Goal: Information Seeking & Learning: Learn about a topic

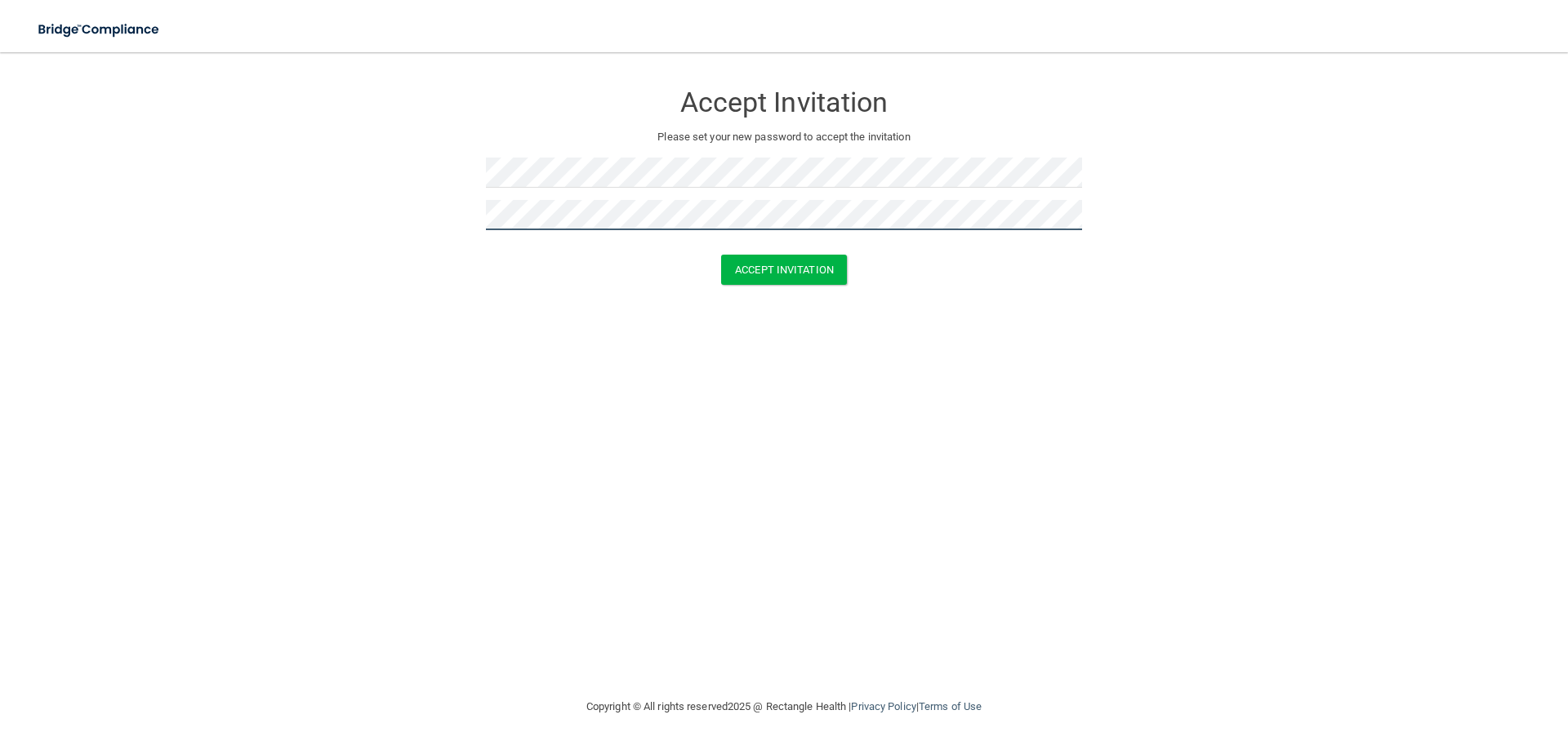
click at [721, 255] on button "Accept Invitation" at bounding box center [784, 270] width 125 height 31
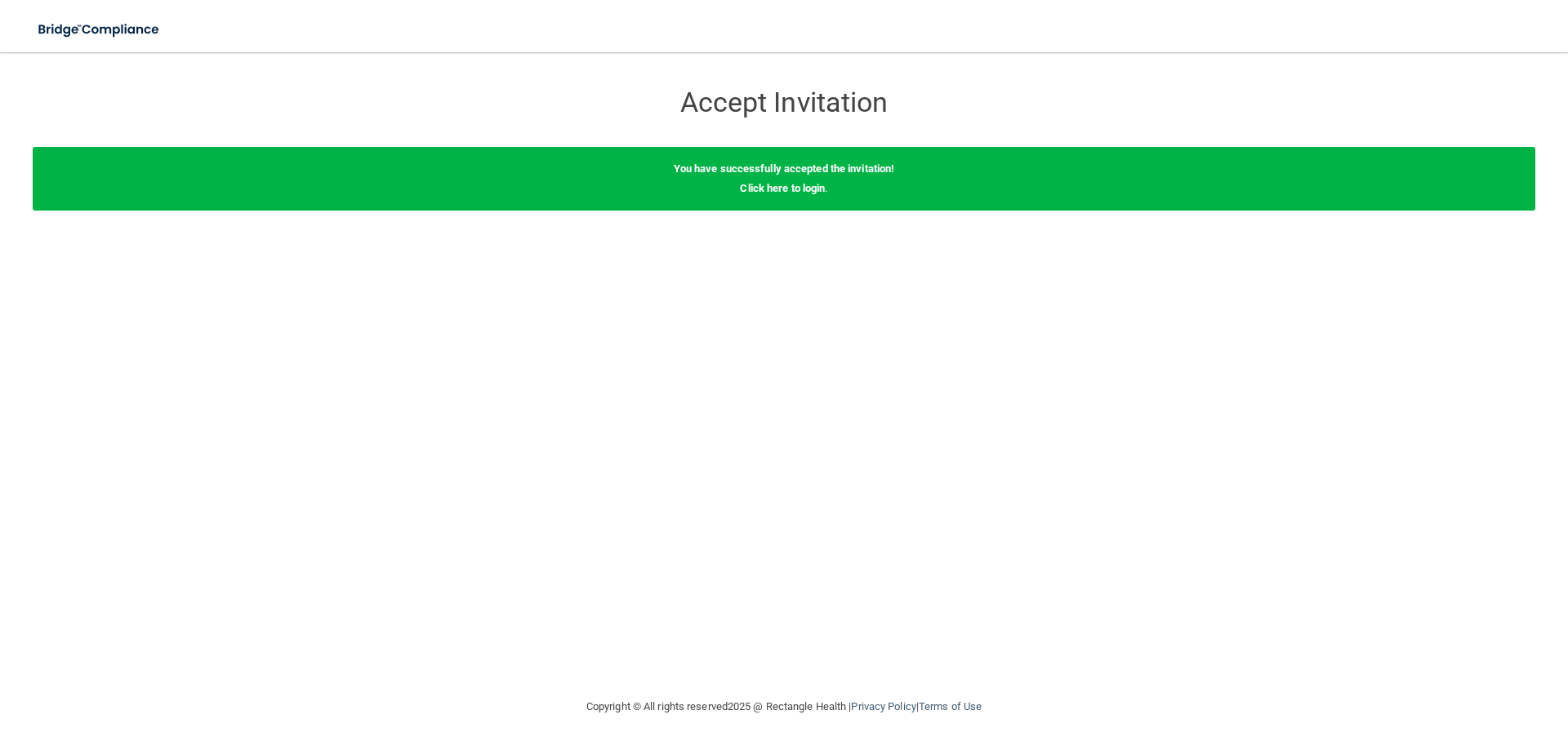
click at [788, 172] on b "You have successfully accepted the invitation!" at bounding box center [784, 168] width 221 height 12
click at [788, 194] on link "Click here to login" at bounding box center [783, 188] width 85 height 12
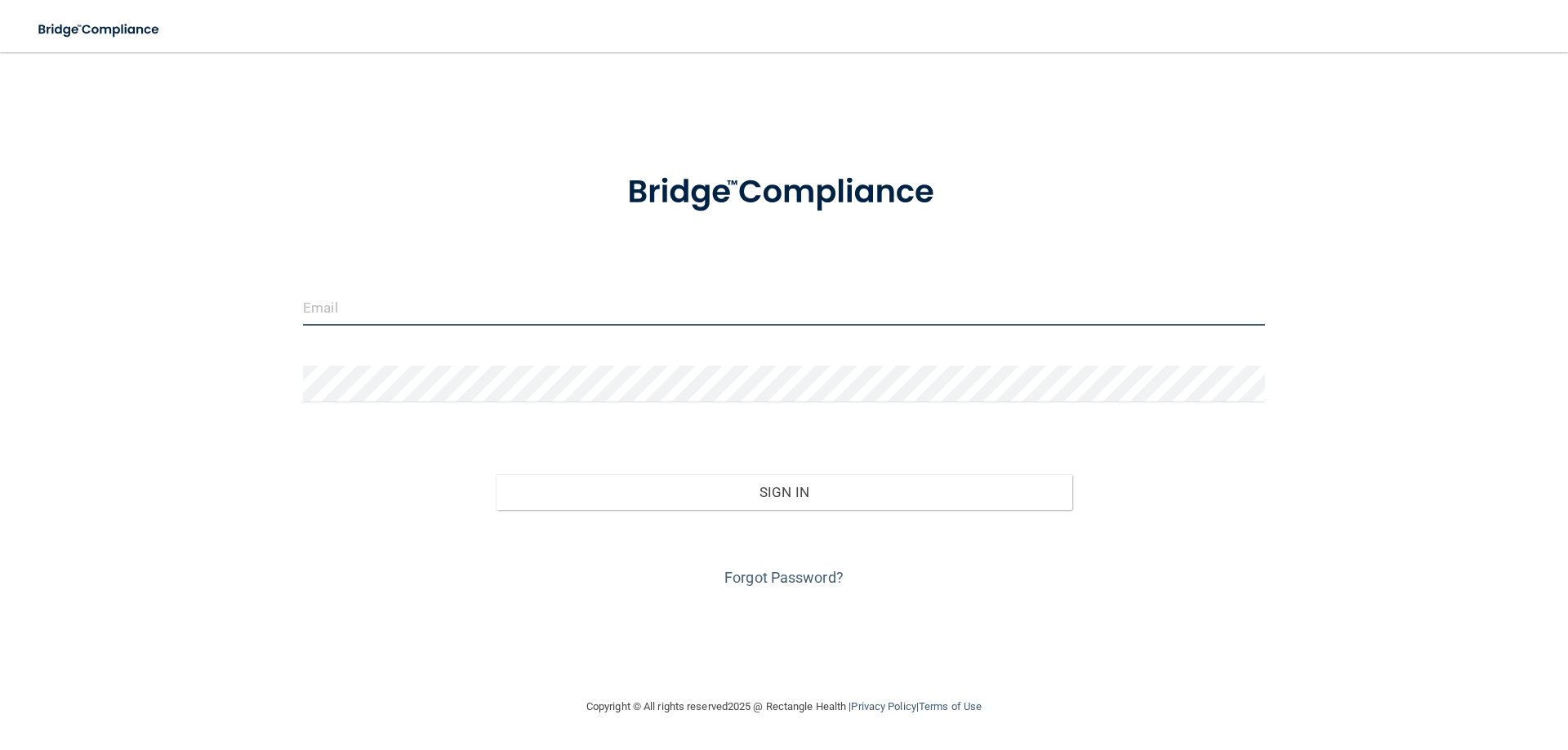
click at [544, 307] on input "email" at bounding box center [784, 307] width 962 height 37
type input "[PERSON_NAME][EMAIL_ADDRESS][PERSON_NAME][DOMAIN_NAME]"
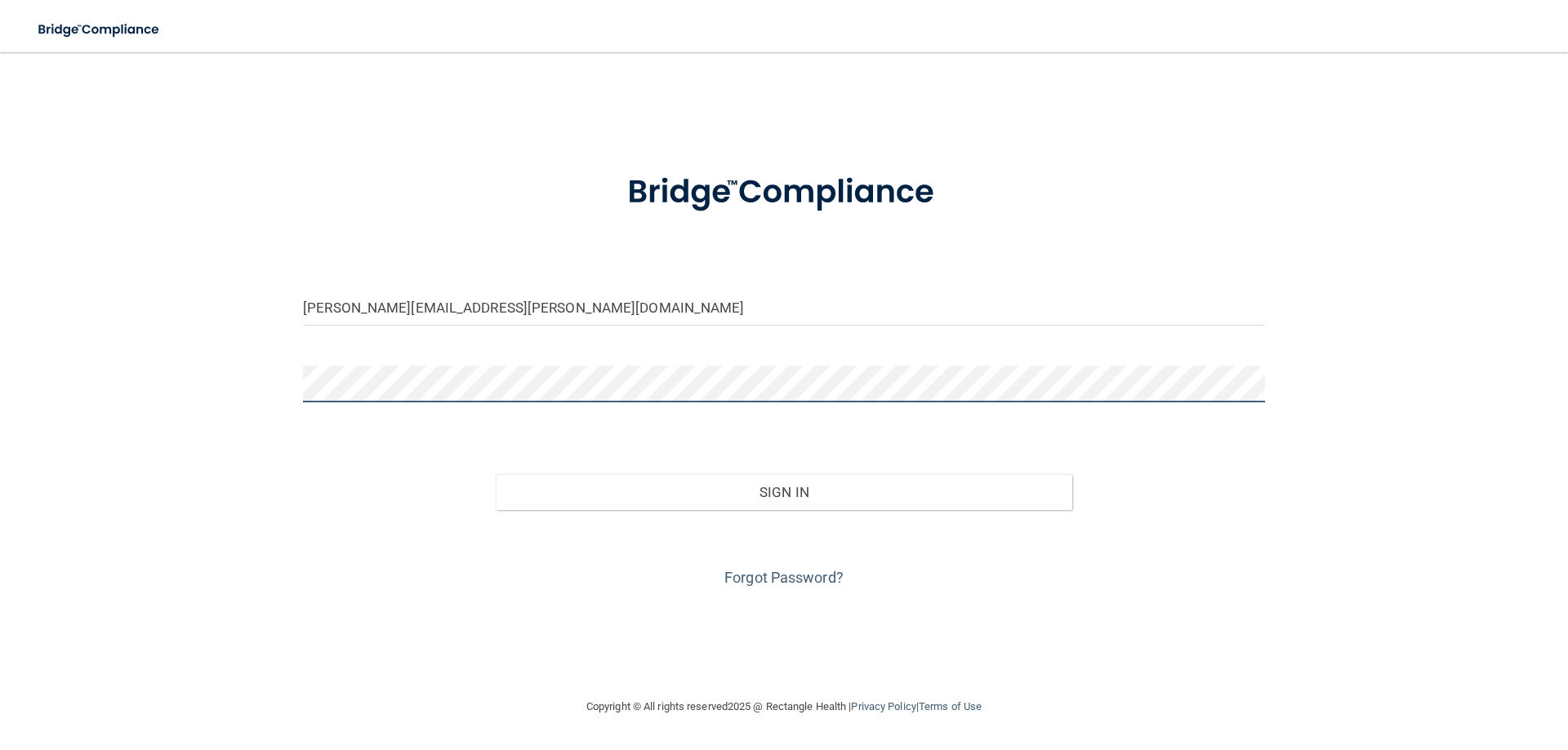
click at [496, 474] on button "Sign In" at bounding box center [784, 492] width 577 height 36
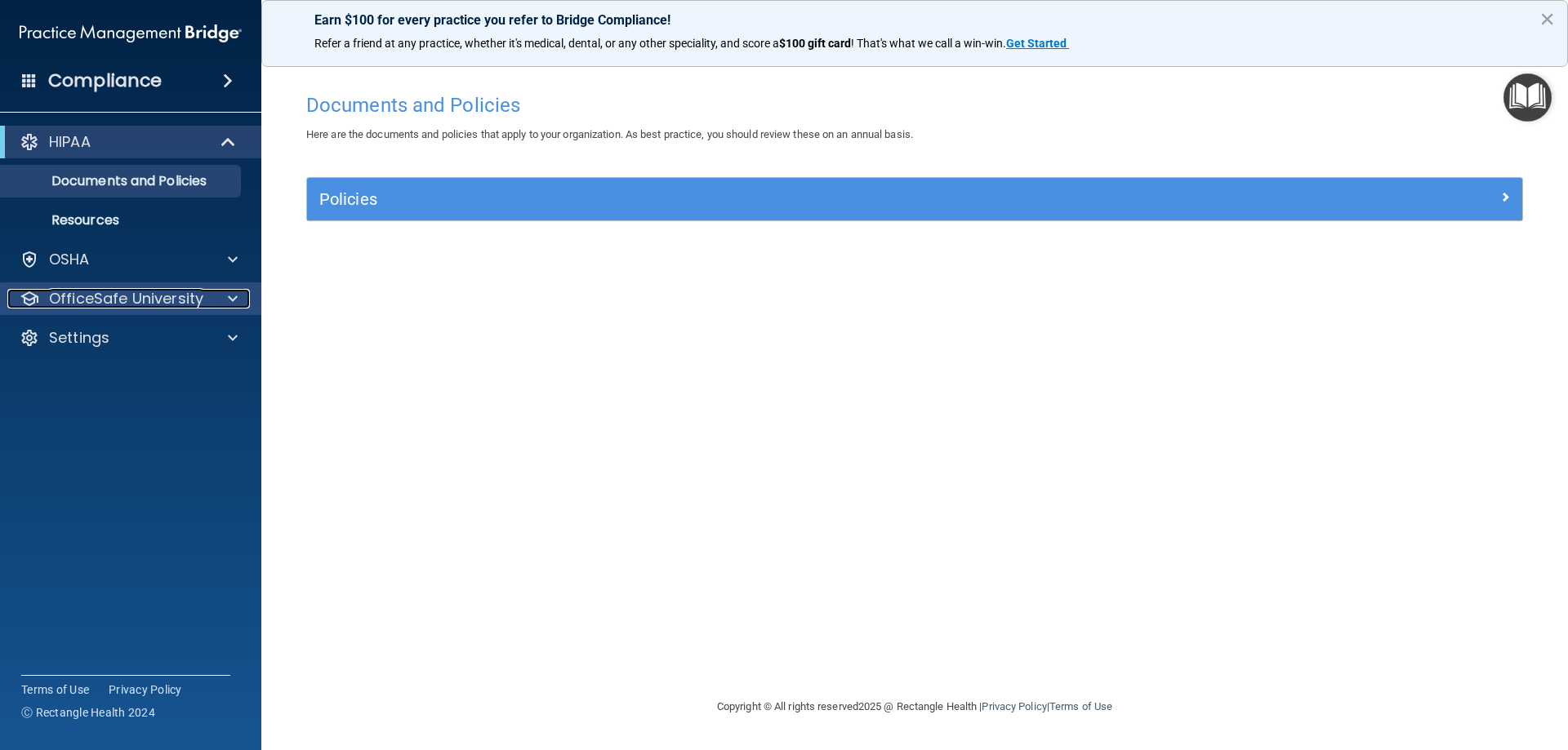
click at [233, 303] on span at bounding box center [233, 299] width 10 height 20
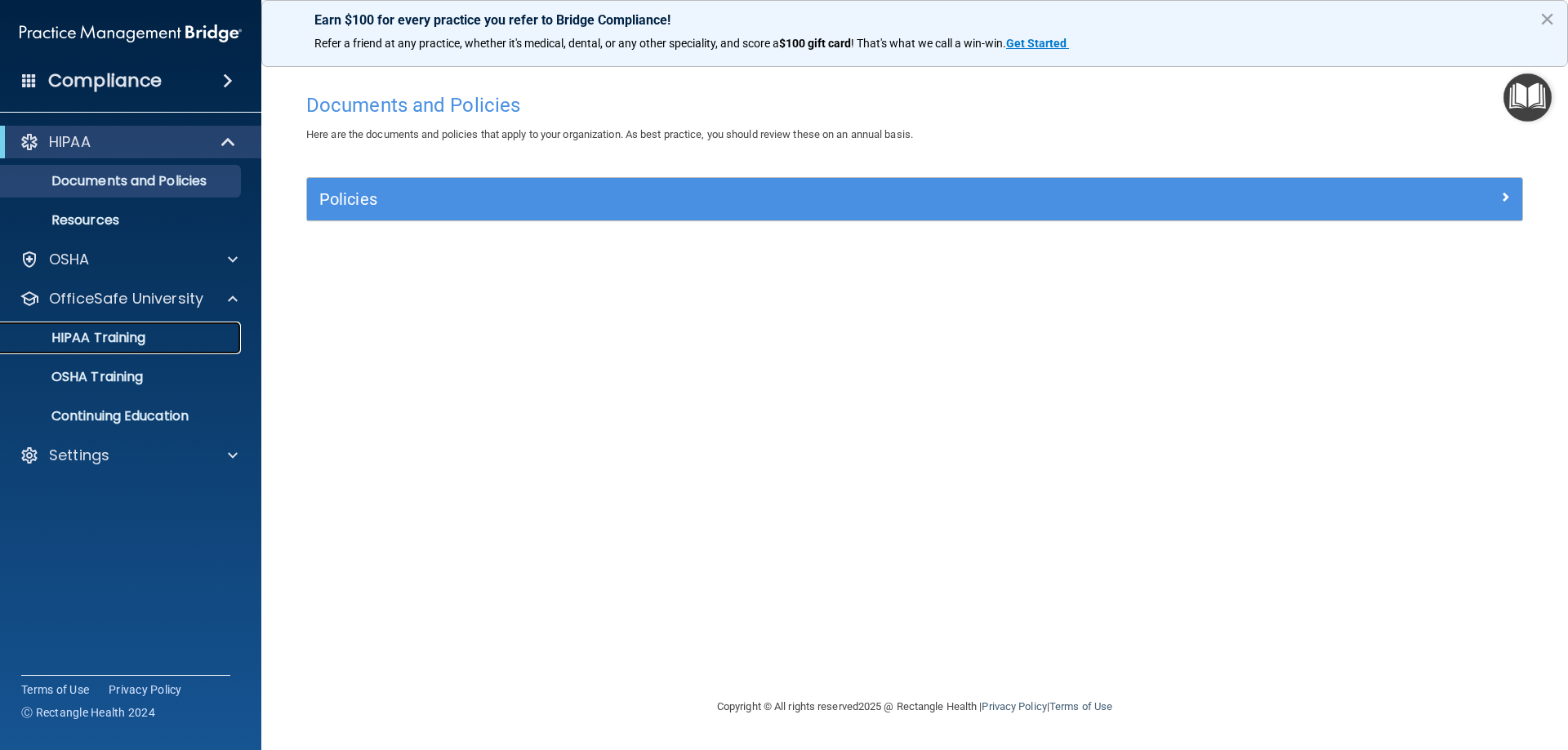
click at [176, 338] on div "HIPAA Training" at bounding box center [123, 338] width 223 height 17
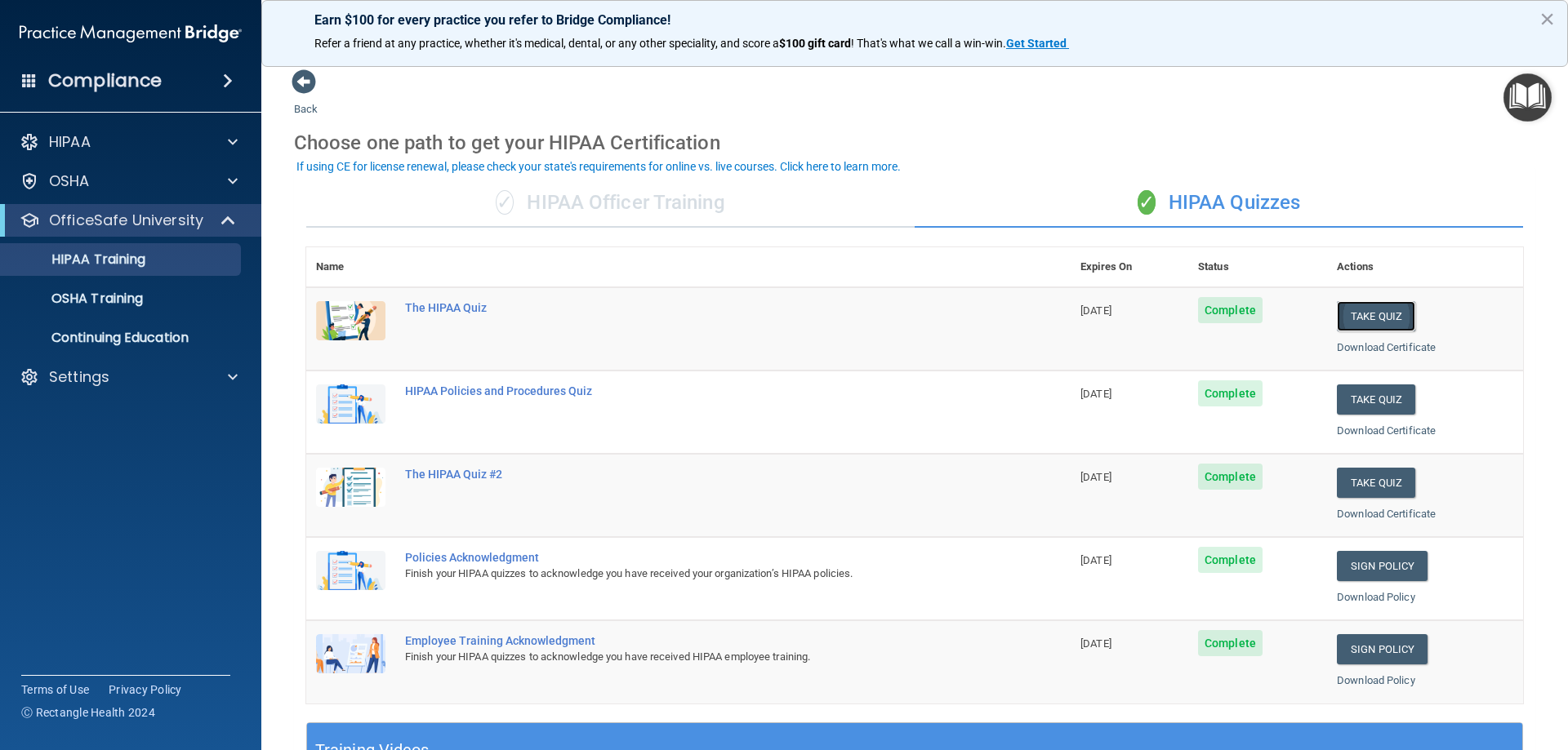
click at [1369, 312] on button "Take Quiz" at bounding box center [1375, 316] width 78 height 31
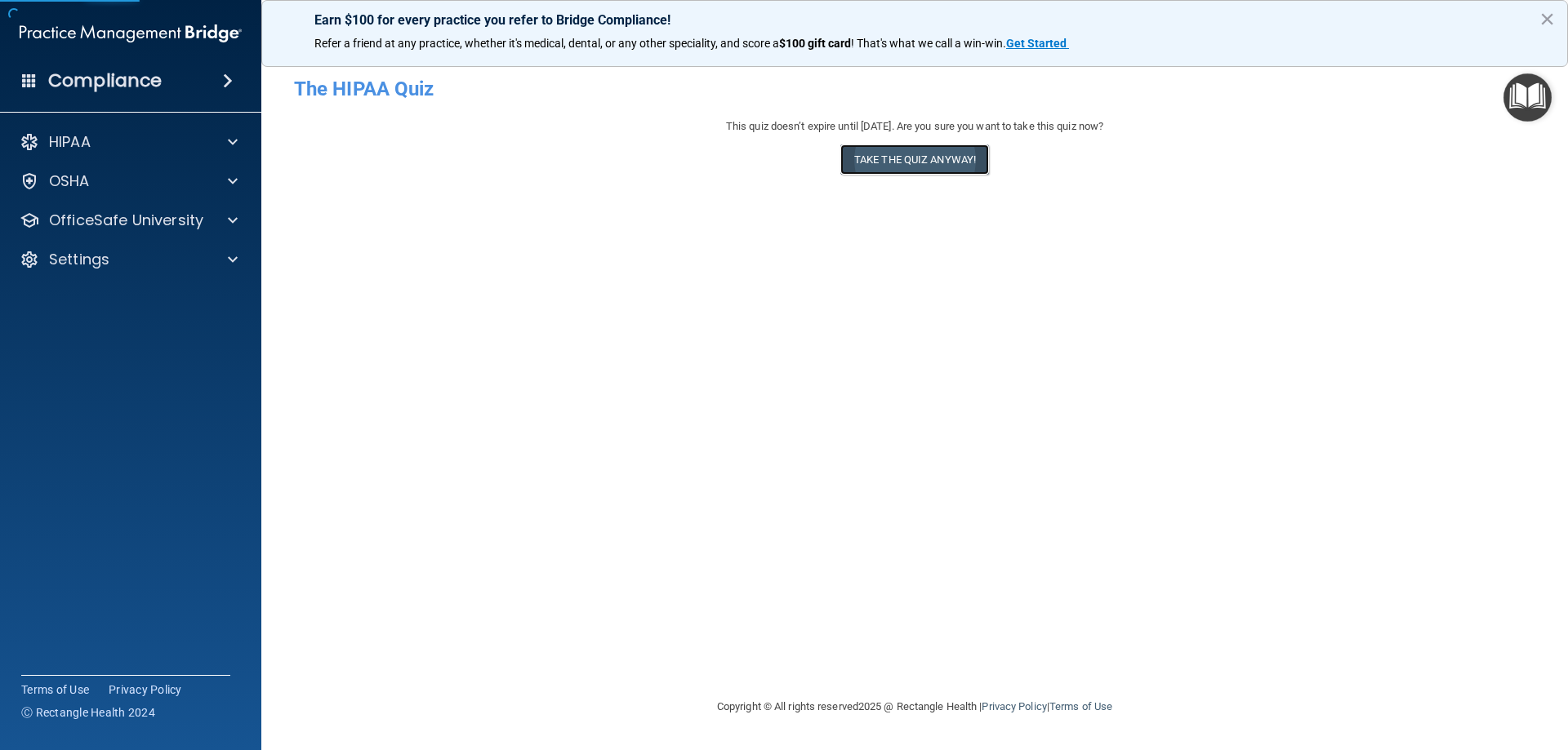
click at [886, 161] on button "Take the quiz anyway!" at bounding box center [914, 159] width 148 height 31
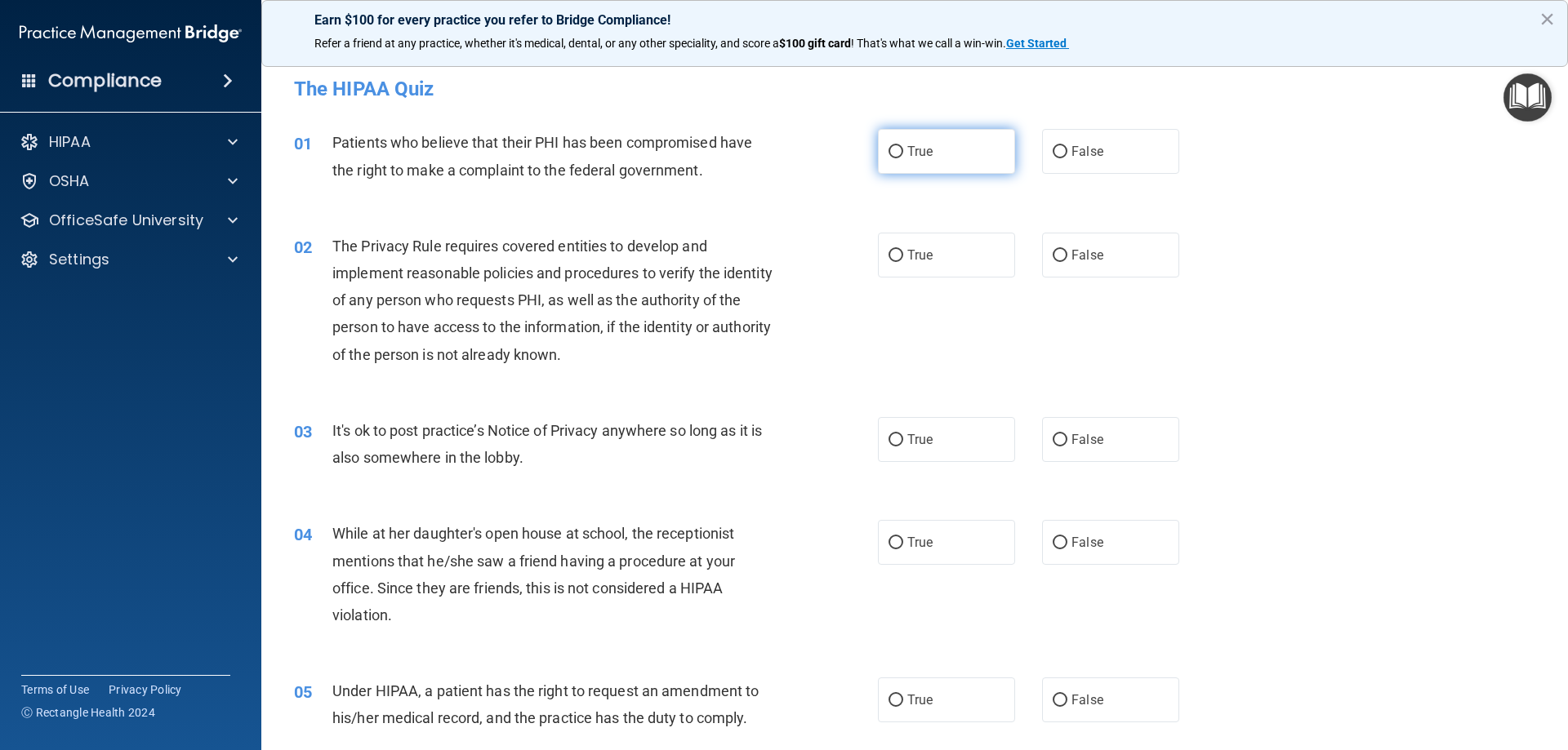
click at [934, 157] on label "True" at bounding box center [946, 151] width 137 height 44
click at [903, 157] on input "True" at bounding box center [895, 152] width 15 height 12
radio input "true"
click at [911, 243] on label "True" at bounding box center [946, 255] width 137 height 44
click at [903, 250] on input "True" at bounding box center [895, 256] width 15 height 12
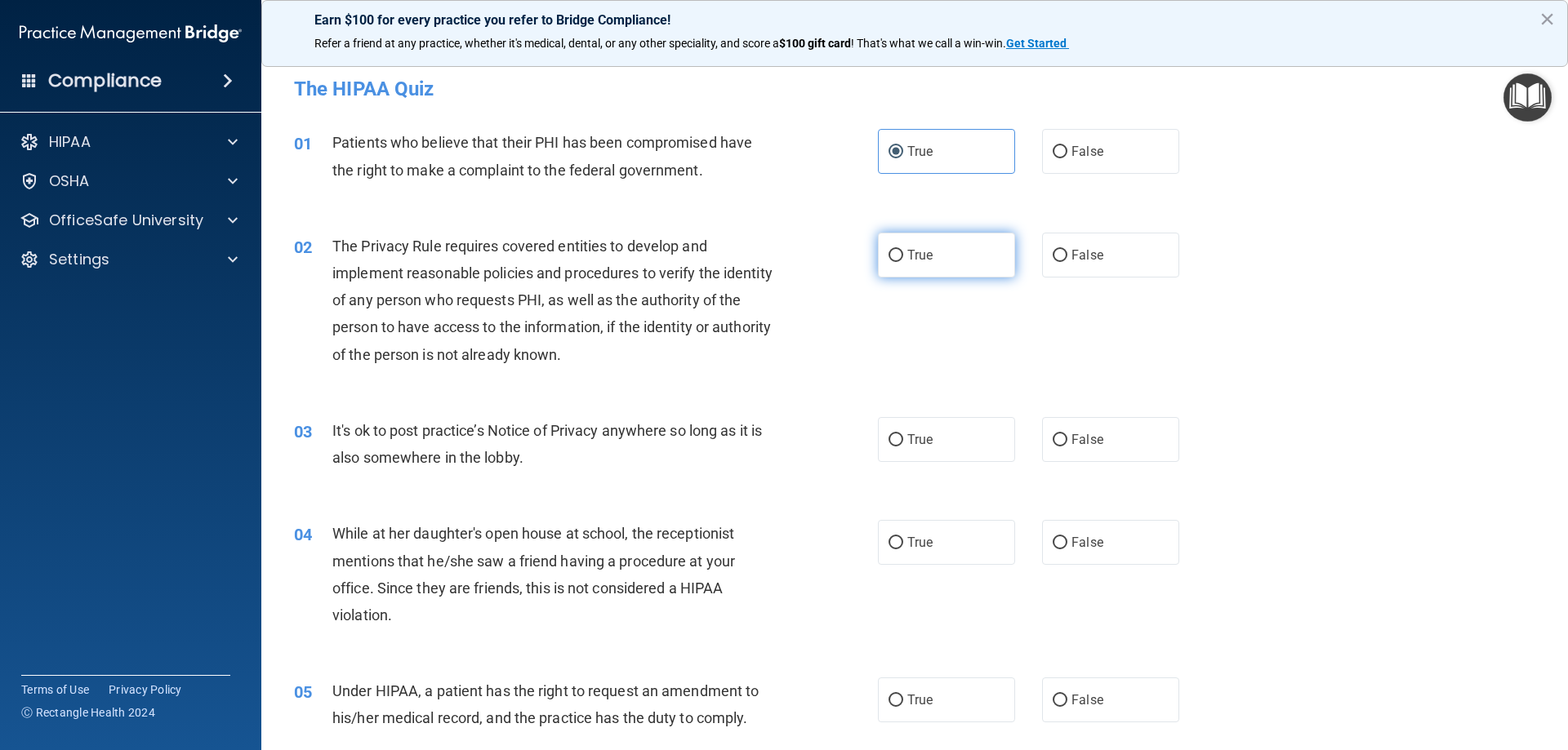
radio input "true"
click at [899, 440] on label "True" at bounding box center [946, 439] width 137 height 44
click at [899, 440] on input "True" at bounding box center [895, 441] width 15 height 12
radio input "true"
click at [894, 562] on label "True" at bounding box center [946, 542] width 137 height 44
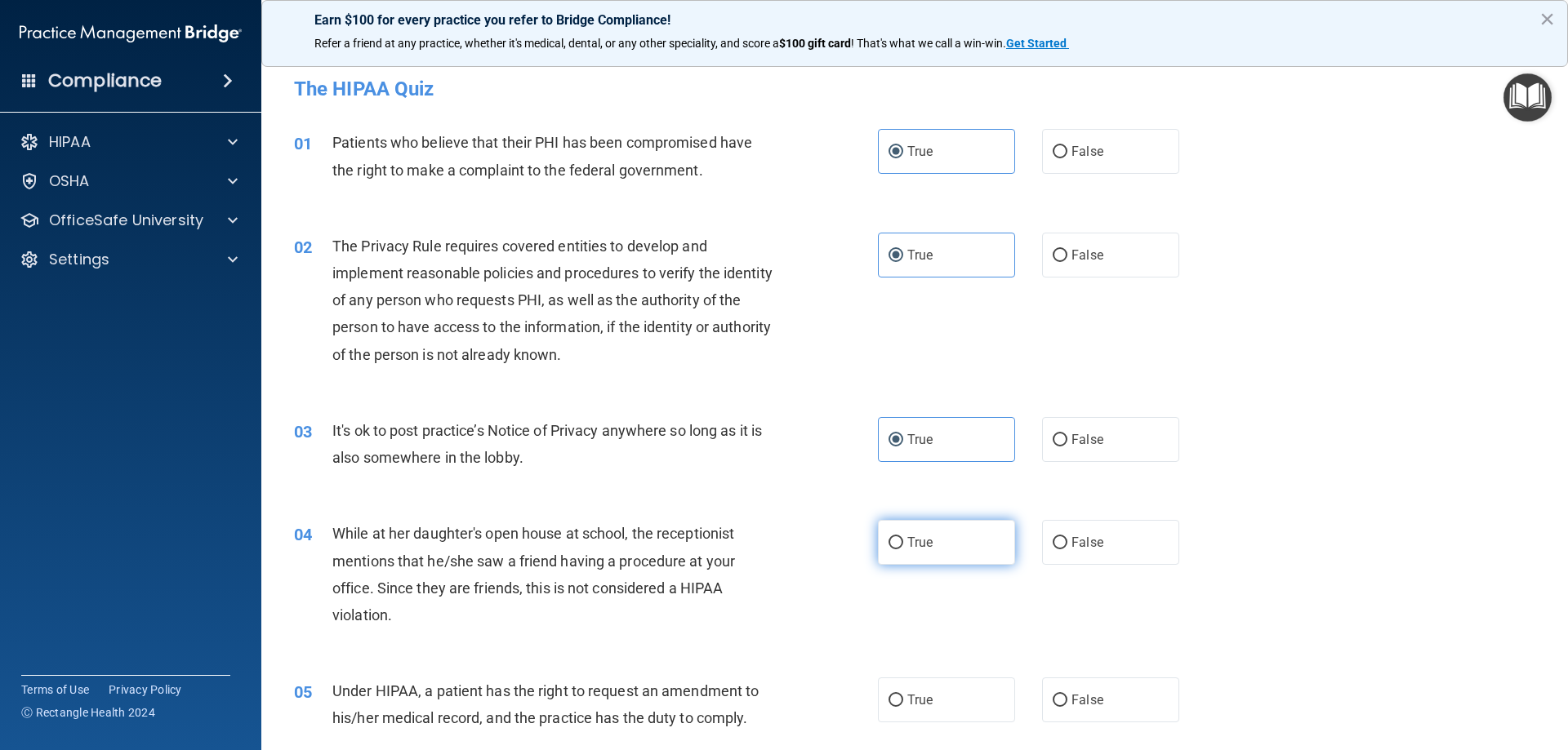
click at [894, 549] on input "True" at bounding box center [895, 543] width 15 height 12
radio input "true"
click at [904, 720] on label "True" at bounding box center [946, 700] width 137 height 44
click at [903, 708] on input "True" at bounding box center [895, 701] width 15 height 12
radio input "true"
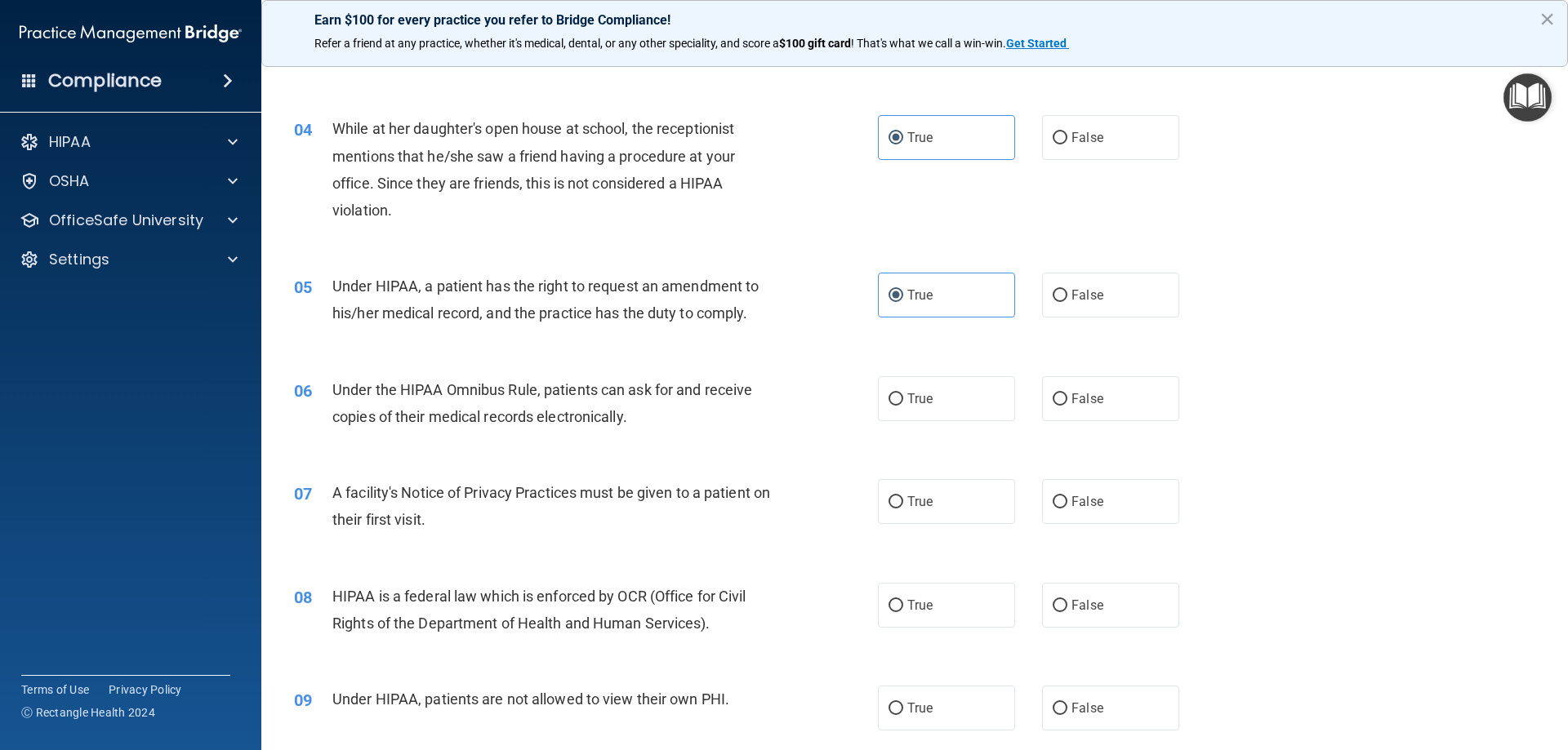
scroll to position [408, 0]
click at [943, 393] on label "True" at bounding box center [946, 395] width 137 height 44
click at [903, 393] on input "True" at bounding box center [895, 396] width 15 height 12
radio input "true"
drag, startPoint x: 920, startPoint y: 501, endPoint x: 922, endPoint y: 516, distance: 15.1
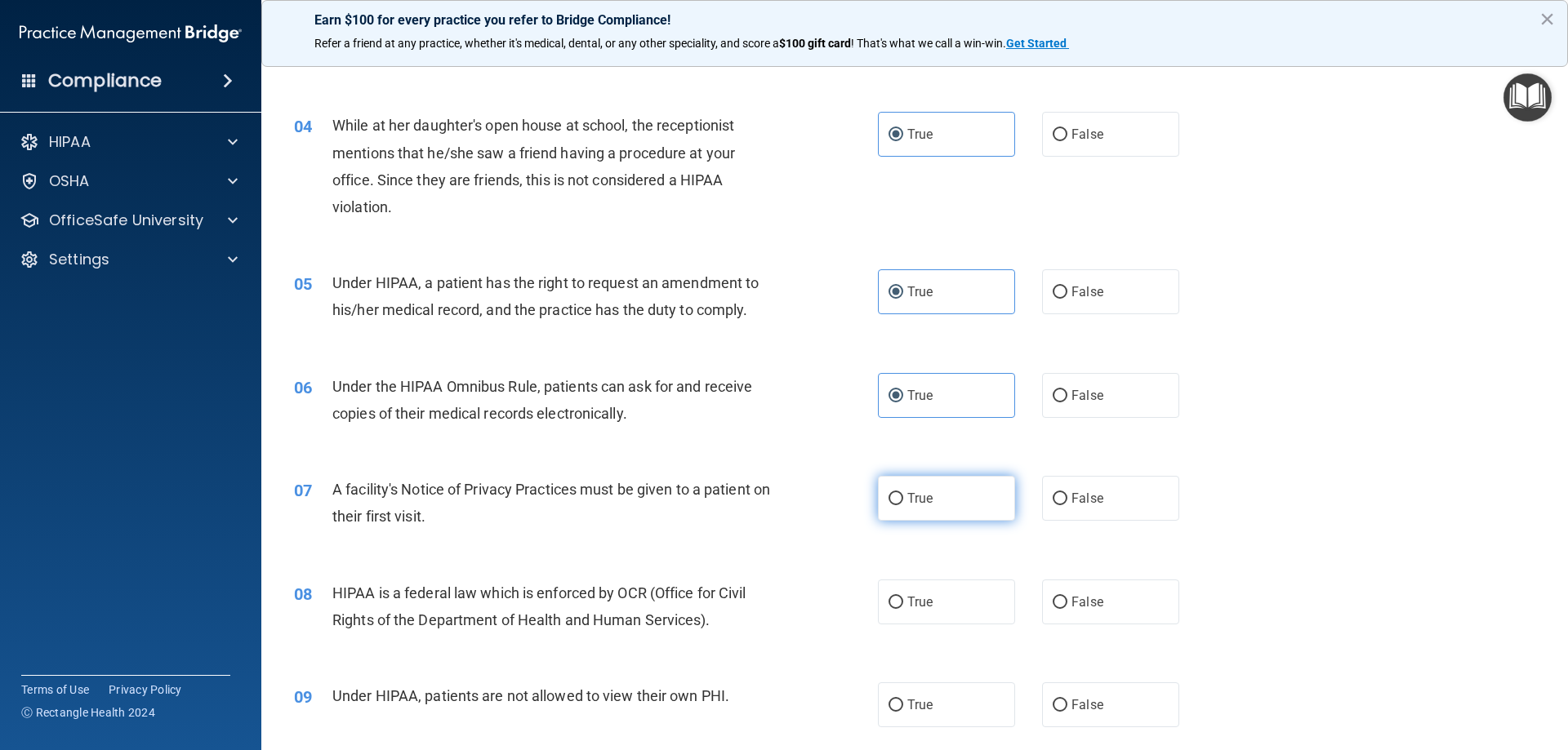
click at [920, 504] on span "True" at bounding box center [920, 499] width 26 height 16
click at [903, 504] on input "True" at bounding box center [895, 499] width 15 height 12
radio input "true"
drag, startPoint x: 921, startPoint y: 614, endPoint x: 905, endPoint y: 600, distance: 21.3
click at [921, 615] on label "True" at bounding box center [946, 602] width 137 height 44
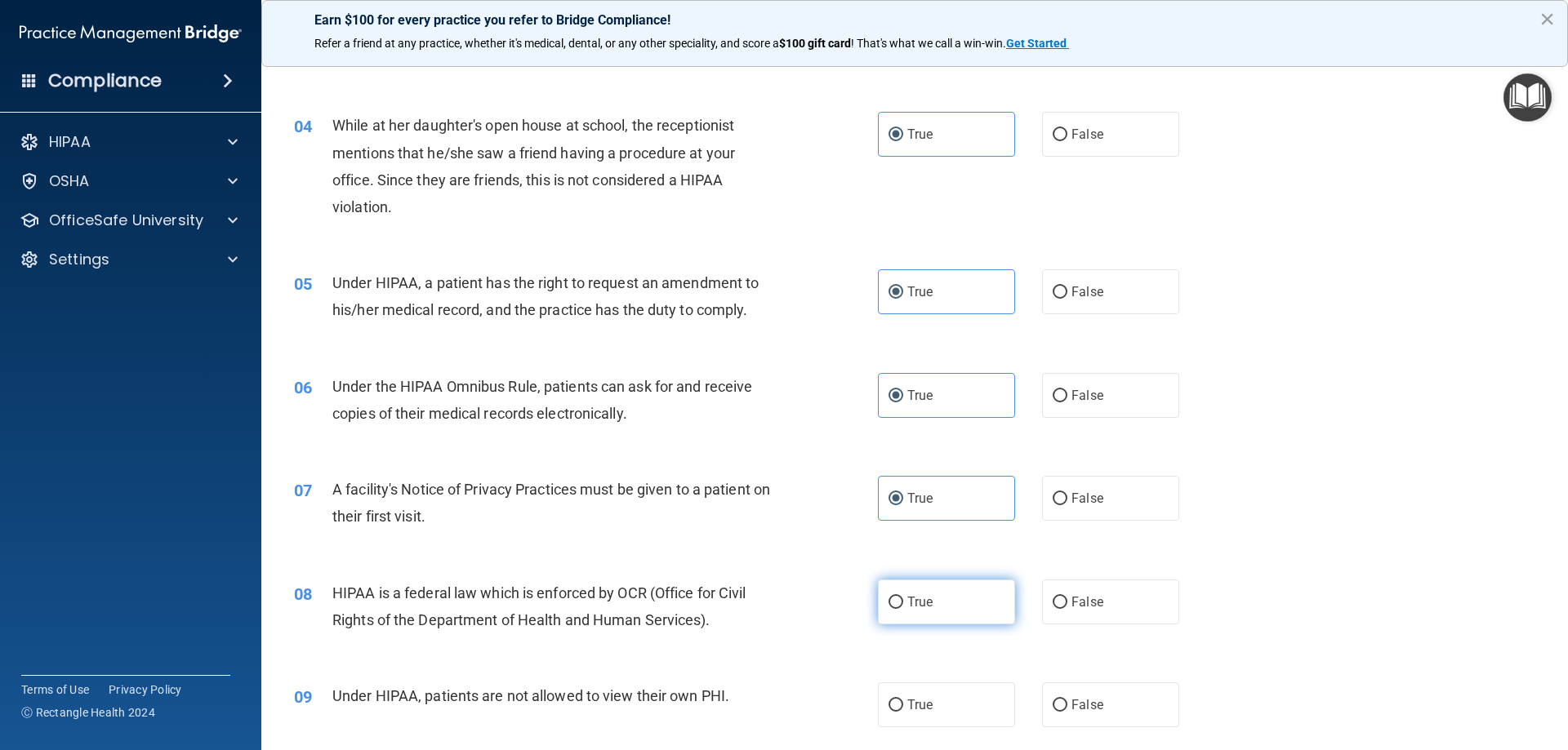
click at [903, 609] on input "True" at bounding box center [895, 603] width 15 height 12
radio input "true"
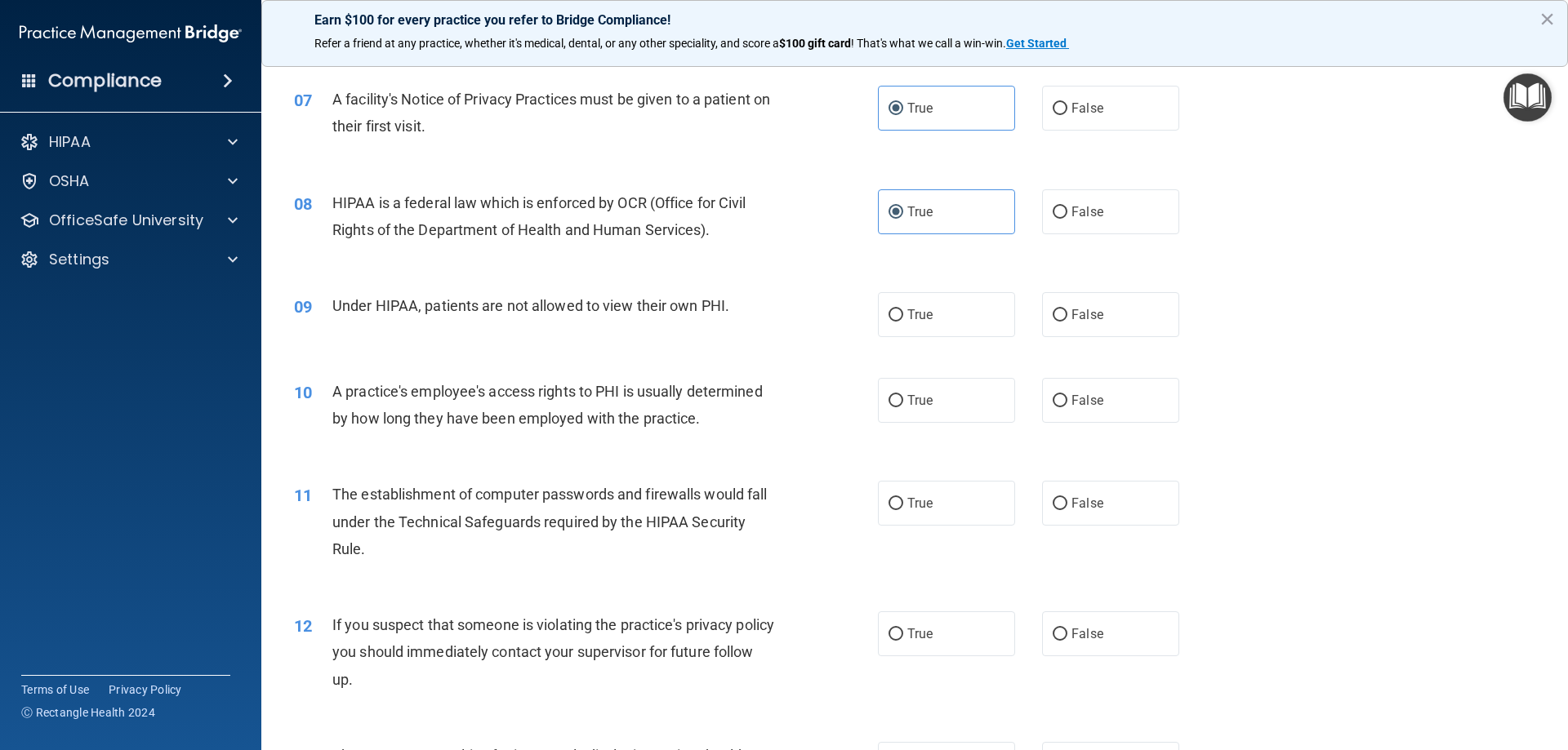
scroll to position [816, 0]
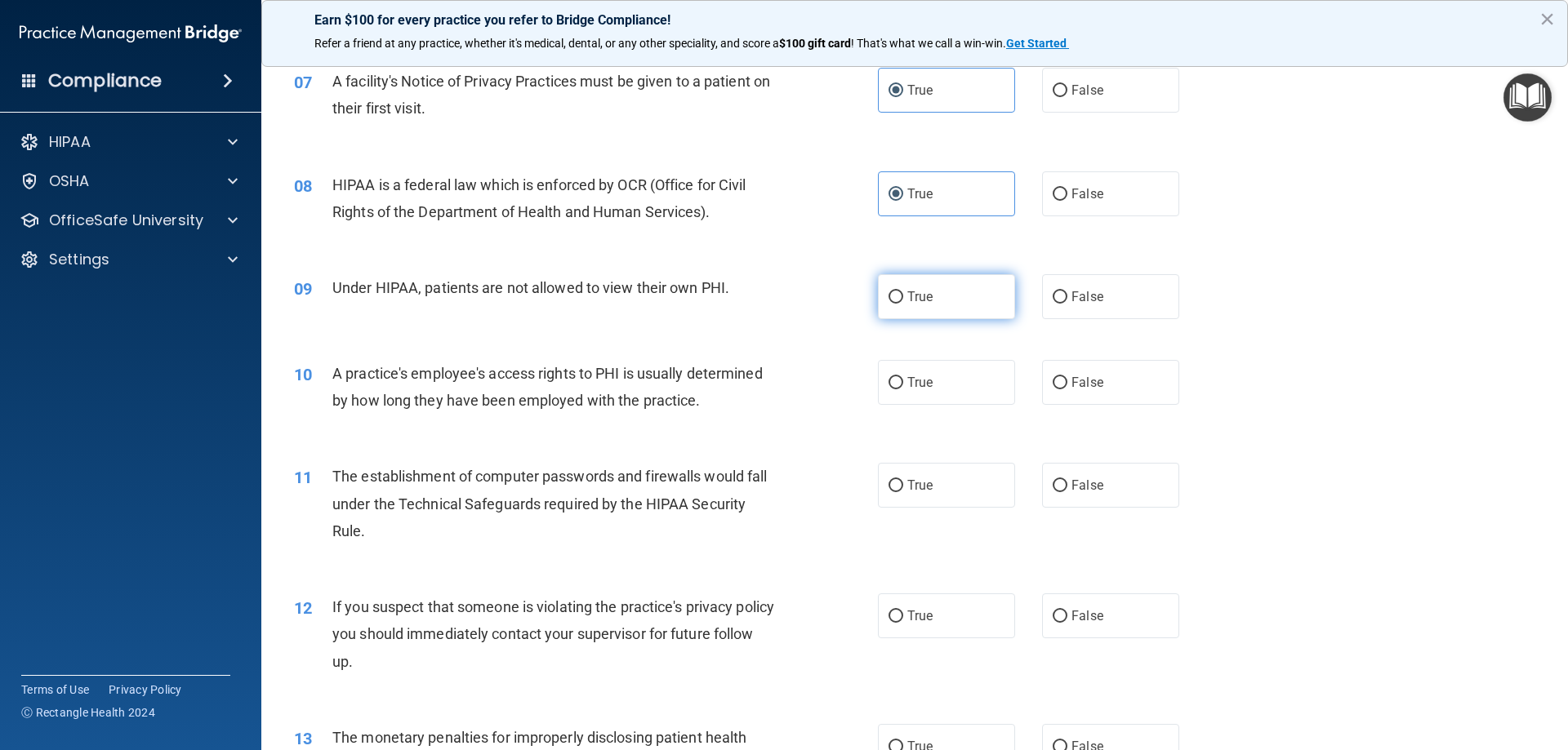
click at [924, 290] on span "True" at bounding box center [920, 297] width 26 height 16
click at [903, 292] on input "True" at bounding box center [895, 297] width 15 height 12
radio input "true"
click at [914, 384] on span "True" at bounding box center [920, 382] width 26 height 16
click at [903, 384] on input "True" at bounding box center [895, 383] width 15 height 12
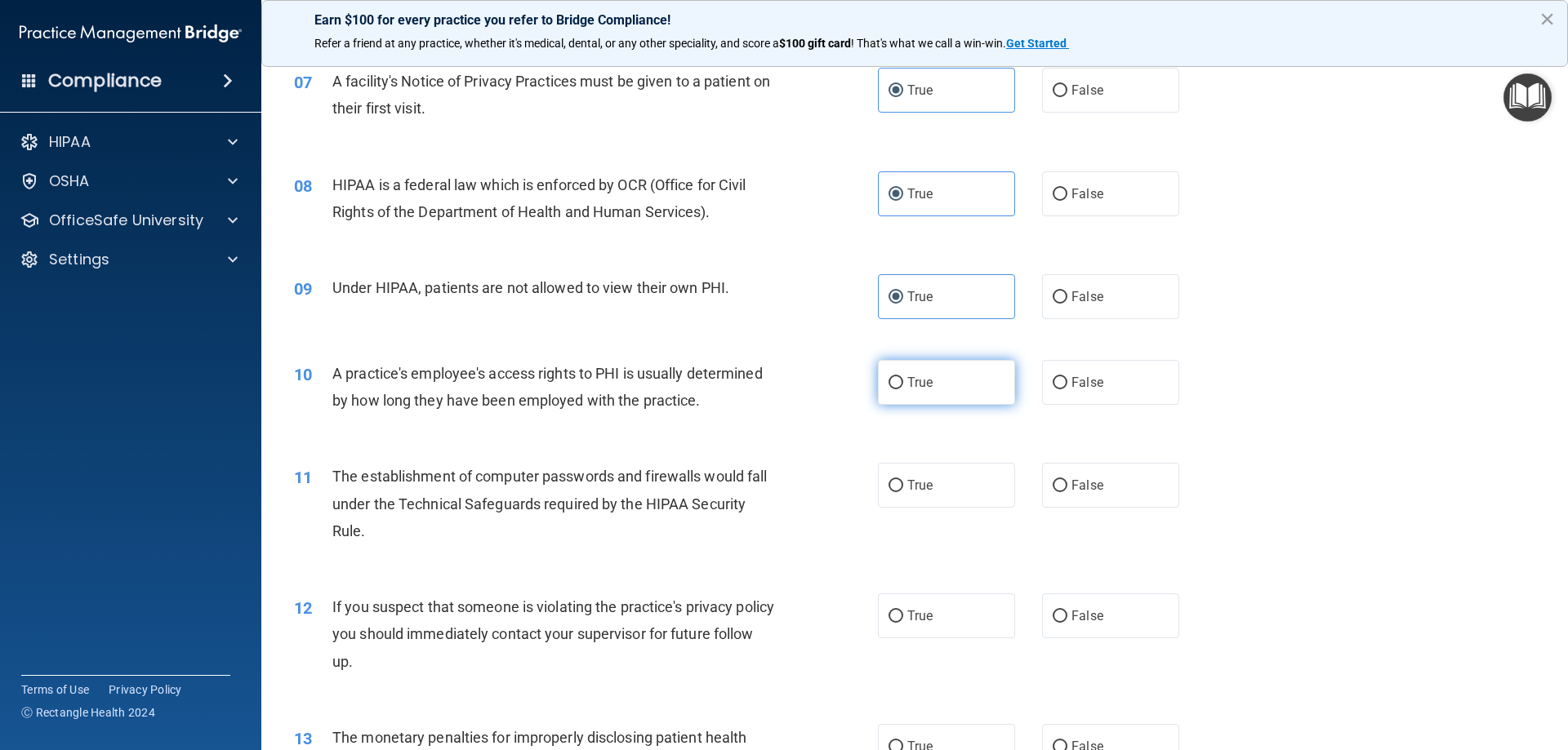
radio input "true"
click at [904, 512] on div "11 The establishment of computer passwords and firewalls would fall under the T…" at bounding box center [914, 508] width 1266 height 130
click at [922, 491] on span "True" at bounding box center [920, 485] width 26 height 16
click at [903, 491] on input "True" at bounding box center [895, 486] width 15 height 12
radio input "true"
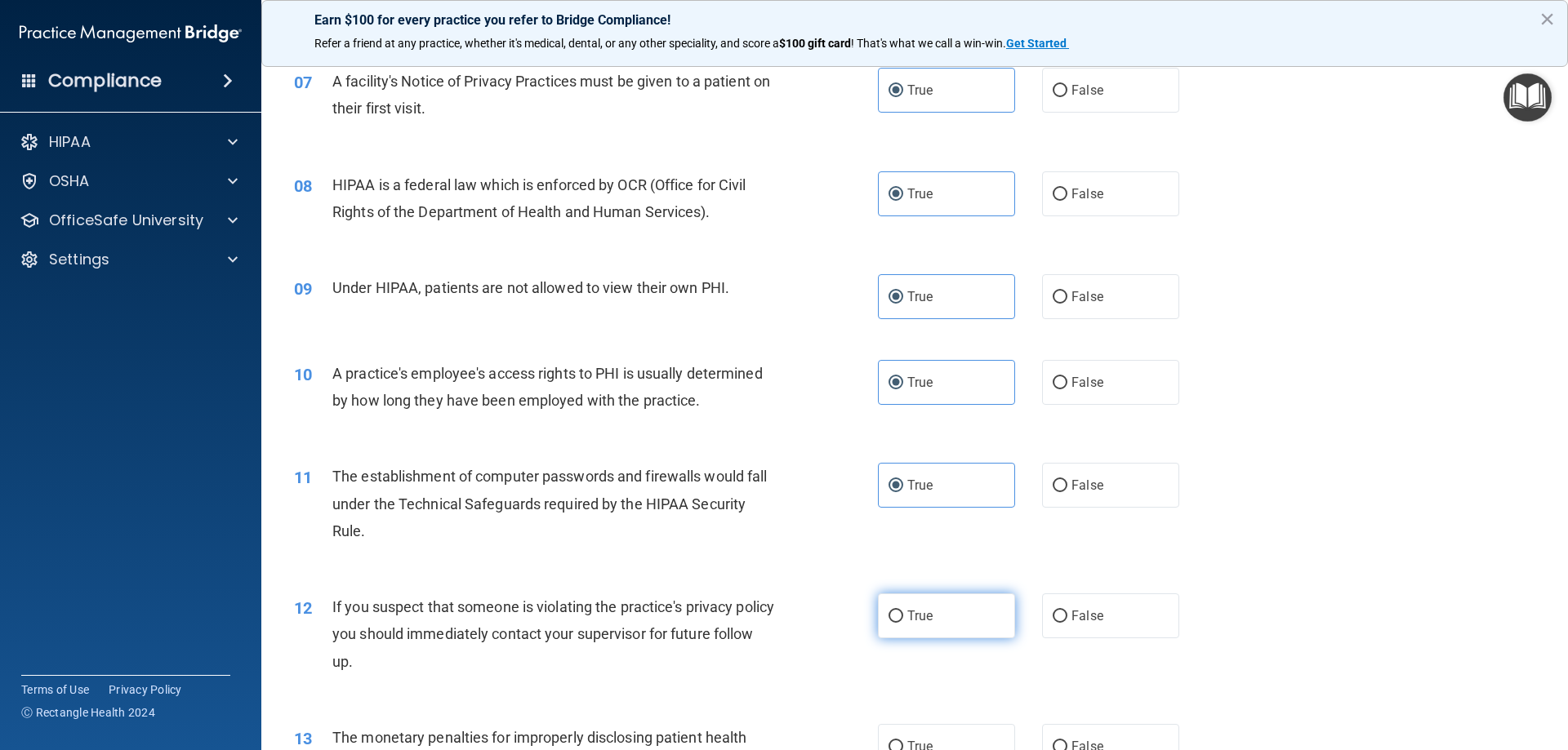
click at [907, 621] on span "True" at bounding box center [920, 617] width 26 height 16
click at [903, 621] on input "True" at bounding box center [895, 617] width 15 height 12
radio input "true"
click at [951, 743] on label "True" at bounding box center [946, 746] width 137 height 44
click at [903, 743] on input "True" at bounding box center [895, 747] width 15 height 12
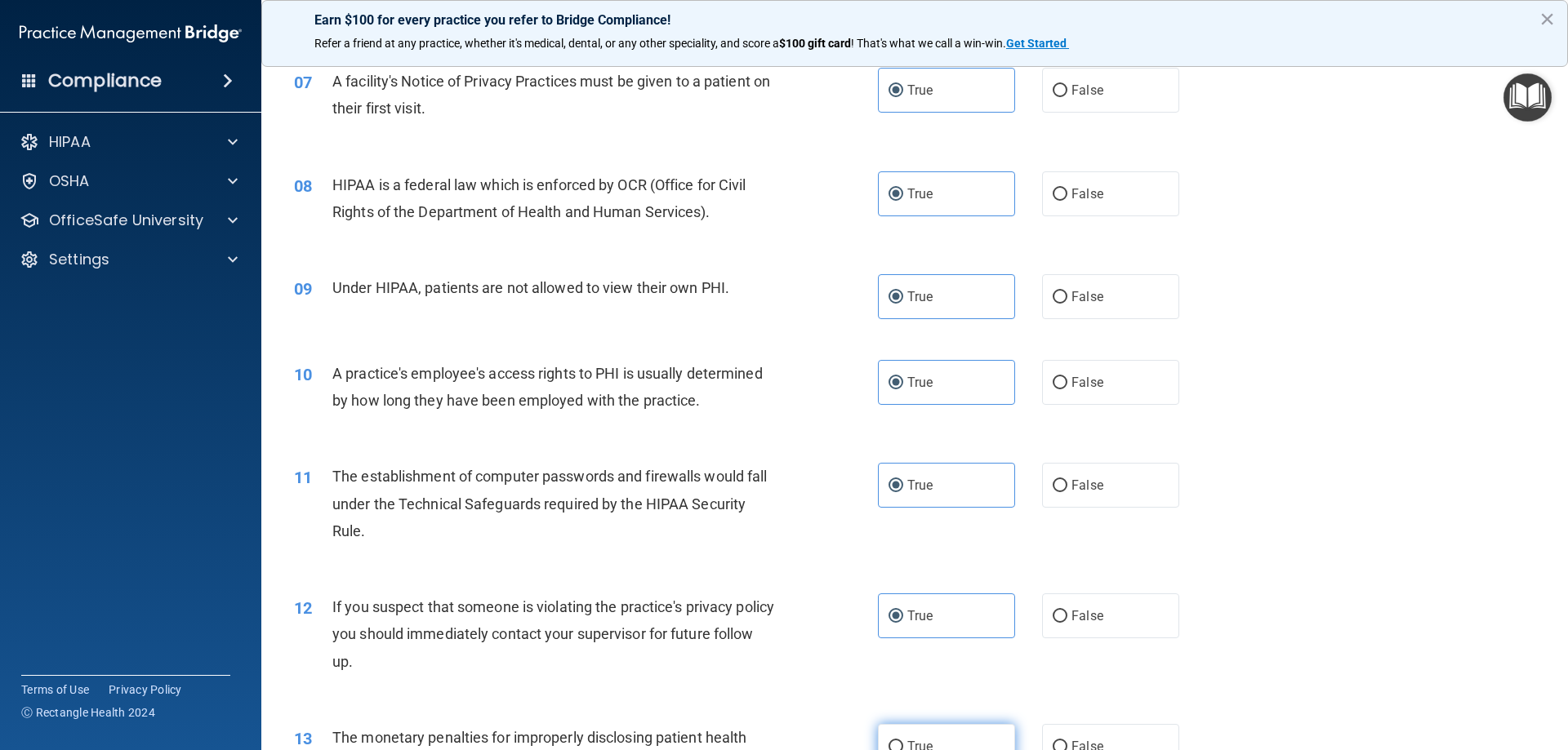
radio input "true"
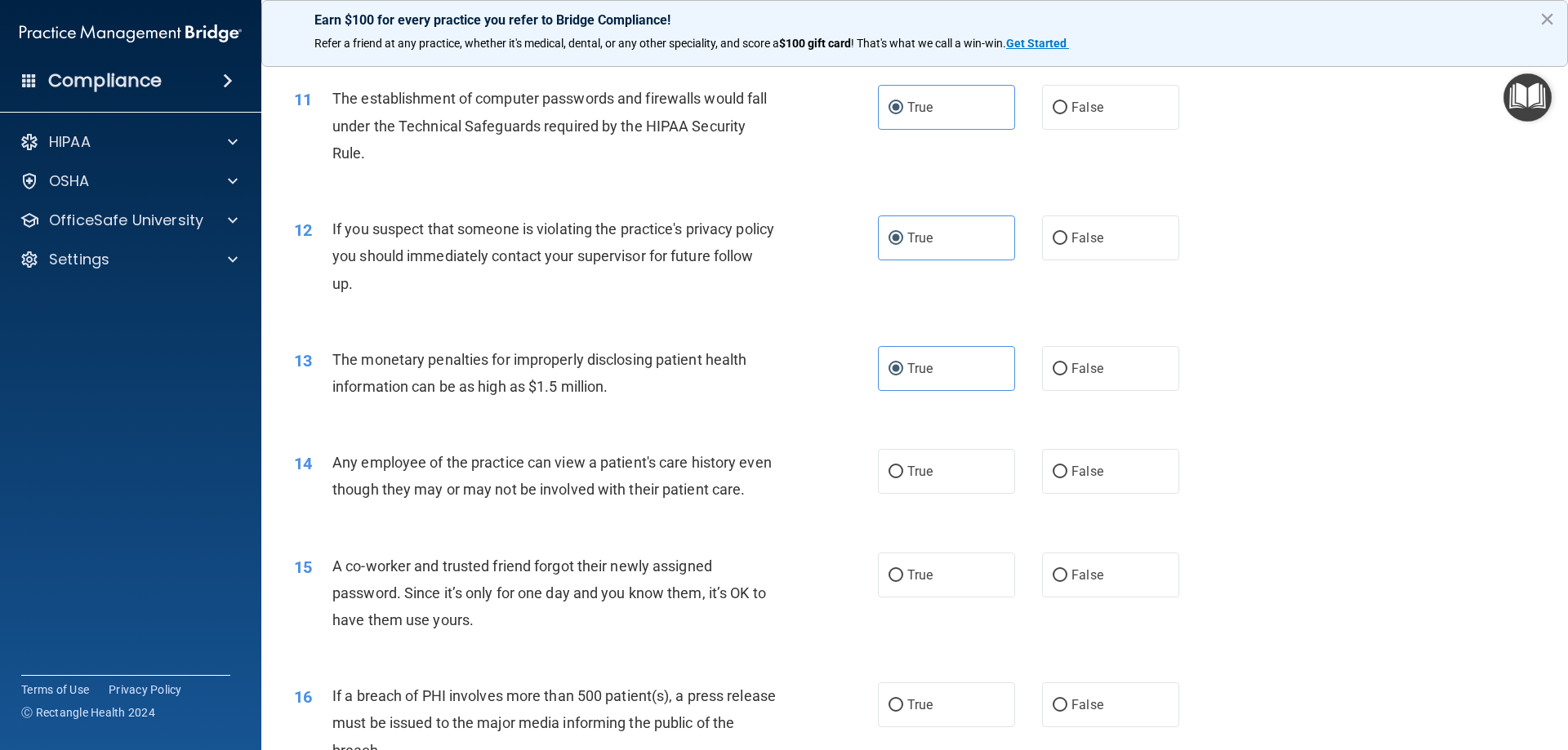
scroll to position [1310, 0]
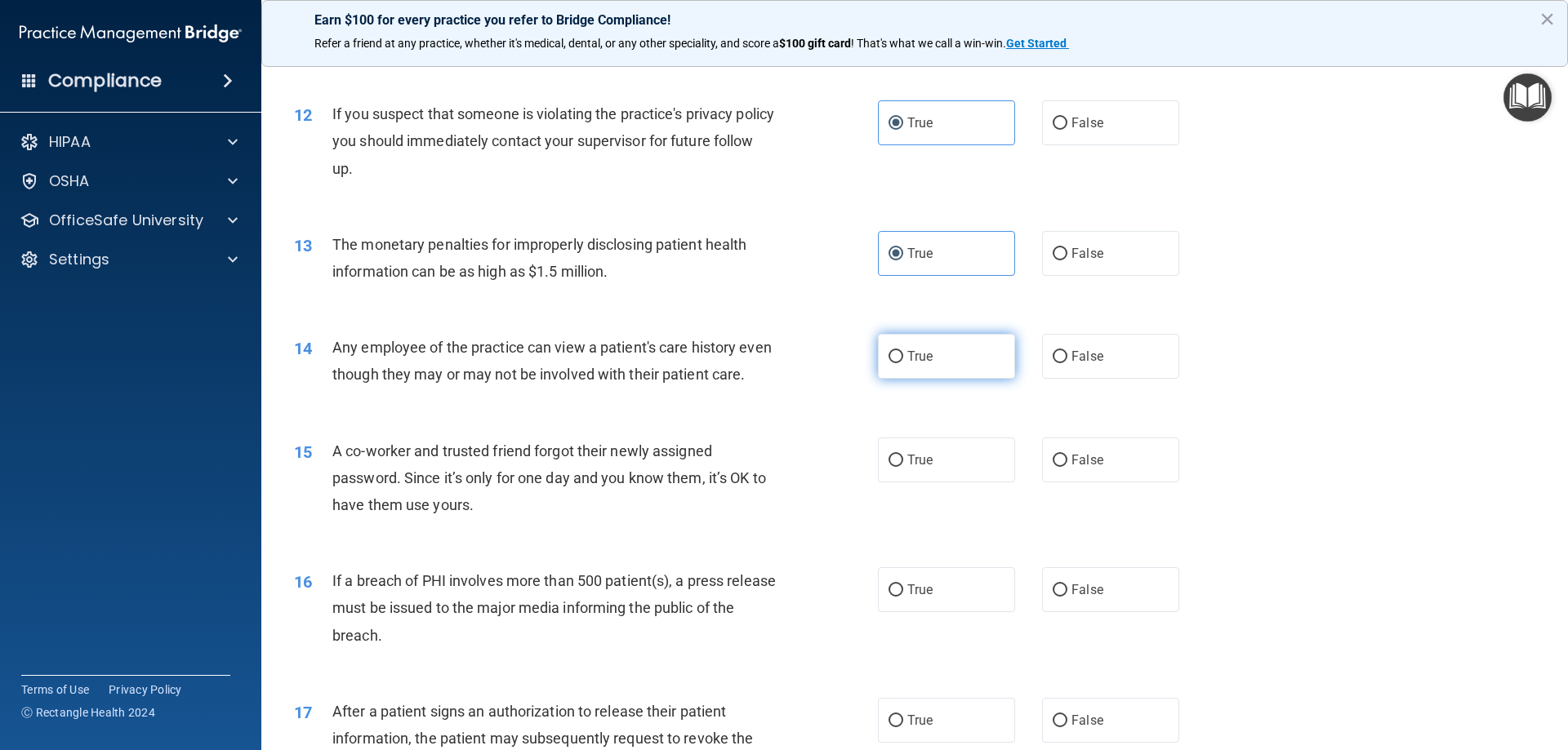
click at [910, 362] on span "True" at bounding box center [920, 357] width 26 height 16
click at [903, 362] on input "True" at bounding box center [895, 357] width 15 height 12
radio input "true"
drag, startPoint x: 901, startPoint y: 480, endPoint x: 943, endPoint y: 431, distance: 64.5
click at [901, 481] on label "True" at bounding box center [946, 459] width 137 height 44
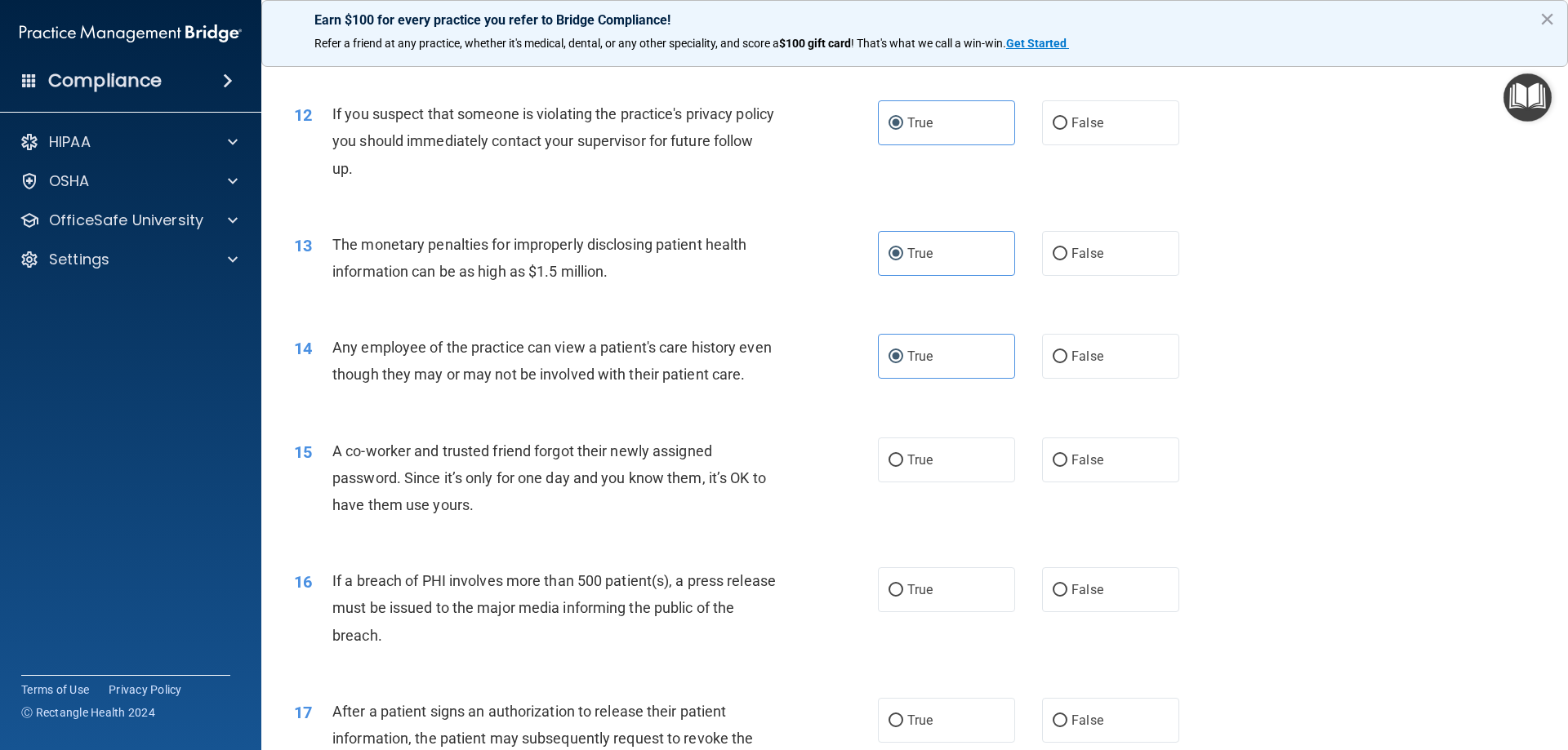
click at [901, 467] on input "True" at bounding box center [895, 460] width 15 height 12
radio input "true"
click at [927, 642] on div "16 If a breach of PHI involves more than 500 patient(s), a press release must b…" at bounding box center [914, 613] width 1266 height 130
drag, startPoint x: 930, startPoint y: 637, endPoint x: 922, endPoint y: 675, distance: 38.8
click at [930, 613] on label "True" at bounding box center [946, 589] width 137 height 44
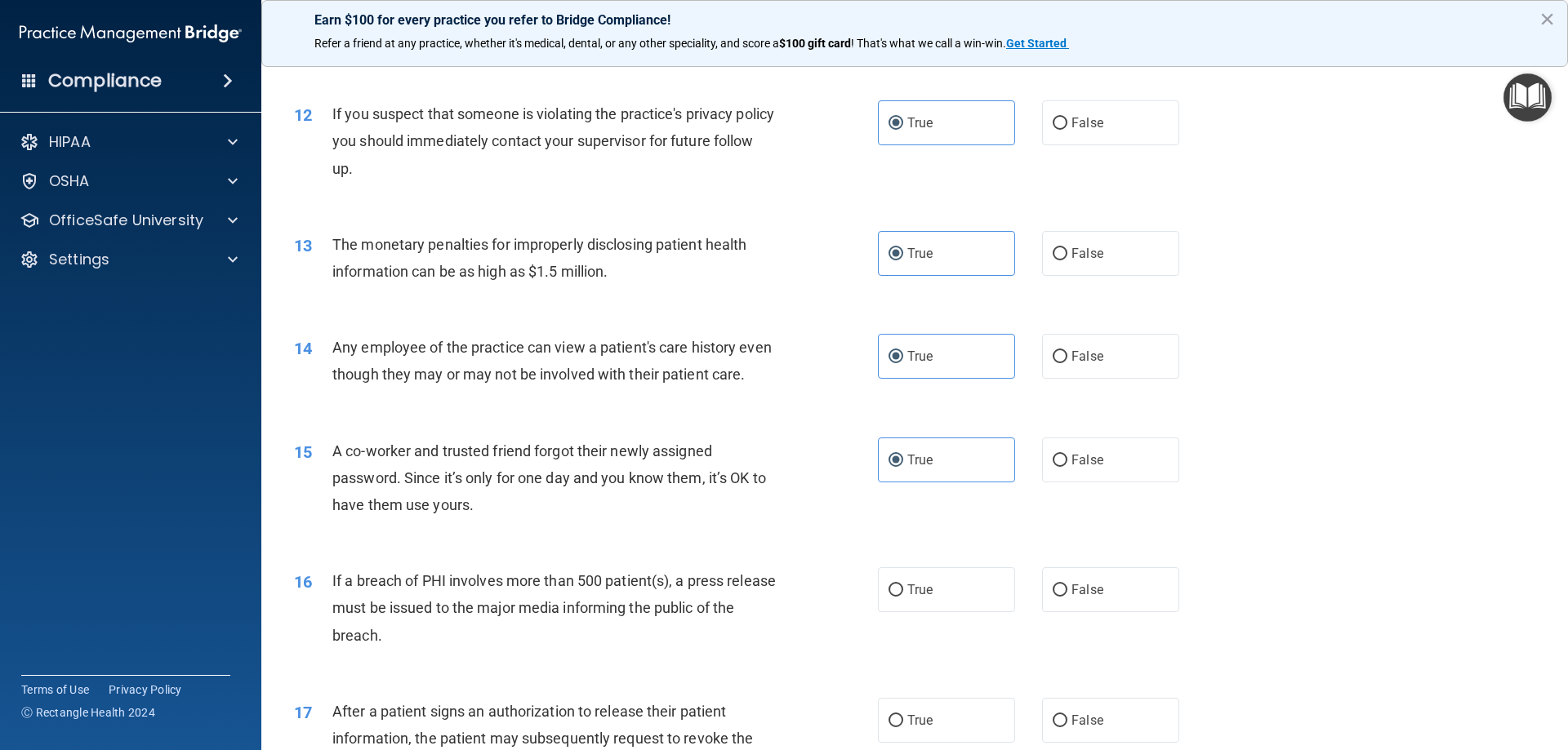
click at [903, 597] on input "True" at bounding box center [895, 591] width 15 height 12
radio input "true"
drag, startPoint x: 934, startPoint y: 746, endPoint x: 784, endPoint y: 600, distance: 209.3
click at [933, 743] on label "True" at bounding box center [946, 720] width 137 height 44
click at [903, 727] on input "True" at bounding box center [895, 721] width 15 height 12
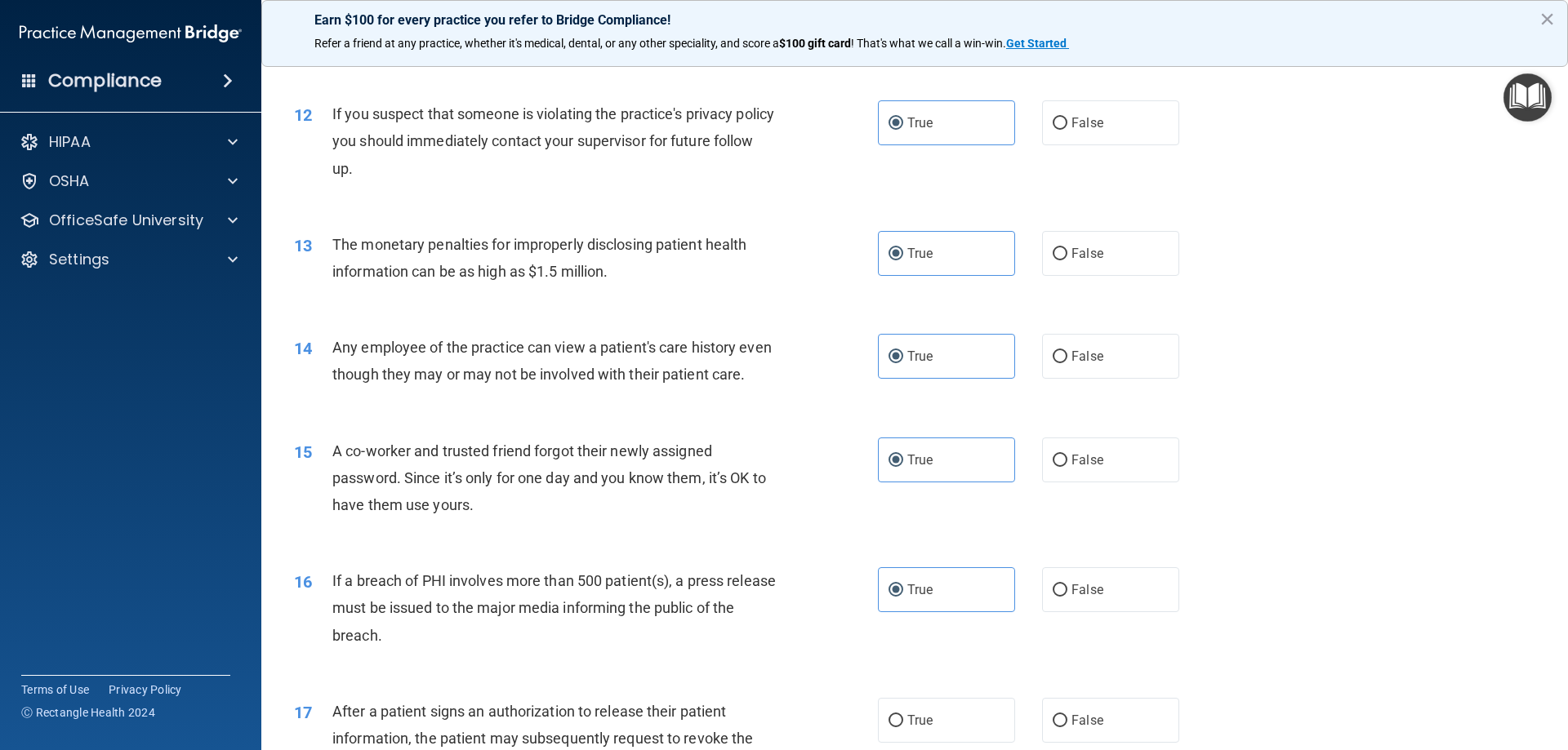
radio input "true"
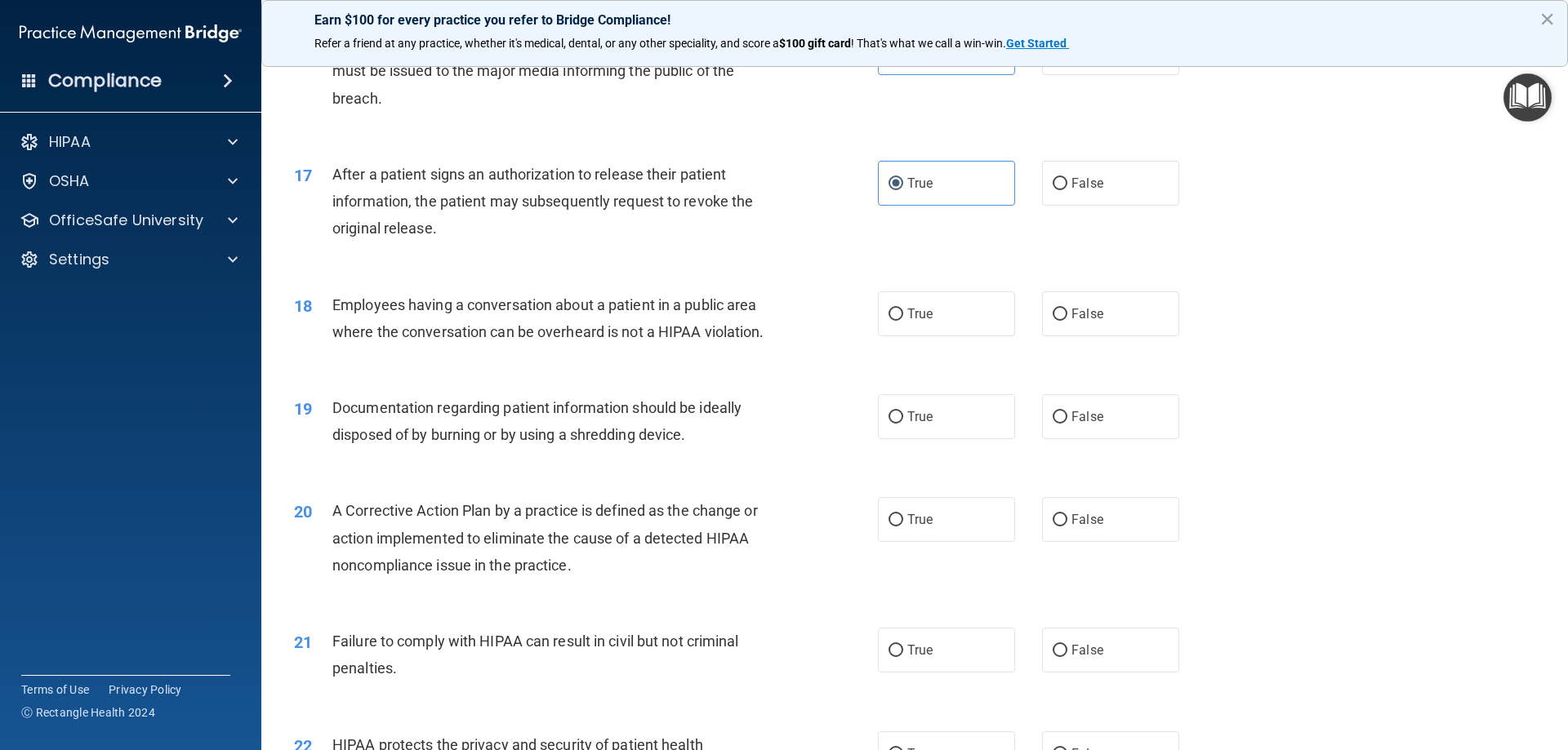
scroll to position [1885, 0]
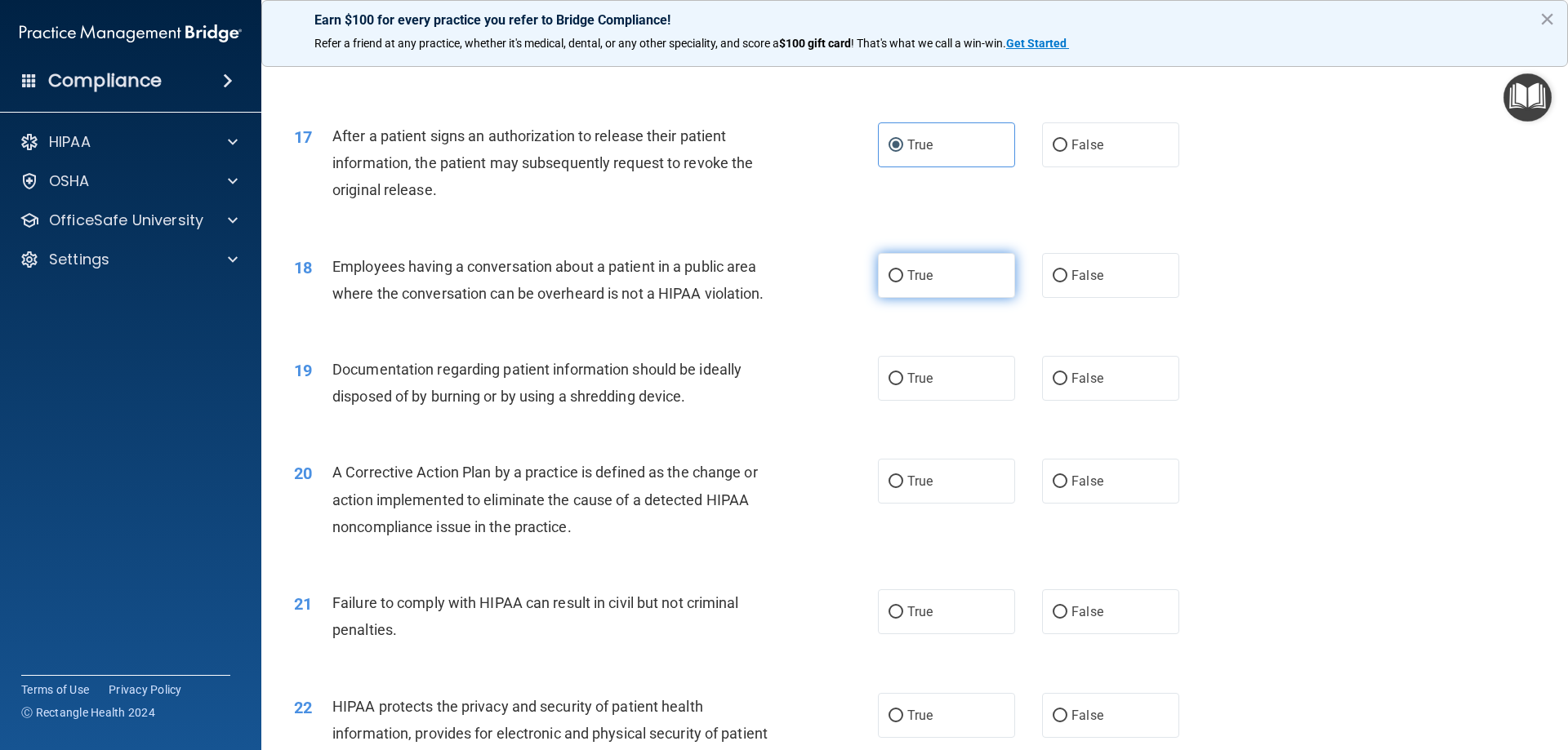
click at [922, 284] on span "True" at bounding box center [920, 276] width 26 height 16
click at [903, 283] on input "True" at bounding box center [895, 277] width 15 height 12
radio input "true"
click at [910, 386] on span "True" at bounding box center [920, 378] width 26 height 16
click at [903, 385] on input "True" at bounding box center [895, 379] width 15 height 12
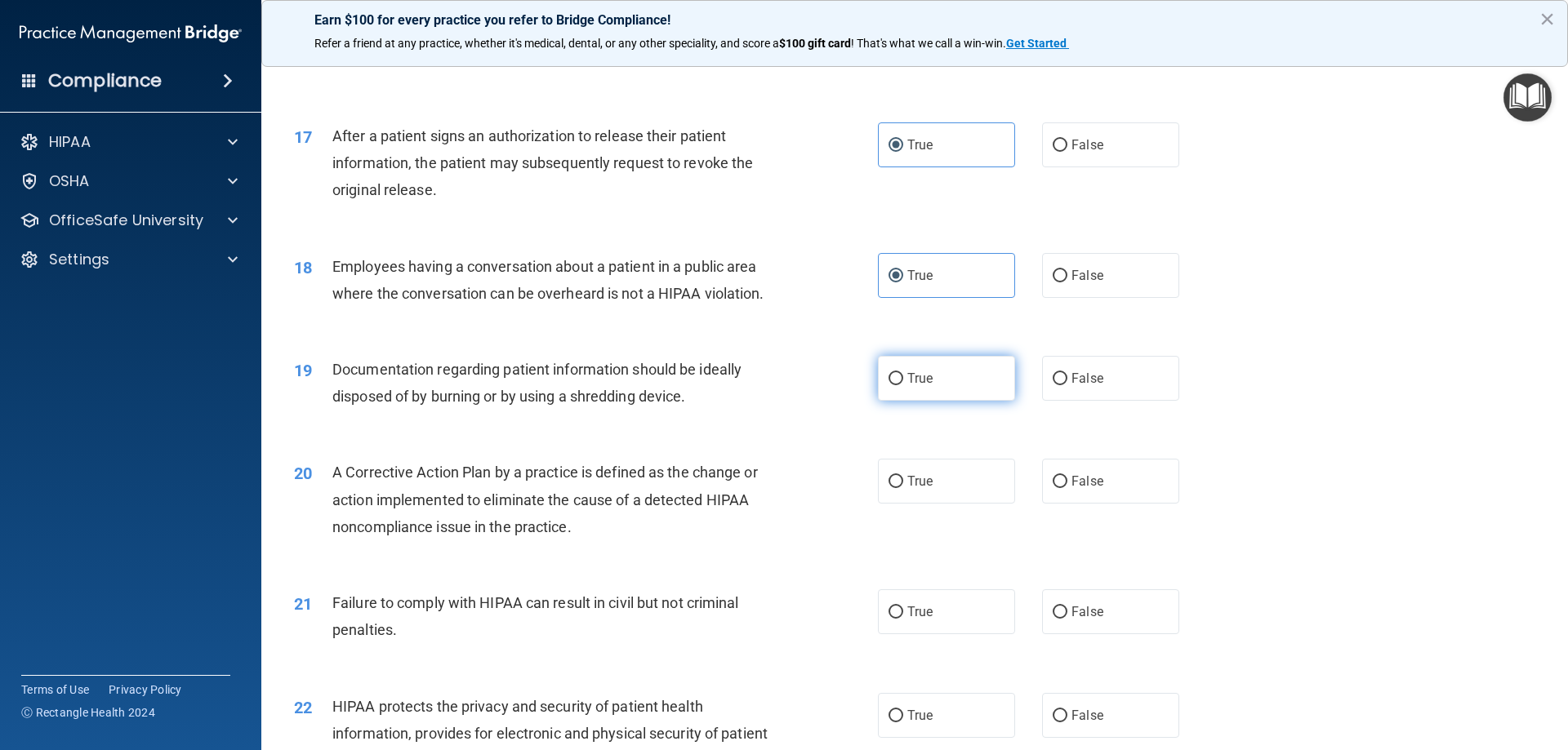
radio input "true"
click at [906, 504] on label "True" at bounding box center [946, 480] width 137 height 44
click at [903, 488] on input "True" at bounding box center [895, 482] width 15 height 12
radio input "true"
click at [894, 619] on input "True" at bounding box center [895, 613] width 15 height 12
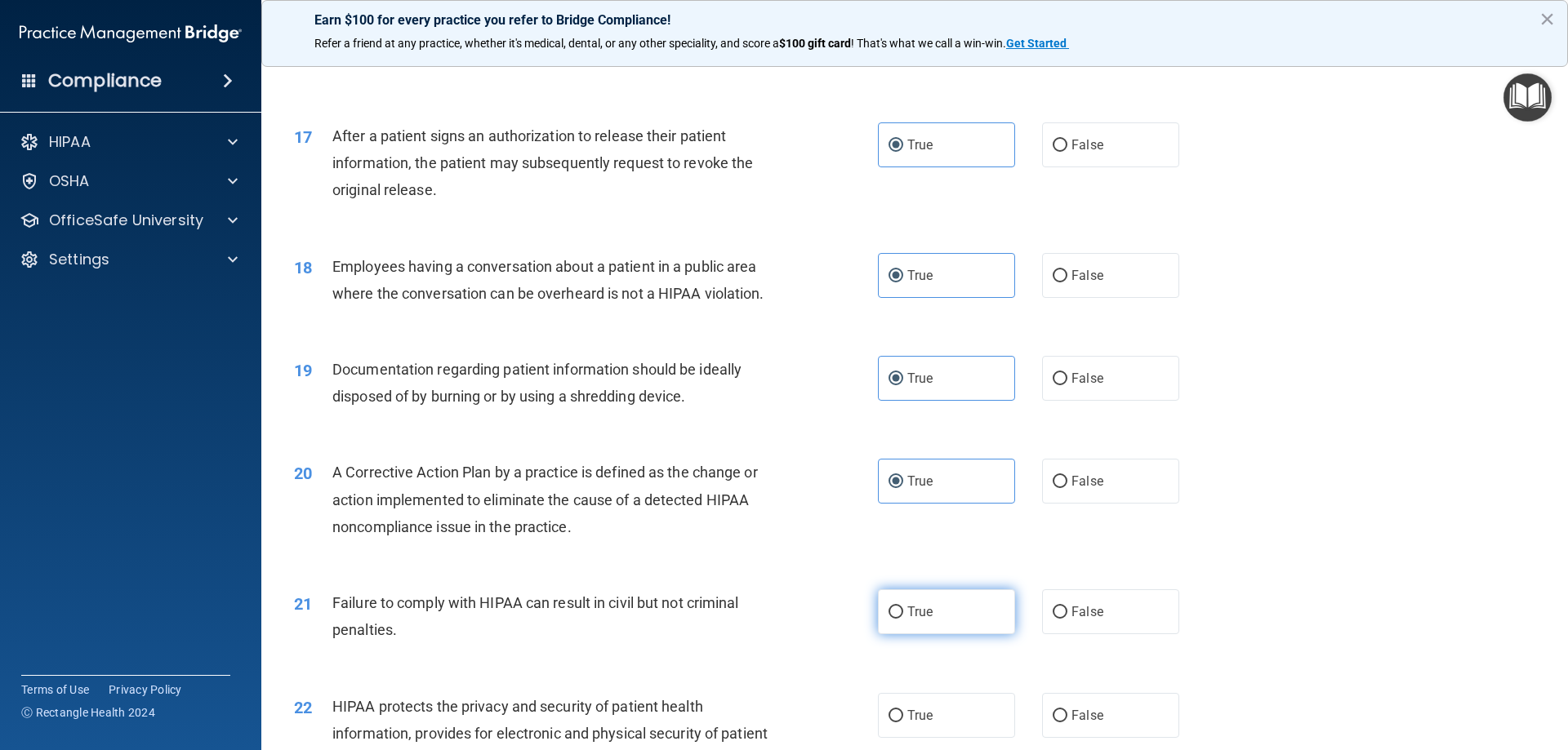
radio input "true"
click at [909, 723] on span "True" at bounding box center [920, 715] width 26 height 16
click at [903, 722] on input "True" at bounding box center [895, 716] width 15 height 12
radio input "true"
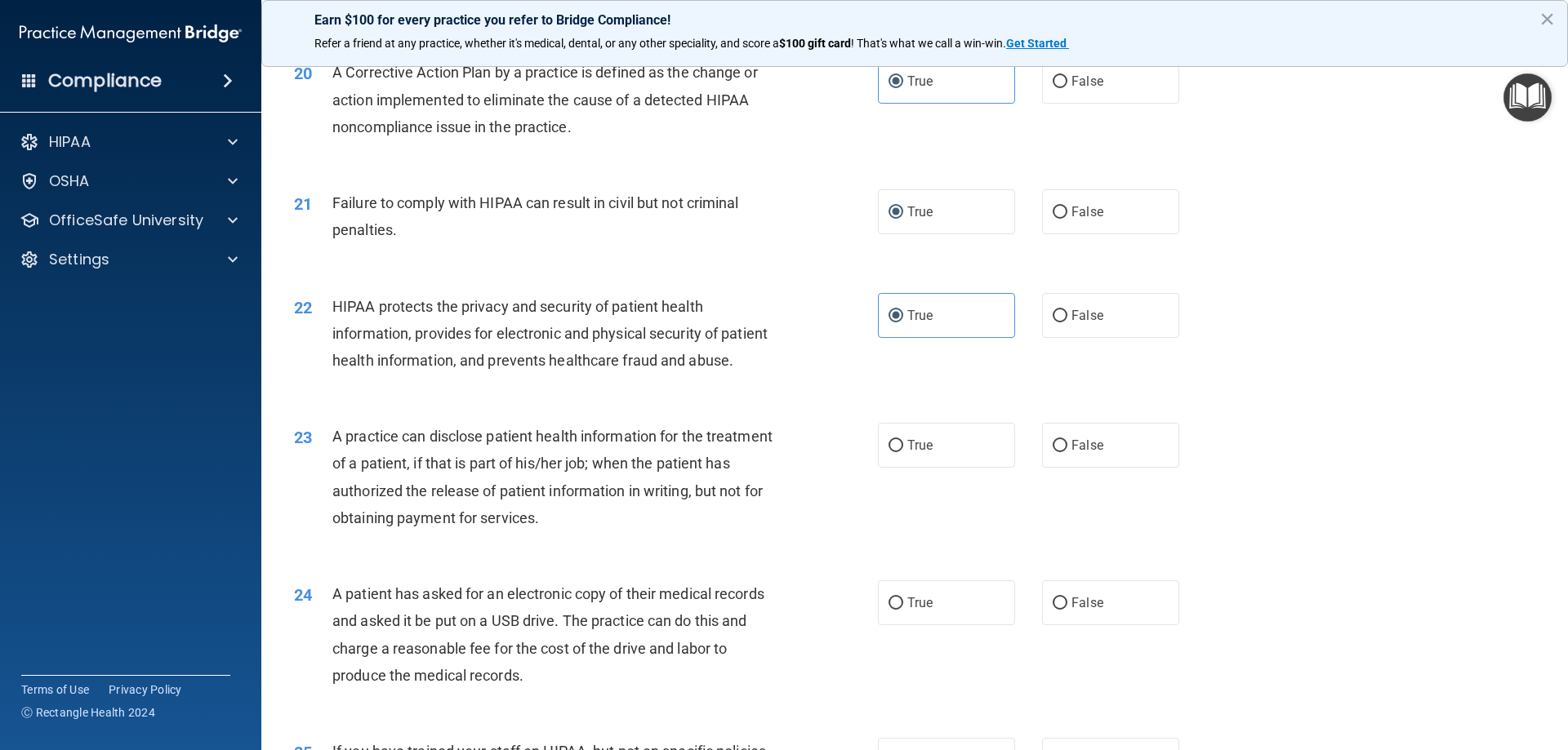
scroll to position [2375, 0]
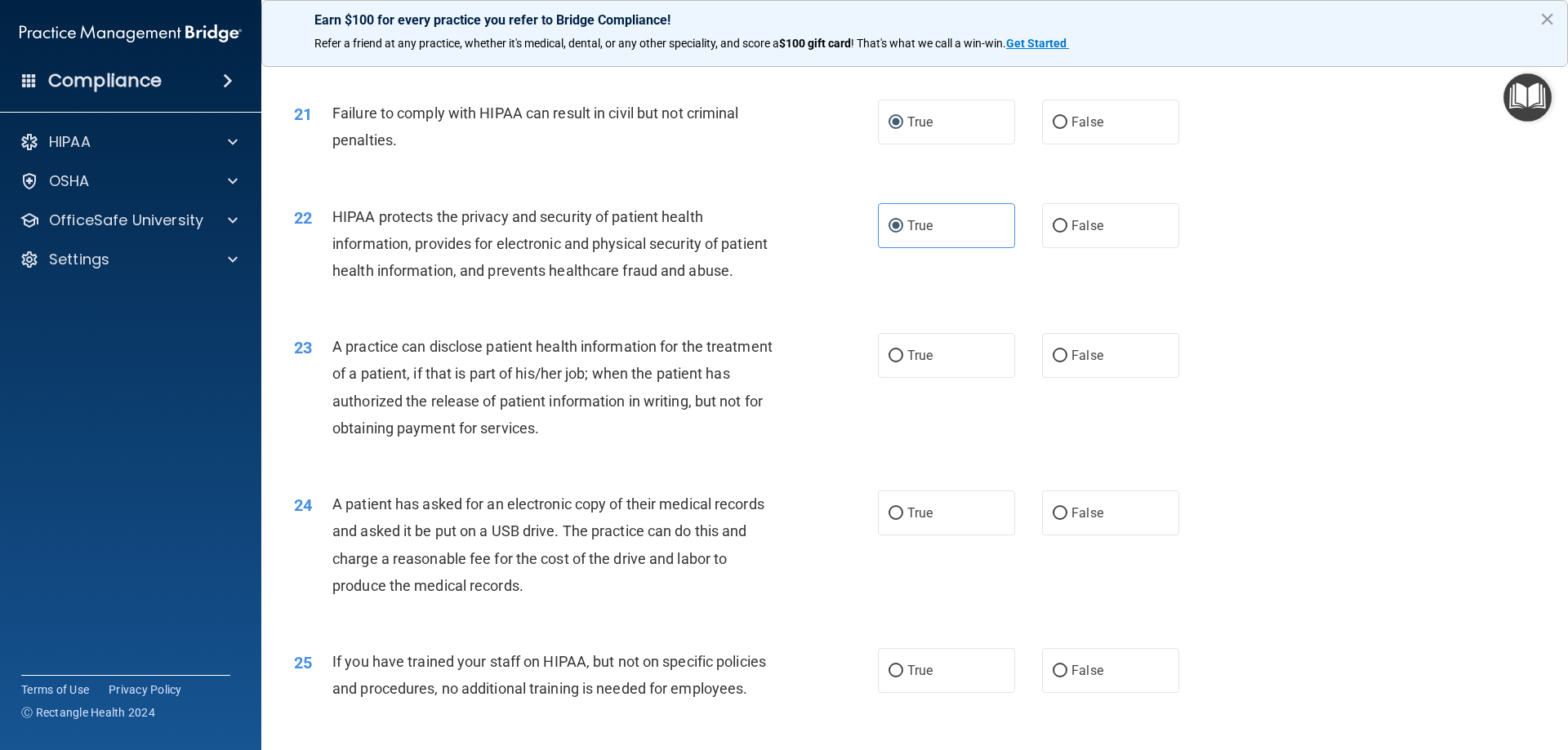
drag, startPoint x: 949, startPoint y: 413, endPoint x: 901, endPoint y: 528, distance: 124.6
click at [949, 378] on label "True" at bounding box center [946, 355] width 137 height 44
click at [903, 363] on input "True" at bounding box center [895, 357] width 15 height 12
radio input "true"
drag, startPoint x: 911, startPoint y: 581, endPoint x: 890, endPoint y: 667, distance: 88.5
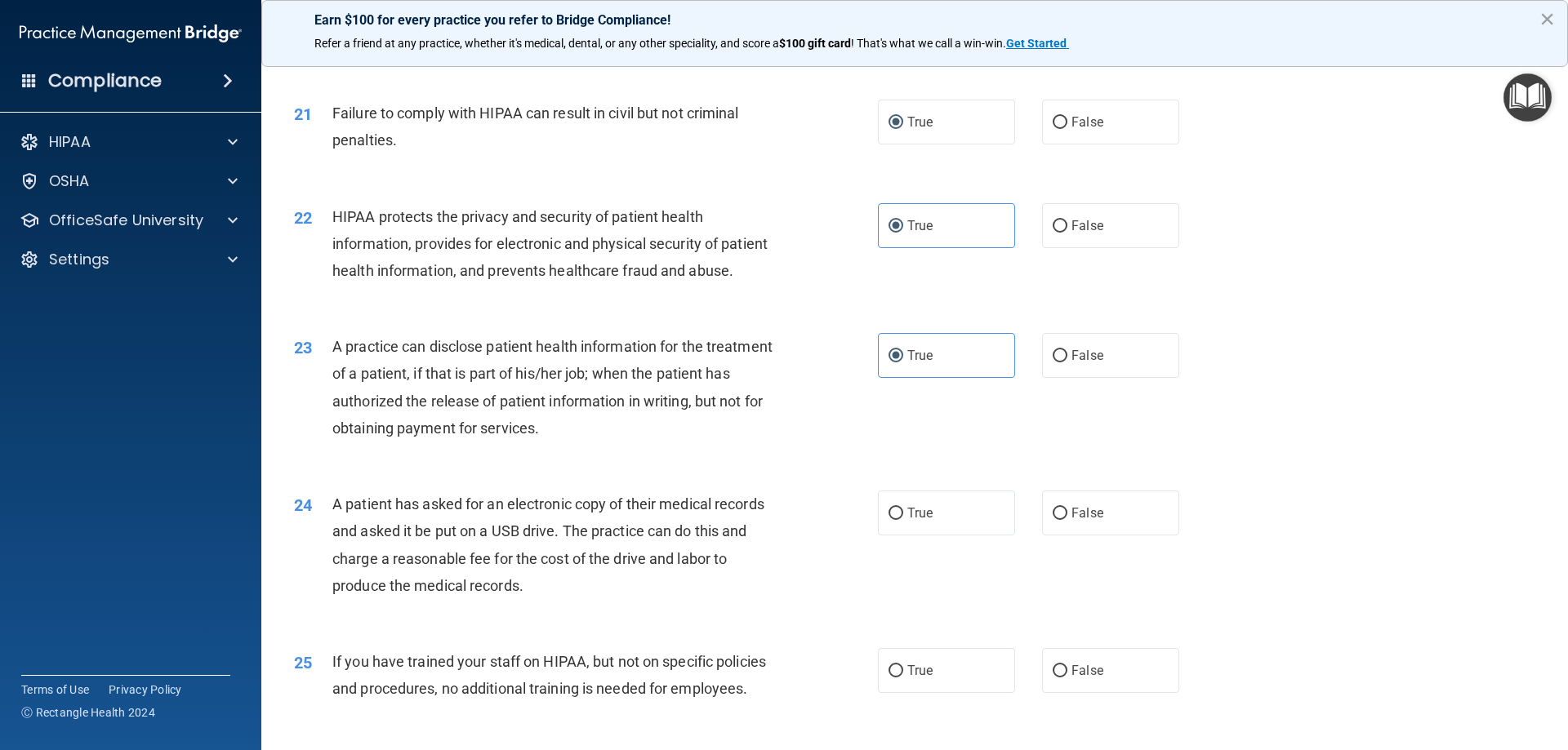
click at [910, 536] on label "True" at bounding box center [946, 513] width 137 height 44
drag, startPoint x: 906, startPoint y: 719, endPoint x: 712, endPoint y: 483, distance: 305.5
click at [907, 679] on span "True" at bounding box center [920, 671] width 26 height 16
click at [903, 678] on input "True" at bounding box center [895, 672] width 15 height 12
radio input "true"
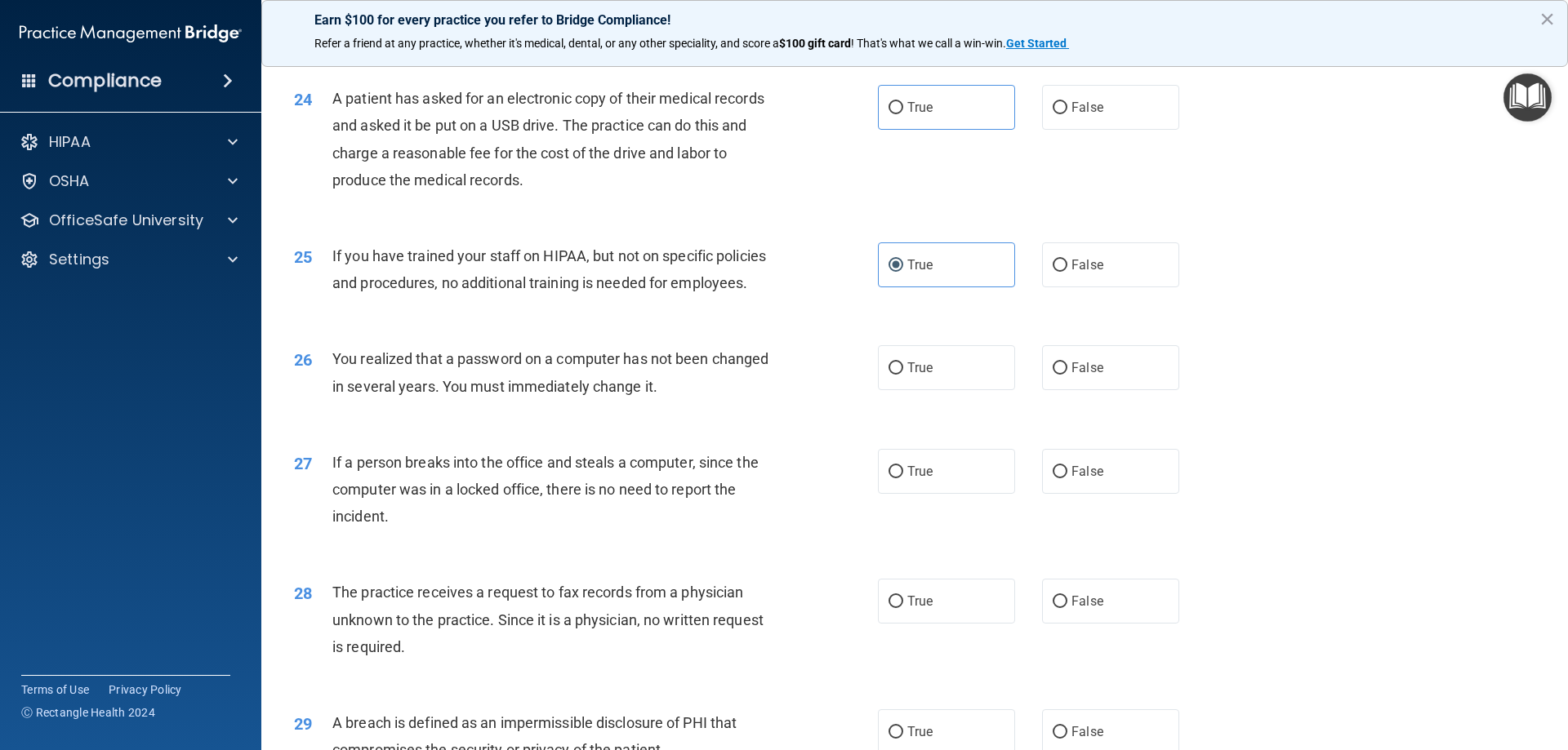
scroll to position [2784, 0]
click at [900, 388] on label "True" at bounding box center [946, 365] width 137 height 44
click at [900, 373] on input "True" at bounding box center [895, 366] width 15 height 12
radio input "true"
click at [901, 127] on label "True" at bounding box center [946, 104] width 137 height 44
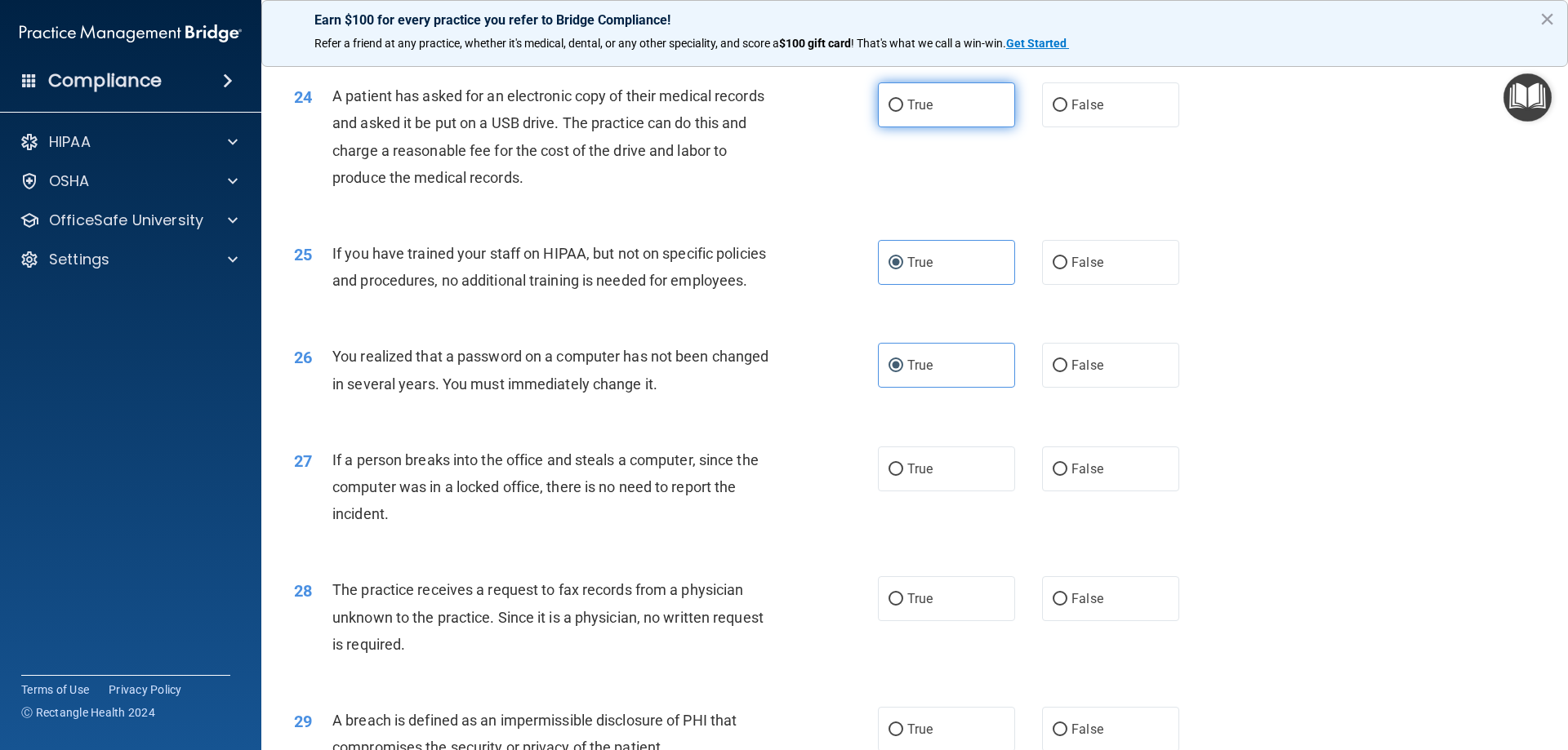
click at [901, 112] on input "True" at bounding box center [895, 106] width 15 height 12
radio input "true"
drag, startPoint x: 886, startPoint y: 519, endPoint x: 886, endPoint y: 595, distance: 76.0
click at [888, 476] on input "True" at bounding box center [895, 469] width 15 height 12
radio input "true"
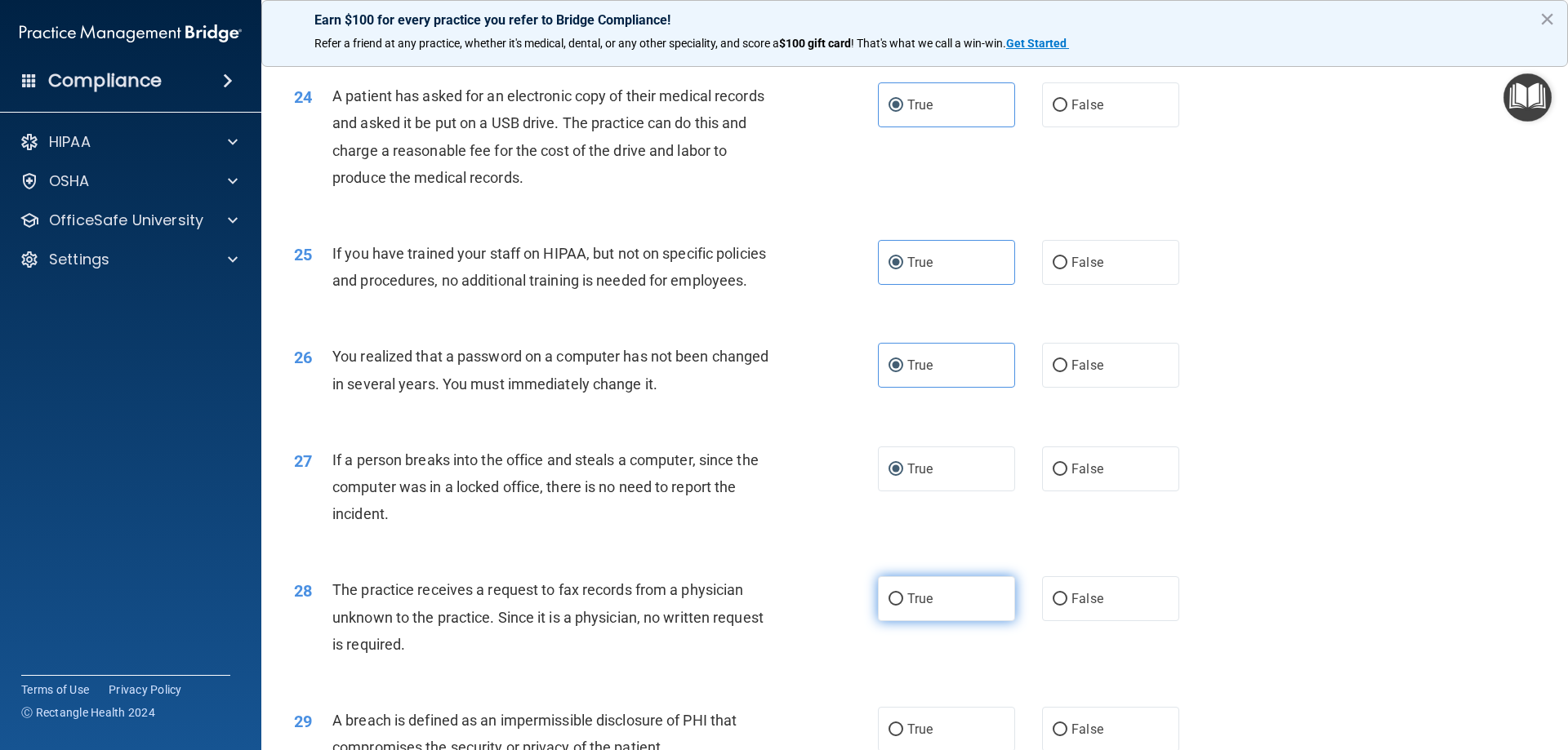
click at [894, 622] on label "True" at bounding box center [946, 598] width 137 height 44
click at [894, 606] on input "True" at bounding box center [895, 600] width 15 height 12
radio input "true"
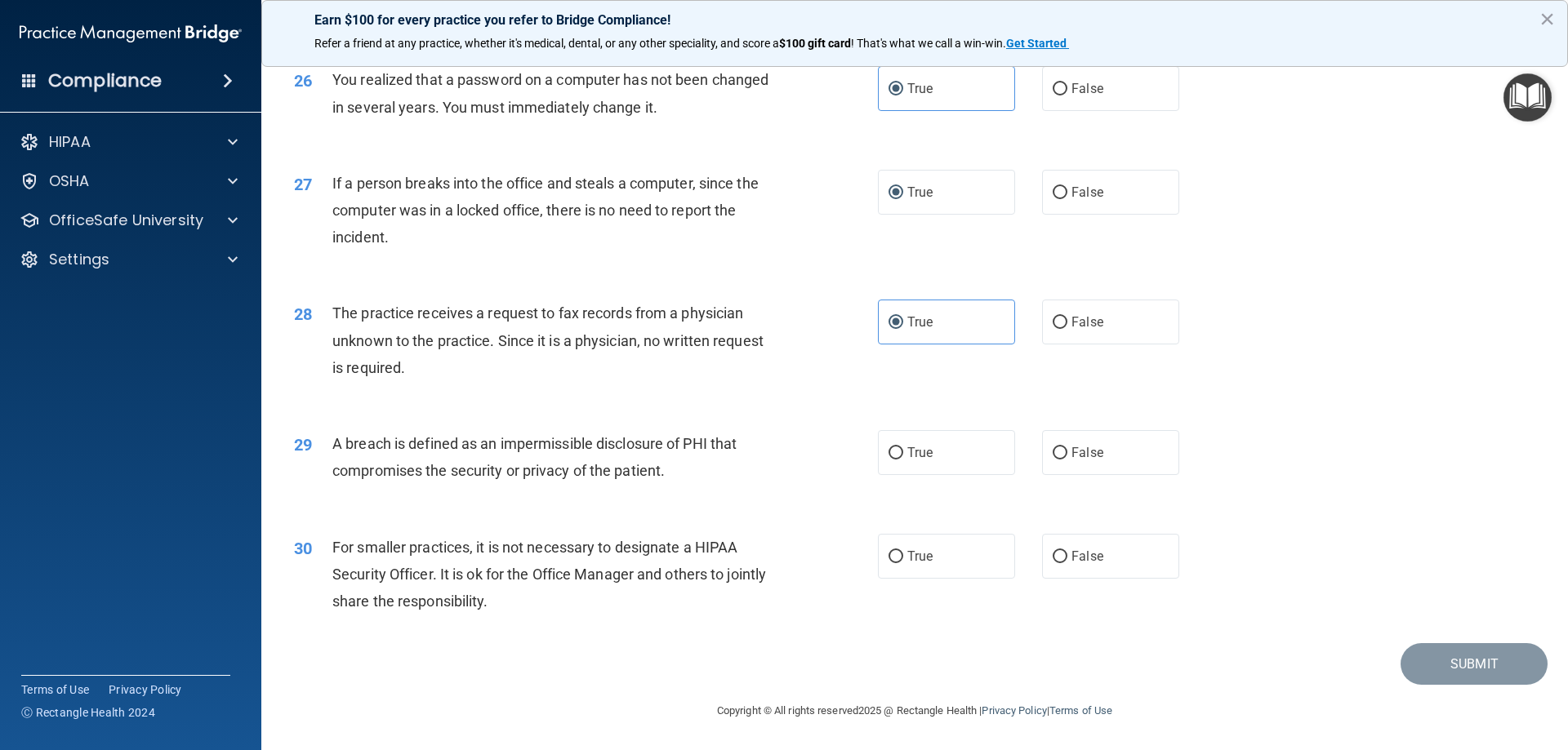
scroll to position [3115, 0]
click at [924, 461] on label "True" at bounding box center [946, 453] width 137 height 44
click at [903, 459] on input "True" at bounding box center [895, 454] width 15 height 12
radio input "true"
click at [915, 543] on label "True" at bounding box center [946, 555] width 137 height 44
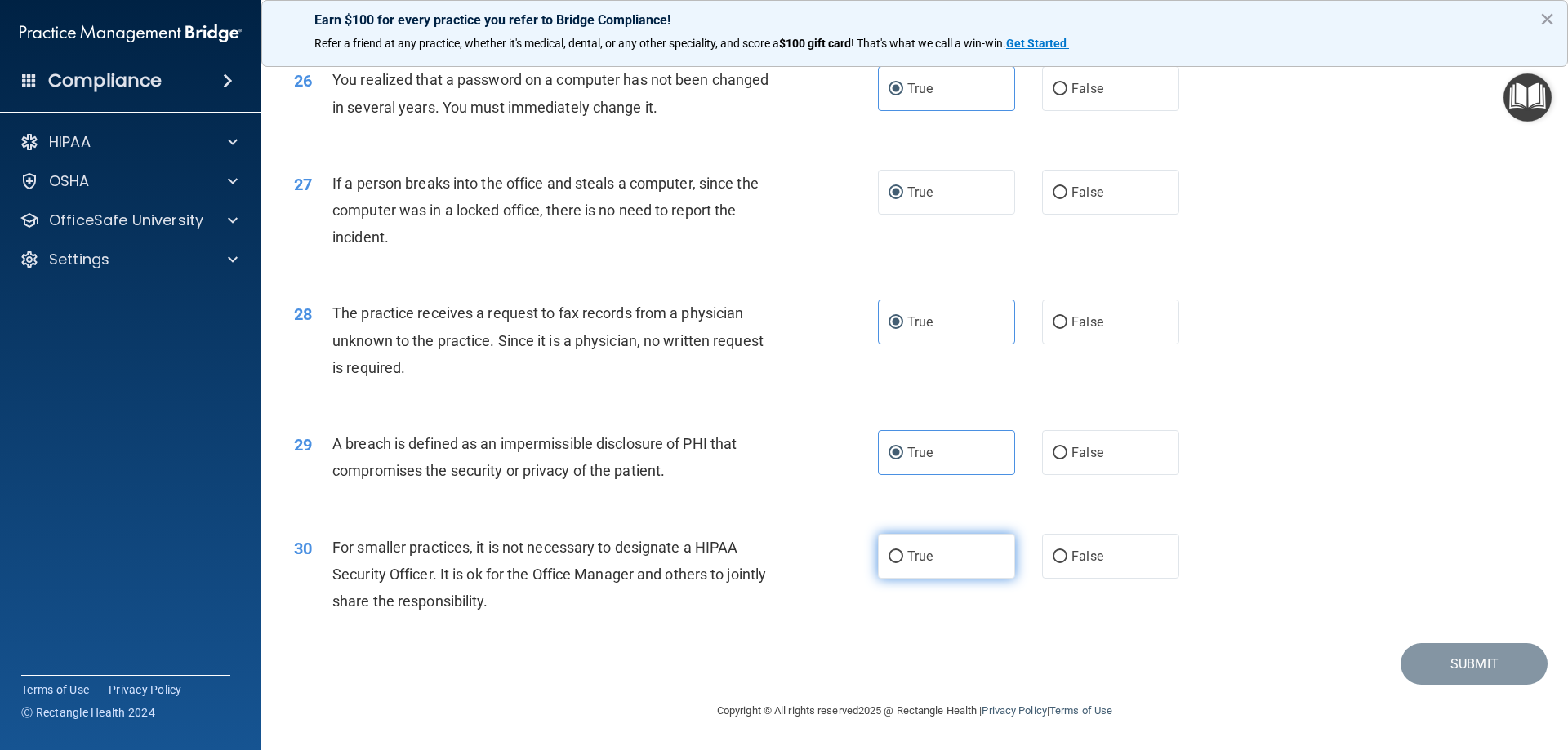
click at [903, 551] on input "True" at bounding box center [895, 557] width 15 height 12
radio input "true"
drag, startPoint x: 1379, startPoint y: 666, endPoint x: 1409, endPoint y: 666, distance: 30.0
click at [1379, 669] on div "Submit" at bounding box center [914, 664] width 1266 height 42
click at [1411, 665] on button "Submit" at bounding box center [1473, 664] width 147 height 42
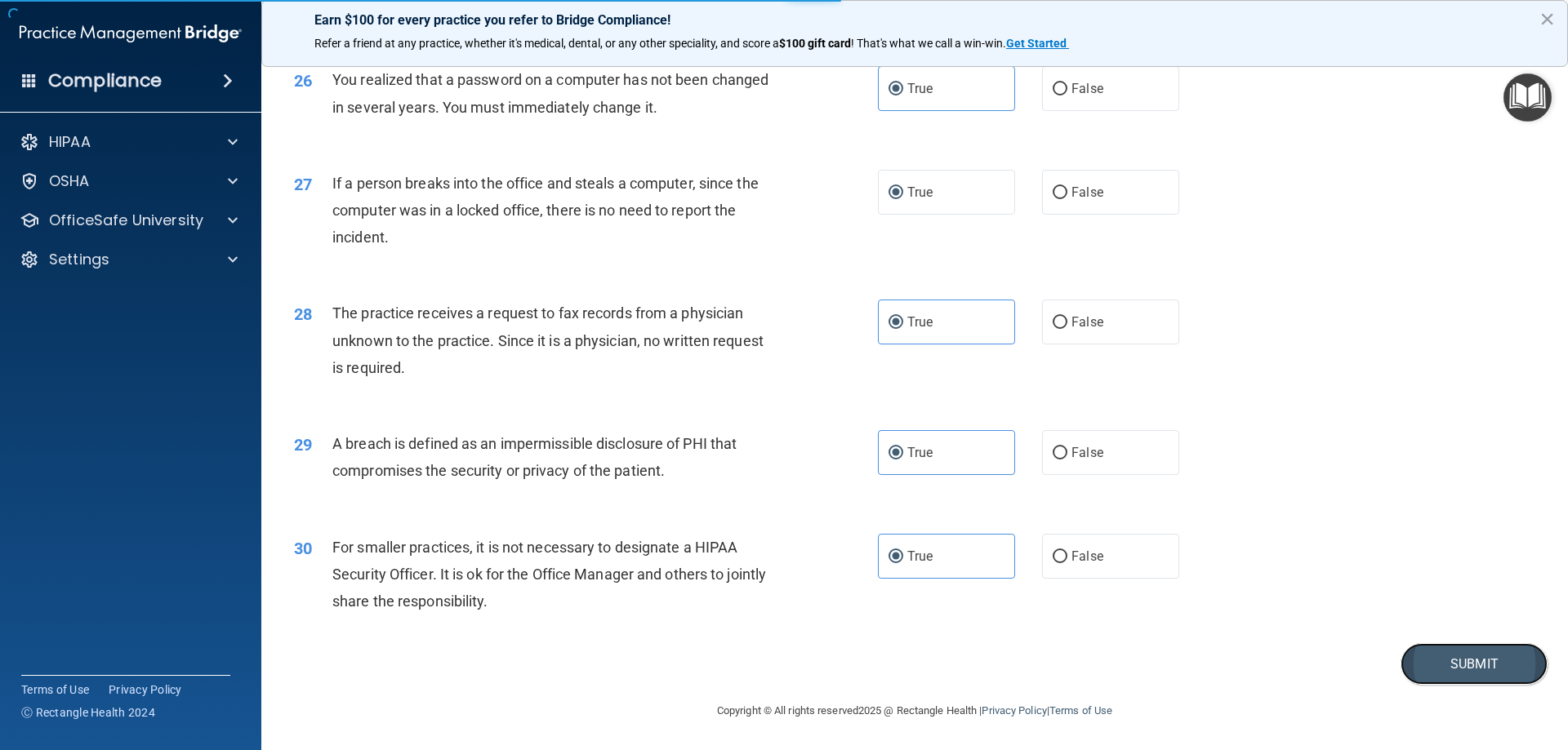
click at [1460, 663] on button "Submit" at bounding box center [1473, 664] width 147 height 42
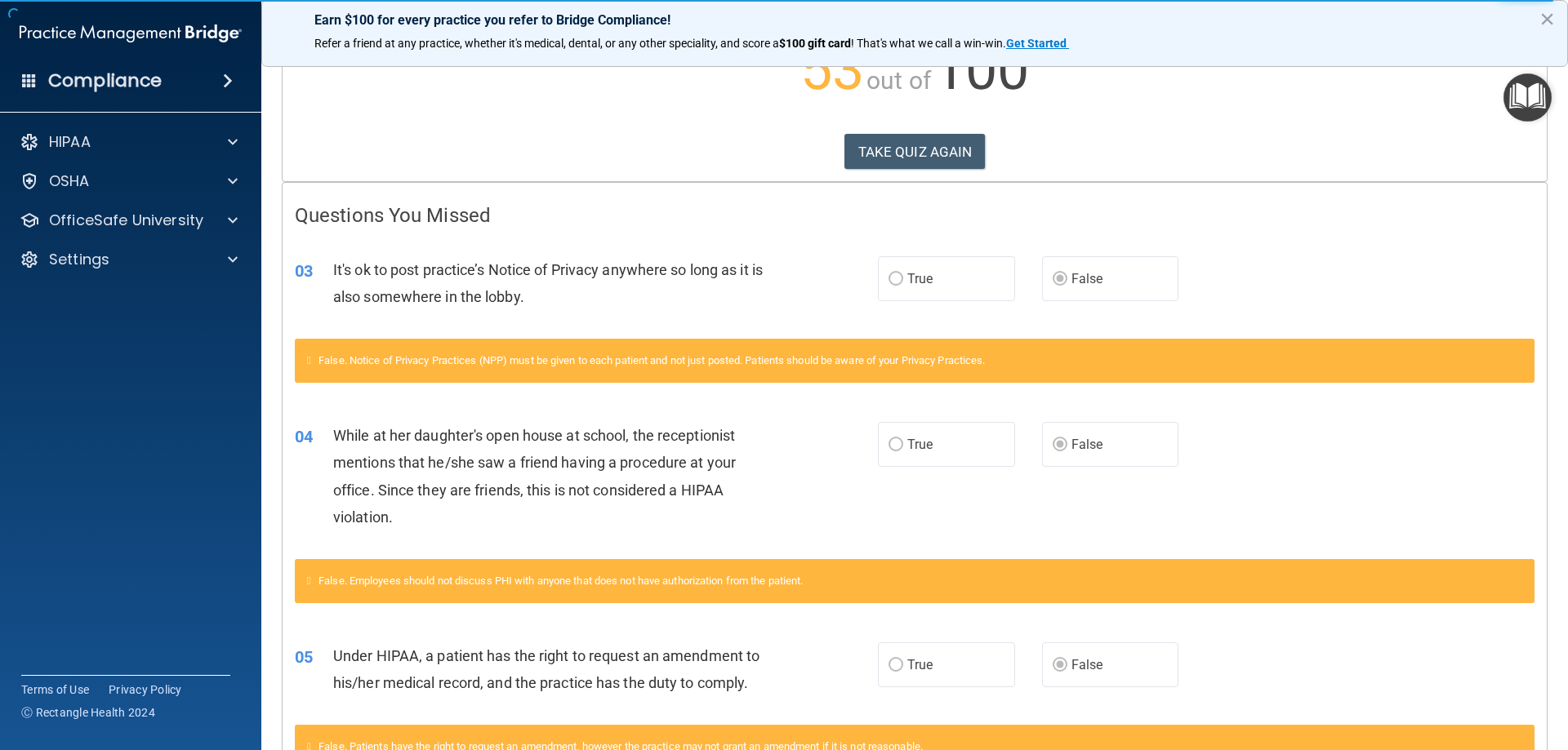
scroll to position [163, 0]
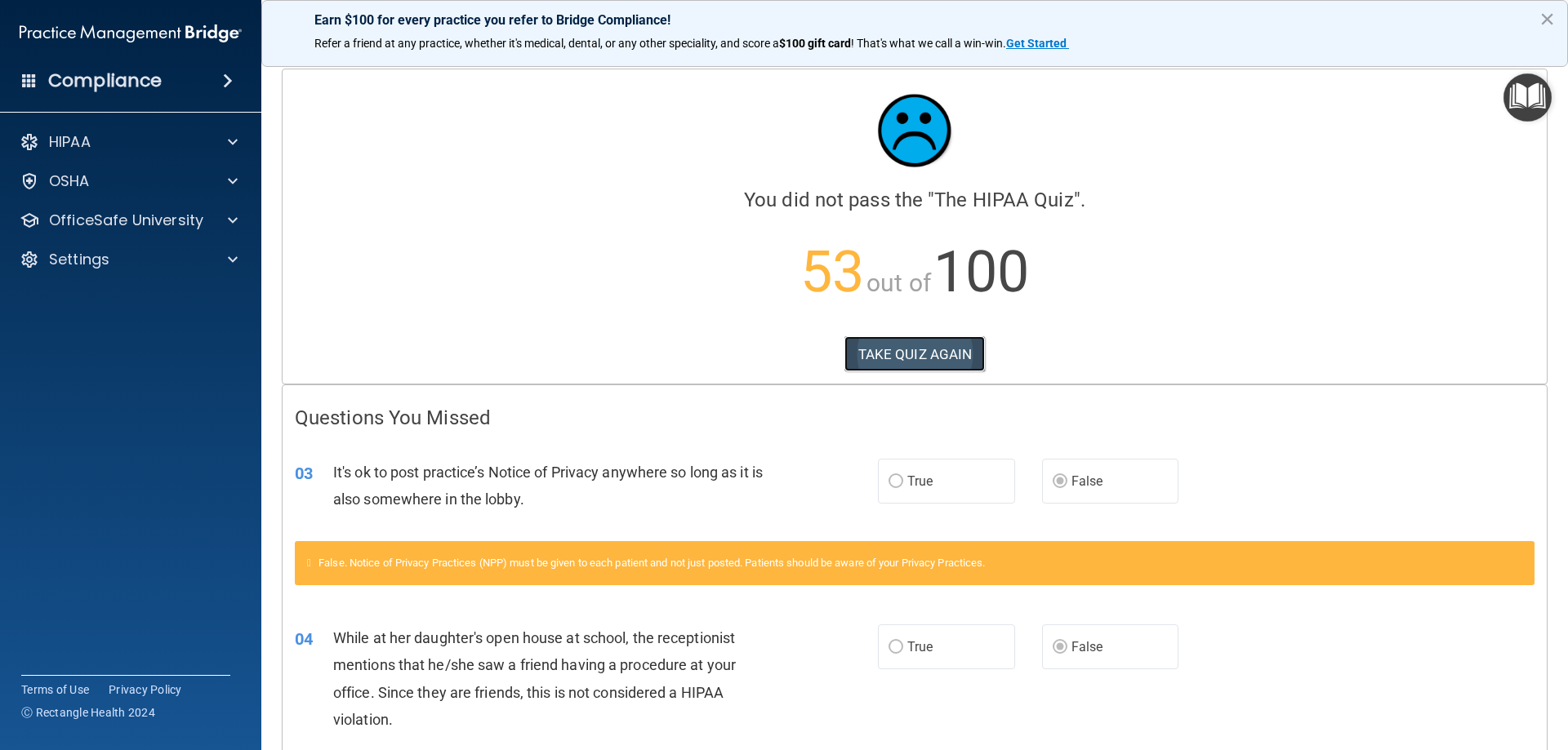
click at [894, 360] on button "TAKE QUIZ AGAIN" at bounding box center [915, 354] width 141 height 36
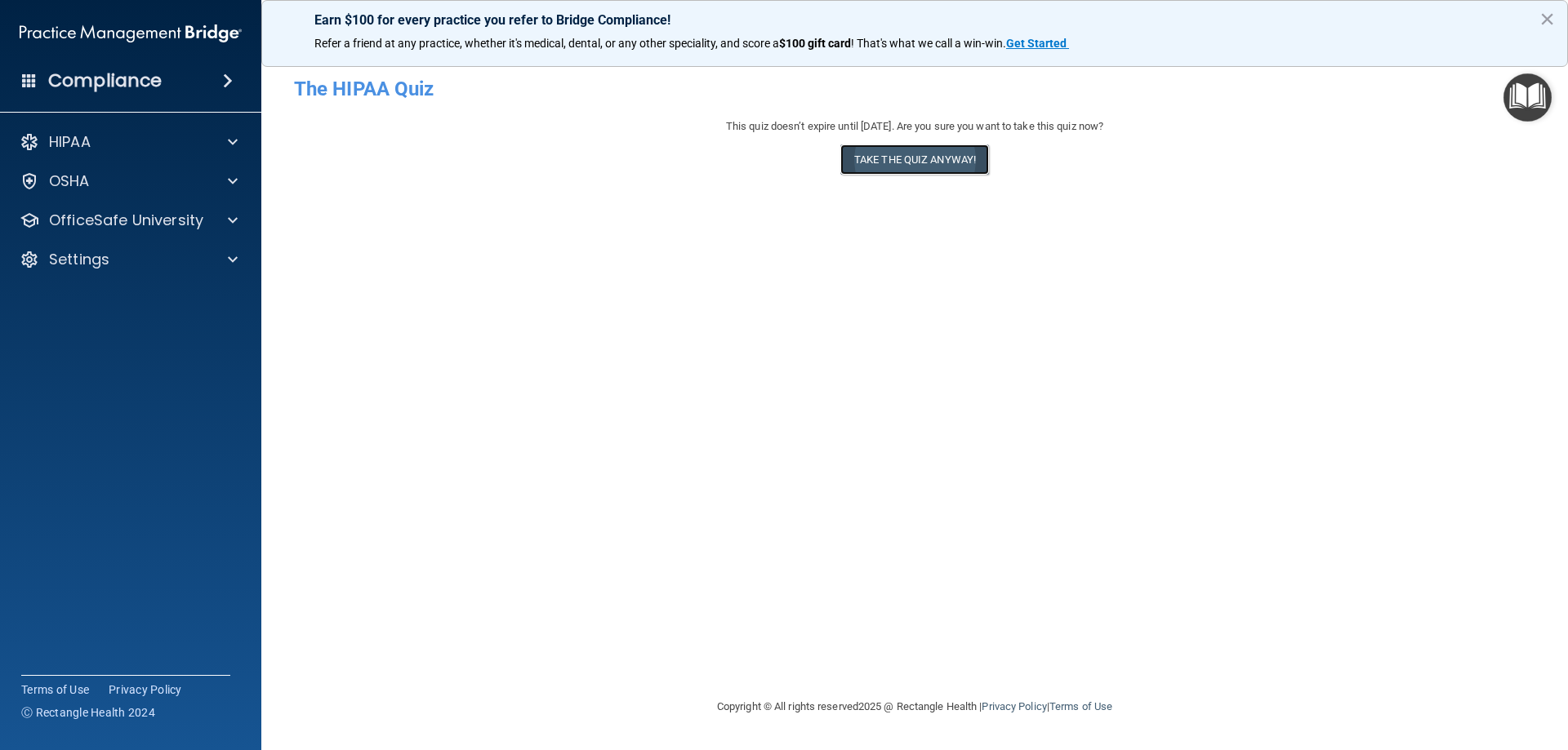
click at [956, 166] on button "Take the quiz anyway!" at bounding box center [914, 159] width 148 height 31
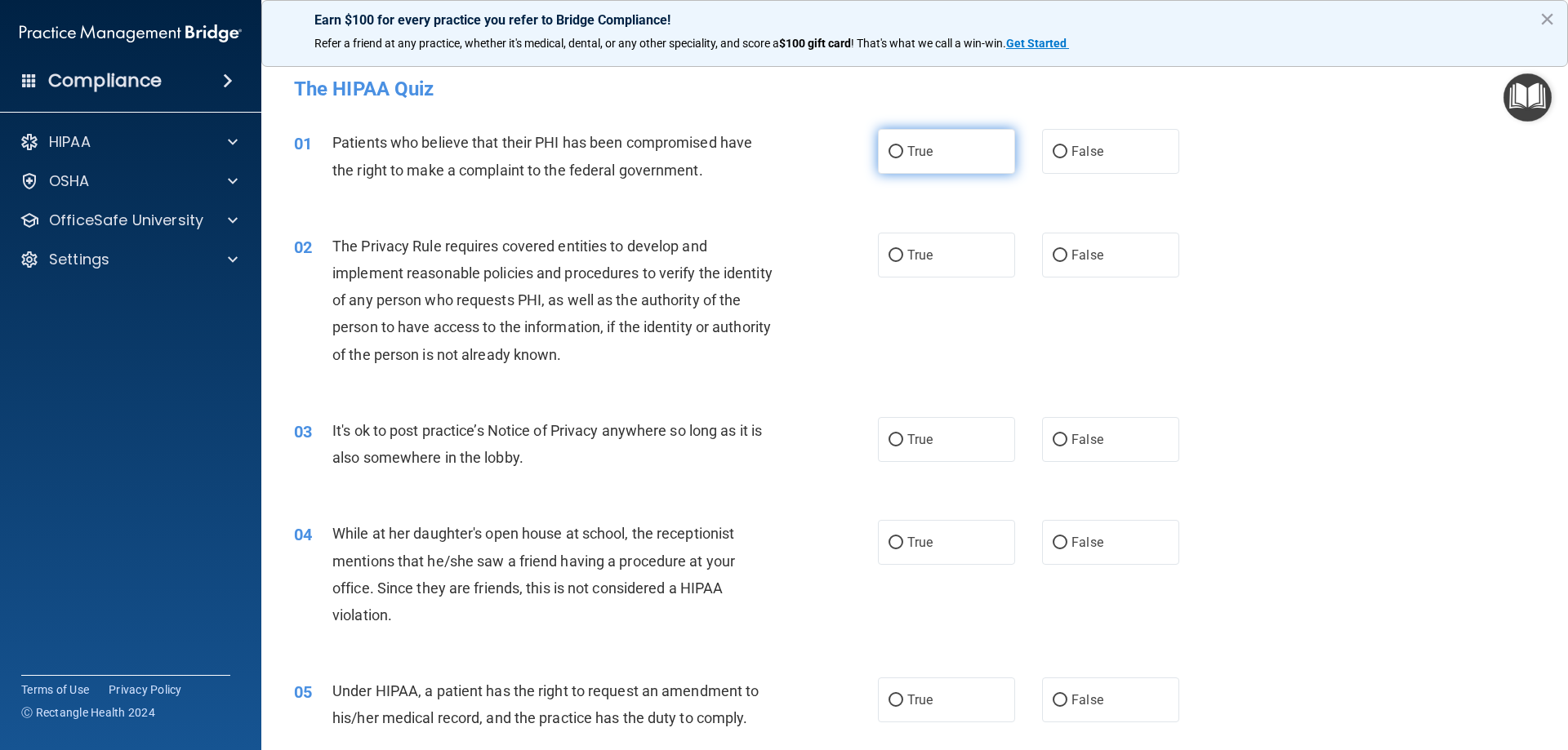
click at [929, 157] on label "True" at bounding box center [946, 151] width 137 height 44
click at [903, 157] on input "True" at bounding box center [895, 152] width 15 height 12
radio input "true"
click at [956, 247] on label "True" at bounding box center [946, 255] width 137 height 44
click at [903, 250] on input "True" at bounding box center [895, 256] width 15 height 12
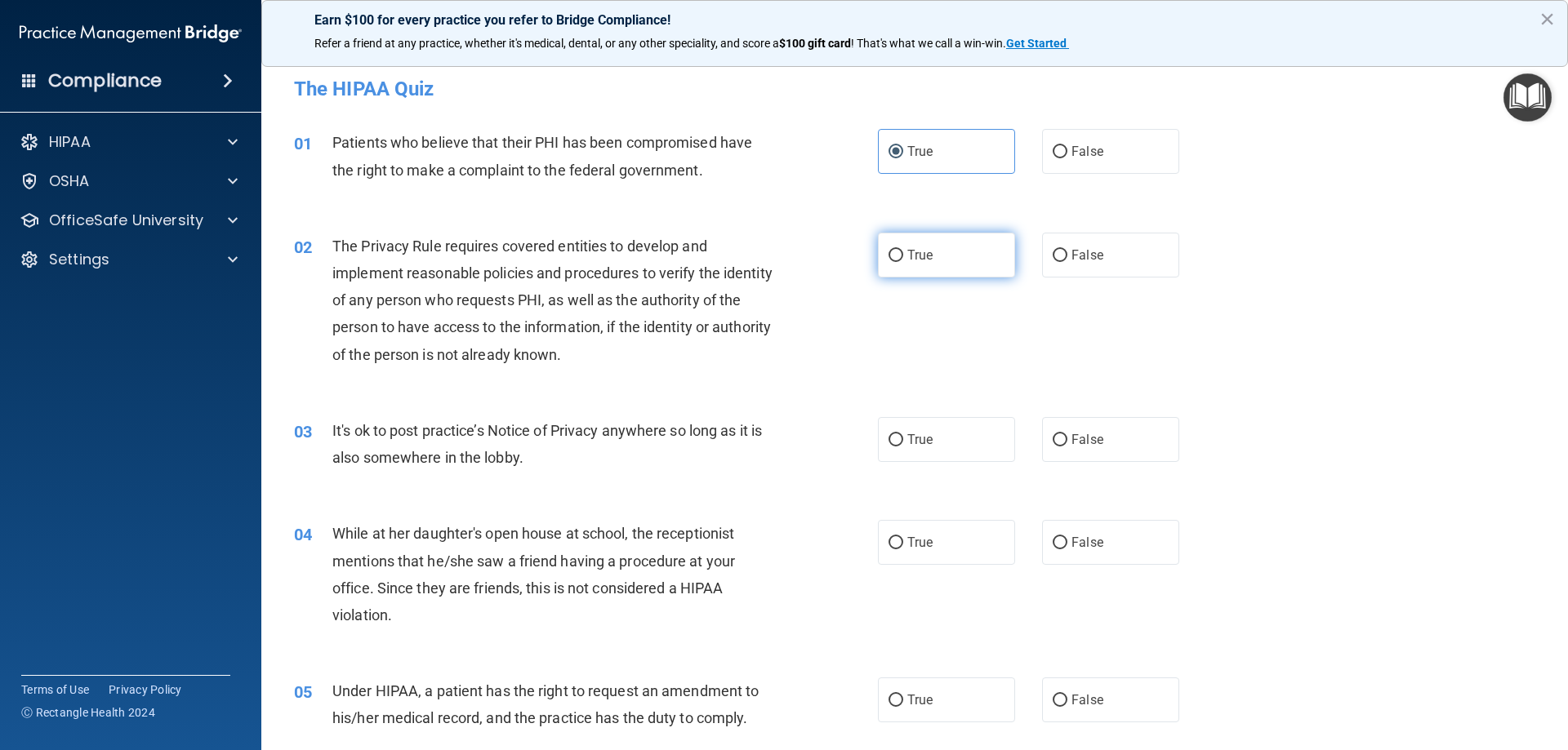
radio input "true"
click at [1056, 431] on label "False" at bounding box center [1110, 439] width 137 height 44
click at [1056, 435] on input "False" at bounding box center [1059, 441] width 15 height 12
radio input "true"
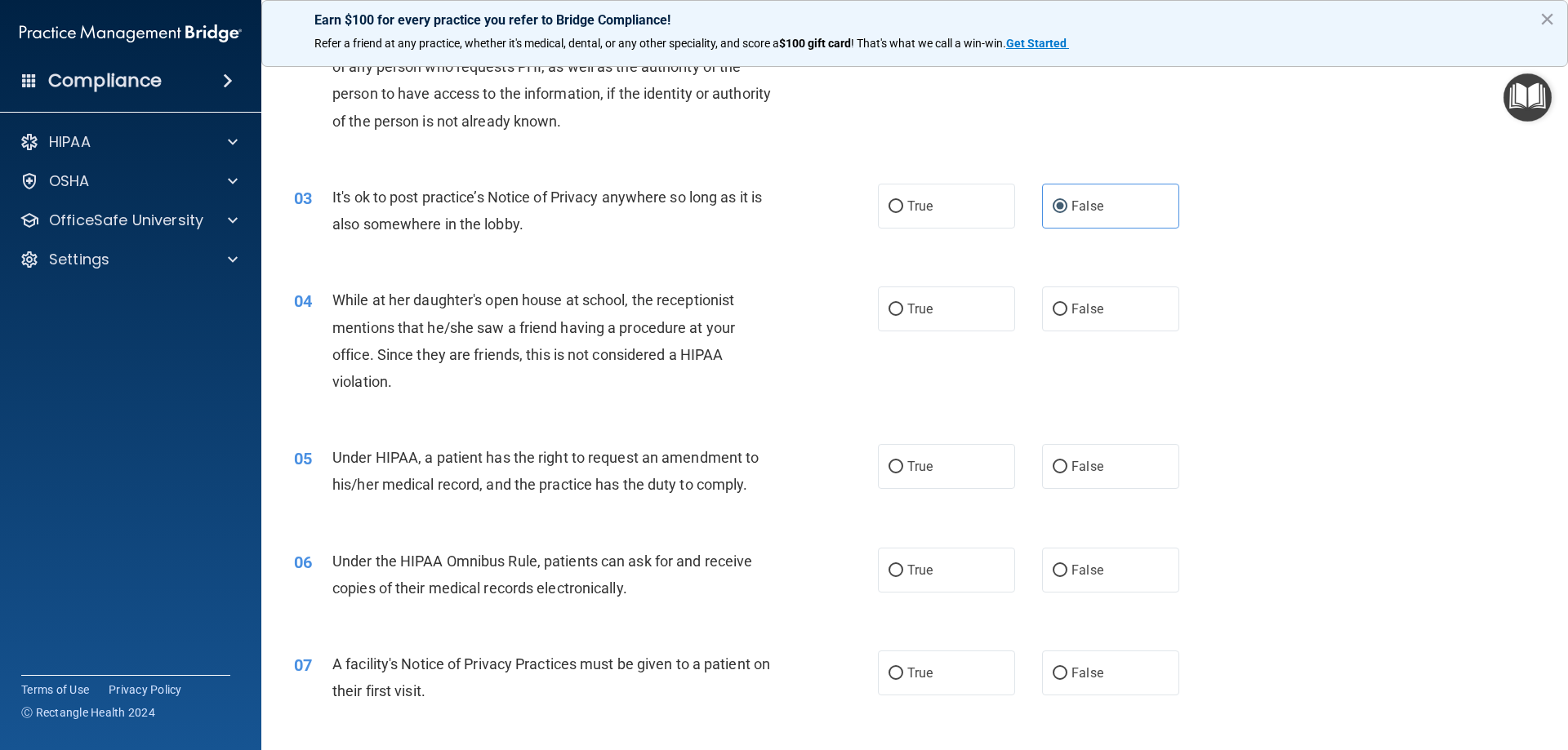
scroll to position [245, 0]
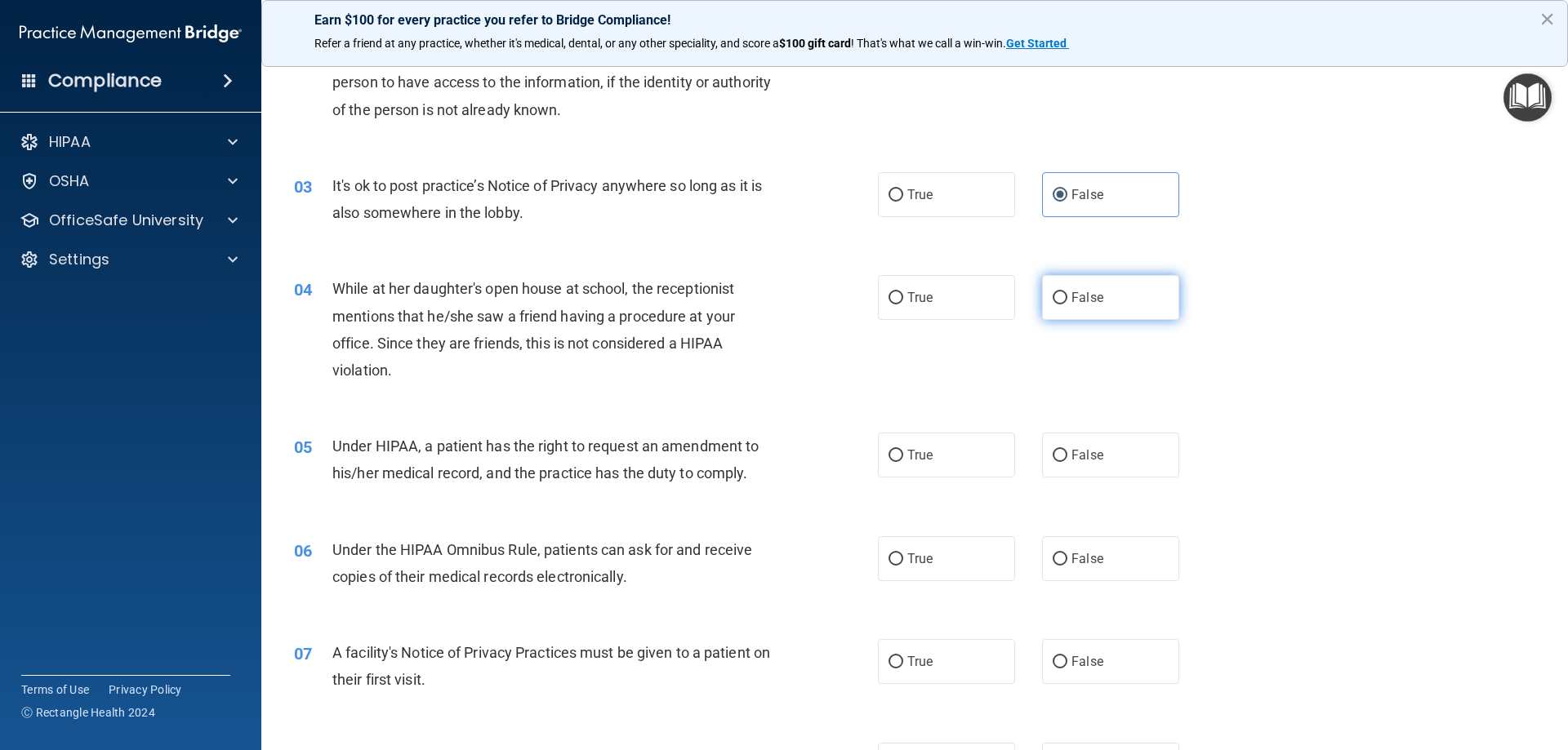
click at [1076, 302] on span "False" at bounding box center [1087, 297] width 32 height 16
click at [1067, 302] on input "False" at bounding box center [1059, 298] width 15 height 12
radio input "true"
click at [1071, 445] on label "False" at bounding box center [1110, 455] width 137 height 44
click at [1067, 450] on input "False" at bounding box center [1059, 456] width 15 height 12
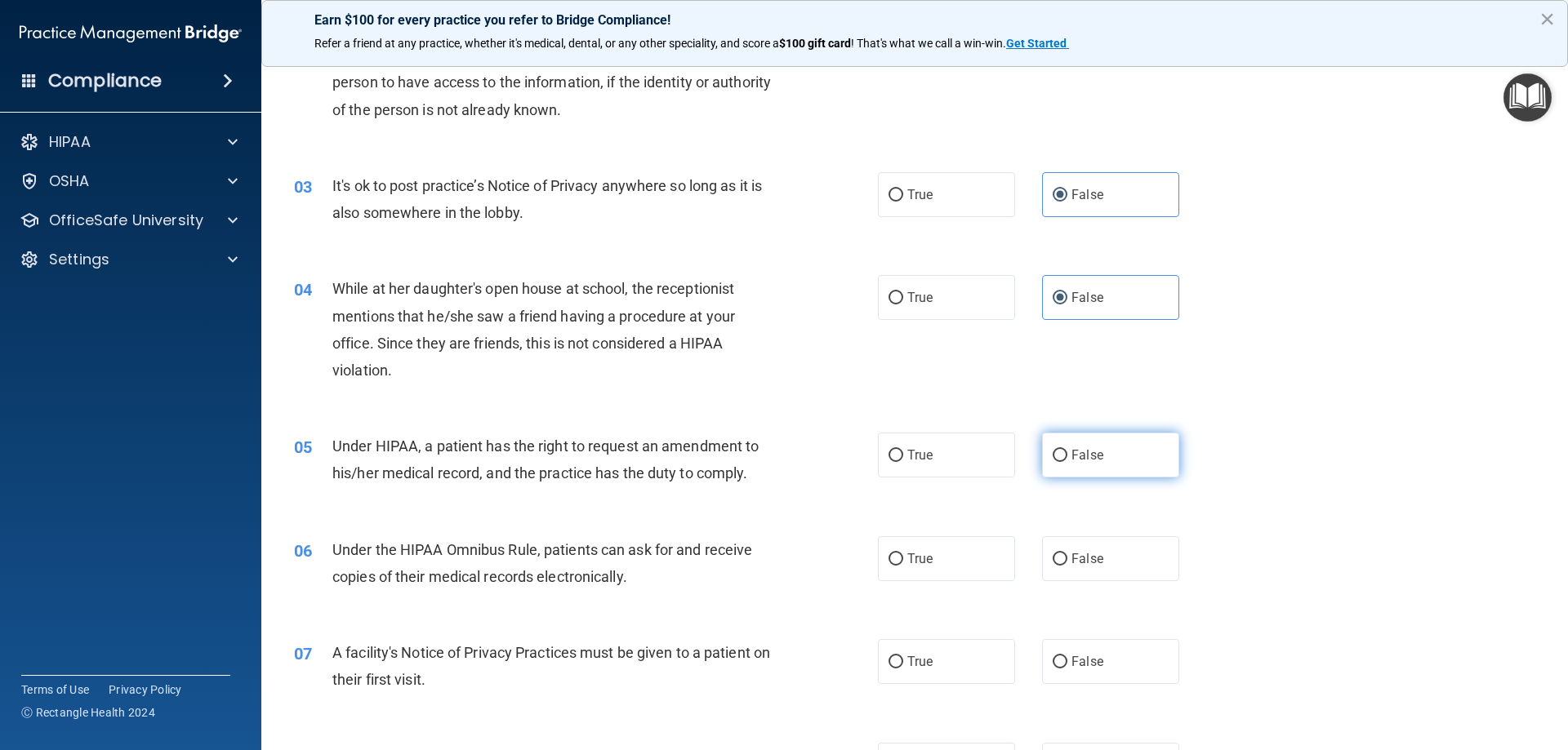
radio input "true"
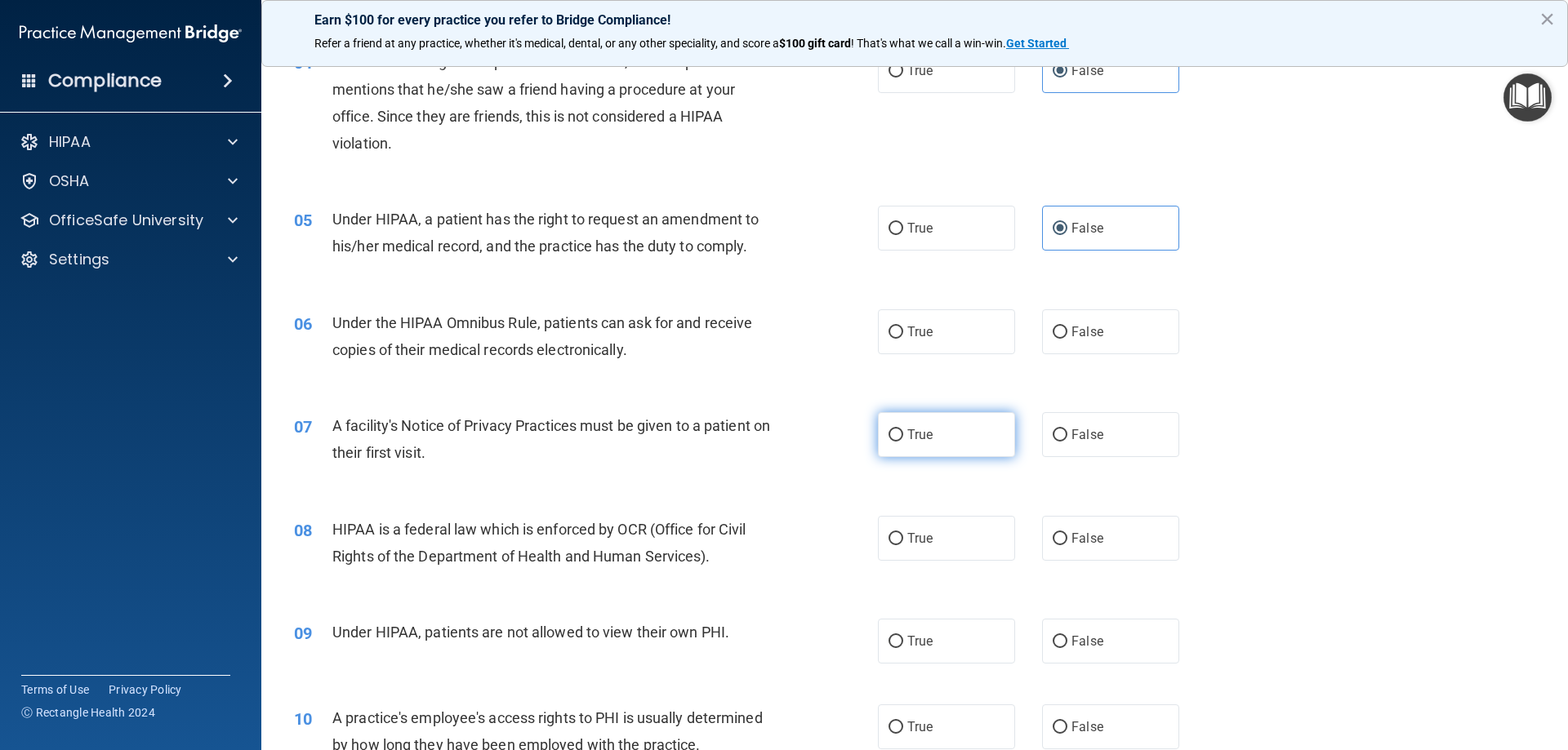
scroll to position [490, 0]
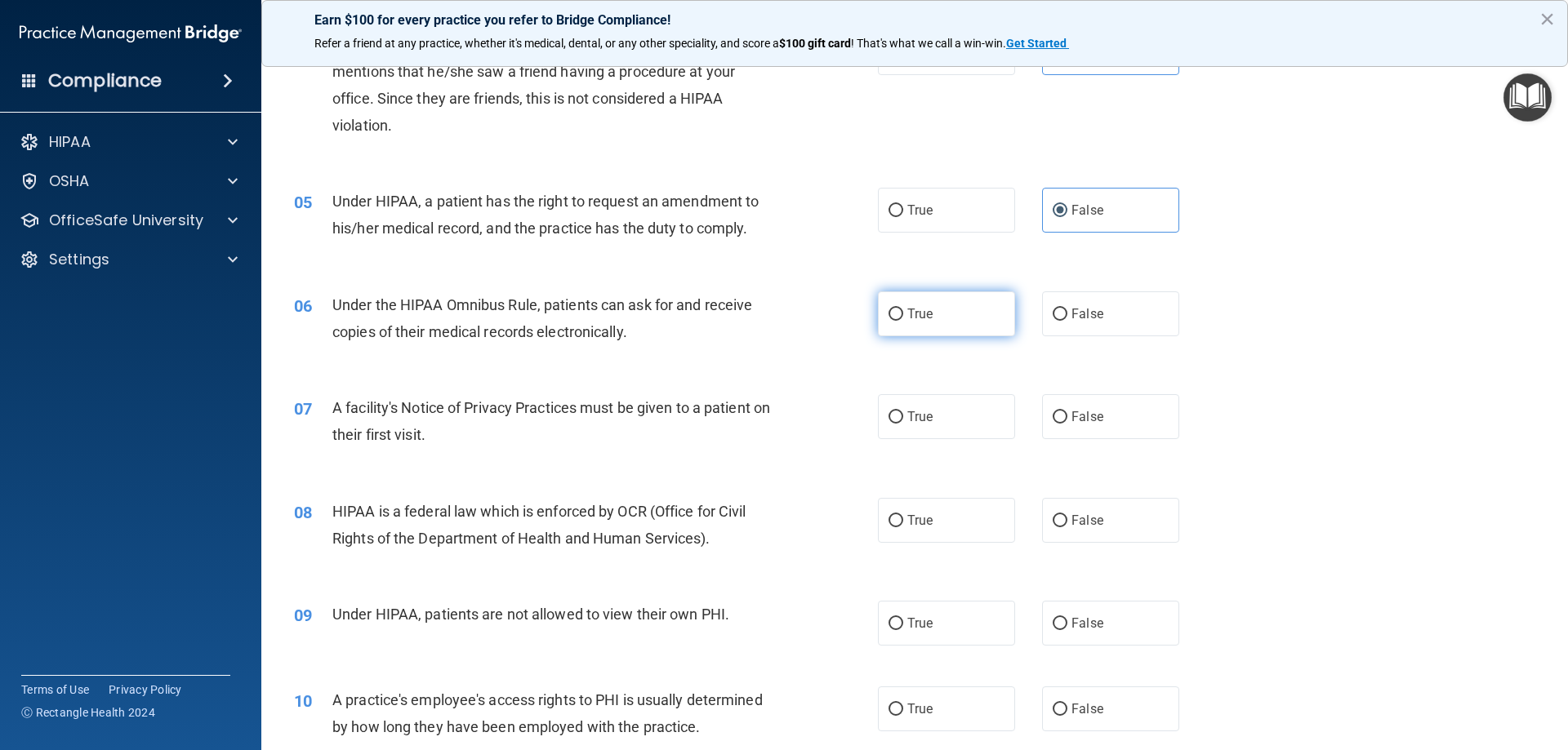
click at [912, 310] on span "True" at bounding box center [920, 314] width 26 height 16
click at [903, 310] on input "True" at bounding box center [895, 314] width 15 height 12
radio input "true"
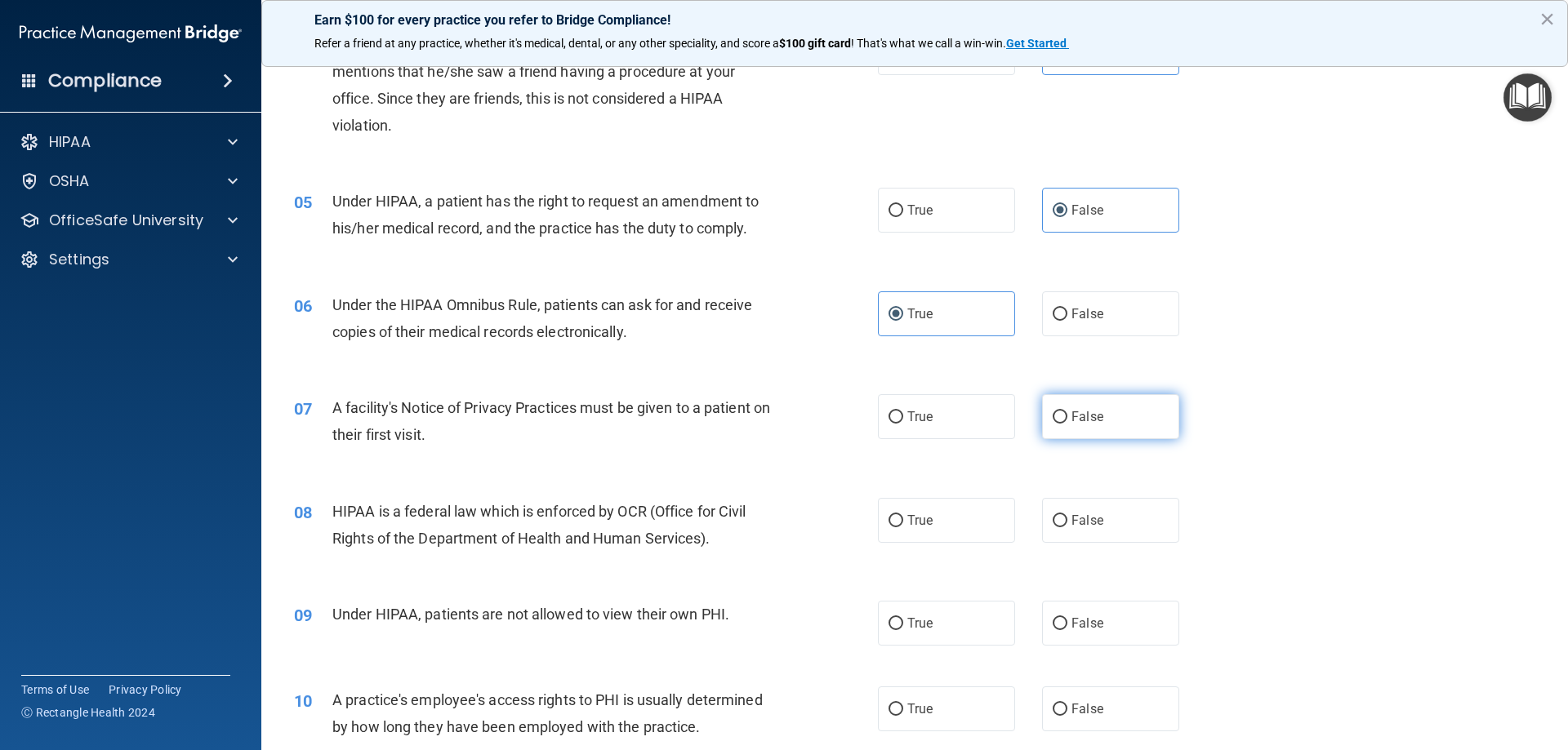
click at [1121, 413] on label "False" at bounding box center [1110, 416] width 137 height 44
click at [1067, 413] on input "False" at bounding box center [1059, 418] width 15 height 12
radio input "true"
click at [952, 409] on label "True" at bounding box center [946, 416] width 137 height 44
click at [903, 412] on input "True" at bounding box center [895, 418] width 15 height 12
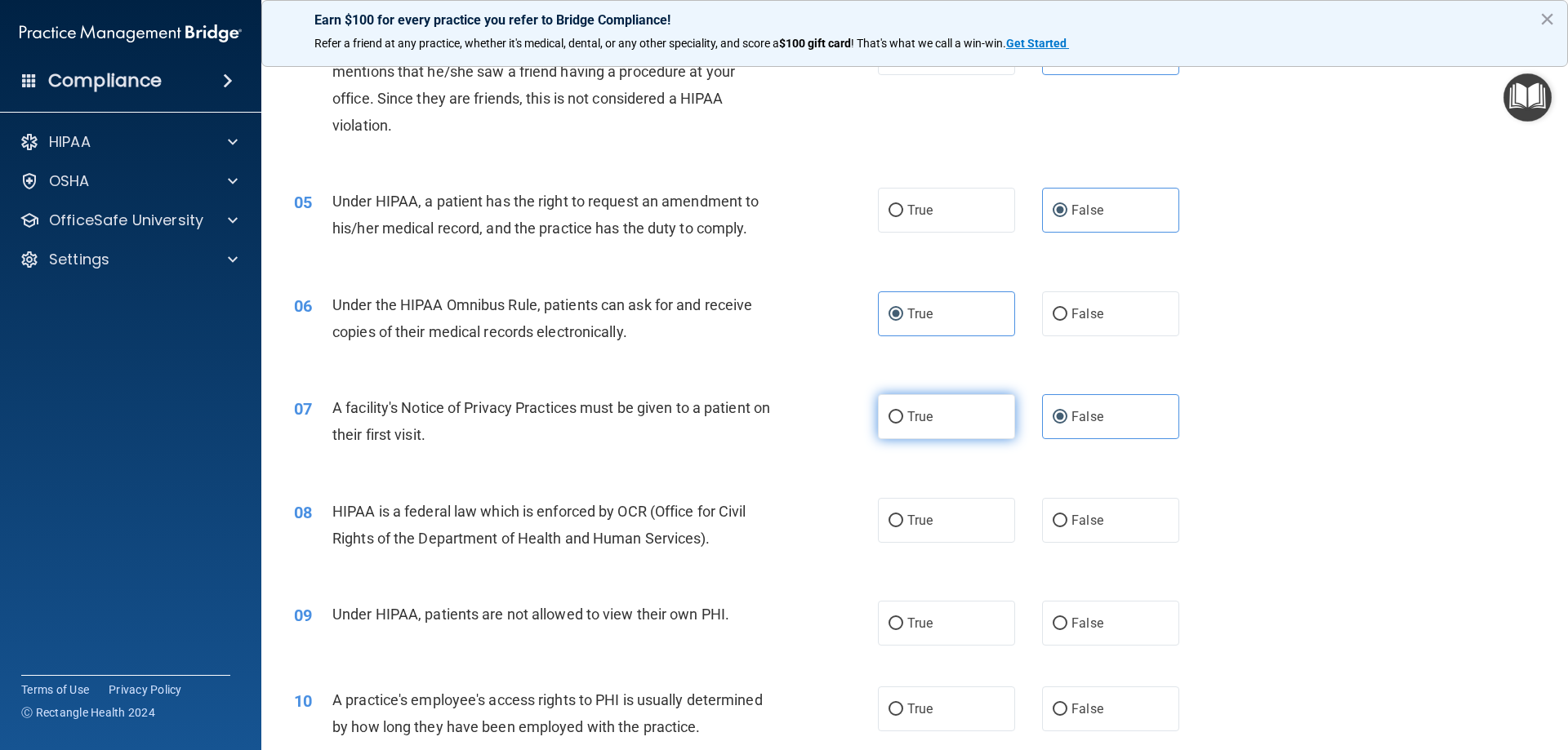
radio input "true"
radio input "false"
click at [971, 510] on label "True" at bounding box center [946, 520] width 137 height 44
click at [903, 515] on input "True" at bounding box center [895, 521] width 15 height 12
radio input "true"
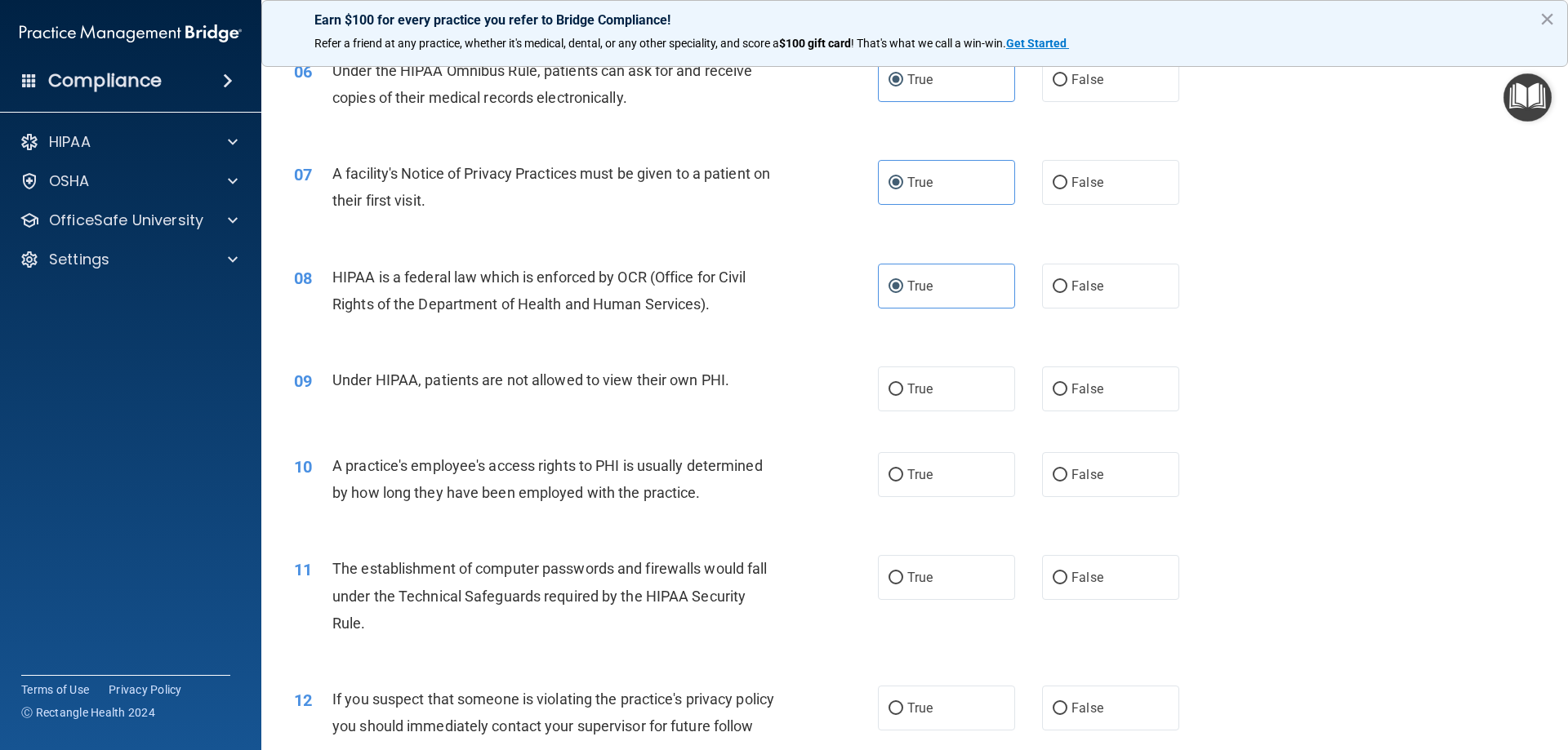
scroll to position [735, 0]
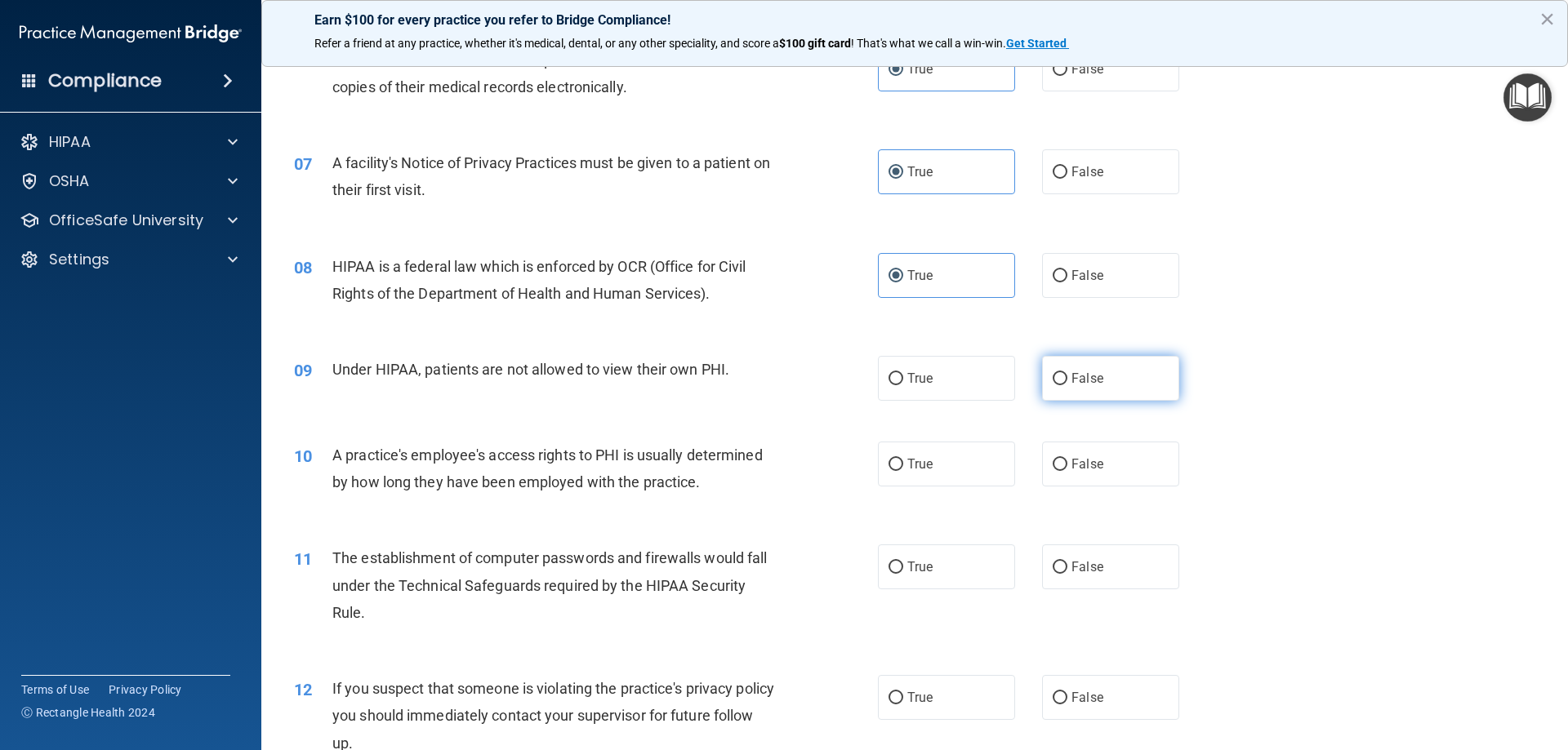
click at [1123, 385] on label "False" at bounding box center [1110, 377] width 137 height 44
click at [1067, 385] on input "False" at bounding box center [1059, 379] width 15 height 12
radio input "true"
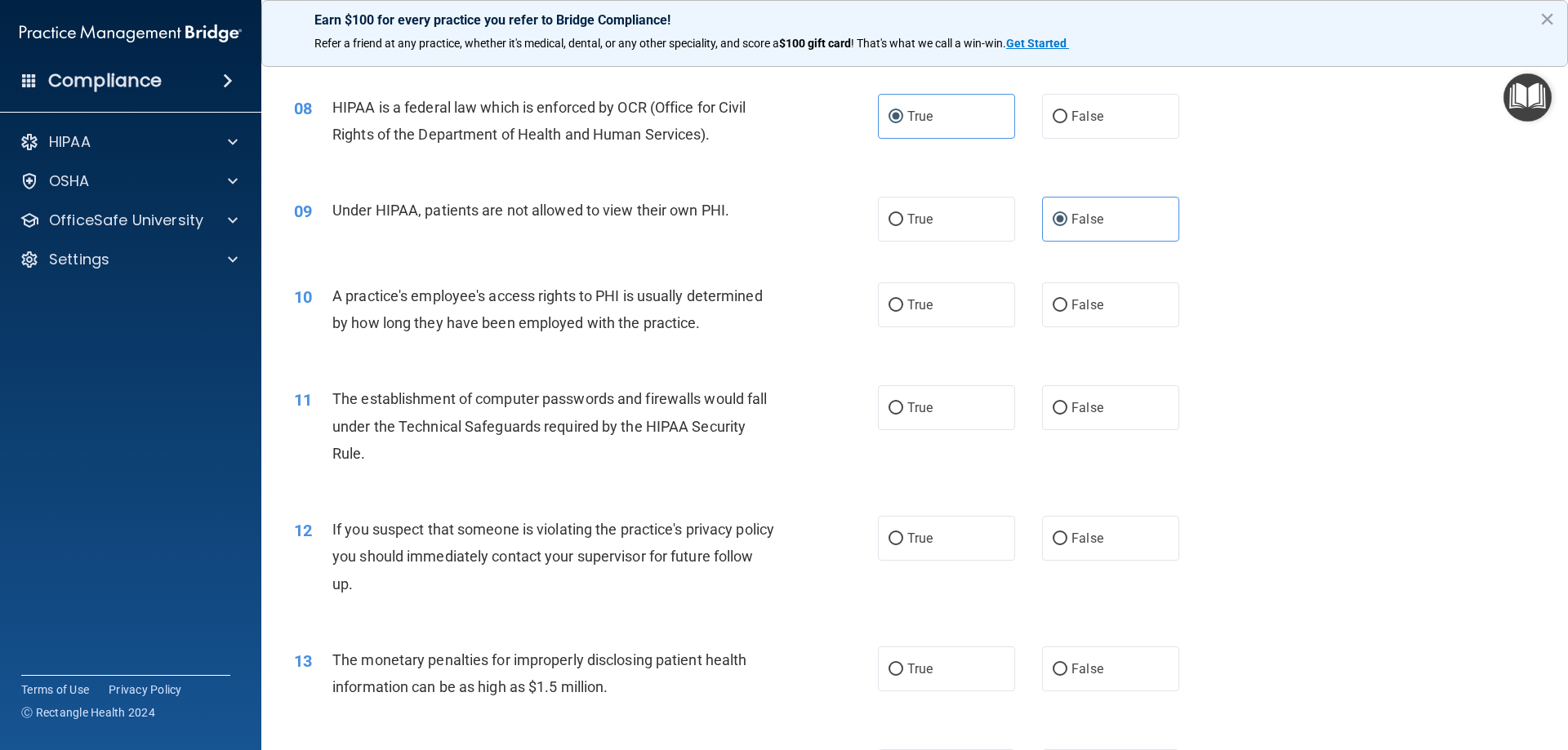
scroll to position [898, 0]
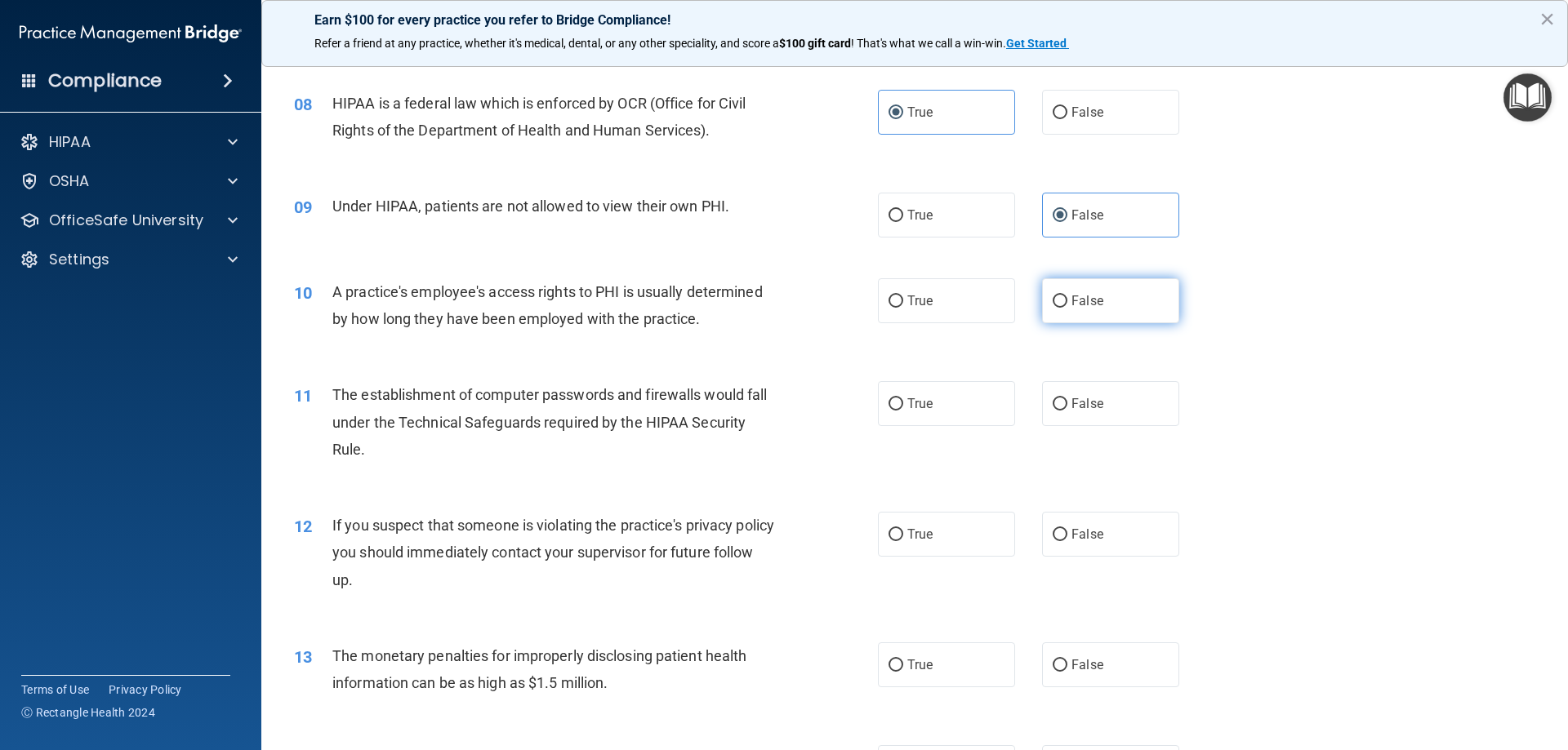
click at [1071, 305] on span "False" at bounding box center [1087, 301] width 32 height 16
click at [1065, 305] on input "False" at bounding box center [1059, 301] width 15 height 12
radio input "true"
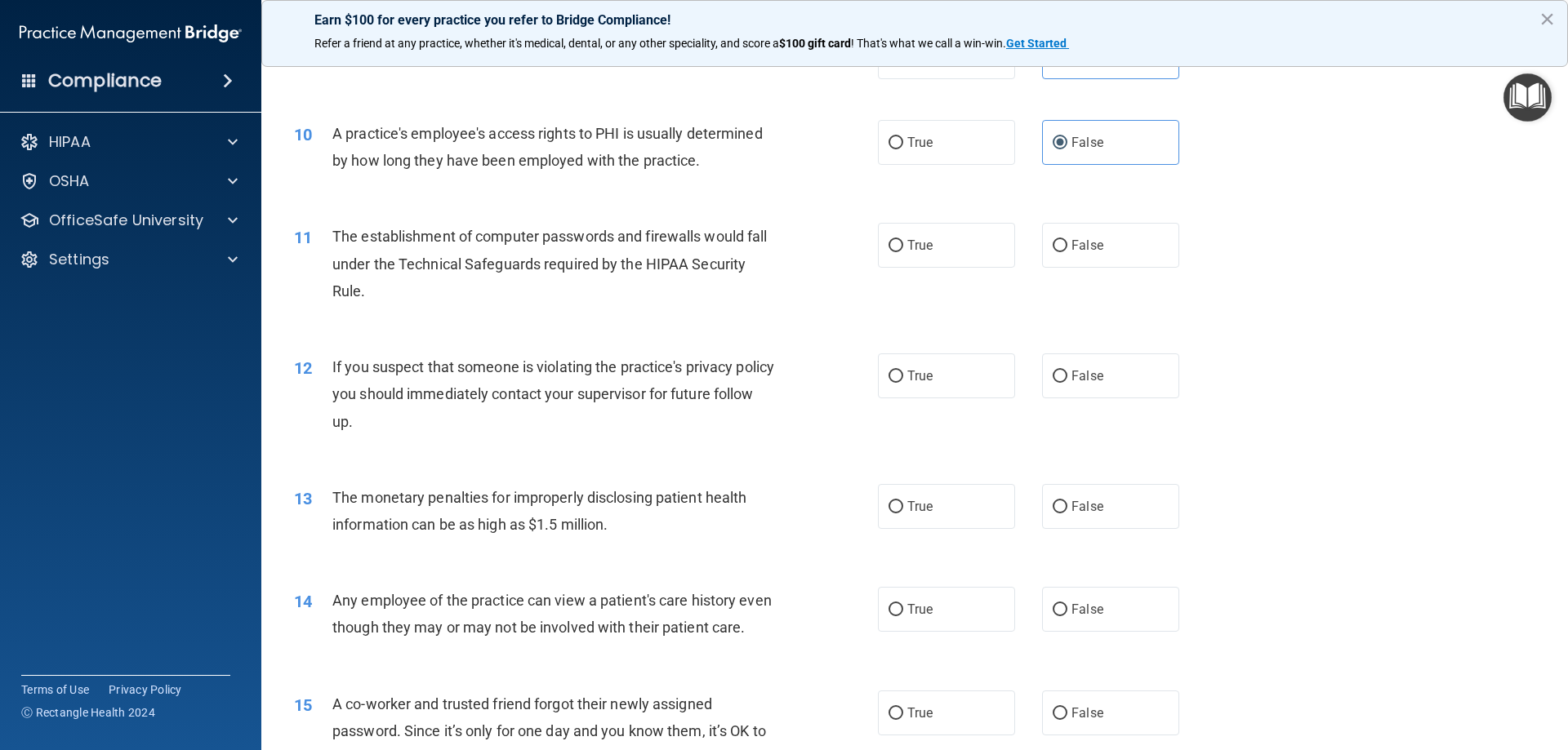
scroll to position [1061, 0]
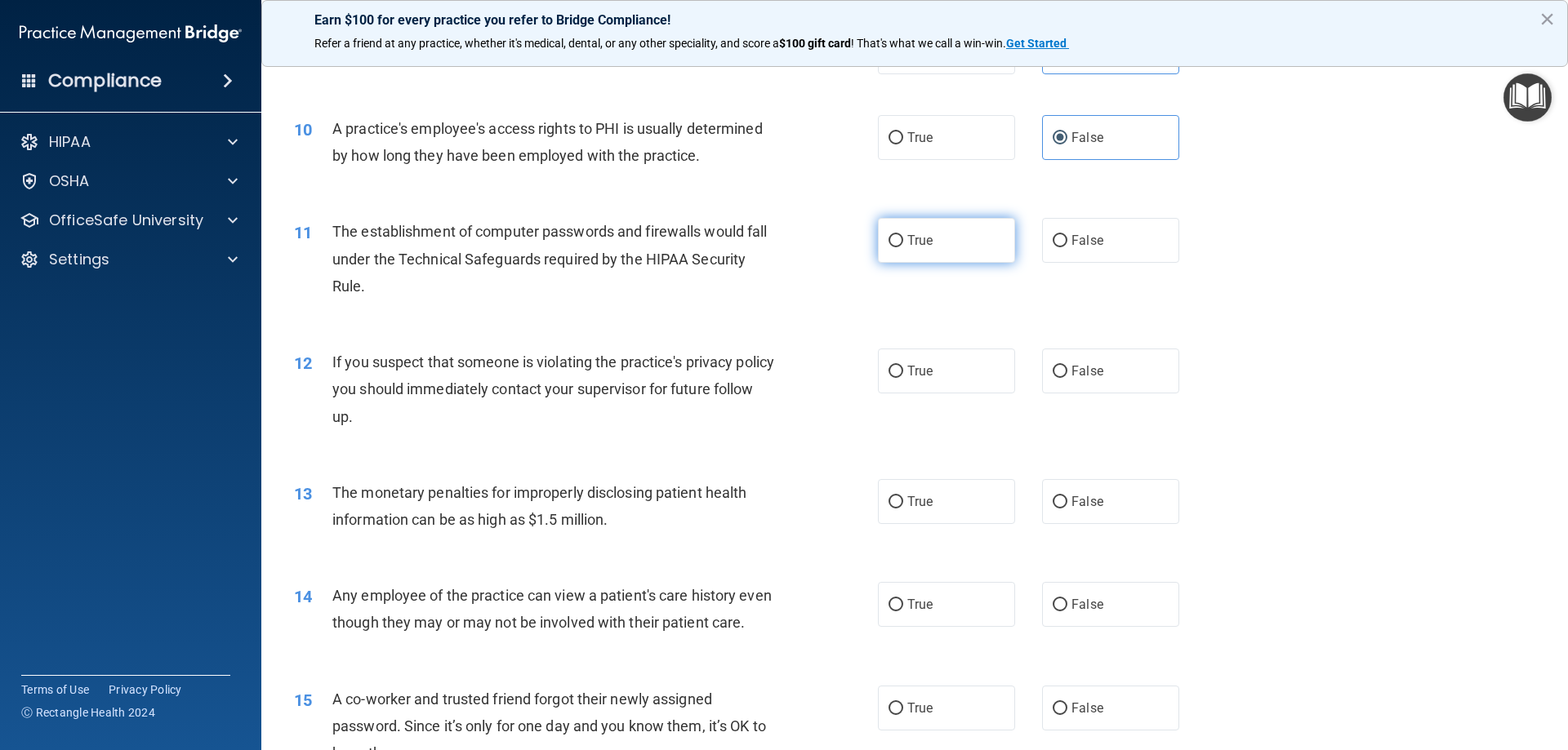
click at [877, 237] on label "True" at bounding box center [946, 240] width 137 height 44
click at [888, 237] on input "True" at bounding box center [895, 241] width 15 height 12
radio input "true"
click at [922, 364] on span "True" at bounding box center [920, 372] width 26 height 16
click at [903, 366] on input "True" at bounding box center [895, 372] width 15 height 12
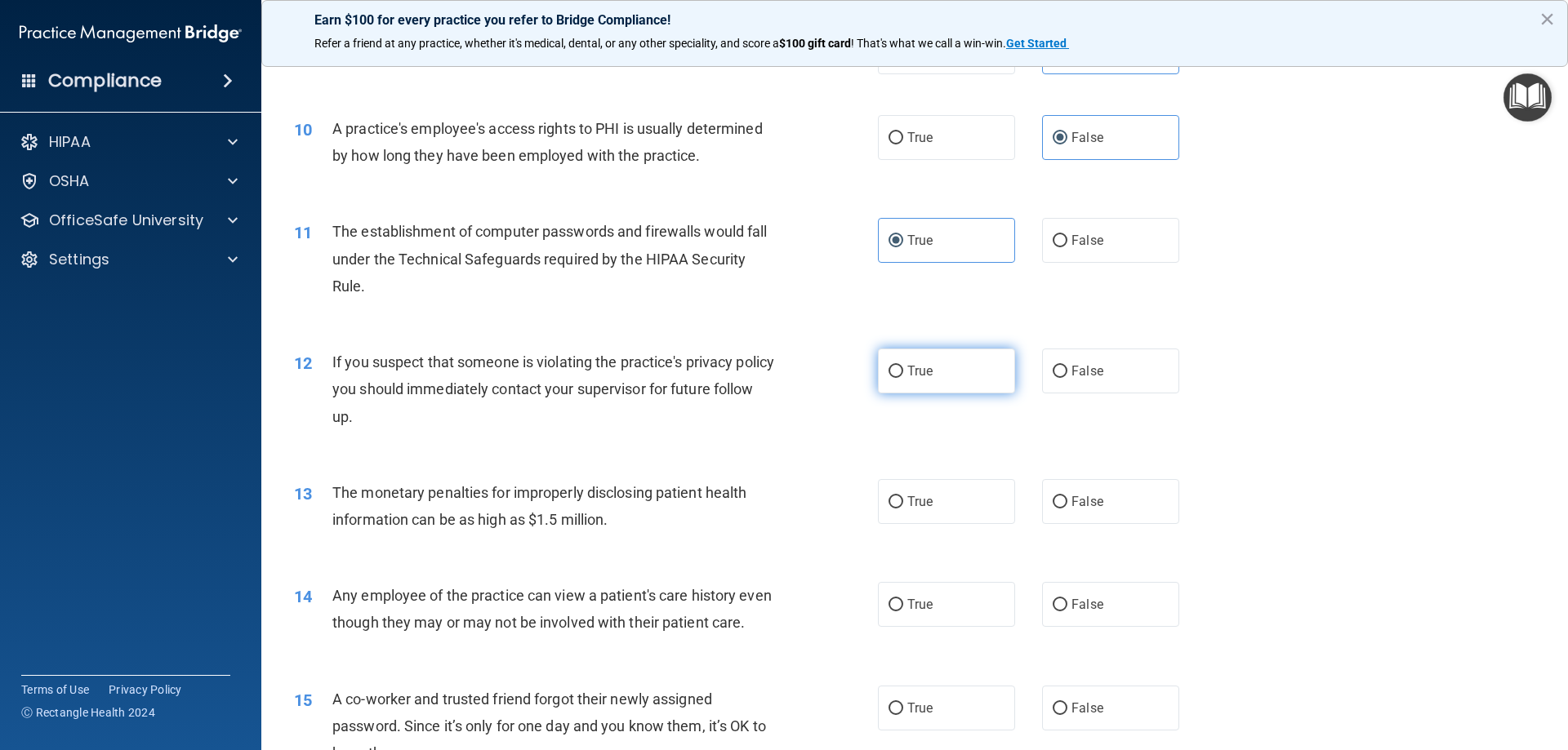
radio input "true"
click at [924, 503] on span "True" at bounding box center [920, 502] width 26 height 16
click at [903, 503] on input "True" at bounding box center [895, 502] width 15 height 12
radio input "true"
click at [1102, 595] on label "False" at bounding box center [1110, 604] width 137 height 44
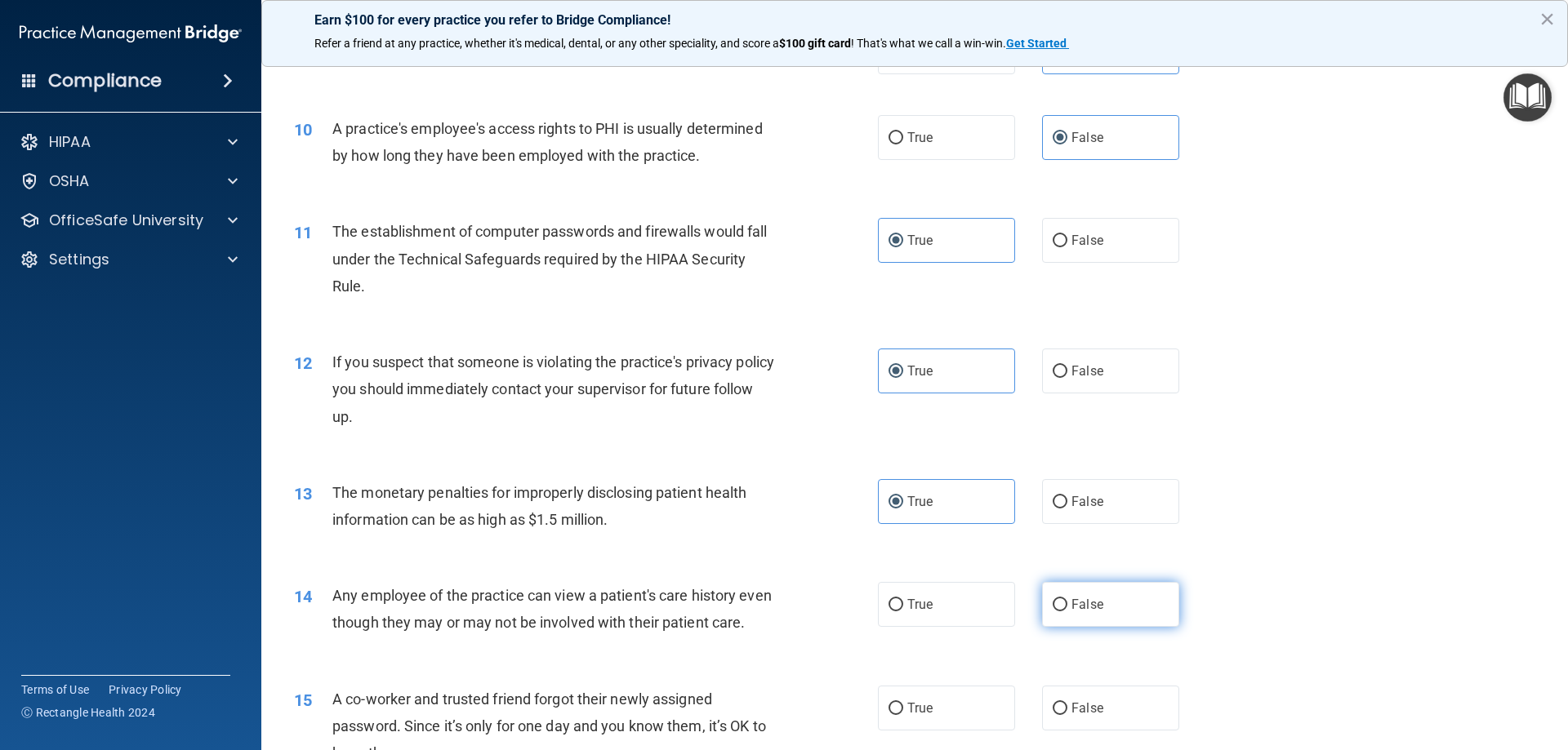
click at [1067, 600] on input "False" at bounding box center [1059, 606] width 15 height 12
radio input "true"
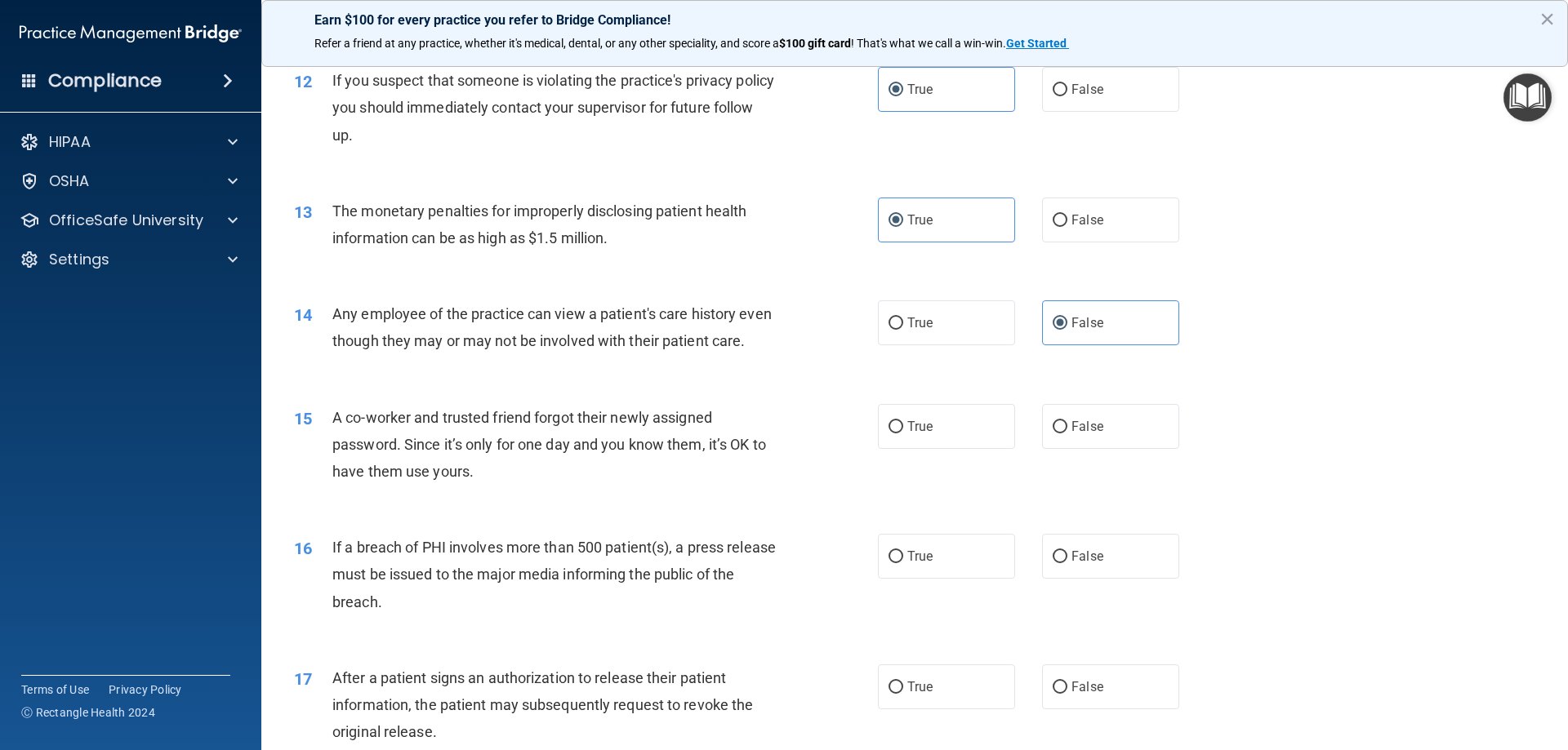
scroll to position [1388, 0]
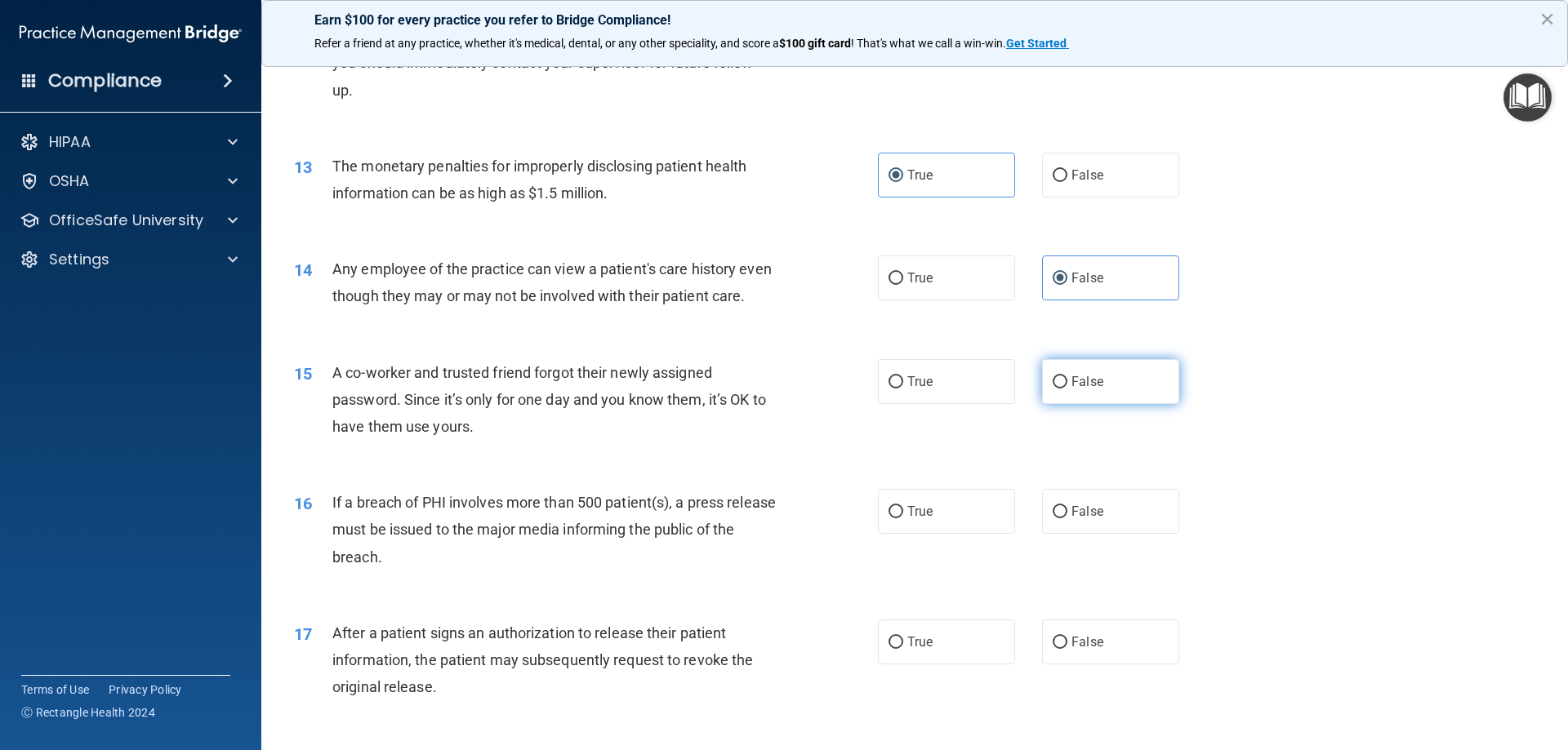
click at [1087, 389] on span "False" at bounding box center [1087, 381] width 32 height 16
click at [1067, 388] on input "False" at bounding box center [1059, 382] width 15 height 12
radio input "true"
click at [973, 534] on label "True" at bounding box center [946, 511] width 137 height 44
click at [903, 519] on input "True" at bounding box center [895, 512] width 15 height 12
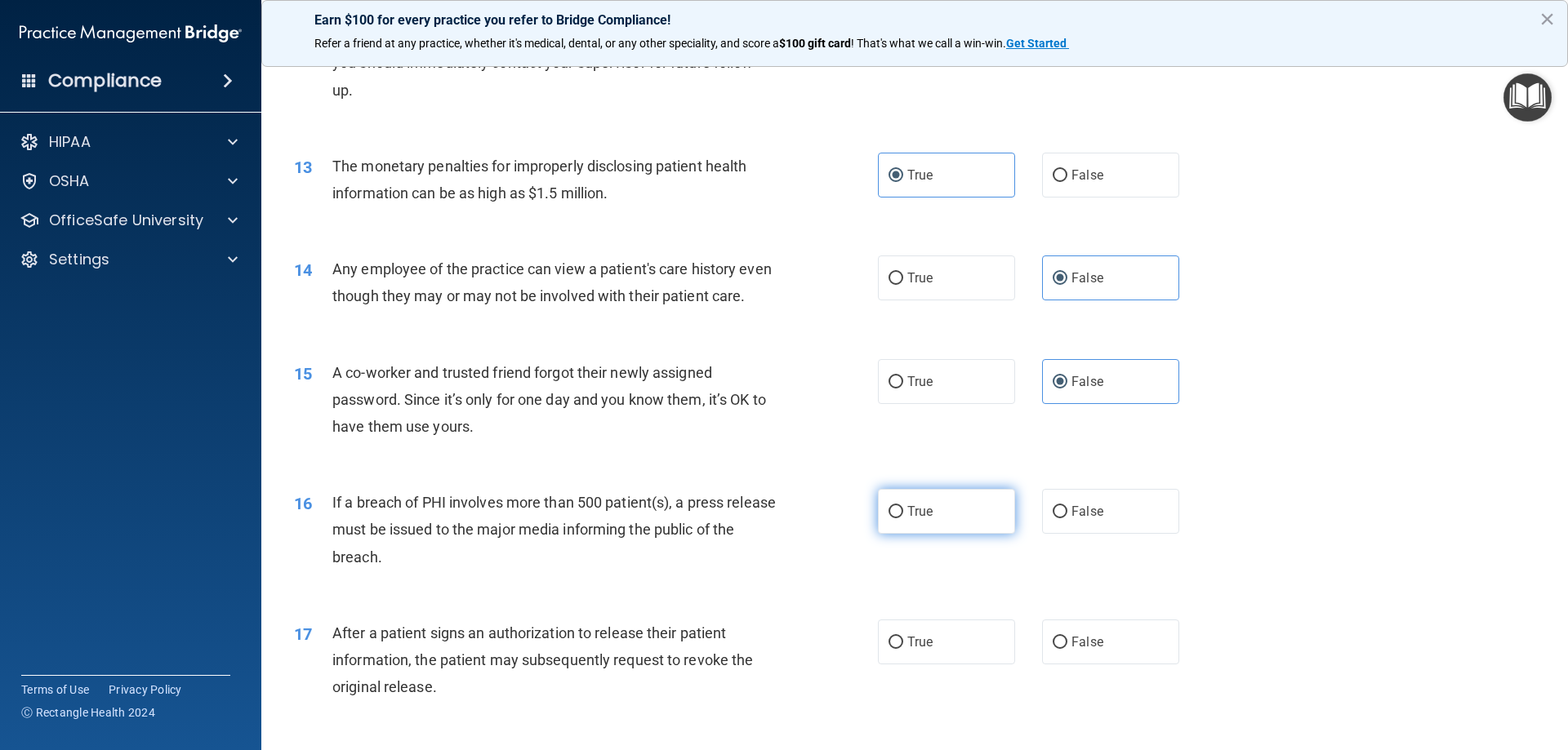
radio input "true"
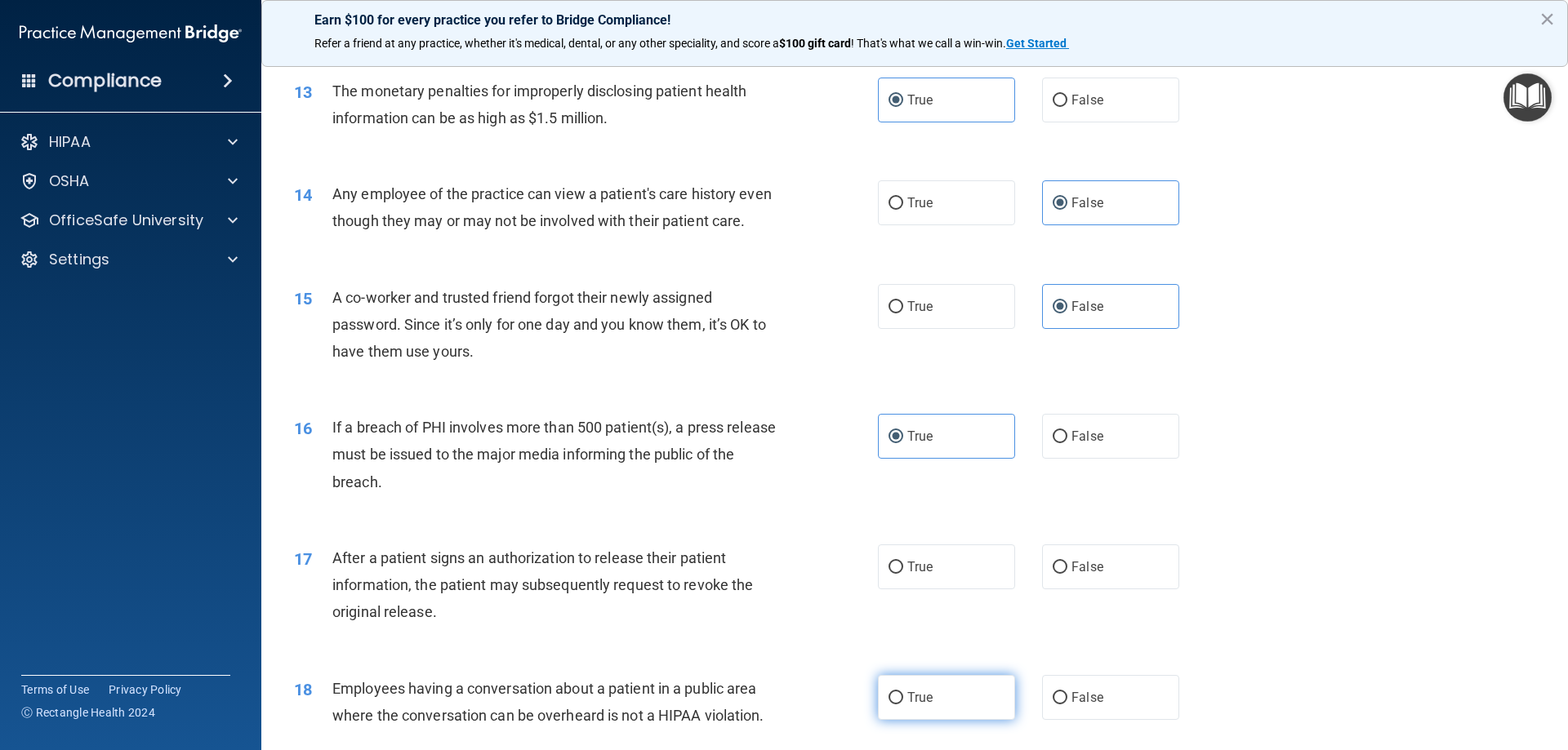
scroll to position [1796, 0]
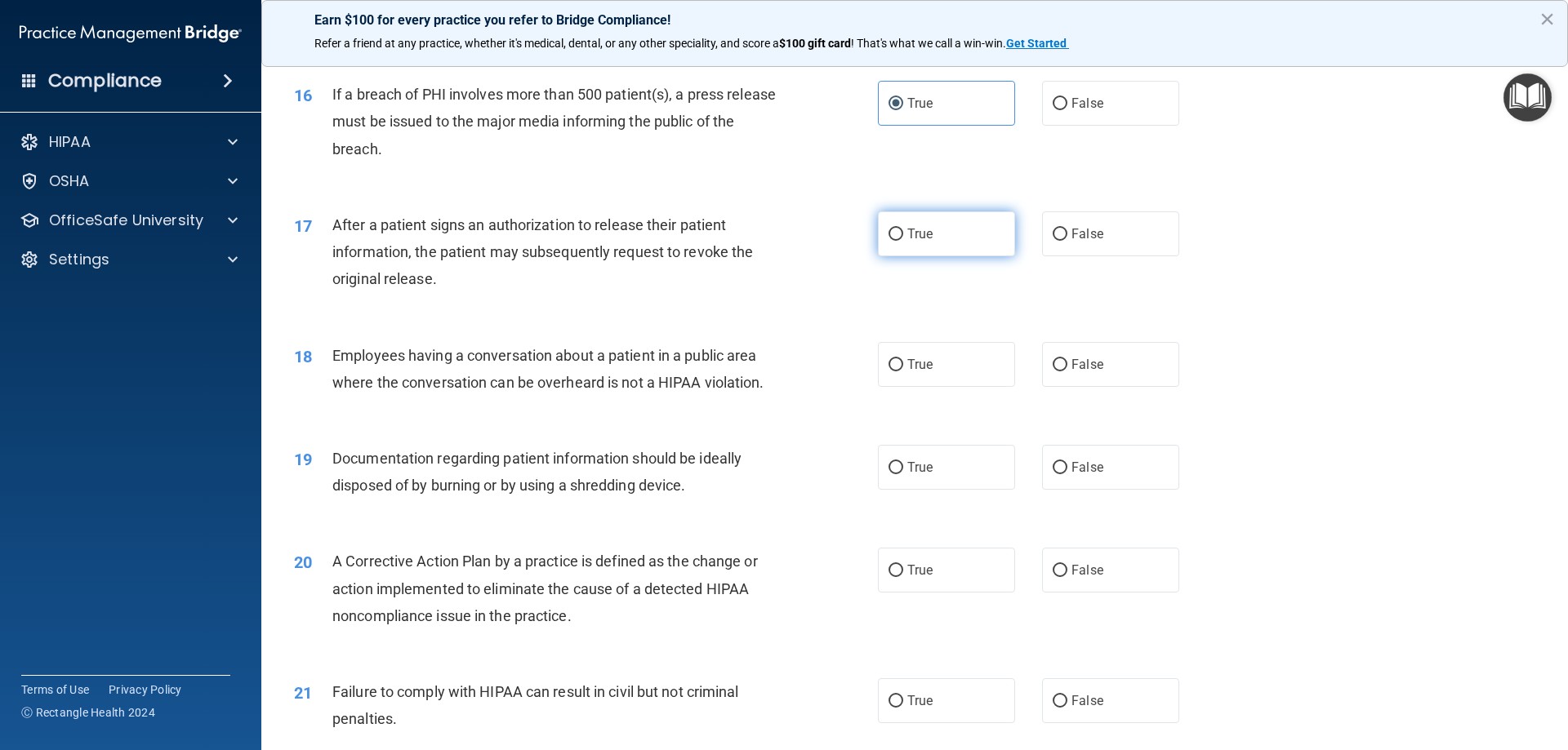
click at [939, 256] on label "True" at bounding box center [946, 233] width 137 height 44
click at [903, 241] on input "True" at bounding box center [895, 234] width 15 height 12
radio input "true"
click at [1071, 373] on span "False" at bounding box center [1087, 365] width 32 height 16
click at [1067, 372] on input "False" at bounding box center [1059, 366] width 15 height 12
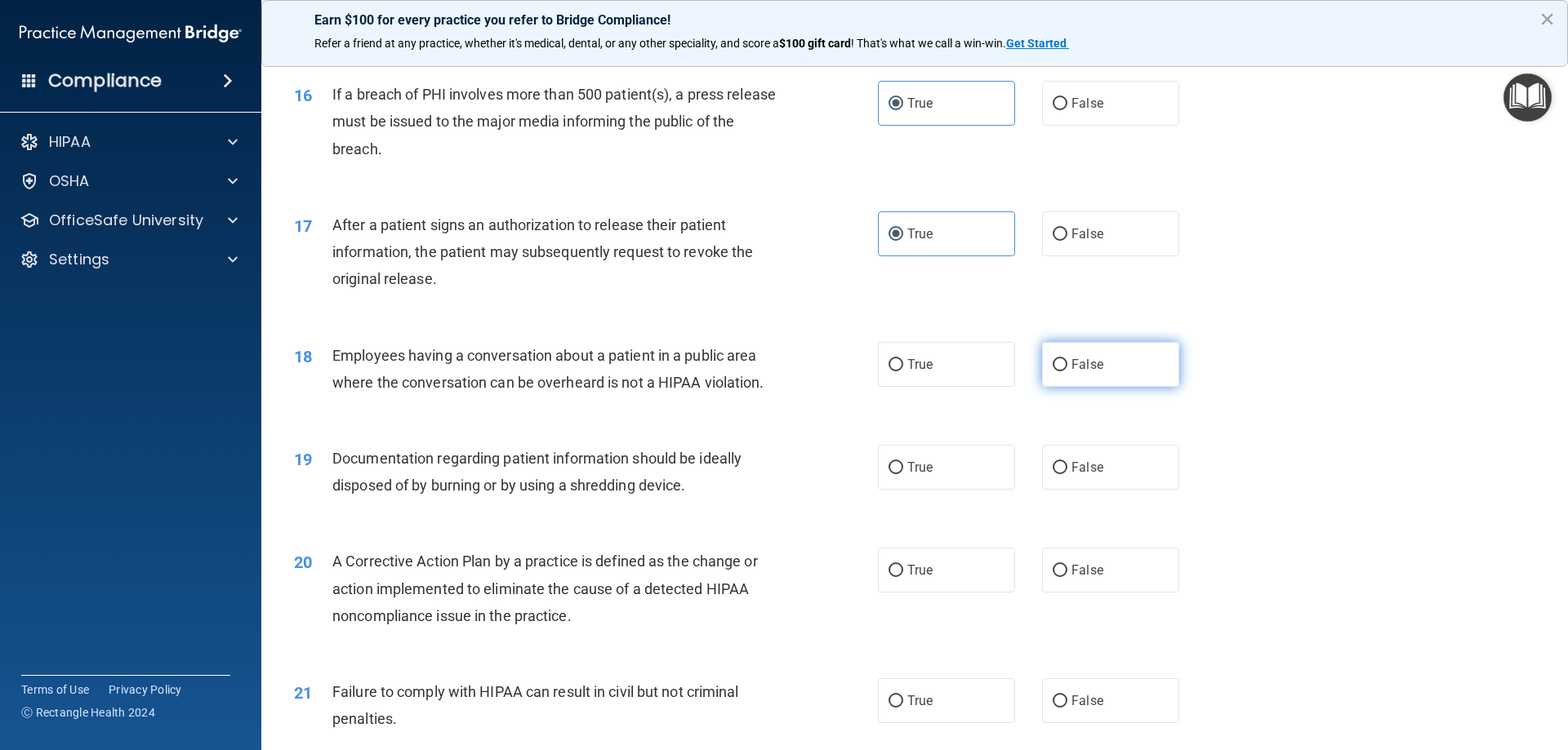
radio input "true"
click at [990, 490] on label "True" at bounding box center [946, 466] width 137 height 44
click at [903, 474] on input "True" at bounding box center [895, 468] width 15 height 12
radio input "true"
click at [934, 593] on label "True" at bounding box center [946, 570] width 137 height 44
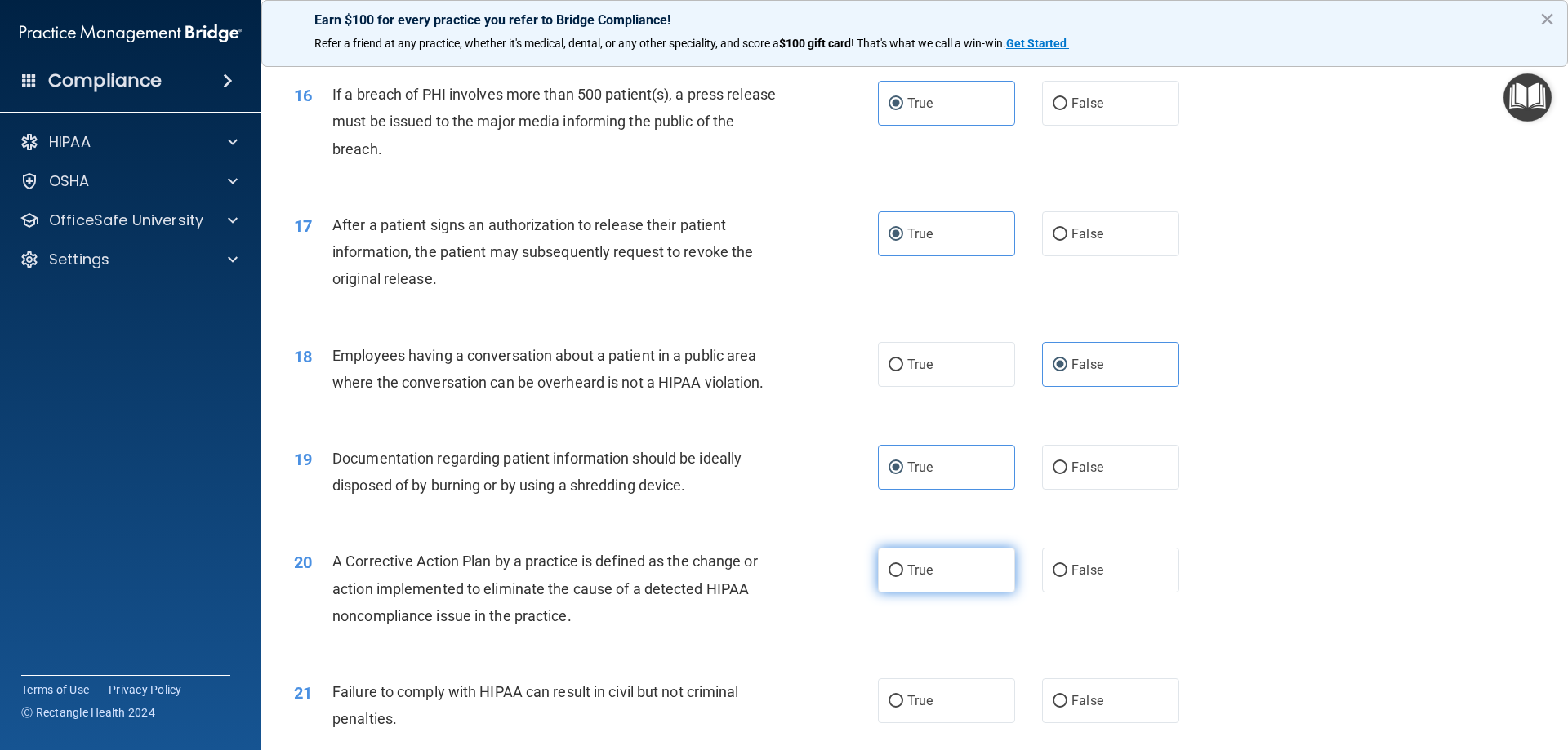
click at [903, 577] on input "True" at bounding box center [895, 571] width 15 height 12
radio input "true"
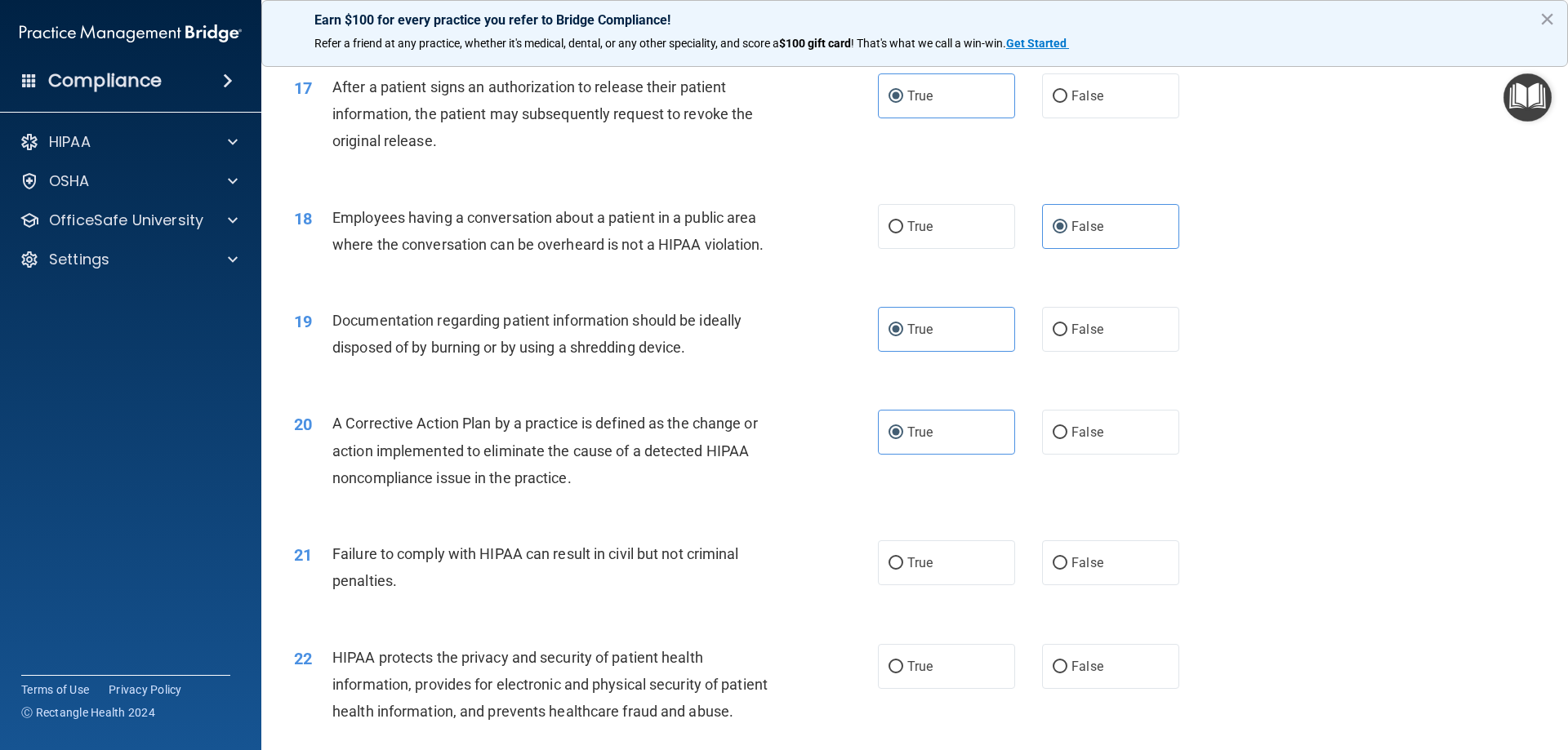
scroll to position [2205, 0]
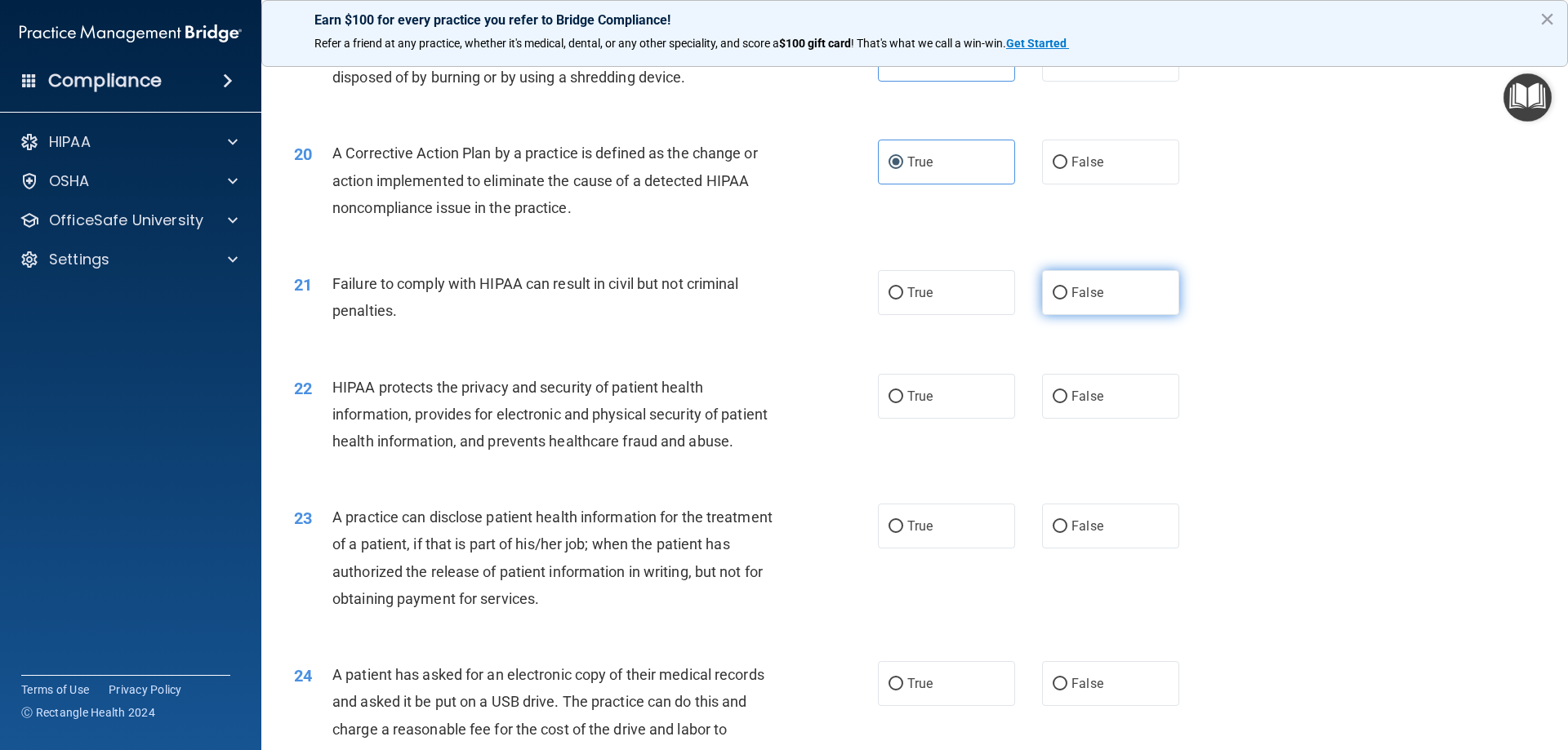
click at [1079, 305] on label "False" at bounding box center [1110, 292] width 137 height 44
click at [1067, 299] on input "False" at bounding box center [1059, 293] width 15 height 12
radio input "true"
click at [978, 416] on label "True" at bounding box center [946, 395] width 137 height 44
click at [903, 403] on input "True" at bounding box center [895, 397] width 15 height 12
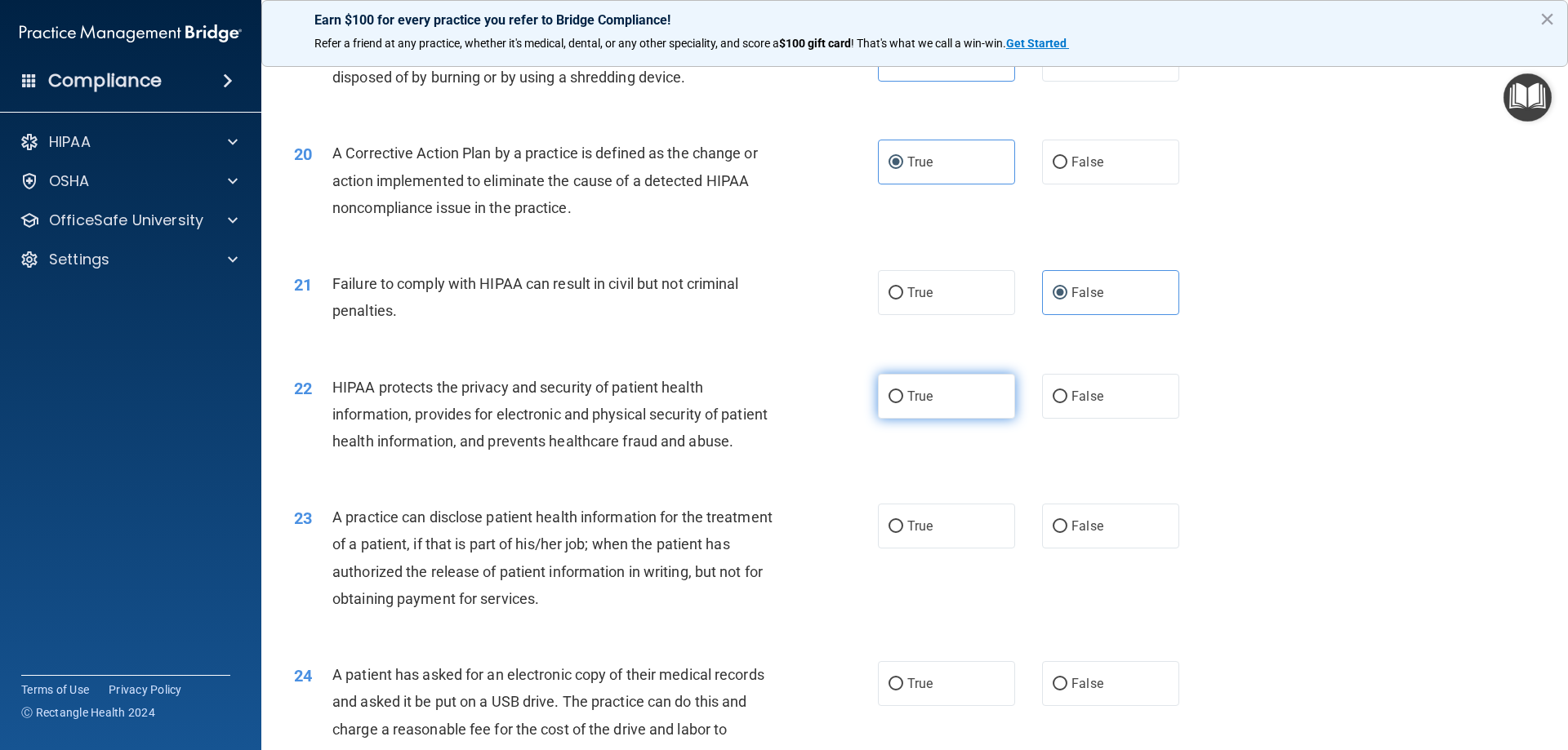
radio input "true"
click at [1075, 548] on label "False" at bounding box center [1110, 526] width 137 height 44
click at [1067, 534] on input "False" at bounding box center [1059, 527] width 15 height 12
radio input "true"
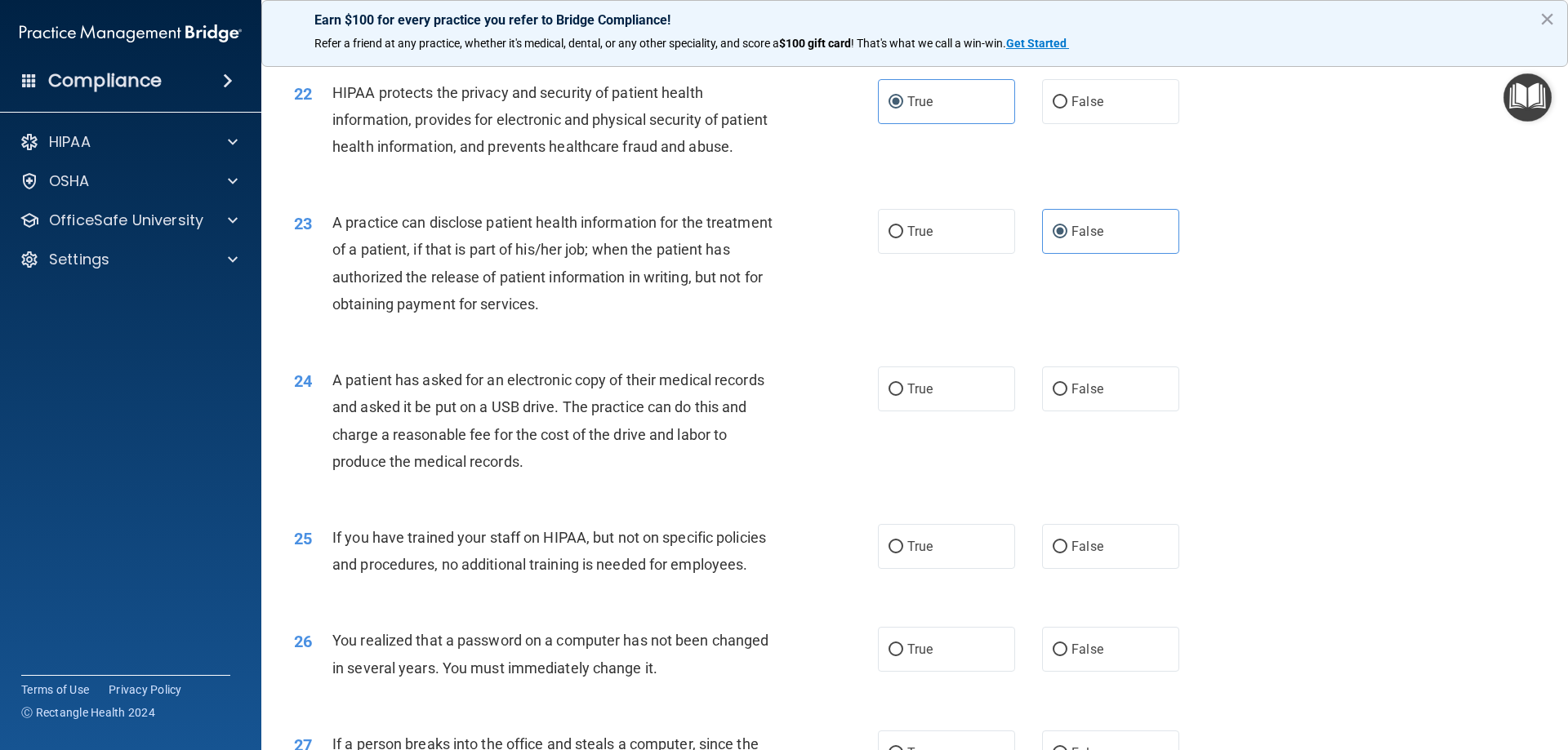
scroll to position [2532, 0]
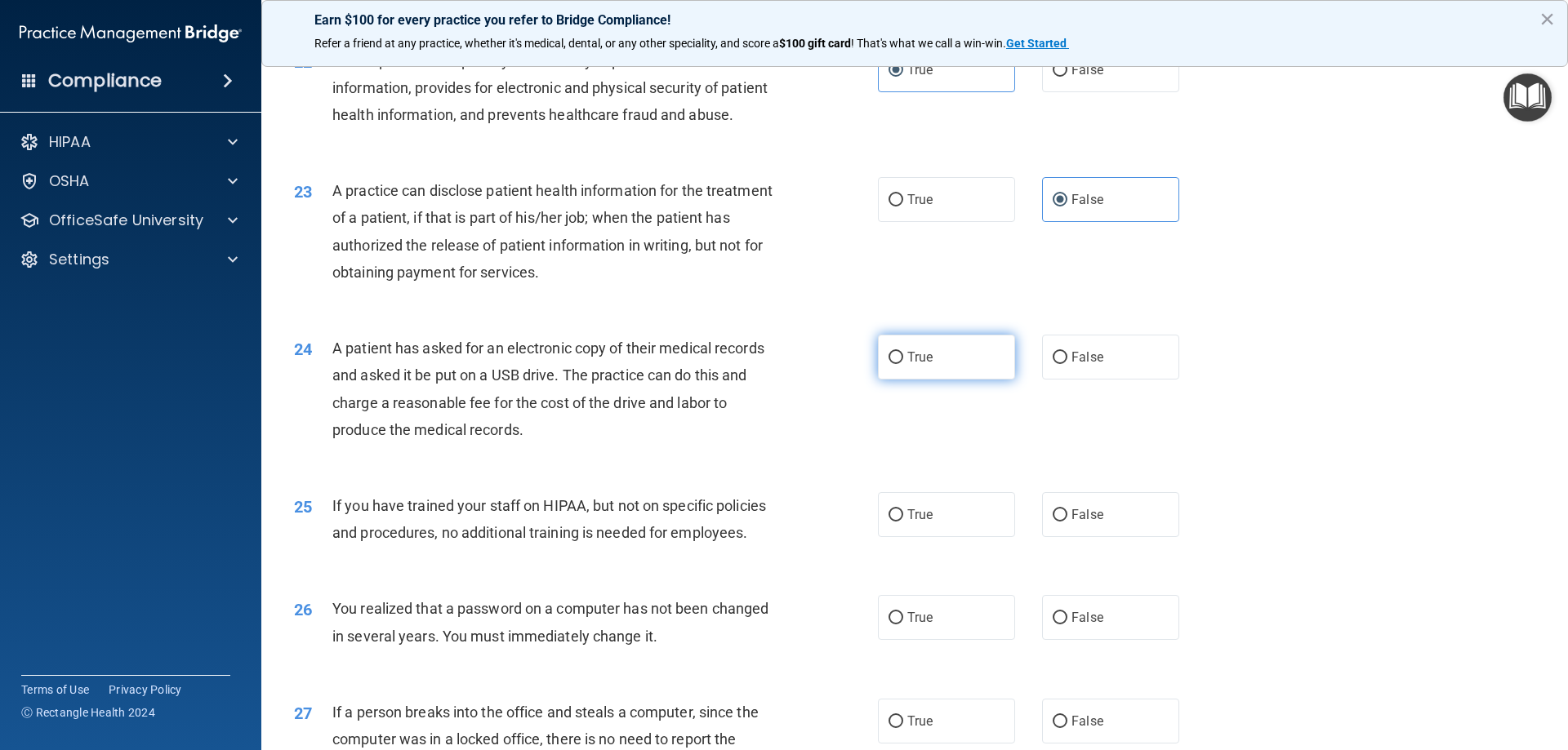
click at [967, 379] on label "True" at bounding box center [946, 357] width 137 height 44
click at [903, 365] on input "True" at bounding box center [895, 358] width 15 height 12
radio input "true"
click at [1082, 523] on span "False" at bounding box center [1087, 515] width 32 height 16
click at [1067, 522] on input "False" at bounding box center [1059, 516] width 15 height 12
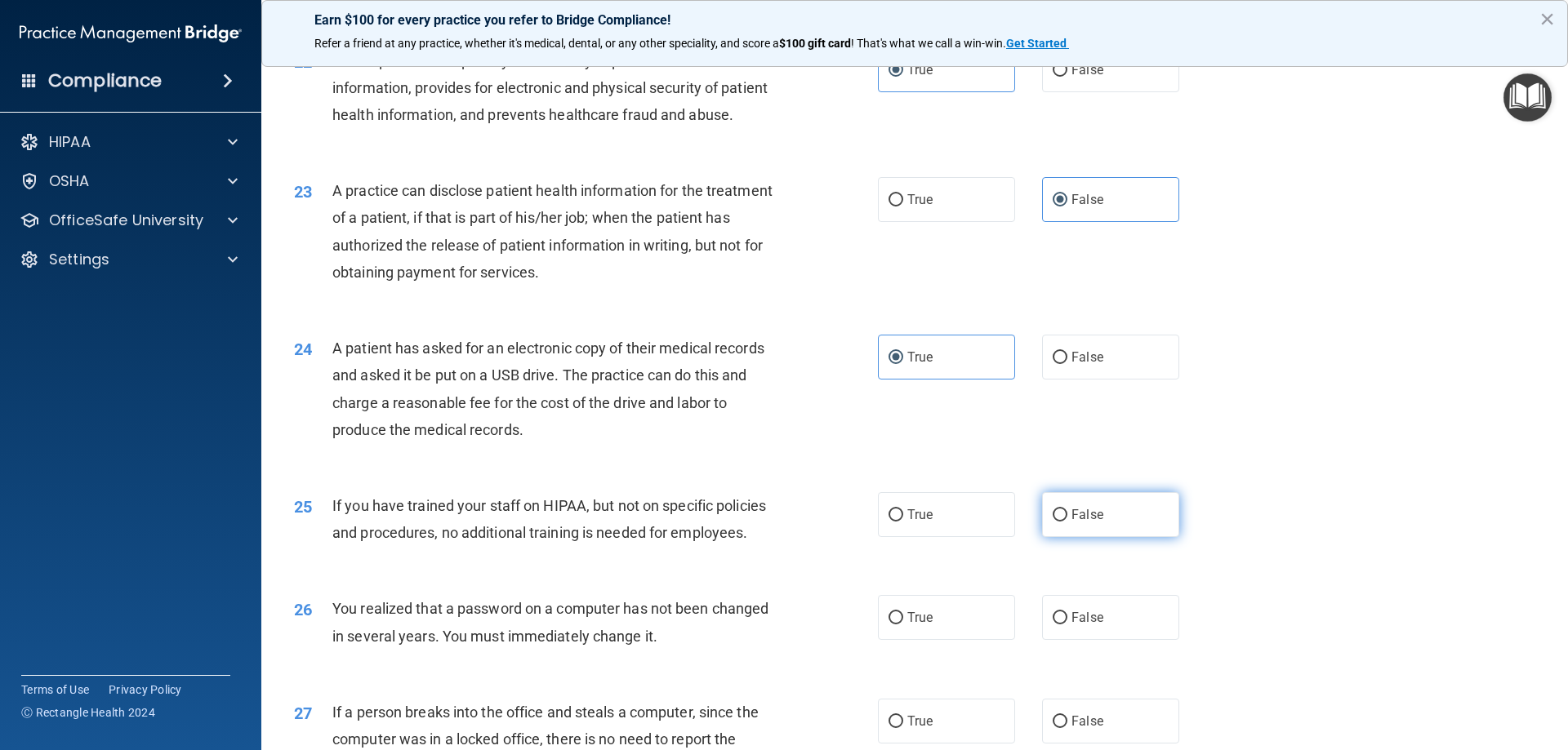
radio input "true"
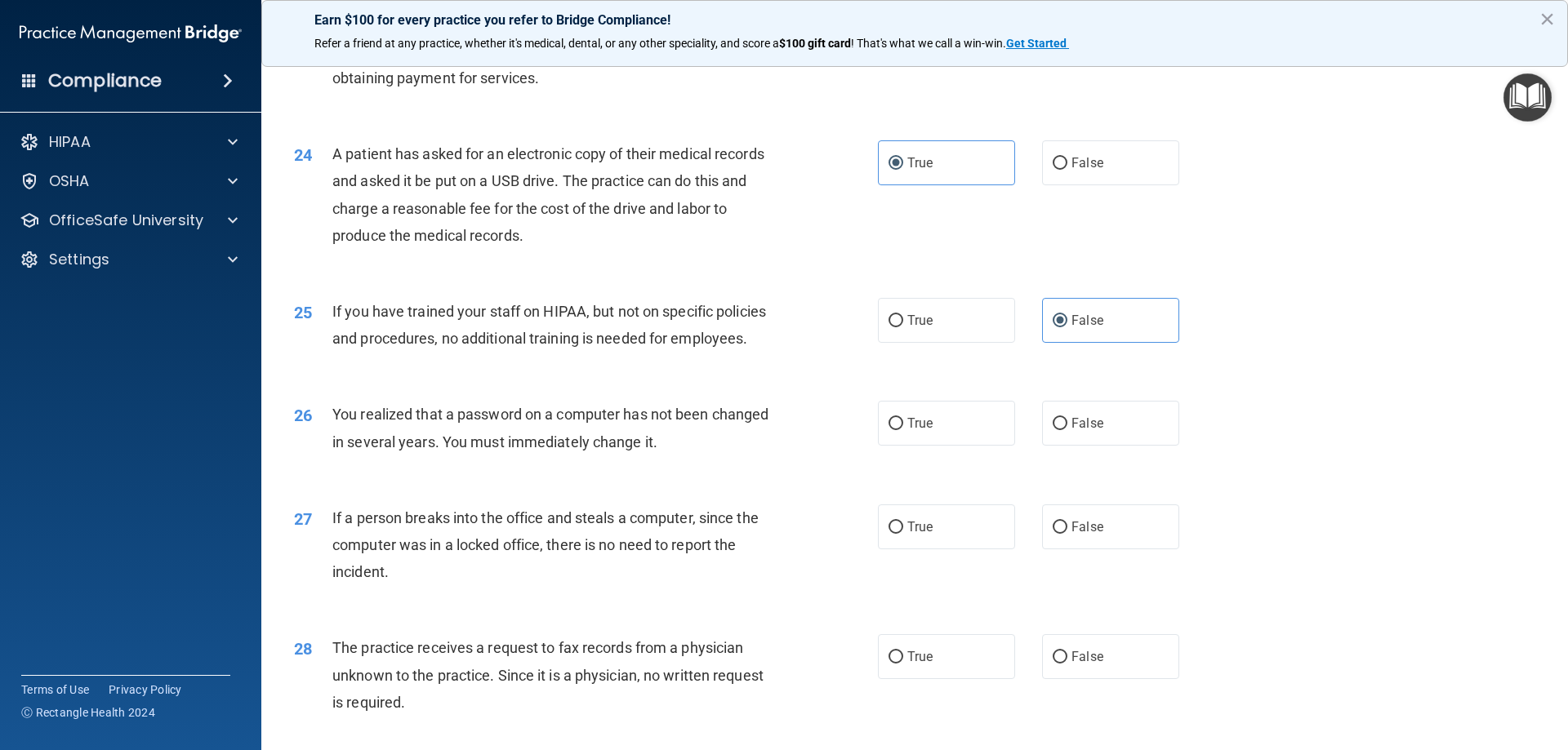
scroll to position [2858, 0]
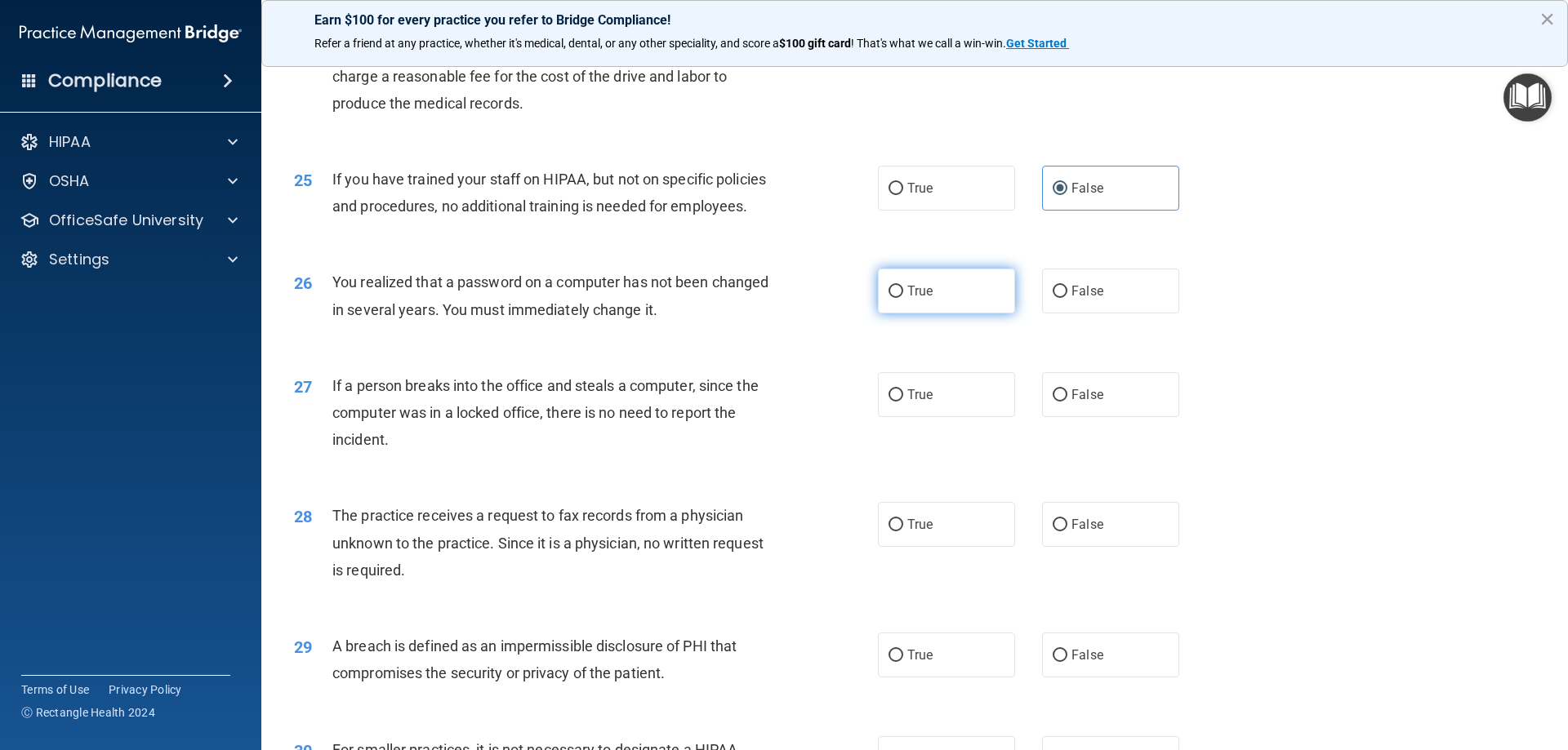
click at [959, 313] on label "True" at bounding box center [946, 291] width 137 height 44
click at [903, 298] on input "True" at bounding box center [895, 292] width 15 height 12
radio input "true"
click at [1052, 402] on input "False" at bounding box center [1059, 395] width 15 height 12
radio input "true"
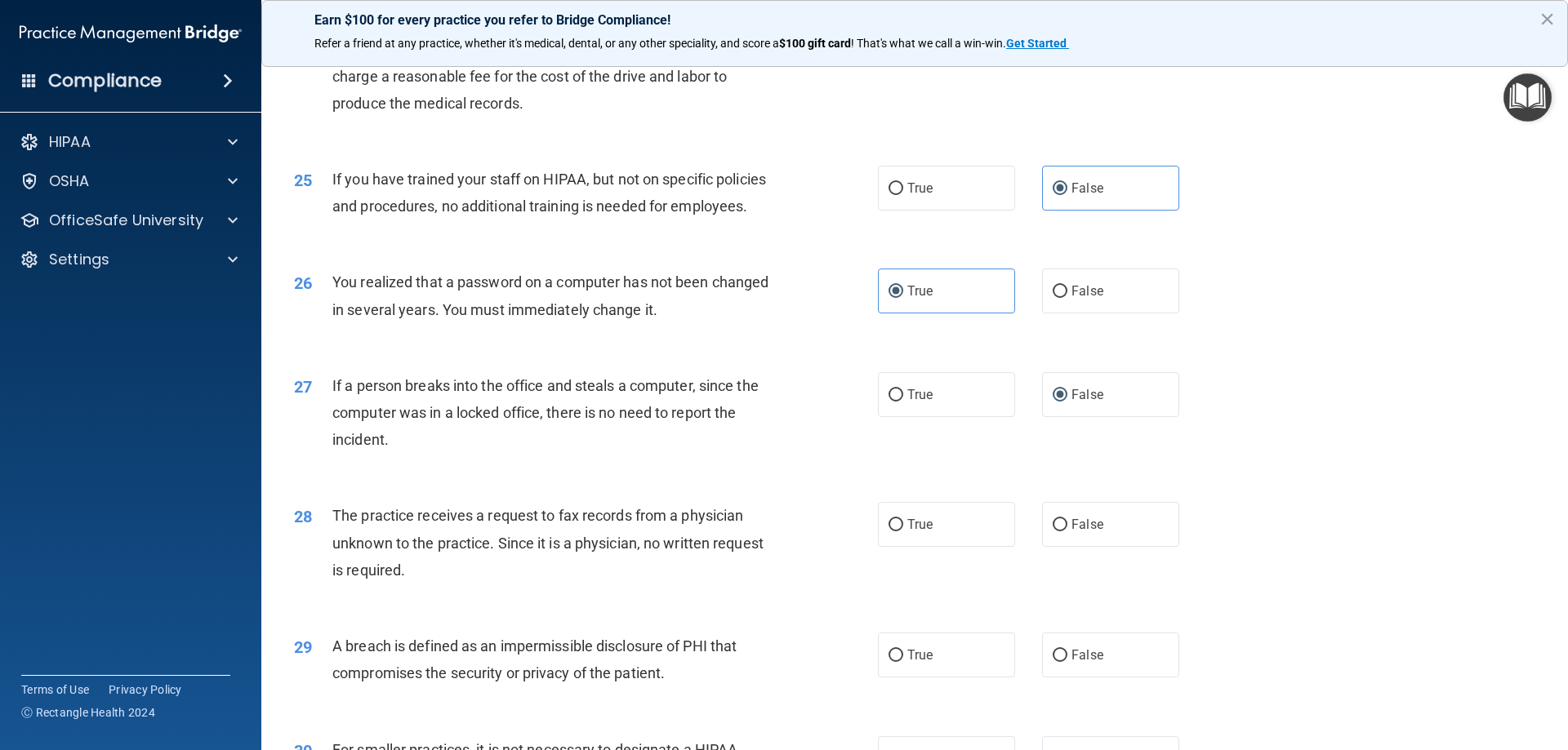
drag, startPoint x: 1093, startPoint y: 567, endPoint x: 1088, endPoint y: 554, distance: 13.9
click at [1093, 547] on label "False" at bounding box center [1110, 524] width 137 height 44
click at [1067, 532] on input "False" at bounding box center [1059, 526] width 15 height 12
radio input "true"
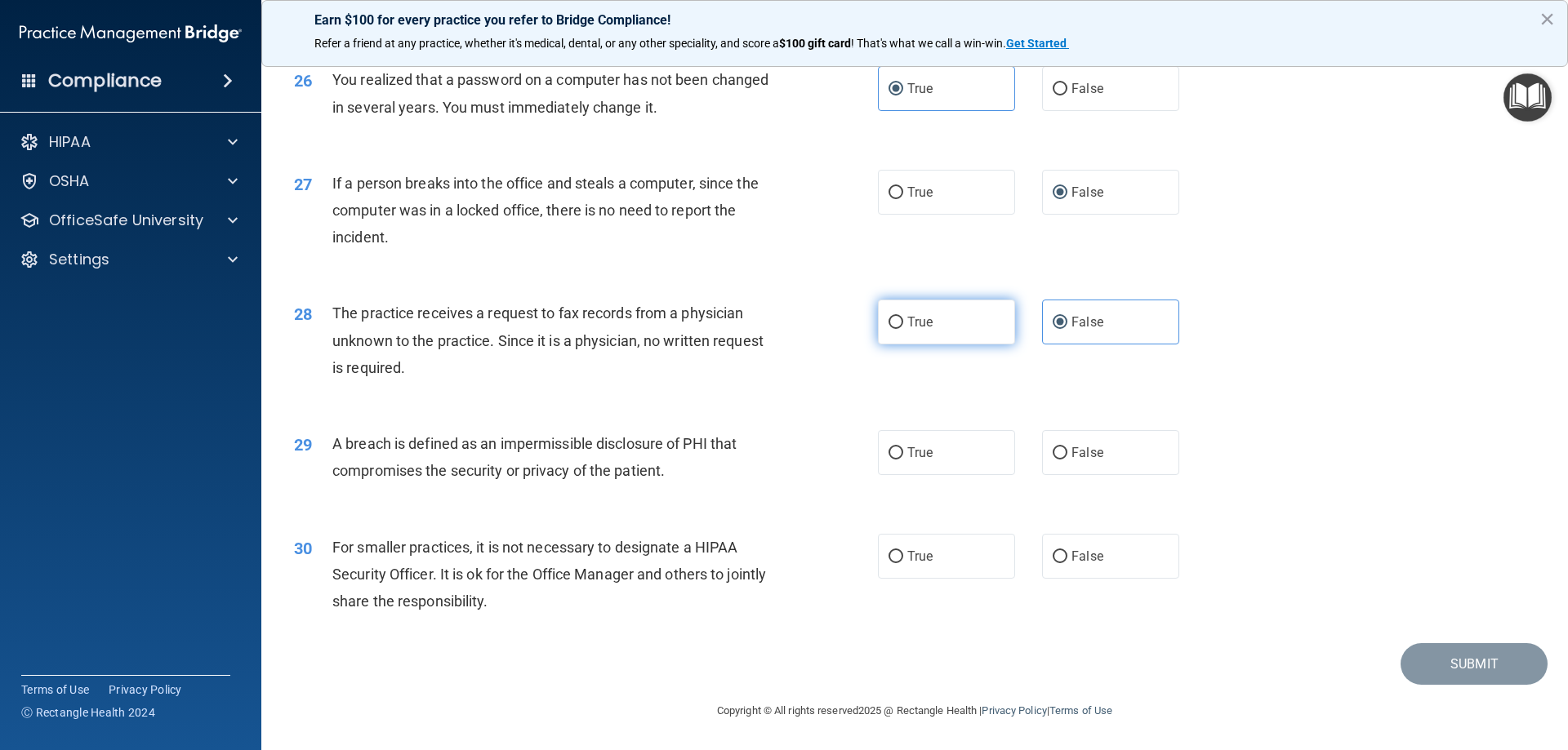
scroll to position [3115, 0]
click at [940, 454] on label "True" at bounding box center [946, 453] width 137 height 44
click at [903, 454] on input "True" at bounding box center [895, 454] width 15 height 12
radio input "true"
click at [1075, 561] on span "False" at bounding box center [1087, 556] width 32 height 16
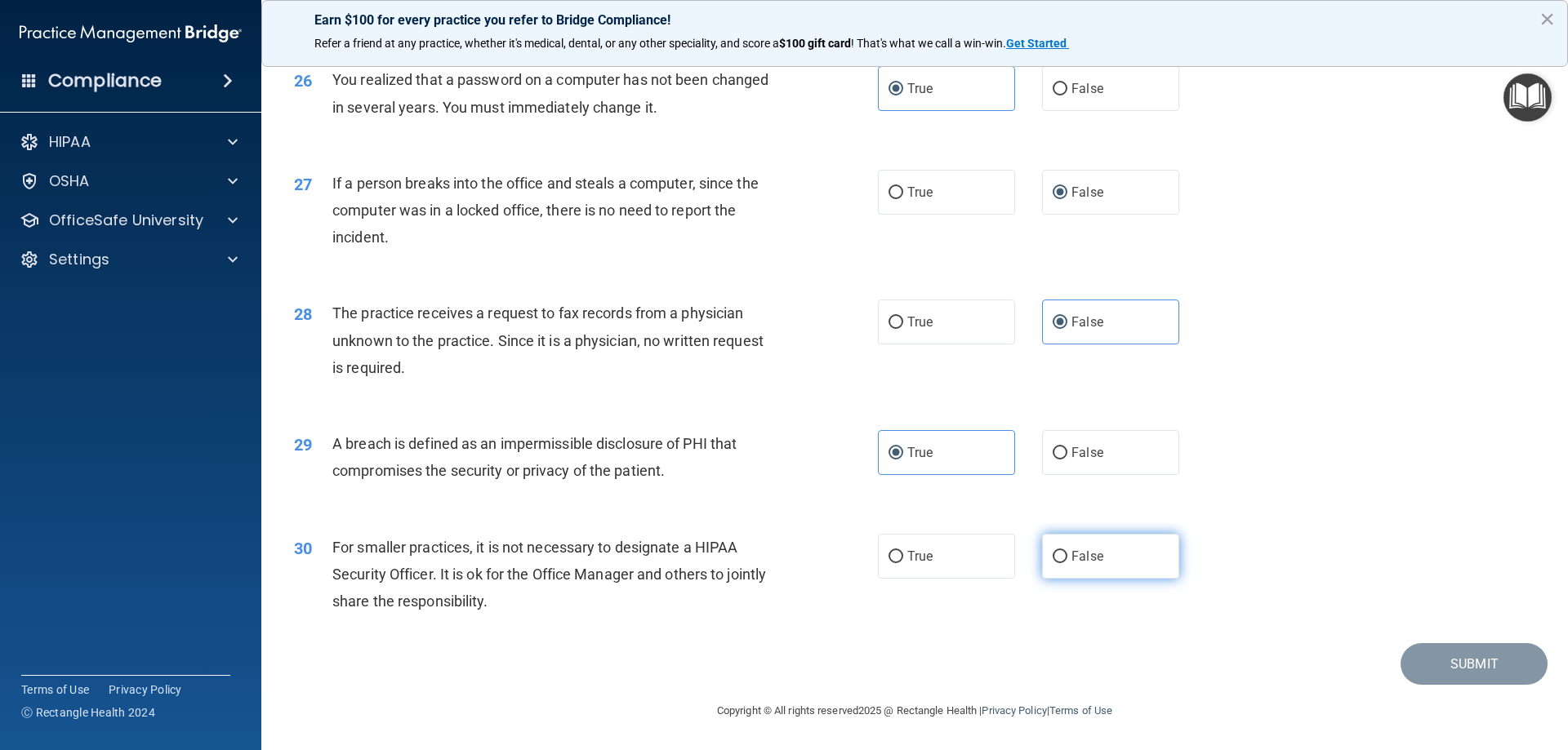
click at [1067, 561] on input "False" at bounding box center [1059, 557] width 15 height 12
radio input "true"
click at [1485, 678] on button "Submit" at bounding box center [1473, 664] width 147 height 42
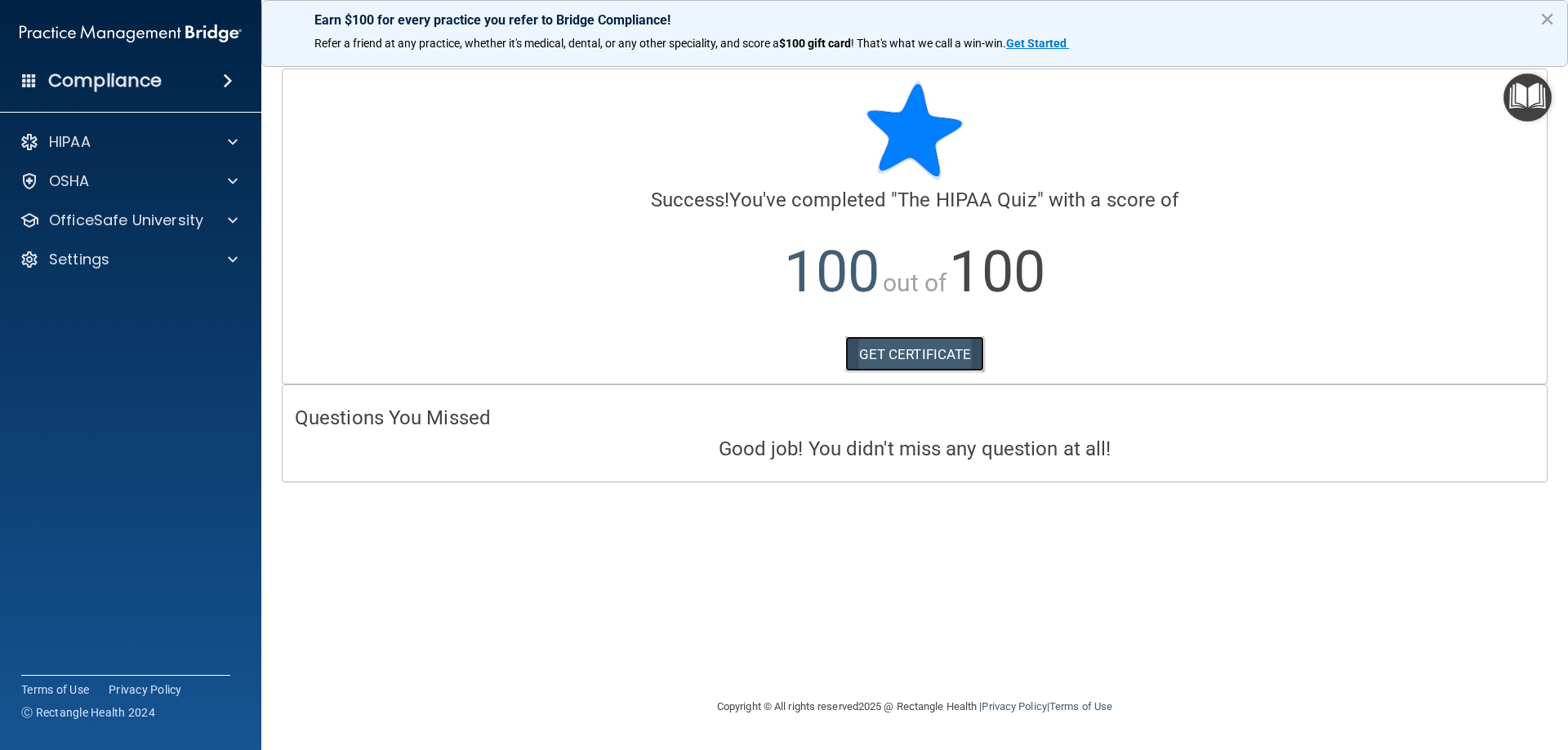
click at [882, 351] on link "GET CERTIFICATE" at bounding box center [914, 354] width 139 height 36
click at [200, 142] on div "HIPAA" at bounding box center [108, 142] width 203 height 20
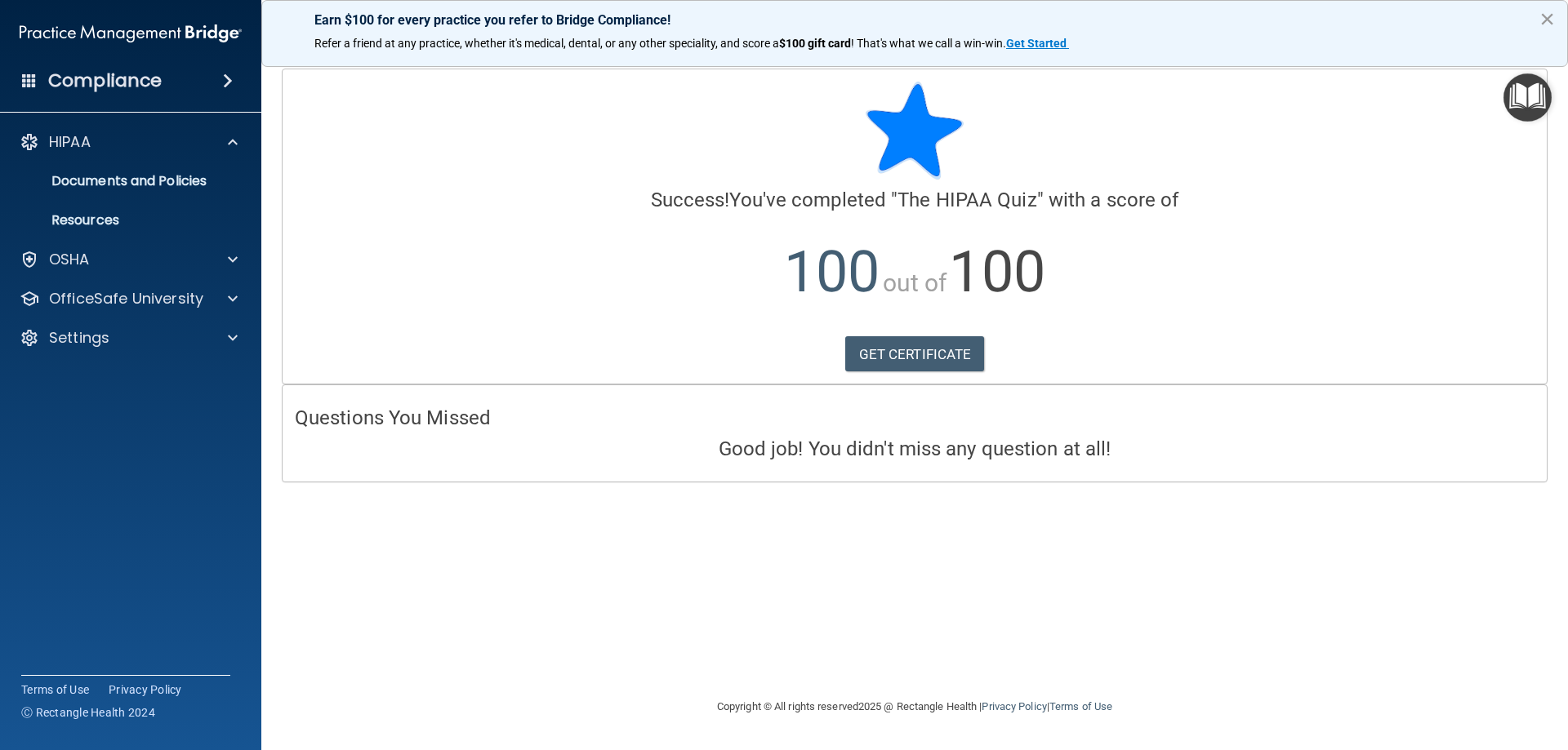
click at [1553, 16] on button "×" at bounding box center [1547, 19] width 16 height 26
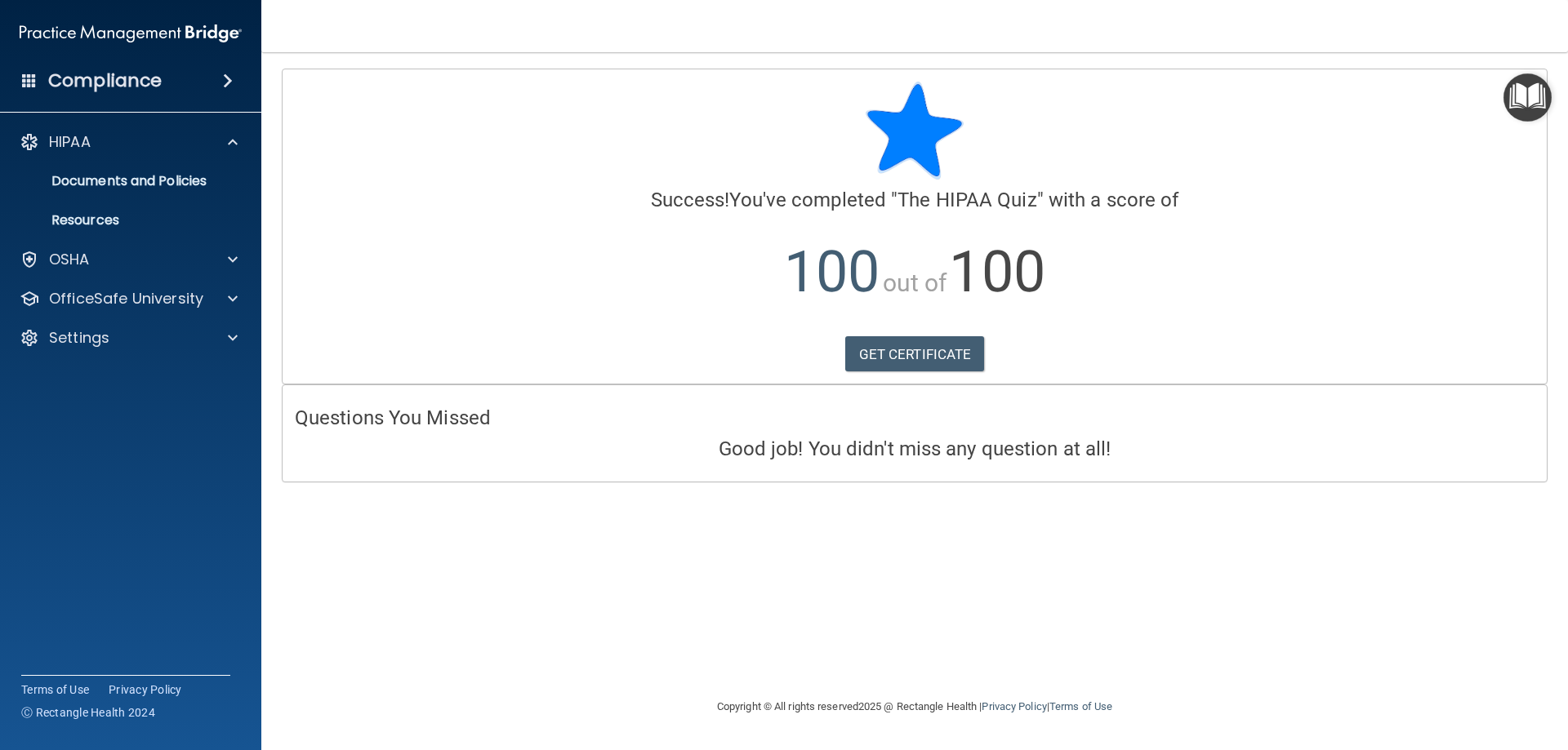
click at [172, 84] on div "Compliance" at bounding box center [130, 81] width 261 height 36
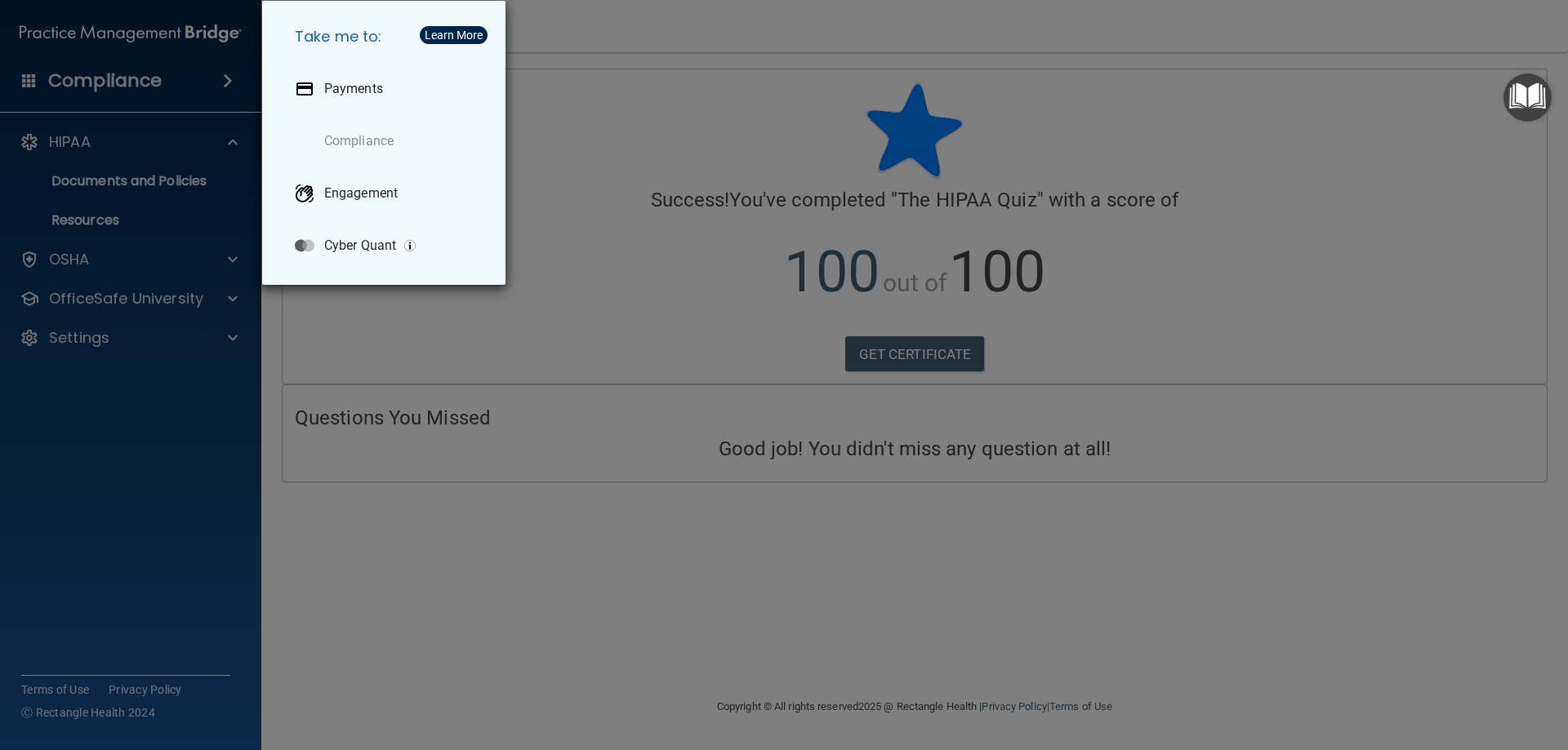
click at [563, 390] on div "Take me to: Payments Compliance Engagement Cyber Quant" at bounding box center [784, 375] width 1568 height 750
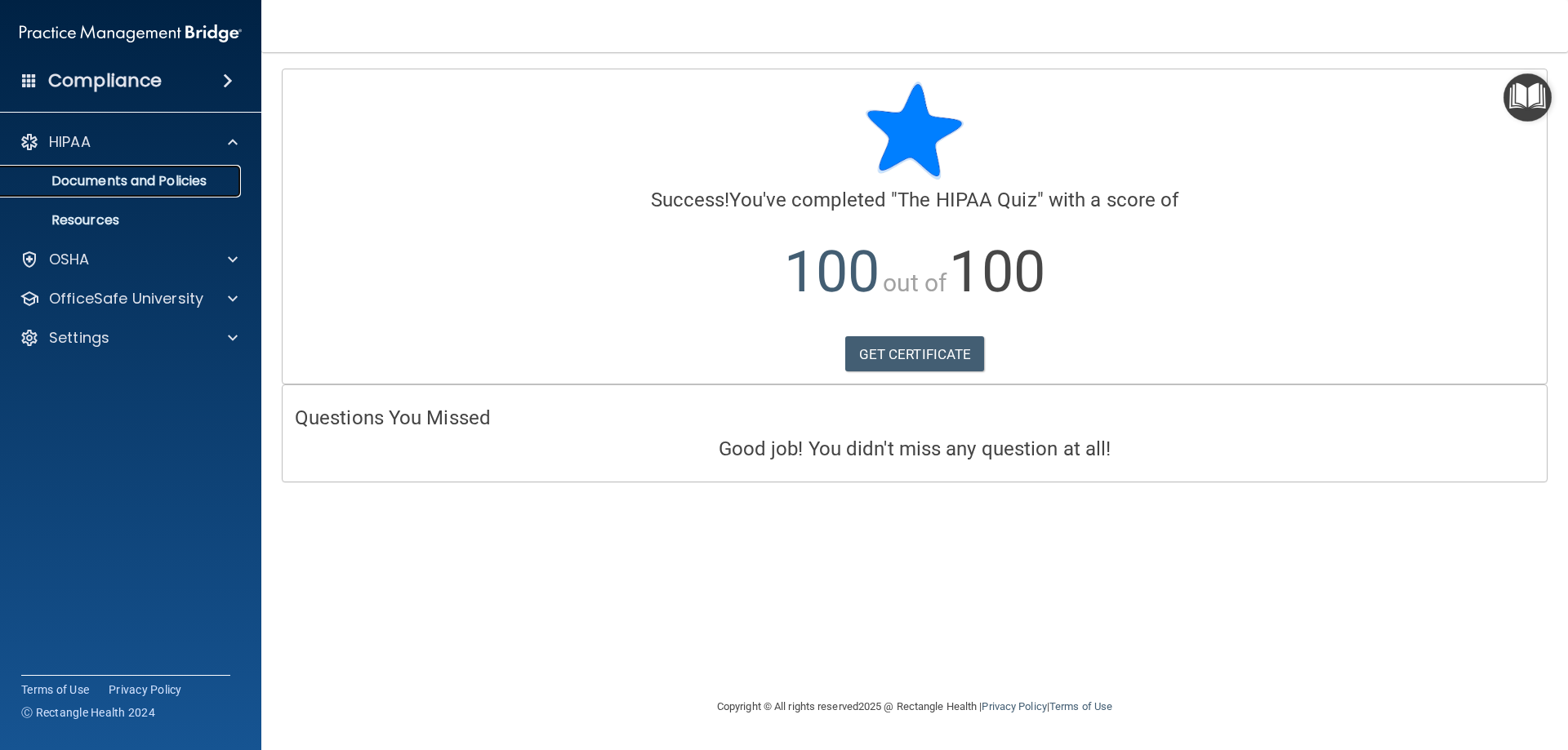
click at [188, 186] on p "Documents and Policies" at bounding box center [123, 181] width 223 height 17
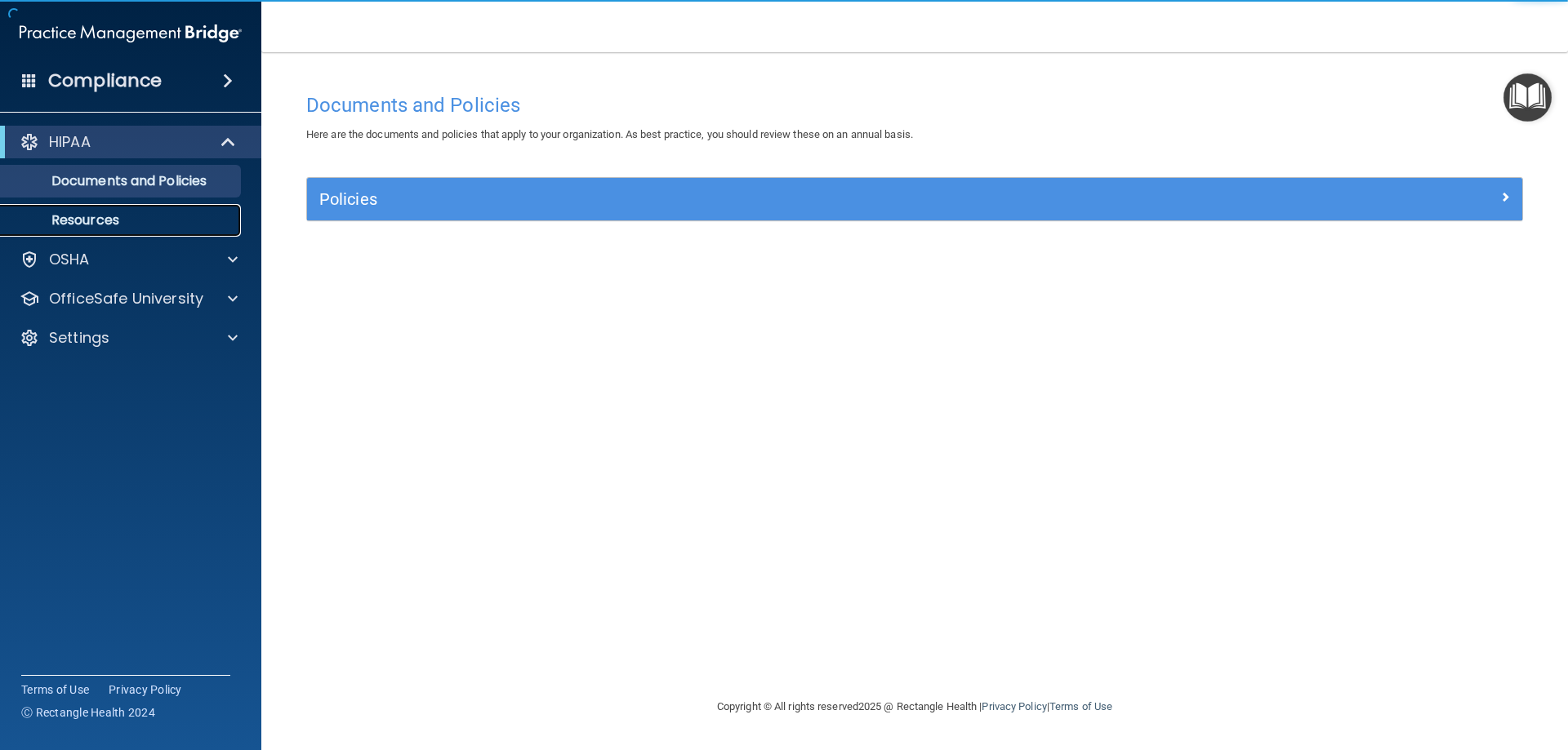
click at [129, 227] on p "Resources" at bounding box center [123, 220] width 223 height 17
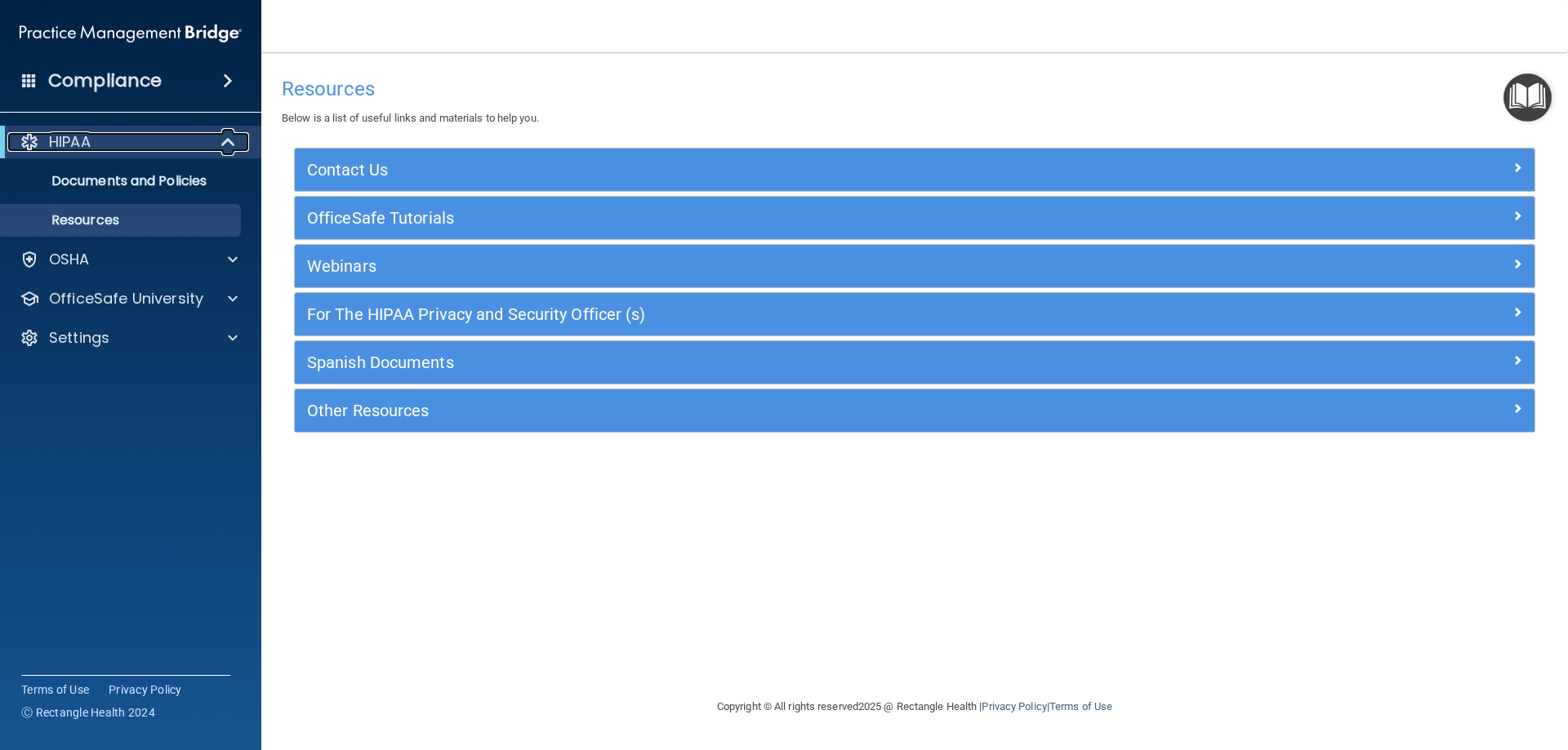
click at [231, 140] on span at bounding box center [230, 142] width 14 height 20
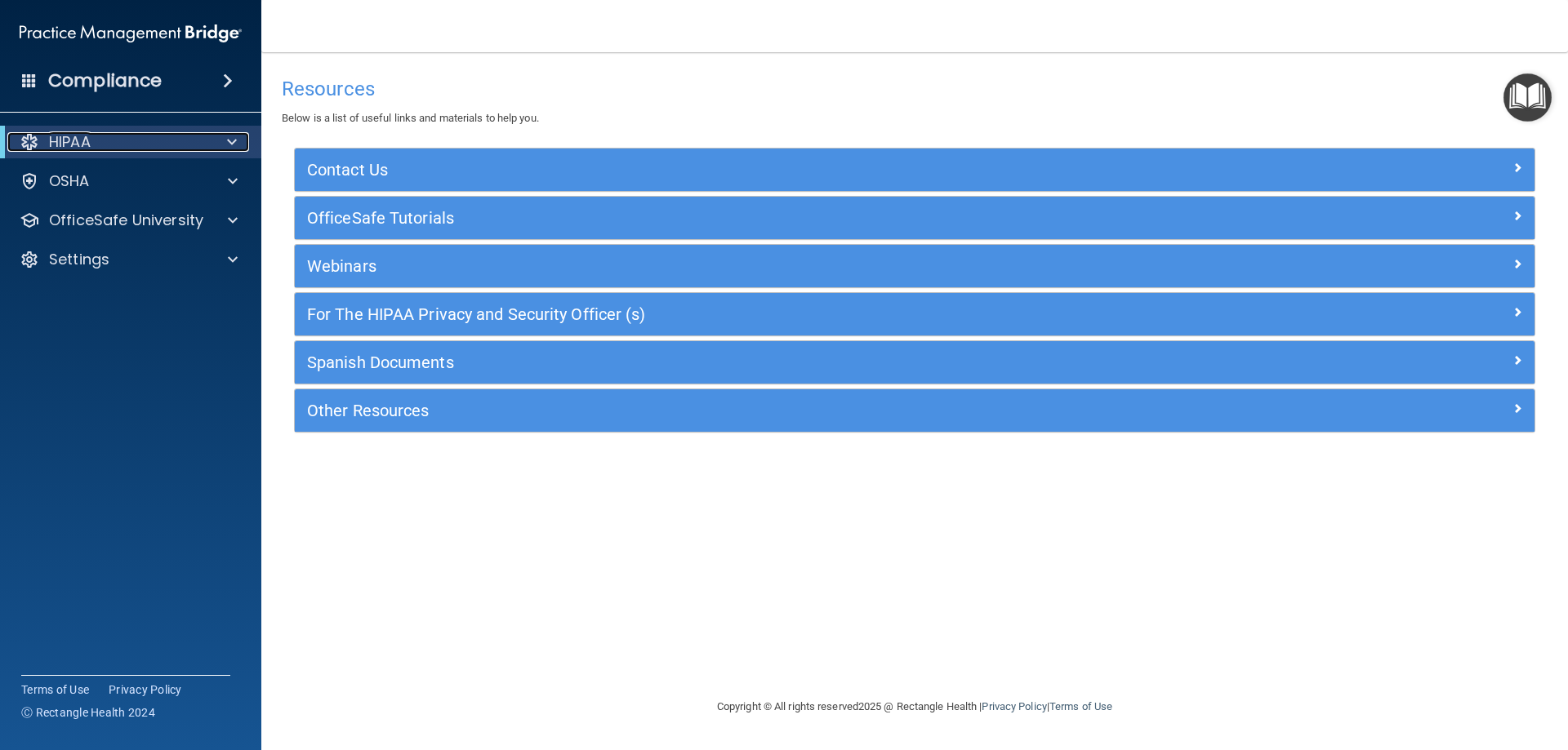
click at [62, 138] on p "HIPAA" at bounding box center [70, 142] width 41 height 20
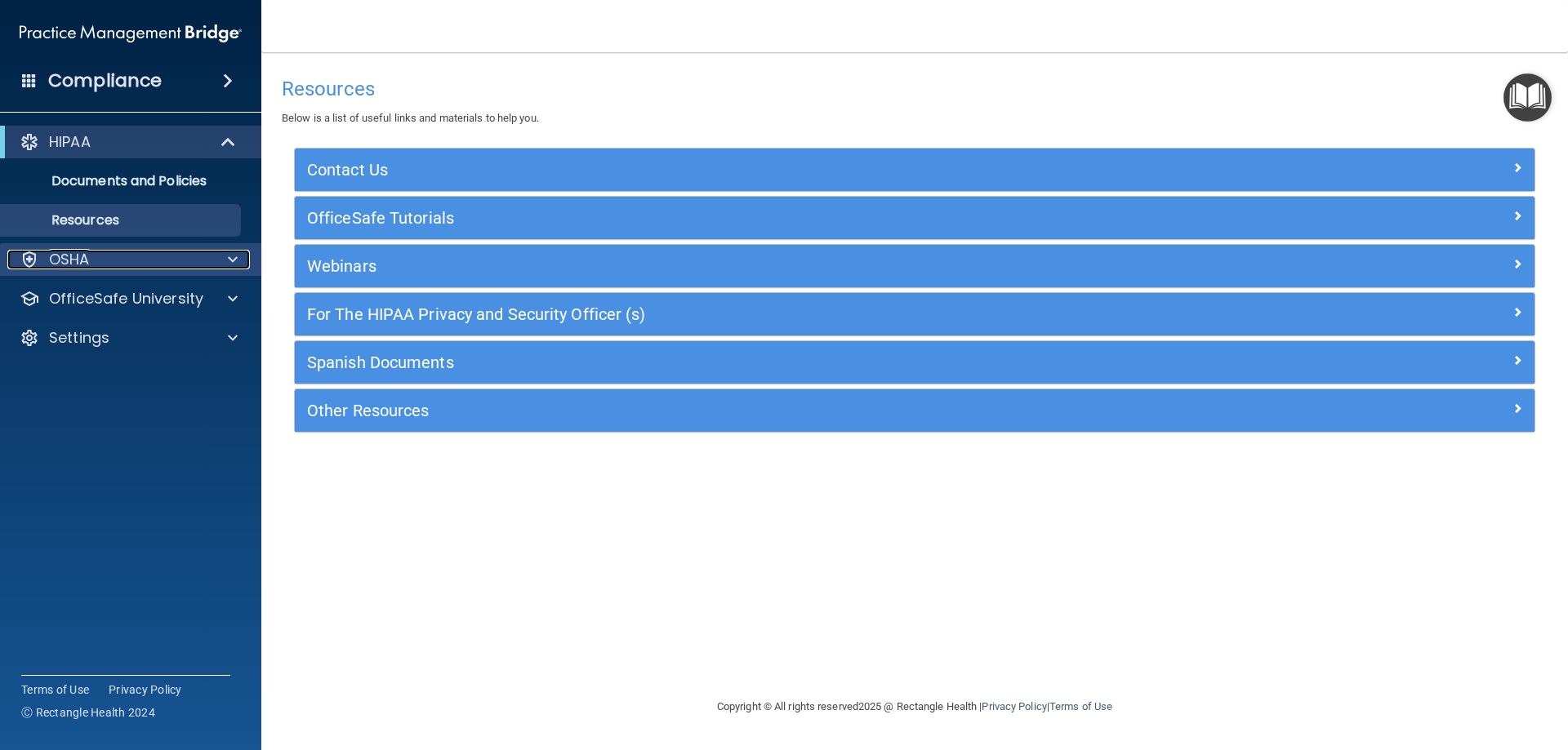
click at [229, 258] on span at bounding box center [233, 260] width 10 height 20
click at [106, 269] on div "OSHA" at bounding box center [108, 260] width 203 height 20
click at [80, 78] on h4 "Compliance" at bounding box center [105, 80] width 114 height 23
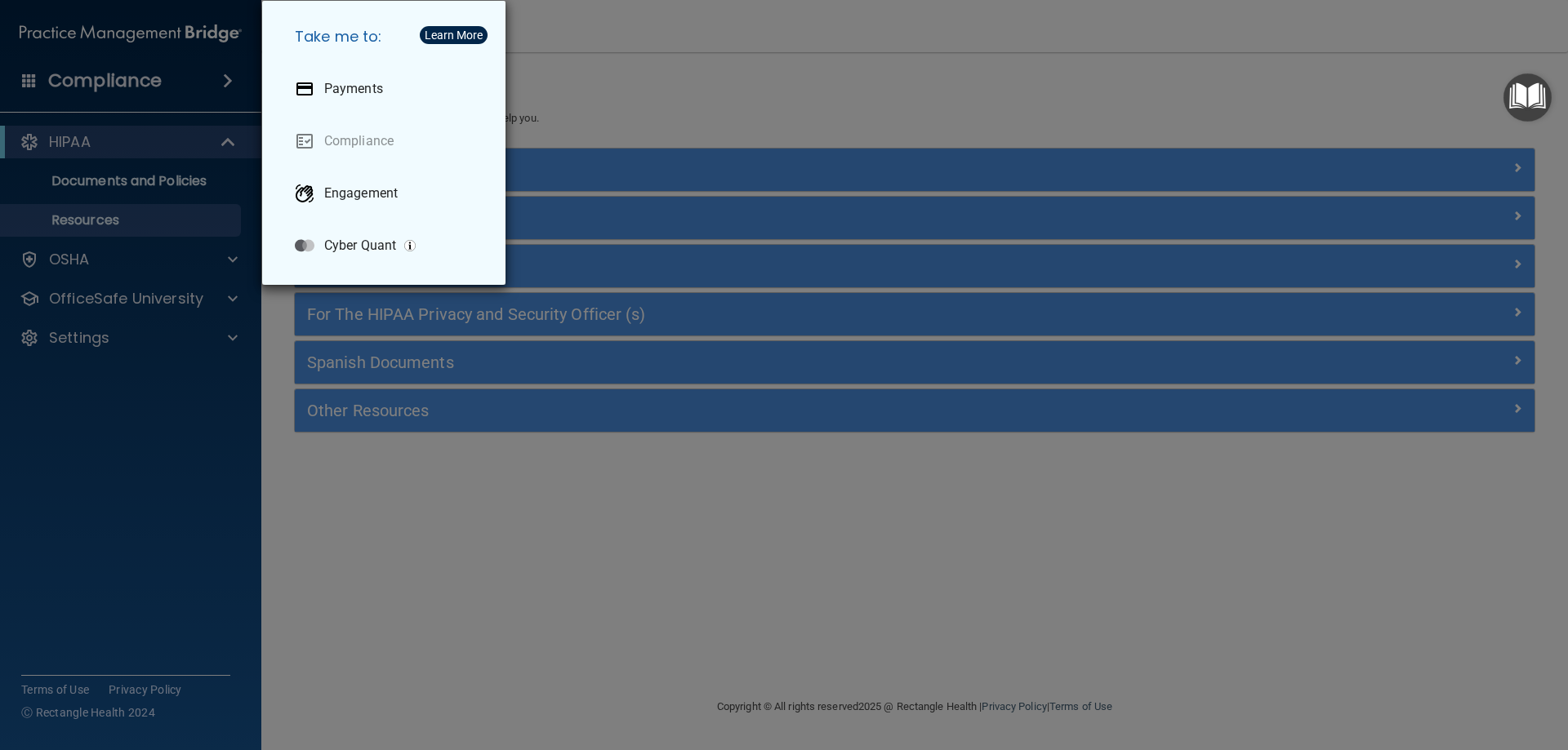
click at [139, 66] on div "Take me to: Payments Compliance Engagement Cyber Quant" at bounding box center [784, 375] width 1568 height 750
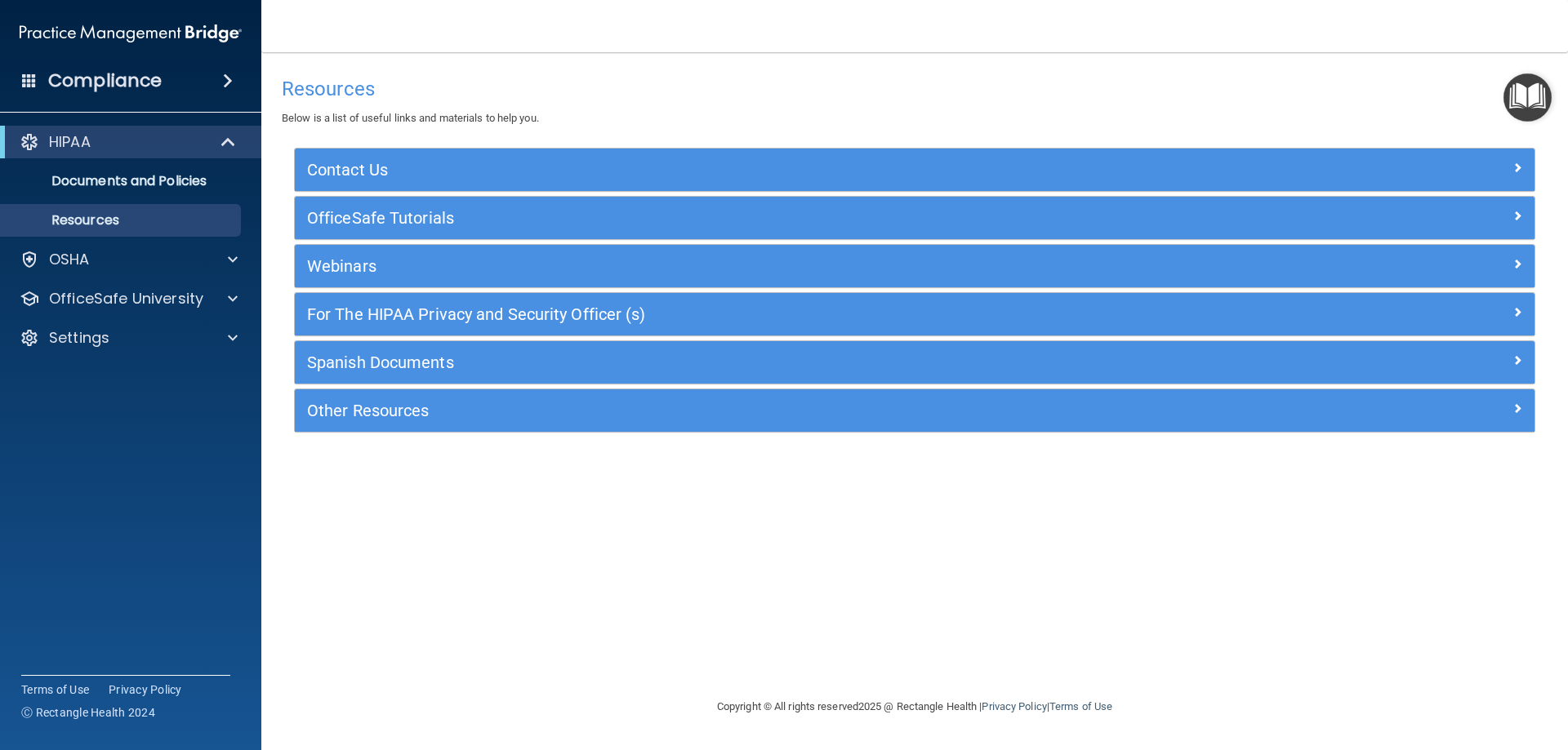
click at [224, 82] on span at bounding box center [228, 81] width 10 height 20
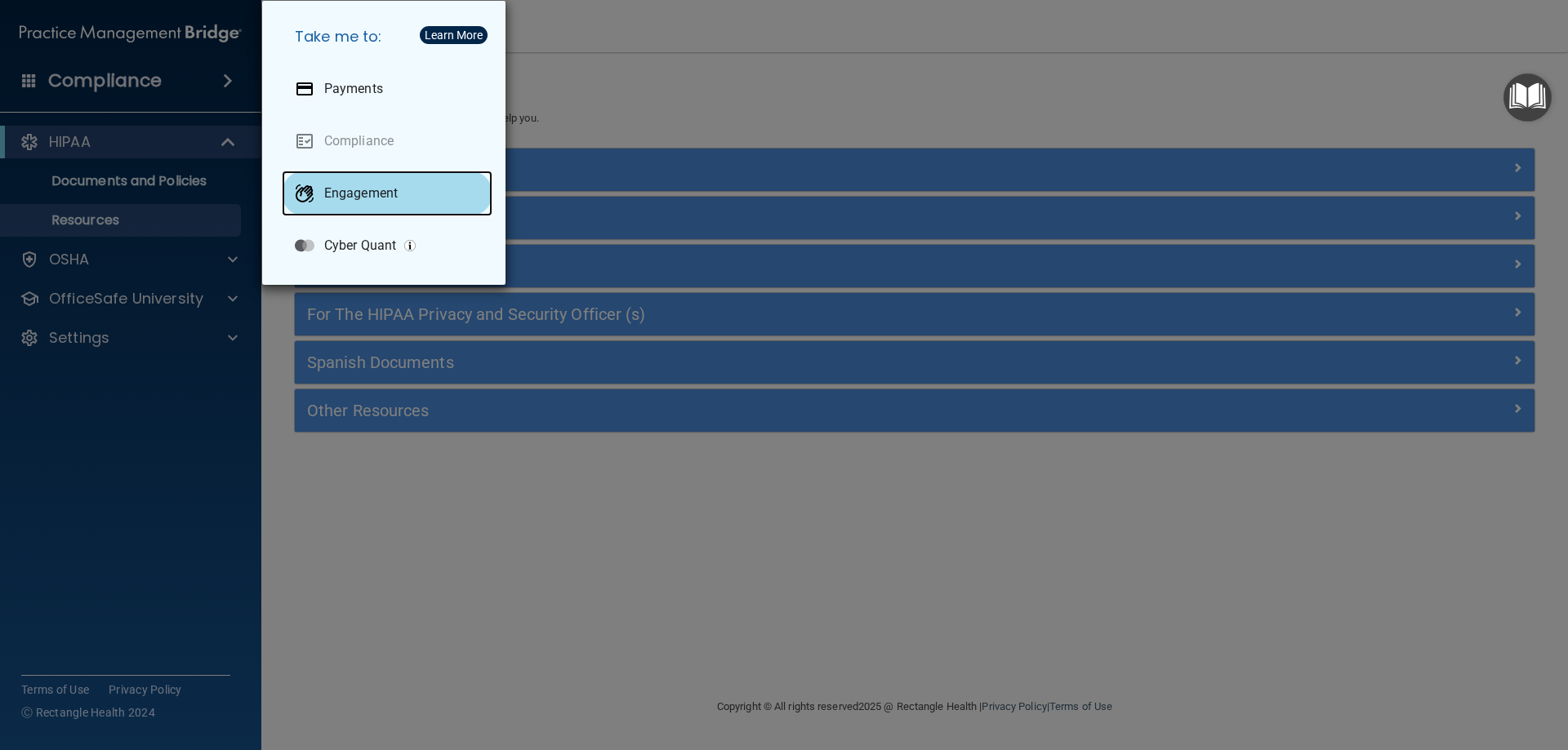
click at [355, 186] on p "Engagement" at bounding box center [361, 194] width 73 height 17
click at [788, 125] on div "Take me to: Payments Compliance Engagement Cyber Quant" at bounding box center [784, 375] width 1568 height 750
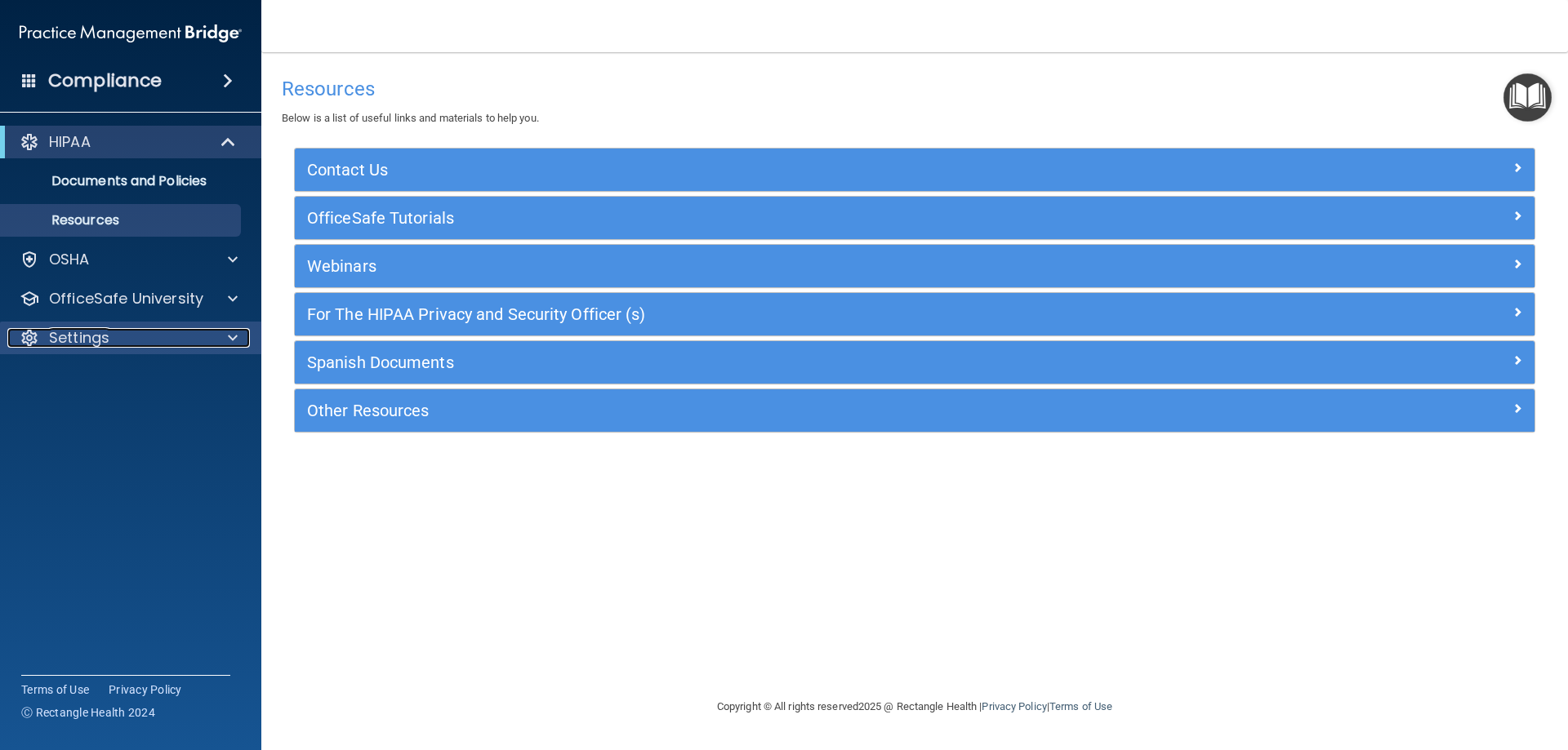
click at [224, 330] on div at bounding box center [229, 338] width 41 height 20
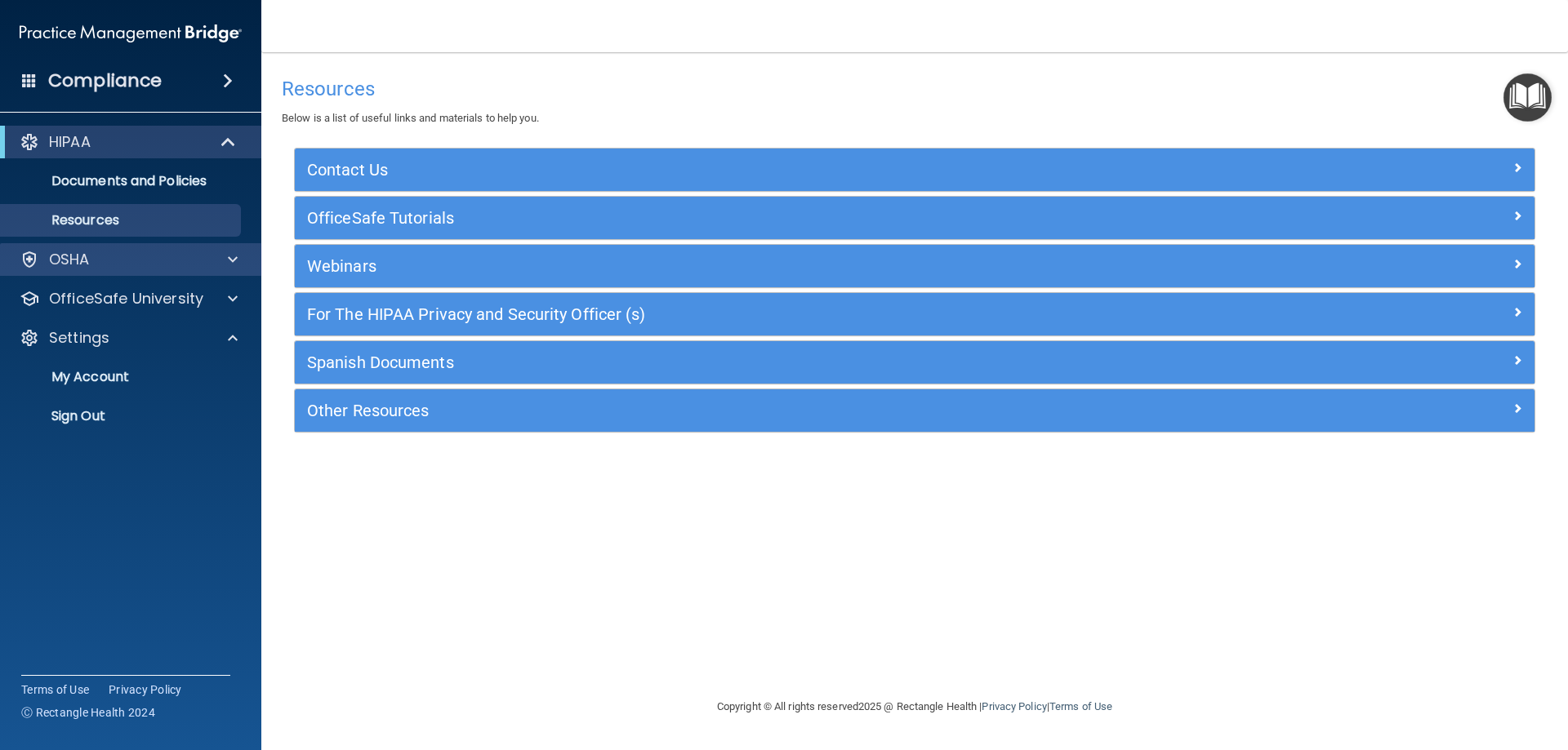
click at [90, 249] on div "OSHA" at bounding box center [130, 259] width 262 height 33
click at [116, 132] on div "HIPAA" at bounding box center [108, 142] width 202 height 20
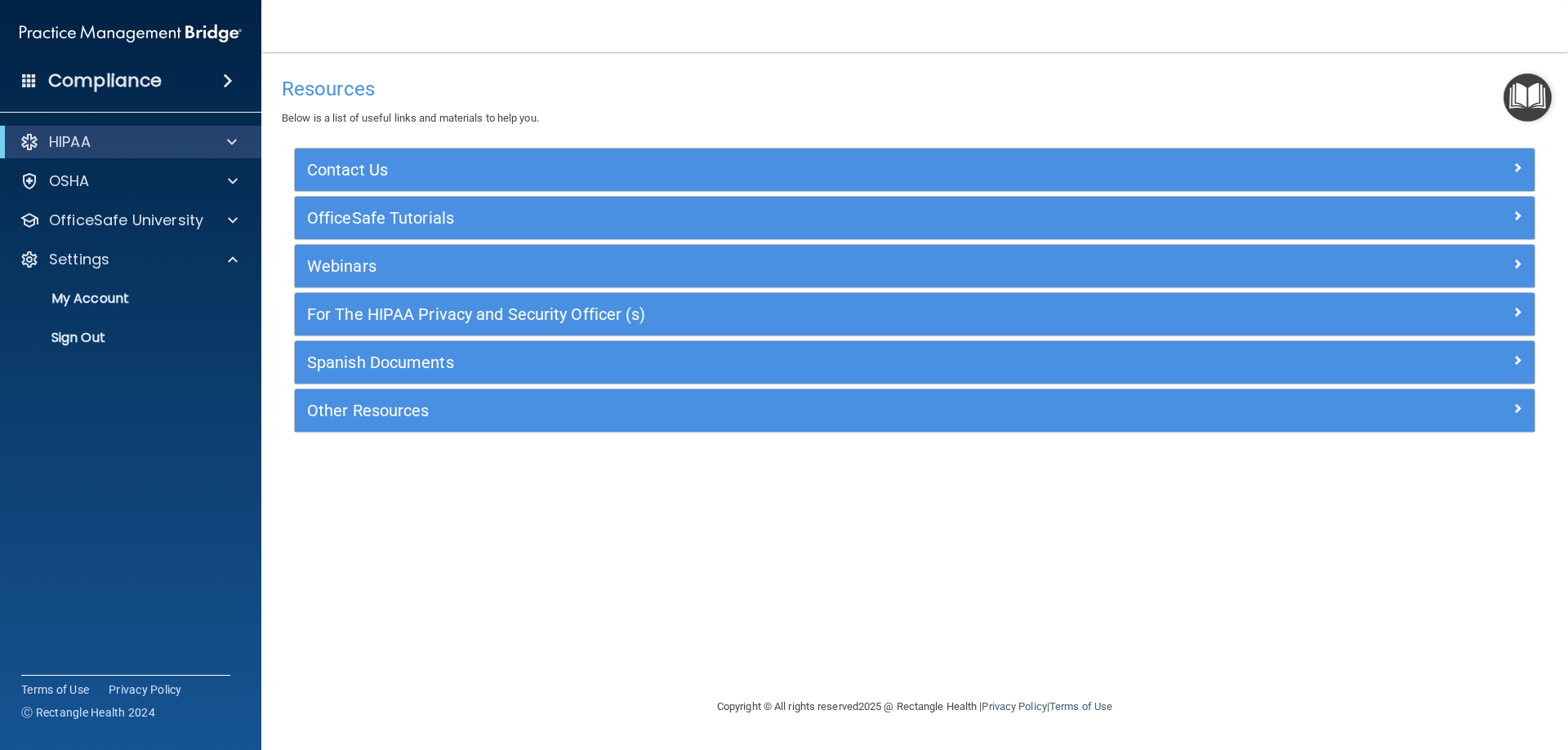
drag, startPoint x: 1526, startPoint y: 91, endPoint x: 1536, endPoint y: 94, distance: 10.4
click at [1527, 92] on img "Open Resource Center" at bounding box center [1527, 97] width 48 height 48
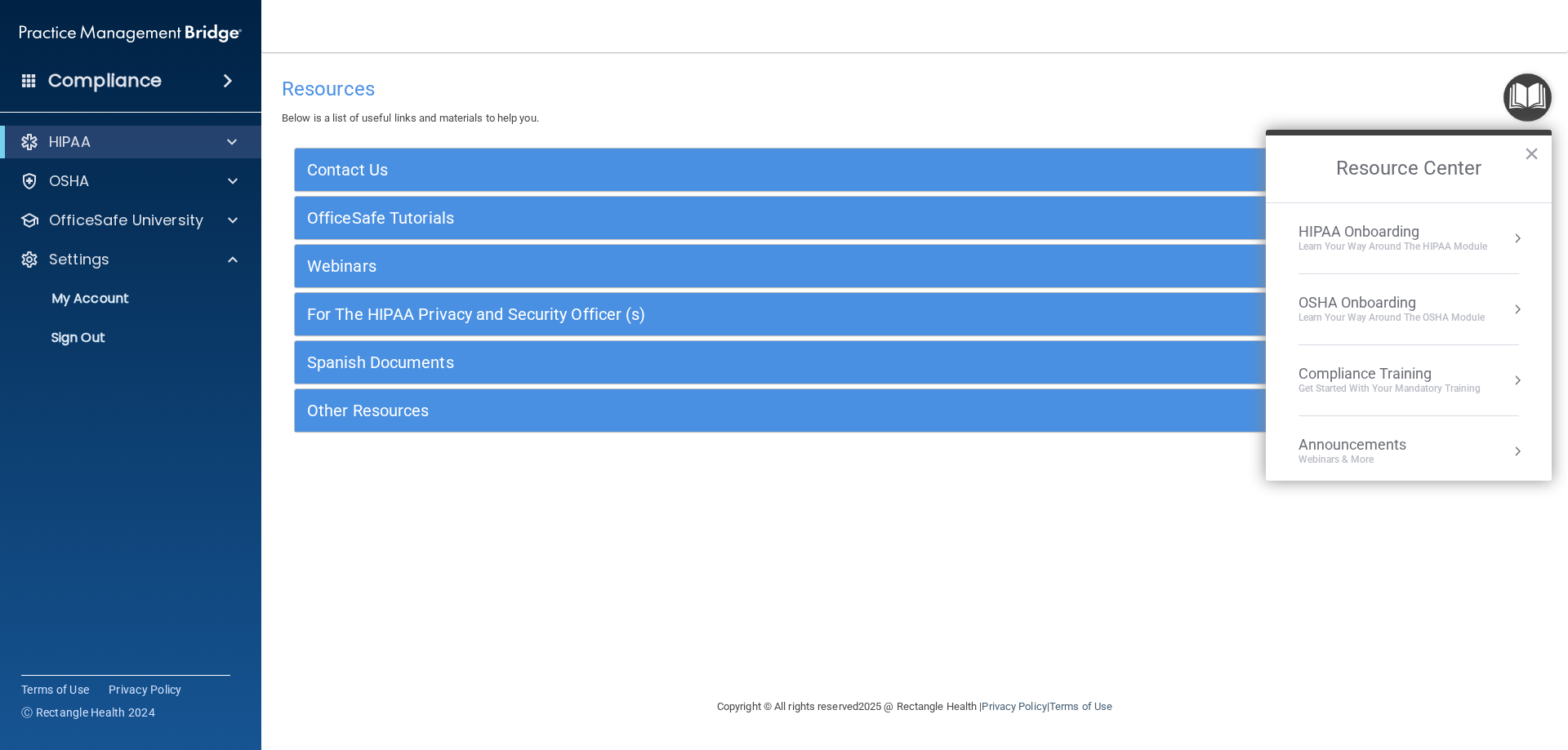
click at [1509, 233] on button "Resource Center" at bounding box center [1517, 238] width 17 height 17
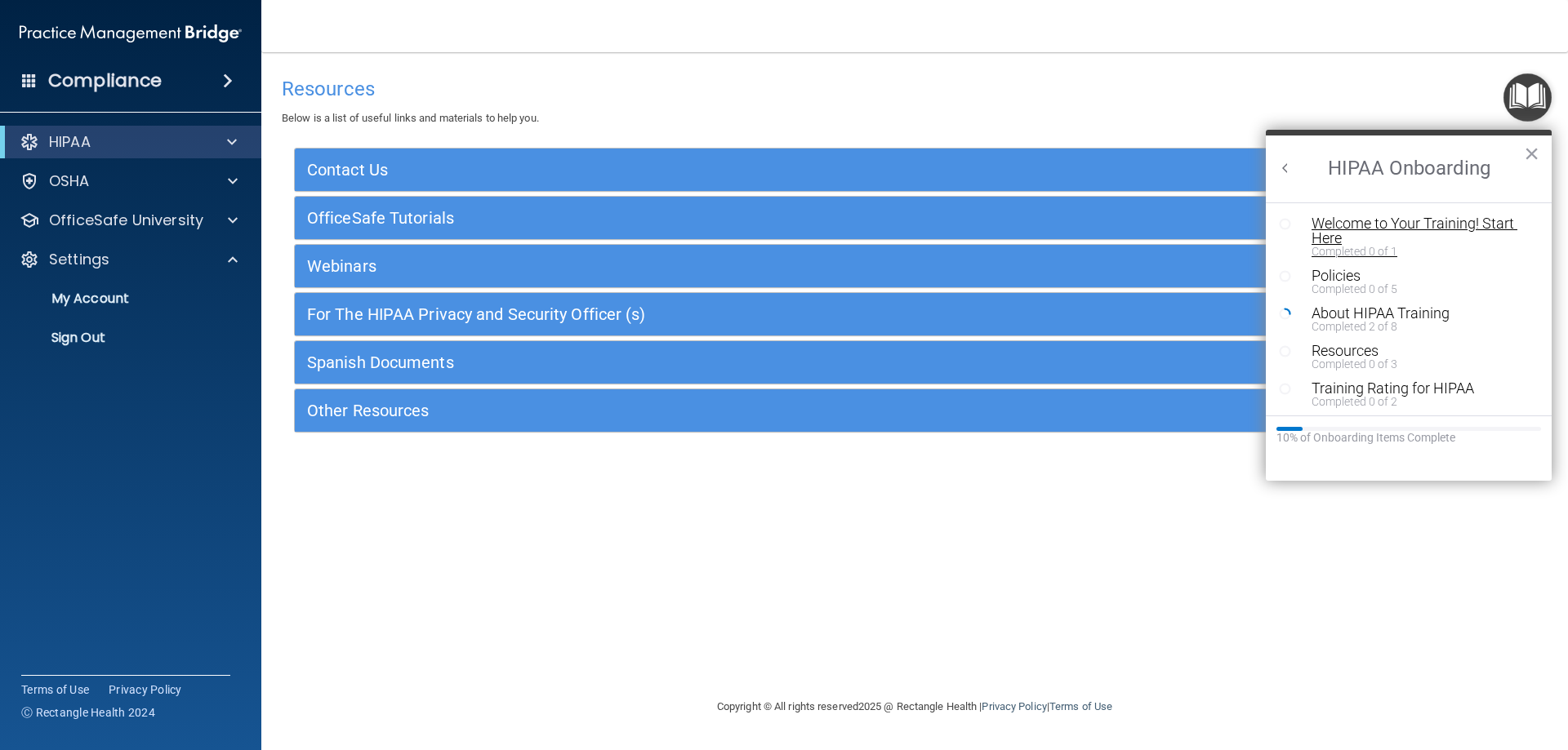
scroll to position [3, 0]
click at [1380, 224] on div "Welcome to Your Training! Start Here" at bounding box center [1414, 228] width 206 height 30
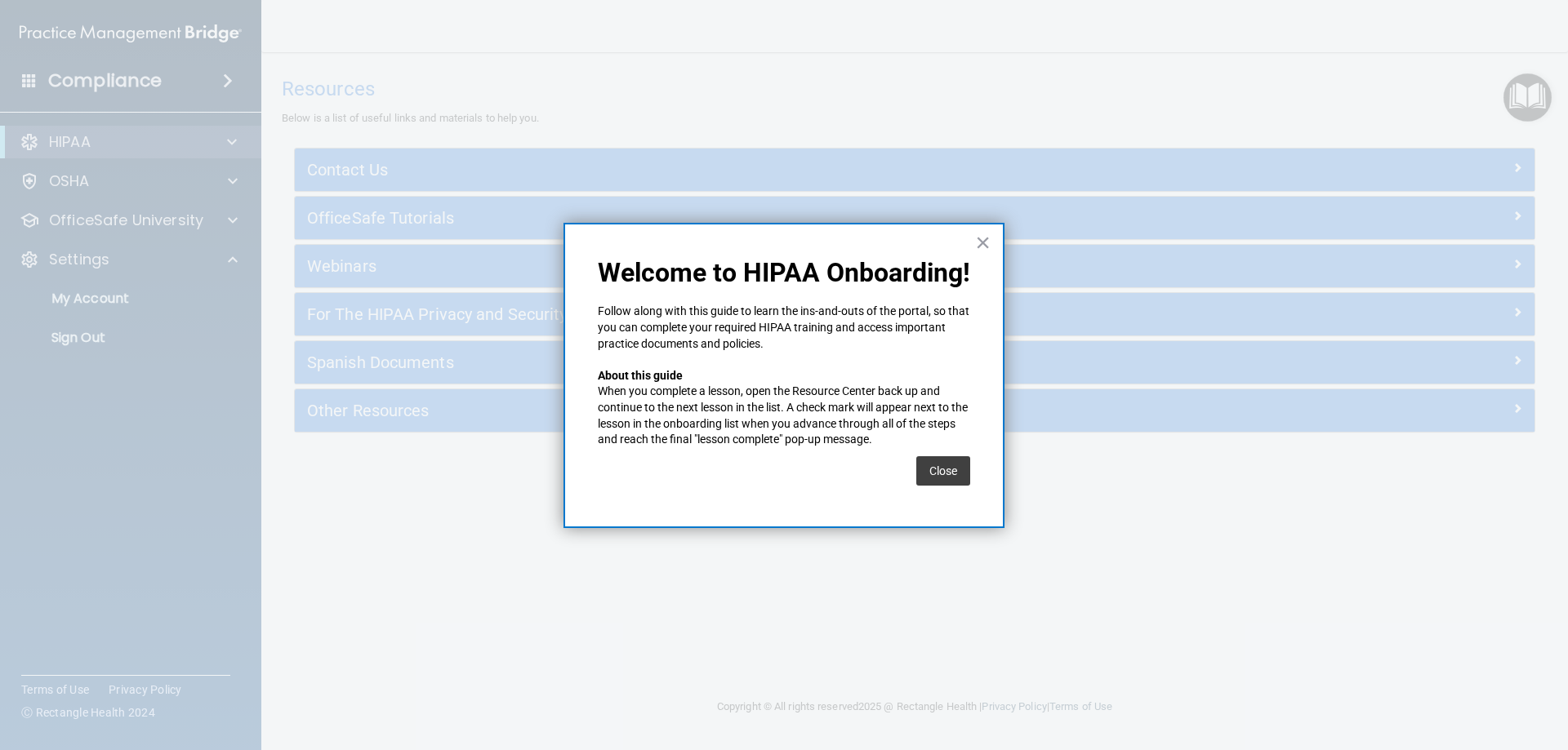
drag, startPoint x: 955, startPoint y: 472, endPoint x: 950, endPoint y: 463, distance: 10.3
click at [953, 473] on button "Close" at bounding box center [943, 471] width 54 height 30
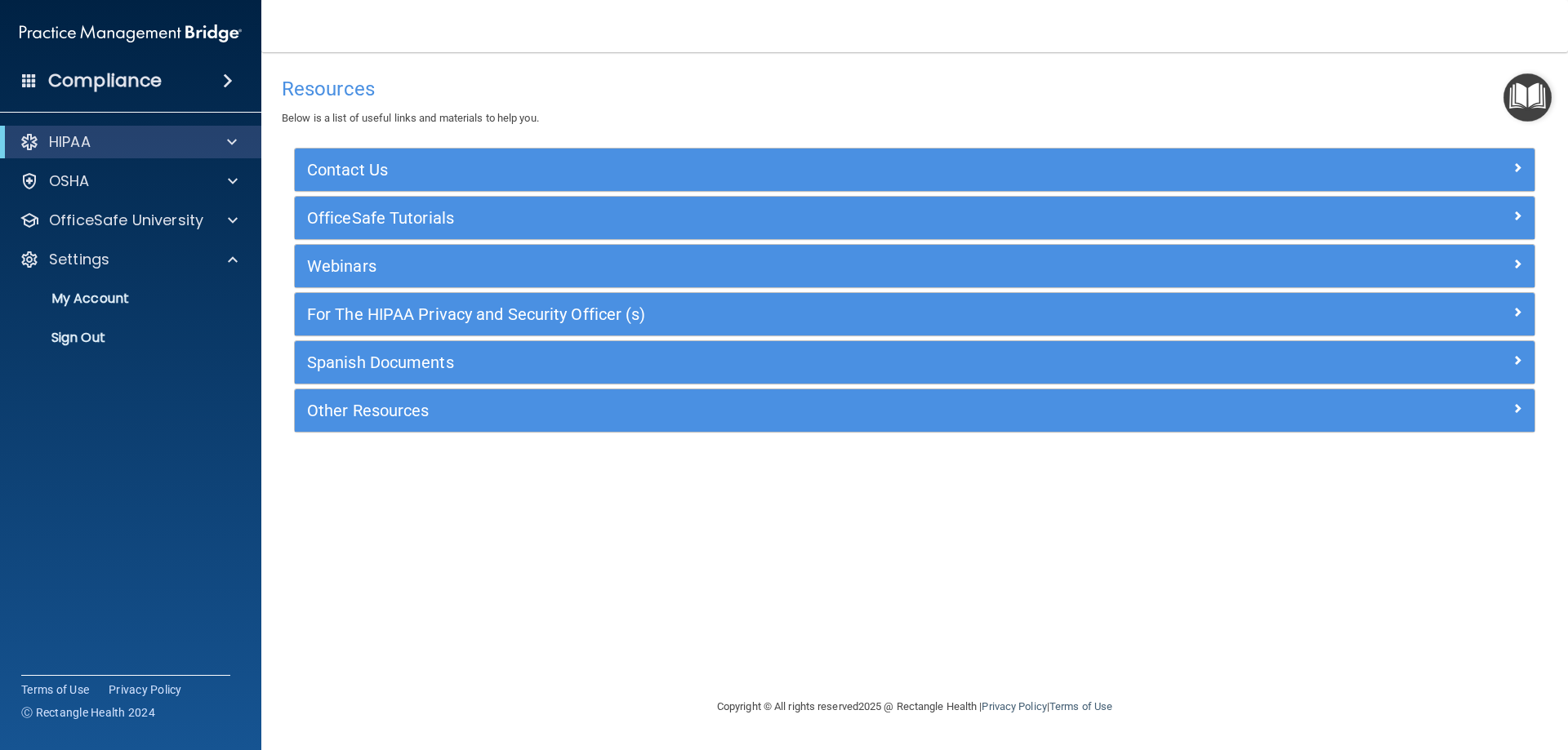
click at [1526, 96] on img "Open Resource Center" at bounding box center [1527, 97] width 48 height 48
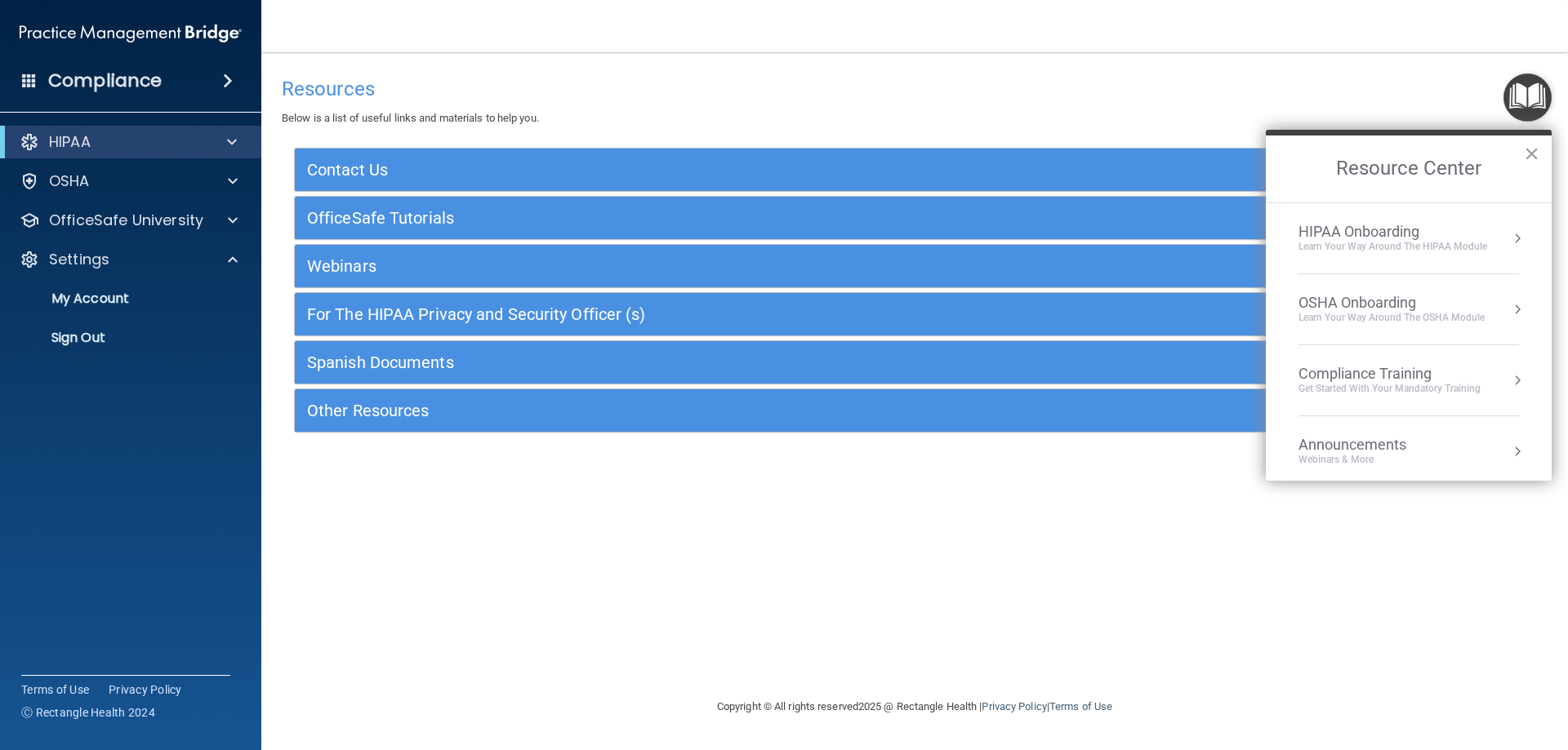
click at [1491, 235] on div "HIPAA Onboarding Learn Your Way around the HIPAA module" at bounding box center [1408, 238] width 220 height 31
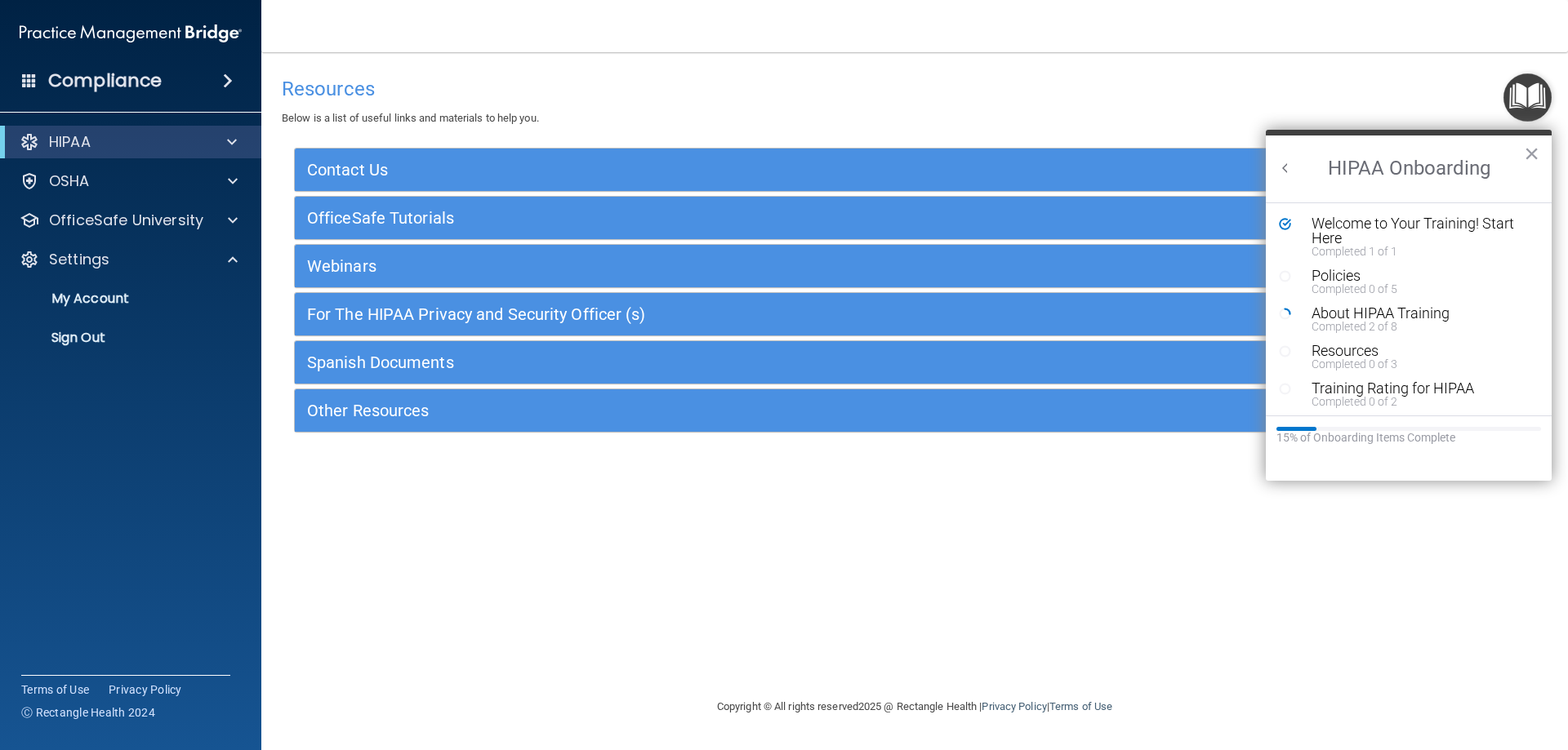
scroll to position [0, 0]
click at [1362, 285] on div "Completed 0 of 5" at bounding box center [1414, 290] width 206 height 12
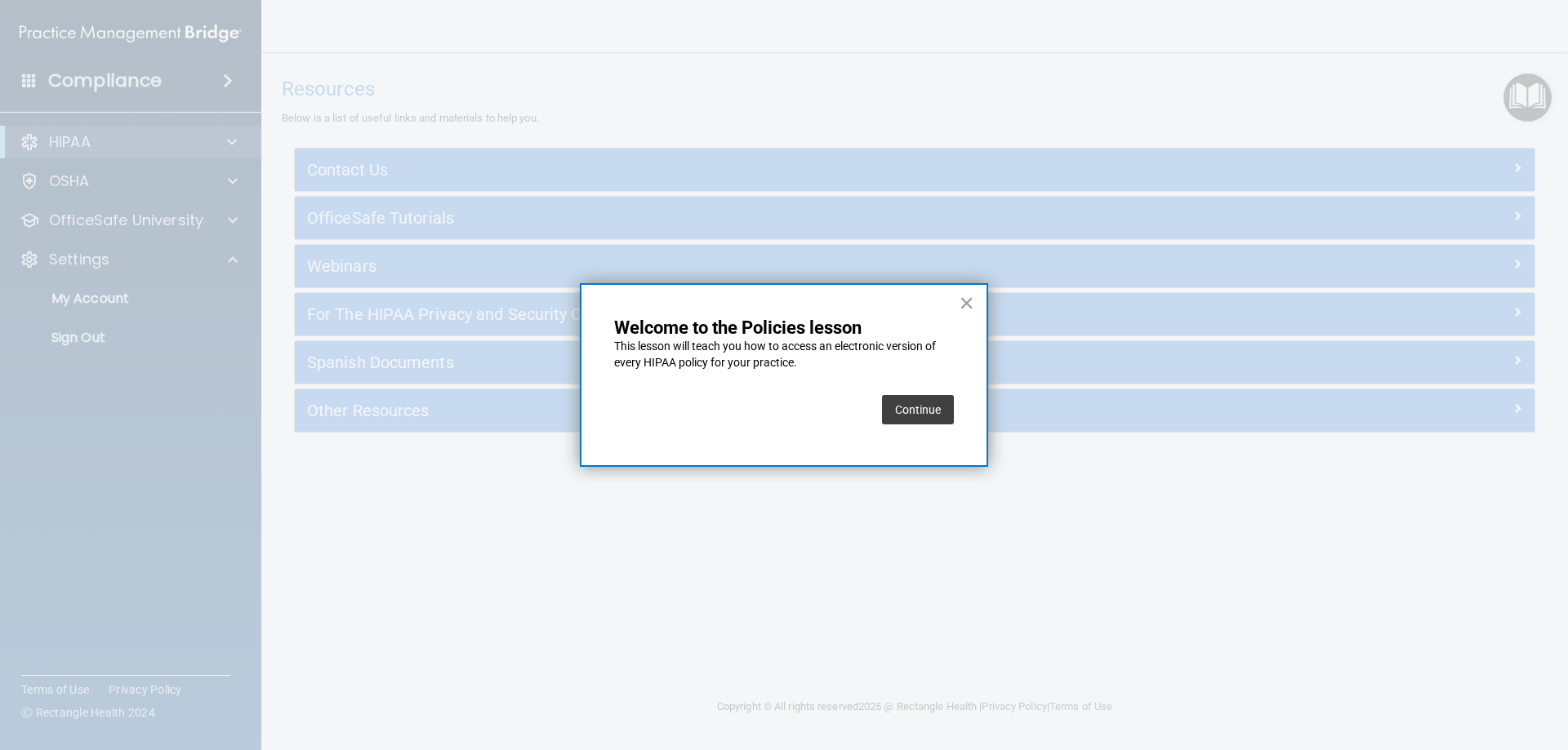
click at [949, 383] on div "This lesson will teach you how to access an electronic version of every HIPAA p…" at bounding box center [784, 363] width 340 height 48
click at [929, 407] on button "Continue" at bounding box center [918, 410] width 72 height 30
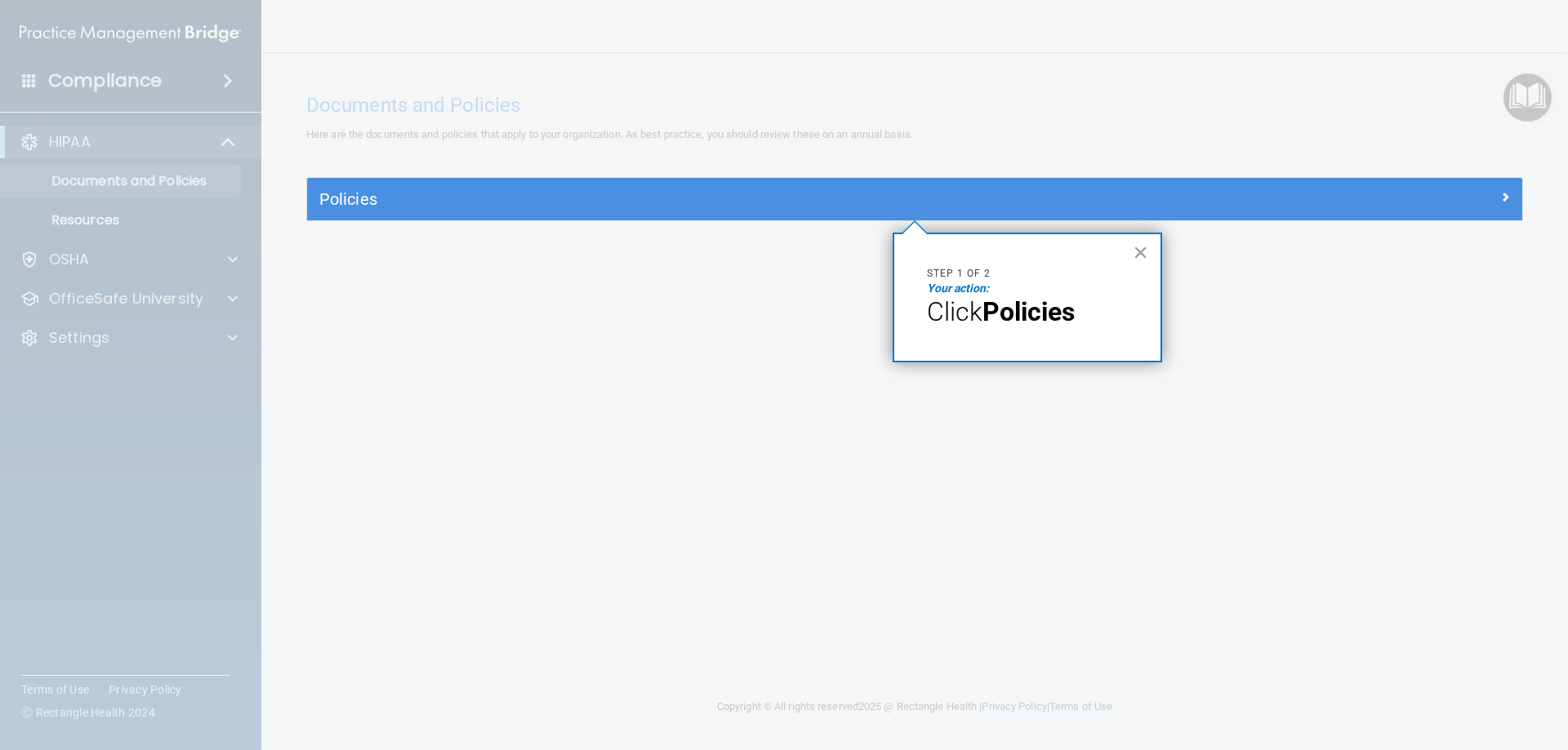
click at [1044, 317] on strong "Policies" at bounding box center [1028, 311] width 92 height 31
click at [961, 291] on em "Your action:" at bounding box center [957, 288] width 62 height 13
click at [1137, 253] on button "×" at bounding box center [1140, 252] width 16 height 26
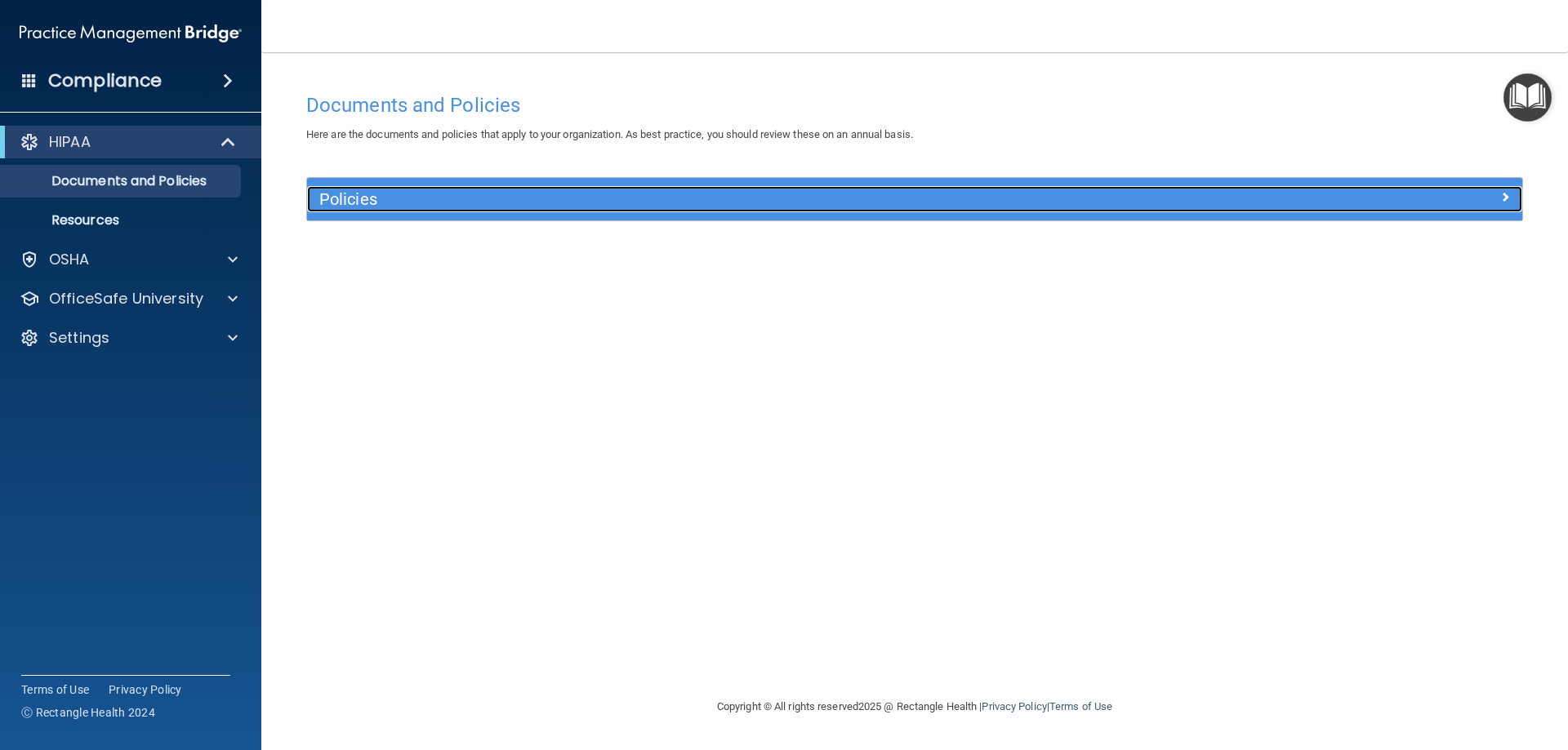
click at [947, 189] on div "Policies" at bounding box center [763, 199] width 911 height 26
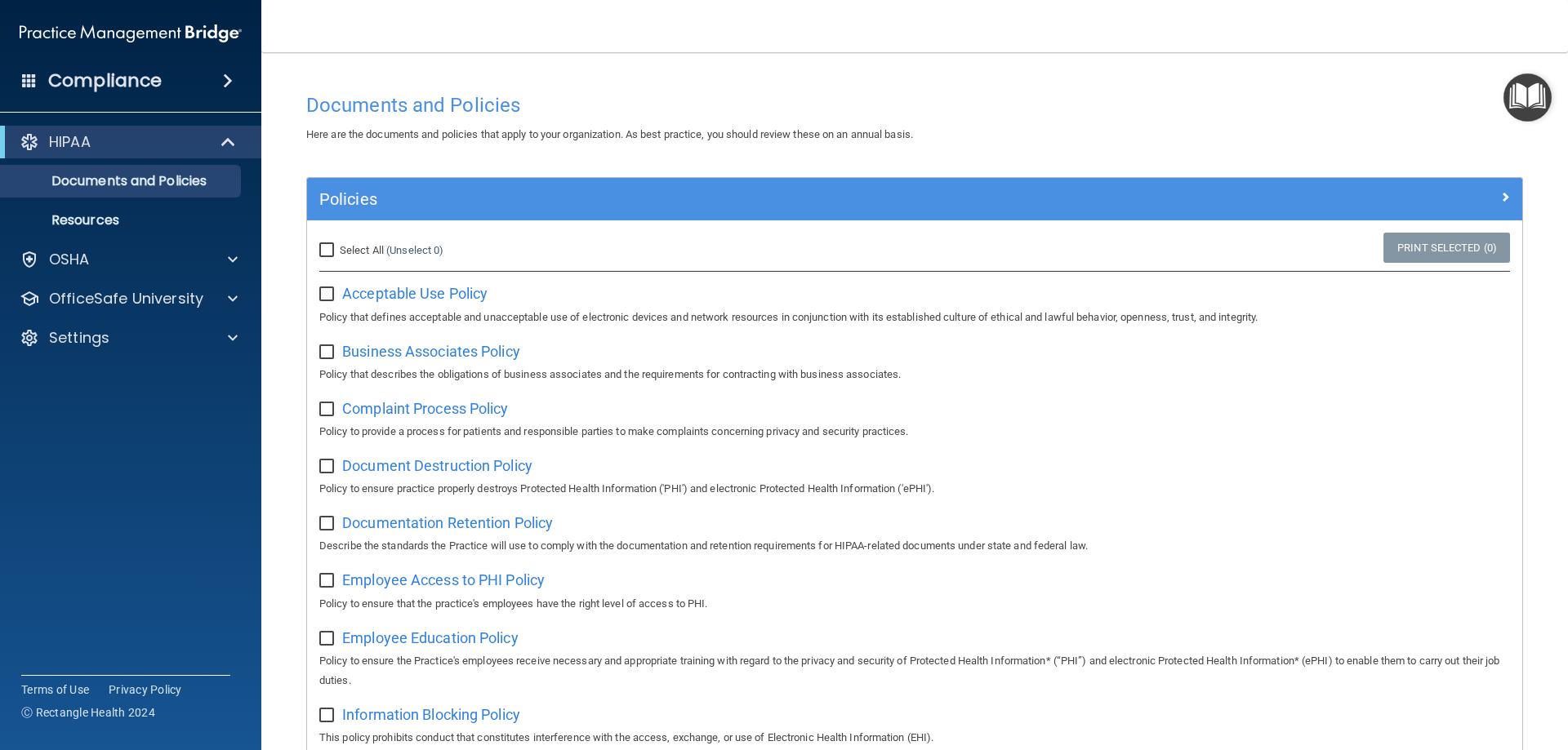
click at [1537, 101] on img "Open Resource Center" at bounding box center [1527, 97] width 48 height 48
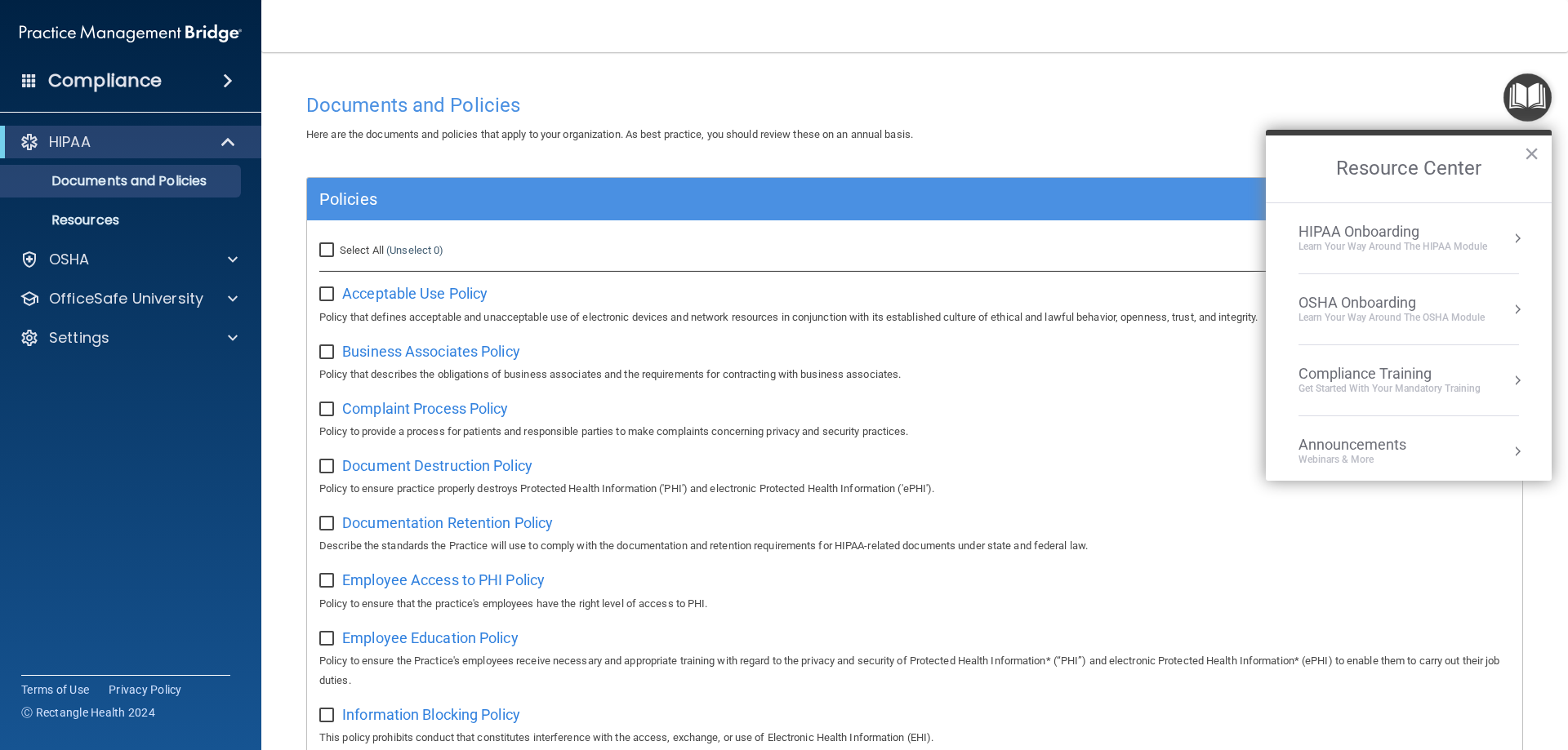
click at [1481, 229] on div "HIPAA Onboarding" at bounding box center [1392, 232] width 189 height 18
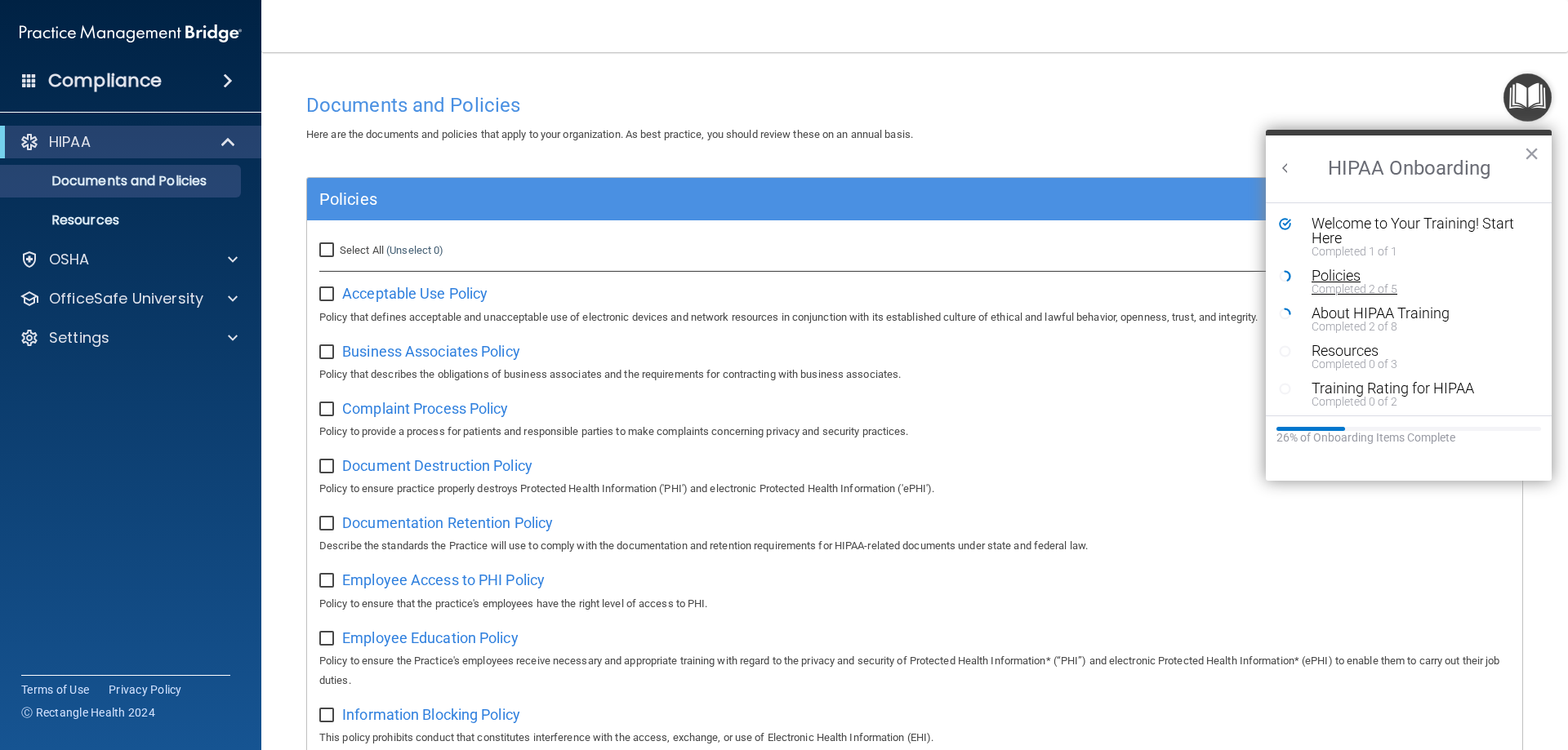
scroll to position [3, 0]
click at [1529, 164] on button "×" at bounding box center [1531, 153] width 16 height 26
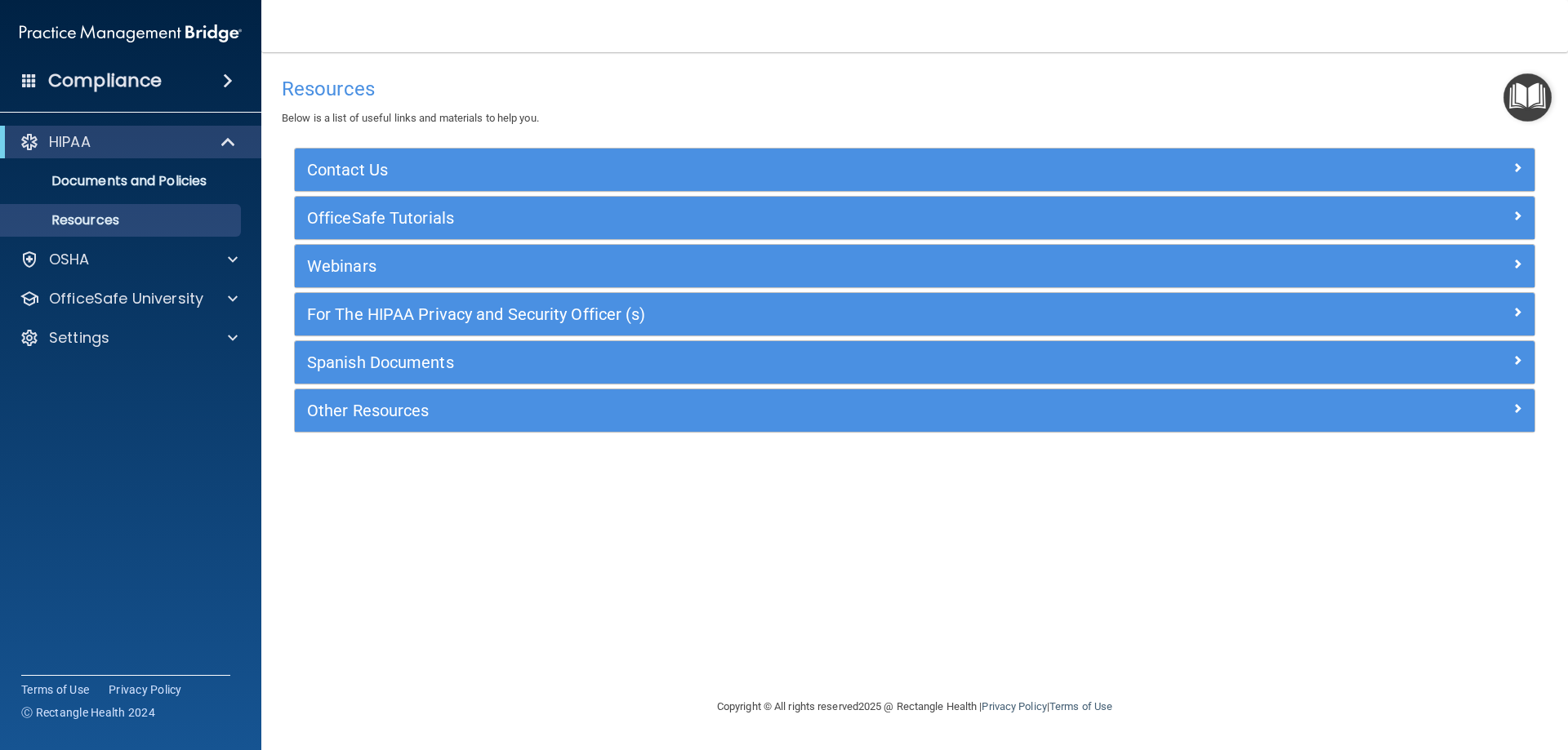
click at [226, 78] on span at bounding box center [228, 81] width 10 height 20
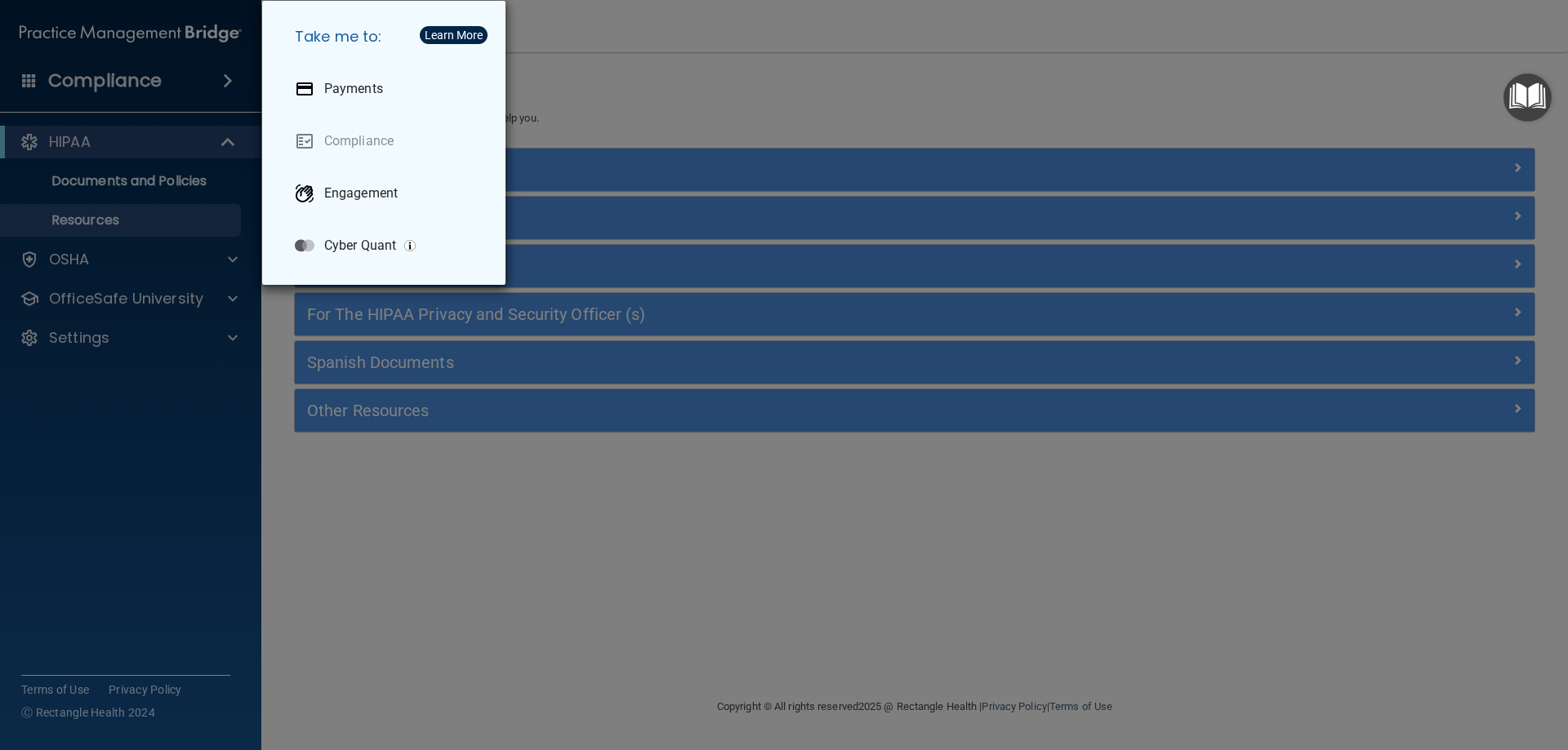
click at [180, 51] on div "Take me to: Payments Compliance Engagement Cyber Quant" at bounding box center [784, 375] width 1568 height 750
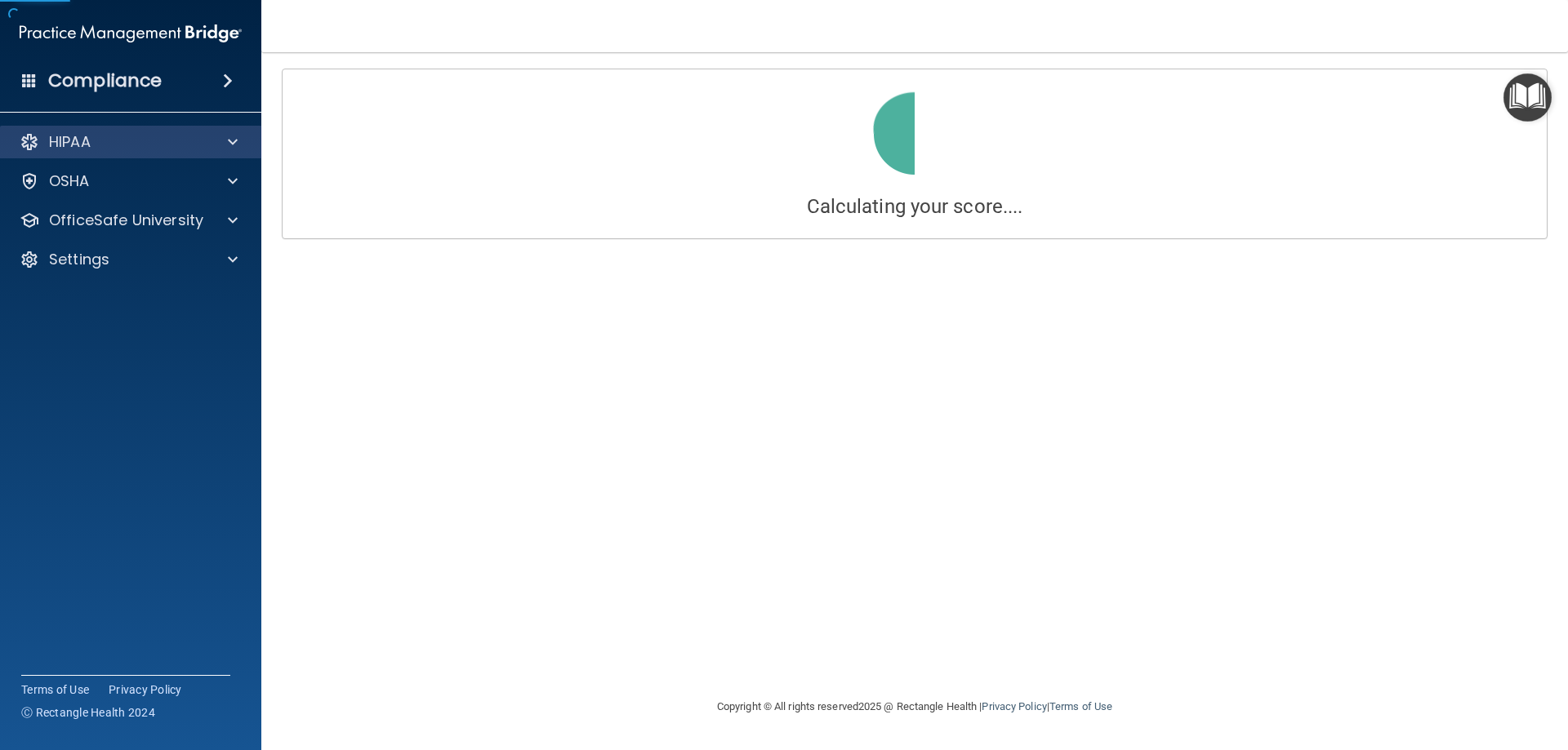
click at [141, 129] on div "HIPAA" at bounding box center [130, 141] width 262 height 33
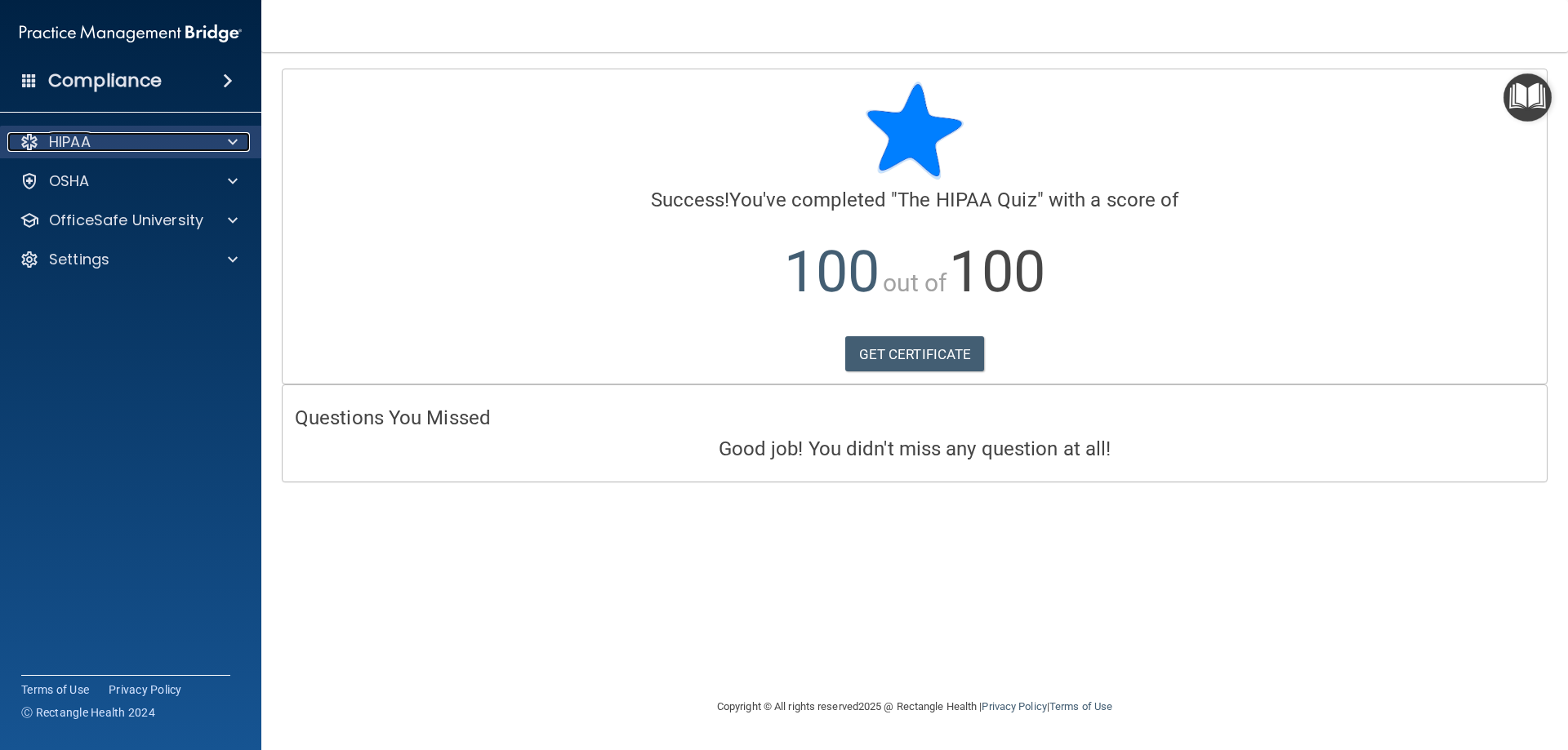
click at [148, 137] on div "HIPAA" at bounding box center [108, 142] width 203 height 20
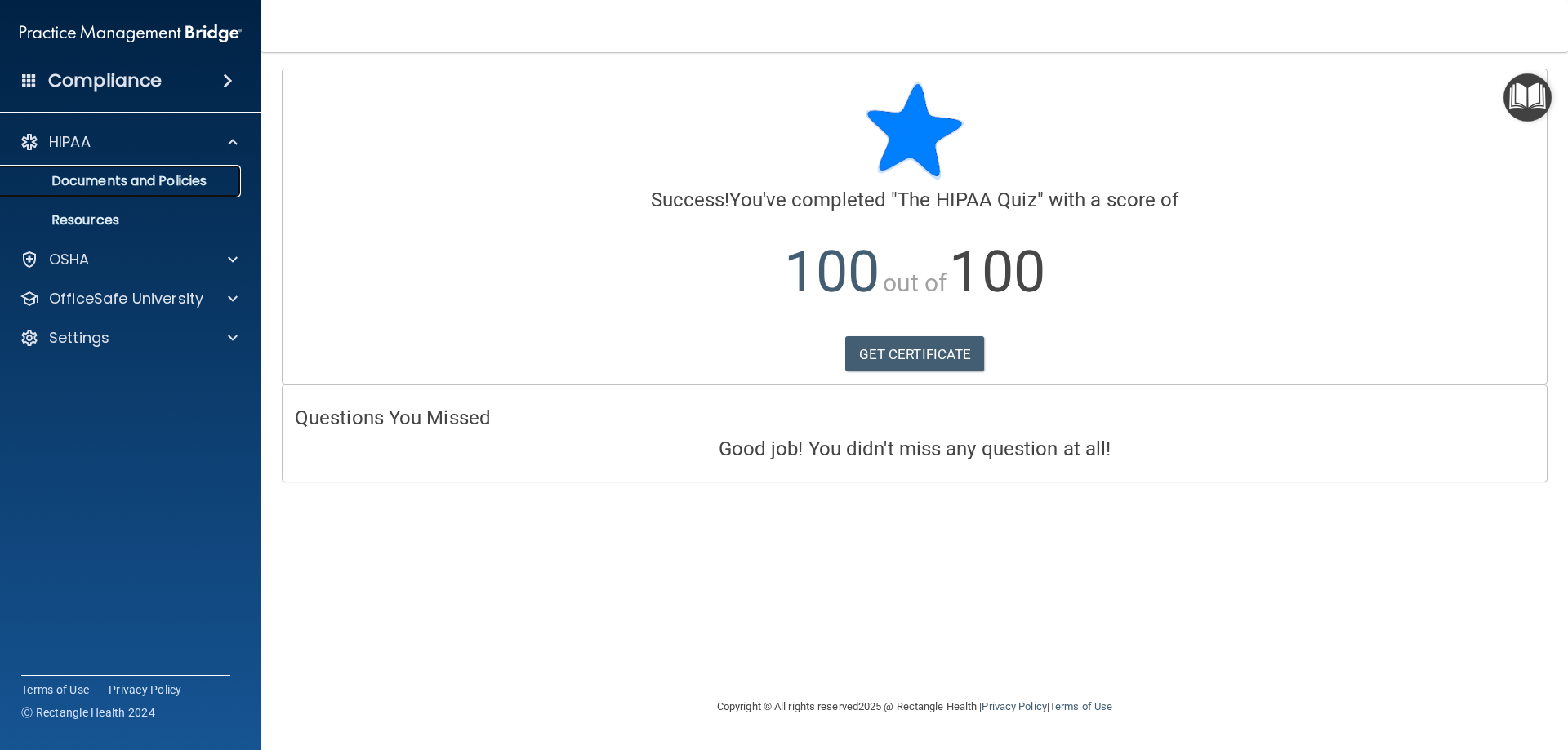
click at [147, 193] on link "Documents and Policies" at bounding box center [112, 181] width 257 height 33
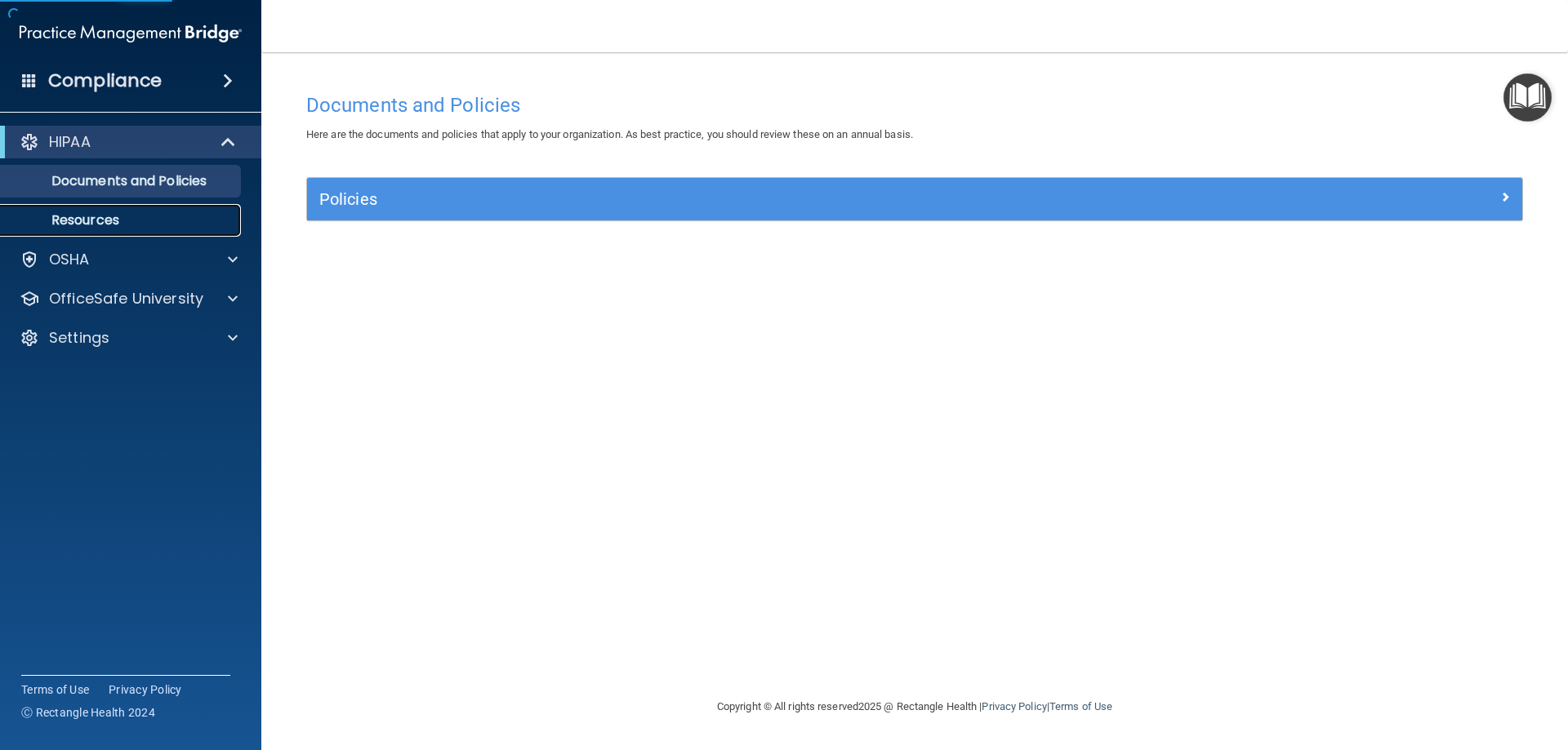
click at [90, 225] on p "Resources" at bounding box center [123, 220] width 223 height 17
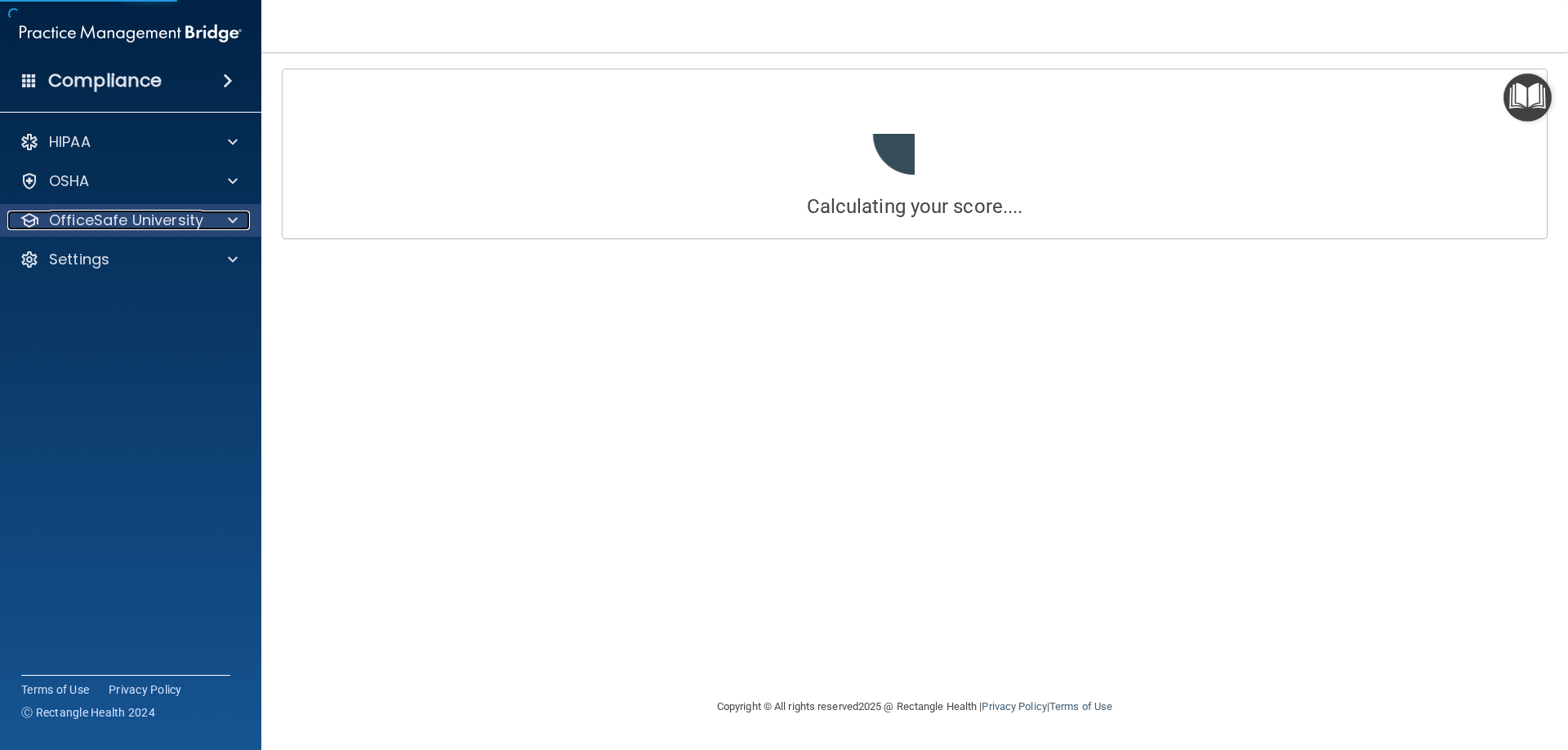
click at [150, 222] on p "OfficeSafe University" at bounding box center [126, 220] width 154 height 20
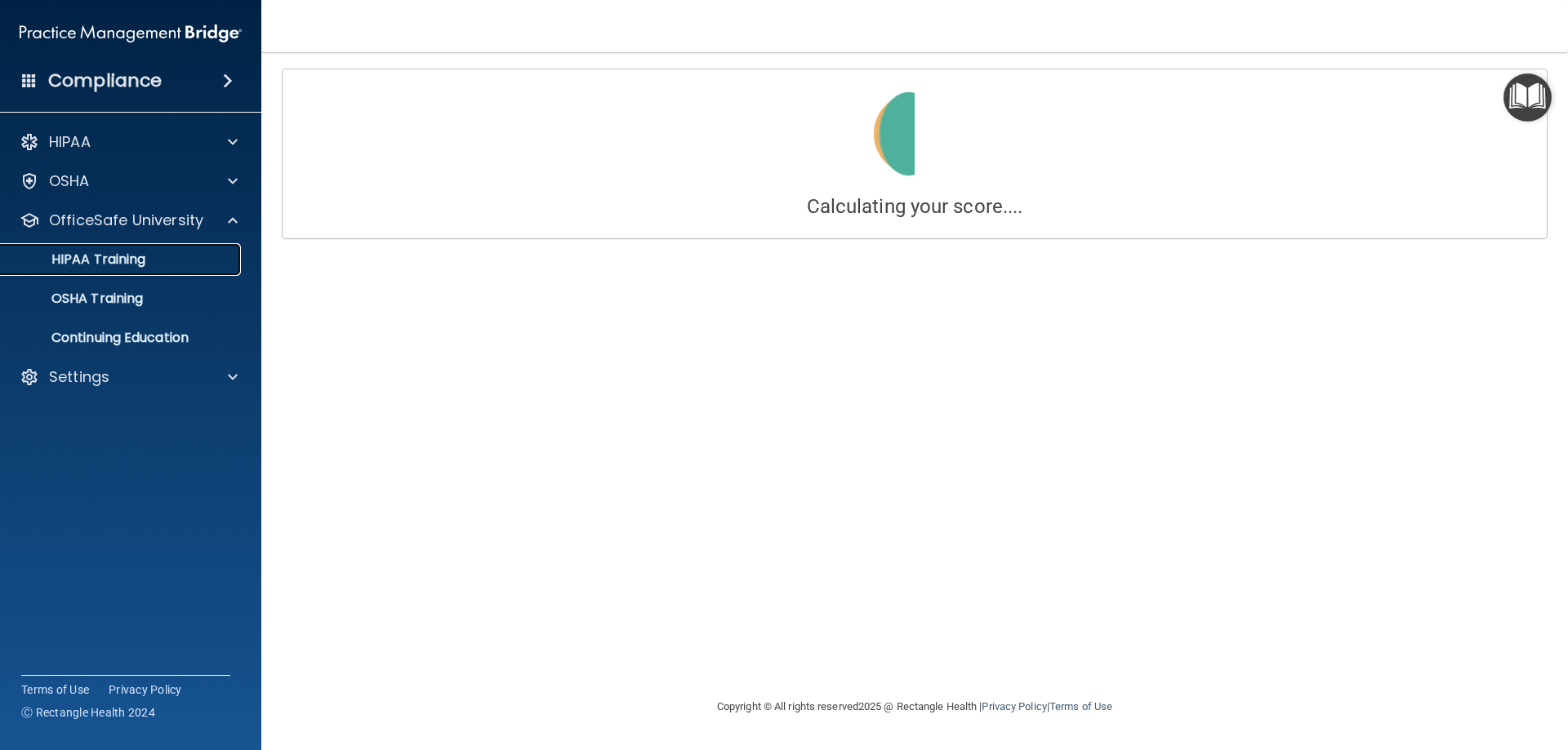
click at [121, 254] on p "HIPAA Training" at bounding box center [78, 260] width 134 height 17
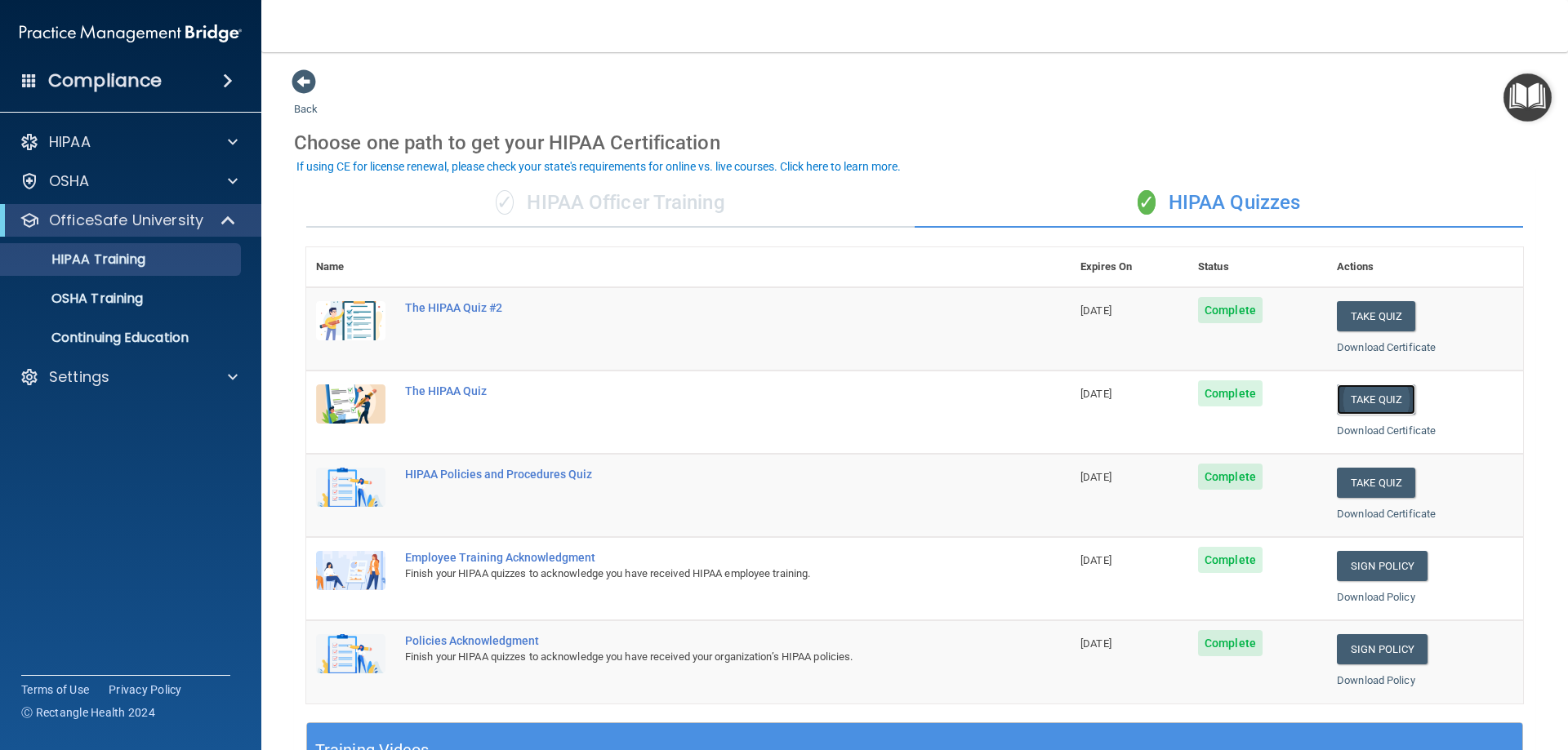
click at [1347, 405] on button "Take Quiz" at bounding box center [1375, 399] width 78 height 31
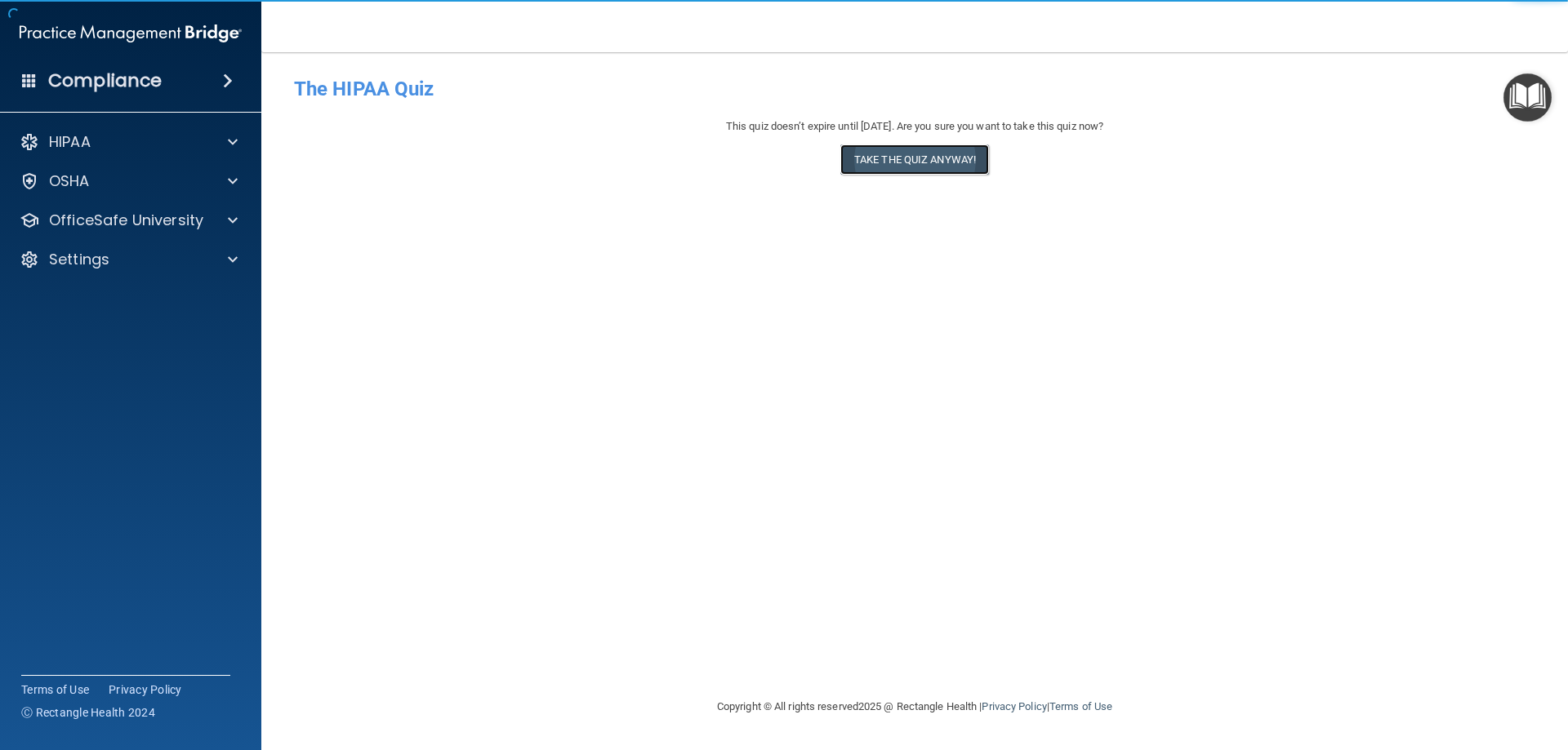
click at [924, 167] on button "Take the quiz anyway!" at bounding box center [914, 159] width 148 height 31
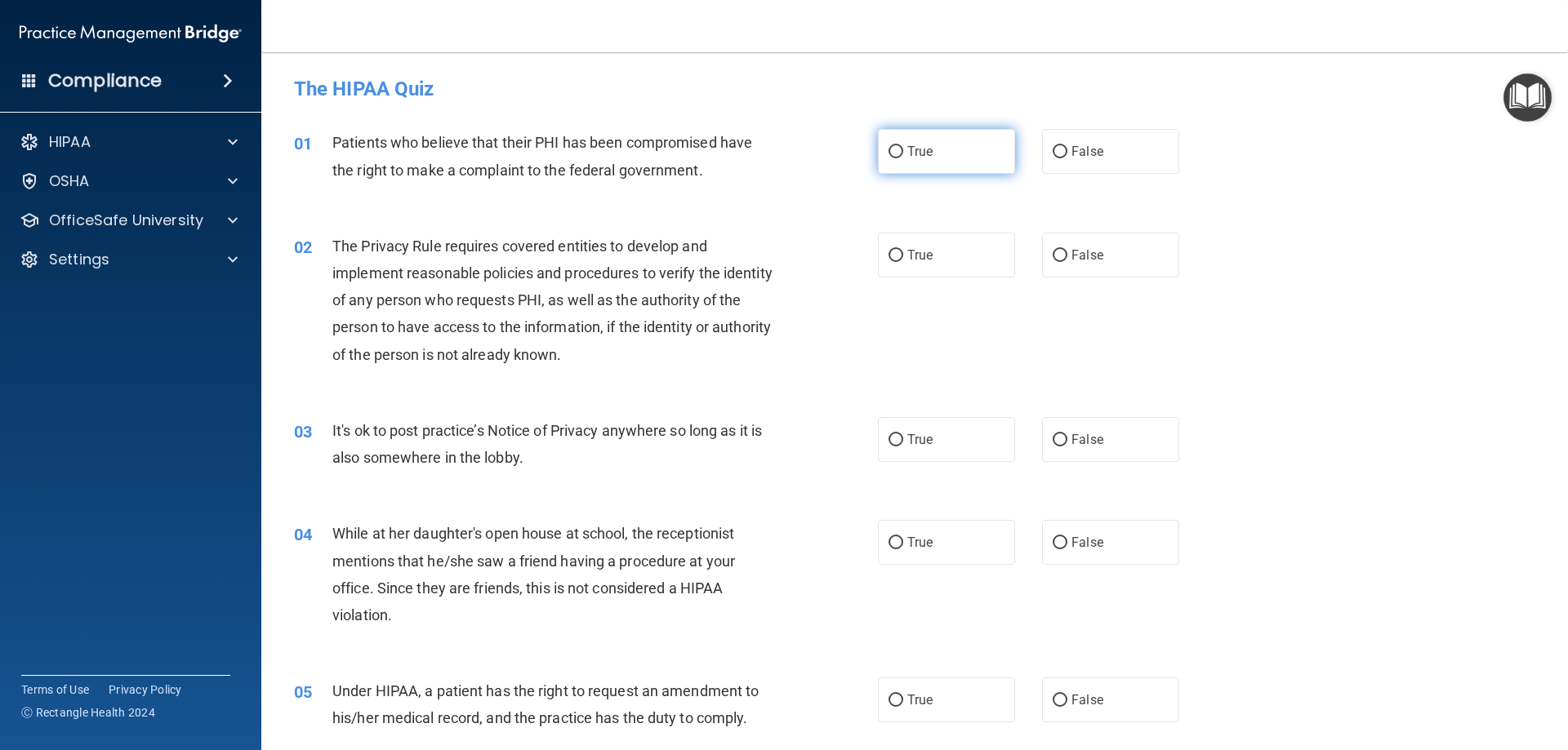
click at [929, 130] on label "True" at bounding box center [946, 151] width 137 height 44
click at [903, 146] on input "True" at bounding box center [895, 152] width 15 height 12
radio input "true"
click at [914, 252] on span "True" at bounding box center [920, 255] width 26 height 16
click at [903, 252] on input "True" at bounding box center [895, 256] width 15 height 12
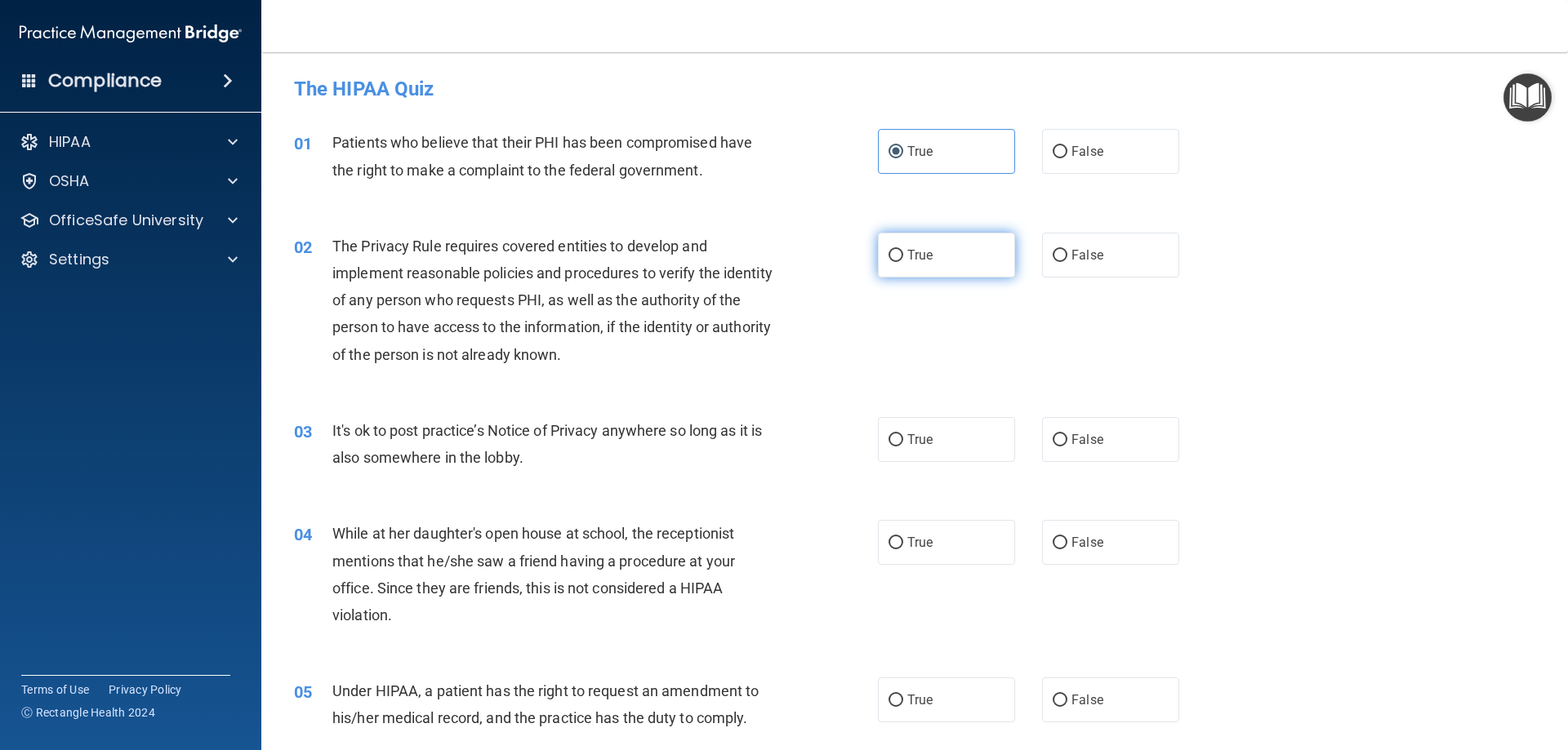
radio input "true"
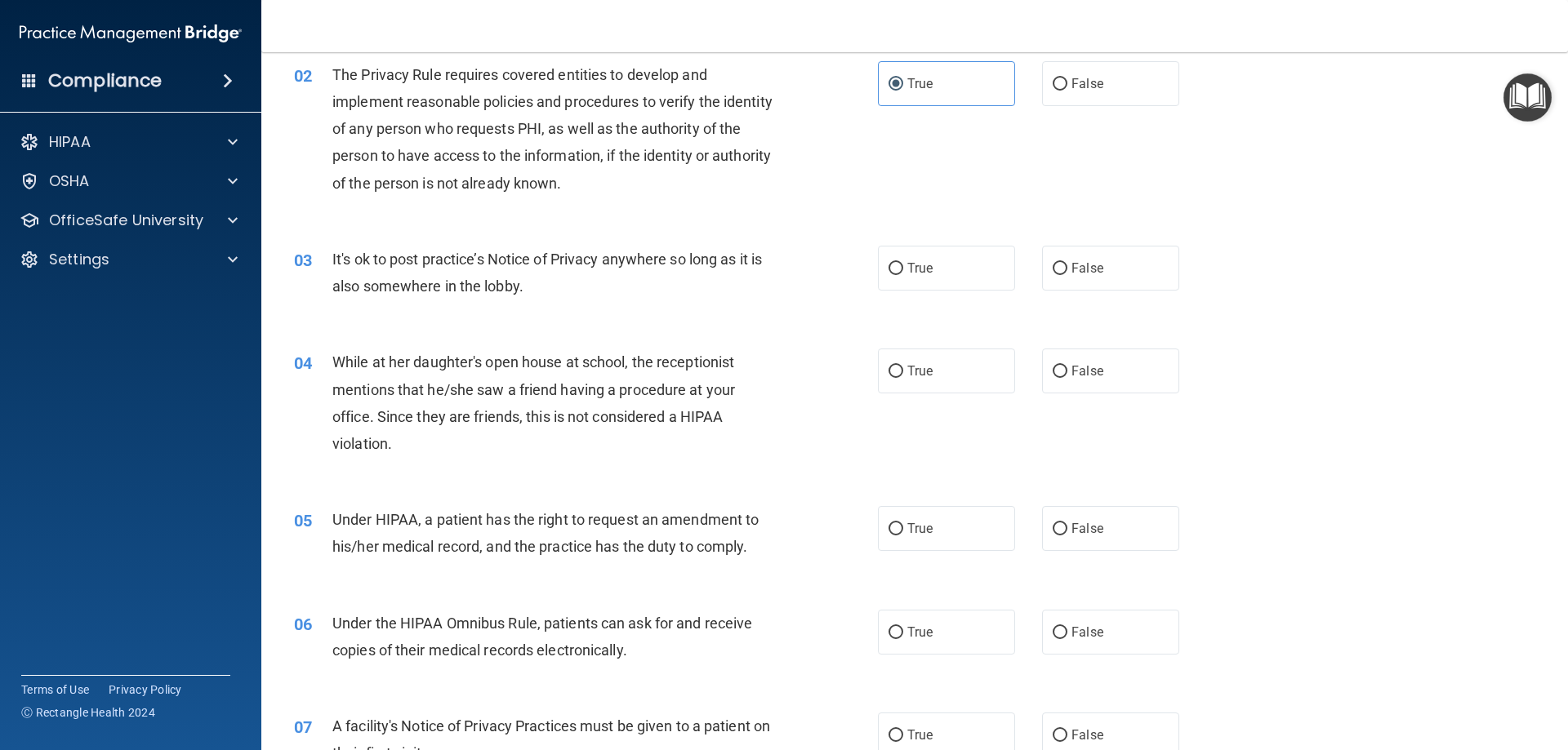
scroll to position [245, 0]
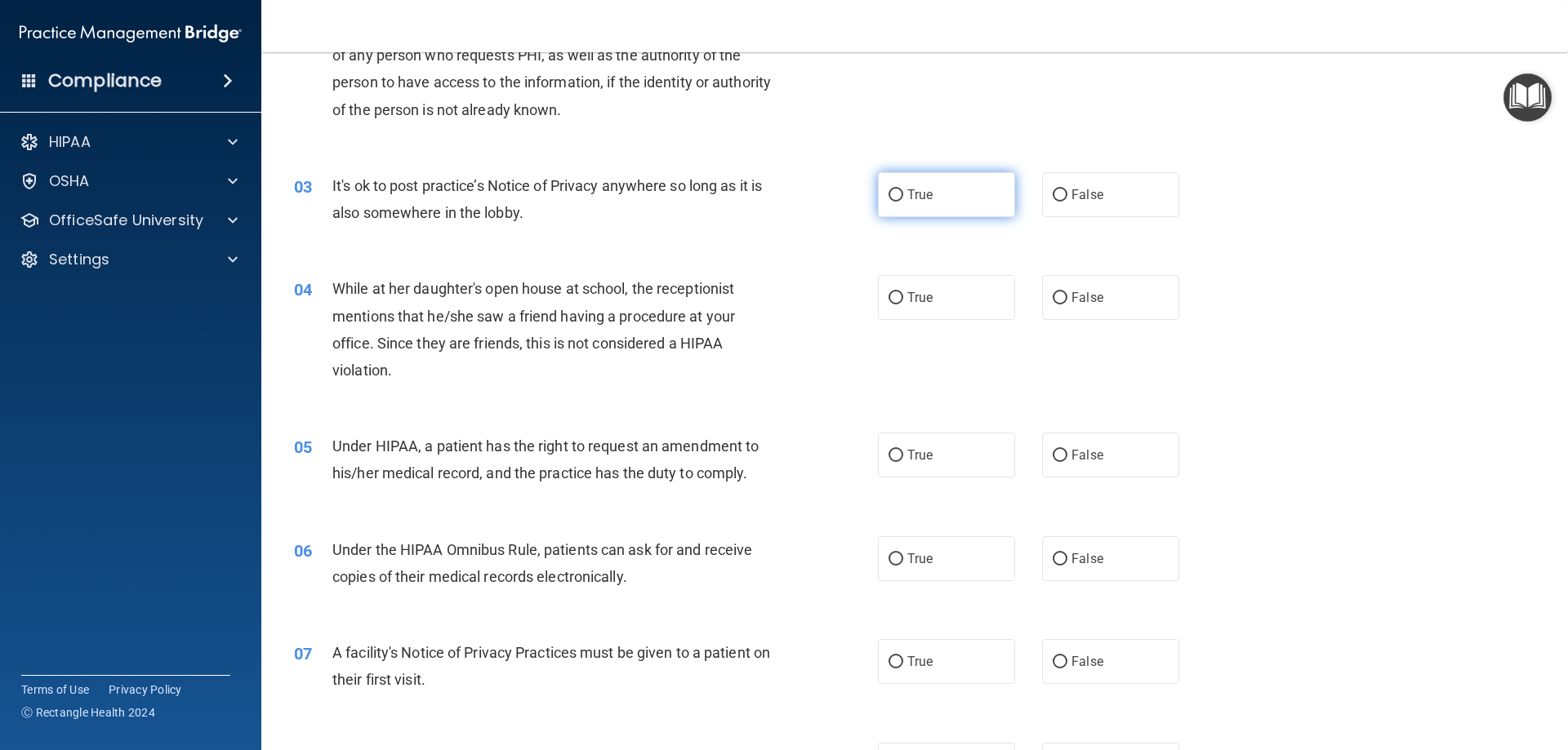
click at [933, 185] on label "True" at bounding box center [946, 194] width 137 height 44
click at [903, 190] on input "True" at bounding box center [895, 196] width 15 height 12
radio input "true"
click at [940, 288] on label "True" at bounding box center [946, 296] width 137 height 44
click at [903, 292] on input "True" at bounding box center [895, 298] width 15 height 12
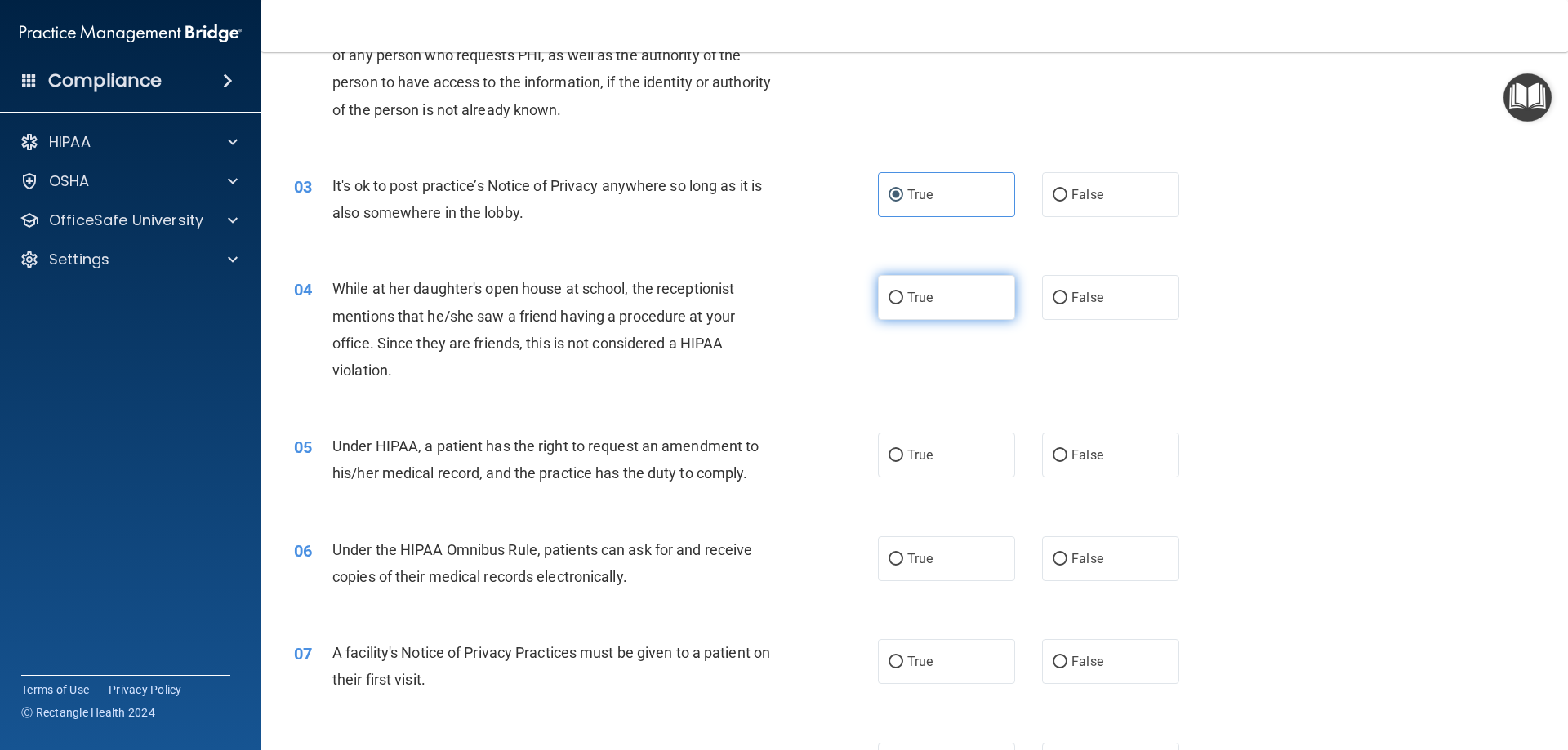
radio input "true"
click at [872, 486] on div "05 Under HIPAA, a patient has the right to request an amendment to his/her medi…" at bounding box center [586, 463] width 632 height 62
click at [900, 441] on label "True" at bounding box center [946, 455] width 137 height 44
click at [900, 450] on input "True" at bounding box center [895, 456] width 15 height 12
radio input "true"
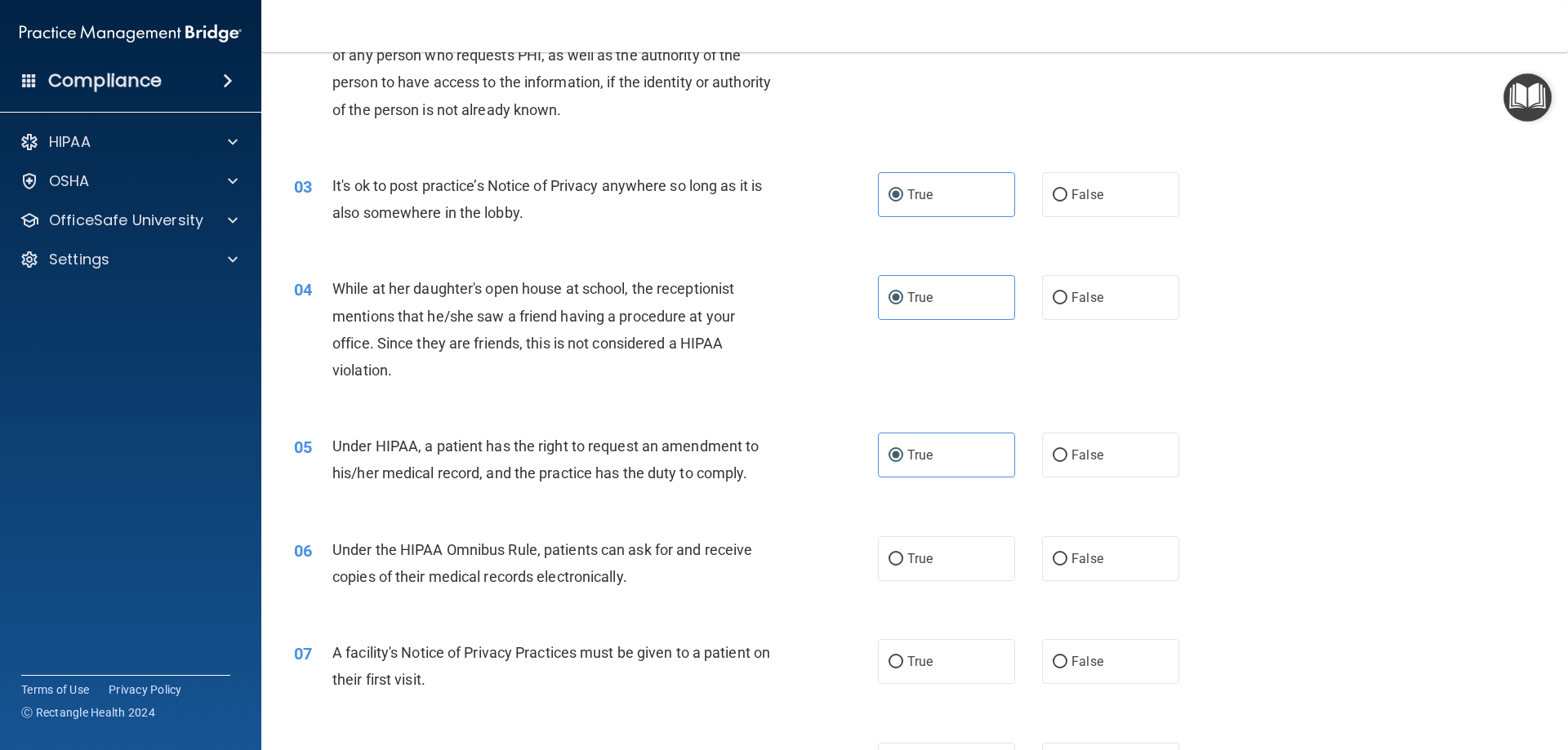
drag, startPoint x: 890, startPoint y: 595, endPoint x: 886, endPoint y: 558, distance: 37.2
click at [890, 594] on div "06 Under the HIPAA Omnibus Rule, patients can ask for and receive copies of the…" at bounding box center [586, 567] width 632 height 62
click at [888, 558] on input "True" at bounding box center [895, 559] width 15 height 12
radio input "true"
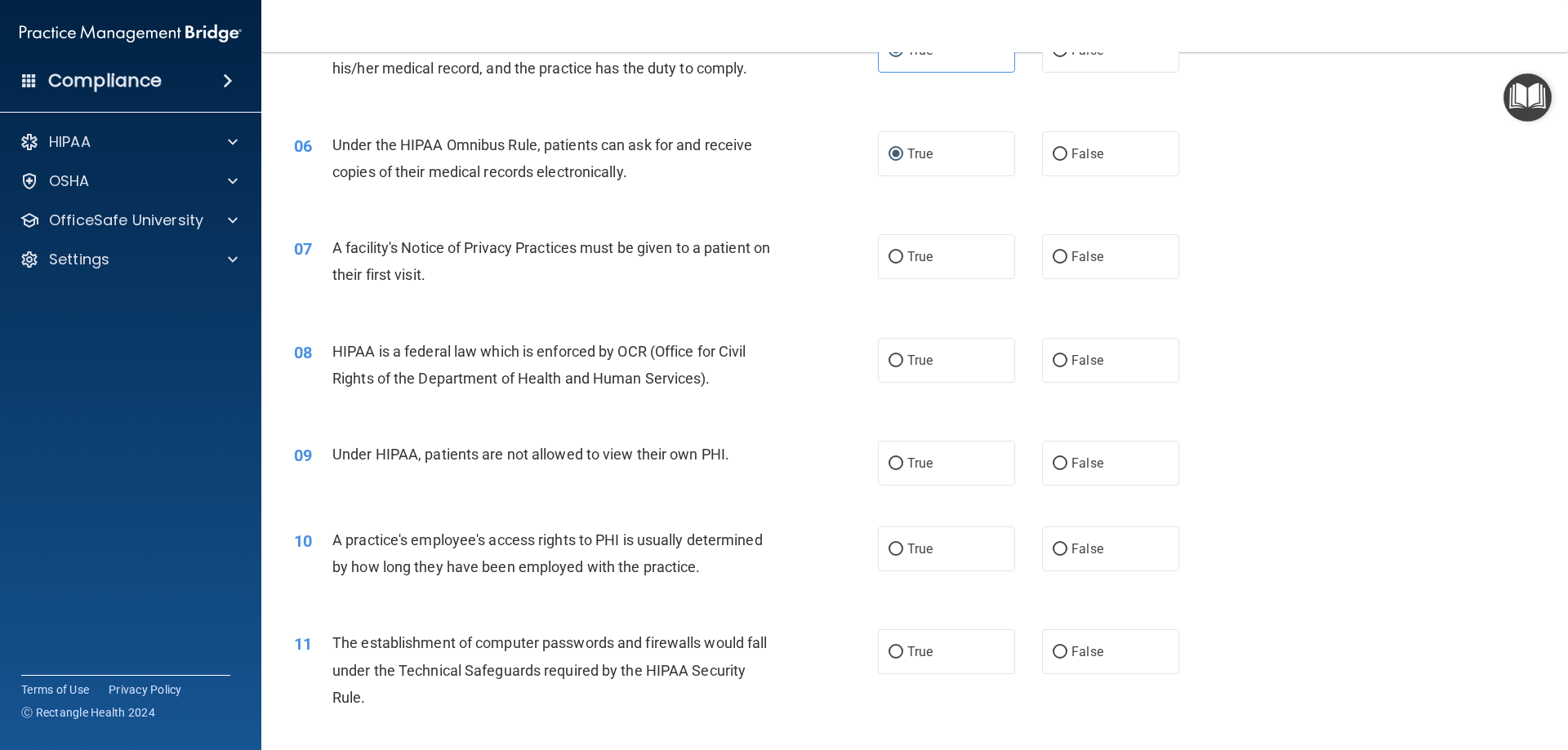
scroll to position [653, 0]
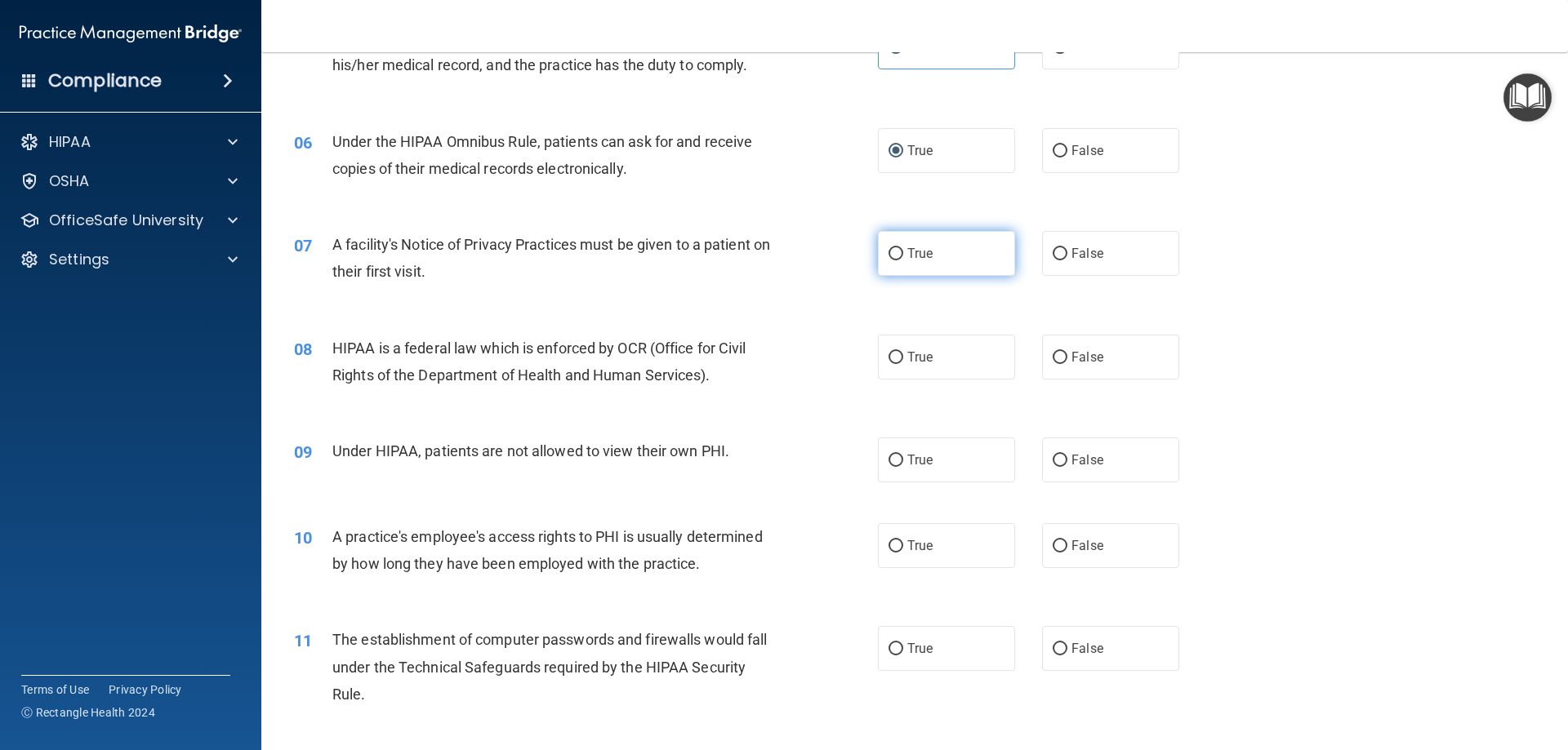
click at [943, 254] on label "True" at bounding box center [946, 253] width 137 height 44
click at [903, 254] on input "True" at bounding box center [895, 254] width 15 height 12
radio input "true"
click at [933, 351] on label "True" at bounding box center [946, 357] width 137 height 44
click at [903, 352] on input "True" at bounding box center [895, 358] width 15 height 12
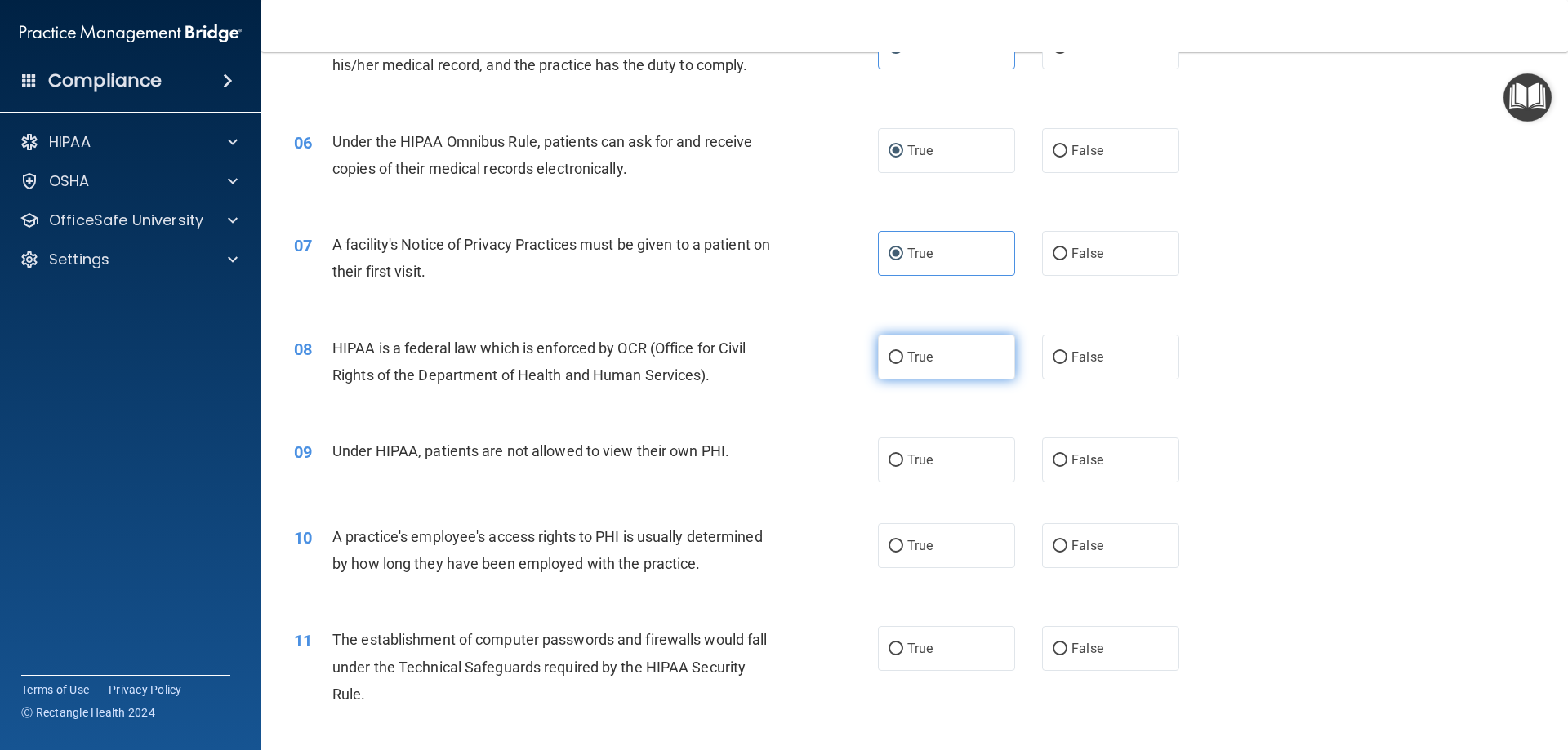
radio input "true"
click at [945, 449] on label "True" at bounding box center [946, 459] width 137 height 44
click at [903, 455] on input "True" at bounding box center [895, 460] width 15 height 12
radio input "true"
click at [942, 534] on label "True" at bounding box center [946, 545] width 137 height 44
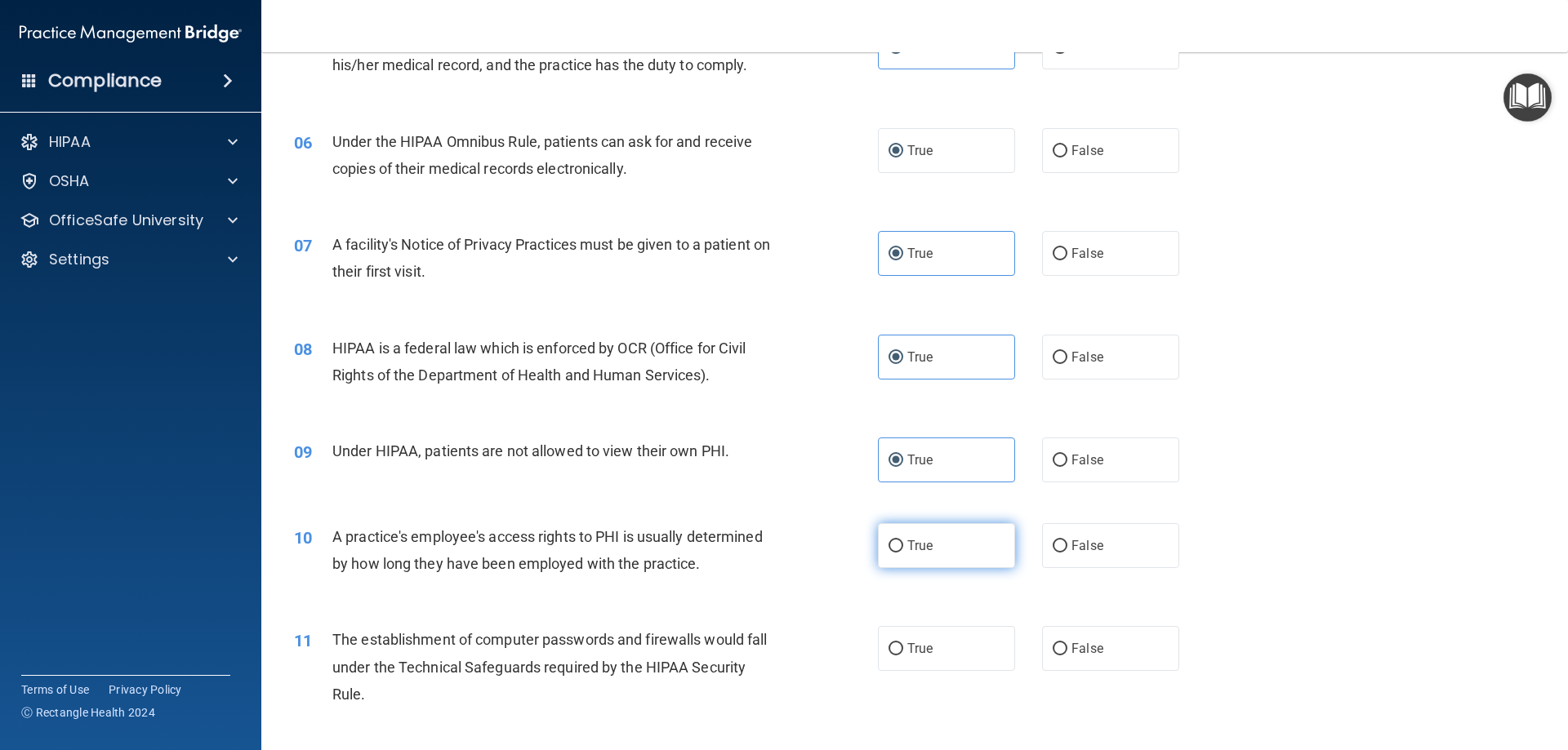
click at [903, 541] on input "True" at bounding box center [895, 546] width 15 height 12
radio input "true"
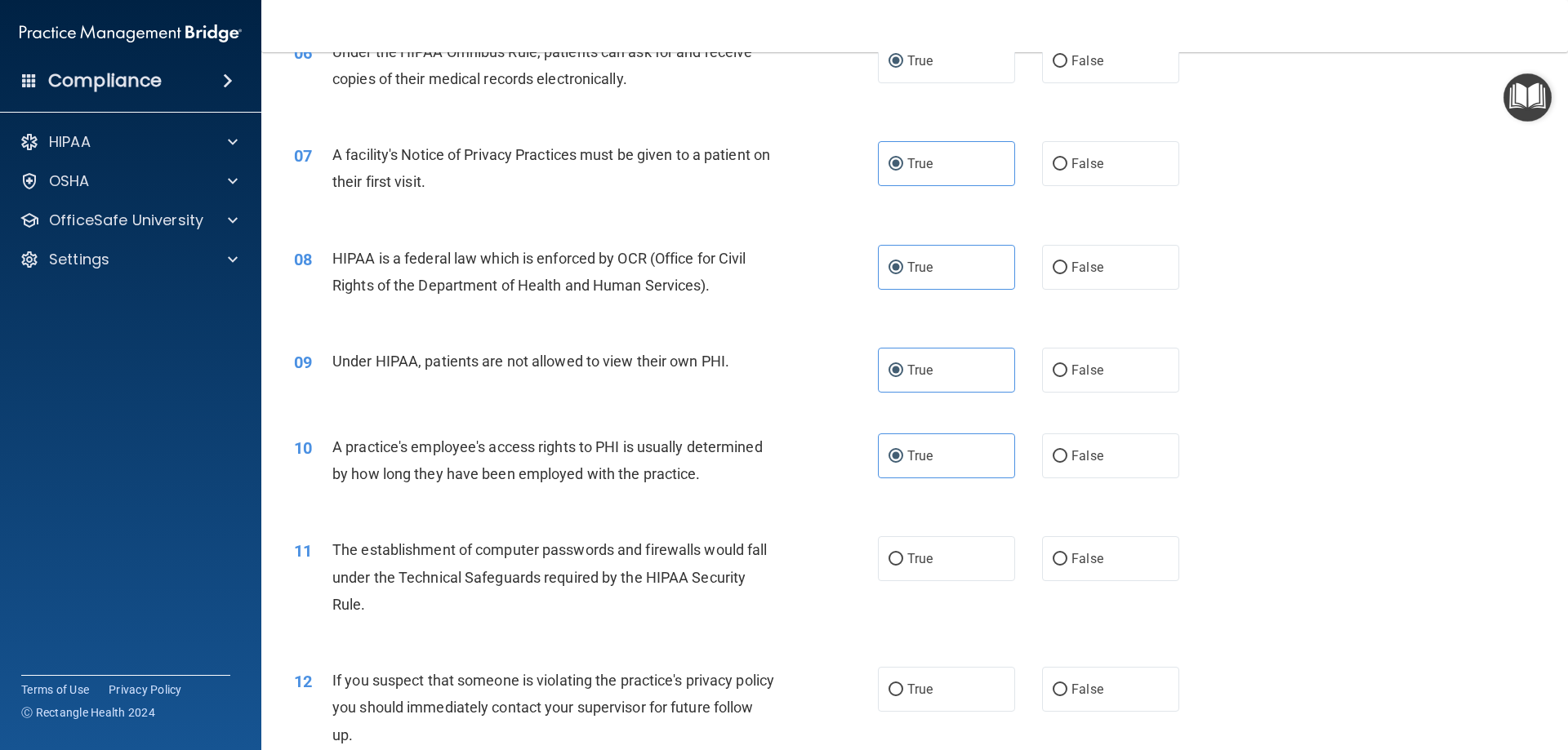
scroll to position [980, 0]
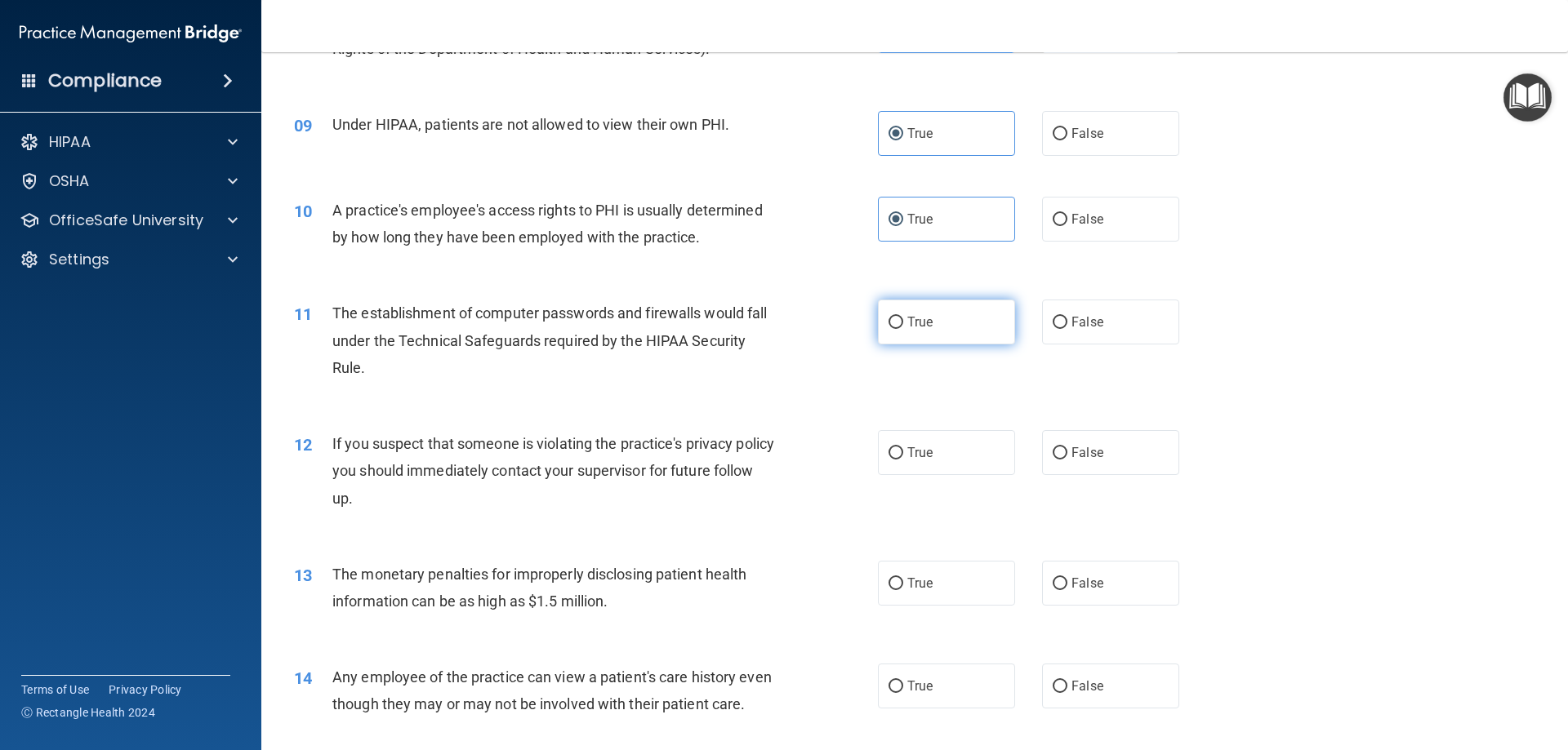
click at [922, 333] on label "True" at bounding box center [946, 321] width 137 height 44
click at [903, 329] on input "True" at bounding box center [895, 323] width 15 height 12
radio input "true"
click at [926, 454] on span "True" at bounding box center [920, 453] width 26 height 16
click at [903, 454] on input "True" at bounding box center [895, 454] width 15 height 12
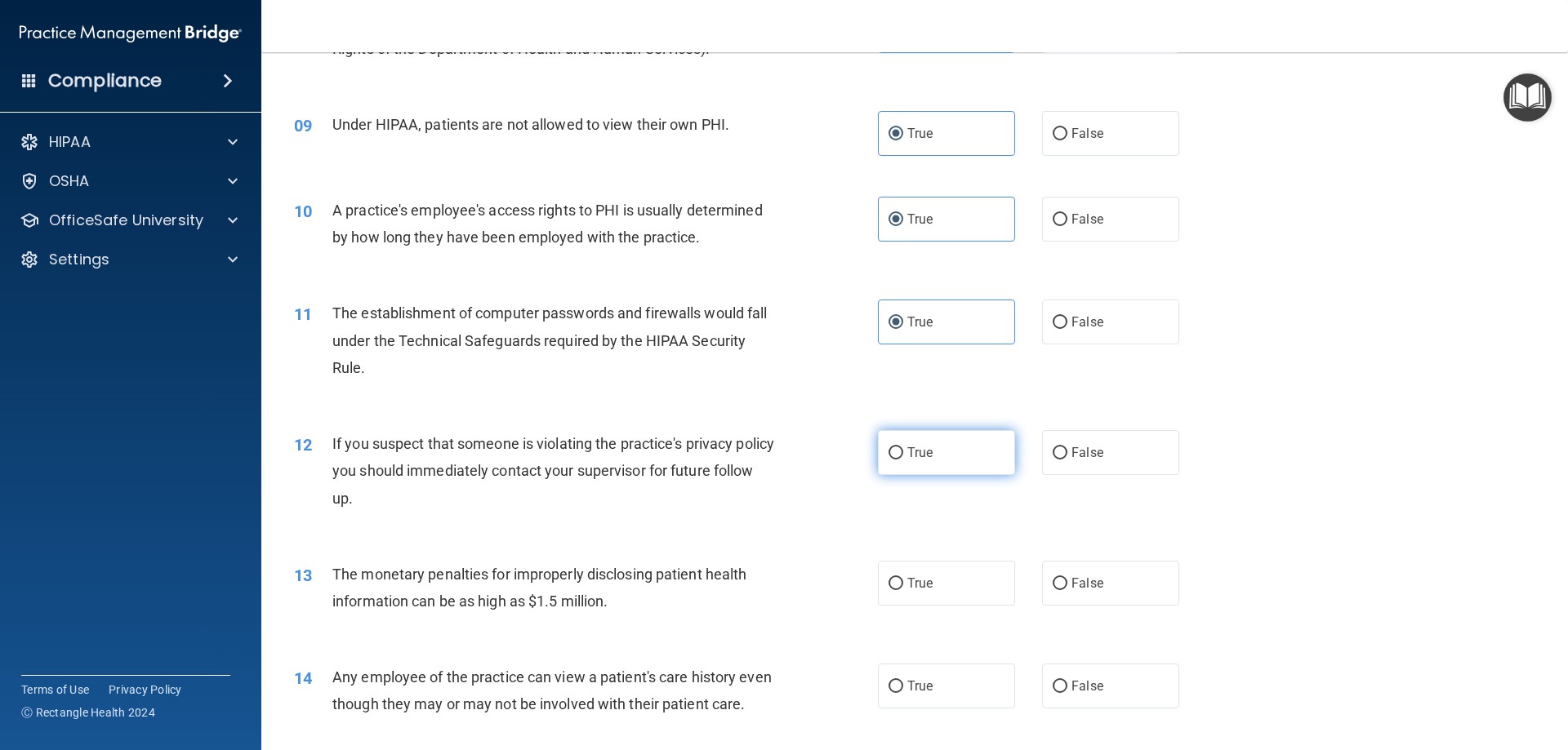
radio input "true"
click at [949, 587] on label "True" at bounding box center [946, 583] width 137 height 44
click at [903, 587] on input "True" at bounding box center [895, 584] width 15 height 12
radio input "true"
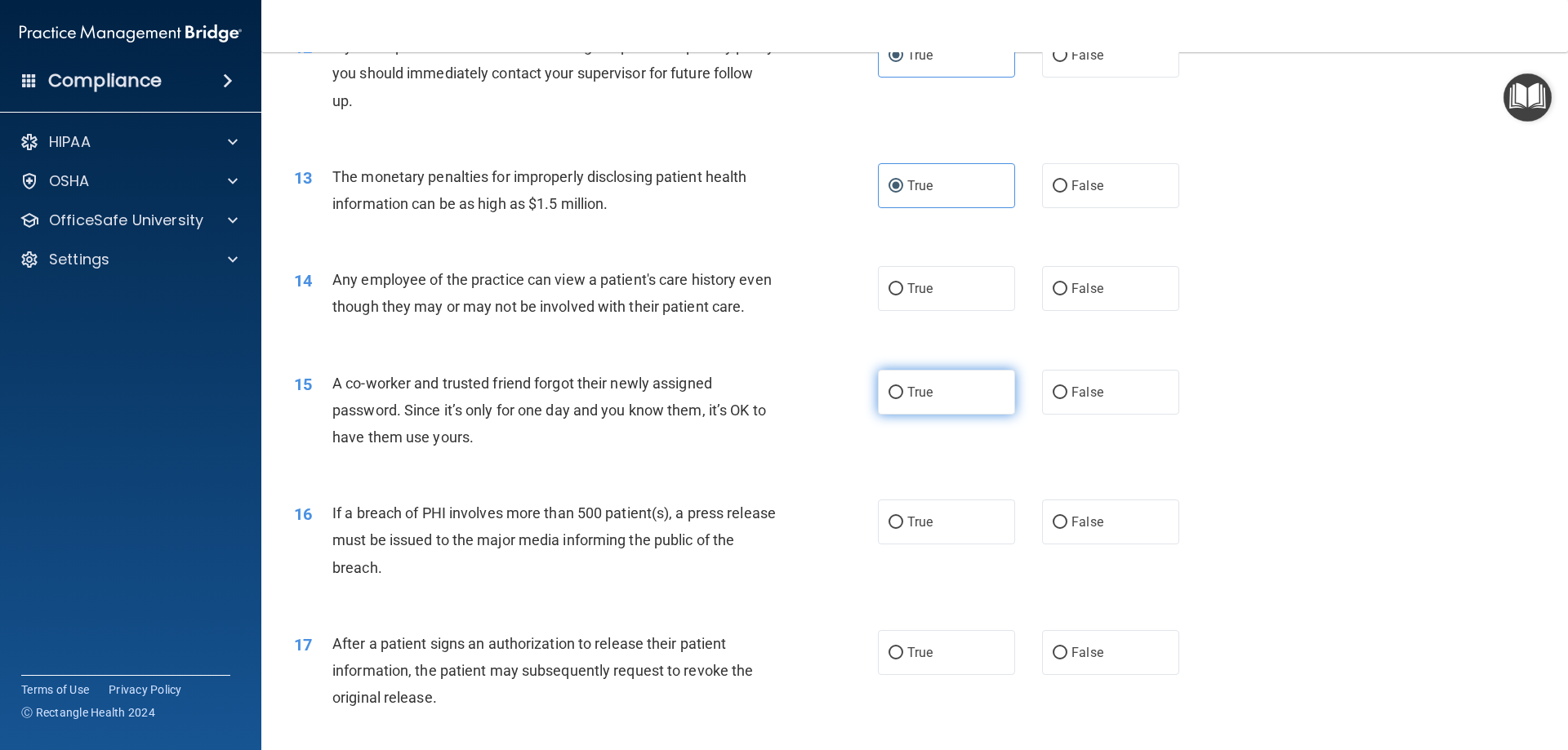
scroll to position [1388, 0]
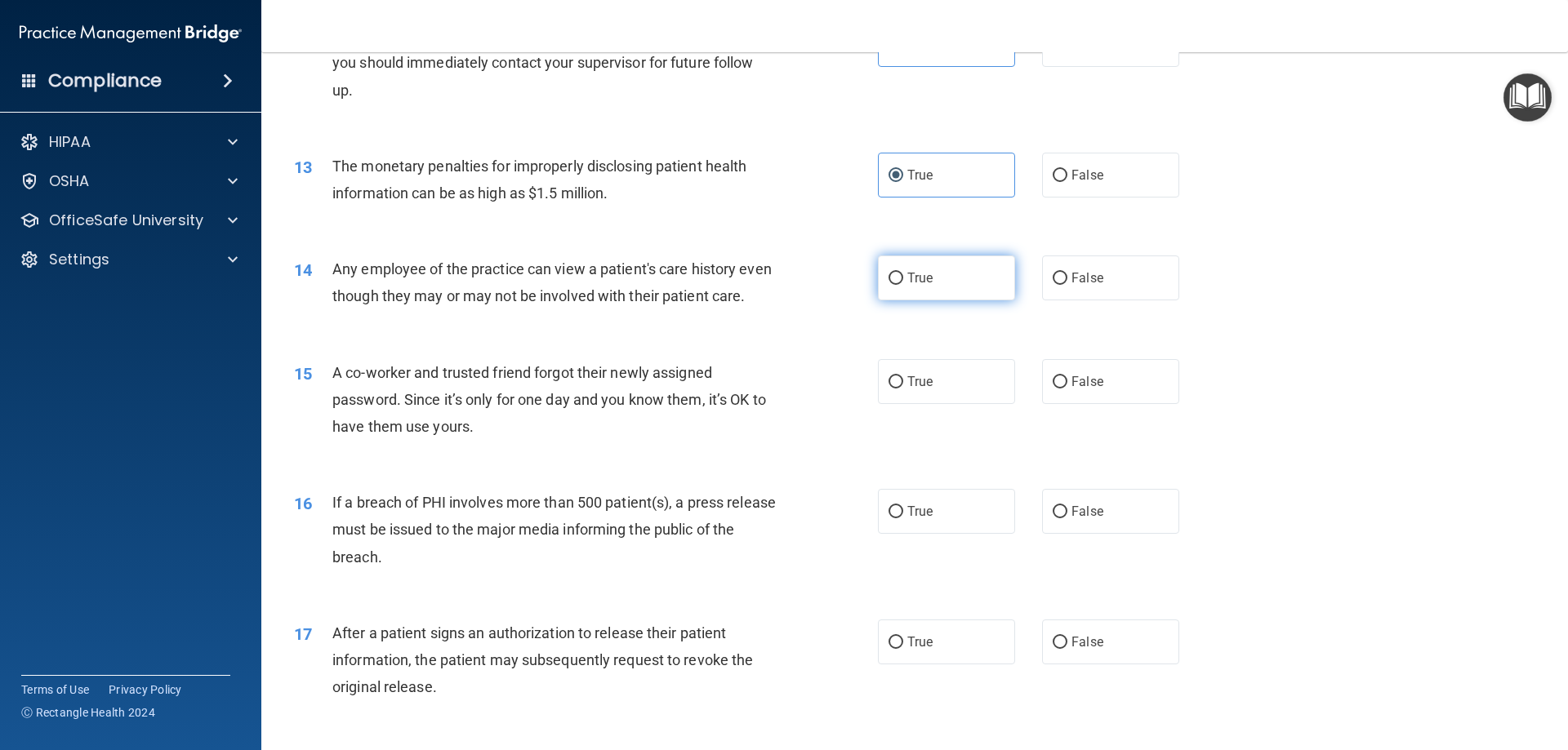
click at [933, 257] on label "True" at bounding box center [946, 278] width 137 height 44
click at [903, 273] on input "True" at bounding box center [895, 279] width 15 height 12
radio input "true"
click at [943, 401] on label "True" at bounding box center [946, 381] width 137 height 44
click at [903, 388] on input "True" at bounding box center [895, 382] width 15 height 12
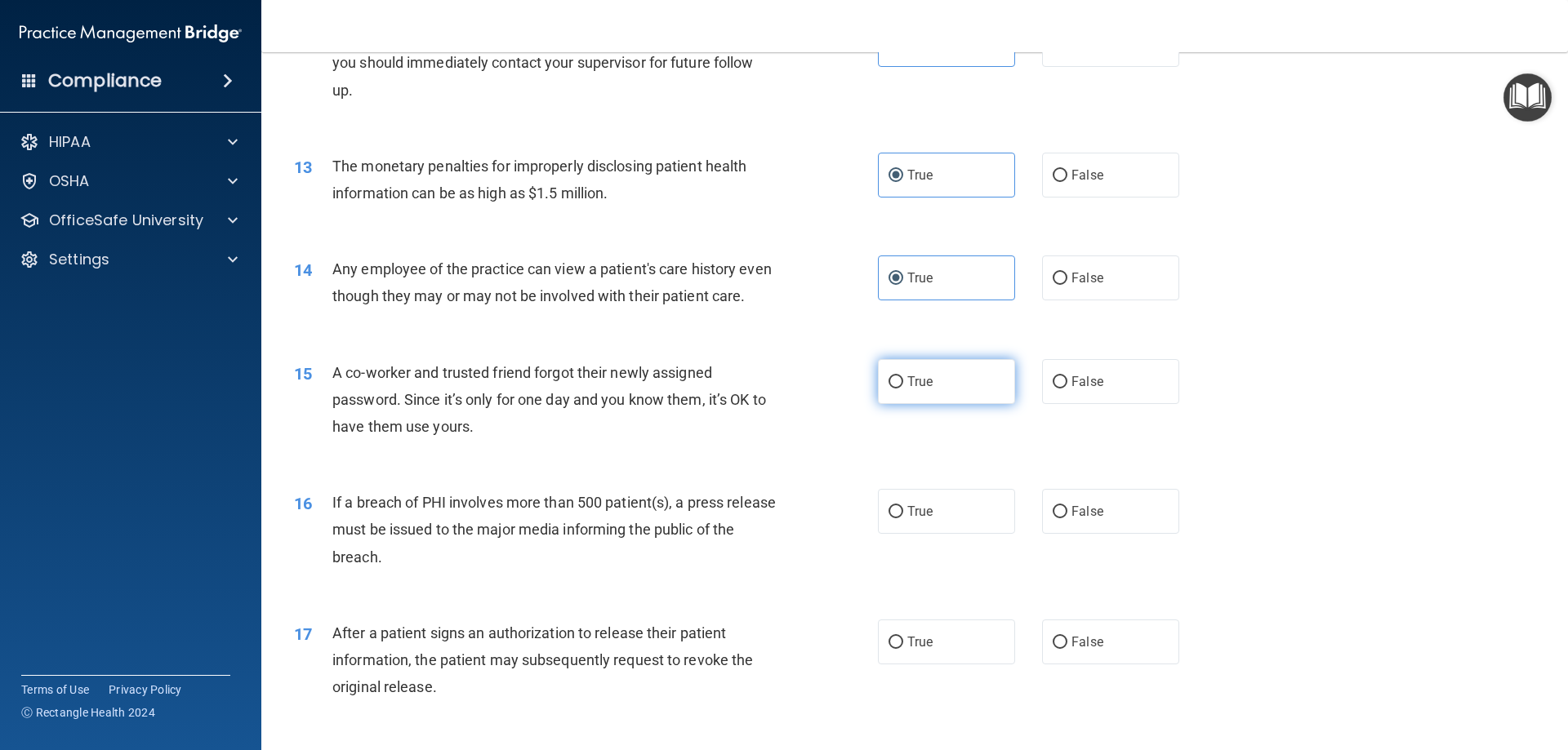
radio input "true"
click at [935, 525] on label "True" at bounding box center [946, 511] width 137 height 44
click at [903, 519] on input "True" at bounding box center [895, 512] width 15 height 12
radio input "true"
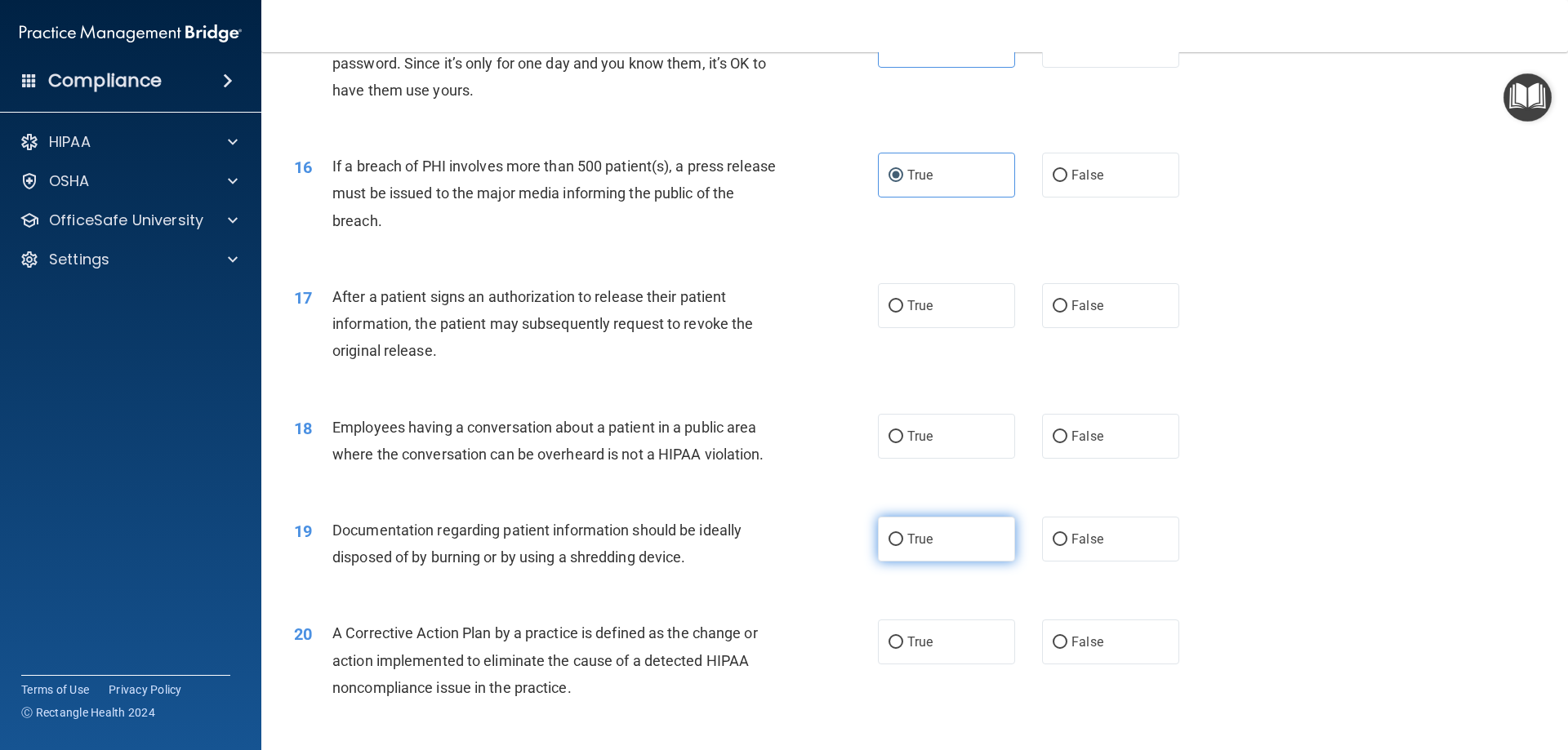
scroll to position [1796, 0]
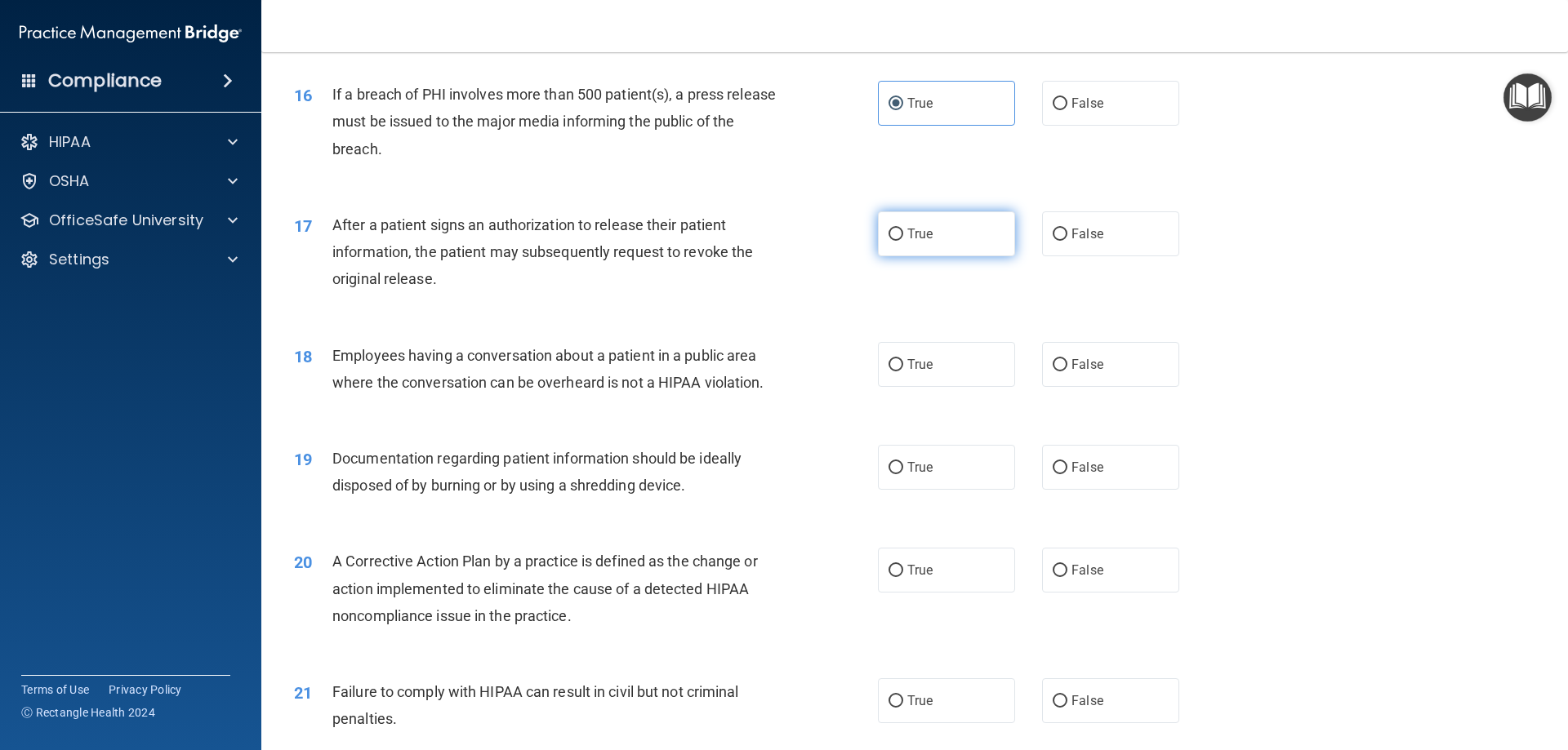
click at [924, 242] on span "True" at bounding box center [920, 234] width 26 height 16
click at [903, 241] on input "True" at bounding box center [895, 234] width 15 height 12
radio input "true"
click at [922, 373] on span "True" at bounding box center [920, 365] width 26 height 16
click at [903, 372] on input "True" at bounding box center [895, 366] width 15 height 12
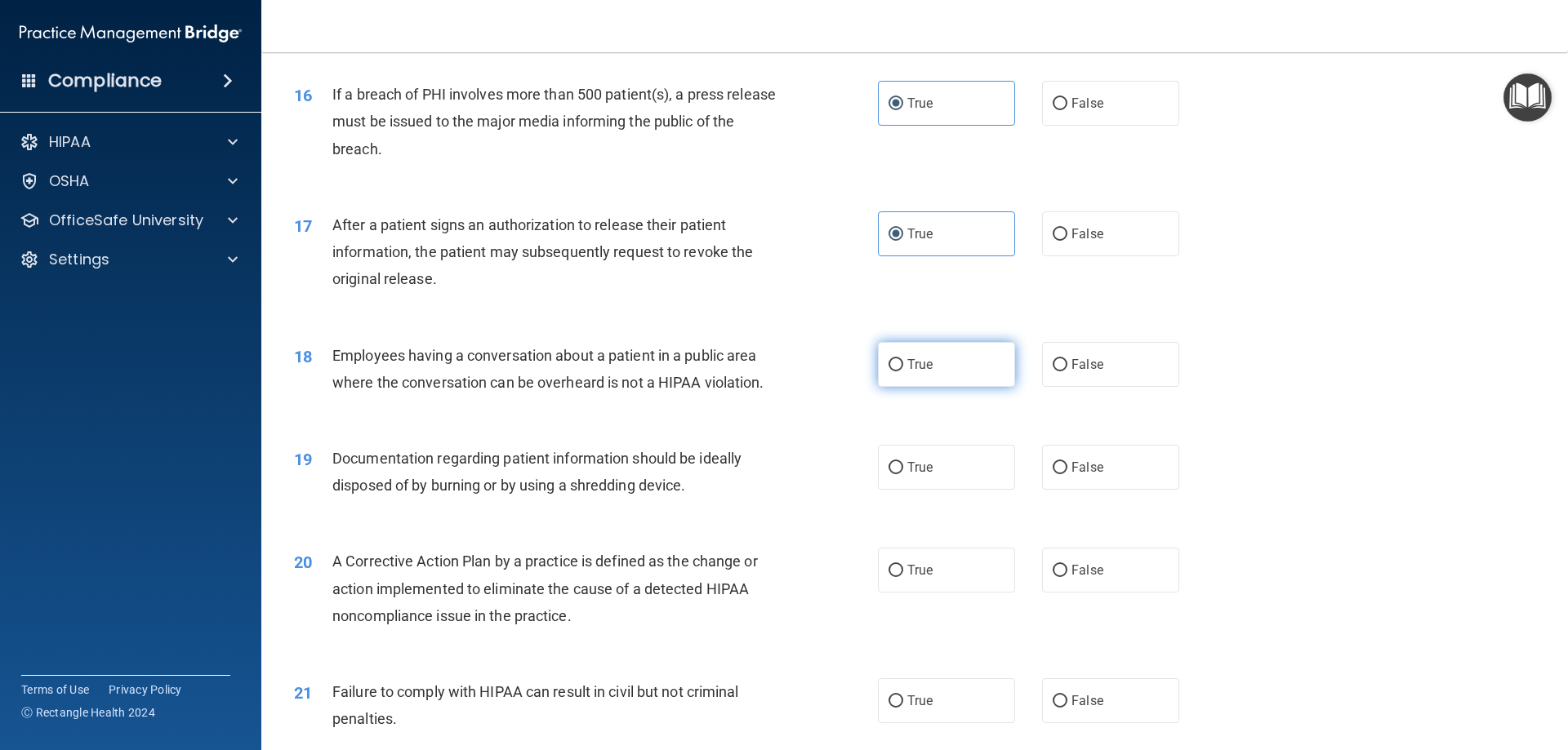
radio input "true"
click at [924, 475] on span "True" at bounding box center [920, 467] width 26 height 16
click at [903, 474] on input "True" at bounding box center [895, 468] width 15 height 12
radio input "true"
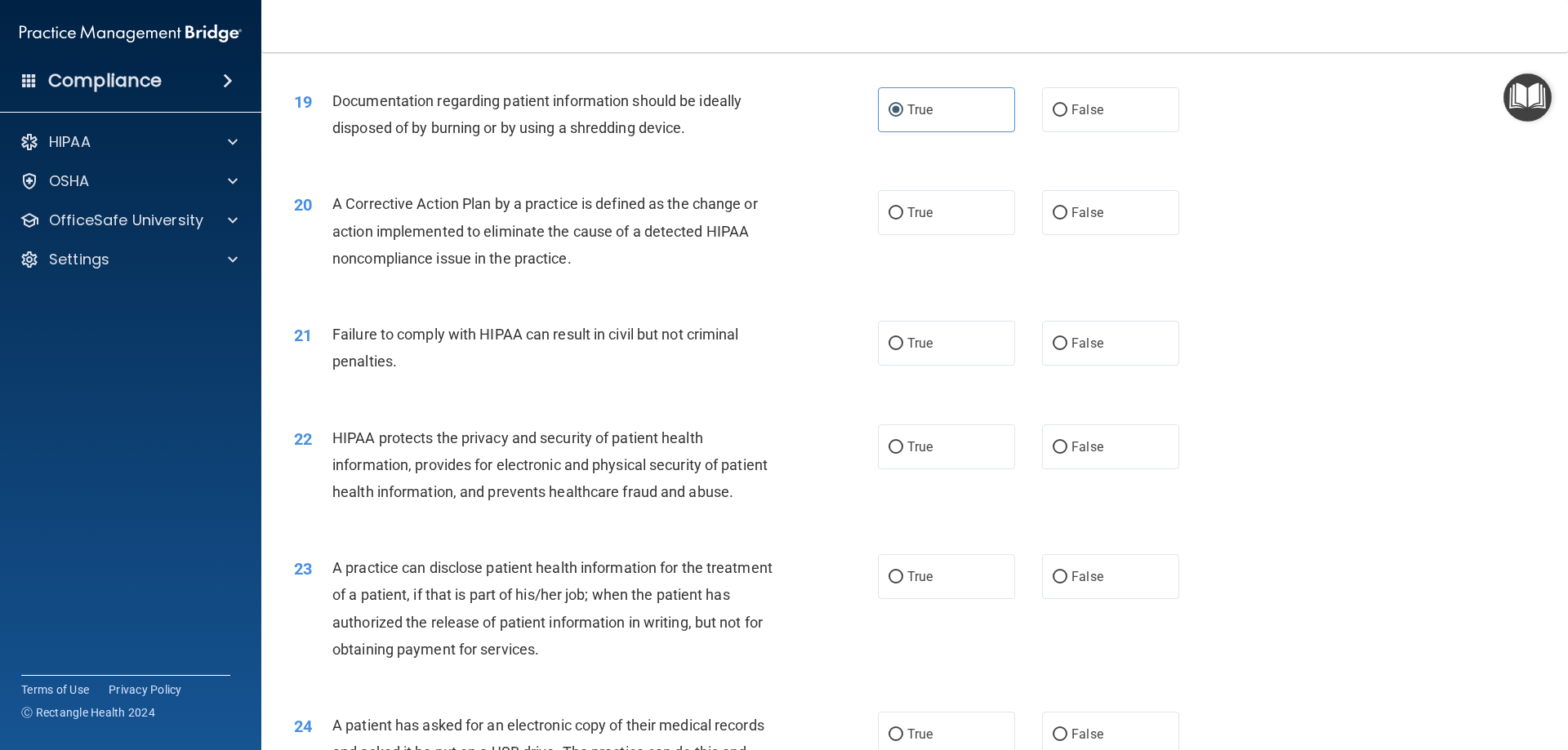
scroll to position [2205, 0]
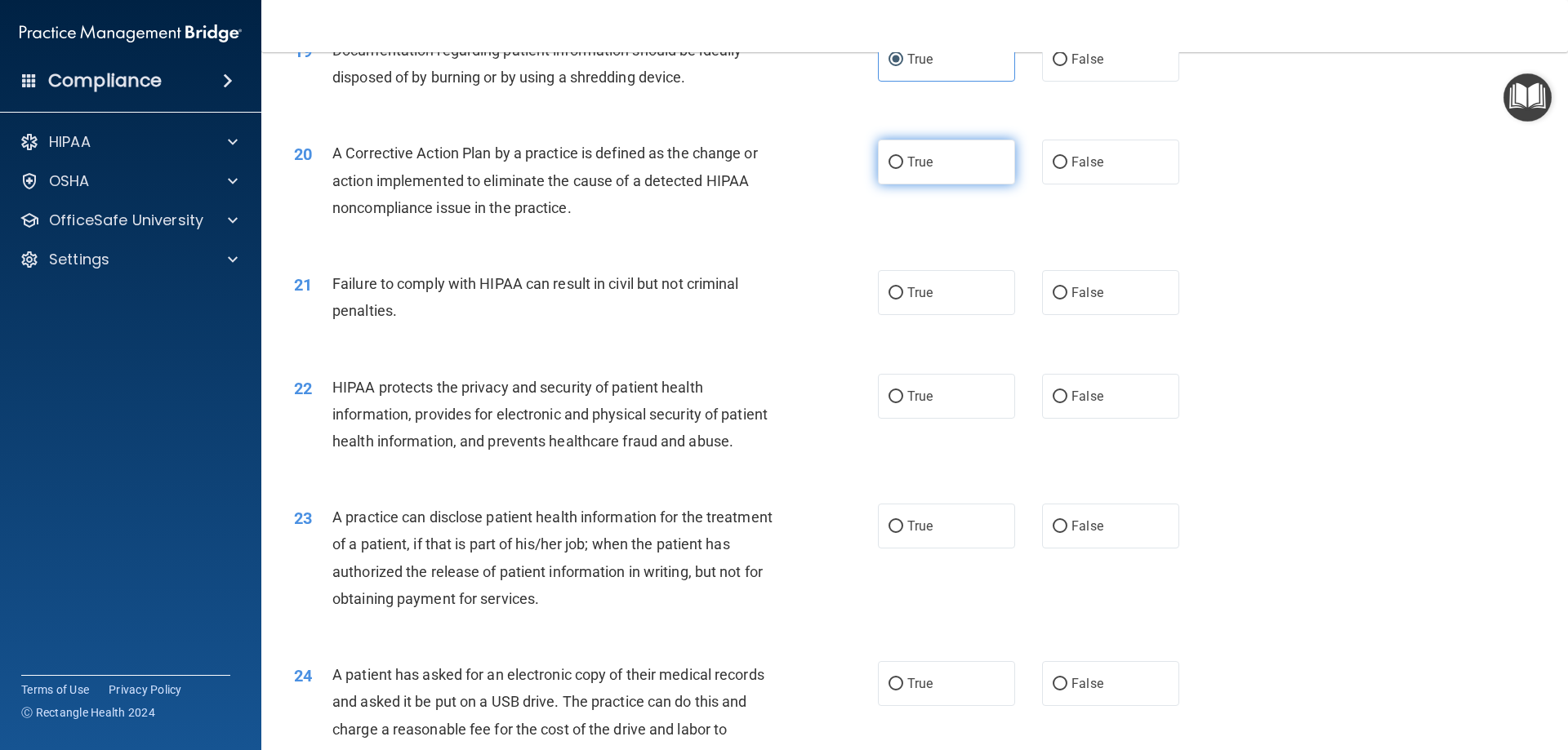
click at [927, 170] on span "True" at bounding box center [920, 162] width 26 height 16
click at [903, 169] on input "True" at bounding box center [895, 163] width 15 height 12
radio input "true"
click at [926, 311] on label "True" at bounding box center [946, 292] width 137 height 44
click at [903, 299] on input "True" at bounding box center [895, 293] width 15 height 12
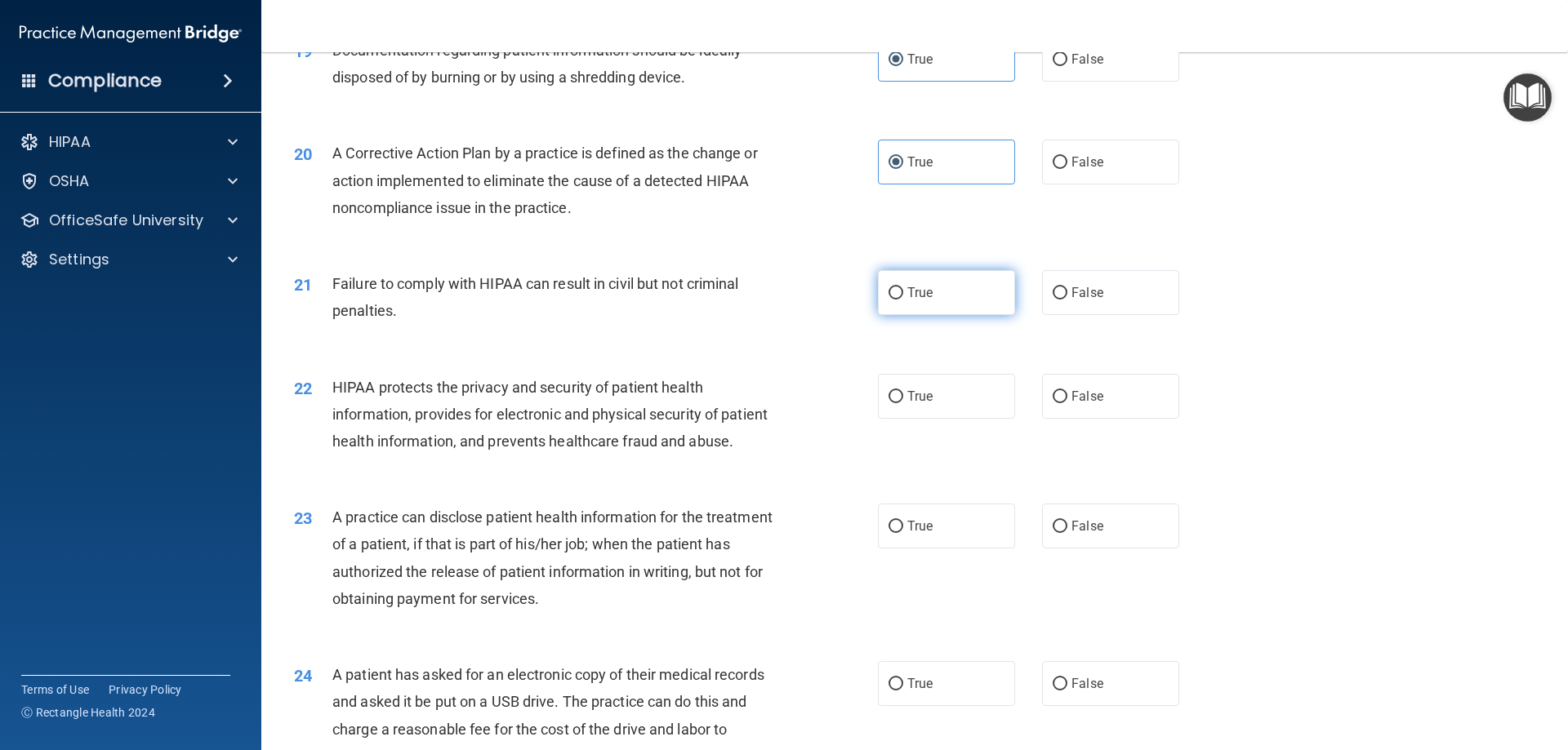
radio input "true"
click at [939, 412] on label "True" at bounding box center [946, 395] width 137 height 44
click at [903, 403] on input "True" at bounding box center [895, 397] width 15 height 12
radio input "true"
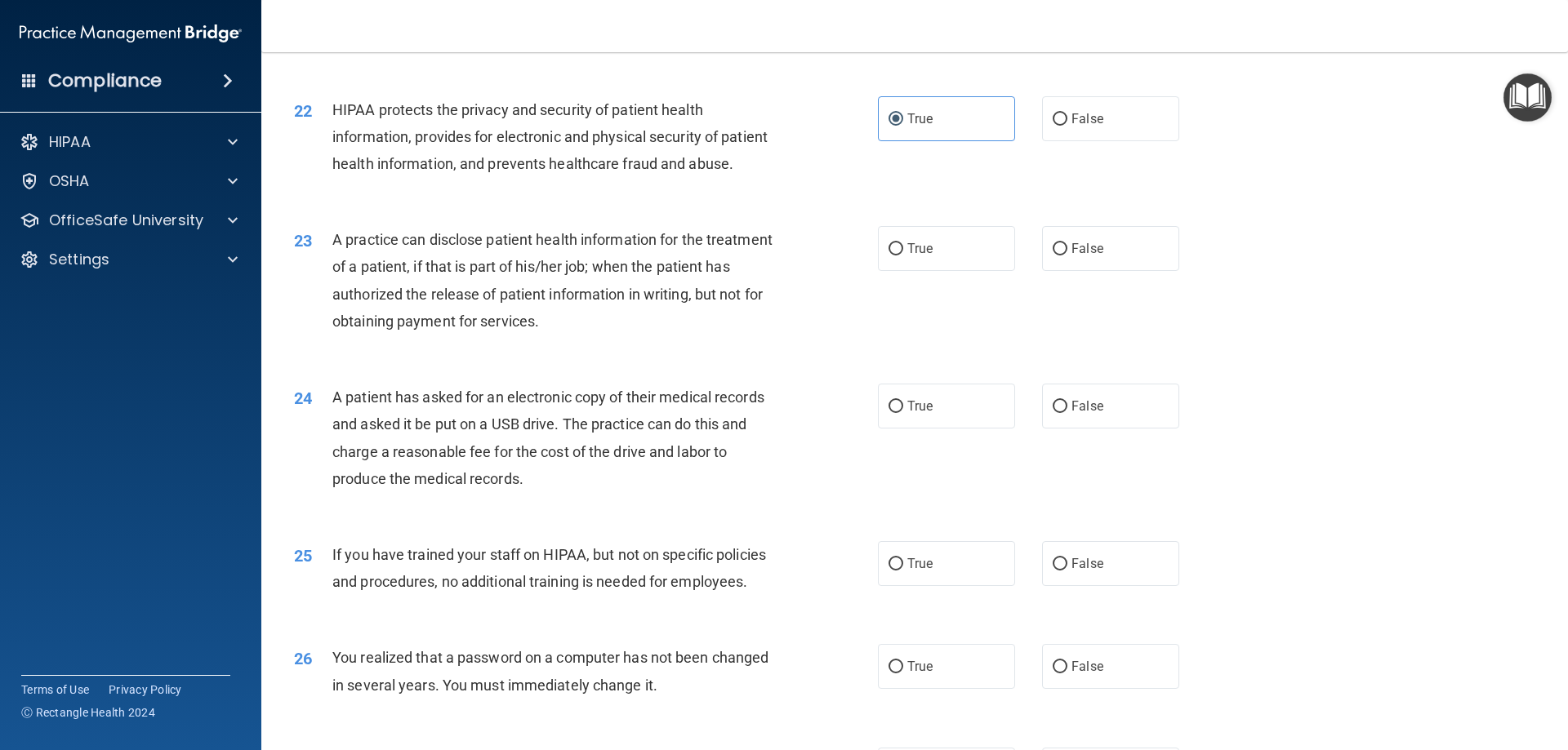
scroll to position [2532, 0]
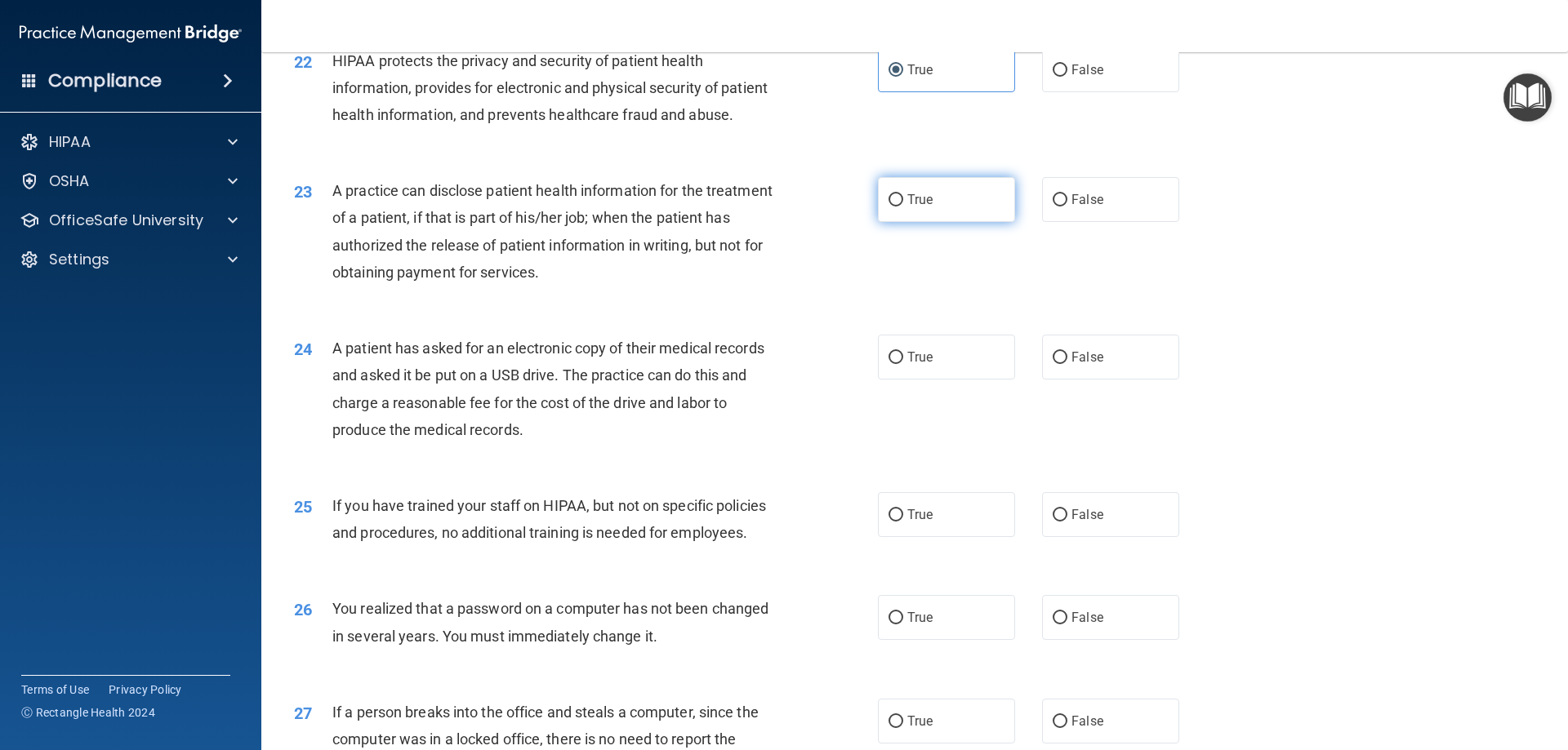
click at [919, 222] on label "True" at bounding box center [946, 199] width 137 height 44
click at [903, 207] on input "True" at bounding box center [895, 201] width 15 height 12
radio input "true"
click at [946, 379] on label "True" at bounding box center [946, 357] width 137 height 44
click at [903, 365] on input "True" at bounding box center [895, 358] width 15 height 12
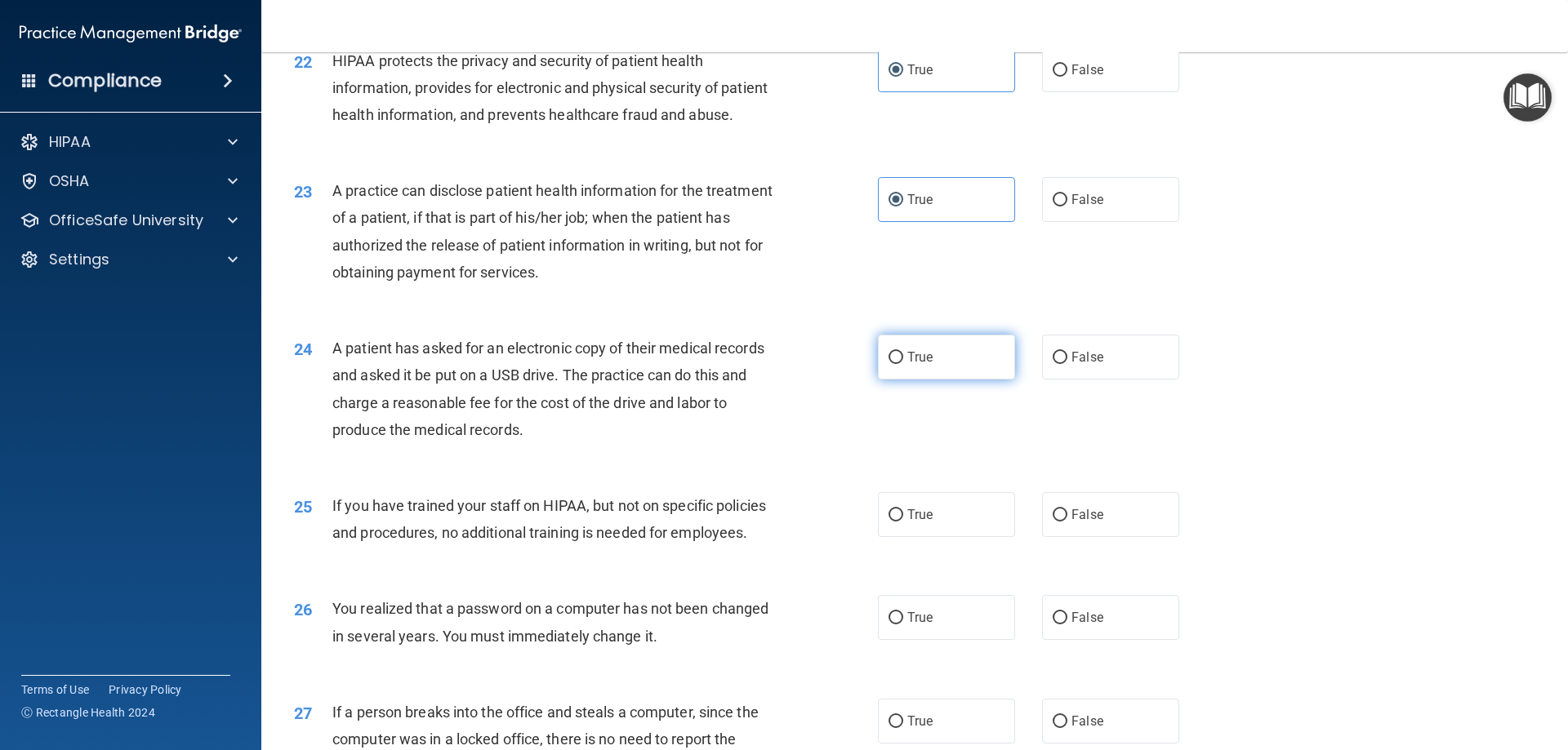
radio input "true"
click at [927, 523] on span "True" at bounding box center [920, 515] width 26 height 16
click at [903, 522] on input "True" at bounding box center [895, 516] width 15 height 12
radio input "true"
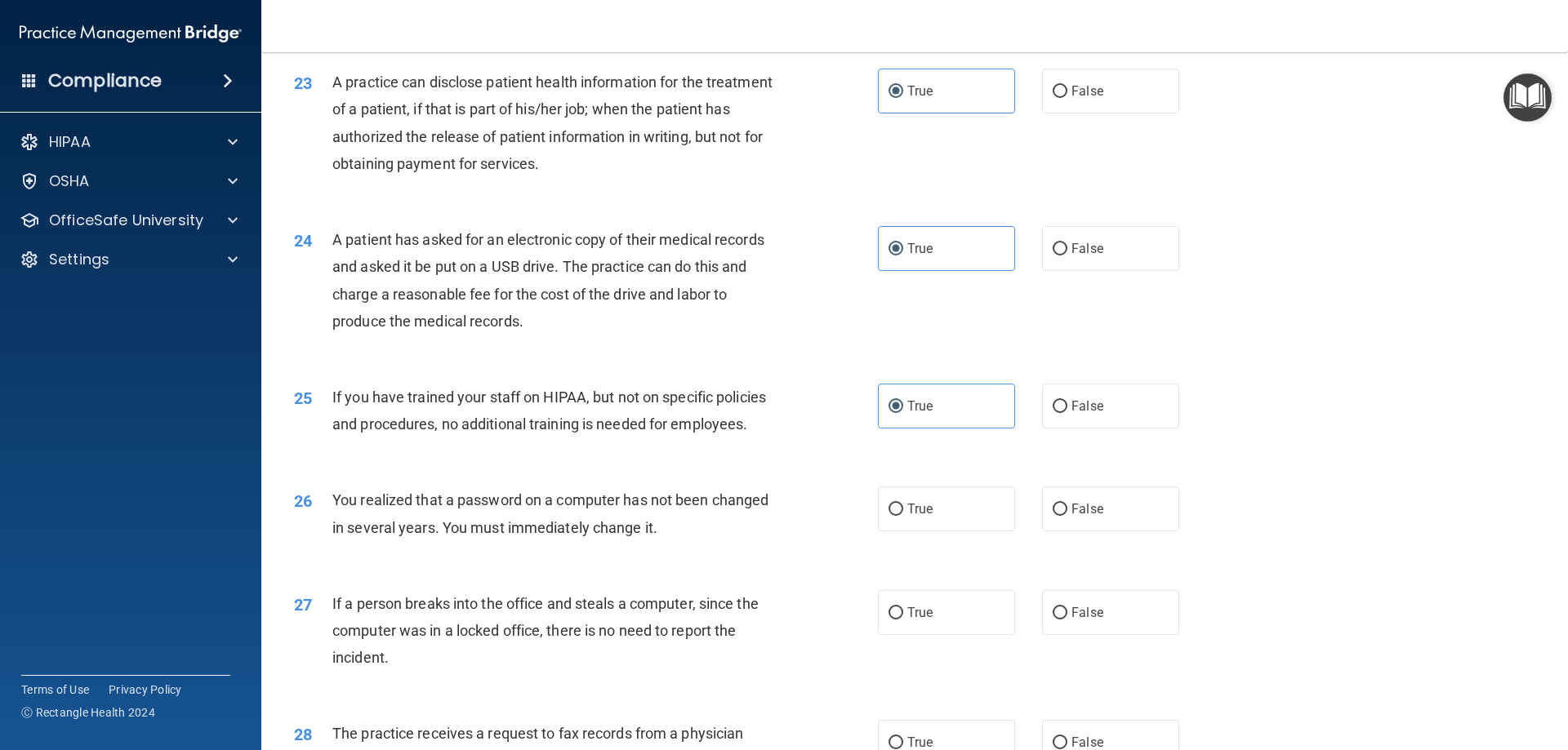
scroll to position [3022, 0]
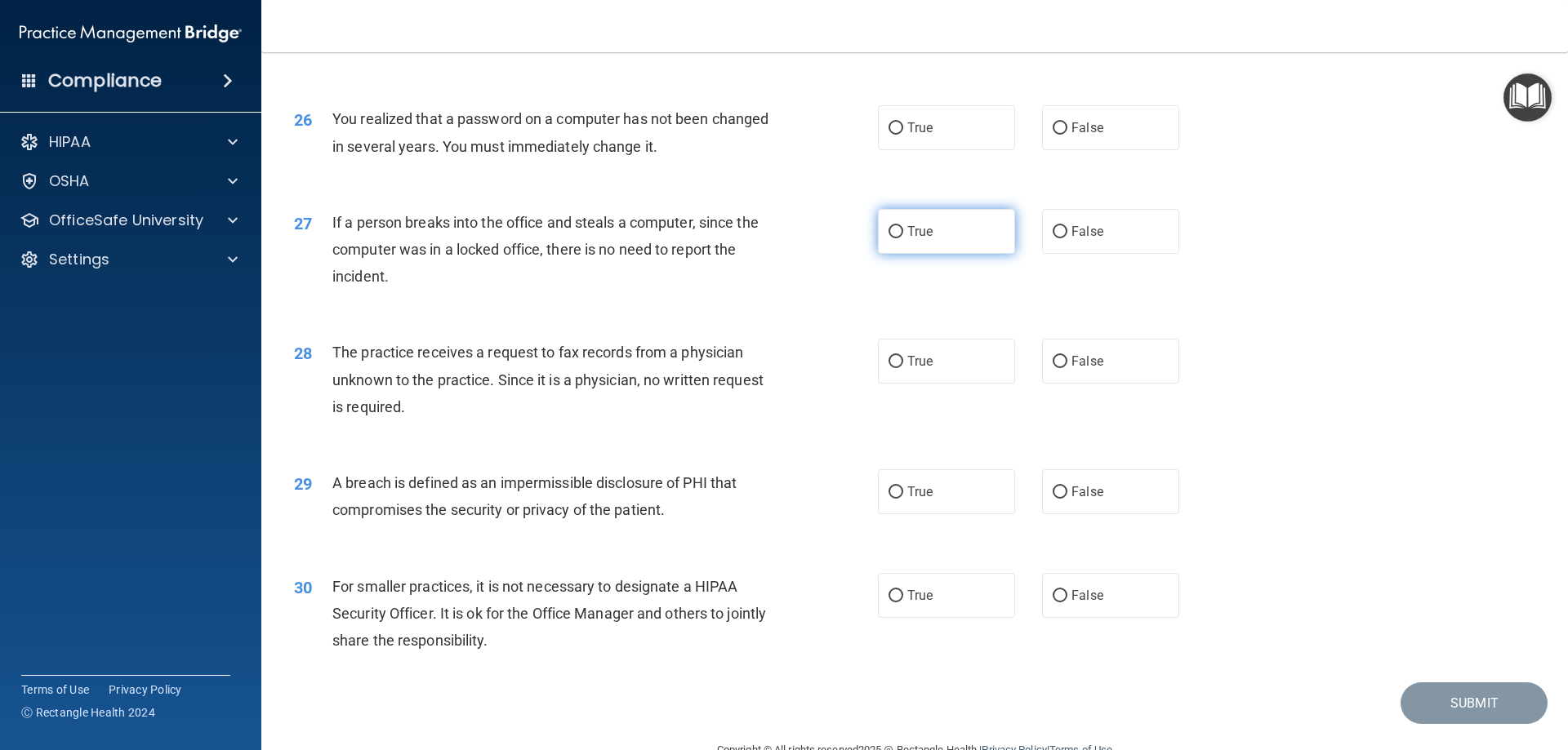
click at [936, 254] on label "True" at bounding box center [946, 231] width 137 height 44
click at [903, 238] on input "True" at bounding box center [895, 232] width 15 height 12
radio input "true"
click at [888, 134] on input "True" at bounding box center [895, 128] width 15 height 12
radio input "true"
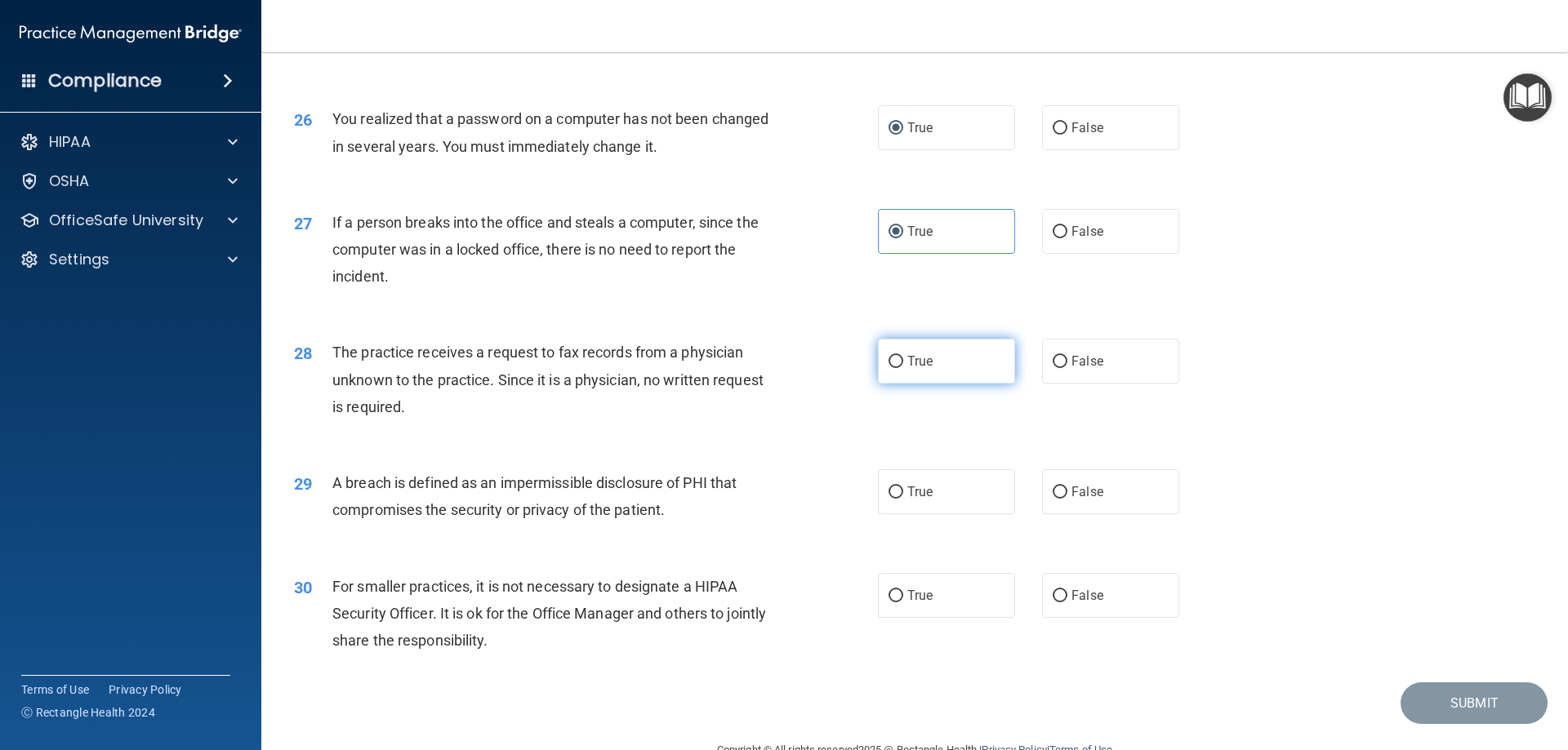
click at [949, 383] on label "True" at bounding box center [946, 361] width 137 height 44
click at [903, 369] on input "True" at bounding box center [895, 362] width 15 height 12
radio input "true"
click at [922, 515] on label "True" at bounding box center [946, 491] width 137 height 44
click at [903, 499] on input "True" at bounding box center [895, 493] width 15 height 12
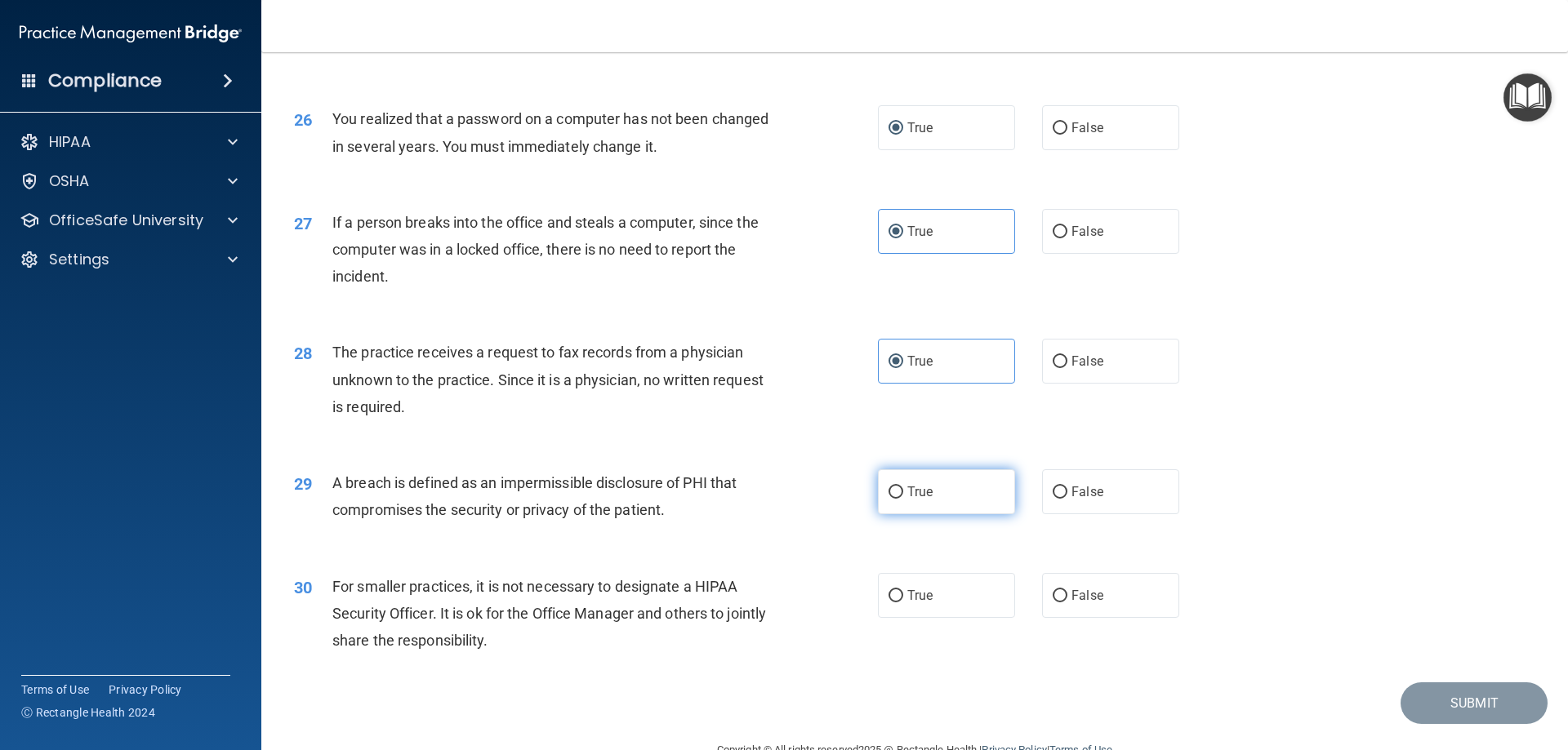
radio input "true"
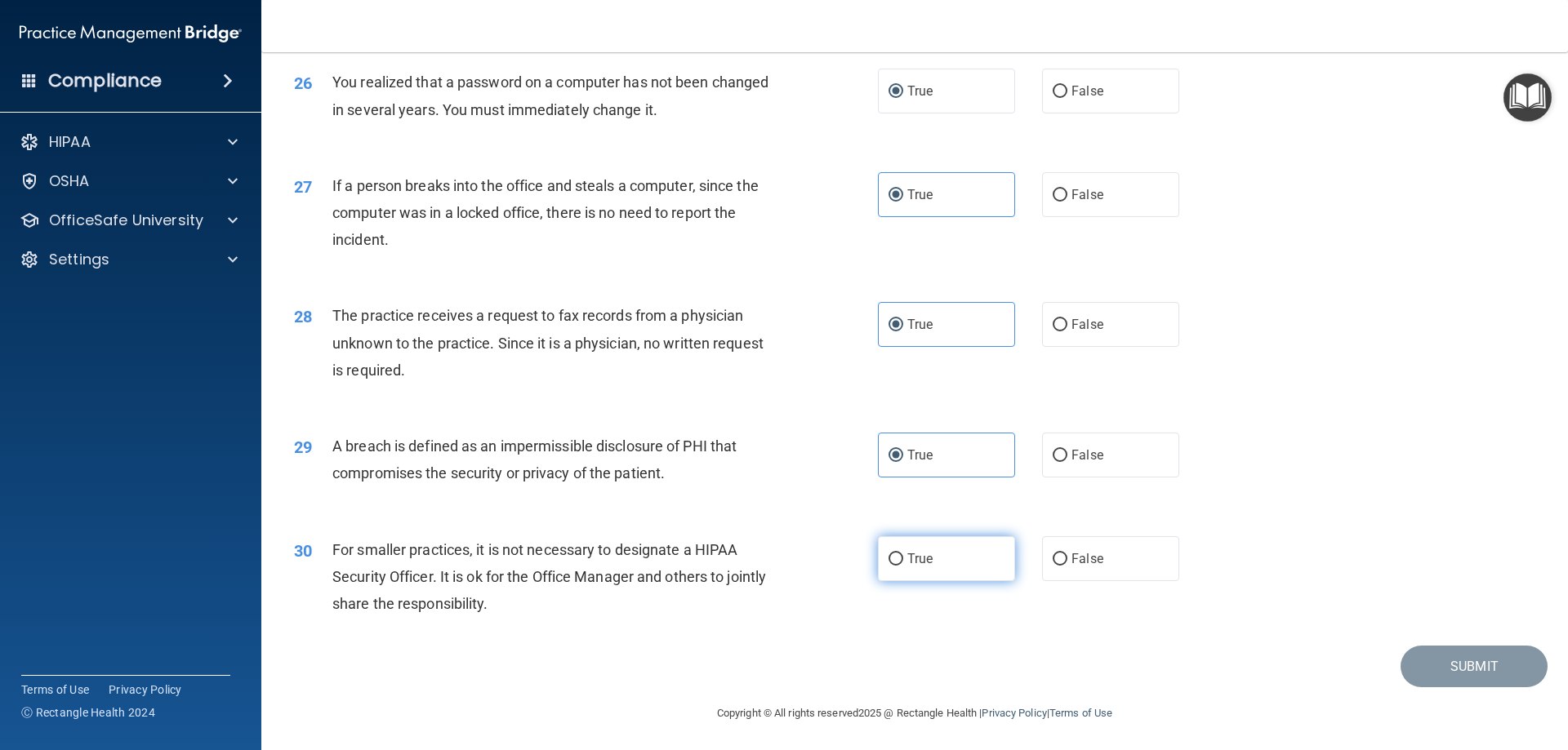
scroll to position [3115, 0]
click at [886, 545] on label "True" at bounding box center [946, 555] width 137 height 44
click at [888, 551] on input "True" at bounding box center [895, 557] width 15 height 12
radio input "true"
click at [1450, 674] on button "Submit" at bounding box center [1473, 664] width 147 height 42
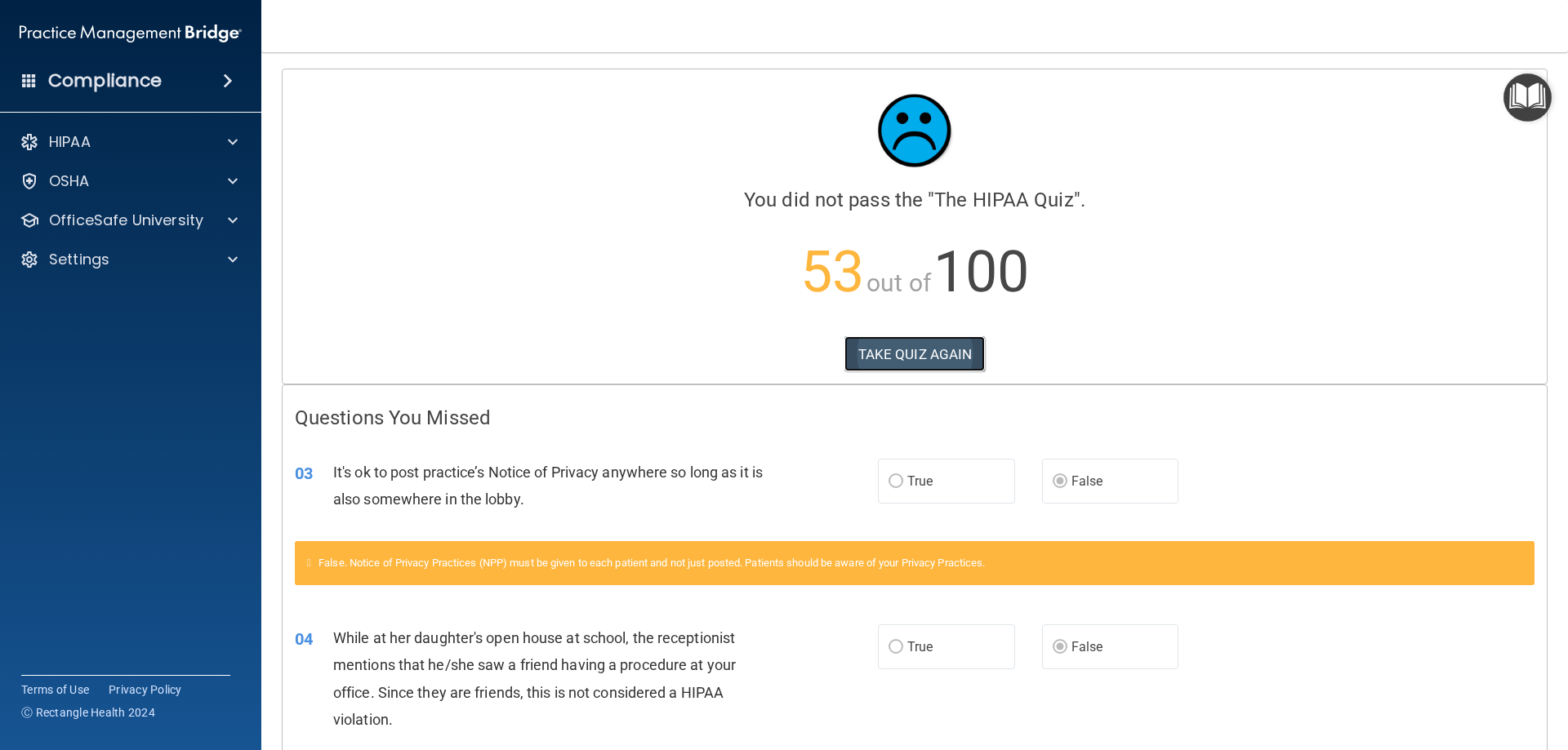
click at [889, 360] on button "TAKE QUIZ AGAIN" at bounding box center [915, 354] width 141 height 36
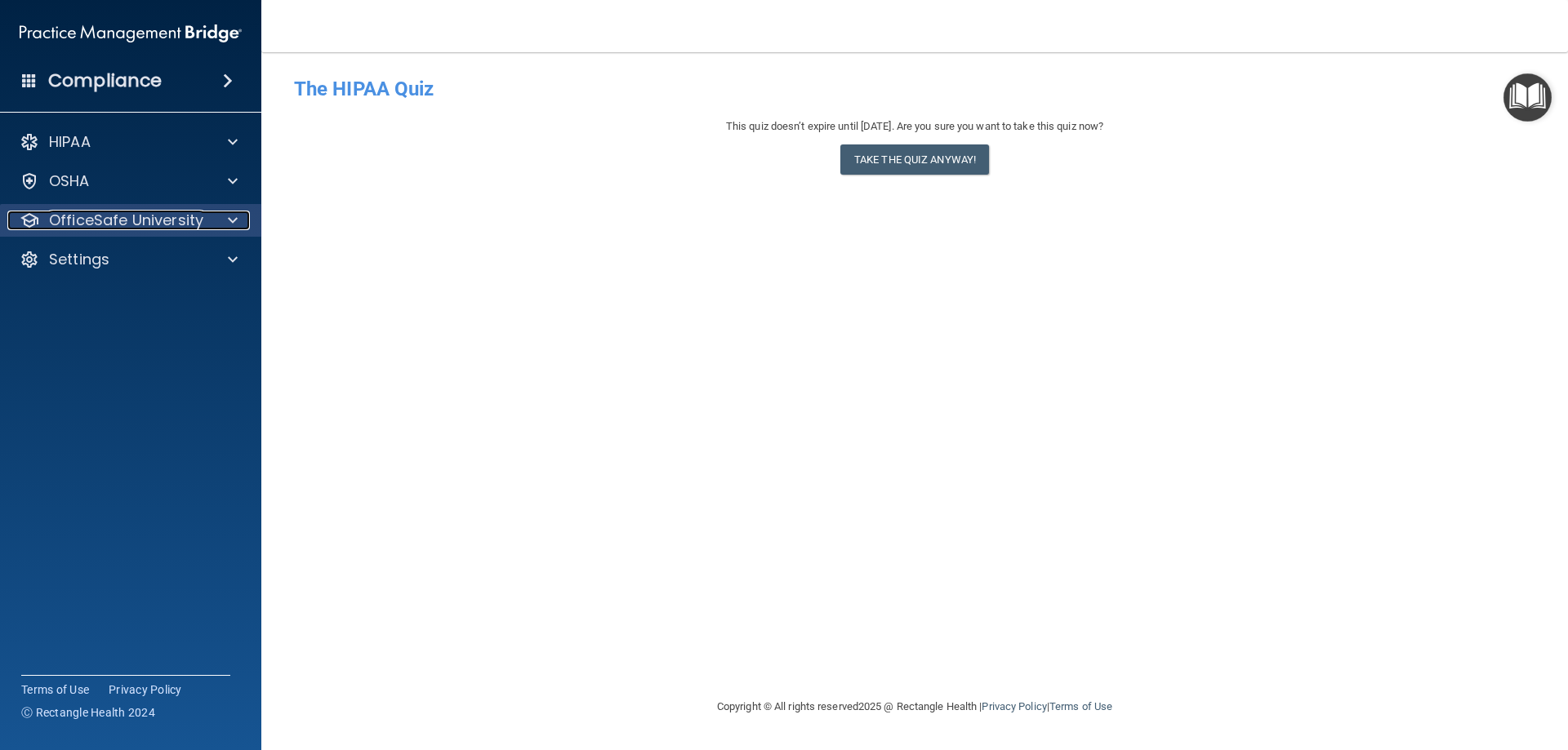
click at [141, 210] on p "OfficeSafe University" at bounding box center [126, 220] width 154 height 20
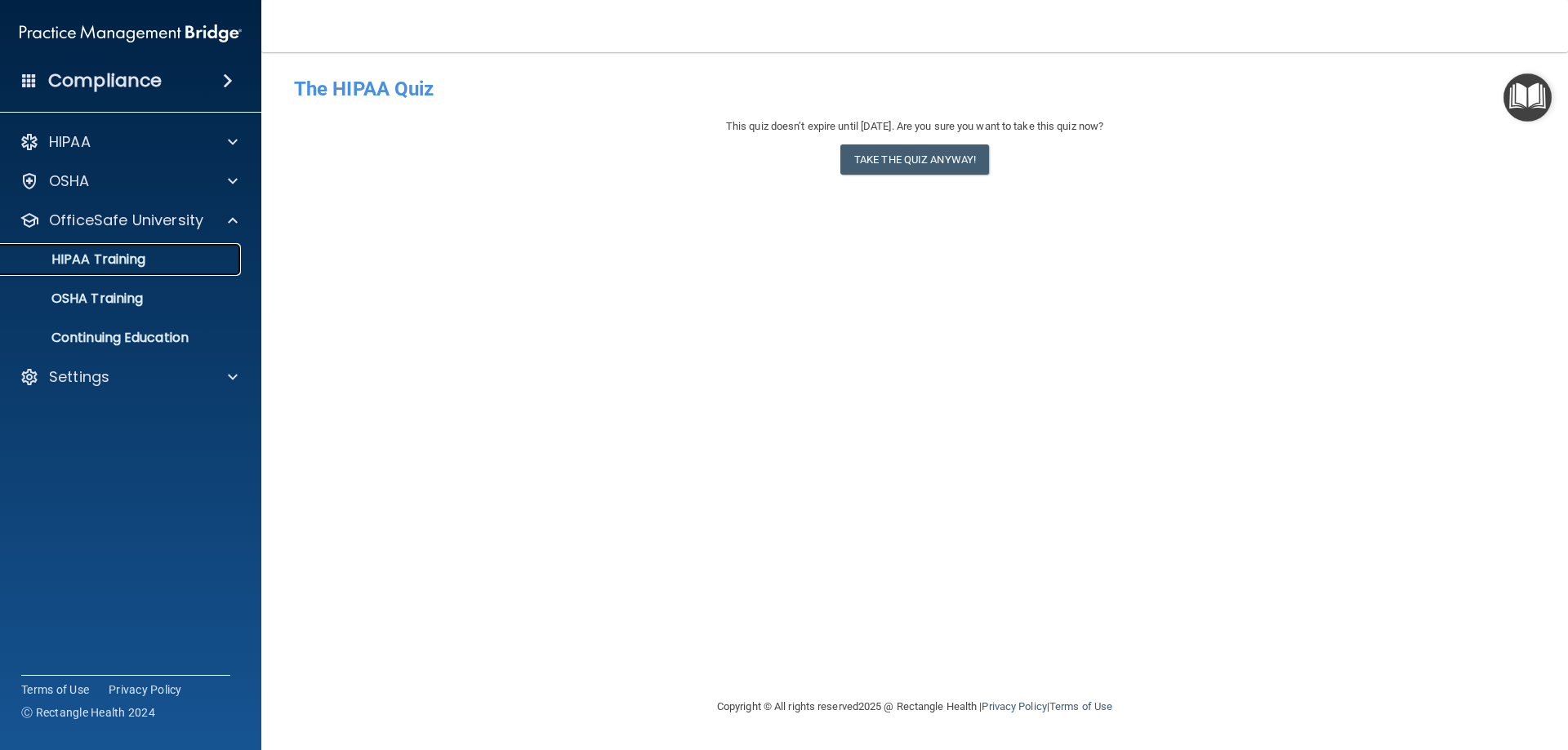
click at [124, 254] on p "HIPAA Training" at bounding box center [78, 260] width 134 height 17
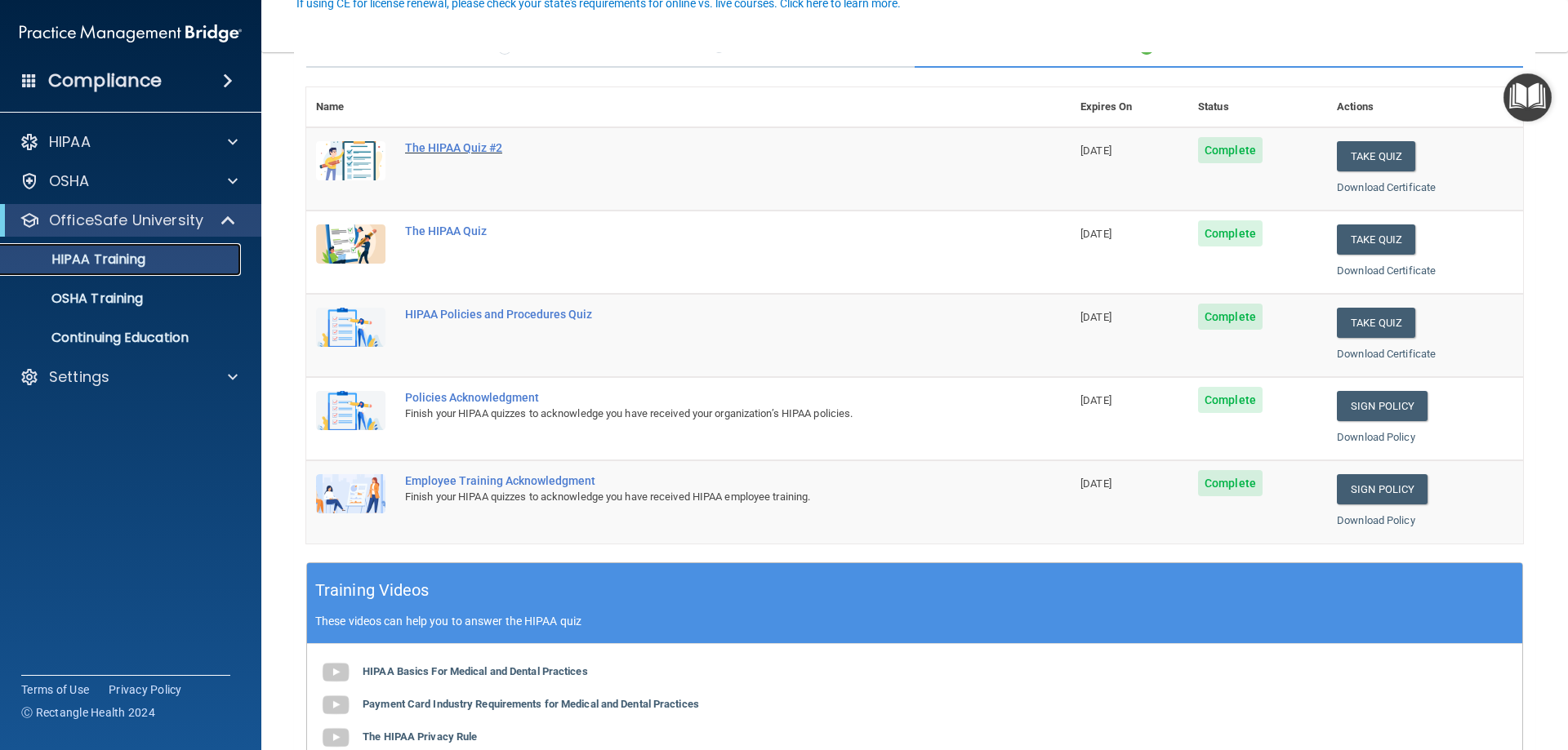
scroll to position [163, 0]
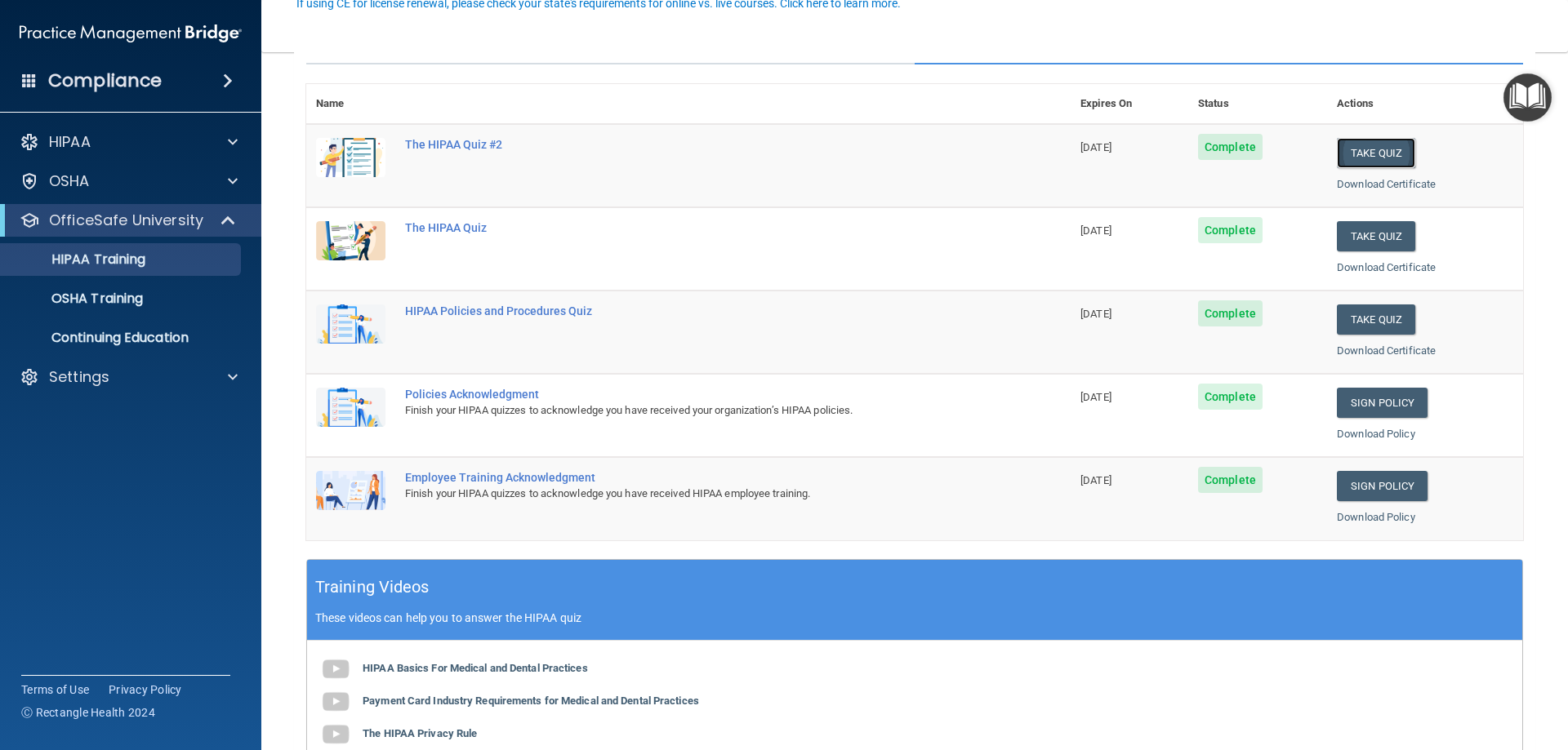
click at [1375, 161] on button "Take Quiz" at bounding box center [1375, 153] width 78 height 31
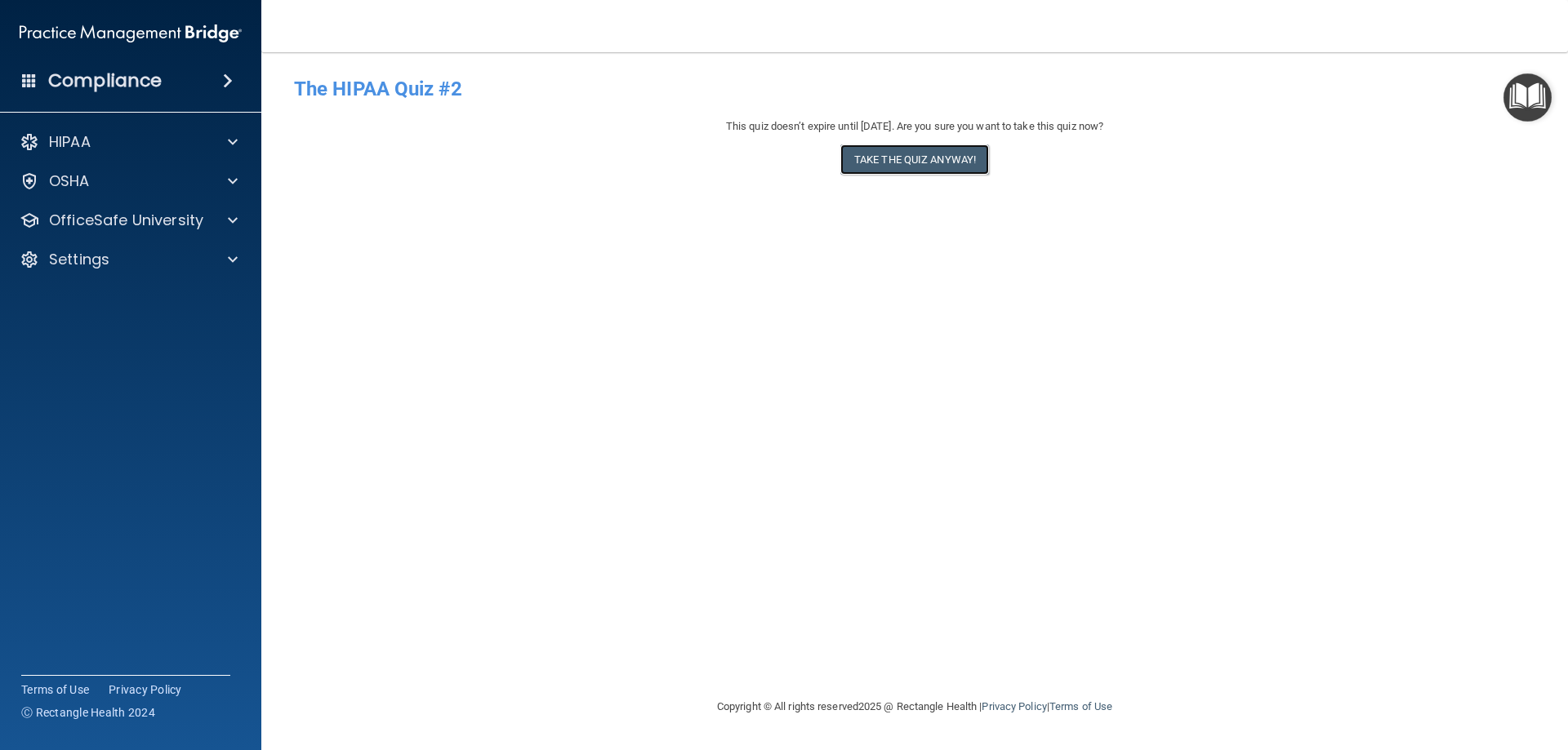
drag, startPoint x: 921, startPoint y: 163, endPoint x: 915, endPoint y: 325, distance: 162.1
click at [915, 325] on div "- The HIPAA Quiz #2 This quiz doesn’t expire until 11/16/2025. Are you sure you…" at bounding box center [915, 375] width 1241 height 613
click at [151, 220] on p "OfficeSafe University" at bounding box center [126, 220] width 154 height 20
click at [162, 264] on div "HIPAA Training" at bounding box center [123, 260] width 223 height 17
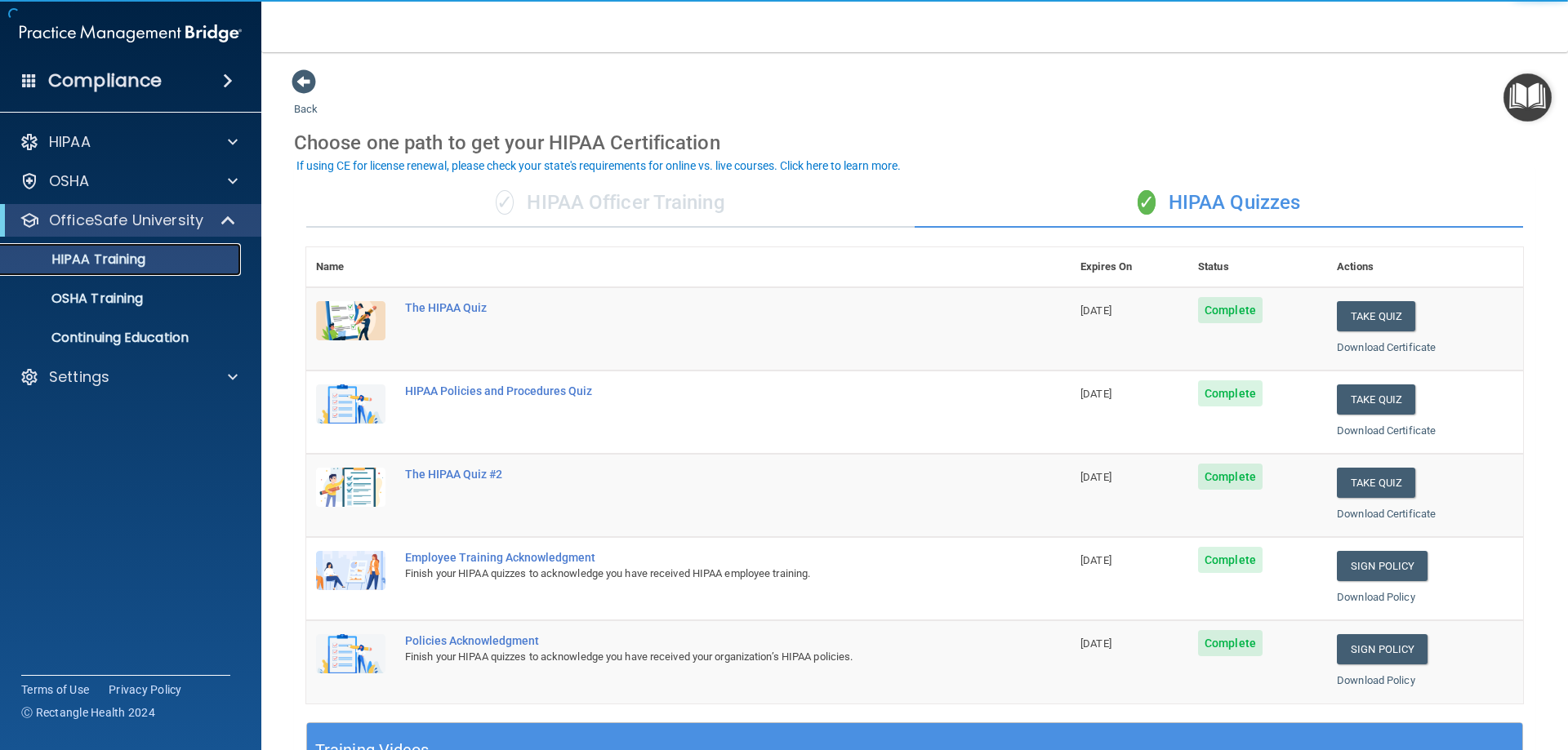
scroll to position [82, 0]
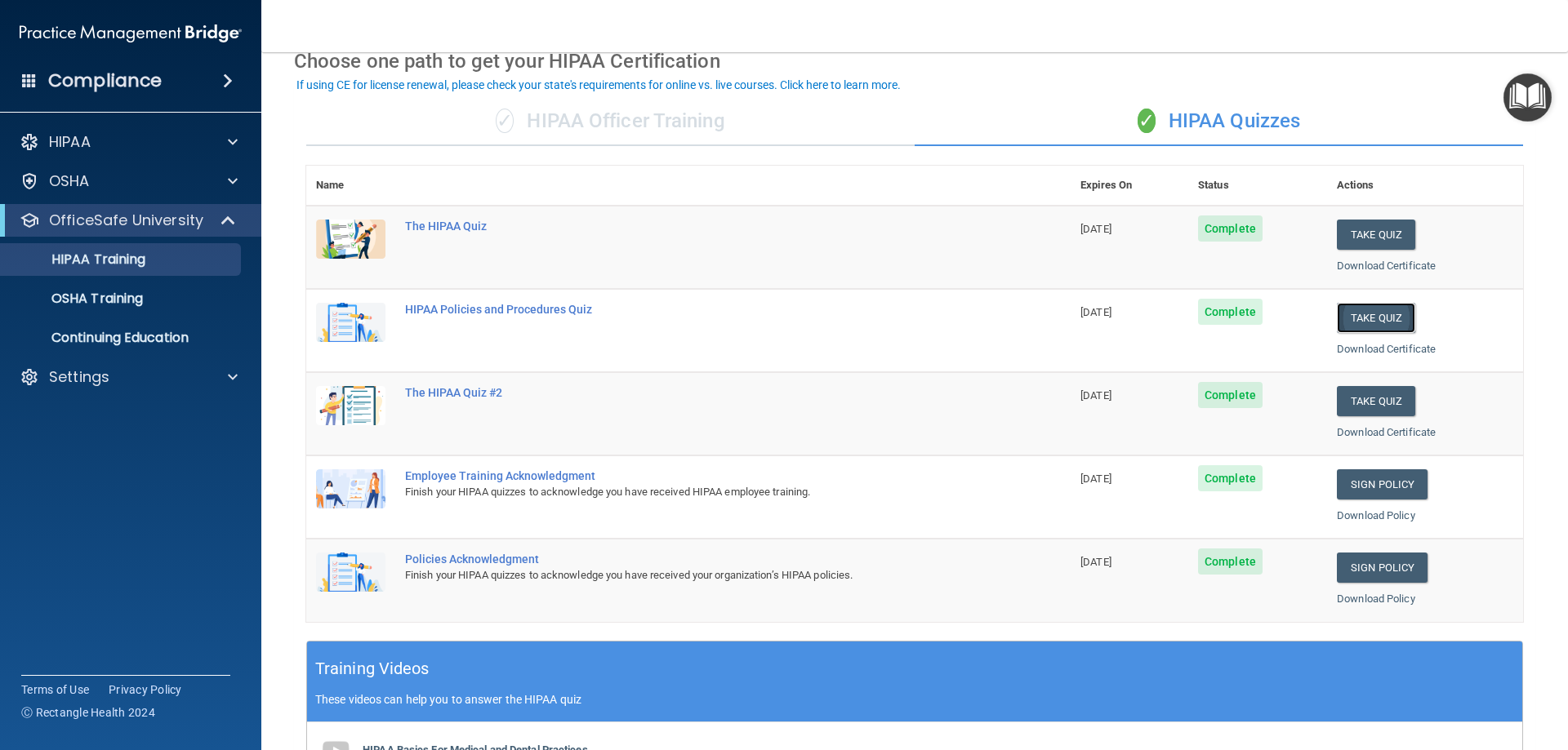
click at [1369, 321] on button "Take Quiz" at bounding box center [1375, 318] width 78 height 31
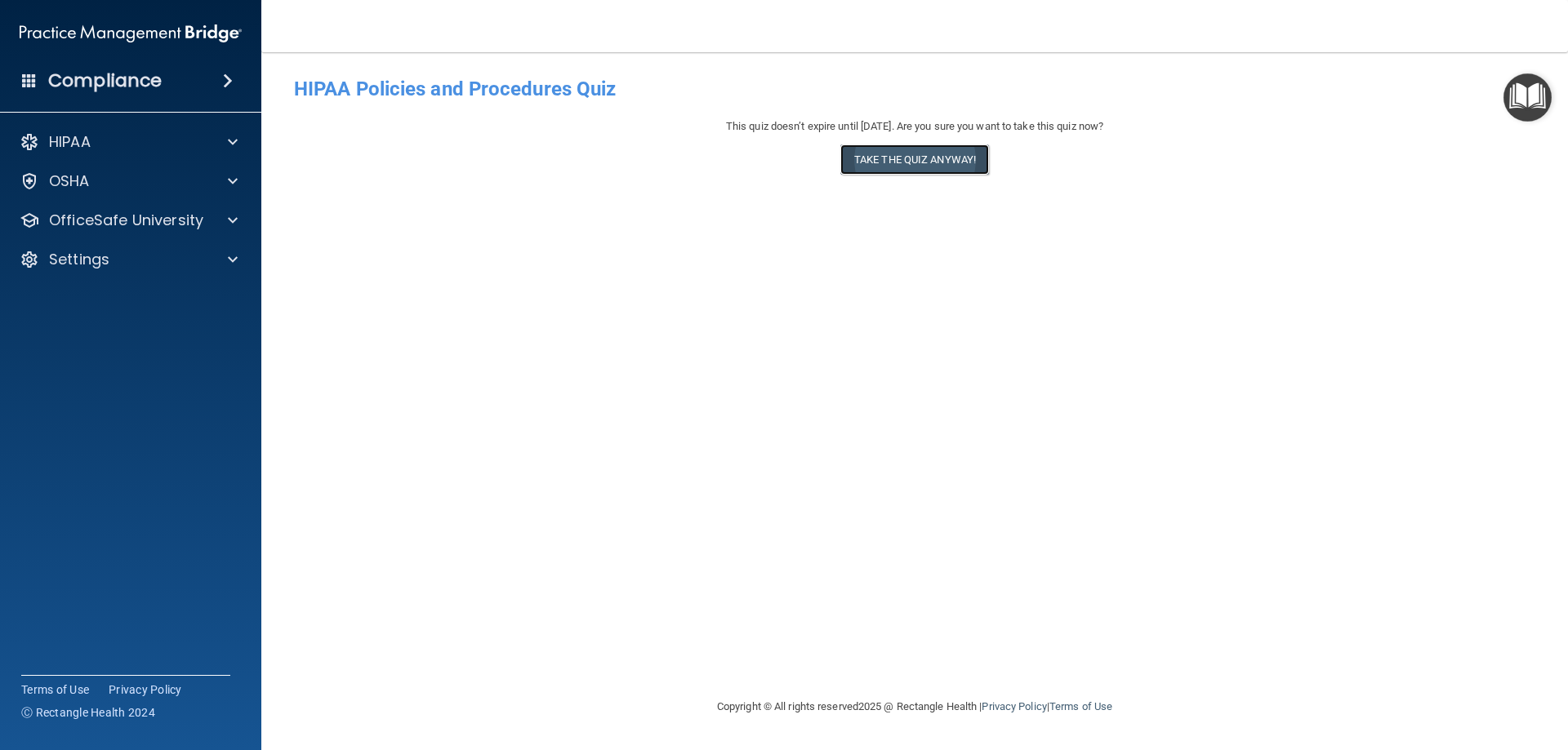
click at [889, 166] on button "Take the quiz anyway!" at bounding box center [914, 159] width 148 height 31
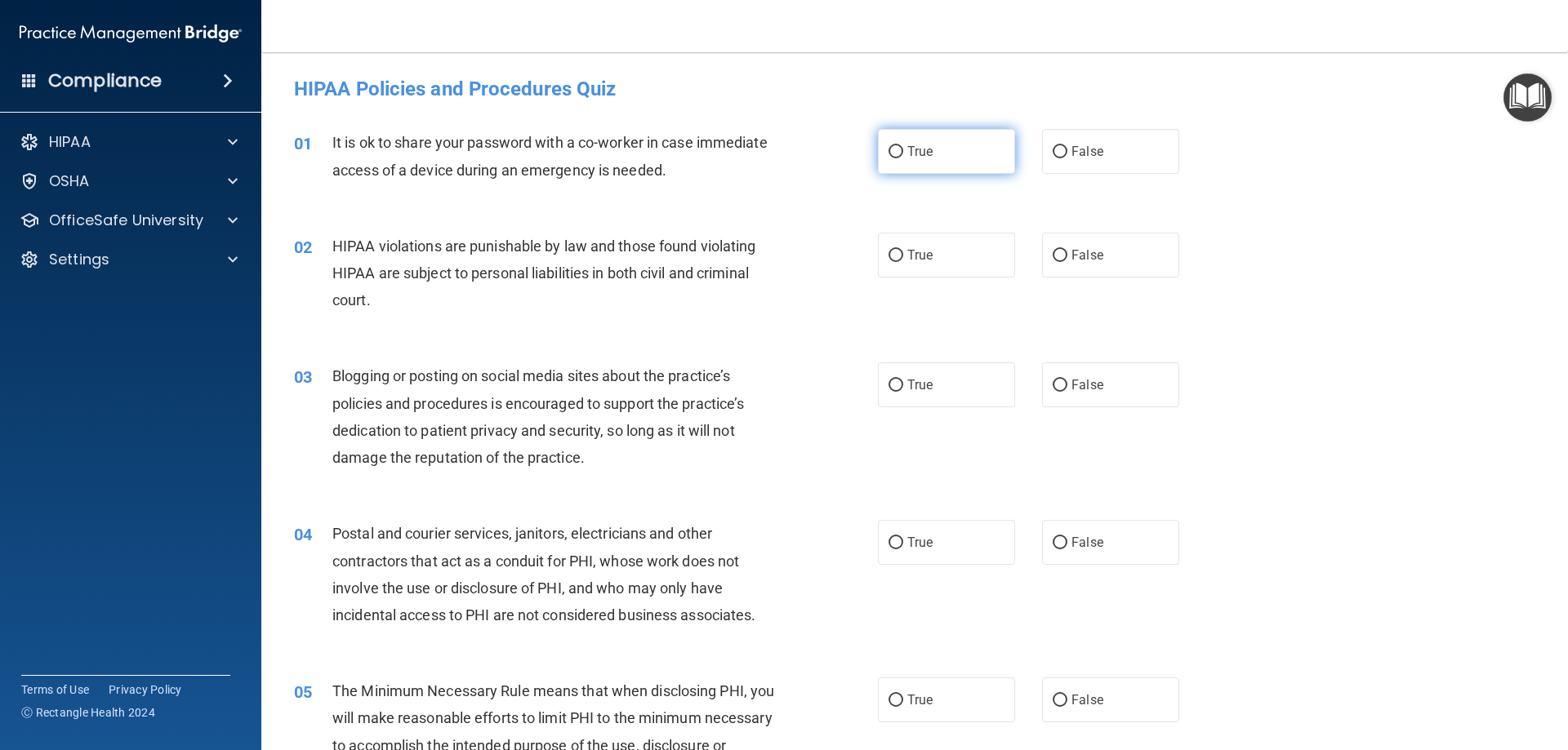
click at [922, 165] on label "True" at bounding box center [946, 151] width 137 height 44
click at [903, 158] on input "True" at bounding box center [895, 152] width 15 height 12
radio input "true"
click at [939, 241] on label "True" at bounding box center [946, 255] width 137 height 44
click at [903, 250] on input "True" at bounding box center [895, 256] width 15 height 12
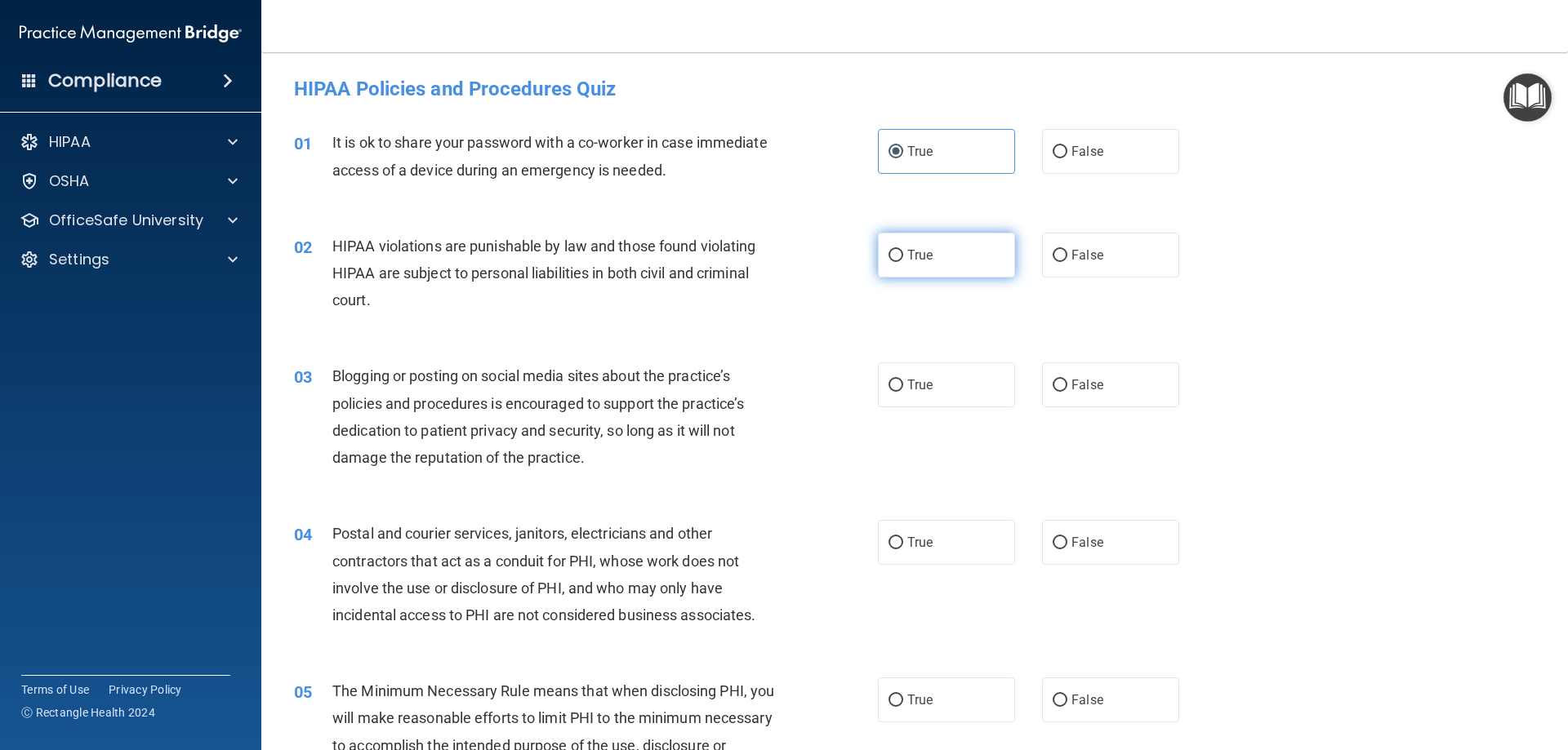
radio input "true"
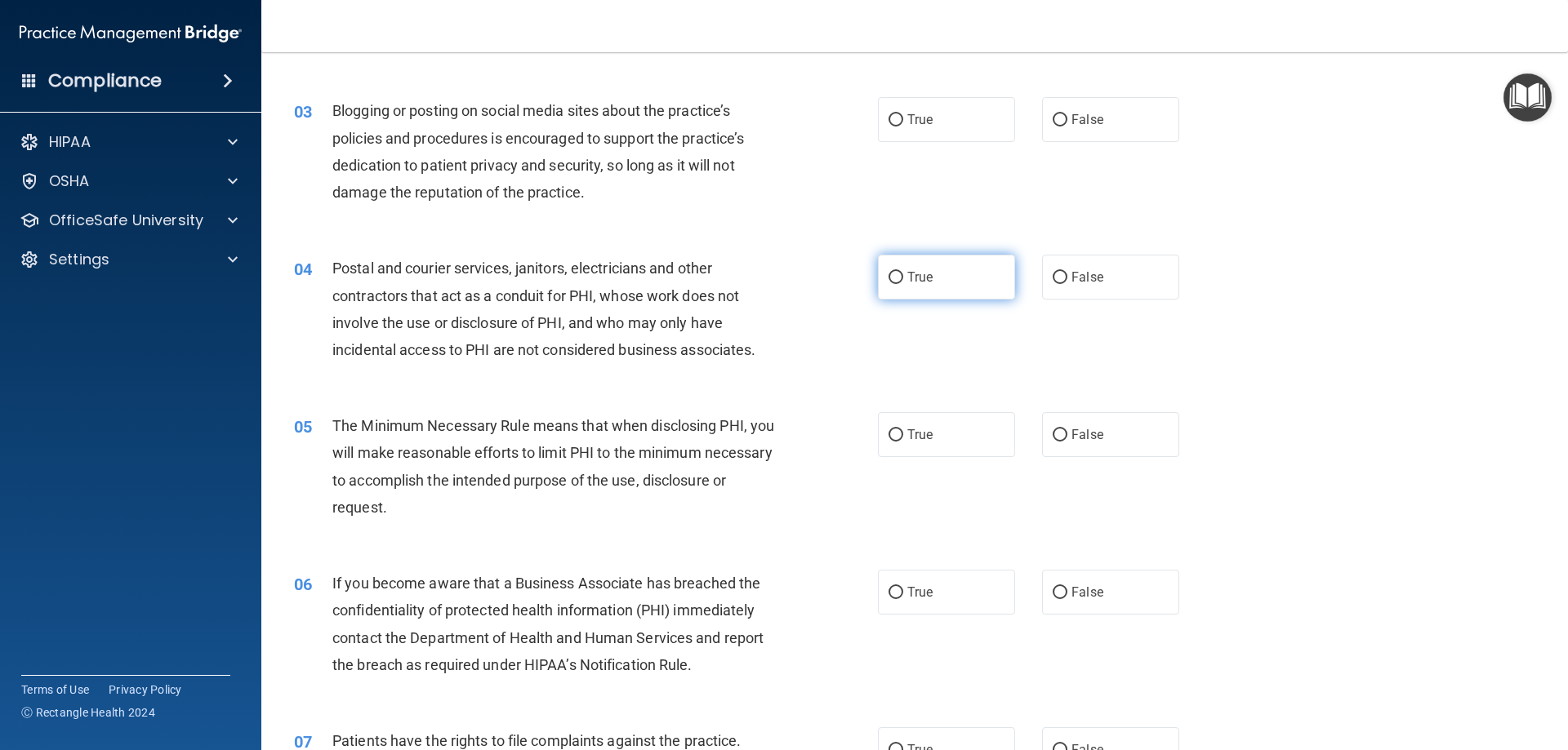
scroll to position [327, 0]
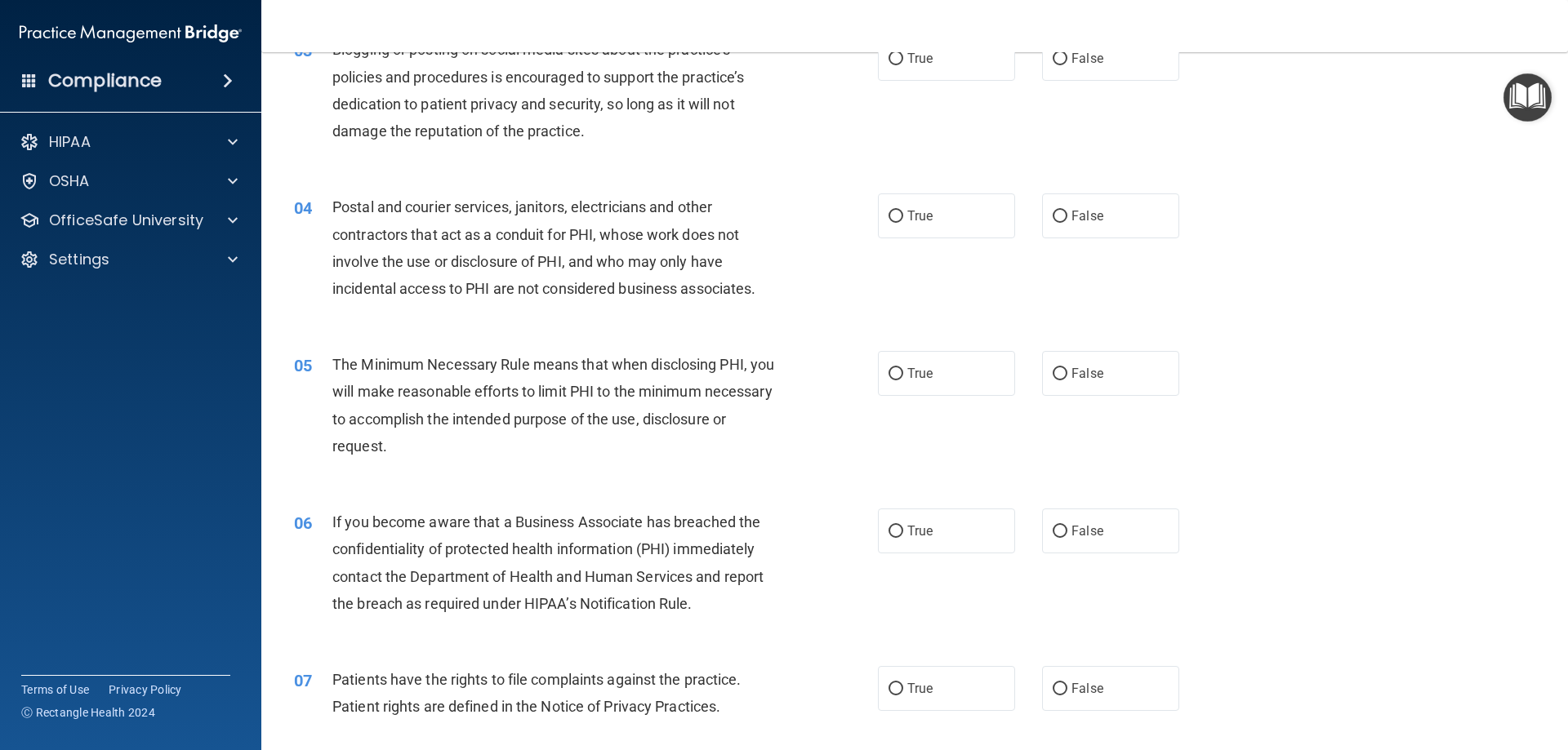
click at [907, 47] on nav "Toggle navigation Mallory Retzlaff mallory.retzlaff.2004@gmail.com Manage My En…" at bounding box center [914, 26] width 1306 height 52
click at [905, 71] on label "True" at bounding box center [946, 57] width 137 height 44
click at [903, 65] on input "True" at bounding box center [895, 59] width 15 height 12
radio input "true"
click at [917, 208] on label "True" at bounding box center [946, 215] width 137 height 44
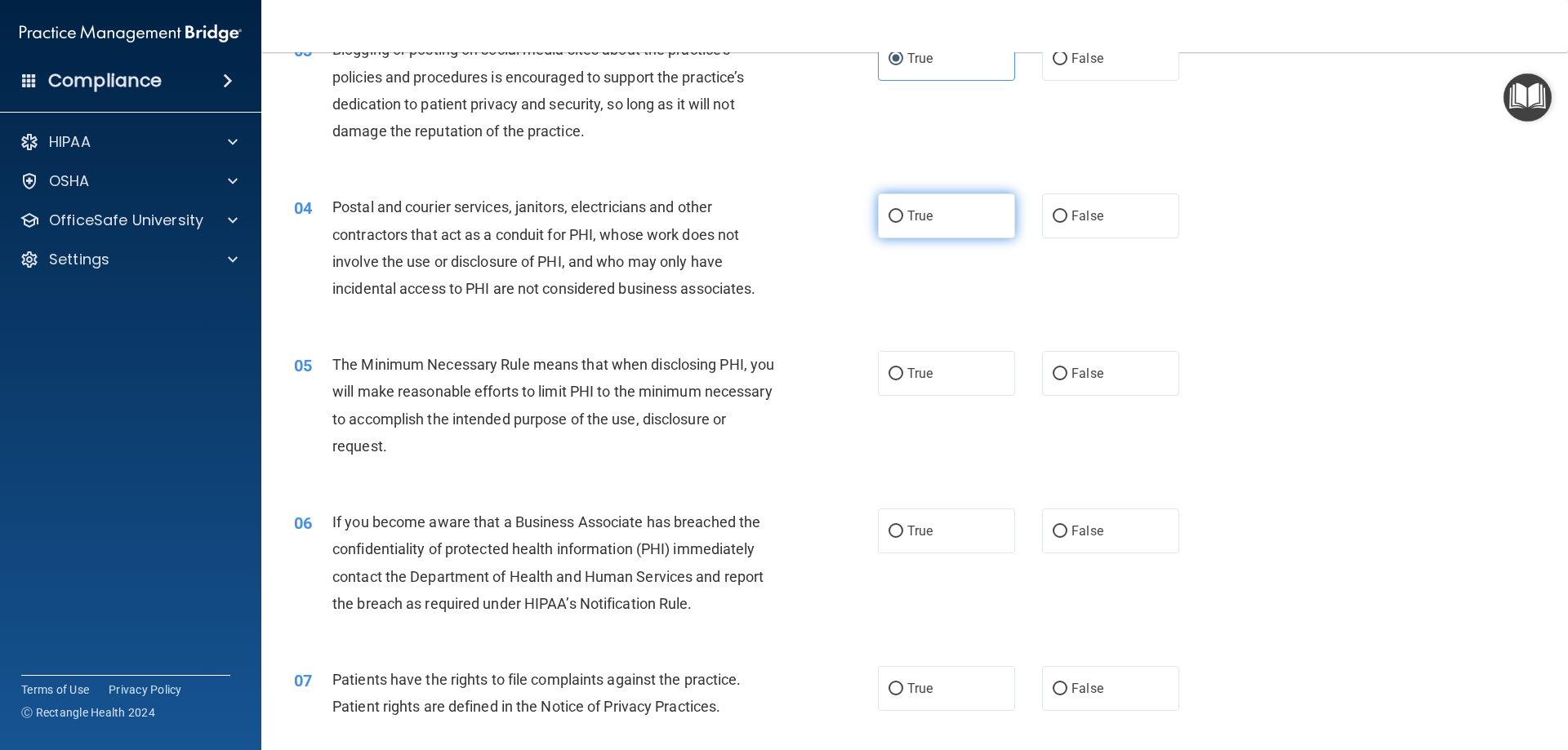
click at [903, 210] on input "True" at bounding box center [895, 216] width 15 height 12
radio input "true"
click at [917, 367] on span "True" at bounding box center [920, 374] width 26 height 16
click at [903, 369] on input "True" at bounding box center [895, 375] width 15 height 12
radio input "true"
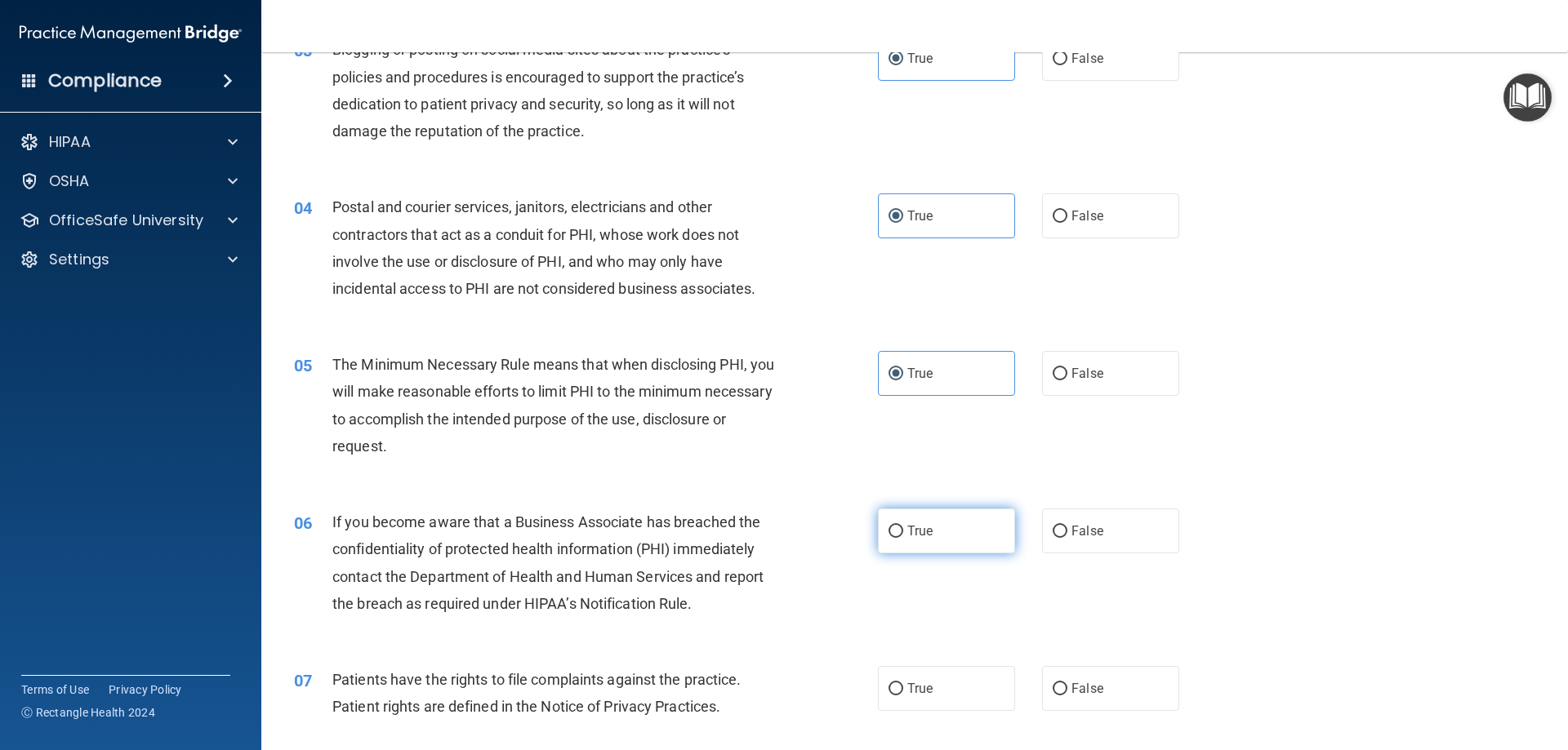
click at [948, 526] on label "True" at bounding box center [946, 531] width 137 height 44
click at [903, 526] on input "True" at bounding box center [895, 532] width 15 height 12
radio input "true"
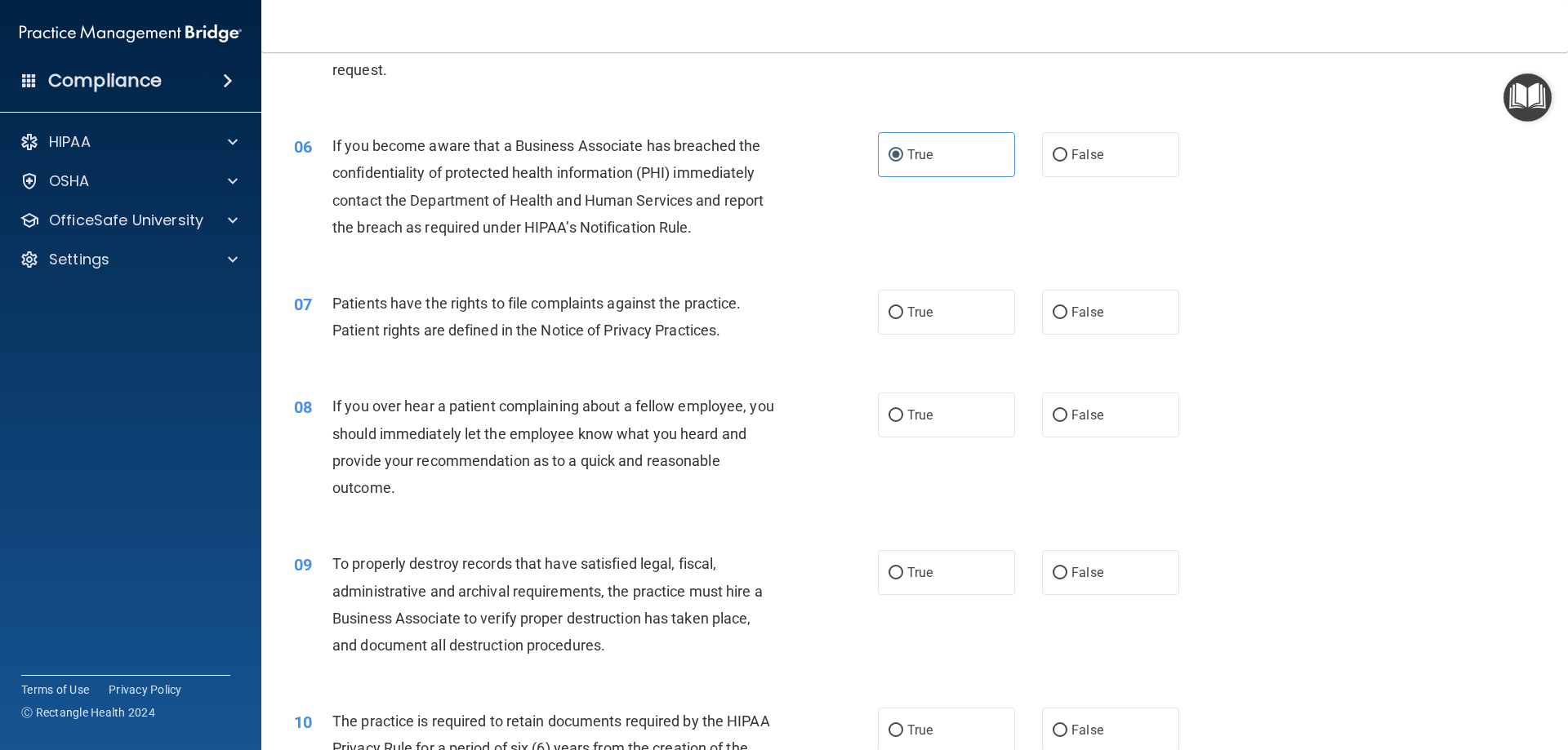
scroll to position [816, 0]
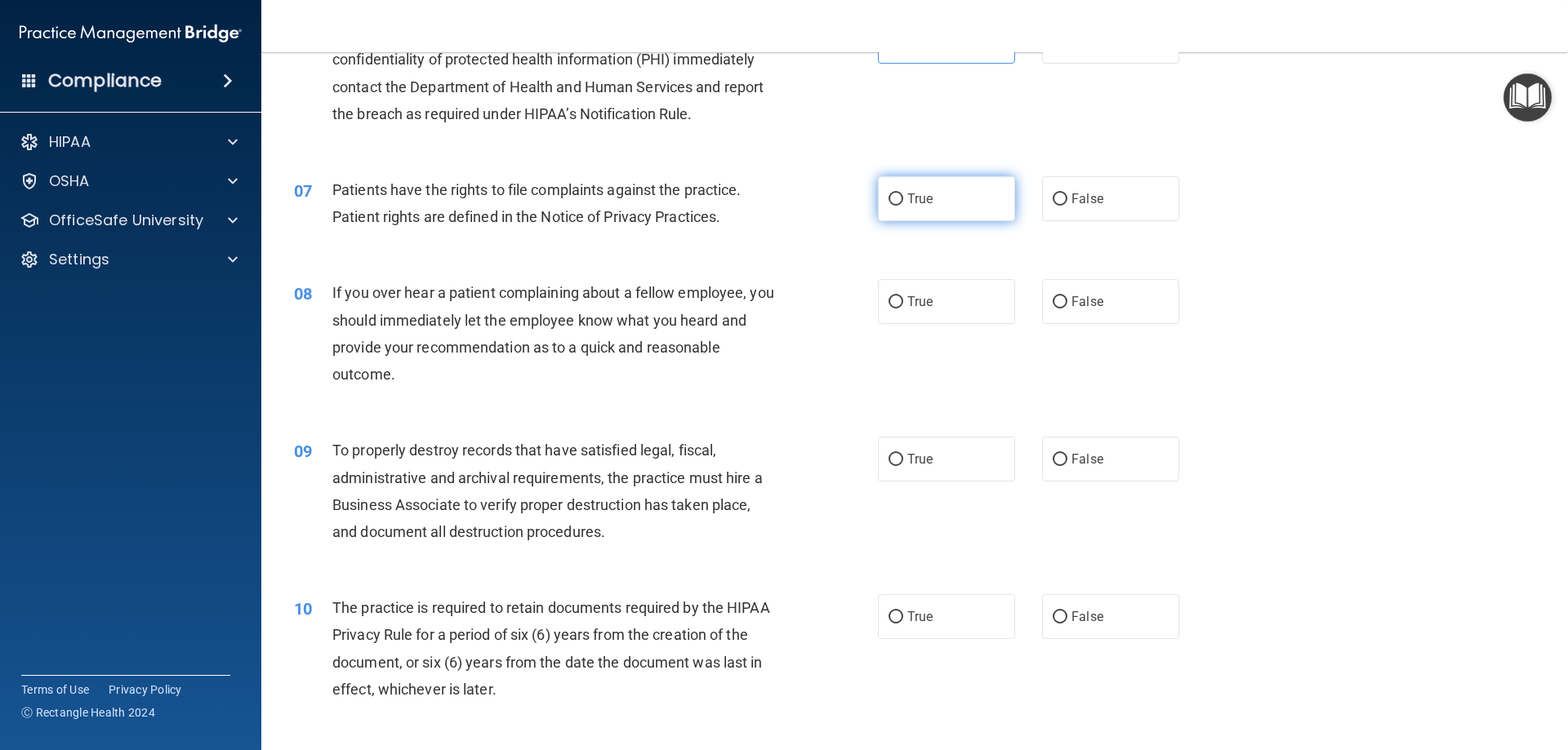
click at [922, 205] on span "True" at bounding box center [920, 199] width 26 height 16
click at [903, 205] on input "True" at bounding box center [895, 200] width 15 height 12
radio input "true"
click at [935, 297] on label "True" at bounding box center [946, 301] width 137 height 44
click at [903, 297] on input "True" at bounding box center [895, 302] width 15 height 12
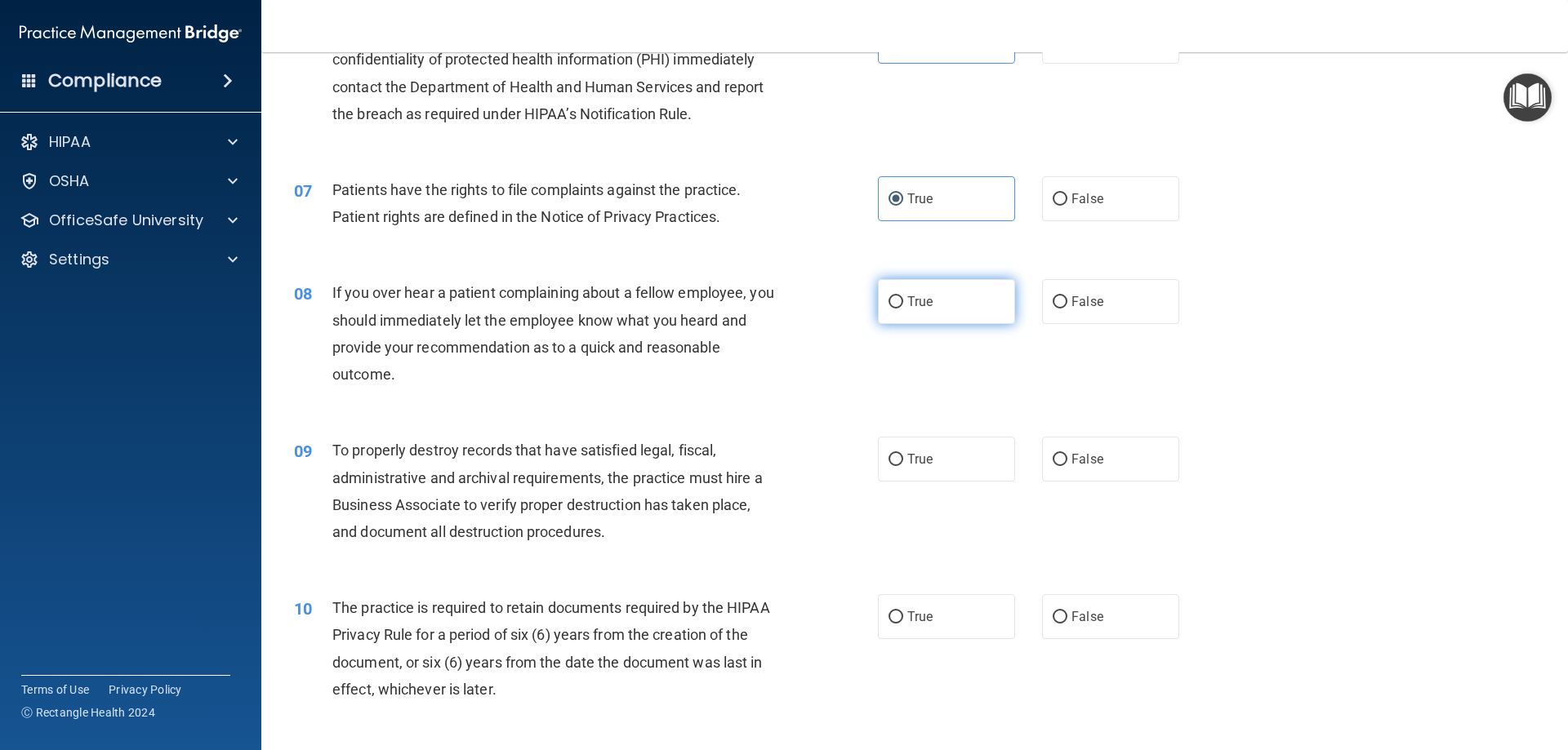
radio input "true"
drag, startPoint x: 961, startPoint y: 458, endPoint x: 952, endPoint y: 476, distance: 20.1
click at [960, 458] on label "True" at bounding box center [946, 458] width 137 height 44
click at [903, 458] on input "True" at bounding box center [895, 459] width 15 height 12
radio input "true"
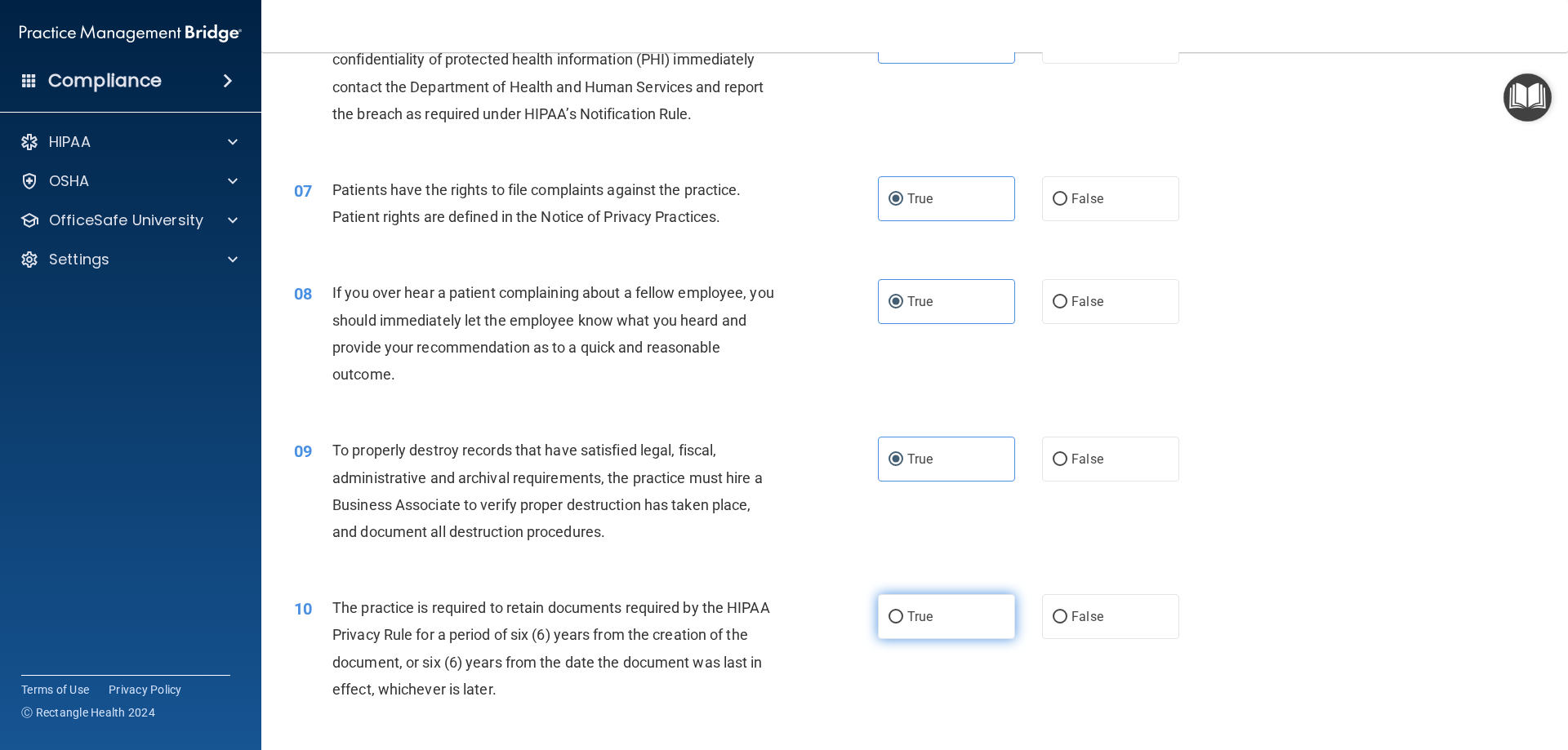
click at [927, 625] on label "True" at bounding box center [946, 617] width 137 height 44
click at [903, 624] on input "True" at bounding box center [895, 618] width 15 height 12
radio input "true"
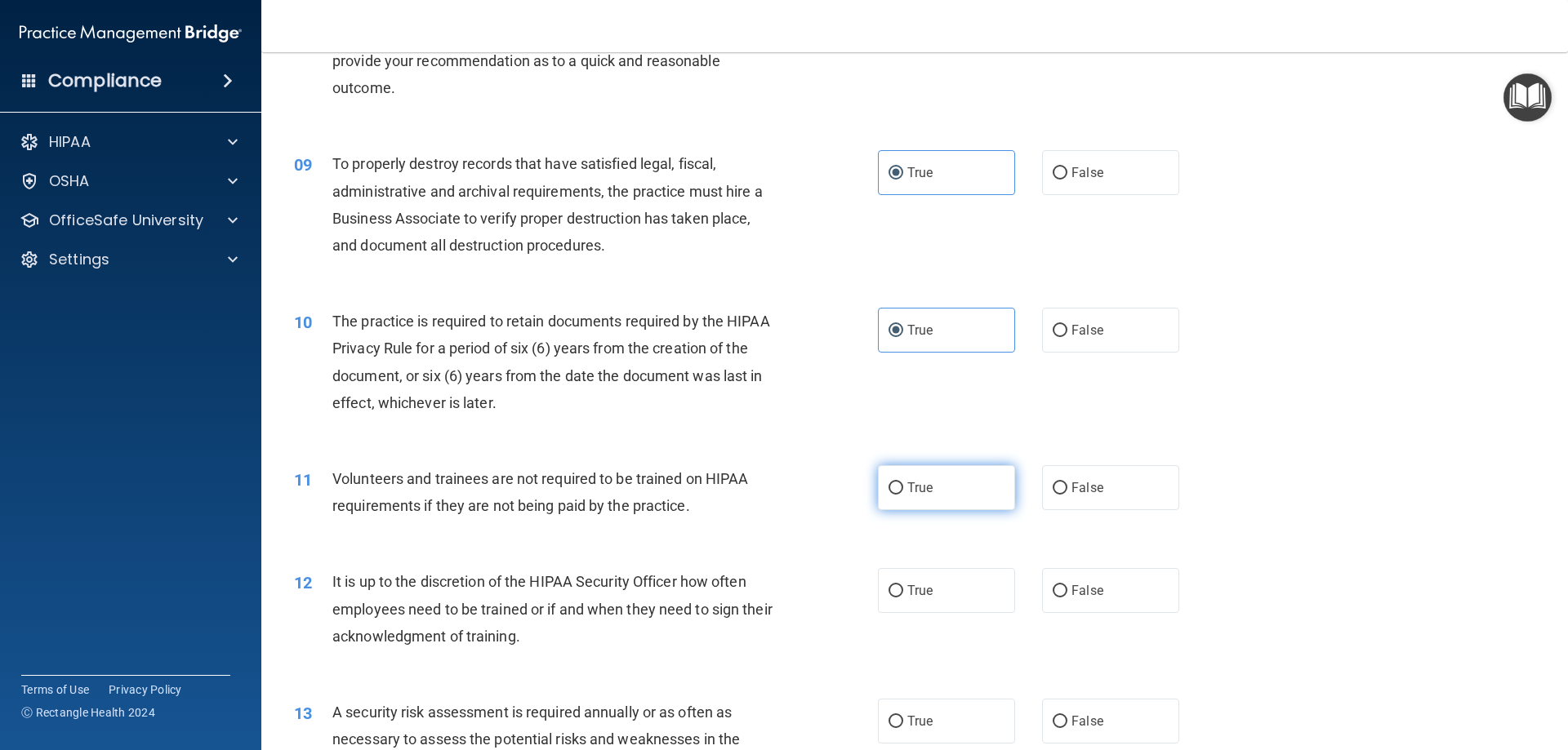
scroll to position [1225, 0]
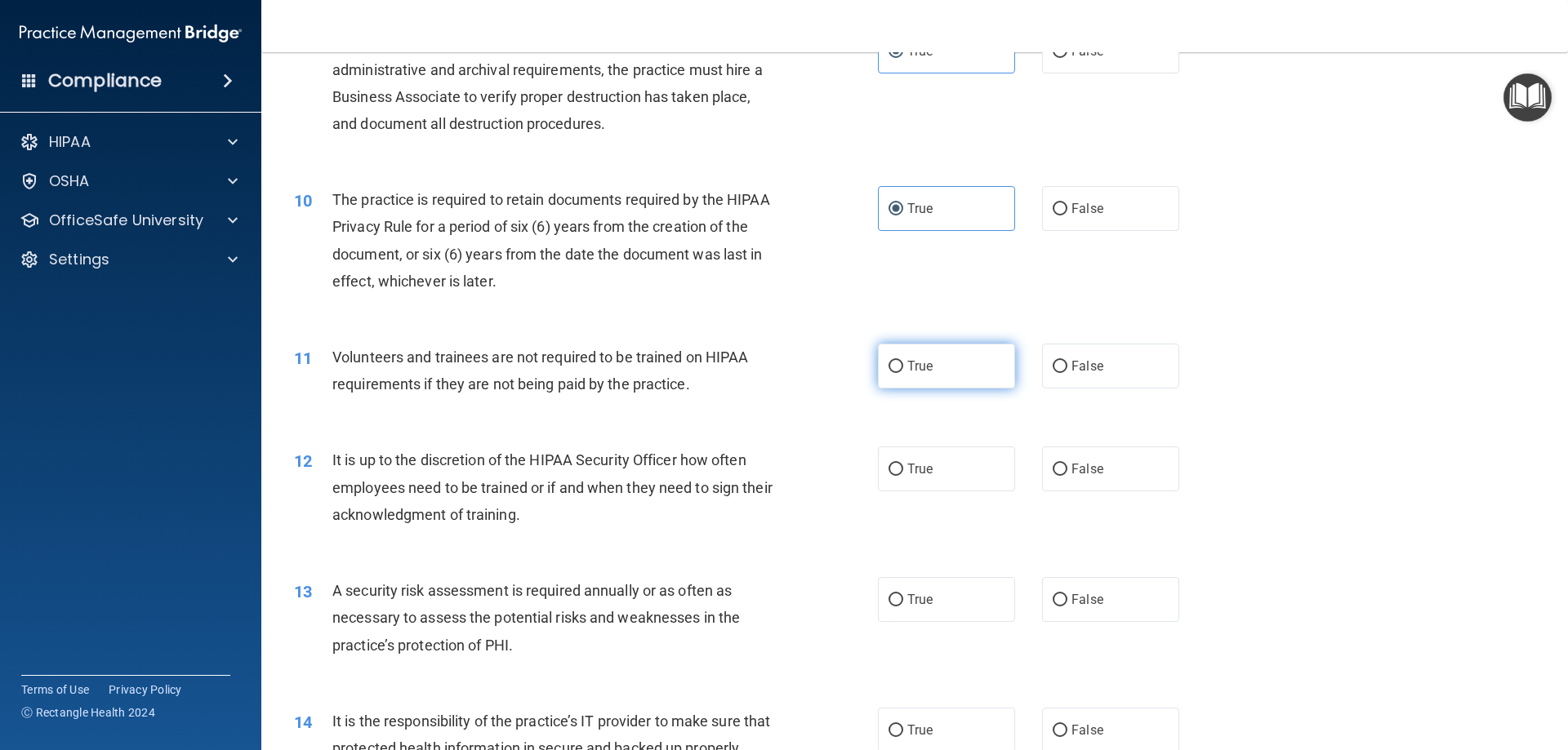
click at [915, 358] on label "True" at bounding box center [946, 366] width 137 height 44
click at [903, 361] on input "True" at bounding box center [895, 367] width 15 height 12
radio input "true"
drag, startPoint x: 934, startPoint y: 475, endPoint x: 936, endPoint y: 499, distance: 24.1
click at [934, 476] on label "True" at bounding box center [946, 468] width 137 height 44
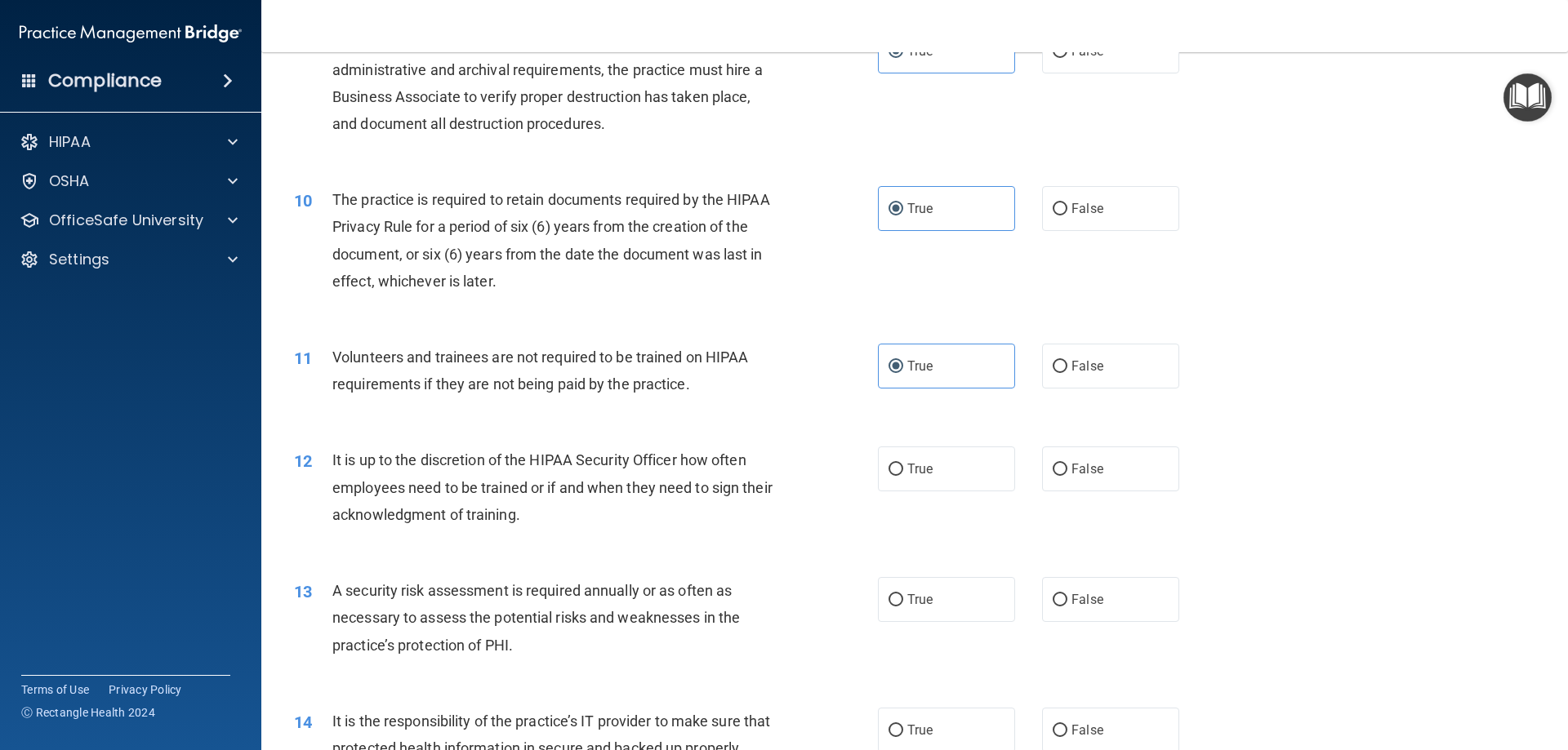
click at [903, 476] on input "True" at bounding box center [895, 469] width 15 height 12
radio input "true"
drag, startPoint x: 934, startPoint y: 595, endPoint x: 932, endPoint y: 585, distance: 10.2
click at [932, 595] on label "True" at bounding box center [946, 599] width 137 height 44
click at [903, 595] on input "True" at bounding box center [895, 601] width 15 height 12
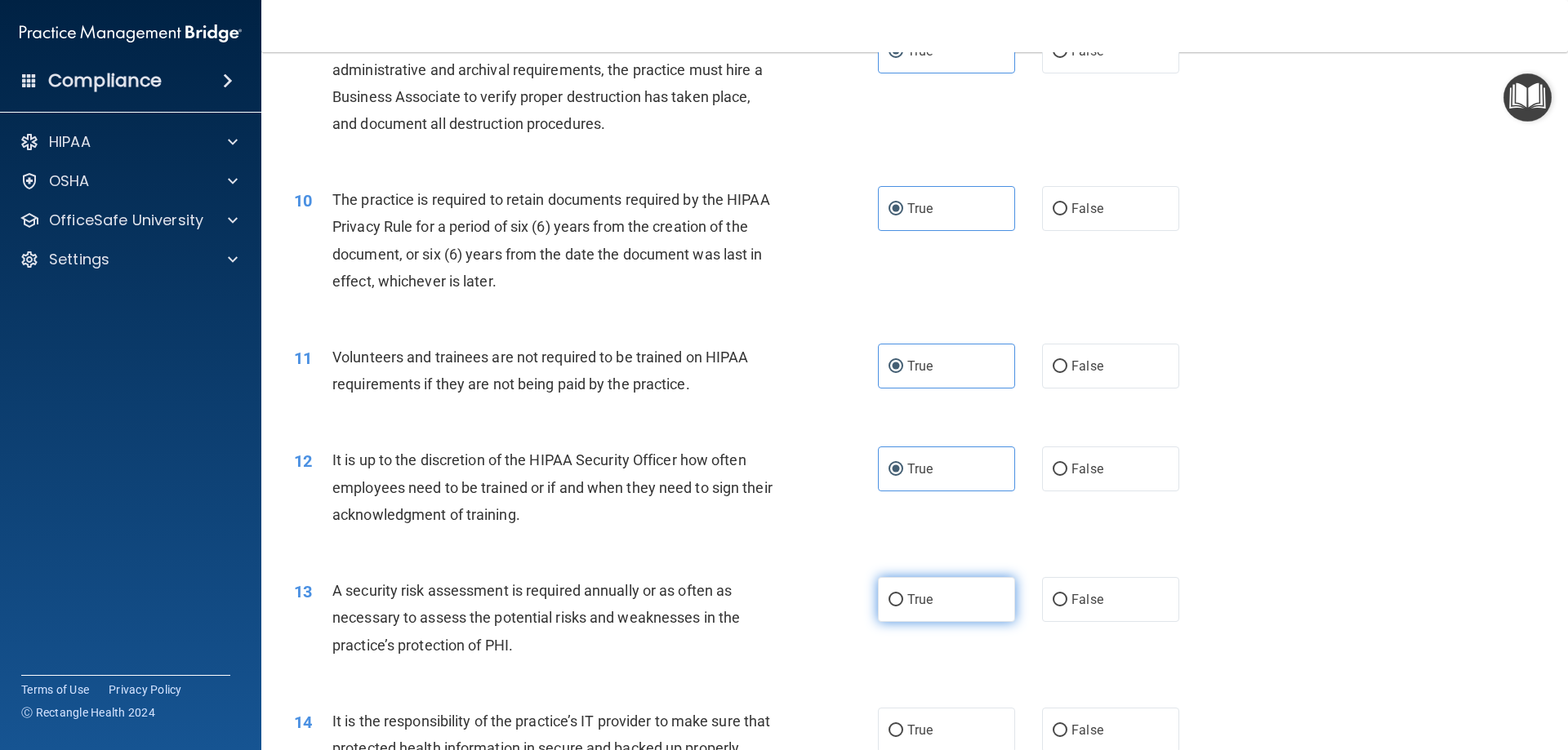
radio input "true"
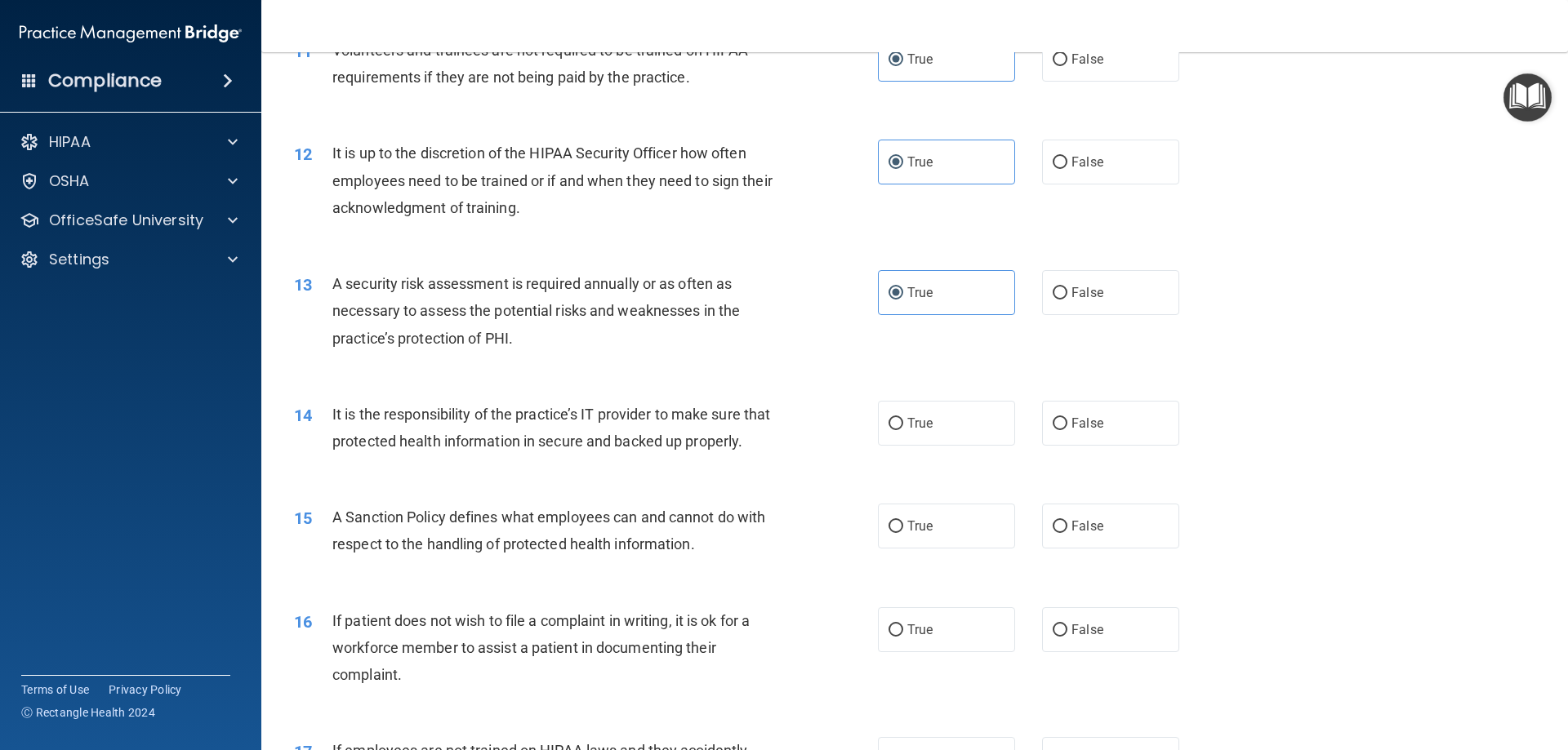
scroll to position [1633, 0]
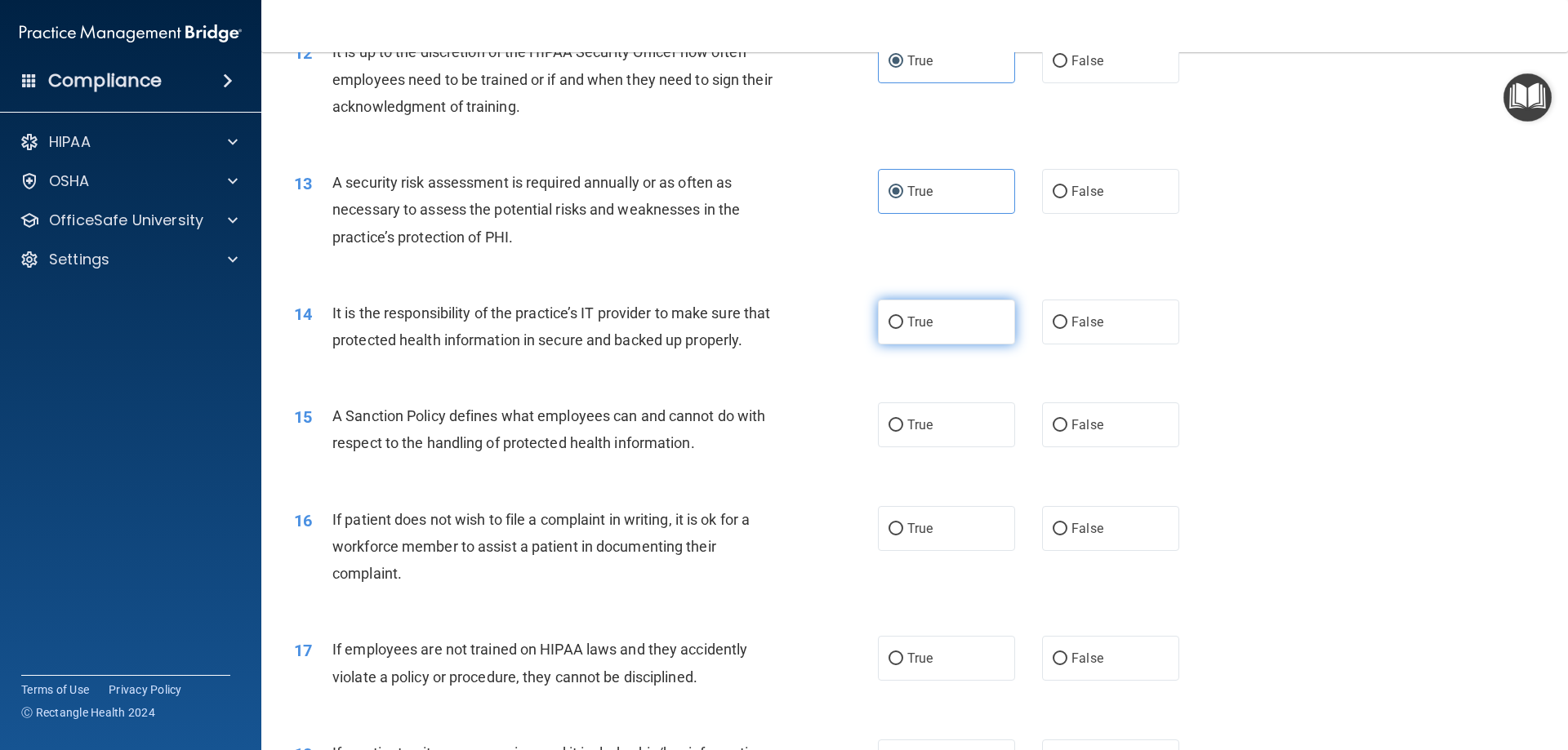
click at [903, 335] on label "True" at bounding box center [946, 321] width 137 height 44
click at [903, 329] on input "True" at bounding box center [895, 323] width 15 height 12
radio input "true"
drag, startPoint x: 916, startPoint y: 458, endPoint x: 922, endPoint y: 533, distance: 75.2
click at [915, 433] on span "True" at bounding box center [920, 425] width 26 height 16
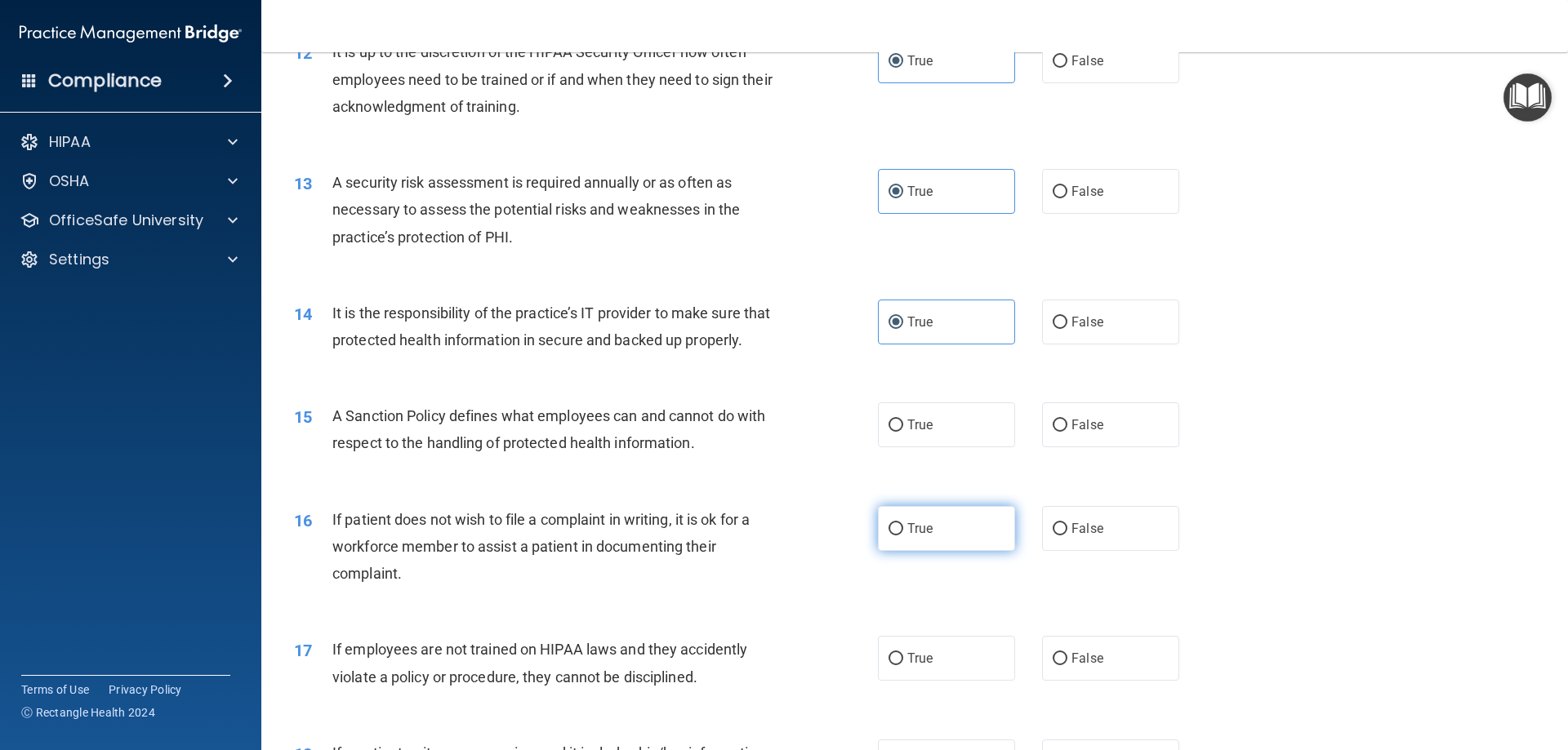
click at [903, 432] on input "True" at bounding box center [895, 426] width 15 height 12
radio input "true"
click at [929, 551] on label "True" at bounding box center [946, 528] width 137 height 44
click at [903, 536] on input "True" at bounding box center [895, 530] width 15 height 12
radio input "true"
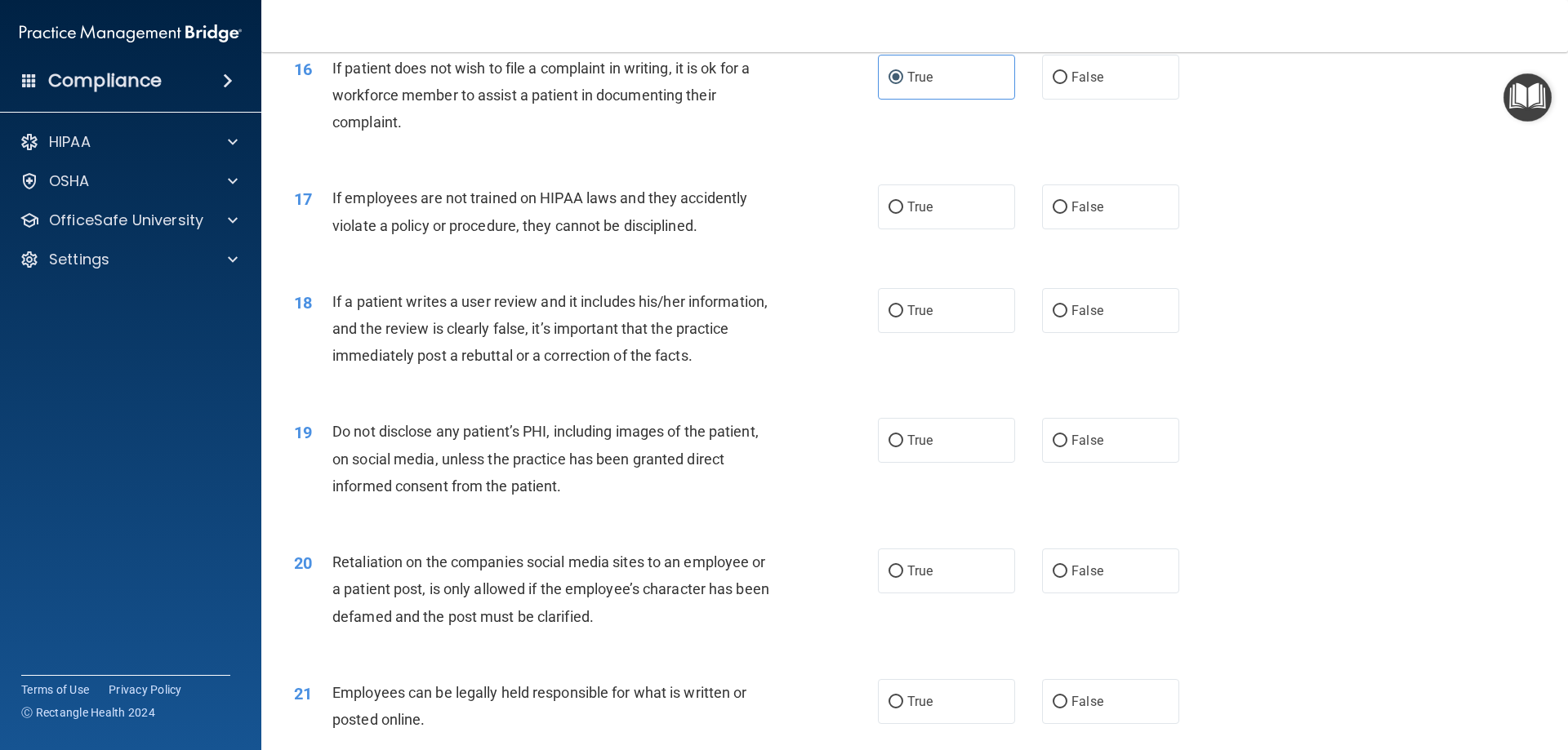
scroll to position [2124, 0]
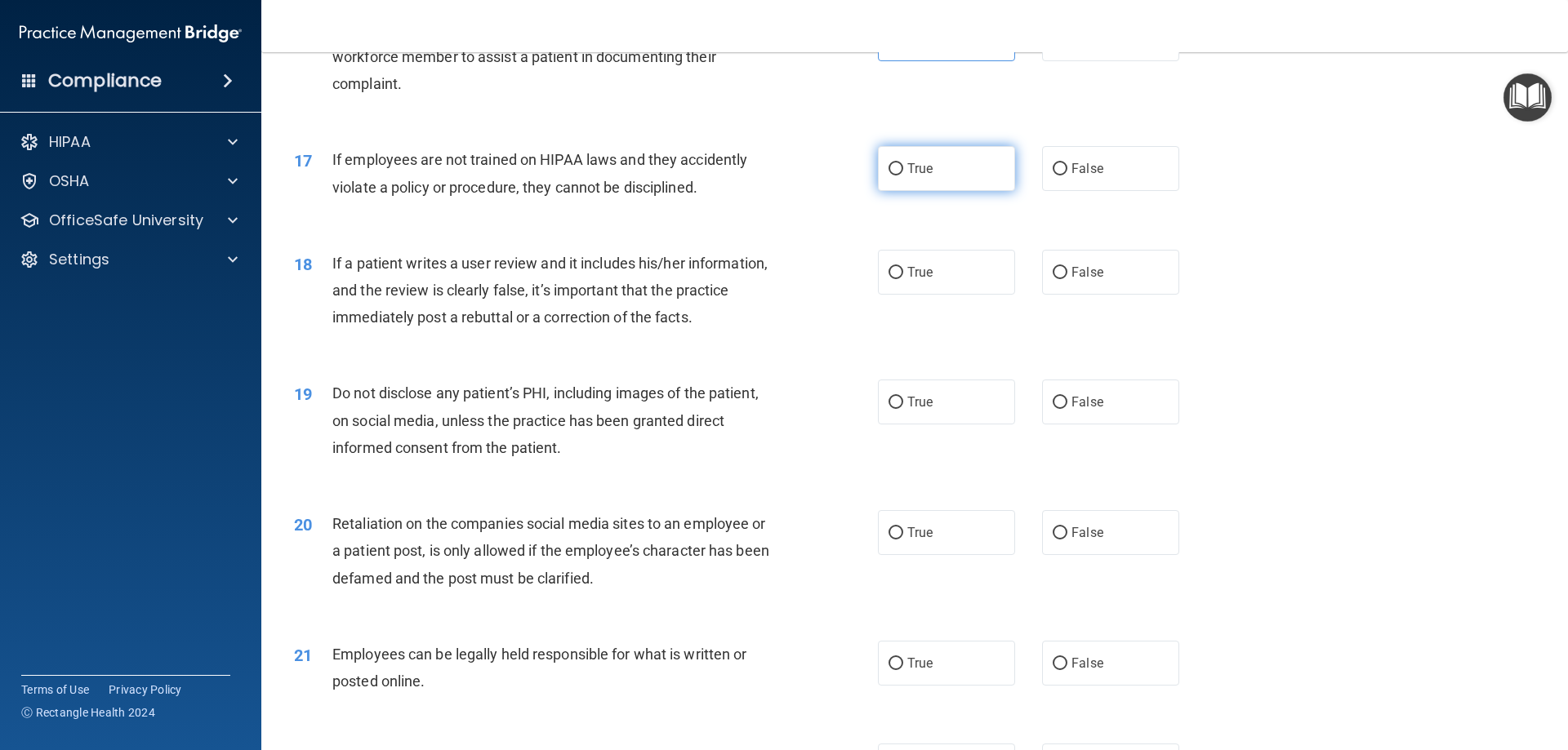
click at [924, 187] on label "True" at bounding box center [946, 168] width 137 height 44
click at [903, 176] on input "True" at bounding box center [895, 169] width 15 height 12
radio input "true"
drag, startPoint x: 934, startPoint y: 298, endPoint x: 960, endPoint y: 421, distance: 125.7
click at [931, 294] on label "True" at bounding box center [946, 272] width 137 height 44
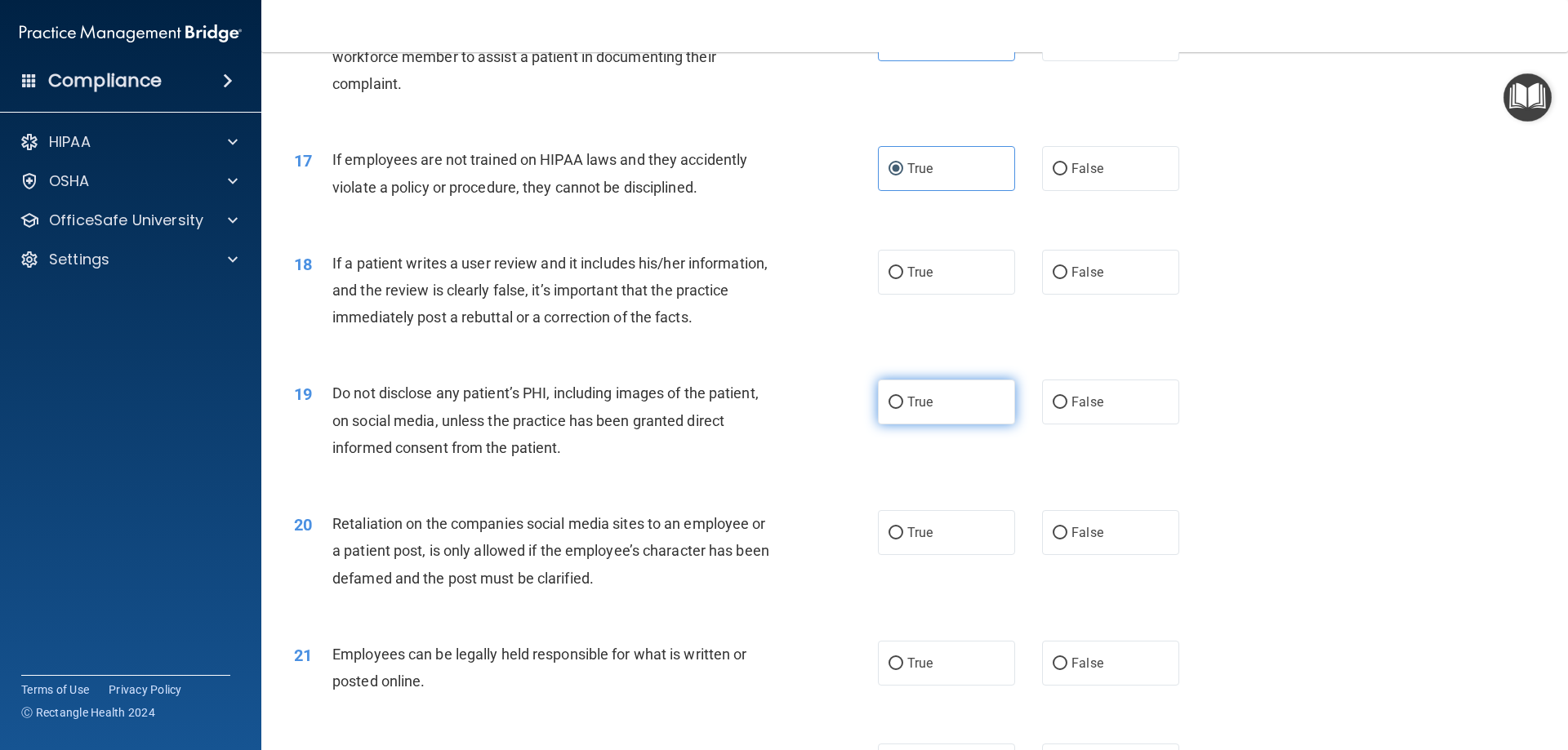
click at [903, 280] on input "True" at bounding box center [895, 273] width 15 height 12
radio input "true"
click at [939, 425] on label "True" at bounding box center [946, 401] width 137 height 44
click at [903, 409] on input "True" at bounding box center [895, 403] width 15 height 12
radio input "true"
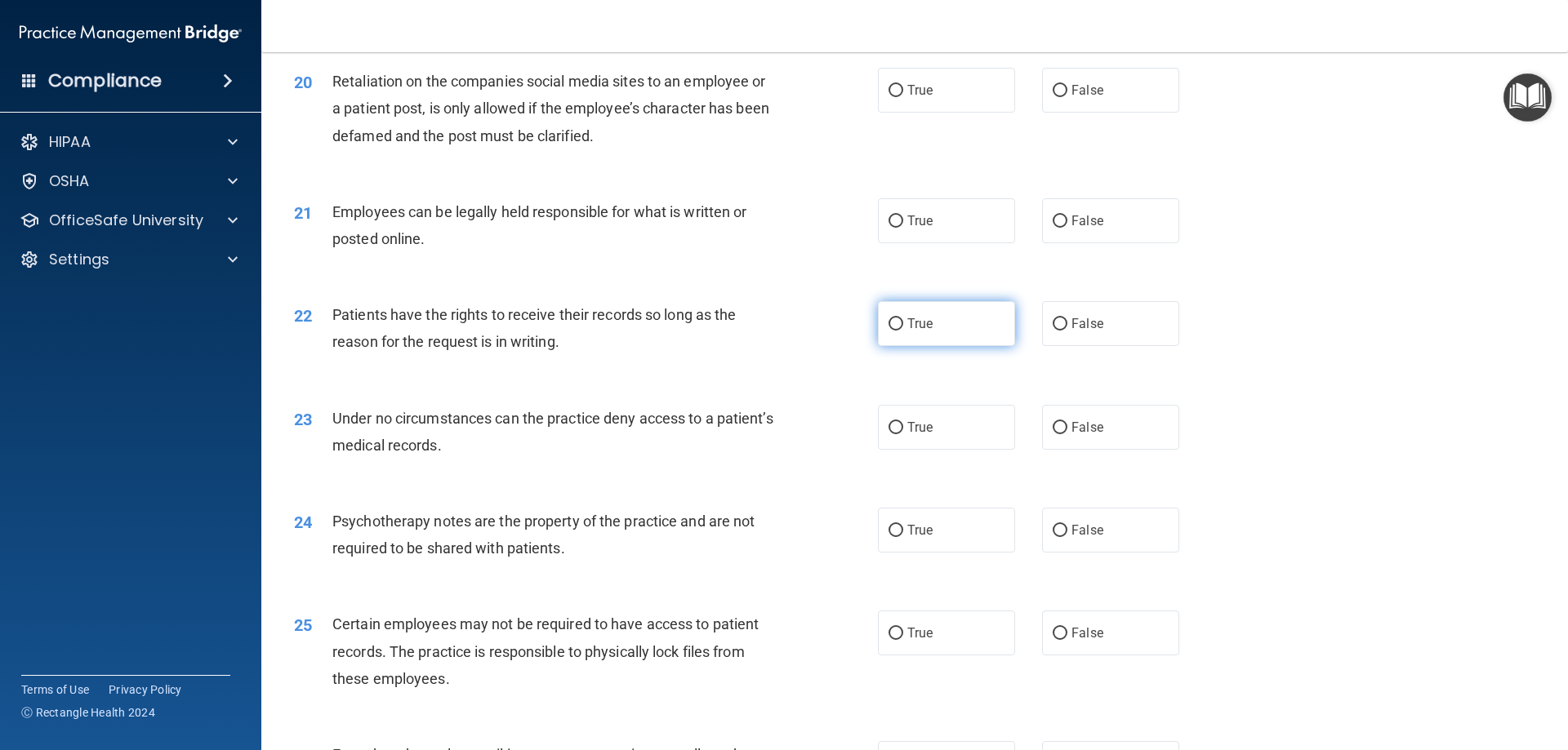
scroll to position [2613, 0]
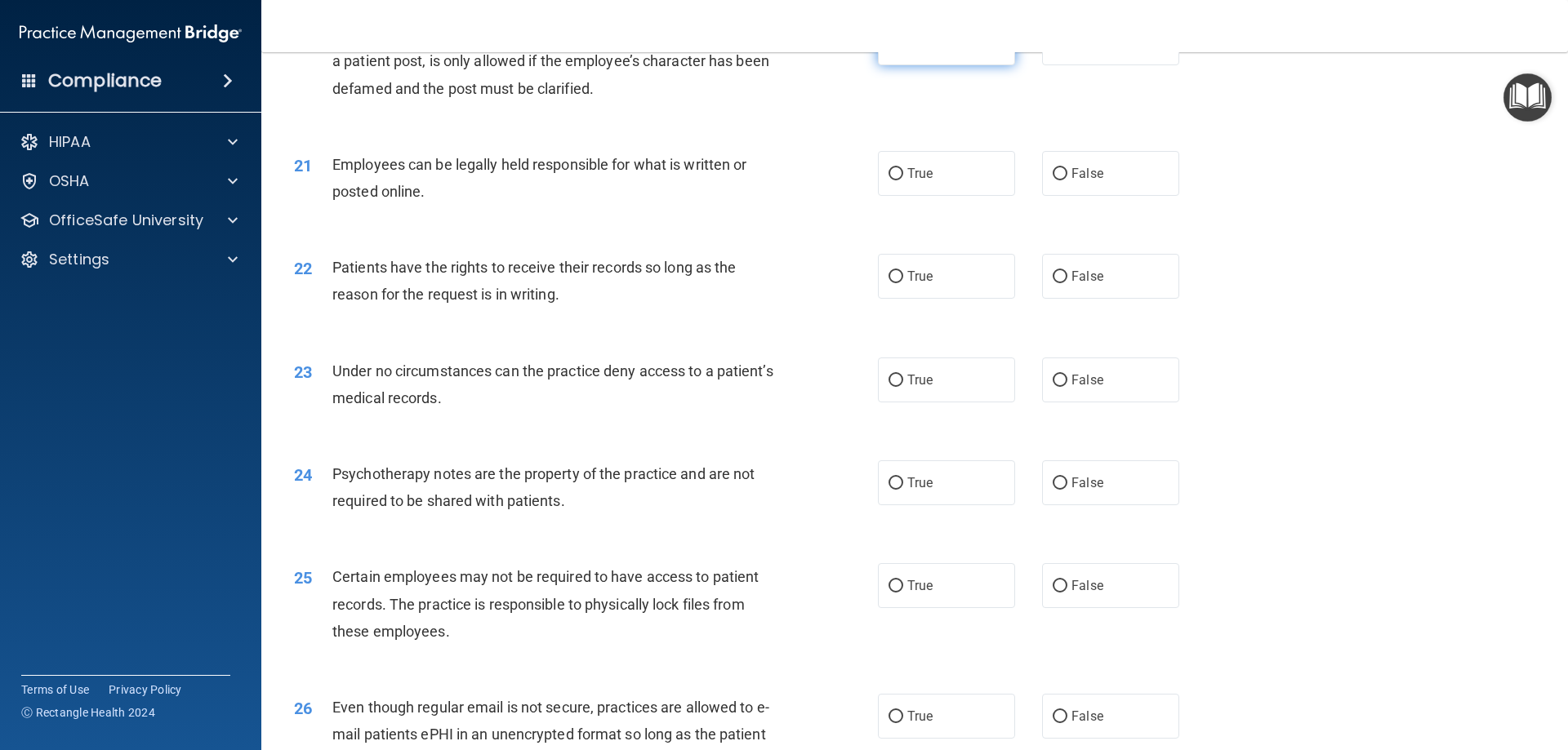
click at [936, 65] on label "True" at bounding box center [946, 42] width 137 height 44
click at [903, 49] on input "True" at bounding box center [895, 43] width 15 height 12
radio input "true"
drag, startPoint x: 952, startPoint y: 211, endPoint x: 950, endPoint y: 221, distance: 10.2
click at [952, 196] on label "True" at bounding box center [946, 173] width 137 height 44
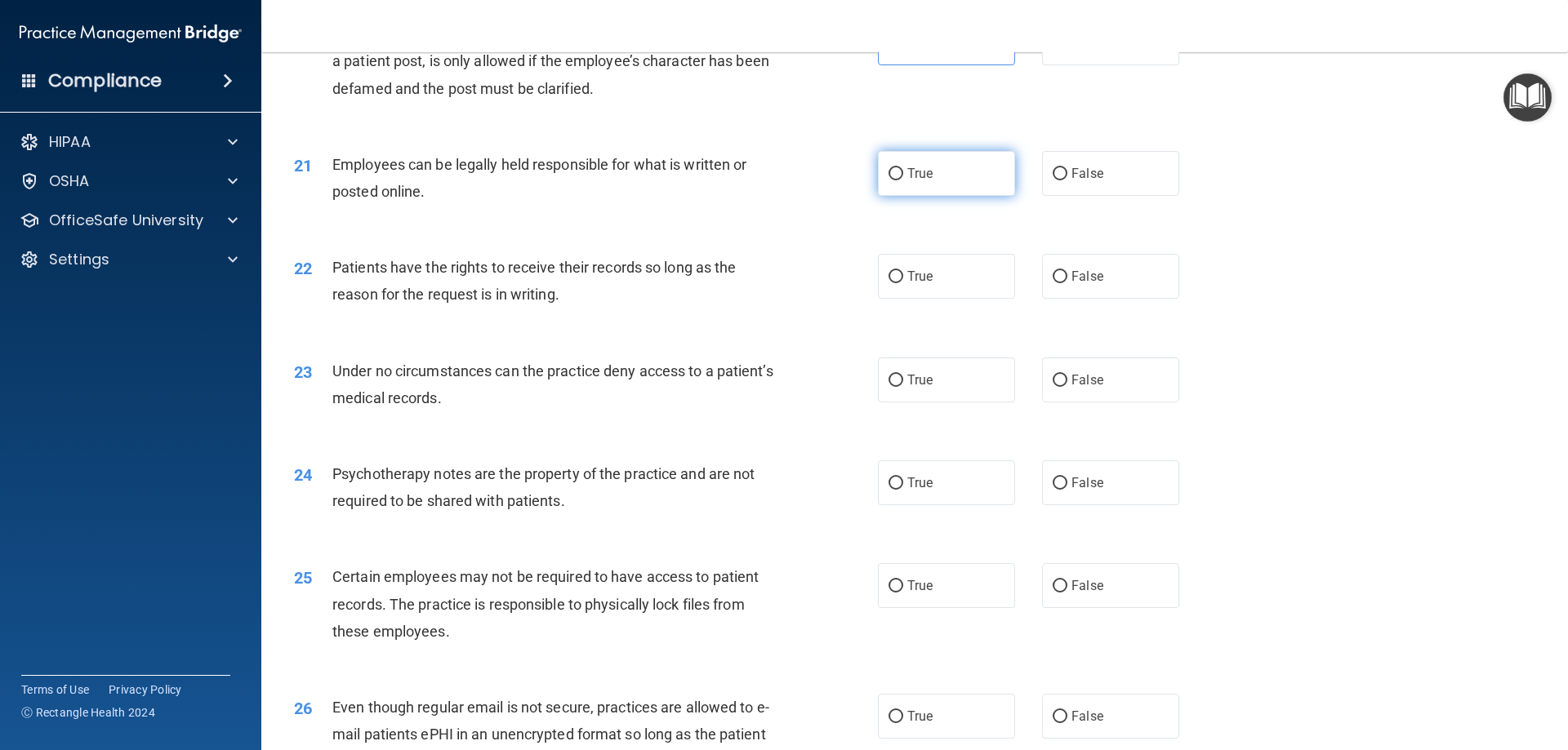
click at [903, 181] on input "True" at bounding box center [895, 174] width 15 height 12
radio input "true"
drag, startPoint x: 934, startPoint y: 309, endPoint x: 930, endPoint y: 370, distance: 61.1
click at [933, 298] on label "True" at bounding box center [946, 276] width 137 height 44
click at [903, 284] on input "True" at bounding box center [895, 277] width 15 height 12
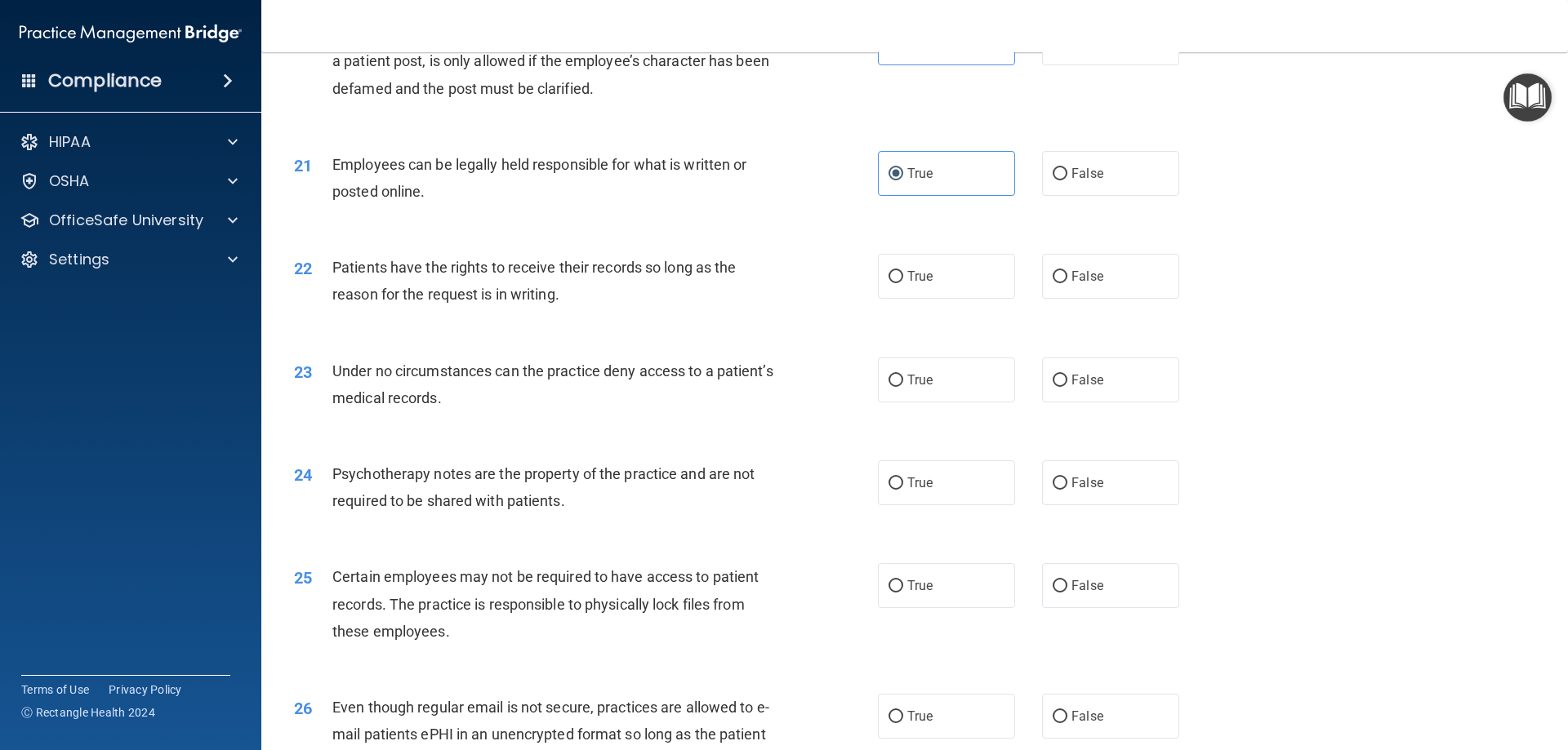
radio input "true"
click at [940, 432] on div "23 Under no circumstances can the practice deny access to a patient’s medical r…" at bounding box center [914, 388] width 1266 height 103
click at [924, 388] on span "True" at bounding box center [920, 380] width 26 height 16
click at [903, 387] on input "True" at bounding box center [895, 380] width 15 height 12
radio input "true"
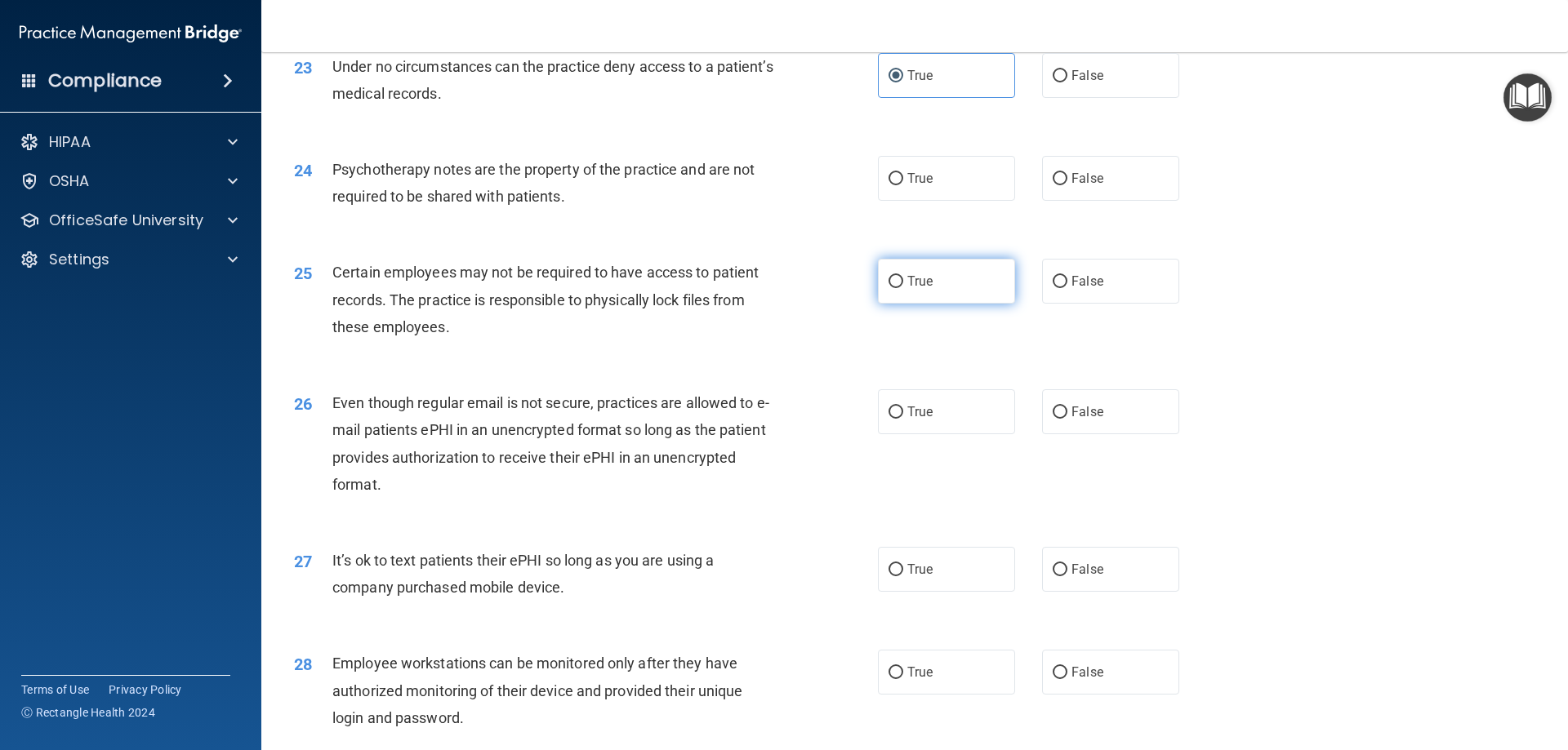
scroll to position [2940, 0]
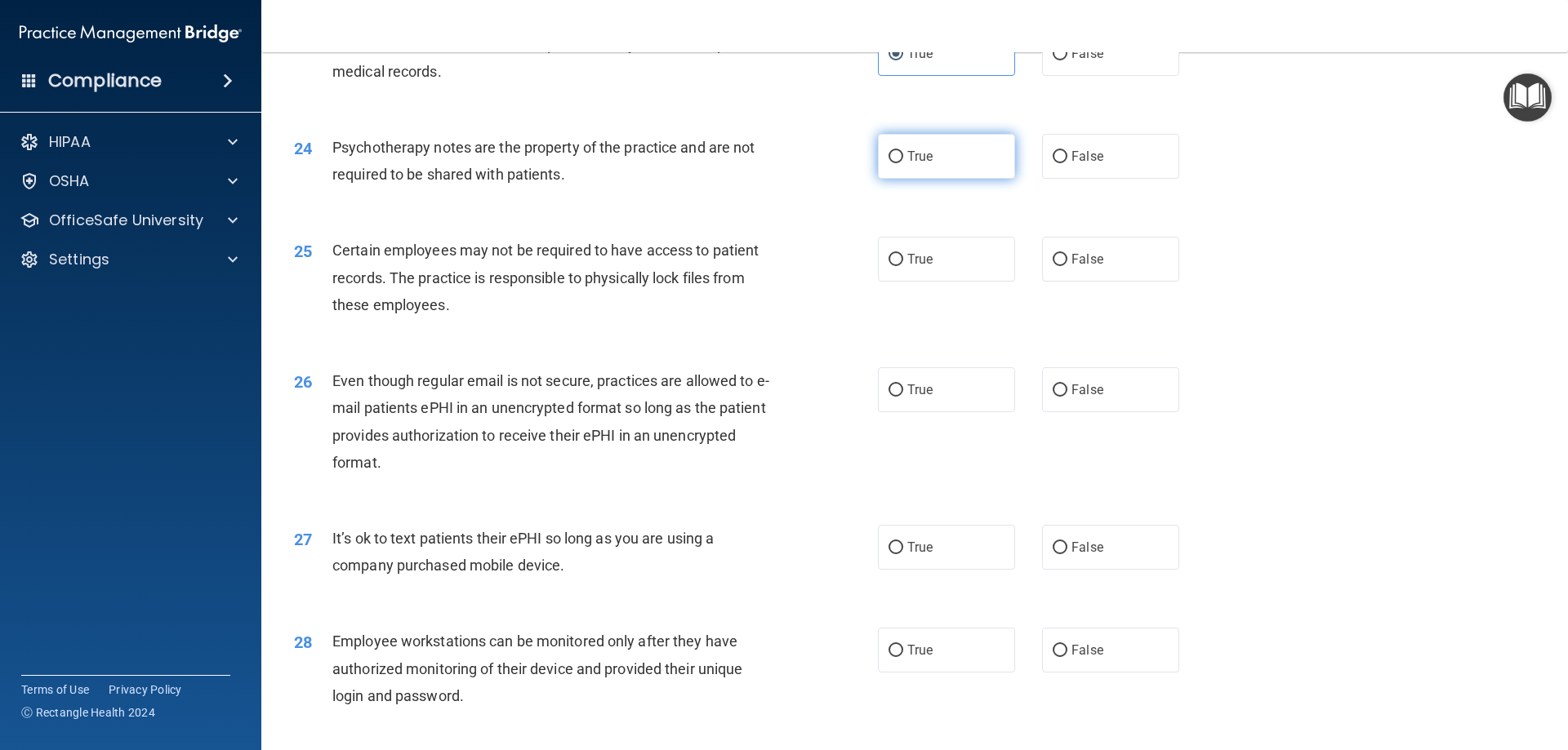
click at [920, 179] on label "True" at bounding box center [946, 156] width 137 height 44
click at [903, 163] on input "True" at bounding box center [895, 157] width 15 height 12
radio input "true"
click at [920, 267] on span "True" at bounding box center [920, 260] width 26 height 16
click at [903, 266] on input "True" at bounding box center [895, 260] width 15 height 12
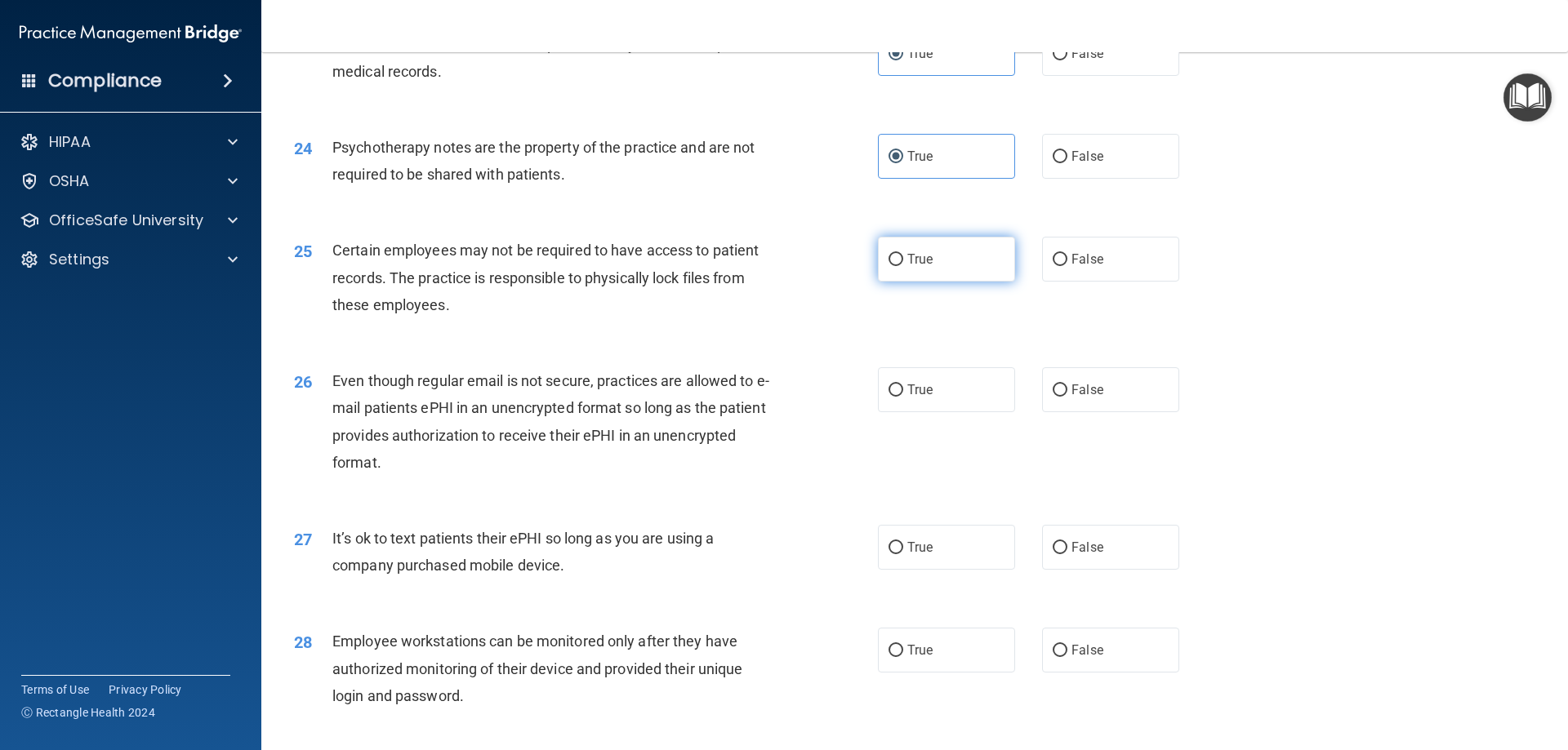
radio input "true"
drag, startPoint x: 928, startPoint y: 407, endPoint x: 927, endPoint y: 395, distance: 12.0
click at [927, 408] on label "True" at bounding box center [946, 389] width 137 height 44
click at [903, 397] on input "True" at bounding box center [895, 390] width 15 height 12
radio input "true"
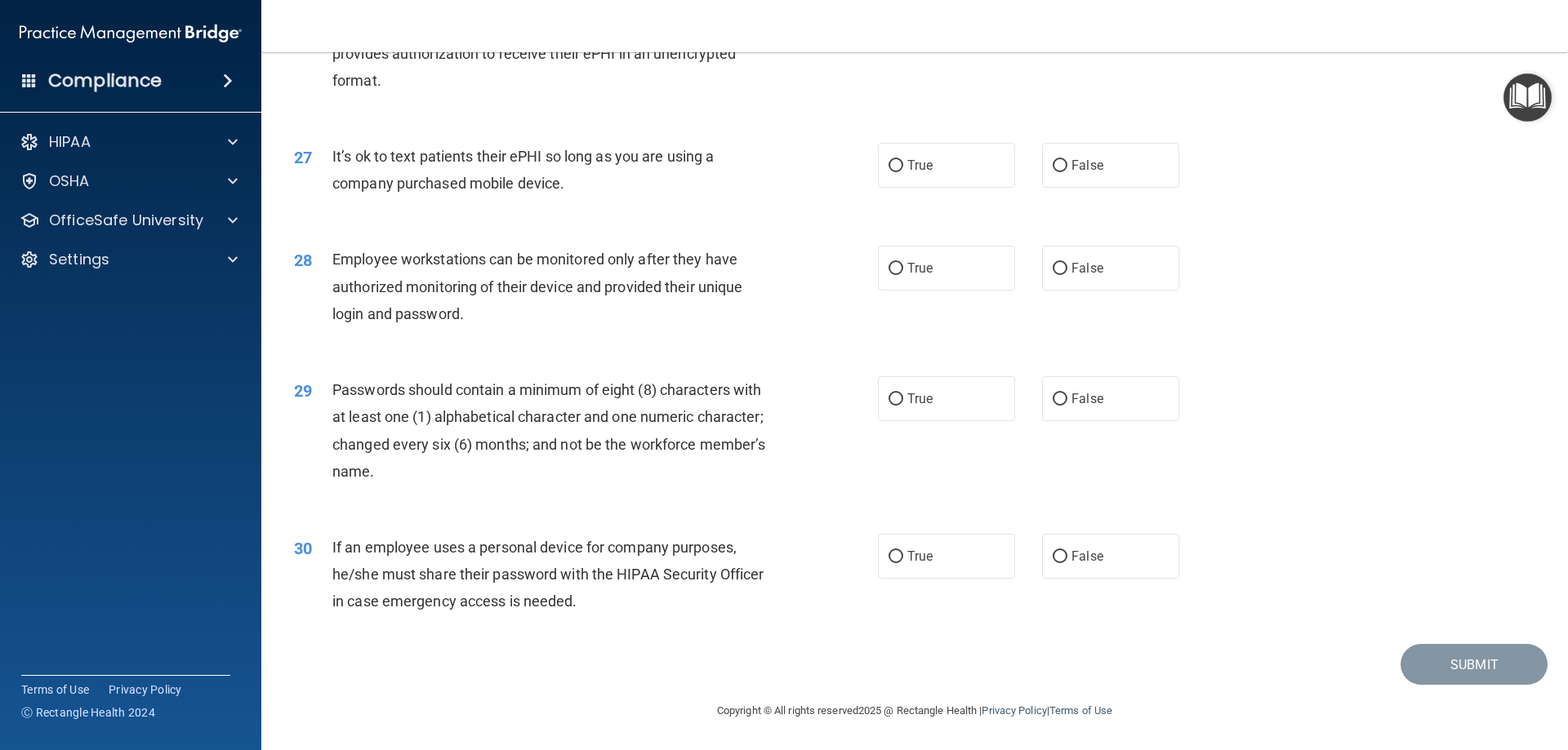
scroll to position [3348, 0]
drag, startPoint x: 893, startPoint y: 172, endPoint x: 895, endPoint y: 181, distance: 9.2
click at [893, 175] on label "True" at bounding box center [946, 165] width 137 height 44
click at [893, 172] on input "True" at bounding box center [895, 166] width 15 height 12
radio input "true"
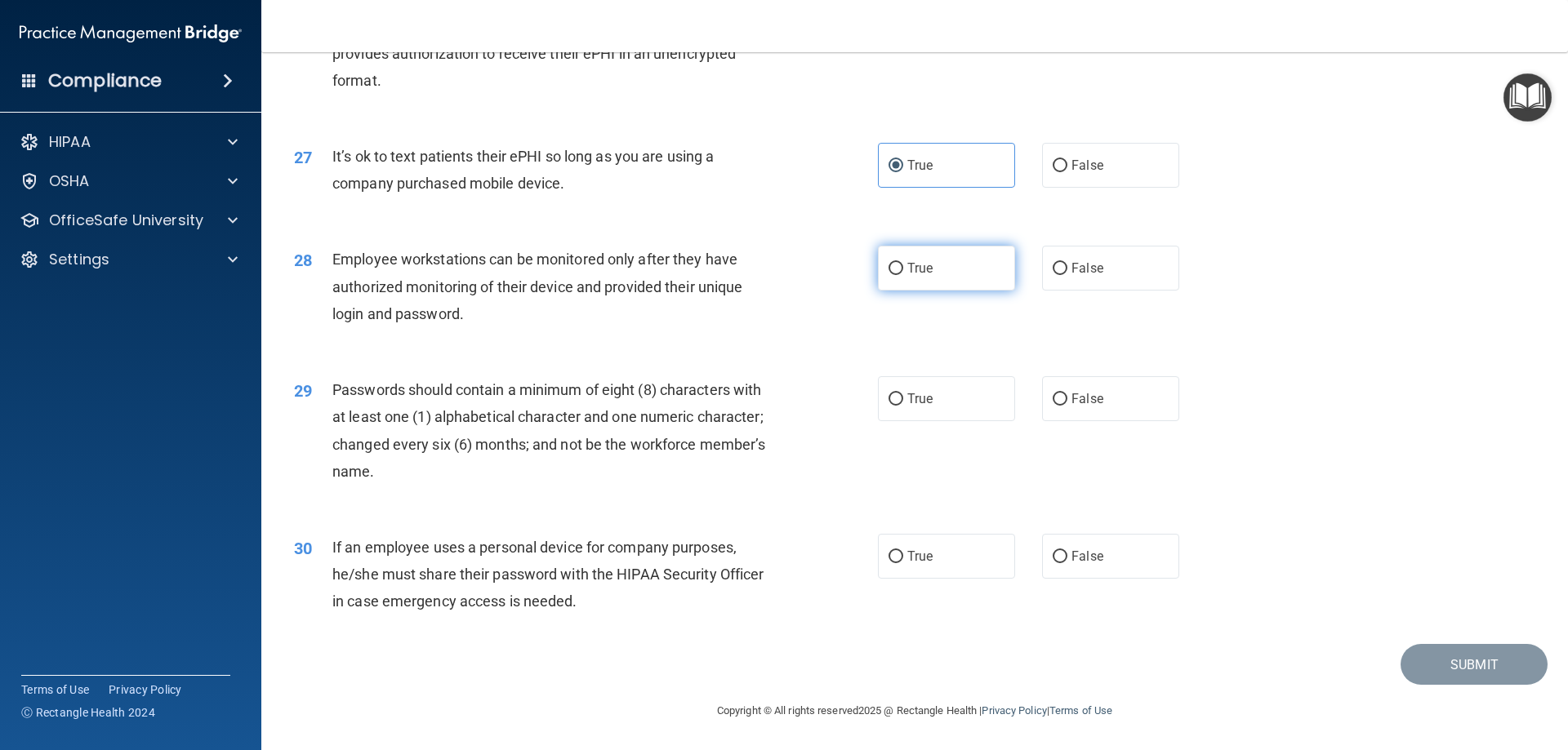
click at [895, 271] on input "True" at bounding box center [895, 269] width 15 height 12
radio input "true"
drag, startPoint x: 915, startPoint y: 407, endPoint x: 927, endPoint y: 550, distance: 143.5
click at [914, 412] on label "True" at bounding box center [946, 398] width 137 height 44
click at [903, 406] on input "True" at bounding box center [895, 399] width 15 height 12
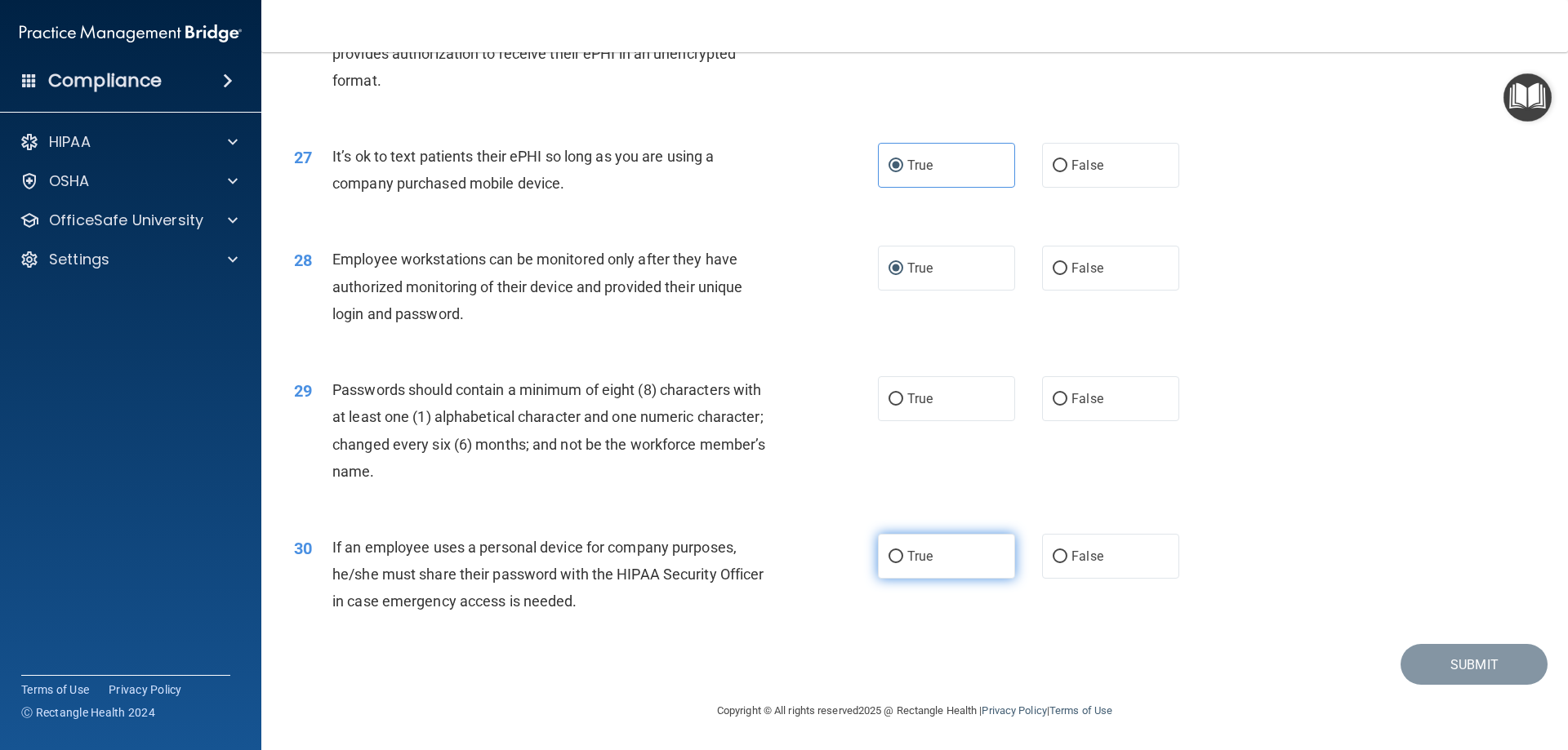
radio input "true"
click at [954, 564] on label "True" at bounding box center [946, 555] width 137 height 44
click at [903, 563] on input "True" at bounding box center [895, 557] width 15 height 12
radio input "true"
drag, startPoint x: 1436, startPoint y: 668, endPoint x: 1448, endPoint y: 666, distance: 12.2
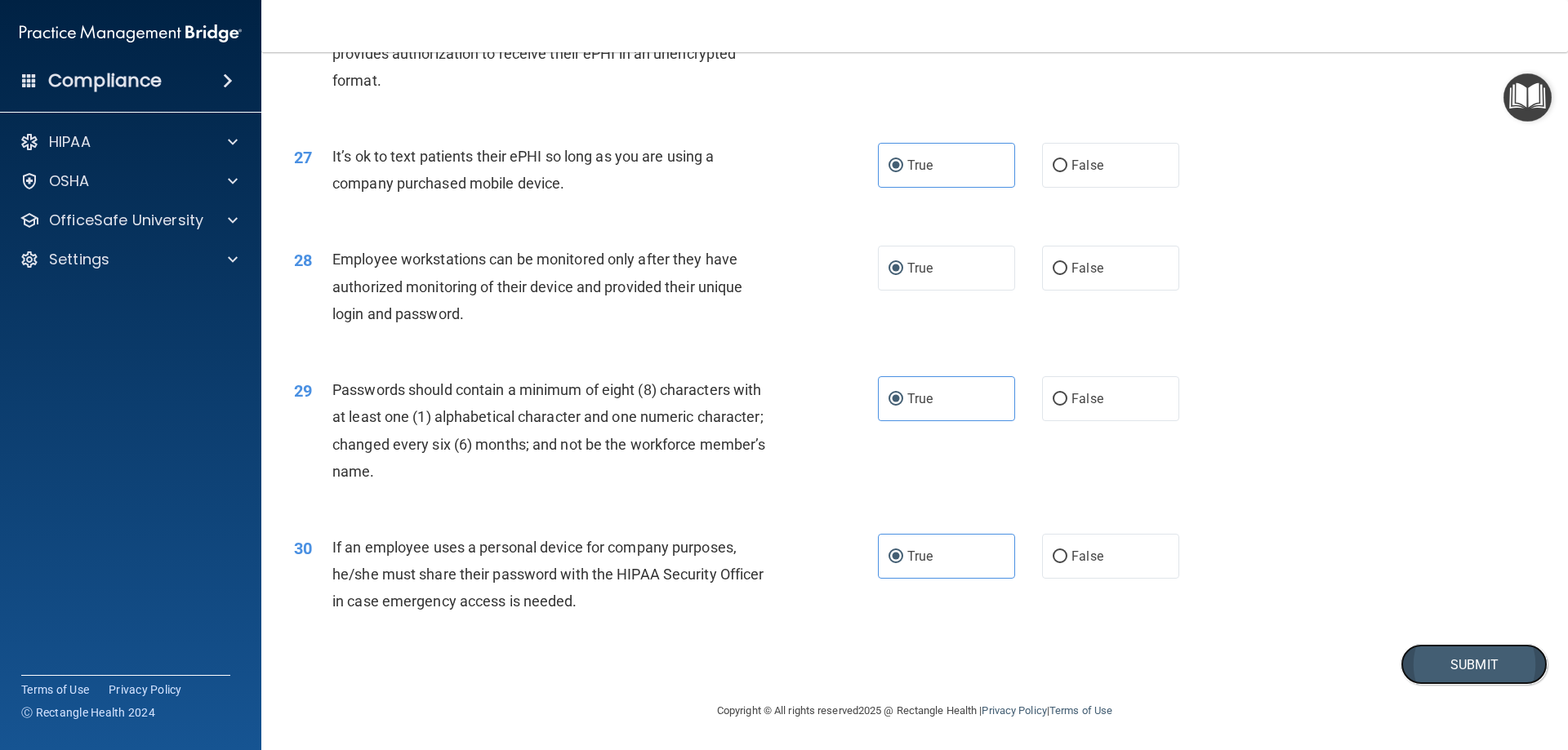
click at [1433, 670] on button "Submit" at bounding box center [1473, 665] width 147 height 42
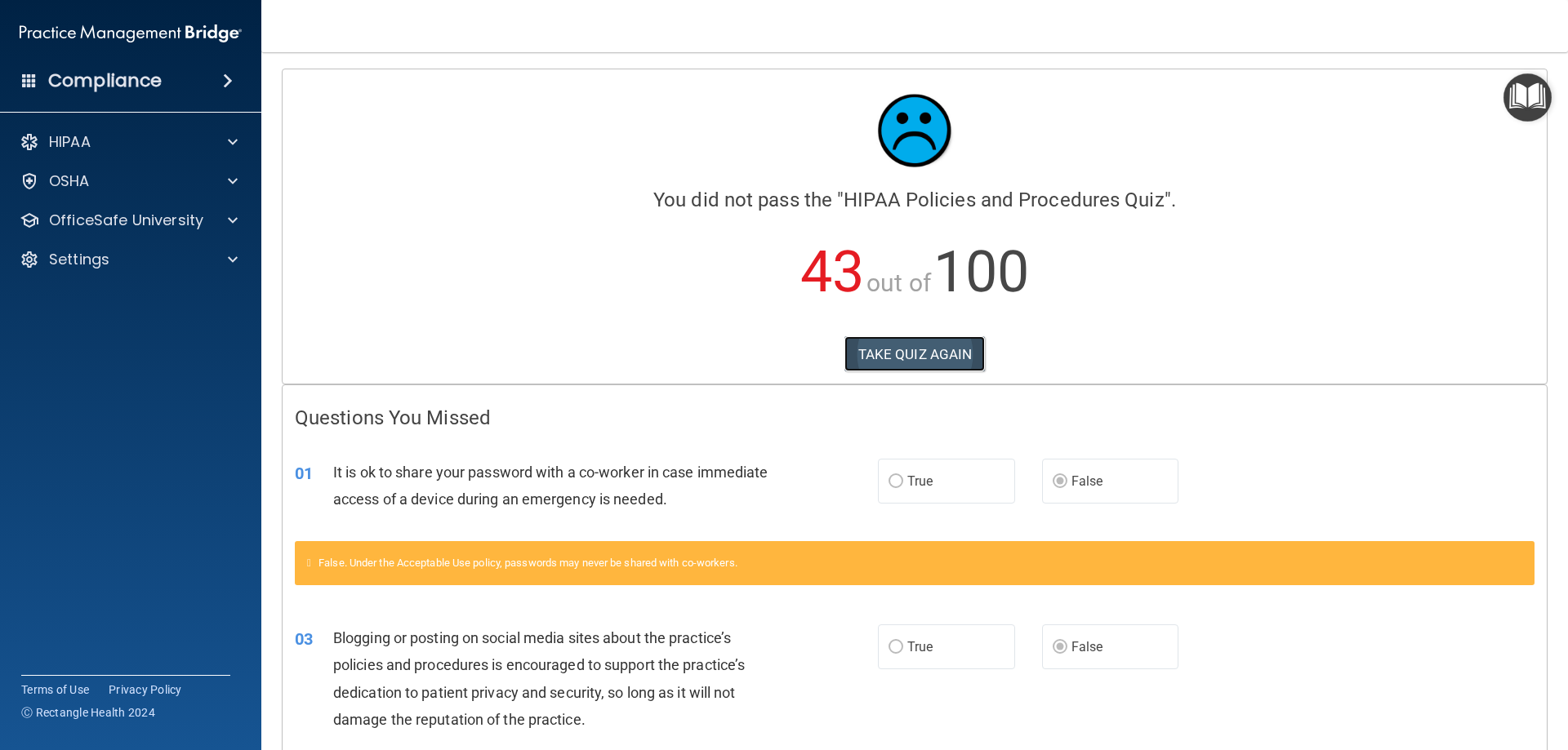
click at [937, 351] on button "TAKE QUIZ AGAIN" at bounding box center [915, 354] width 141 height 36
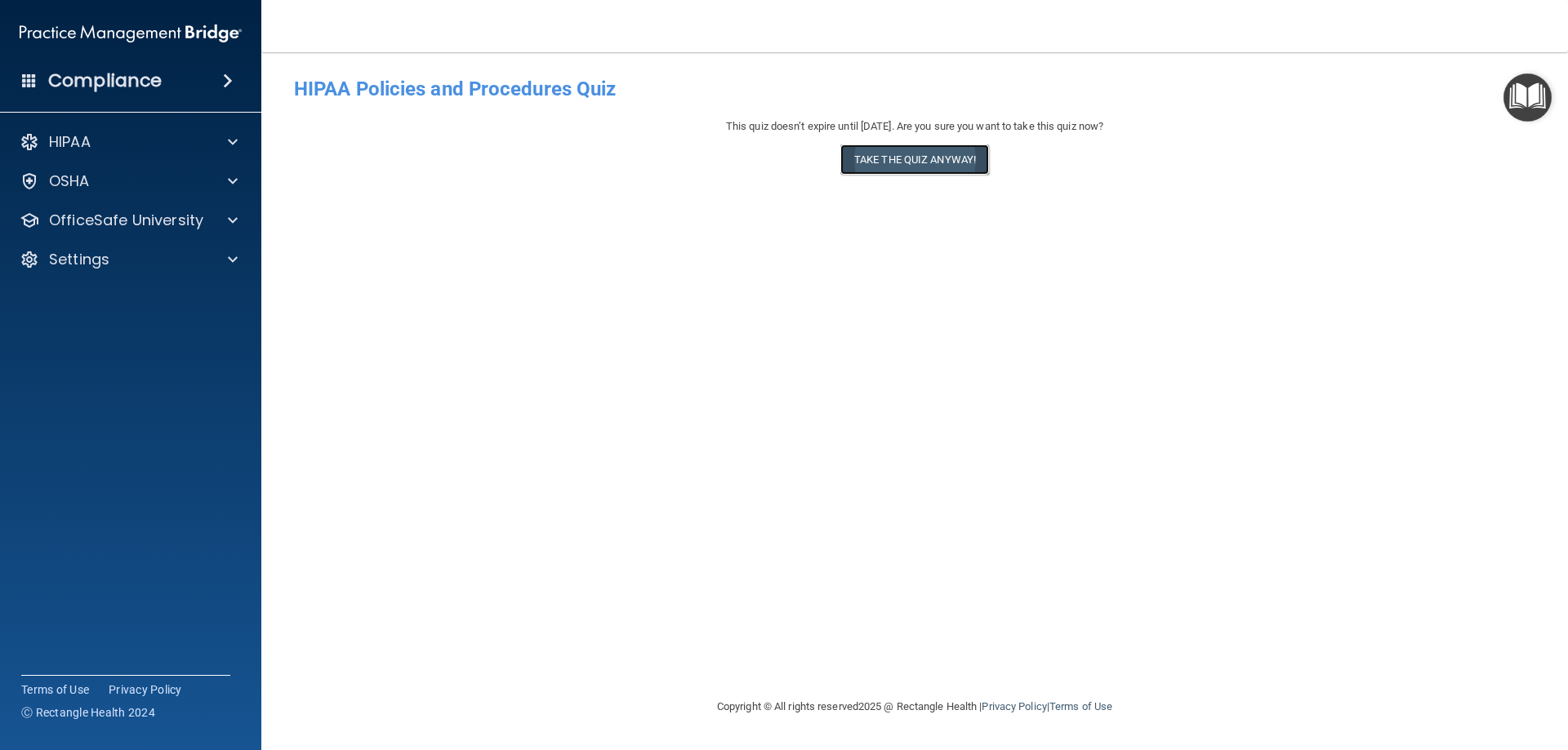
click at [905, 158] on button "Take the quiz anyway!" at bounding box center [914, 159] width 148 height 31
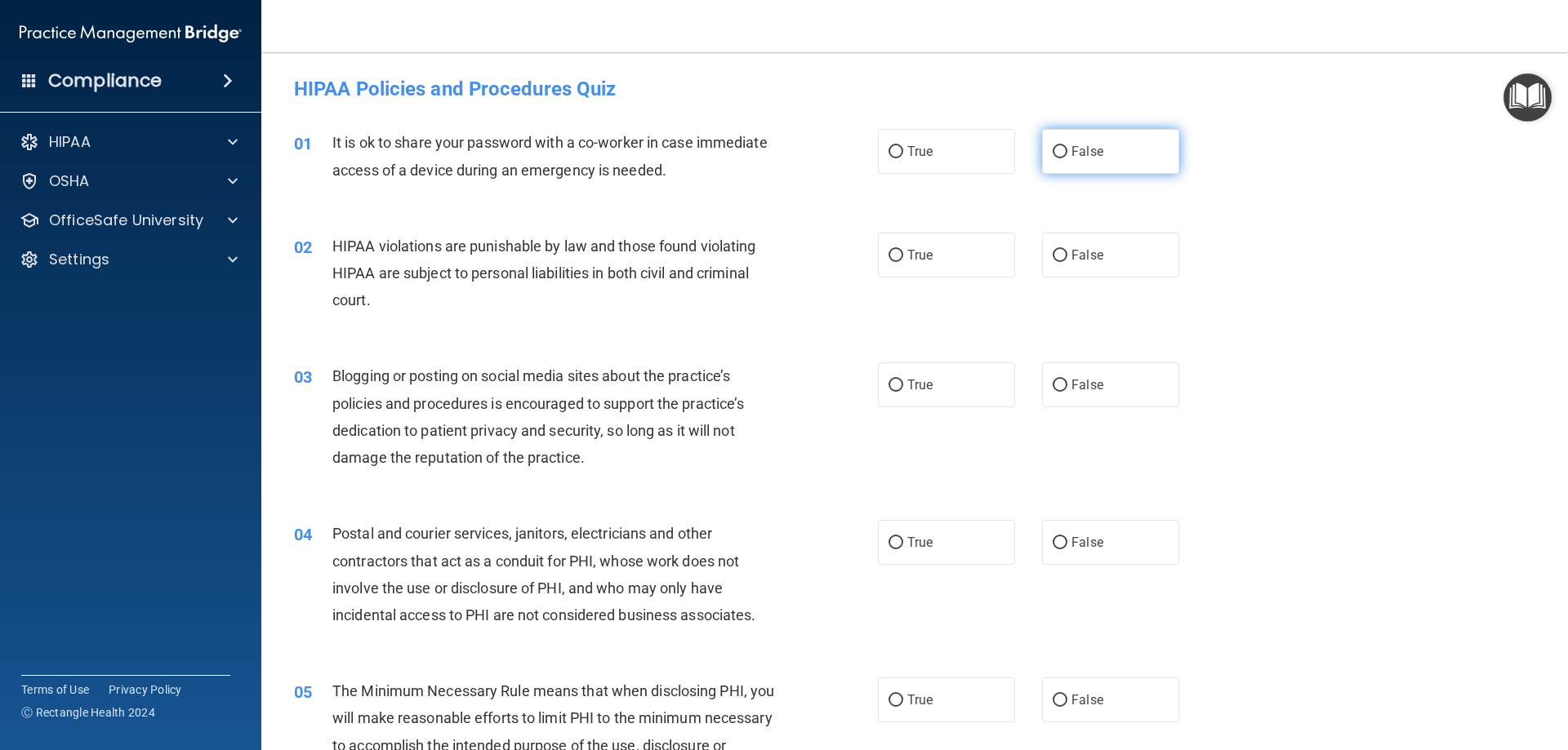
click at [1096, 148] on label "False" at bounding box center [1110, 151] width 137 height 44
click at [1067, 148] on input "False" at bounding box center [1059, 152] width 15 height 12
radio input "true"
click at [935, 256] on label "True" at bounding box center [946, 255] width 137 height 44
click at [903, 256] on input "True" at bounding box center [895, 256] width 15 height 12
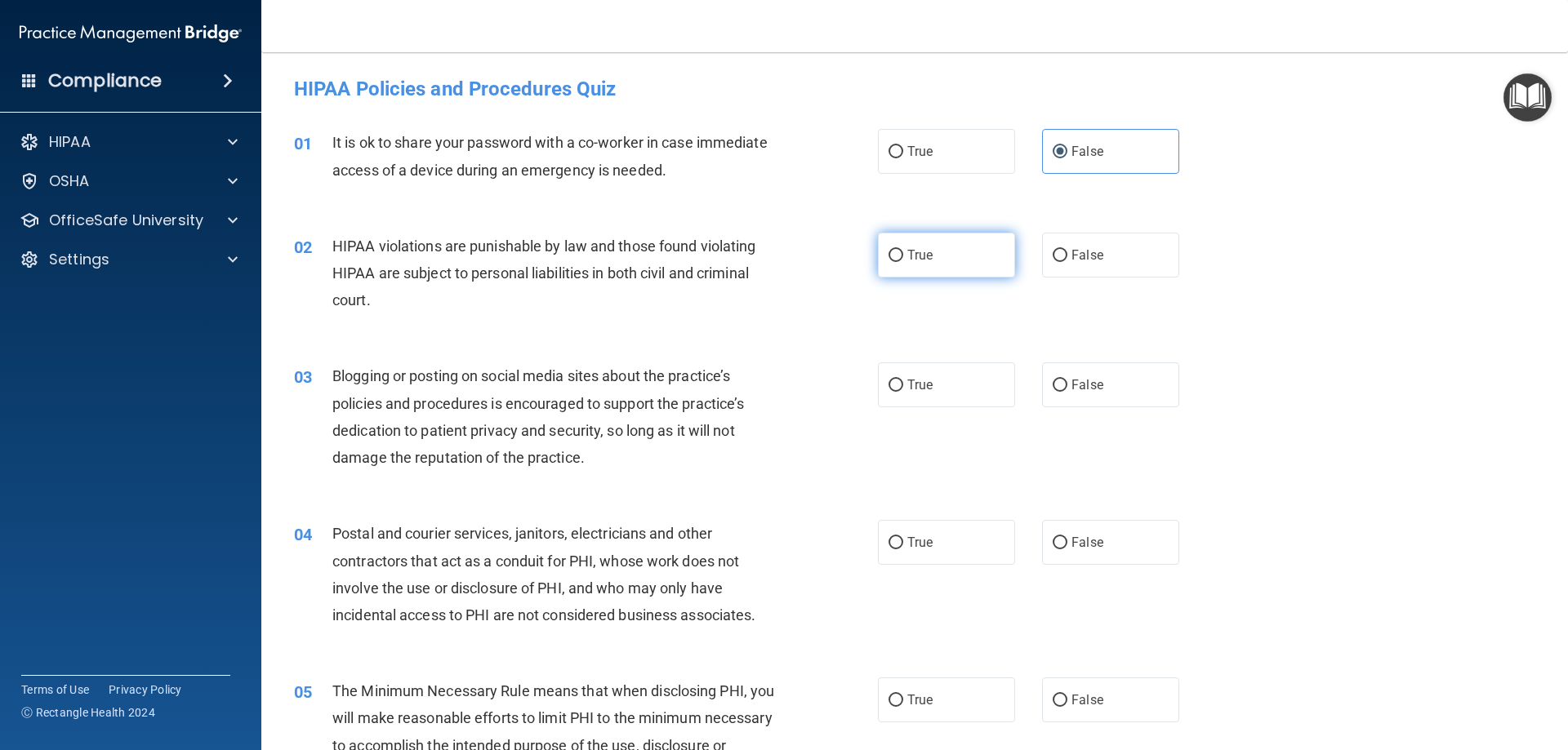
radio input "true"
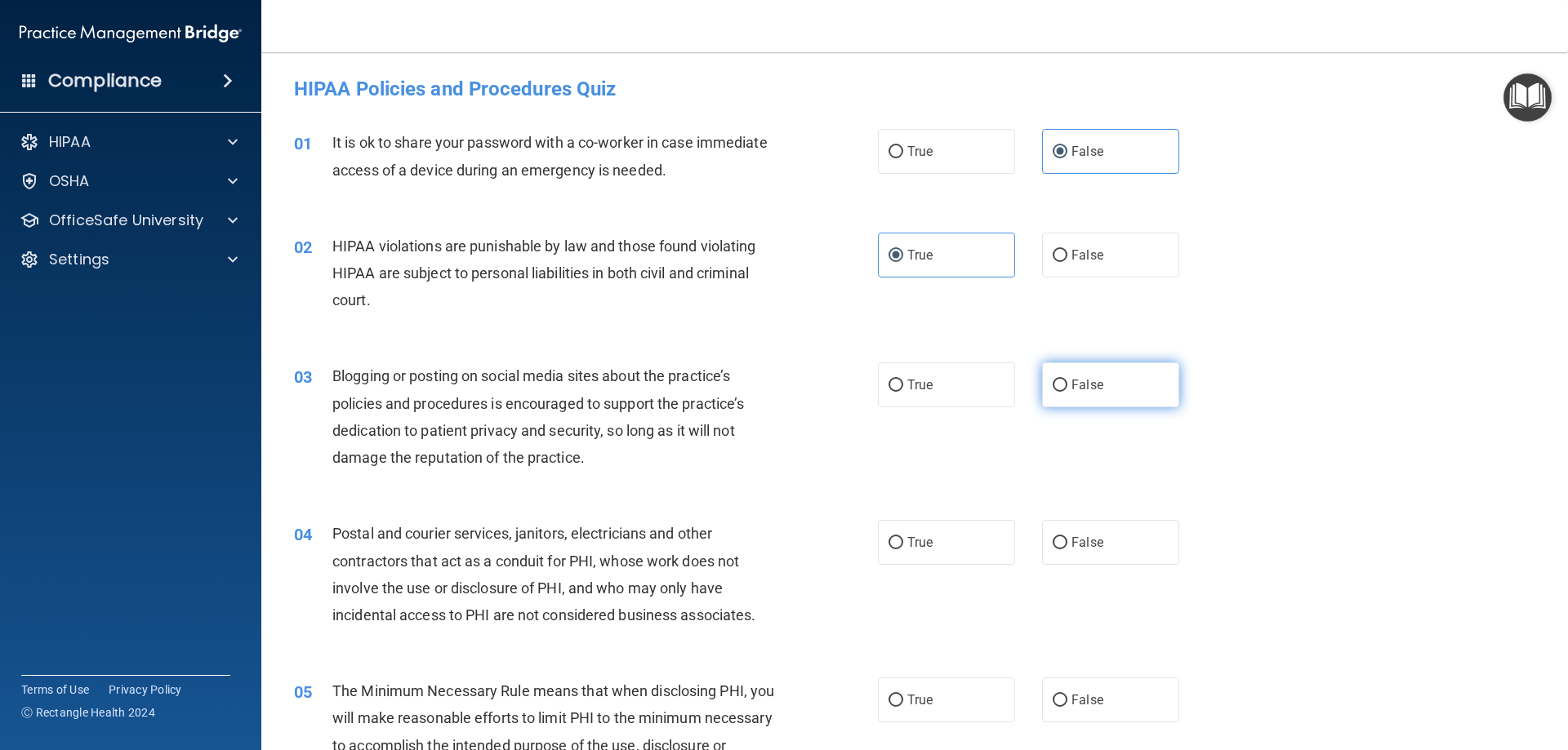
click at [1100, 392] on label "False" at bounding box center [1110, 384] width 137 height 44
click at [1067, 392] on input "False" at bounding box center [1059, 385] width 15 height 12
radio input "true"
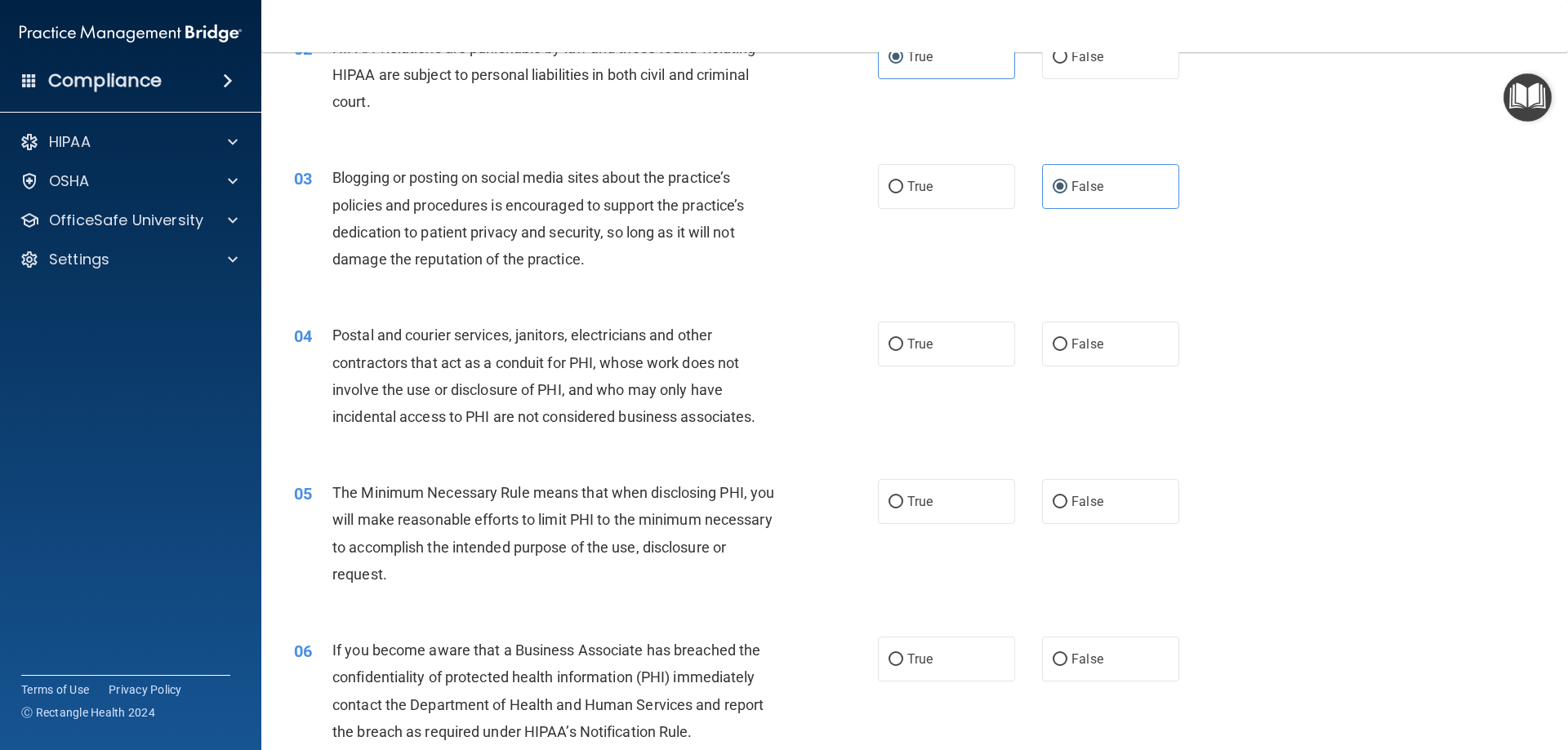
scroll to position [245, 0]
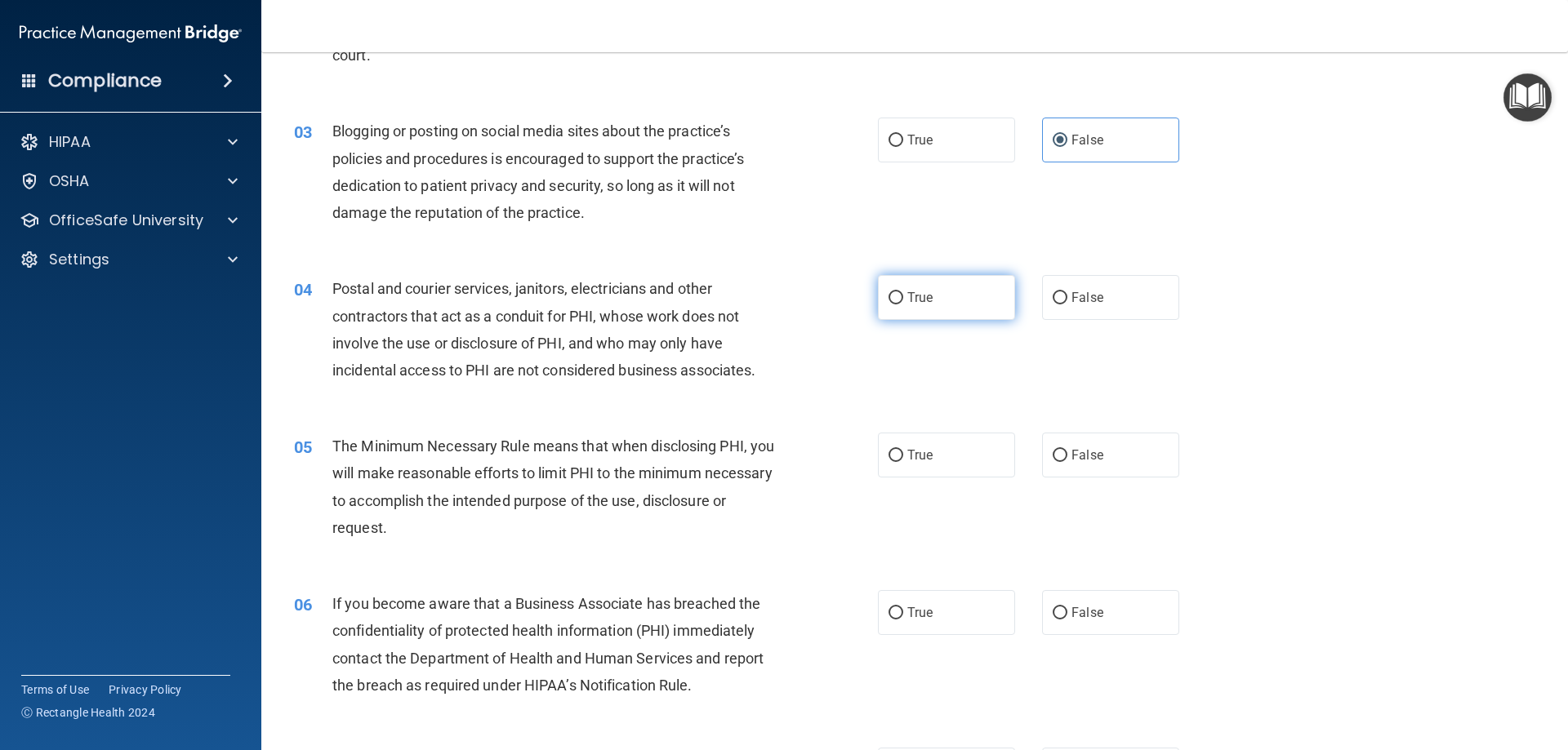
click at [940, 299] on label "True" at bounding box center [946, 296] width 137 height 44
click at [903, 299] on input "True" at bounding box center [895, 298] width 15 height 12
radio input "true"
click at [939, 450] on label "True" at bounding box center [946, 455] width 137 height 44
click at [903, 450] on input "True" at bounding box center [895, 456] width 15 height 12
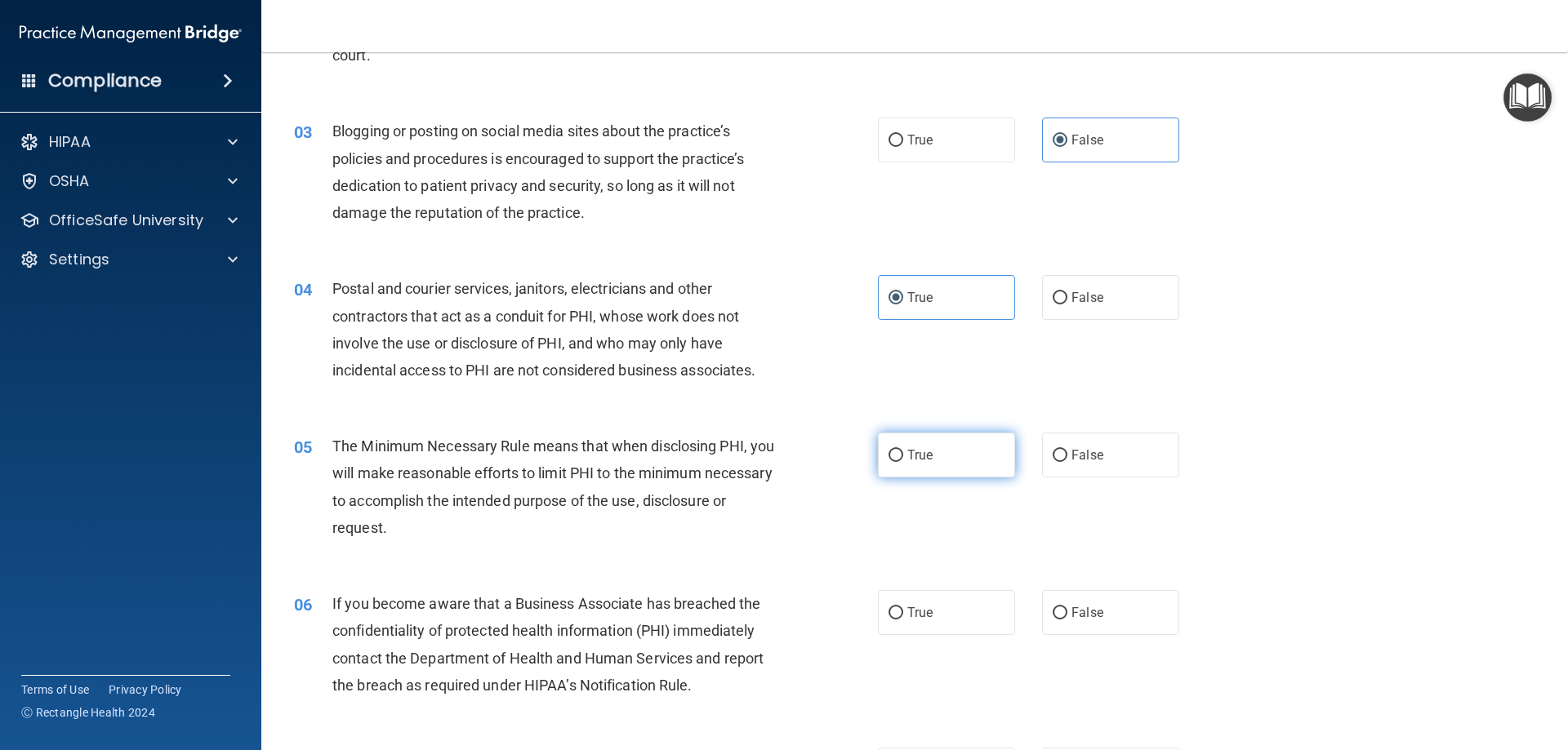
radio input "true"
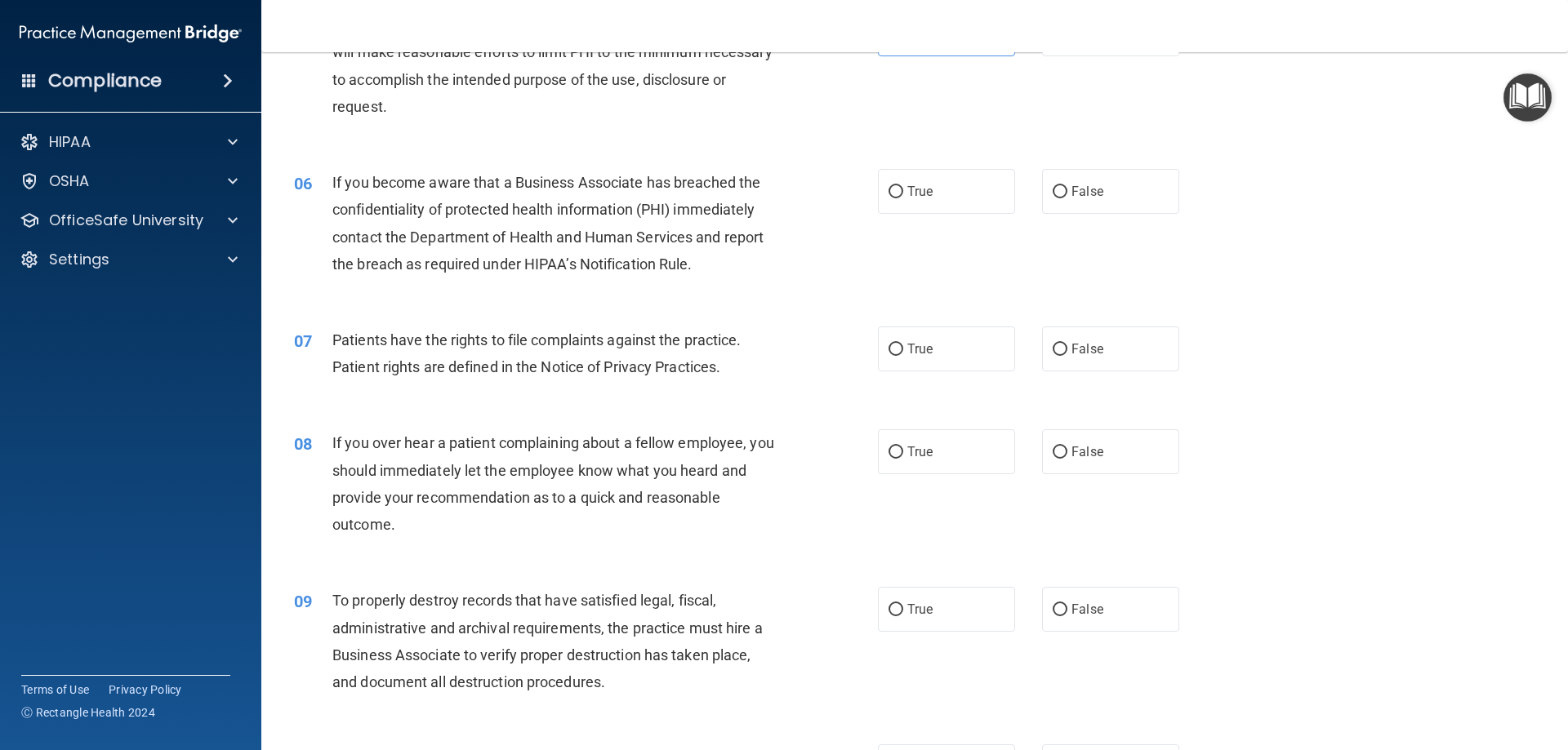
scroll to position [735, 0]
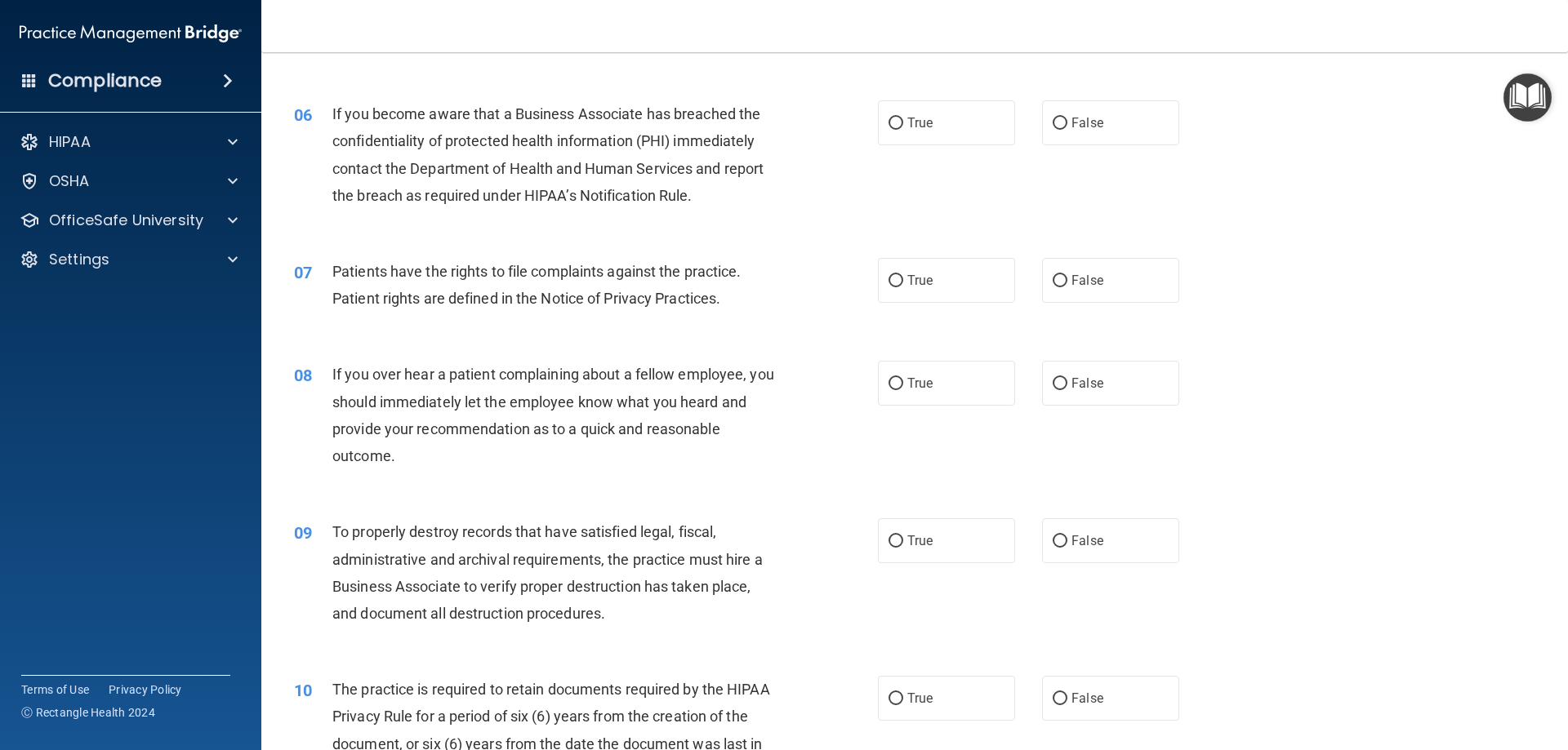
drag, startPoint x: 1059, startPoint y: 119, endPoint x: 1010, endPoint y: 186, distance: 83.0
click at [1060, 120] on label "False" at bounding box center [1110, 123] width 137 height 44
click at [1060, 120] on input "False" at bounding box center [1059, 124] width 15 height 12
radio input "true"
click at [934, 291] on label "True" at bounding box center [946, 280] width 137 height 44
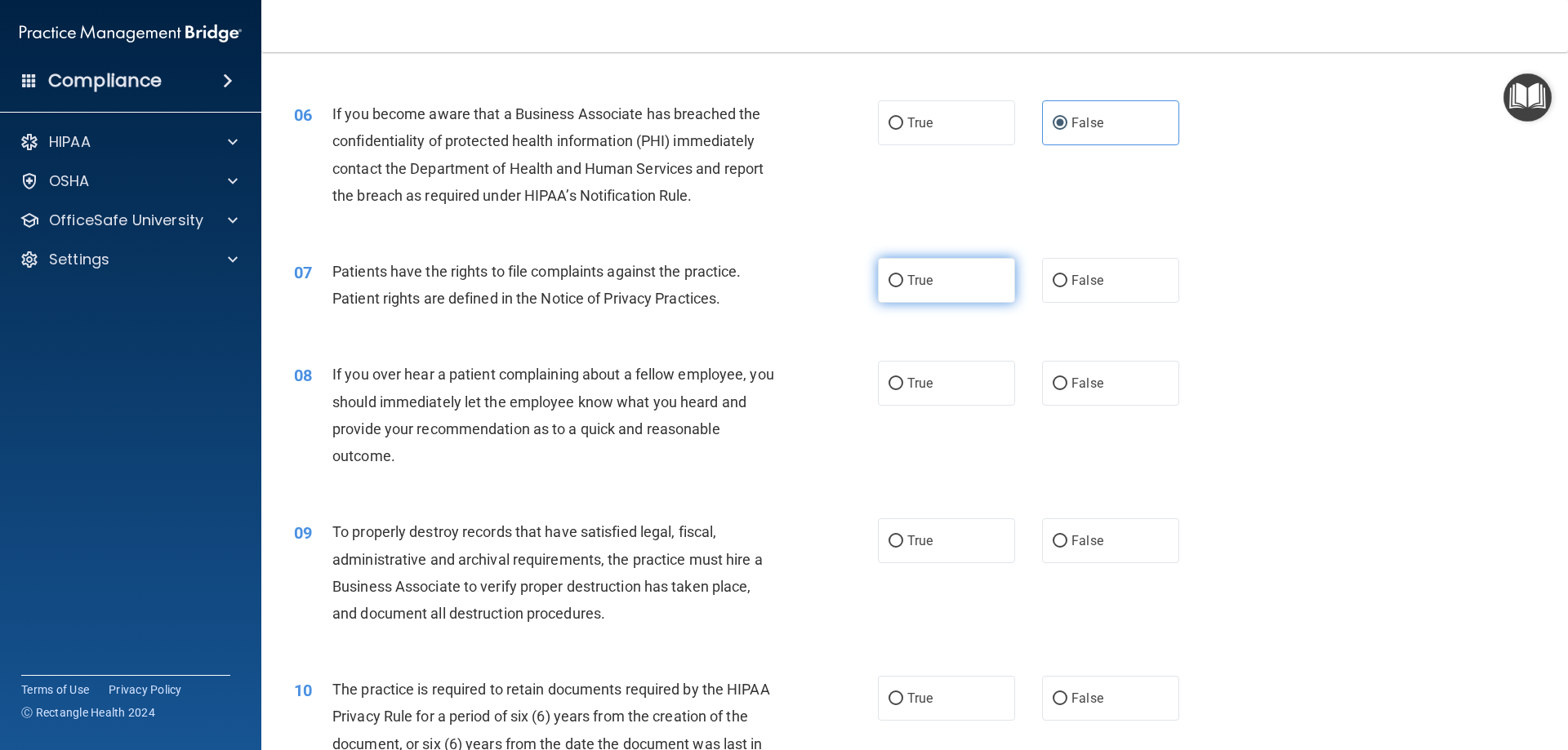
click at [903, 288] on input "True" at bounding box center [895, 281] width 15 height 12
radio input "true"
click at [1083, 386] on span "False" at bounding box center [1087, 383] width 32 height 16
click at [1067, 386] on input "False" at bounding box center [1059, 384] width 15 height 12
radio input "true"
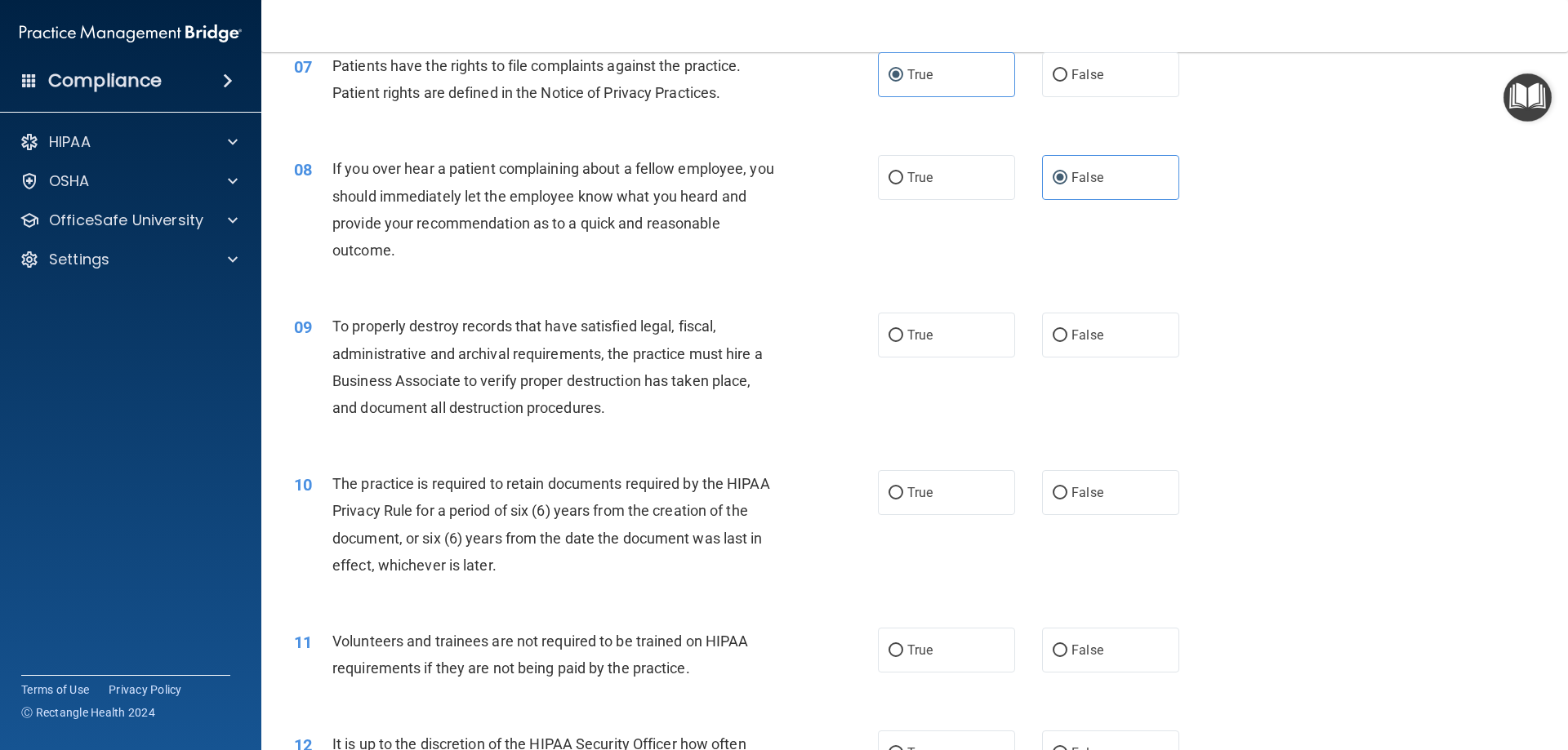
scroll to position [980, 0]
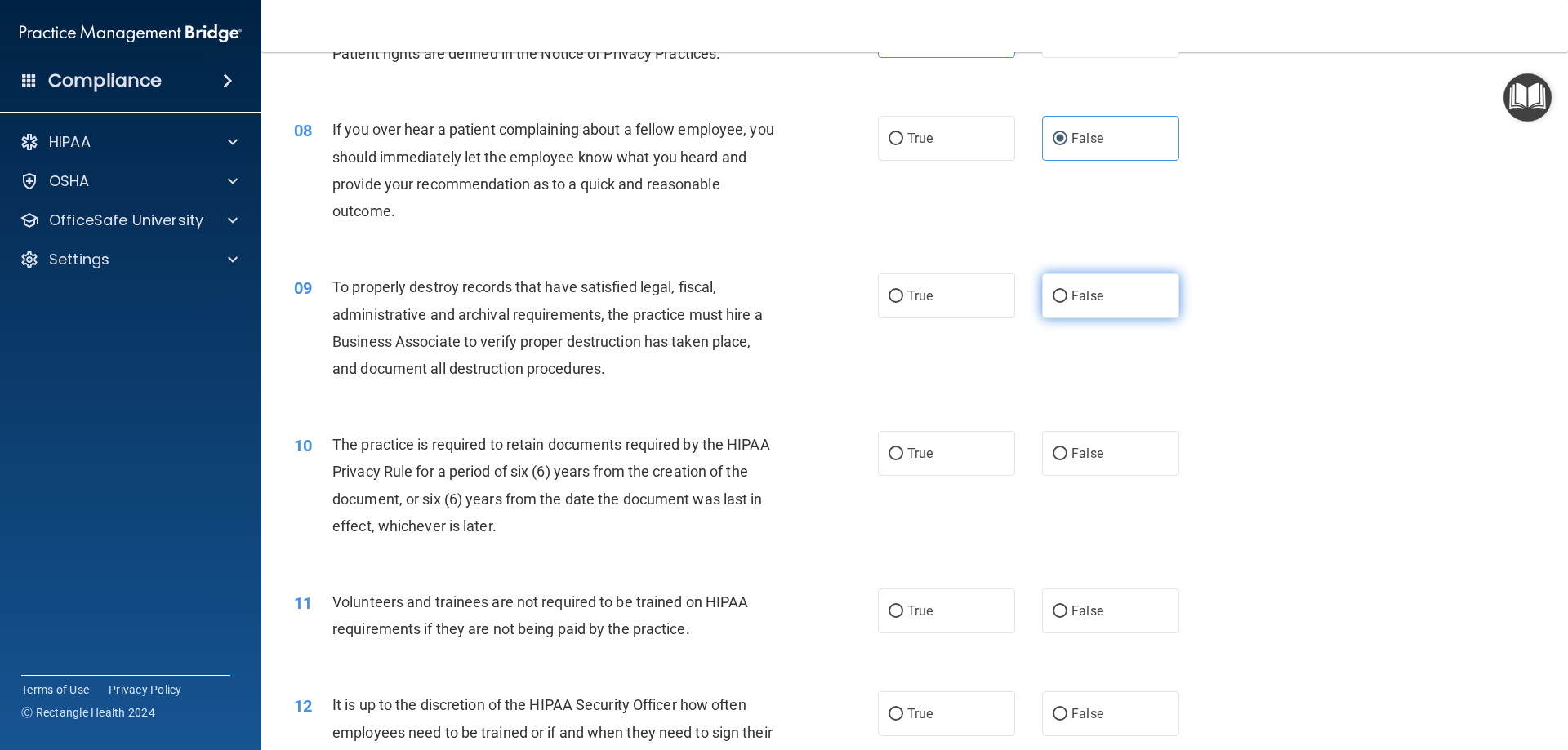
click at [1066, 308] on label "False" at bounding box center [1110, 295] width 137 height 44
click at [1066, 303] on input "False" at bounding box center [1059, 296] width 15 height 12
radio input "true"
click at [971, 453] on label "True" at bounding box center [946, 453] width 137 height 44
click at [903, 453] on input "True" at bounding box center [895, 455] width 15 height 12
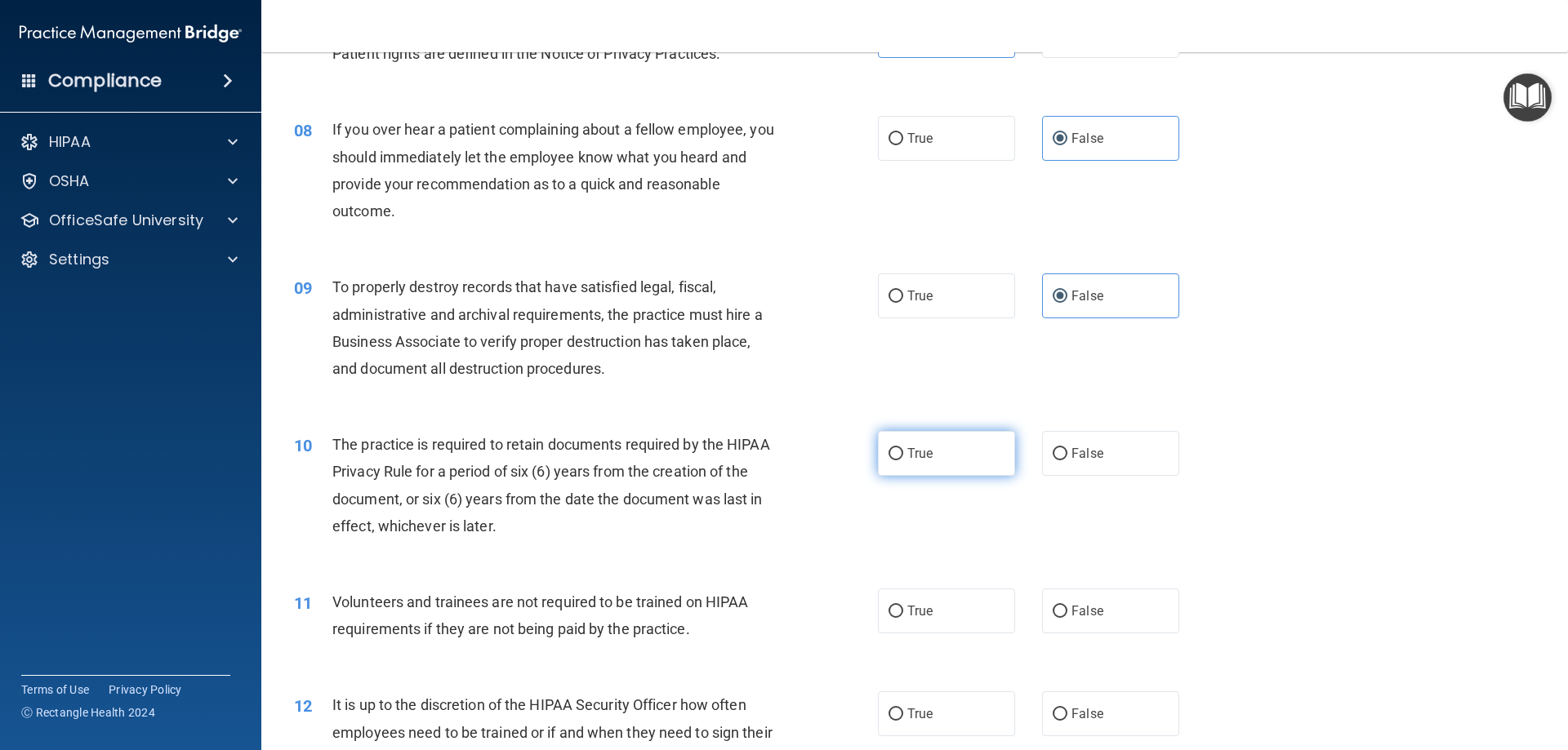
radio input "true"
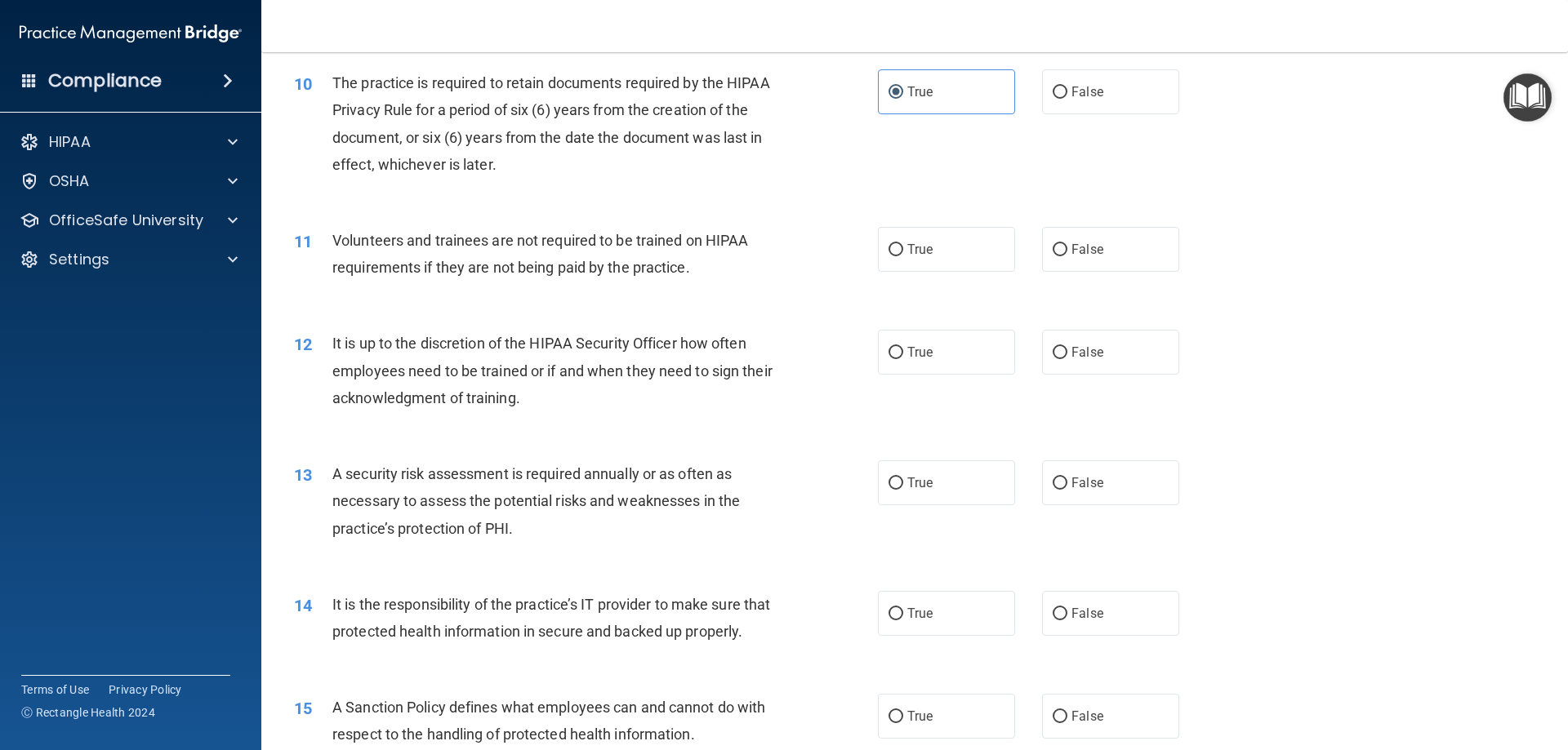
scroll to position [1388, 0]
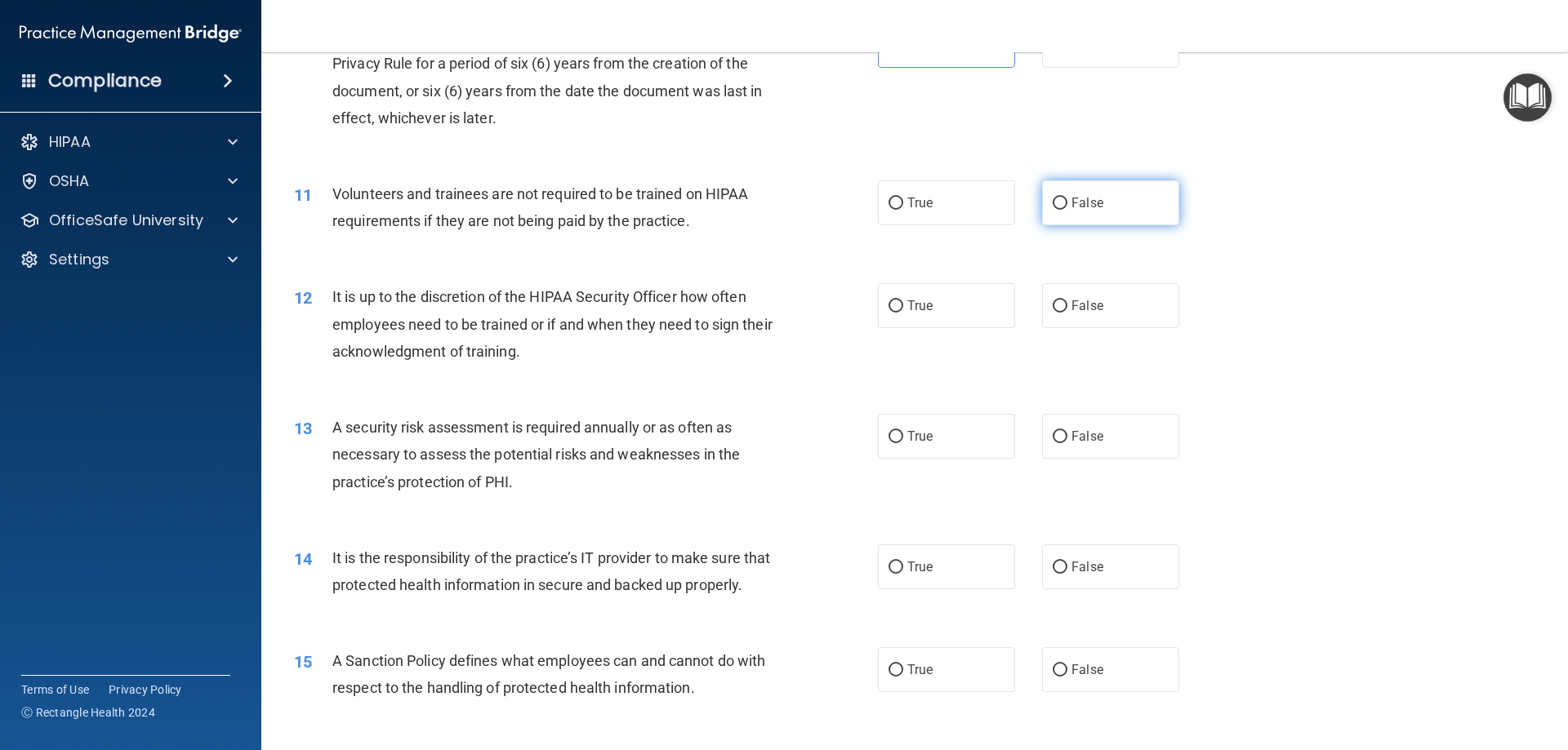
click at [1097, 191] on label "False" at bounding box center [1110, 203] width 137 height 44
click at [1067, 198] on input "False" at bounding box center [1059, 204] width 15 height 12
radio input "true"
click at [1081, 295] on label "False" at bounding box center [1110, 305] width 137 height 44
click at [1067, 300] on input "False" at bounding box center [1059, 306] width 15 height 12
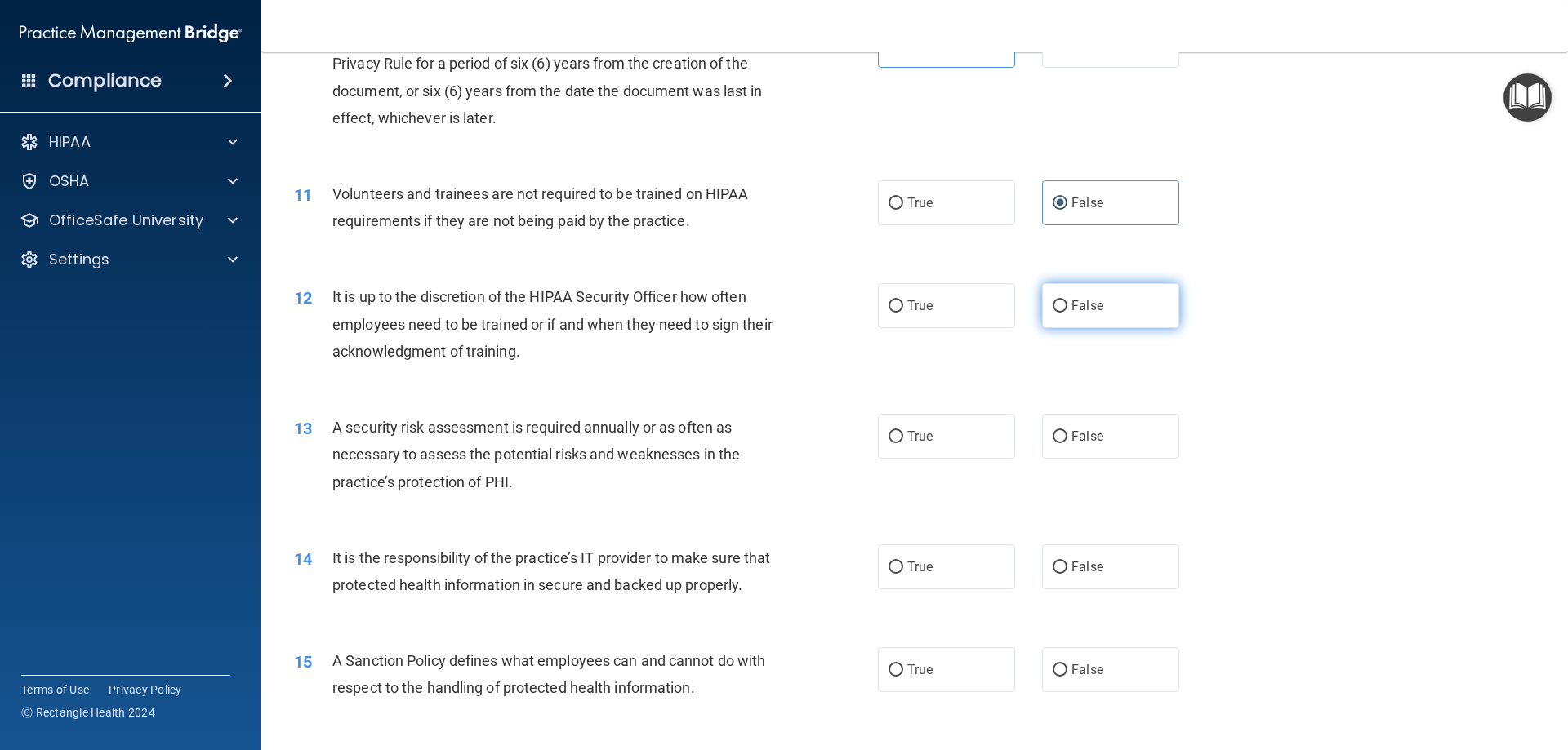
radio input "true"
drag, startPoint x: 899, startPoint y: 460, endPoint x: 896, endPoint y: 451, distance: 9.5
click at [894, 460] on div "13 A security risk assessment is required annually or as often as necessary to …" at bounding box center [914, 458] width 1266 height 130
click at [898, 449] on label "True" at bounding box center [946, 436] width 137 height 44
click at [898, 444] on input "True" at bounding box center [895, 437] width 15 height 12
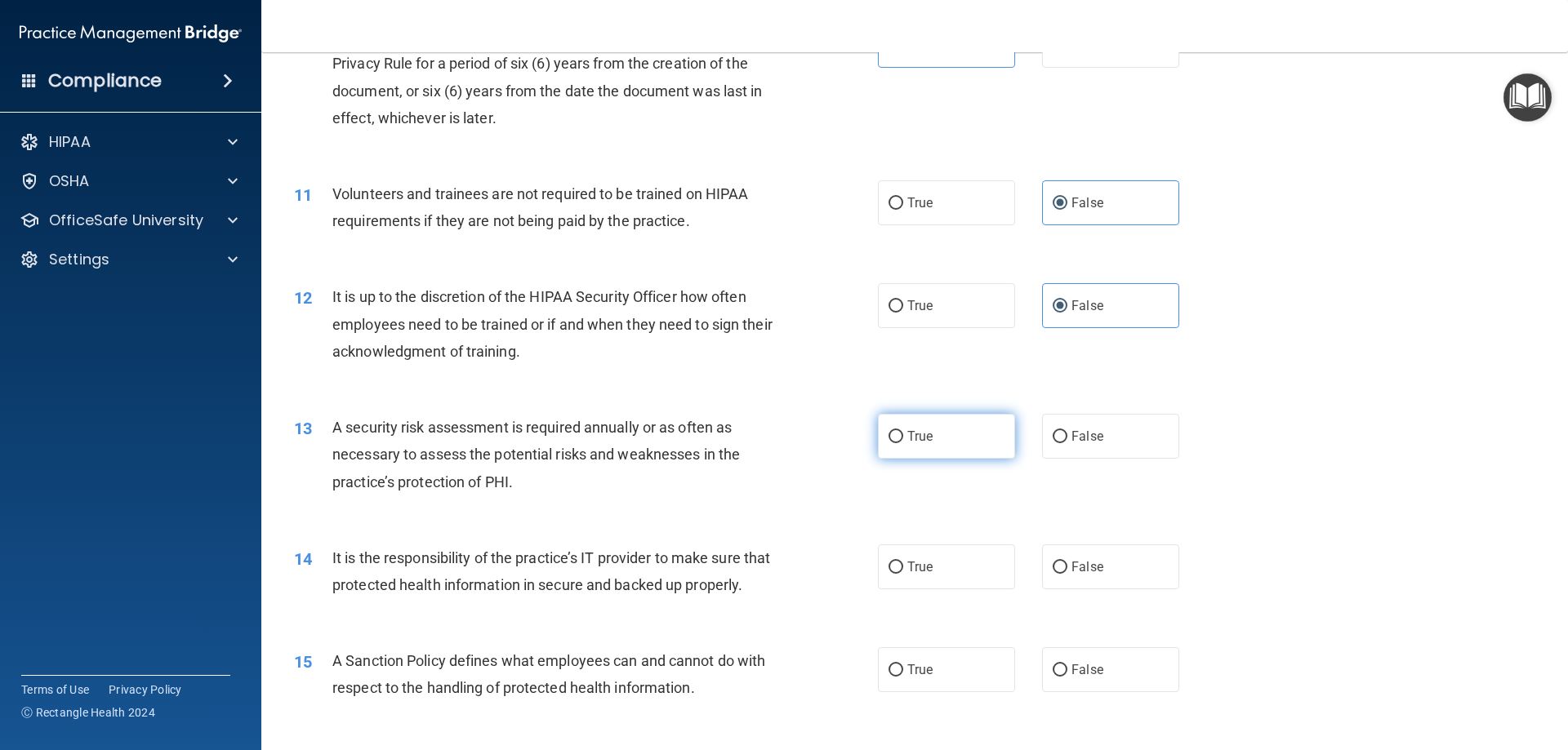
radio input "true"
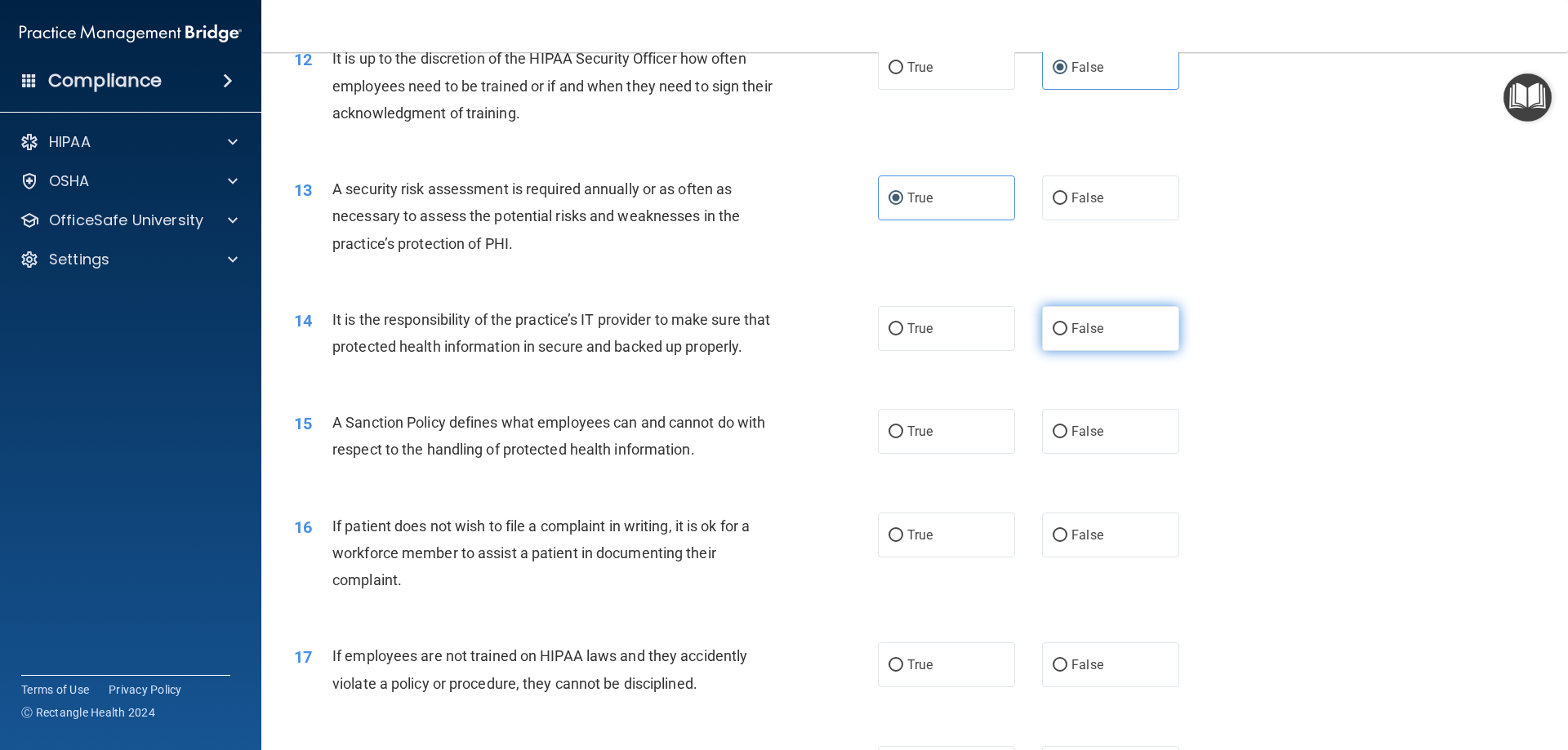
scroll to position [1633, 0]
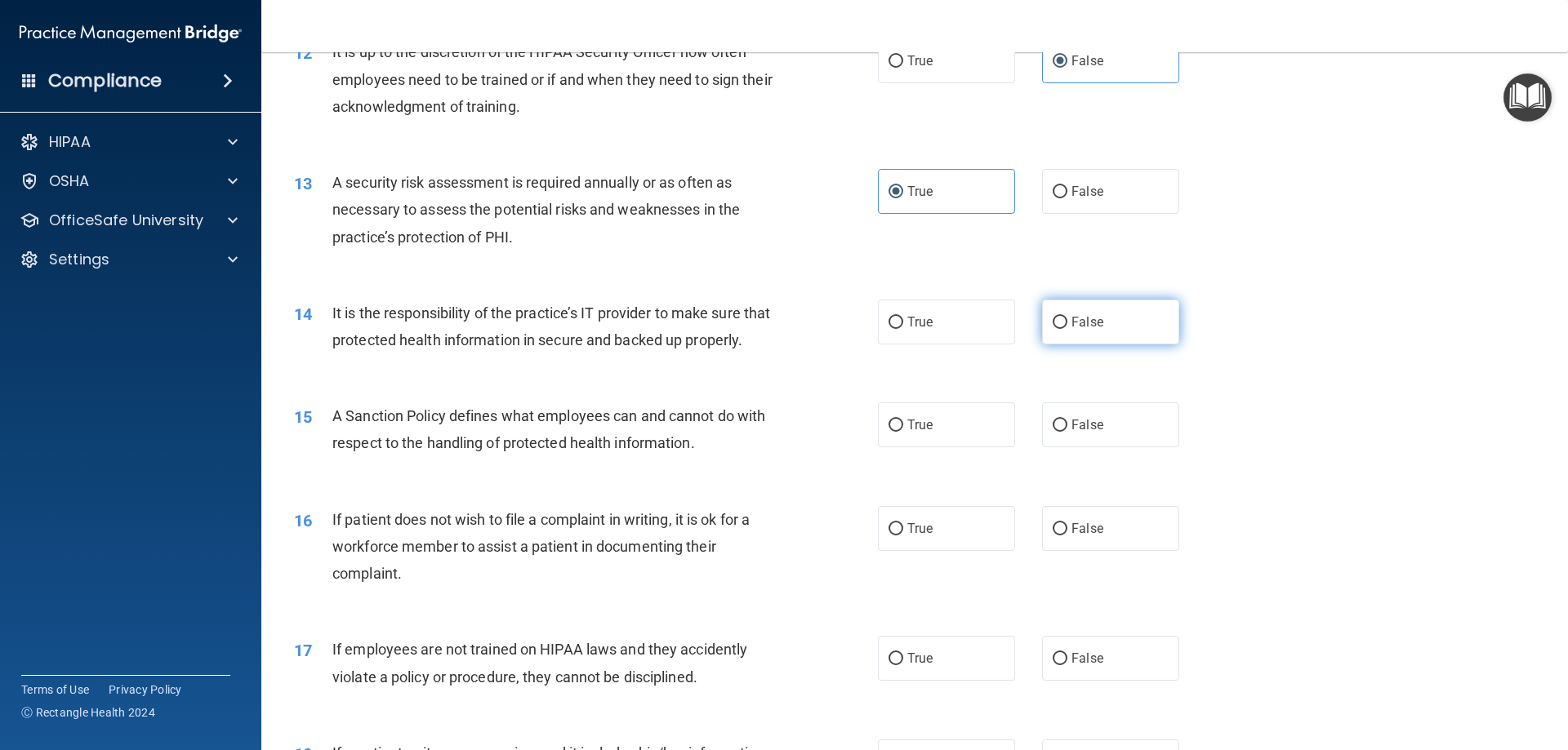
click at [1083, 327] on span "False" at bounding box center [1087, 322] width 32 height 16
click at [1067, 327] on input "False" at bounding box center [1059, 323] width 15 height 12
radio input "true"
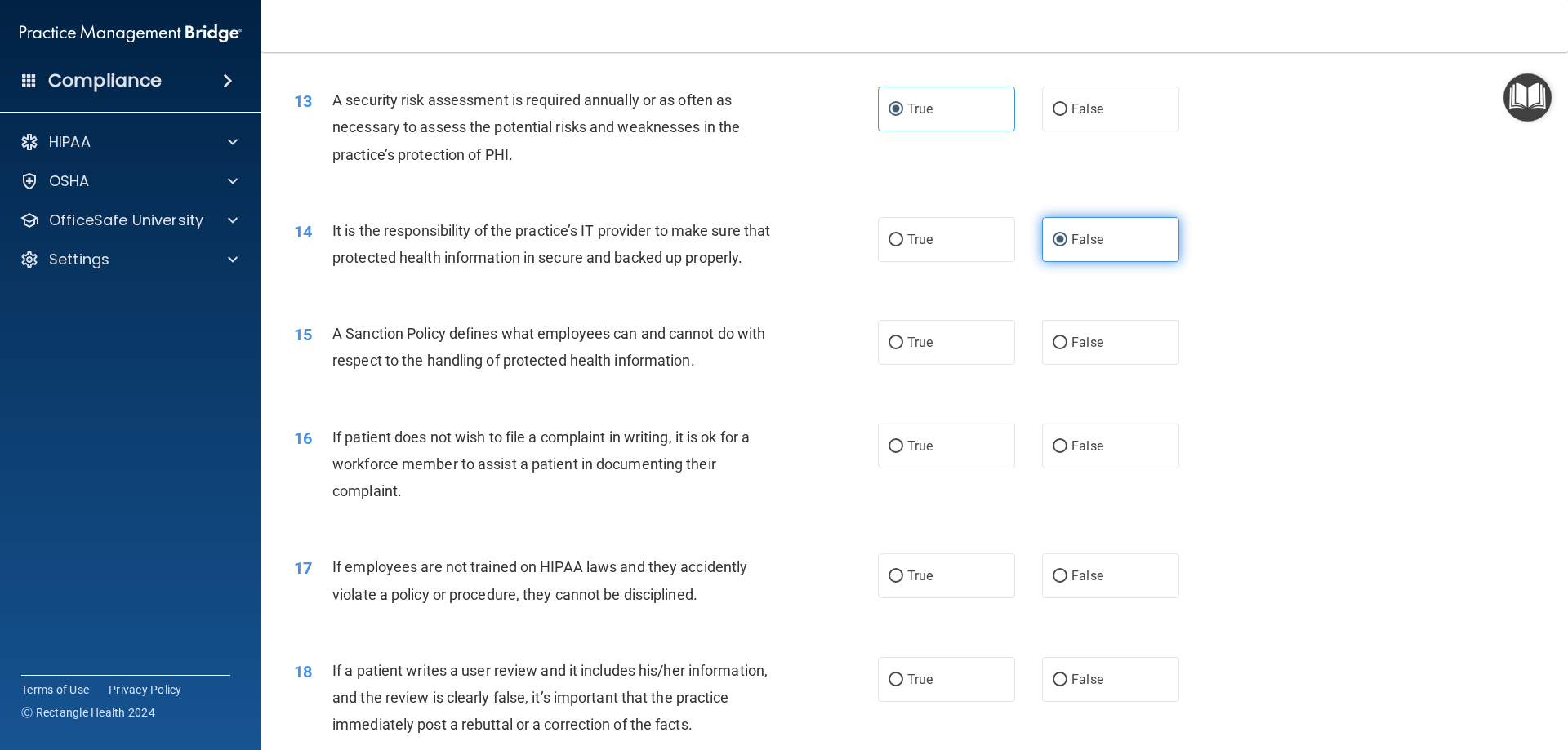
scroll to position [1796, 0]
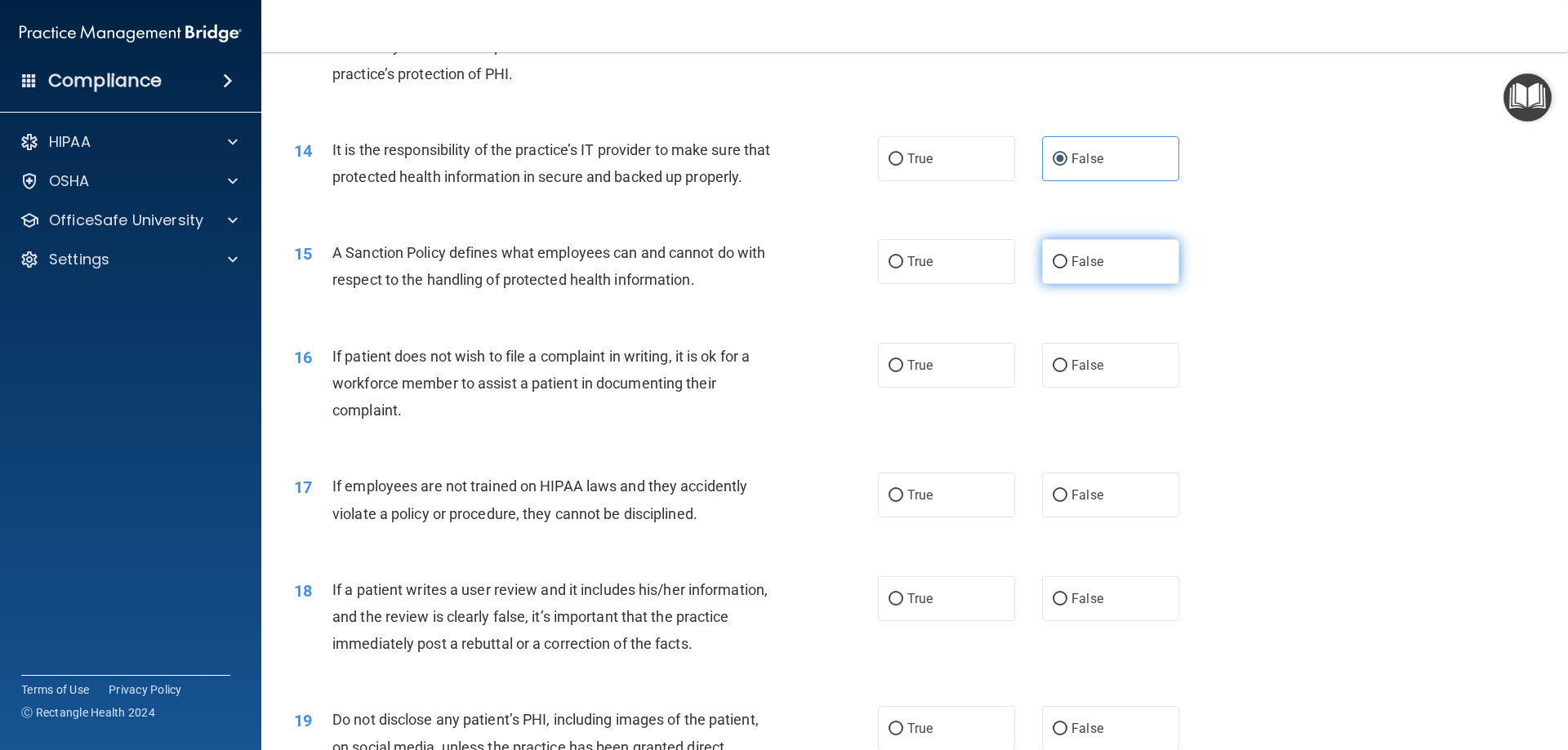
click at [1084, 285] on label "False" at bounding box center [1110, 261] width 137 height 44
click at [1067, 269] on input "False" at bounding box center [1059, 262] width 15 height 12
radio input "true"
click at [936, 388] on label "True" at bounding box center [946, 365] width 137 height 44
click at [903, 373] on input "True" at bounding box center [895, 366] width 15 height 12
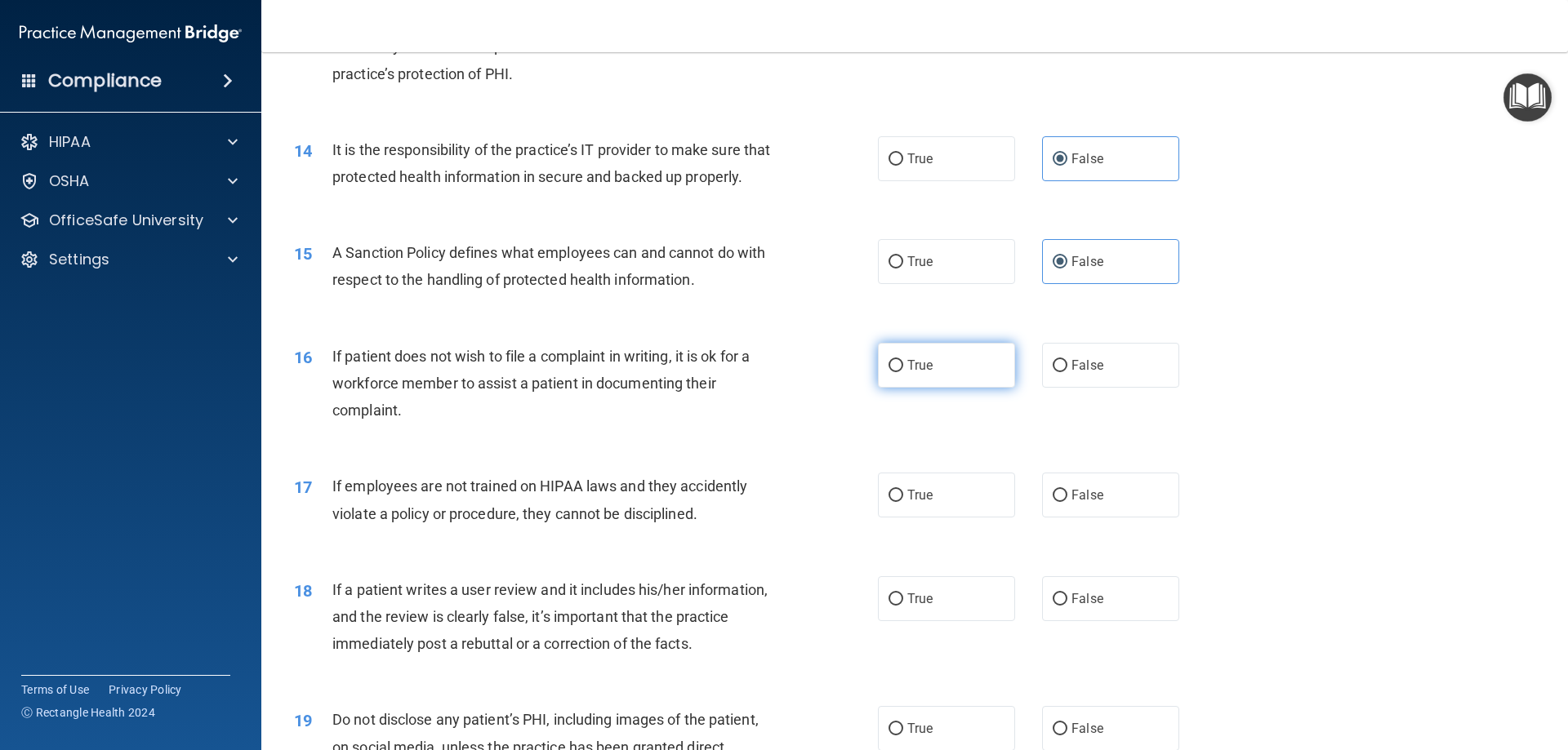
radio input "true"
click at [1063, 518] on label "False" at bounding box center [1110, 494] width 137 height 44
click at [1063, 502] on input "False" at bounding box center [1059, 496] width 15 height 12
radio input "true"
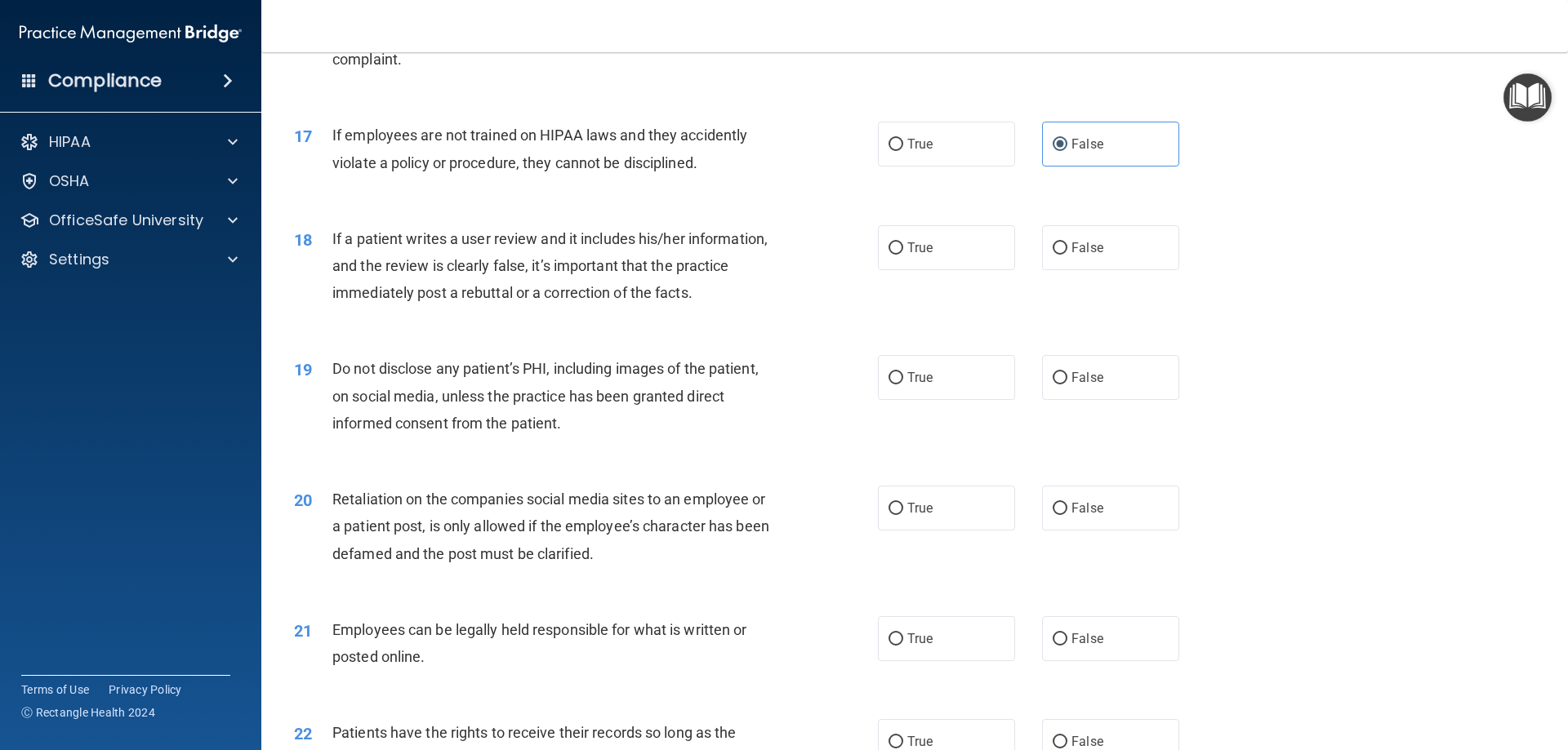
scroll to position [2205, 0]
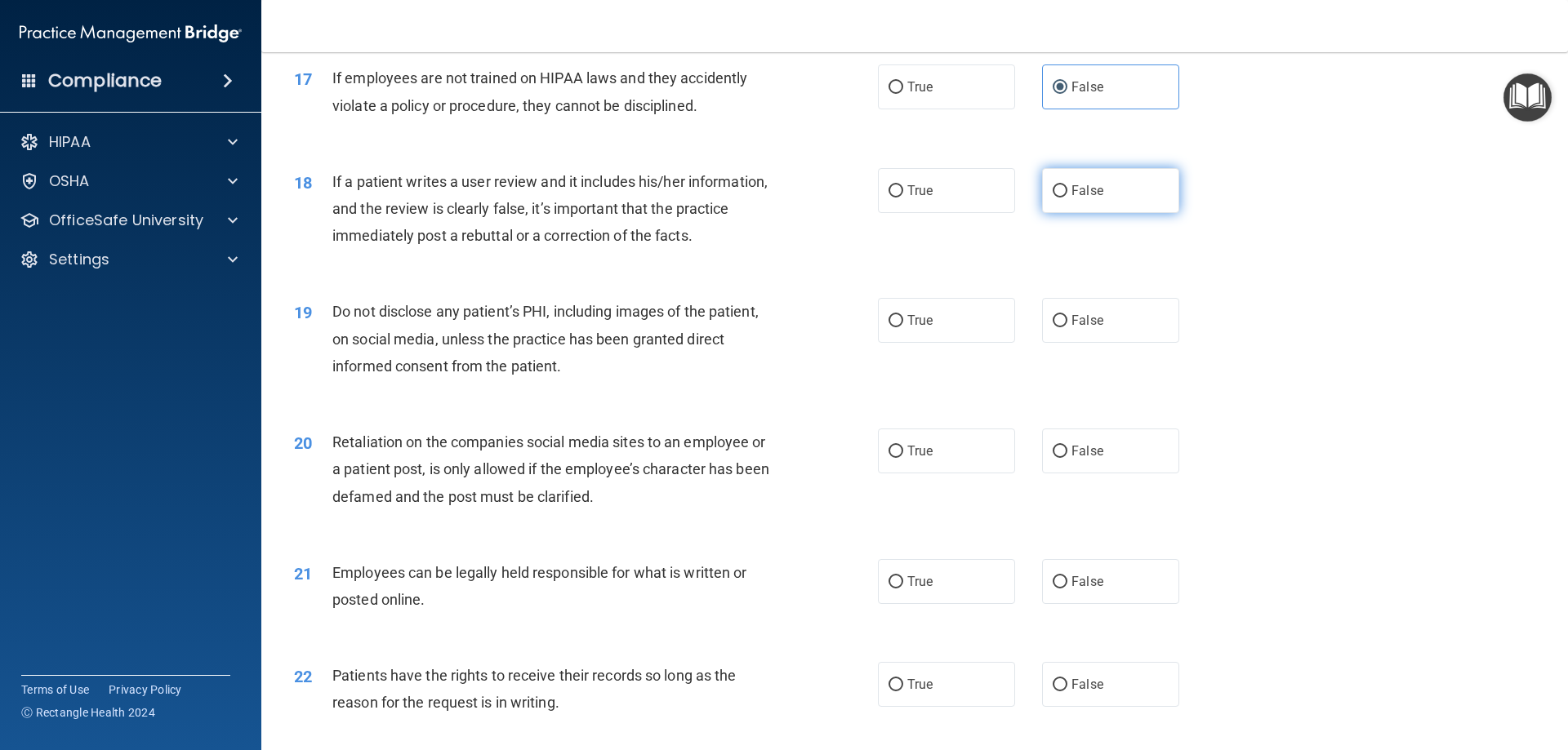
click at [1052, 198] on input "False" at bounding box center [1059, 192] width 15 height 12
radio input "true"
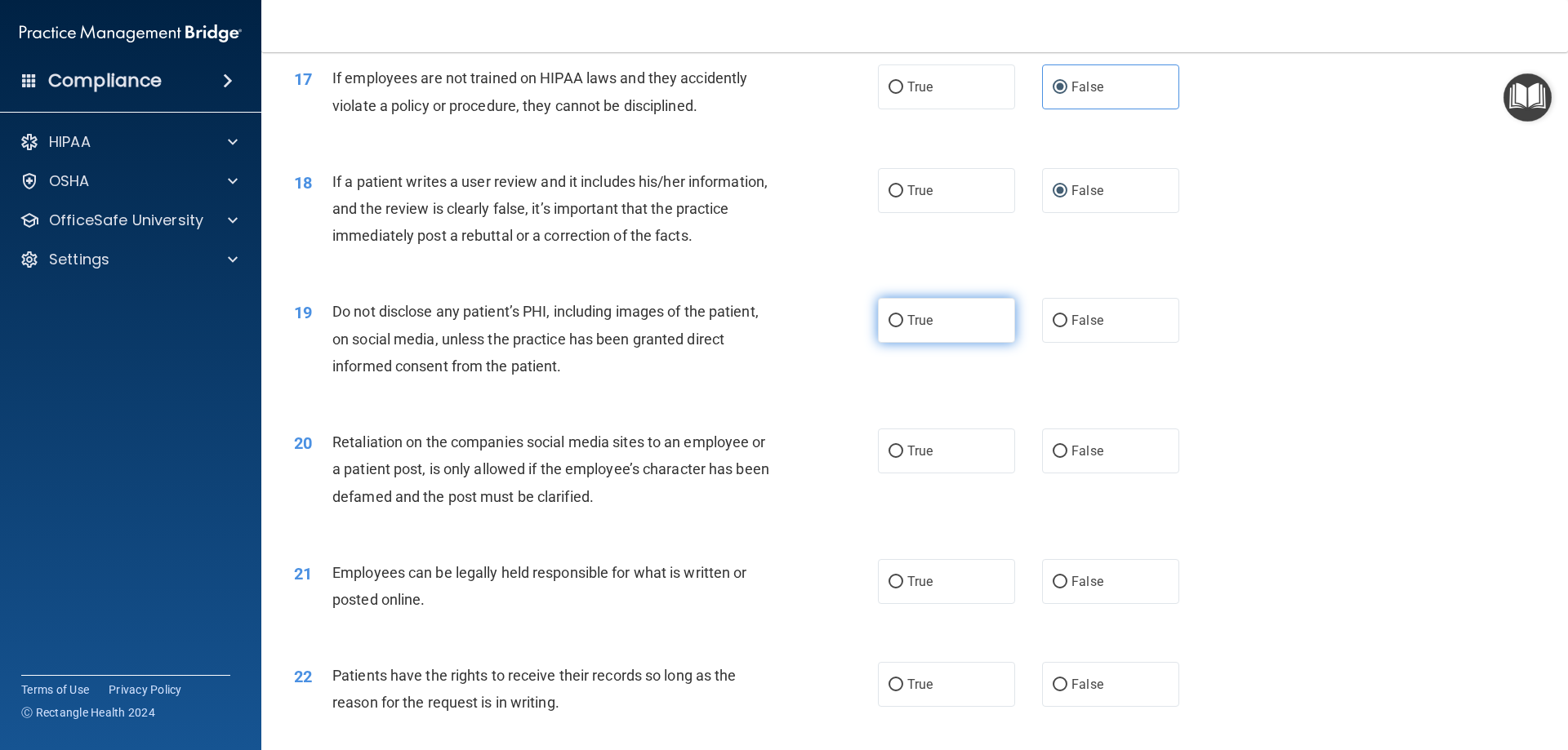
click at [939, 343] on label "True" at bounding box center [946, 320] width 137 height 44
click at [903, 327] on input "True" at bounding box center [895, 321] width 15 height 12
radio input "true"
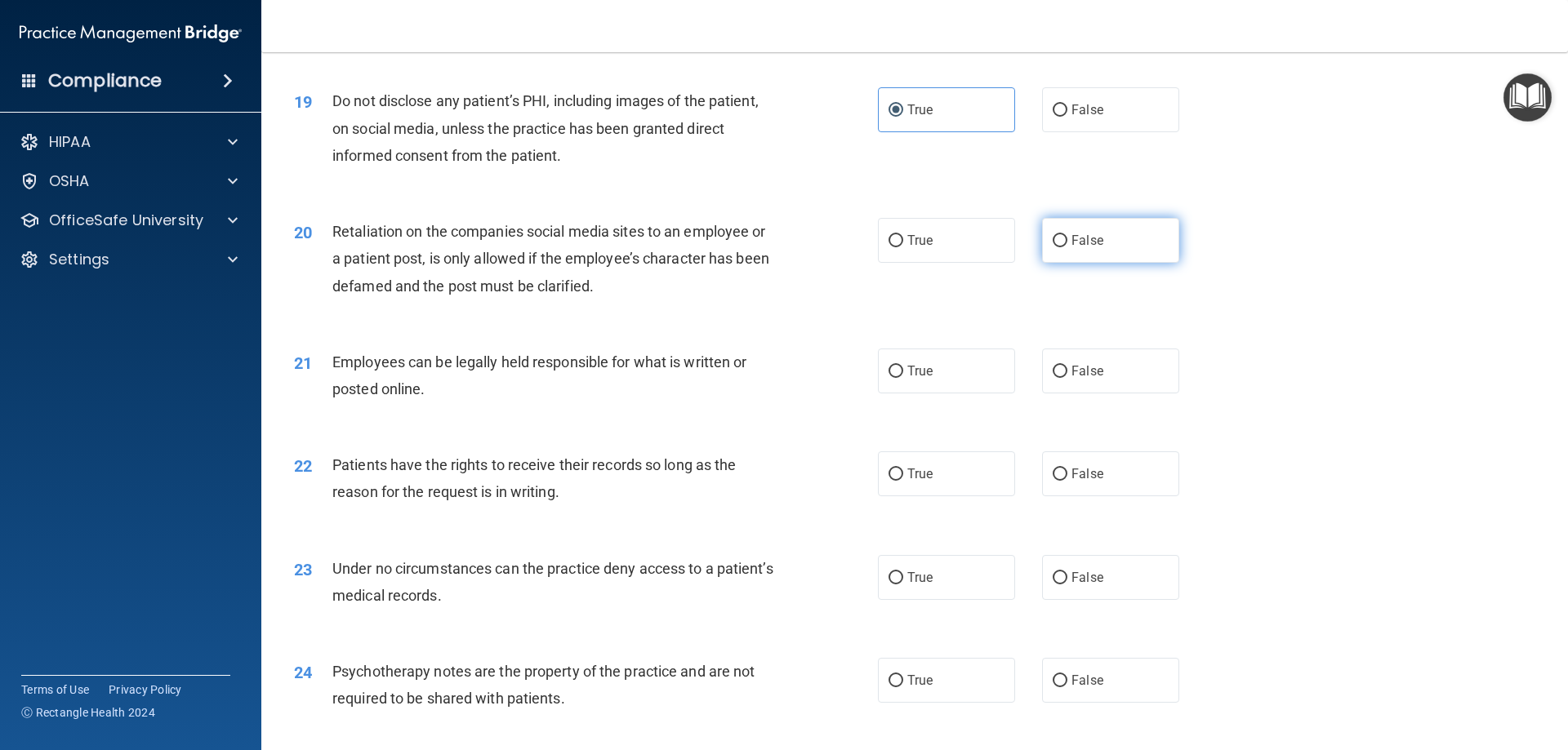
scroll to position [2450, 0]
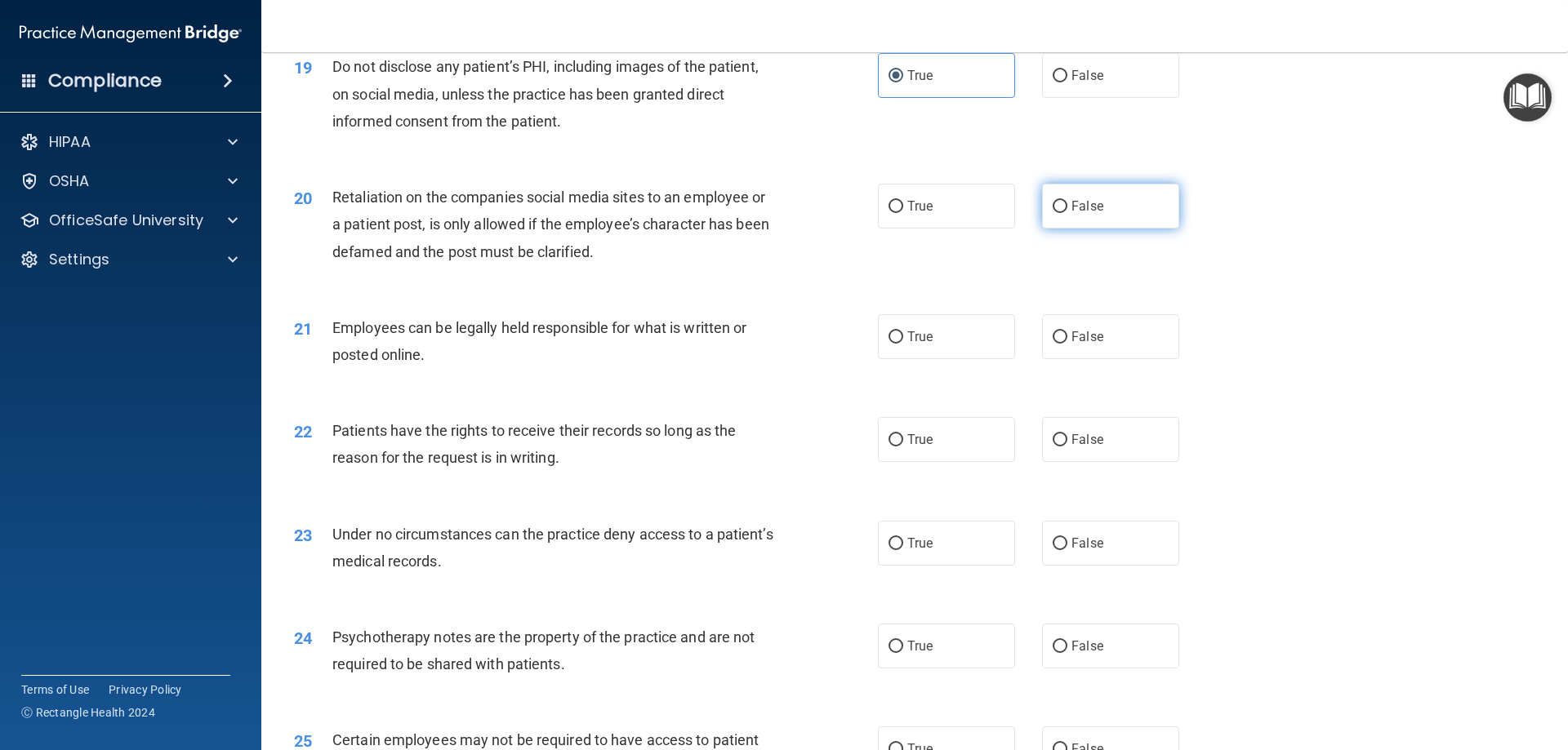
click at [1087, 214] on span "False" at bounding box center [1087, 207] width 32 height 16
click at [1067, 213] on input "False" at bounding box center [1059, 207] width 15 height 12
radio input "true"
drag, startPoint x: 948, startPoint y: 375, endPoint x: 973, endPoint y: 391, distance: 29.7
click at [946, 360] on label "True" at bounding box center [946, 336] width 137 height 44
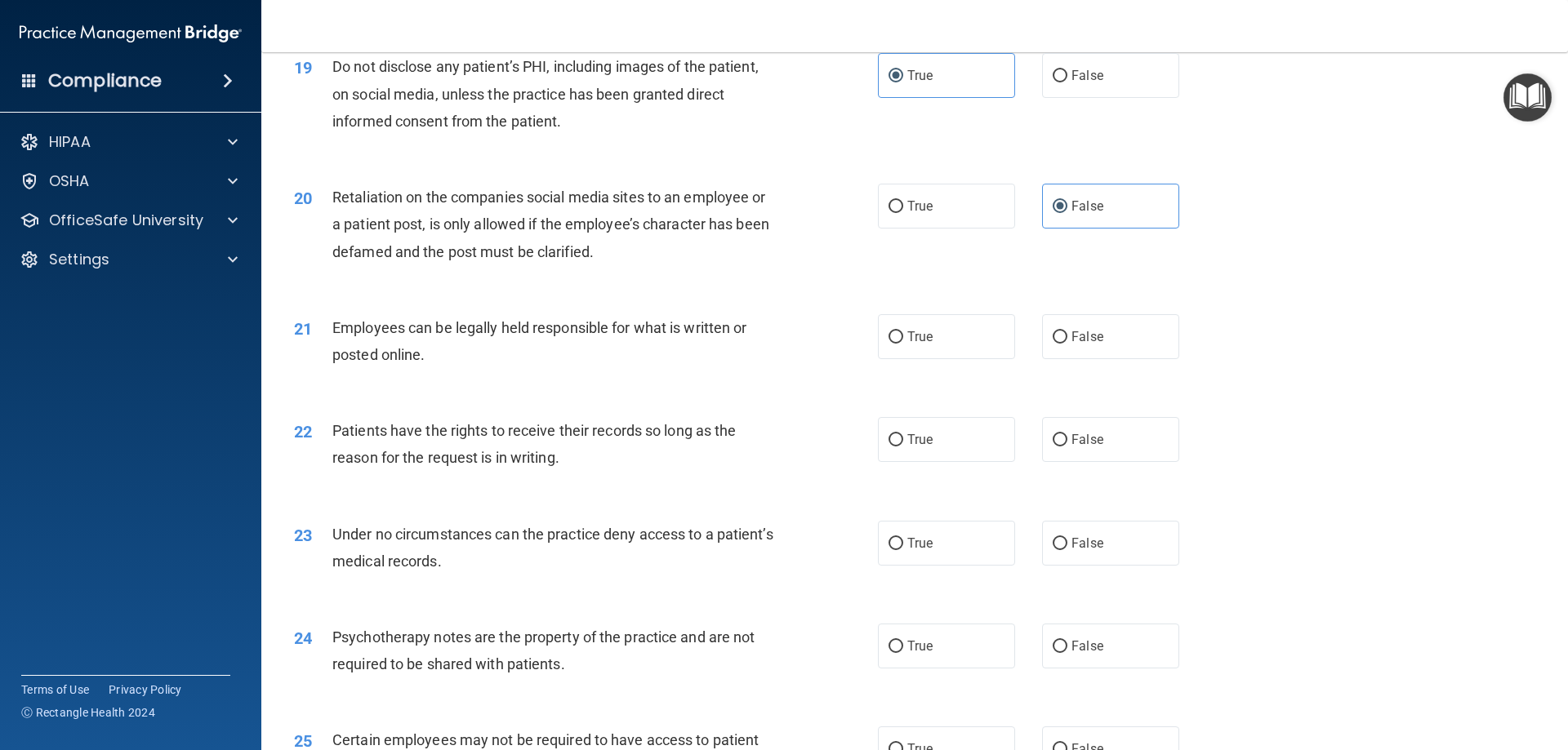
click at [903, 344] on input "True" at bounding box center [895, 338] width 15 height 12
radio input "true"
click at [1092, 448] on span "False" at bounding box center [1087, 440] width 32 height 16
click at [1067, 447] on input "False" at bounding box center [1059, 441] width 15 height 12
radio input "true"
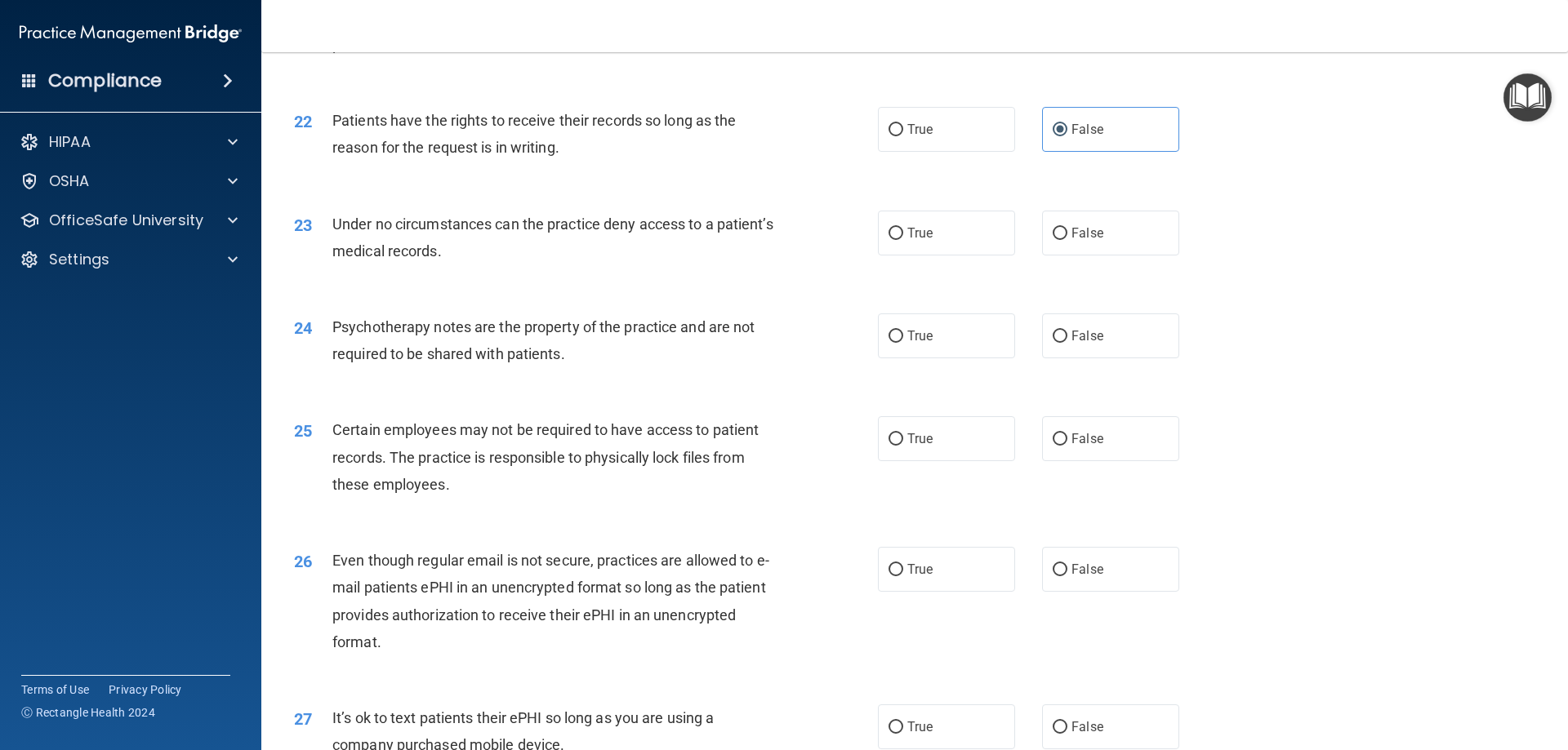
scroll to position [2777, 0]
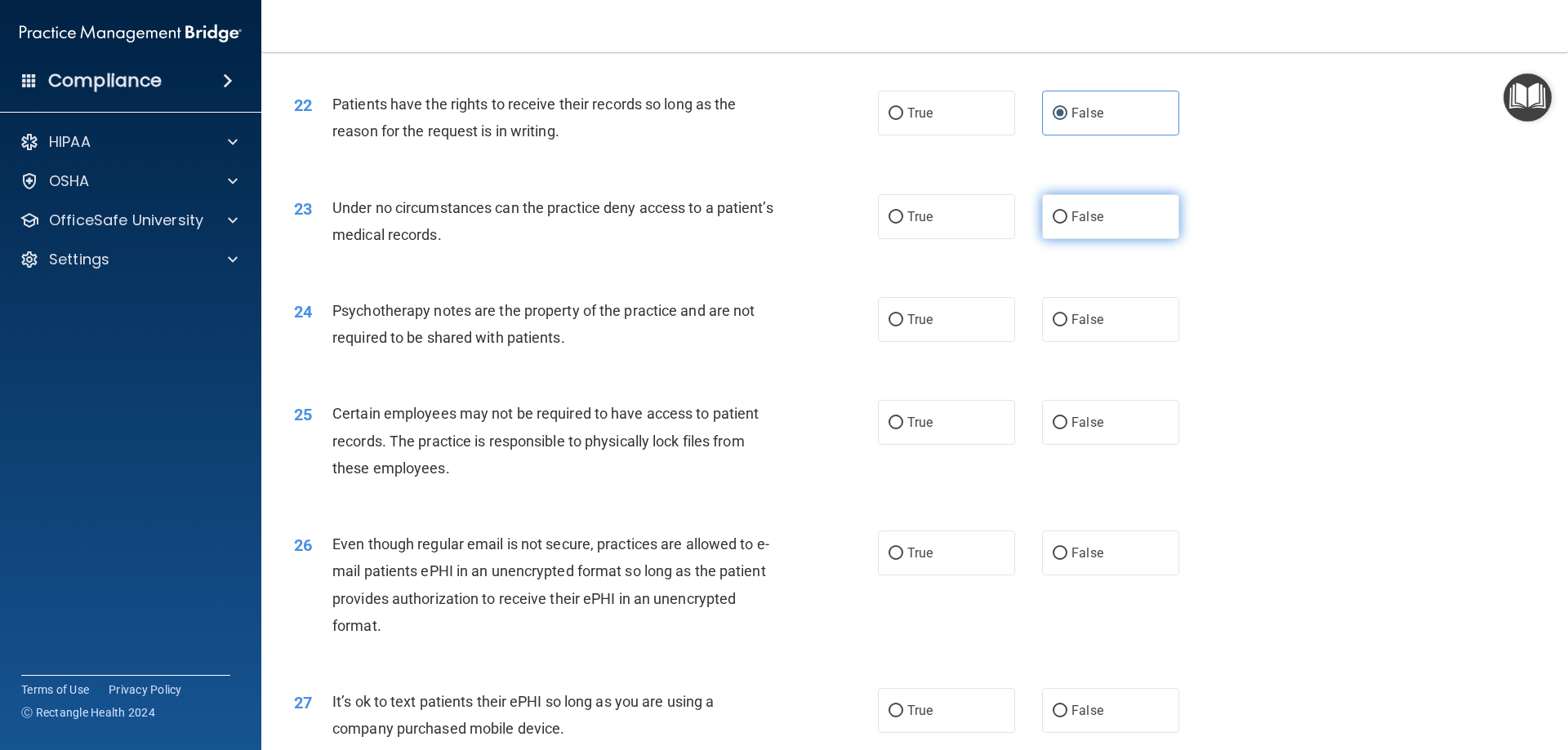
click at [1076, 224] on span "False" at bounding box center [1087, 217] width 32 height 16
click at [1067, 223] on input "False" at bounding box center [1059, 217] width 15 height 12
radio input "true"
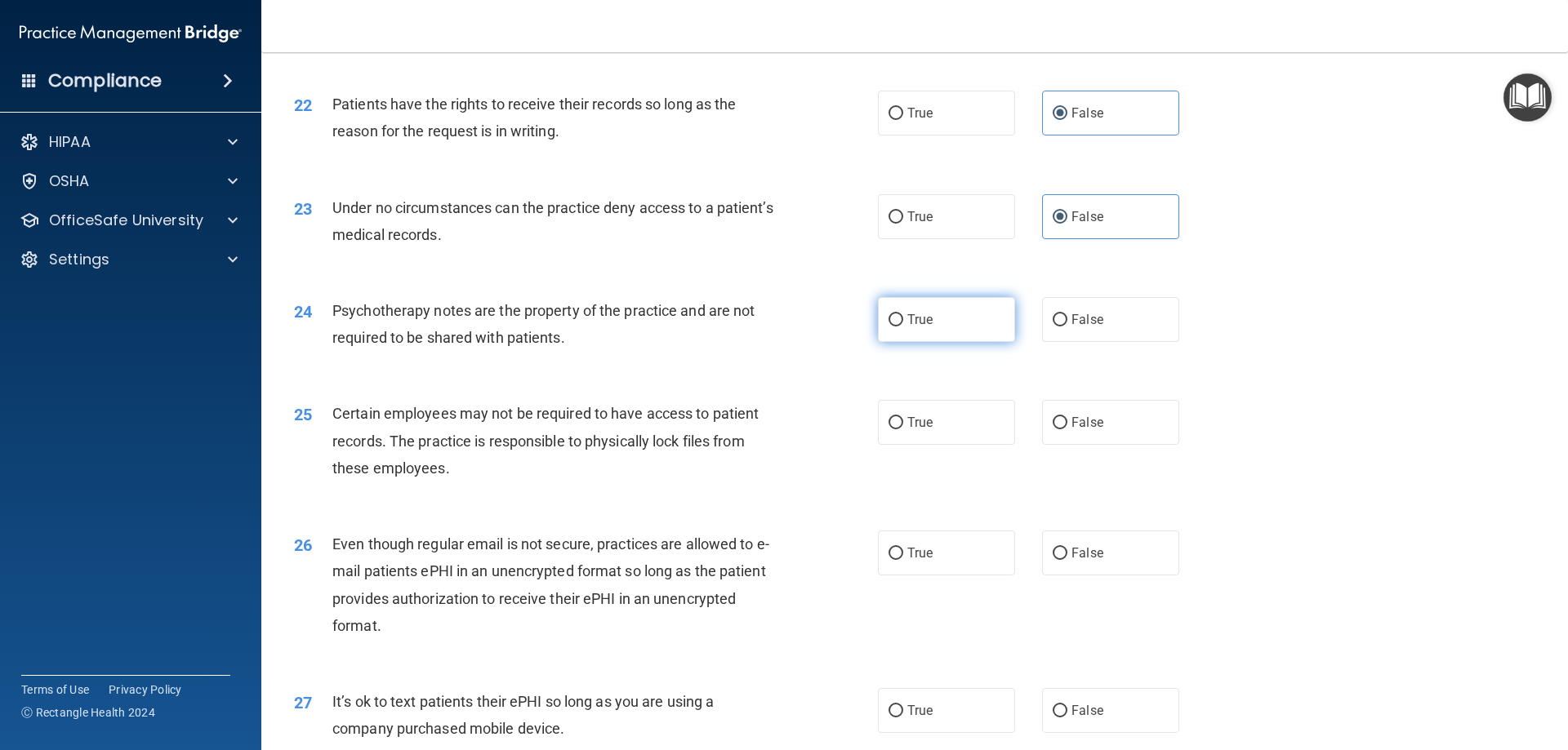
drag, startPoint x: 934, startPoint y: 337, endPoint x: 894, endPoint y: 355, distance: 43.9
click at [933, 340] on label "True" at bounding box center [946, 319] width 137 height 44
click at [903, 327] on input "True" at bounding box center [895, 320] width 15 height 12
radio input "true"
click at [938, 445] on label "True" at bounding box center [946, 422] width 137 height 44
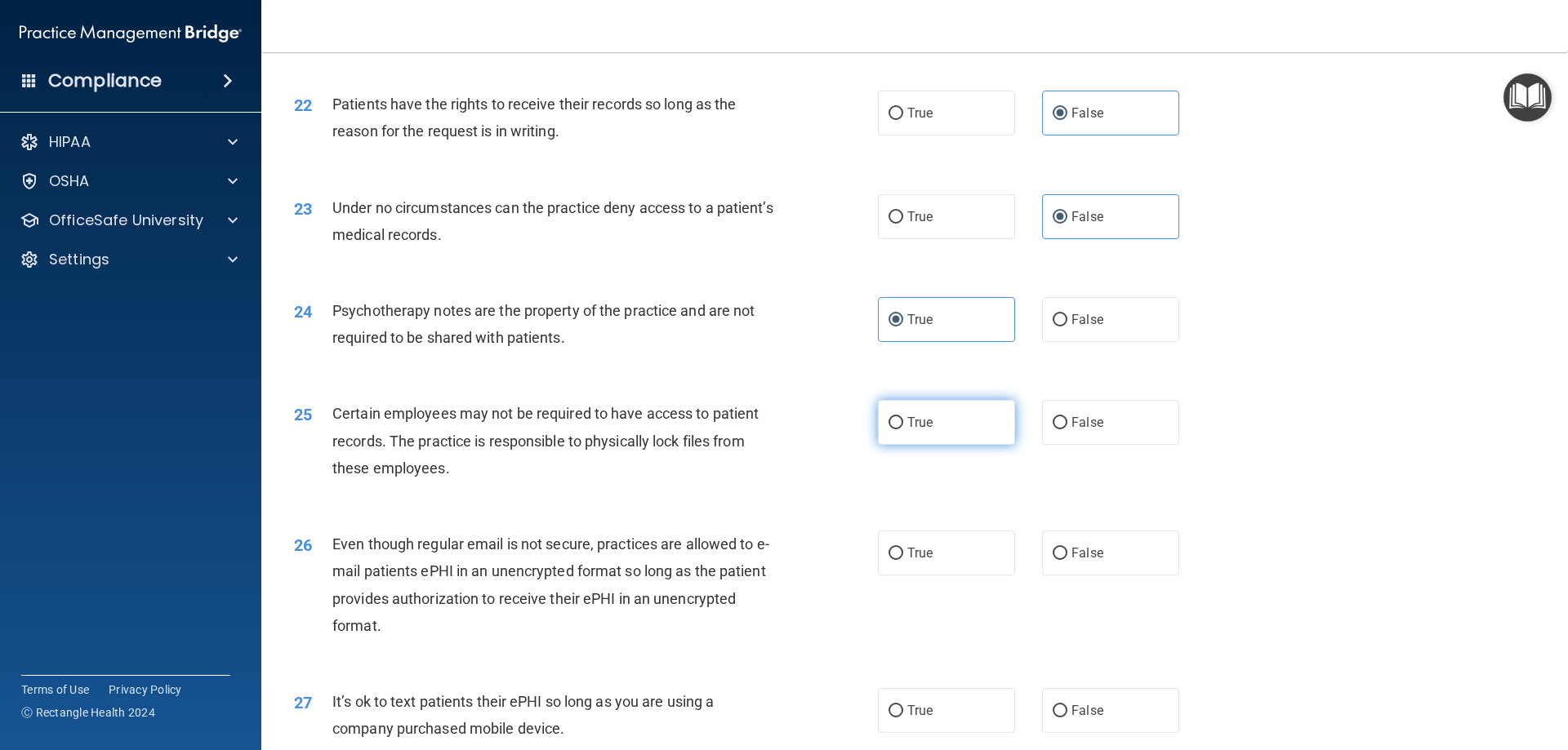
click at [903, 430] on input "True" at bounding box center [895, 423] width 15 height 12
radio input "true"
drag, startPoint x: 938, startPoint y: 574, endPoint x: 942, endPoint y: 564, distance: 10.8
click at [937, 574] on label "True" at bounding box center [946, 552] width 137 height 44
click at [903, 560] on input "True" at bounding box center [895, 554] width 15 height 12
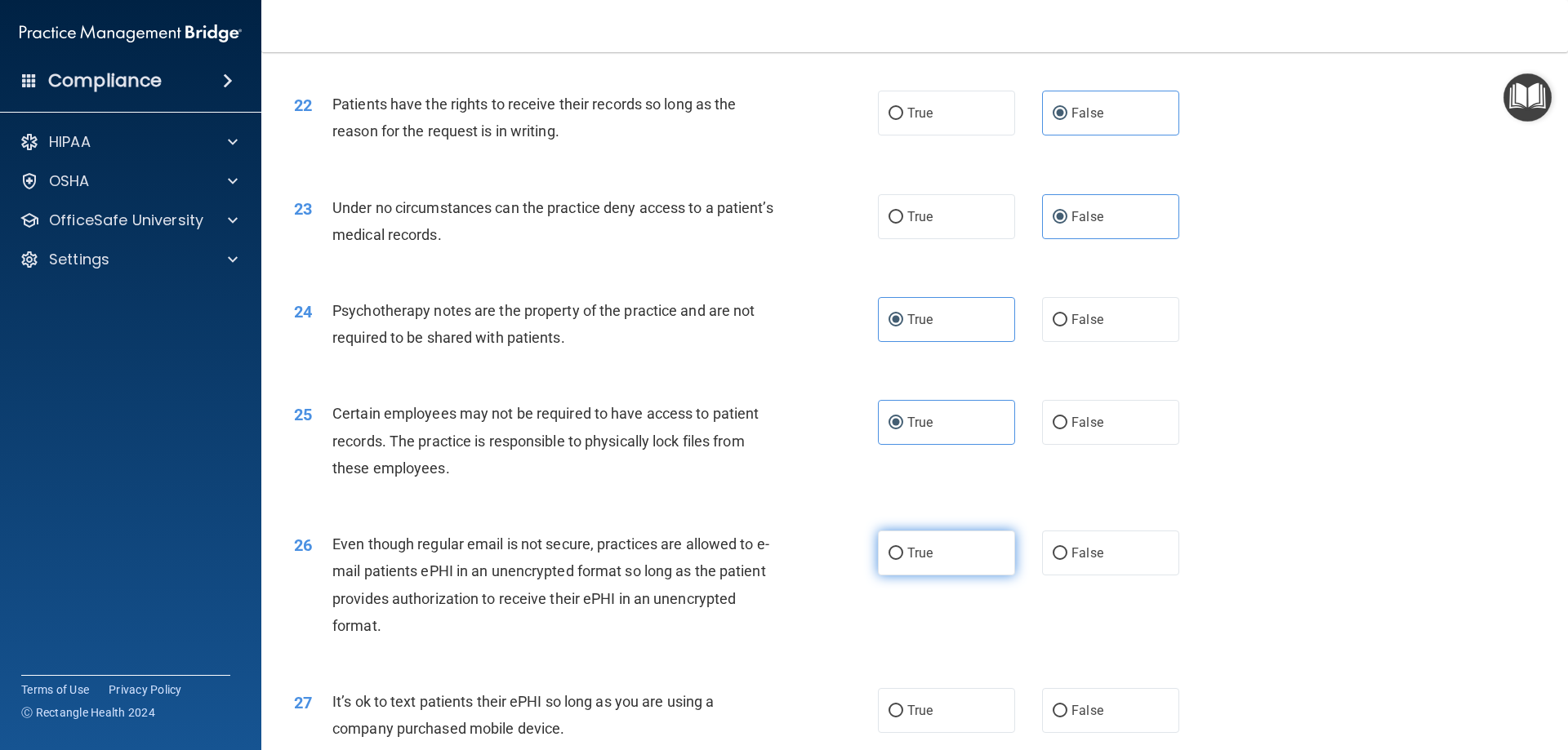
radio input "true"
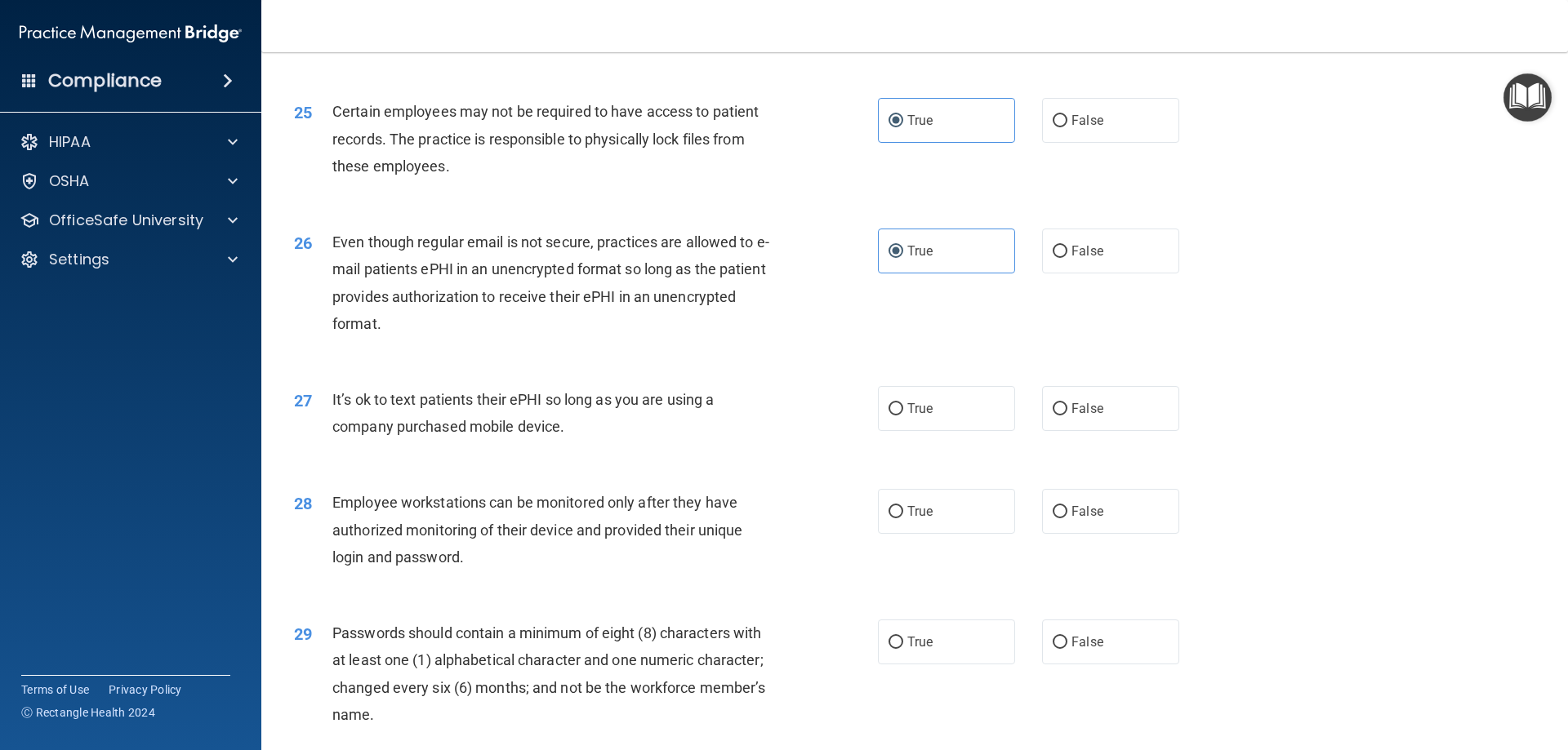
scroll to position [3103, 0]
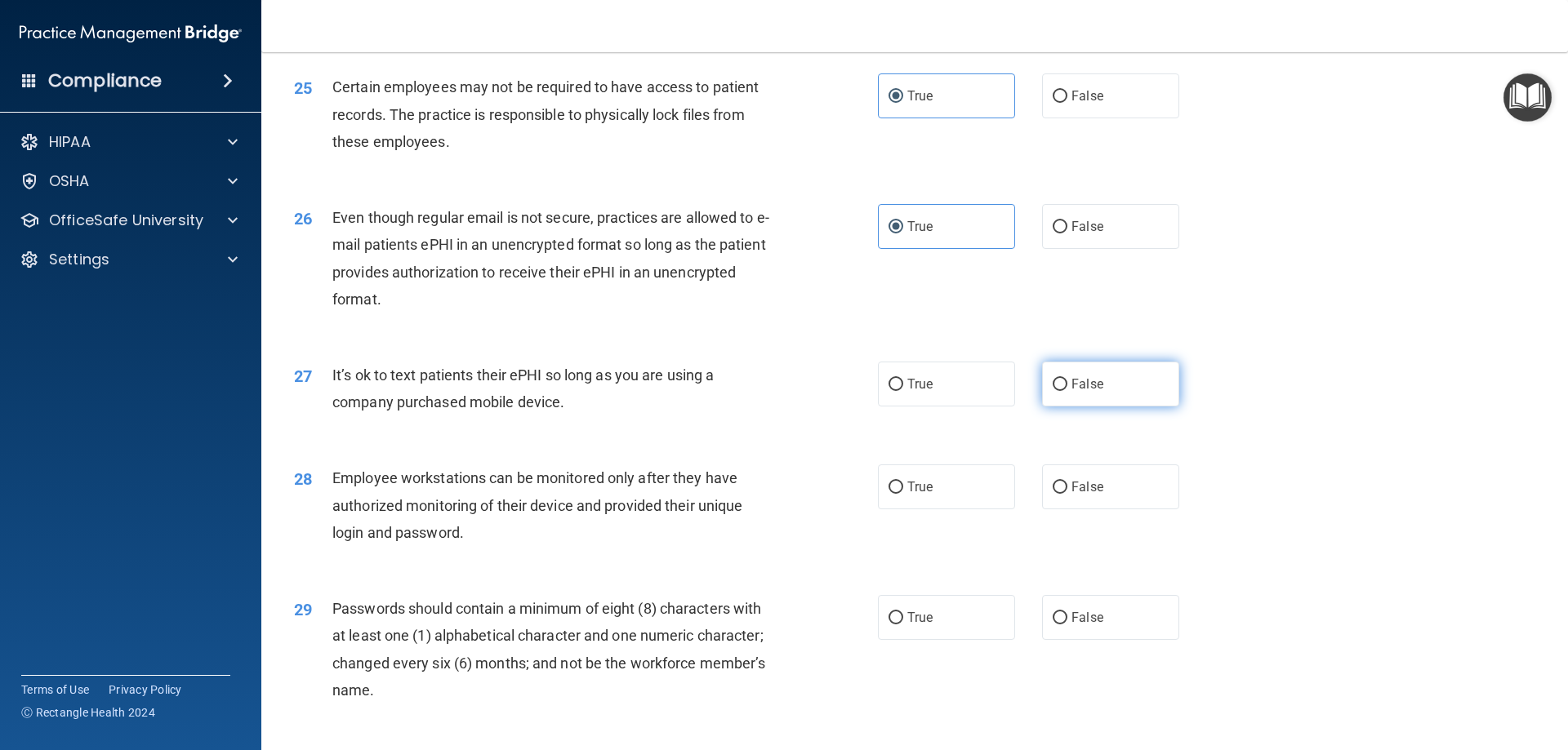
click at [1072, 407] on label "False" at bounding box center [1110, 383] width 137 height 44
click at [1067, 391] on input "False" at bounding box center [1059, 384] width 15 height 12
radio input "true"
click at [1052, 494] on input "False" at bounding box center [1059, 488] width 15 height 12
radio input "true"
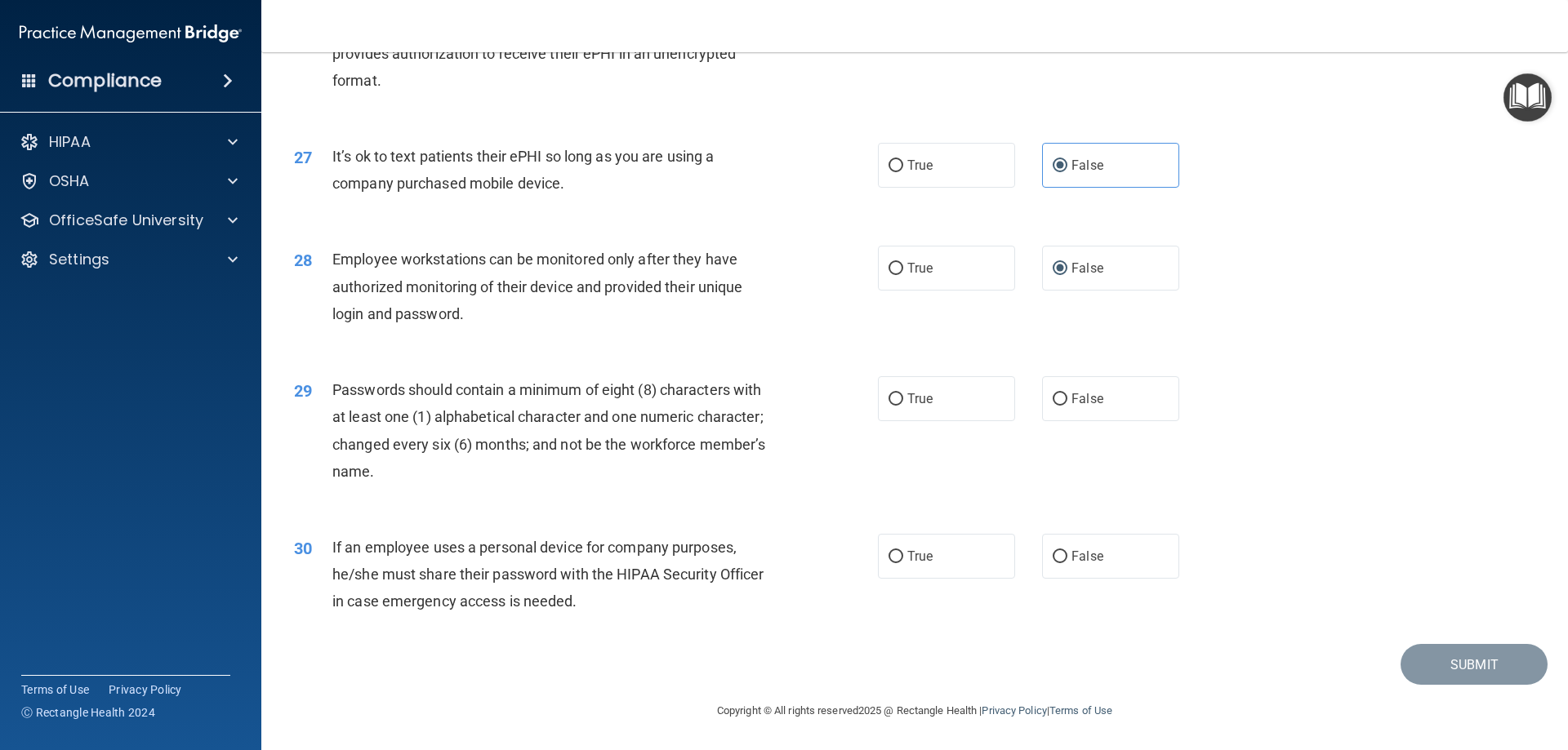
scroll to position [3348, 0]
click at [907, 402] on span "True" at bounding box center [920, 399] width 26 height 16
click at [903, 402] on input "True" at bounding box center [895, 399] width 15 height 12
radio input "true"
click at [1071, 564] on span "False" at bounding box center [1087, 556] width 32 height 16
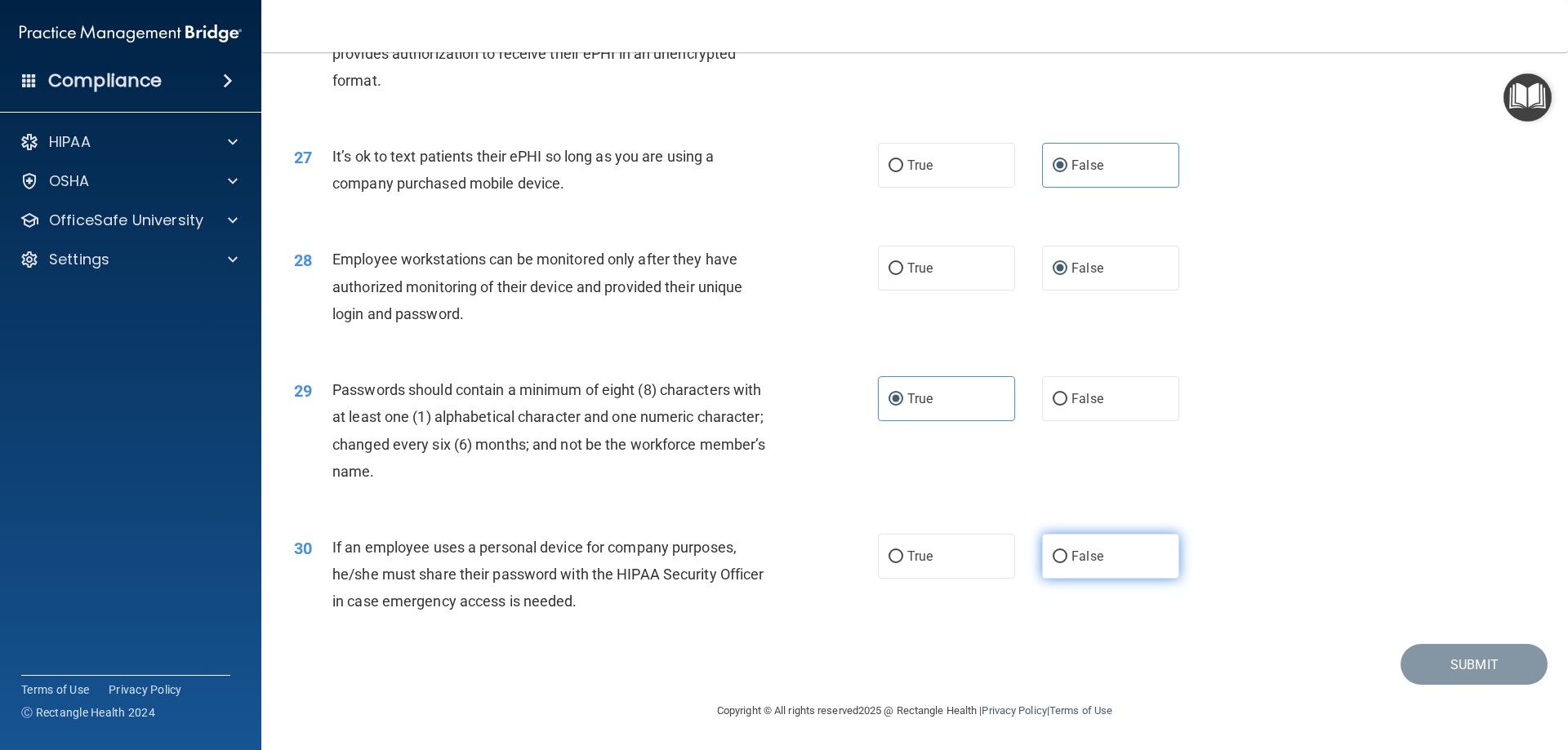
click at [1067, 563] on input "False" at bounding box center [1059, 557] width 15 height 12
radio input "true"
click at [1479, 666] on button "Submit" at bounding box center [1473, 665] width 147 height 42
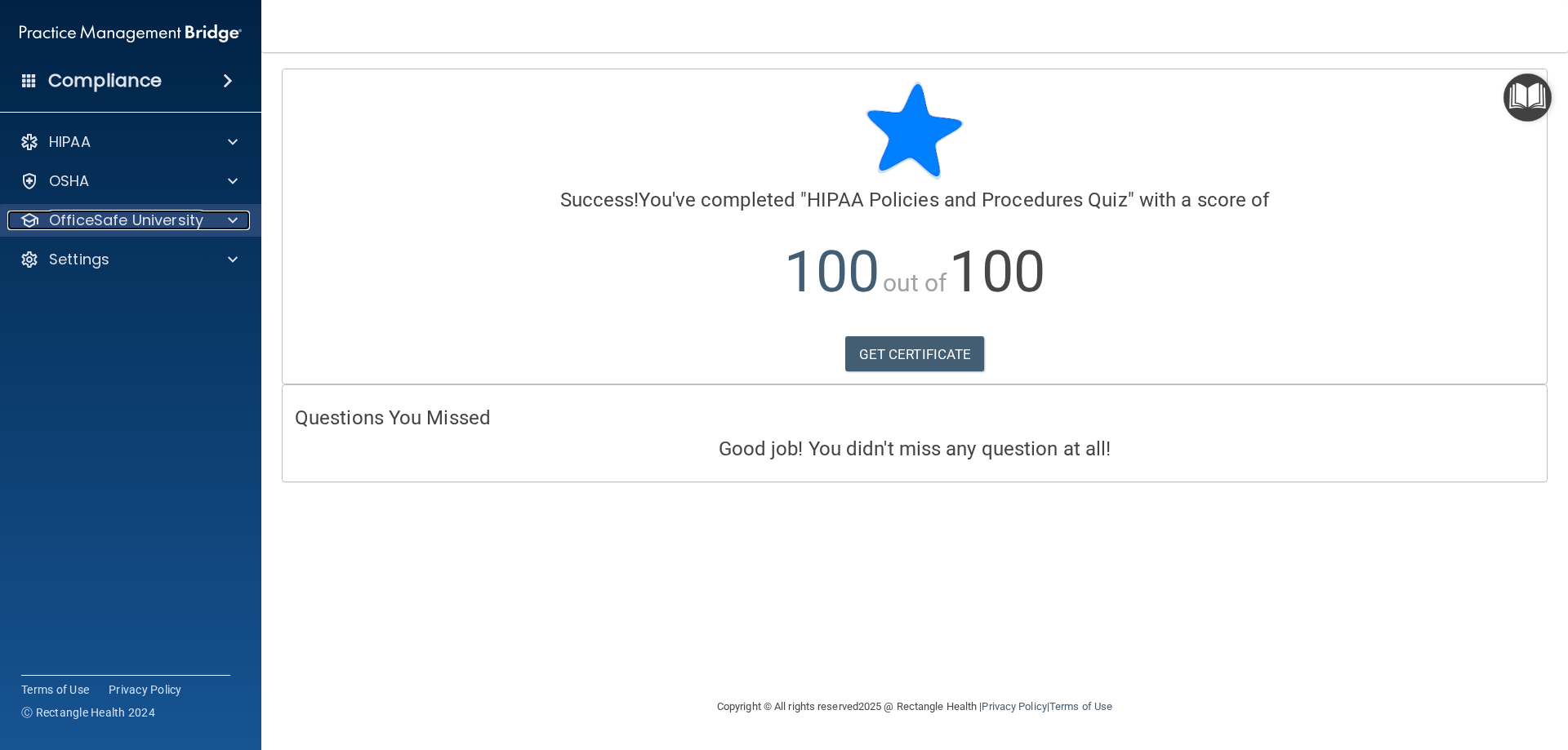
click at [199, 221] on p "OfficeSafe University" at bounding box center [126, 220] width 154 height 20
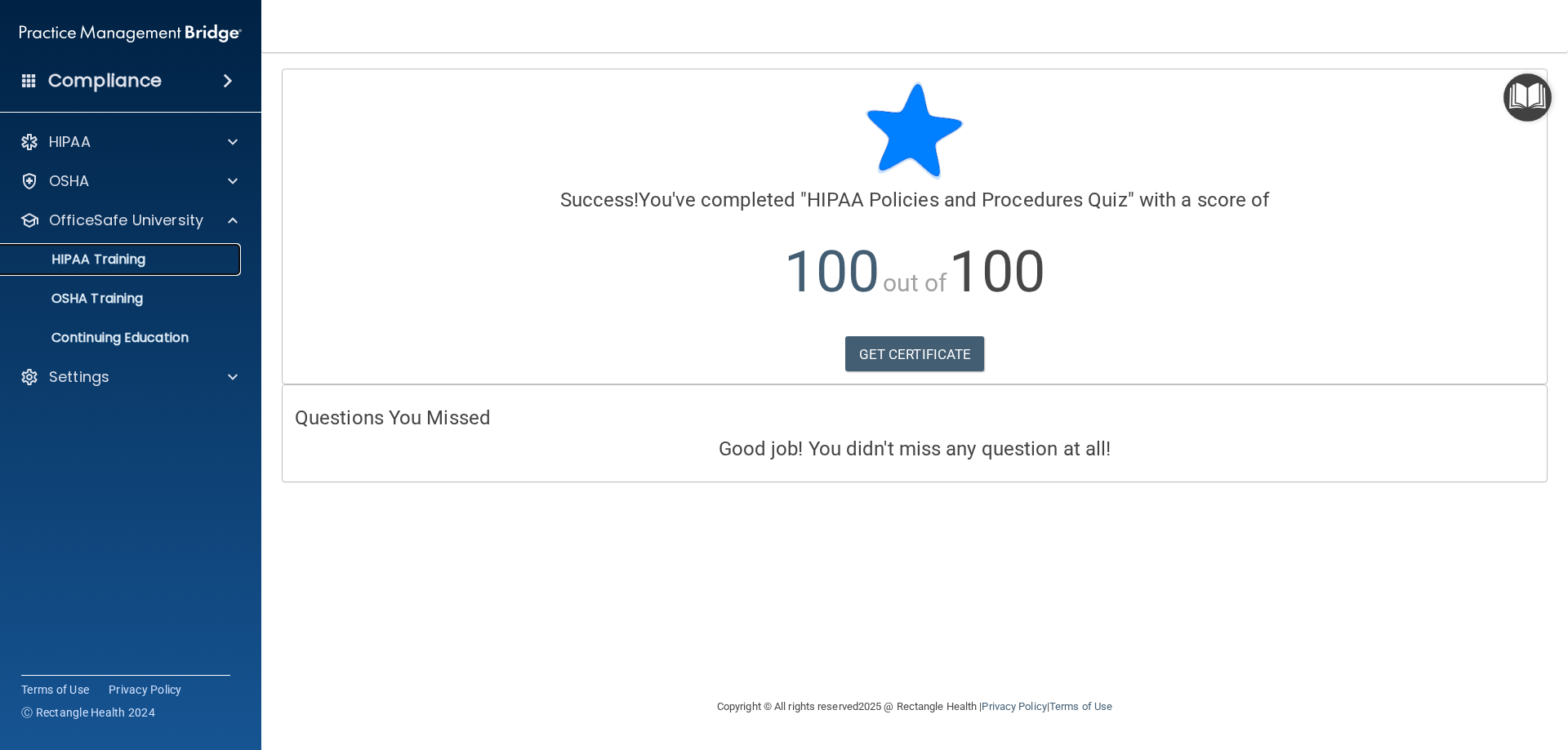
click at [157, 251] on link "HIPAA Training" at bounding box center [112, 259] width 257 height 33
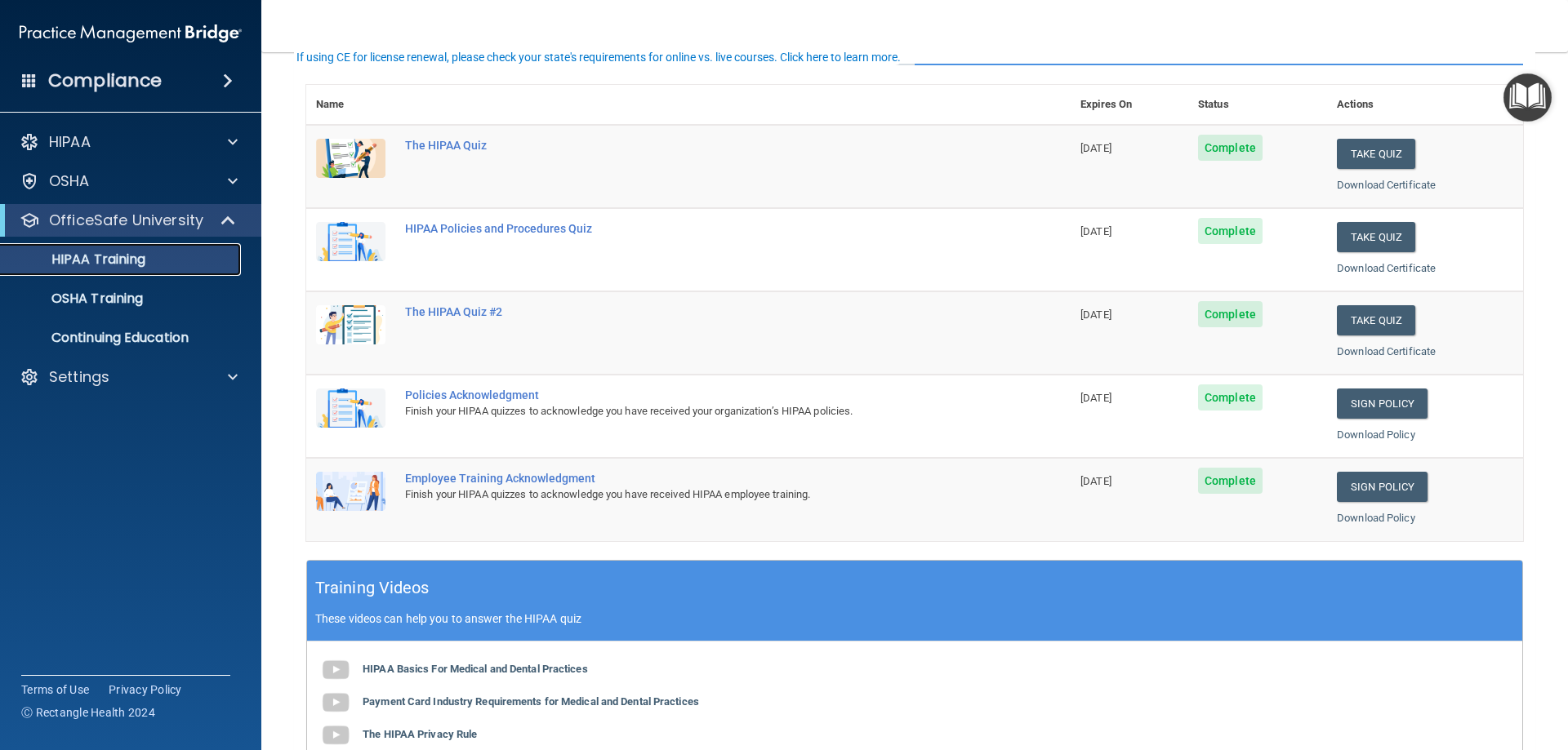
scroll to position [163, 0]
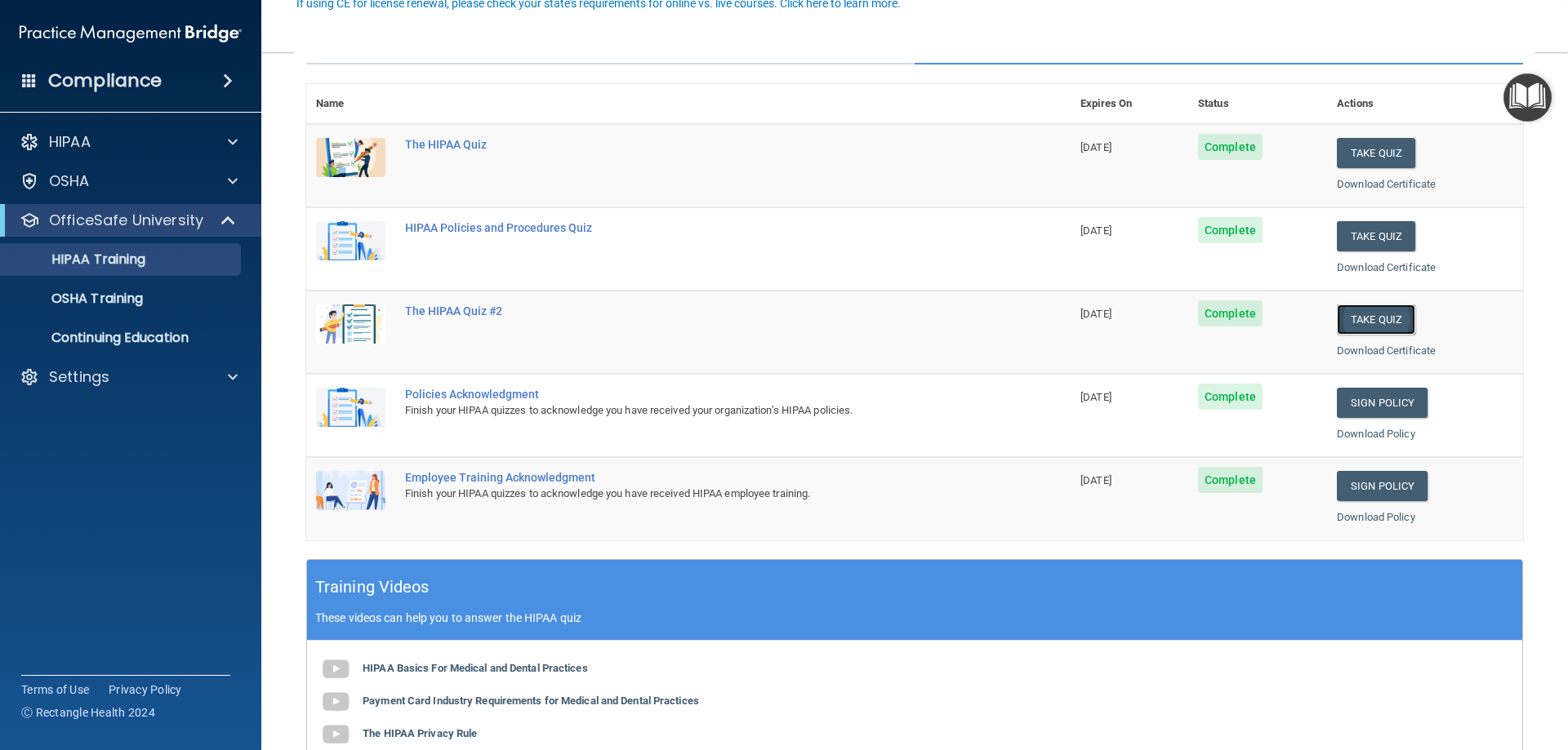
click at [1364, 322] on button "Take Quiz" at bounding box center [1375, 319] width 78 height 31
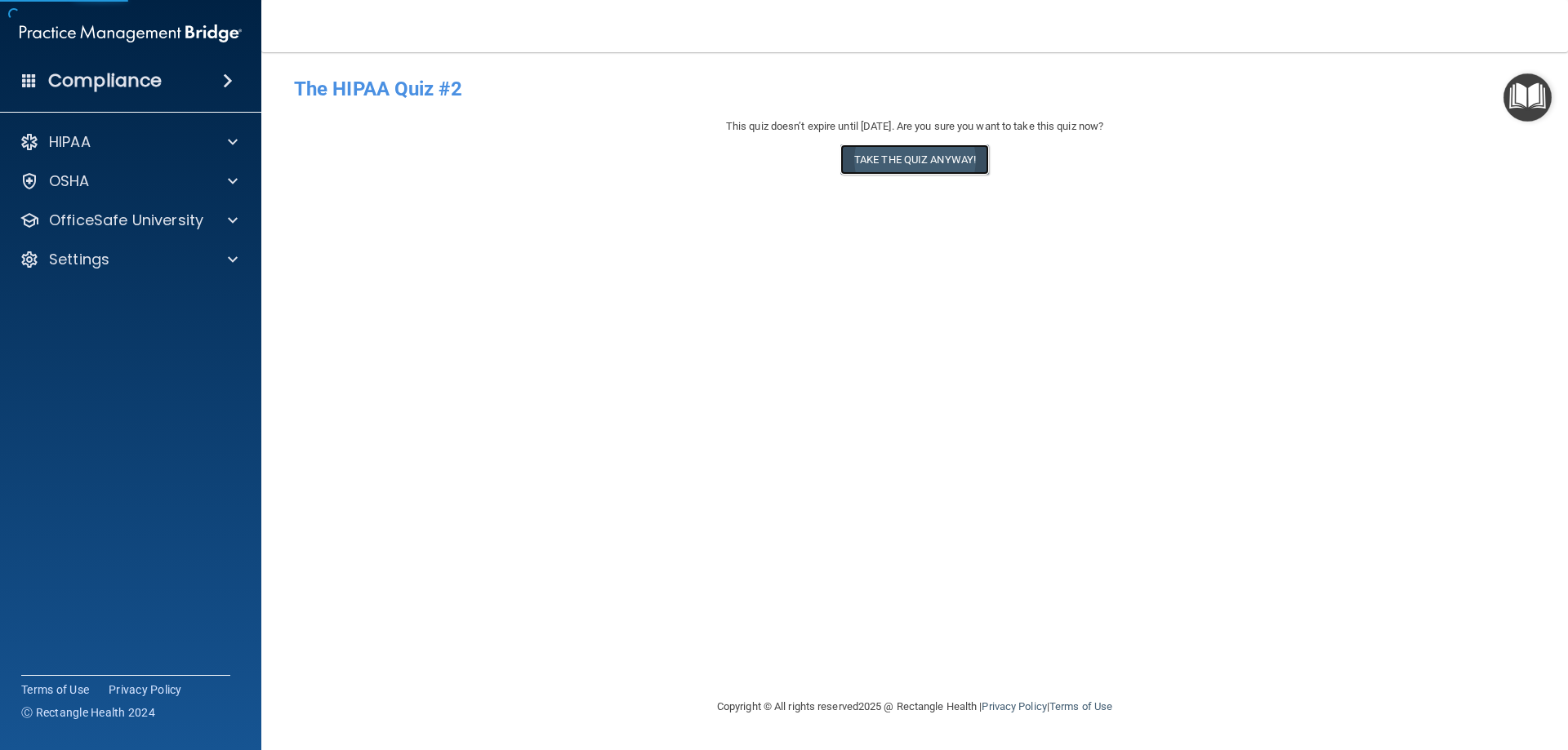
click at [901, 160] on button "Take the quiz anyway!" at bounding box center [914, 159] width 148 height 31
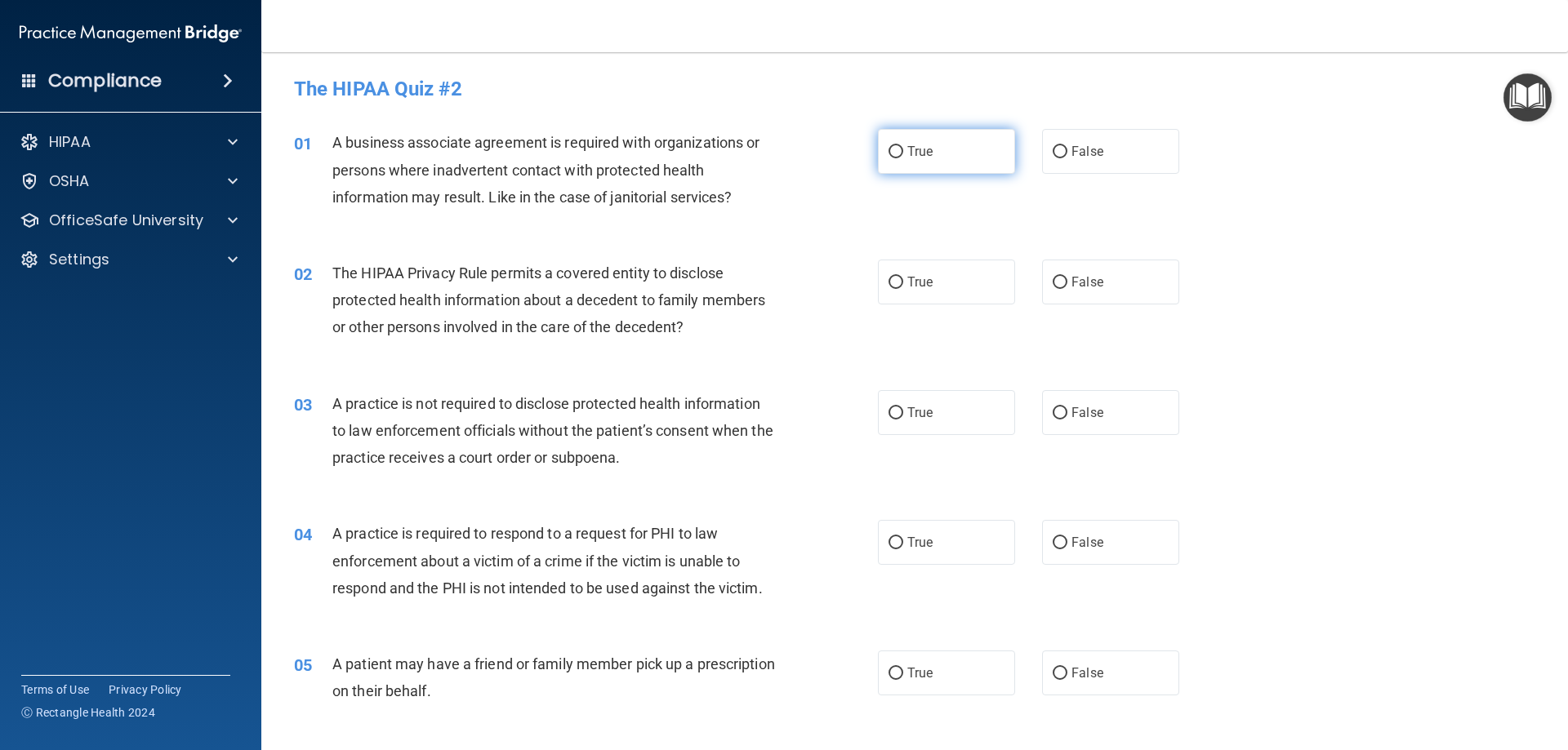
click at [908, 150] on span "True" at bounding box center [920, 151] width 26 height 16
click at [903, 150] on input "True" at bounding box center [895, 152] width 15 height 12
radio input "true"
click at [948, 285] on label "True" at bounding box center [946, 282] width 137 height 44
click at [903, 285] on input "True" at bounding box center [895, 283] width 15 height 12
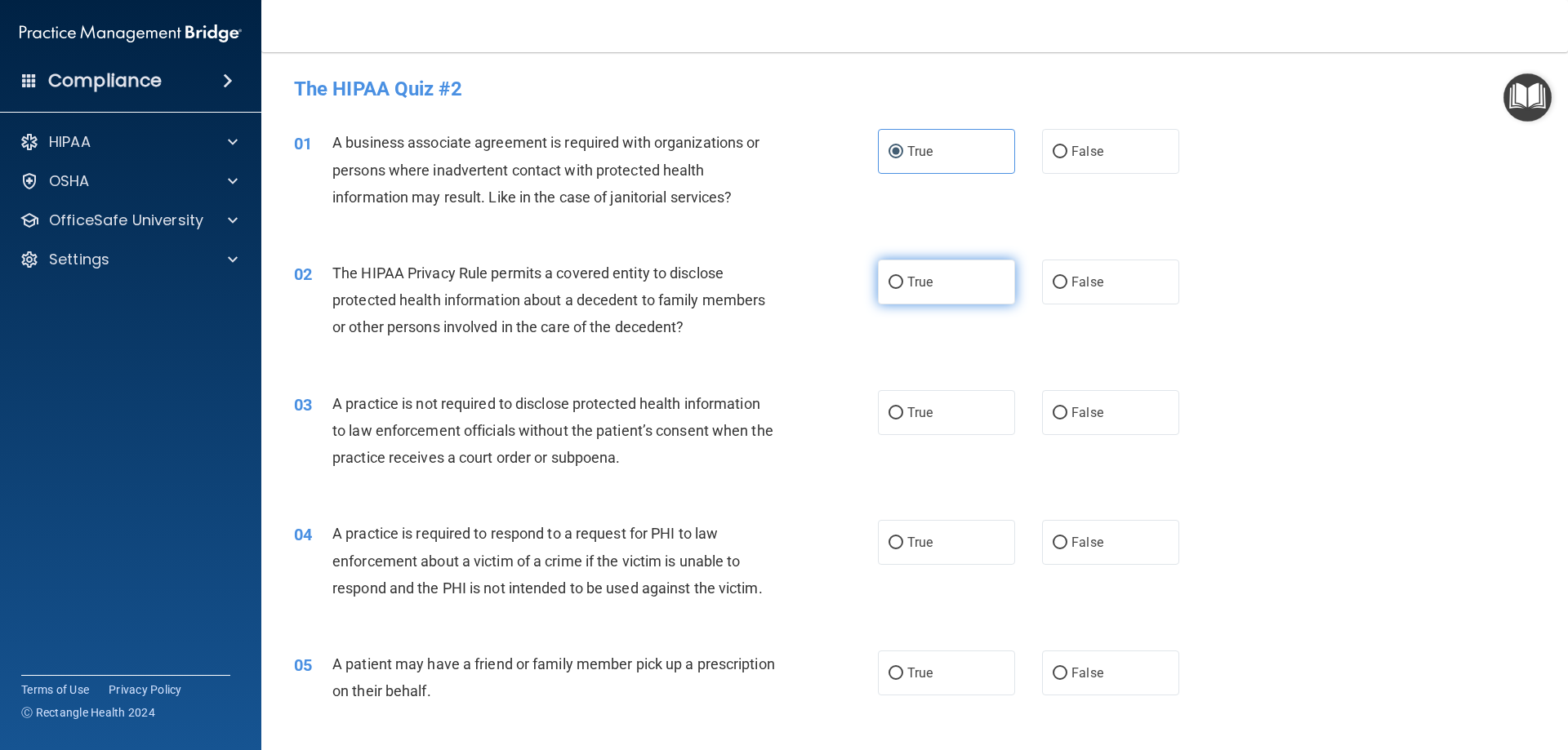
radio input "true"
click at [921, 406] on span "True" at bounding box center [920, 413] width 26 height 16
click at [903, 407] on input "True" at bounding box center [895, 413] width 15 height 12
radio input "true"
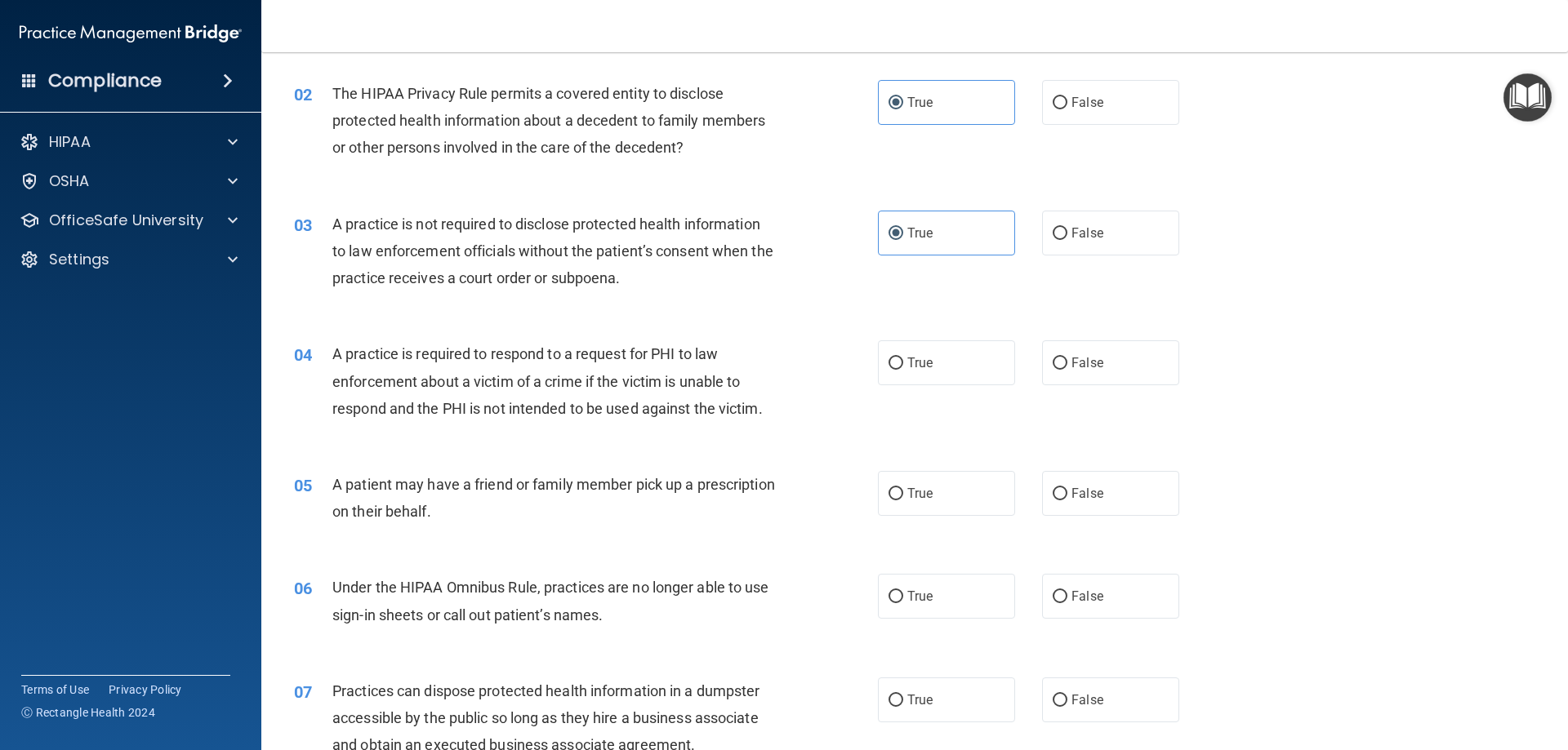
scroll to position [245, 0]
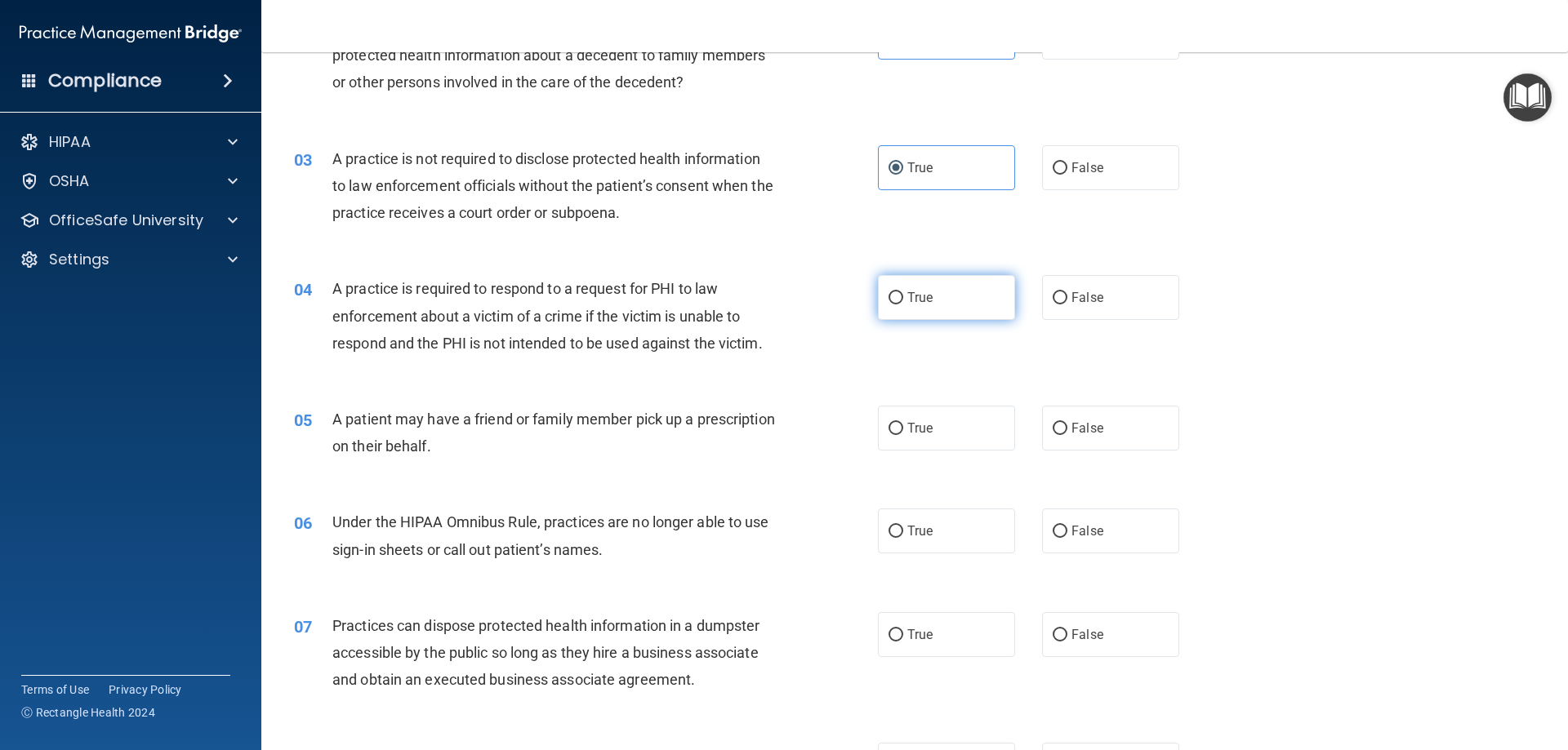
click at [926, 285] on label "True" at bounding box center [946, 296] width 137 height 44
click at [903, 292] on input "True" at bounding box center [895, 298] width 15 height 12
radio input "true"
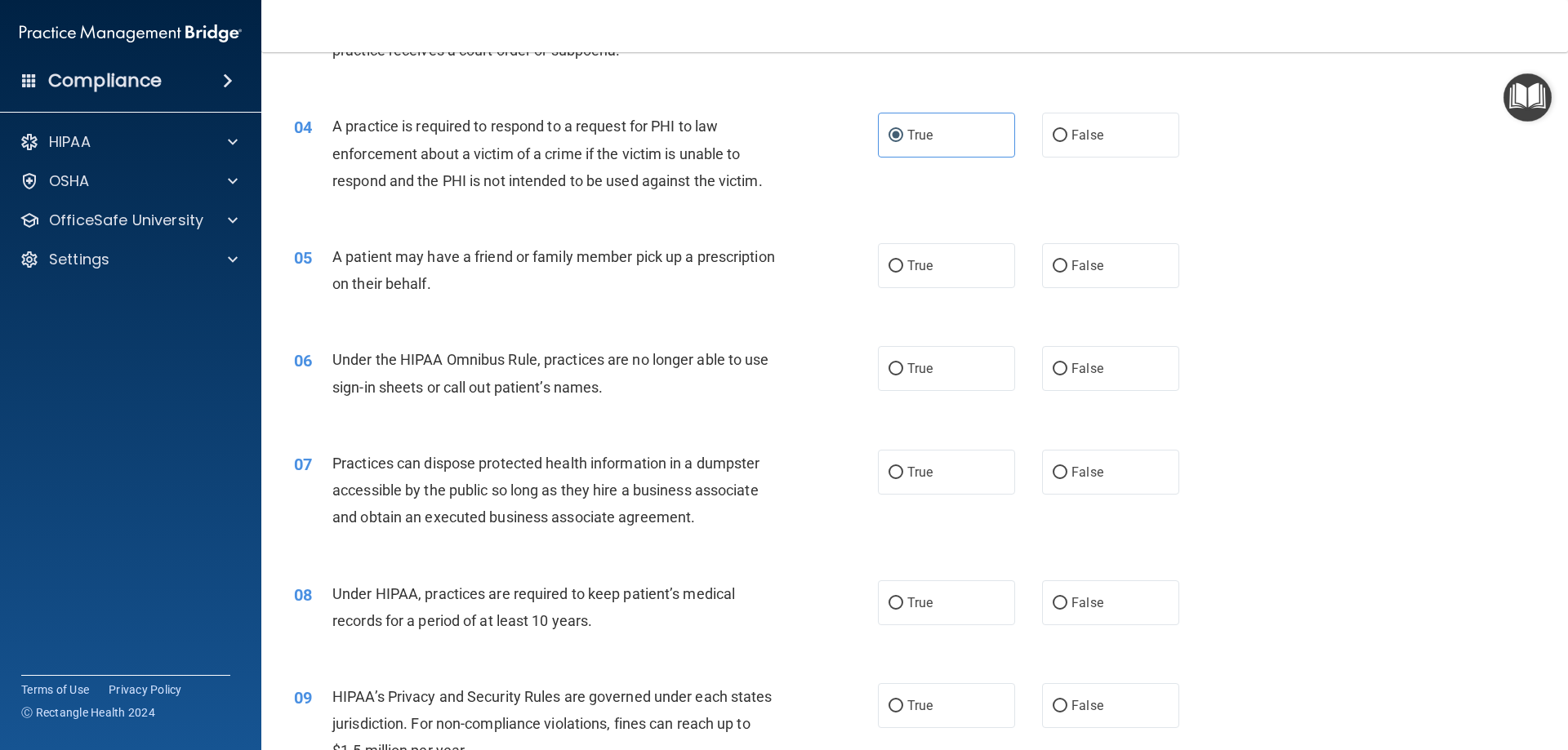
scroll to position [408, 0]
click at [949, 260] on label "True" at bounding box center [946, 264] width 137 height 44
click at [903, 260] on input "True" at bounding box center [895, 266] width 15 height 12
radio input "true"
click at [939, 353] on label "True" at bounding box center [946, 368] width 137 height 44
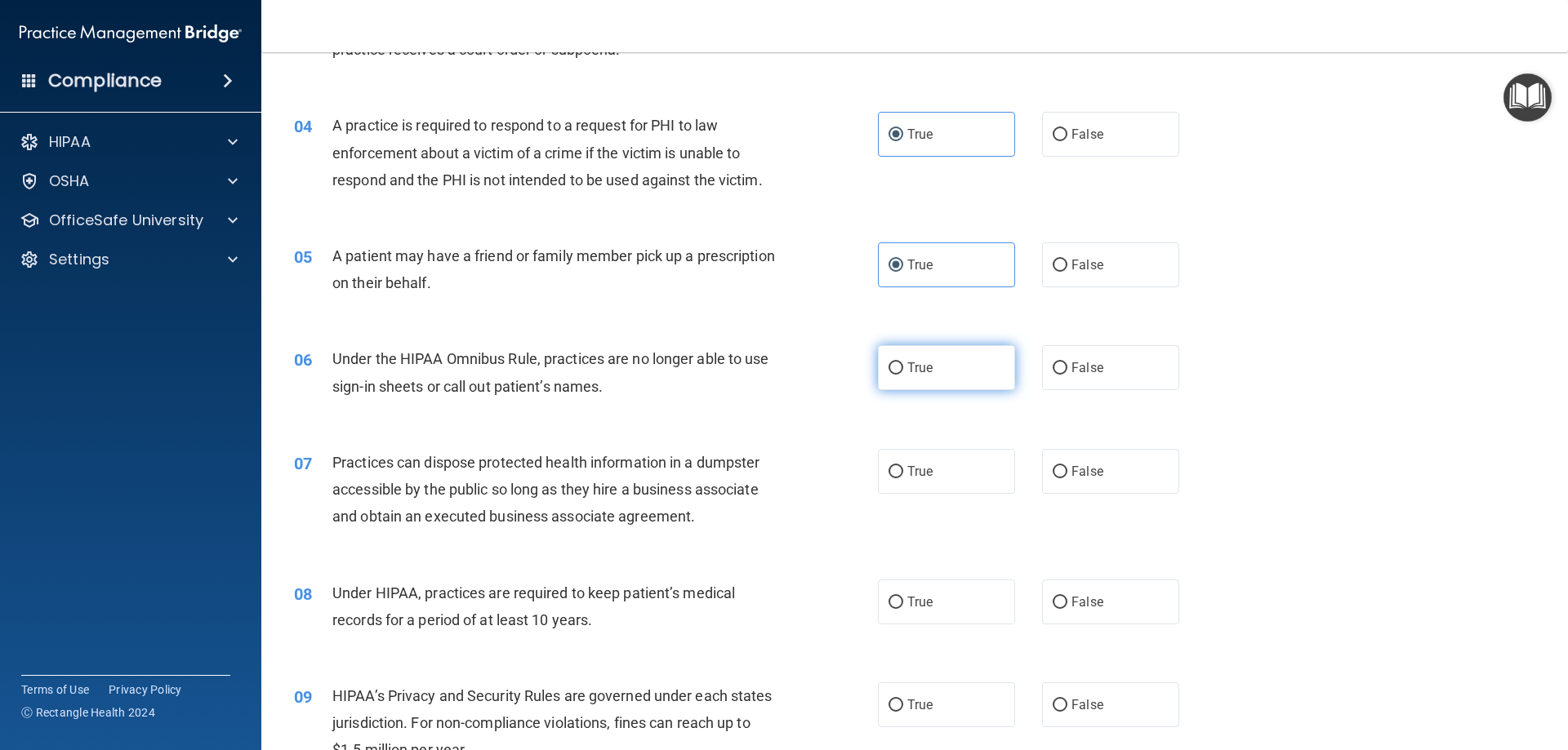
click at [903, 363] on input "True" at bounding box center [895, 369] width 15 height 12
radio input "true"
click at [932, 462] on label "True" at bounding box center [946, 471] width 137 height 44
click at [903, 466] on input "True" at bounding box center [895, 472] width 15 height 12
radio input "true"
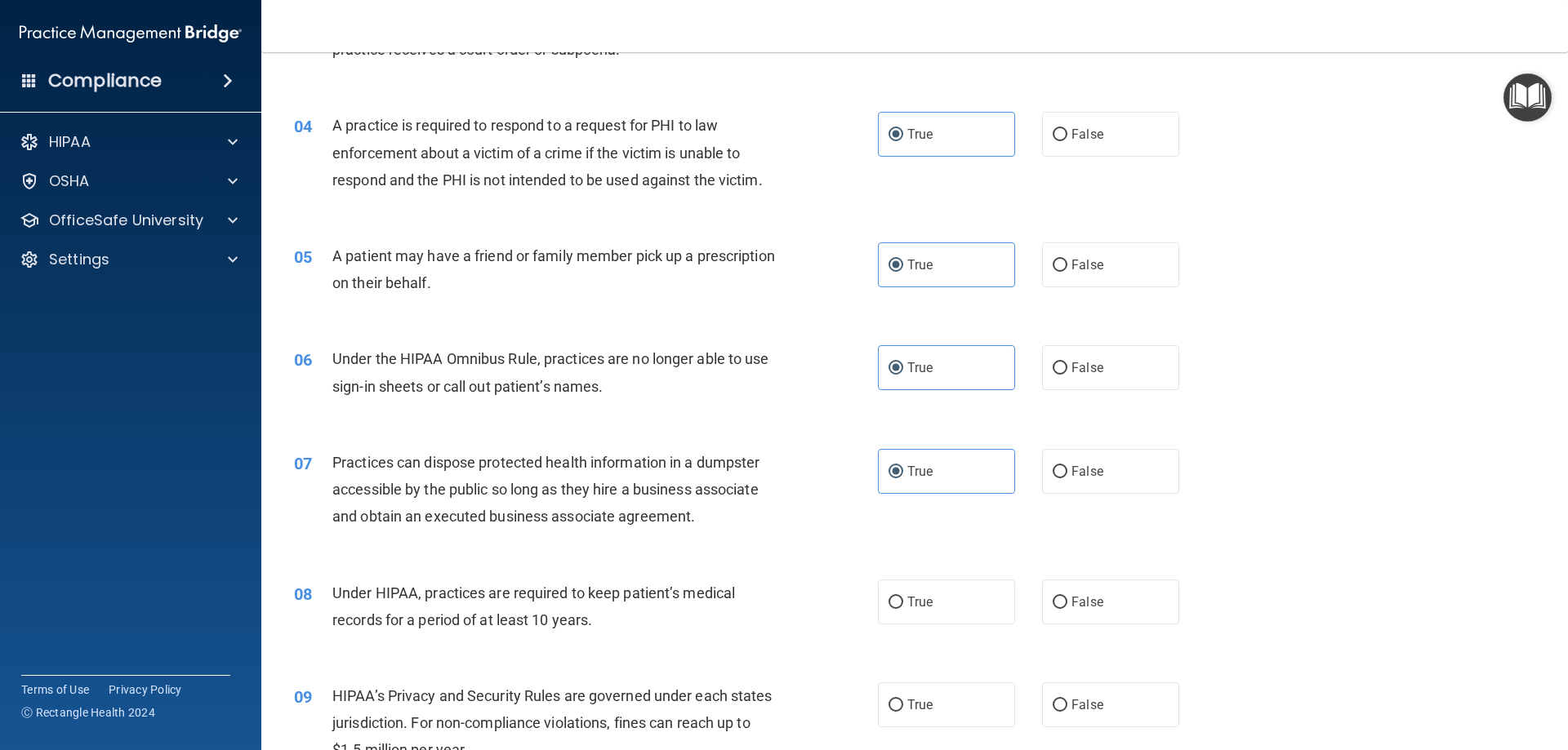
drag, startPoint x: 943, startPoint y: 621, endPoint x: 942, endPoint y: 645, distance: 24.0
click at [940, 623] on label "True" at bounding box center [946, 602] width 137 height 44
click at [903, 609] on input "True" at bounding box center [895, 603] width 15 height 12
radio input "true"
drag, startPoint x: 942, startPoint y: 694, endPoint x: 957, endPoint y: 650, distance: 46.5
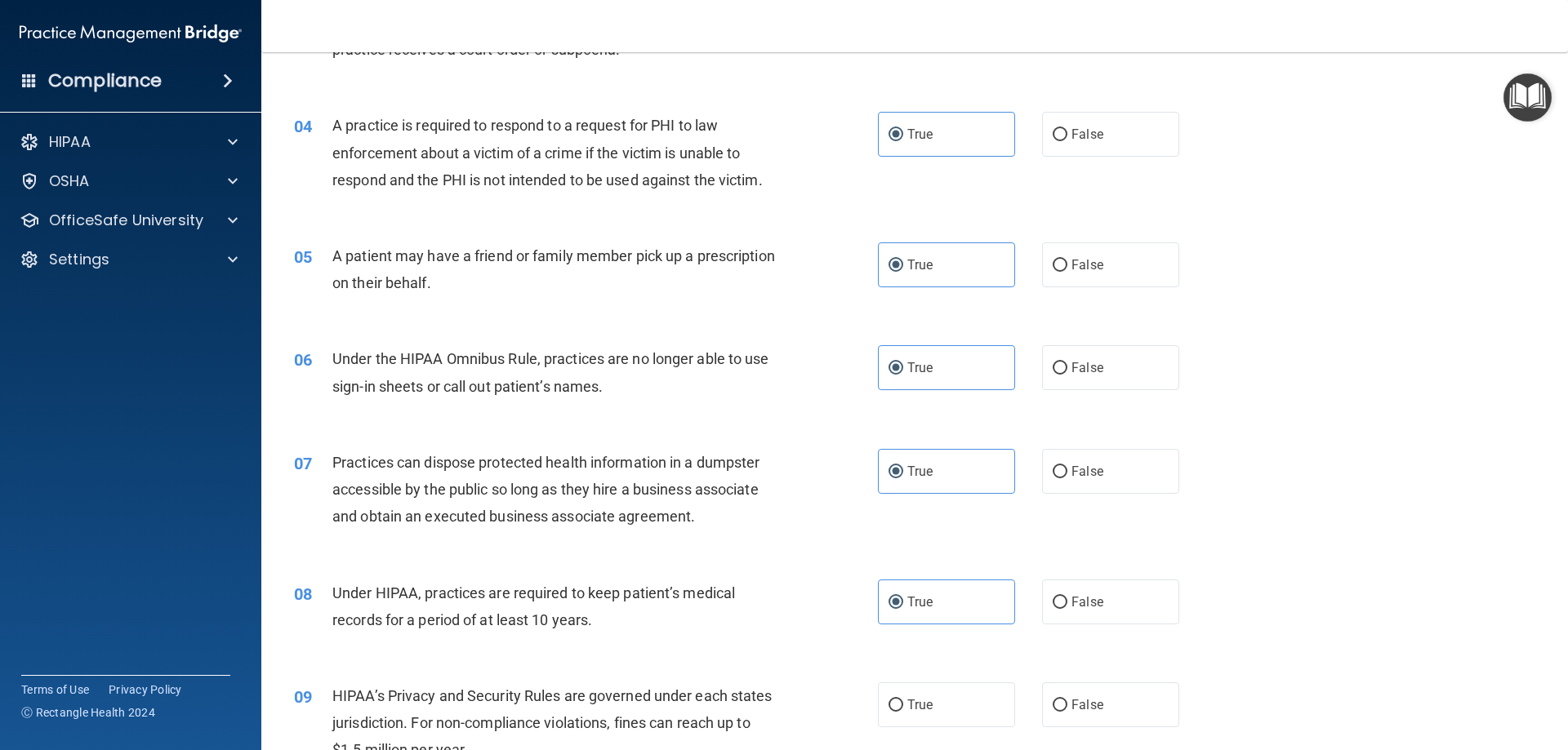
click at [940, 694] on label "True" at bounding box center [946, 705] width 137 height 44
click at [903, 700] on input "True" at bounding box center [895, 706] width 15 height 12
radio input "true"
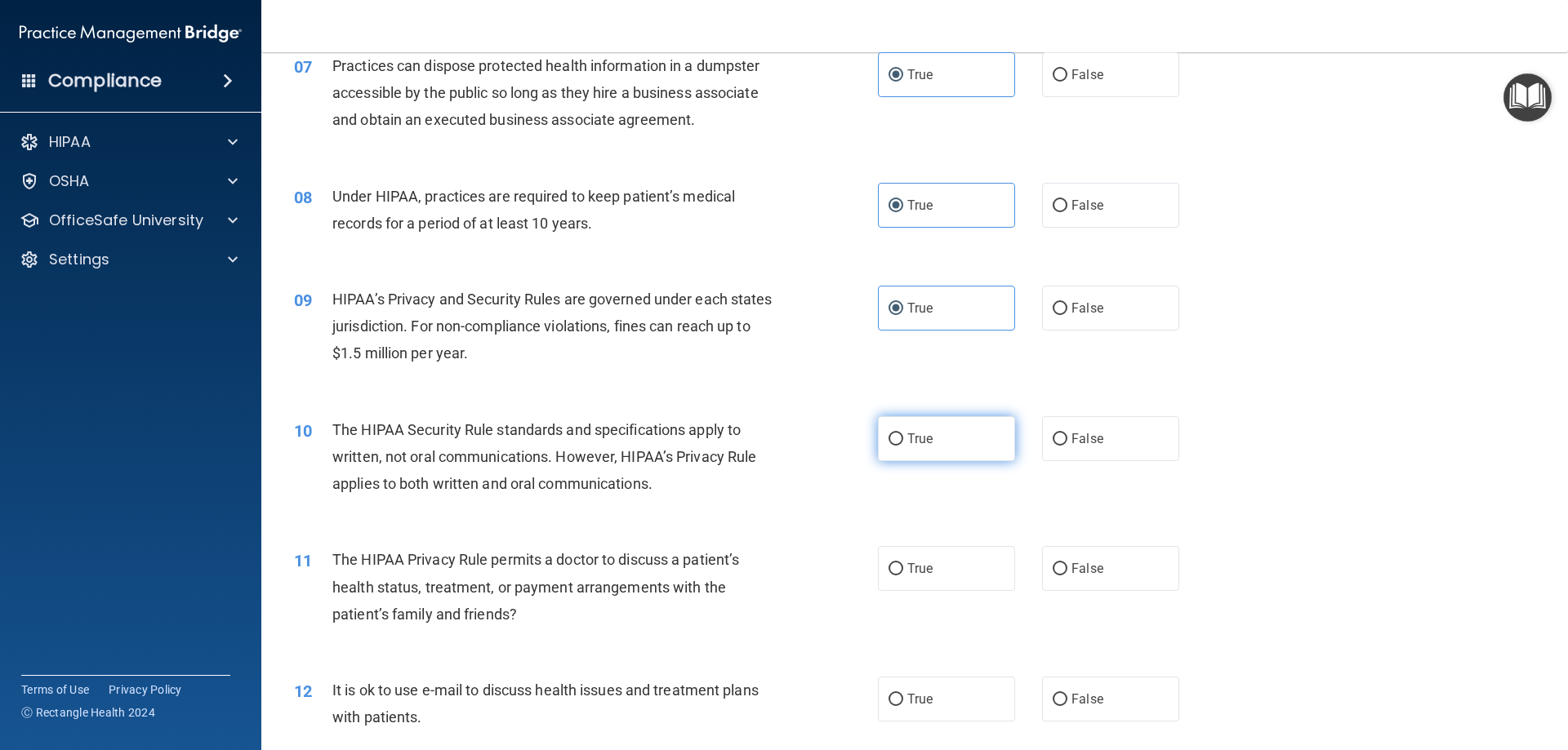
scroll to position [816, 0]
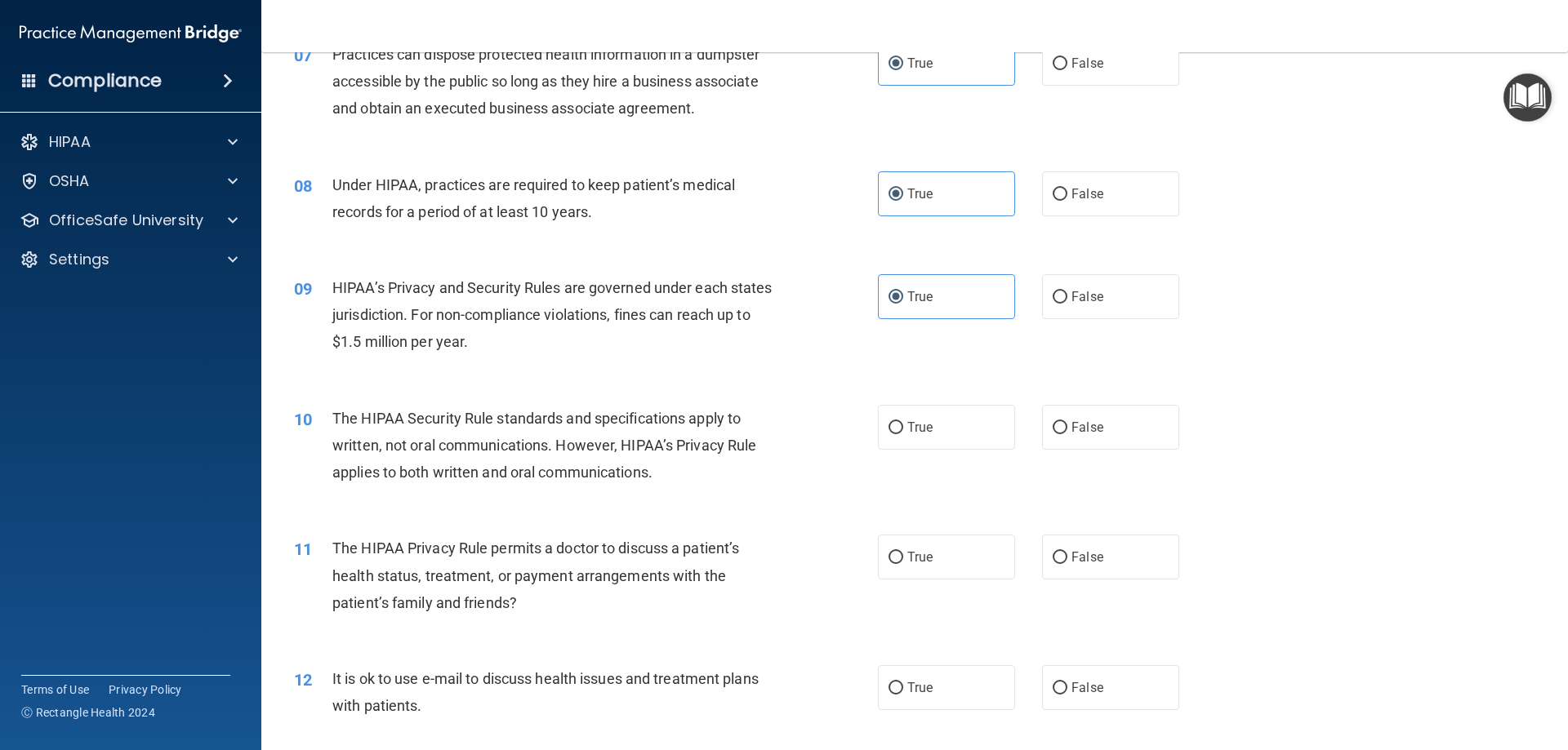
drag, startPoint x: 966, startPoint y: 422, endPoint x: 937, endPoint y: 534, distance: 115.7
click at [964, 426] on label "True" at bounding box center [946, 427] width 137 height 44
click at [903, 426] on input "True" at bounding box center [895, 428] width 15 height 12
radio input "true"
drag, startPoint x: 936, startPoint y: 542, endPoint x: 971, endPoint y: 689, distance: 151.1
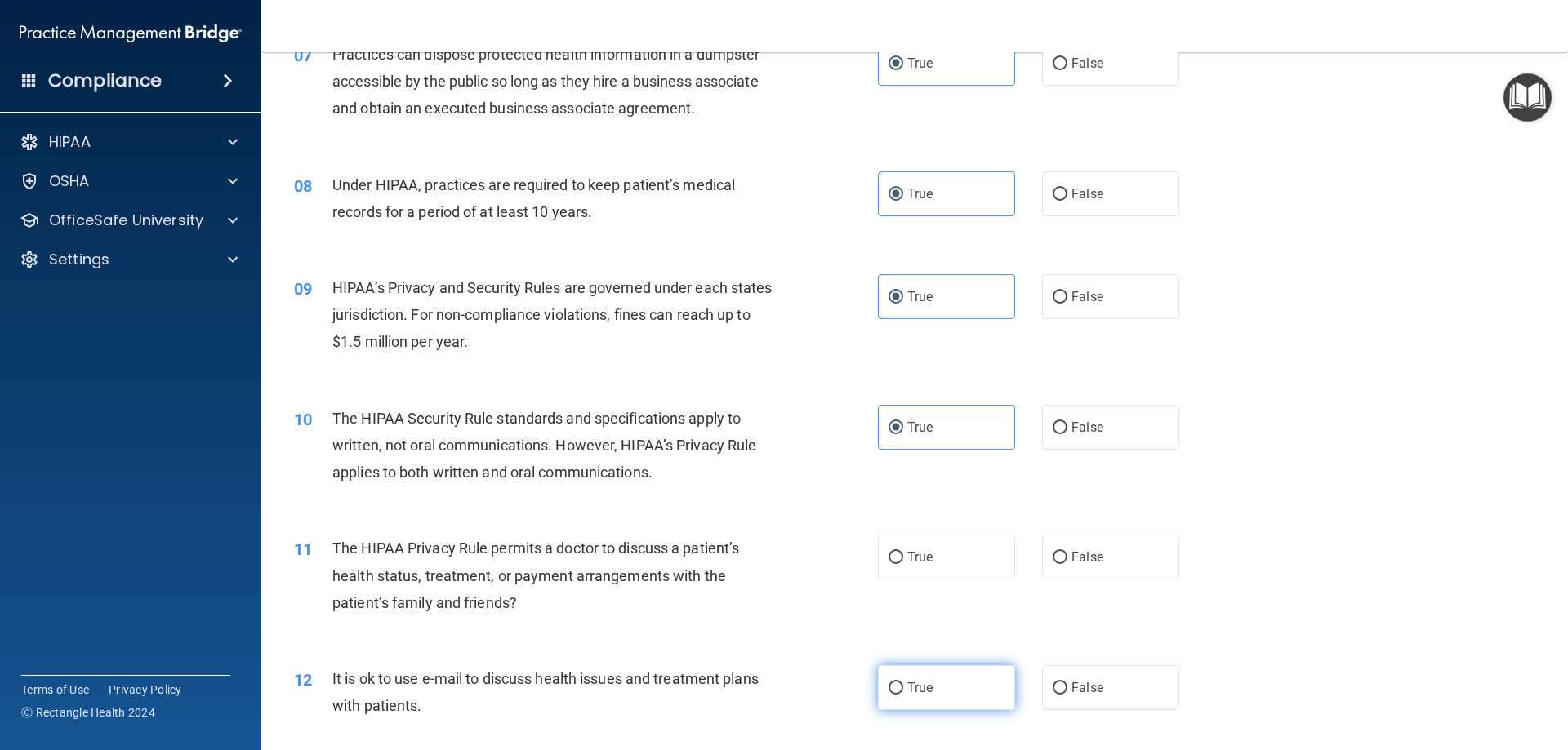
click at [936, 543] on label "True" at bounding box center [946, 556] width 137 height 44
click at [903, 552] on input "True" at bounding box center [895, 558] width 15 height 12
radio input "true"
drag, startPoint x: 970, startPoint y: 692, endPoint x: 967, endPoint y: 684, distance: 8.5
click at [969, 692] on label "True" at bounding box center [946, 688] width 137 height 44
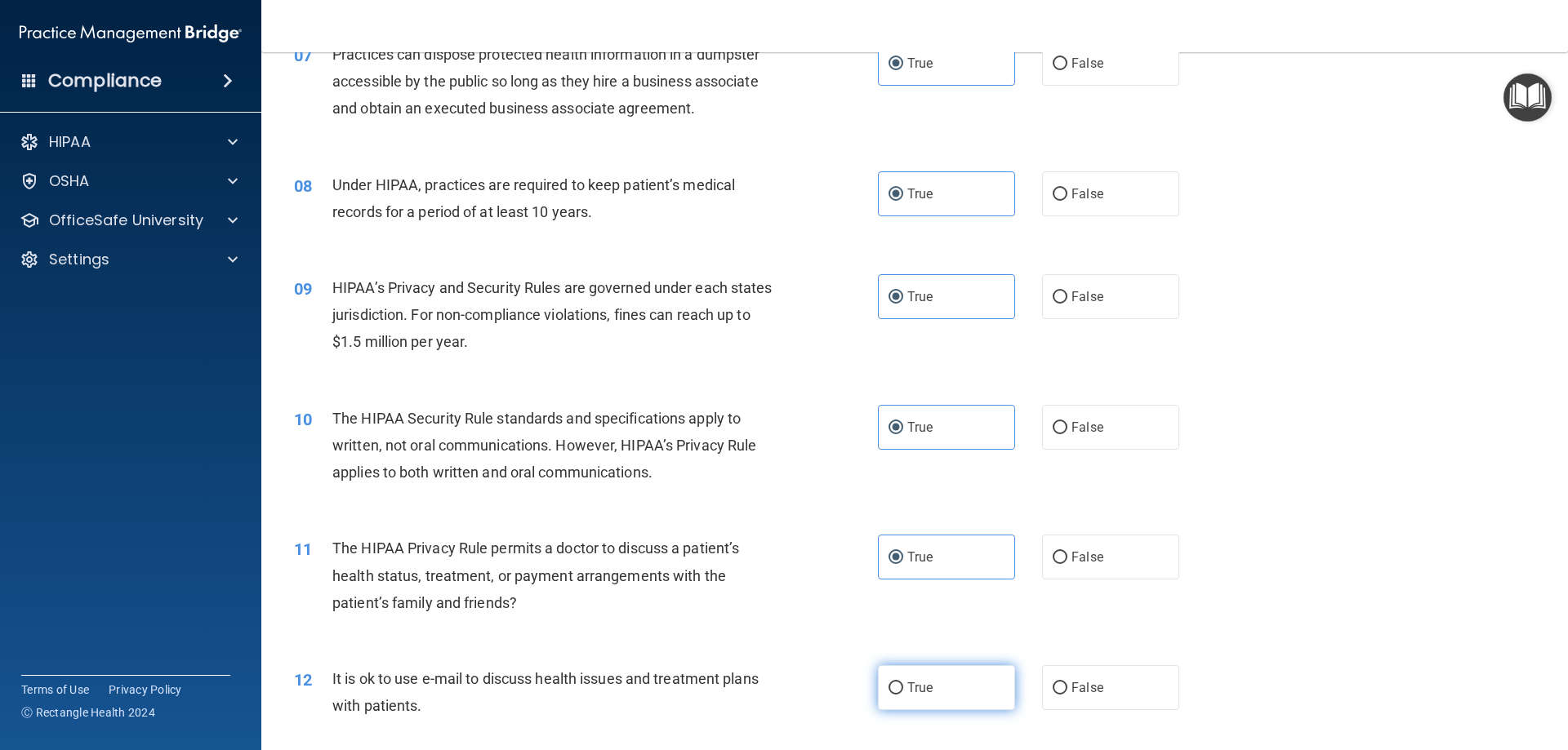
click at [903, 692] on input "True" at bounding box center [895, 689] width 15 height 12
radio input "true"
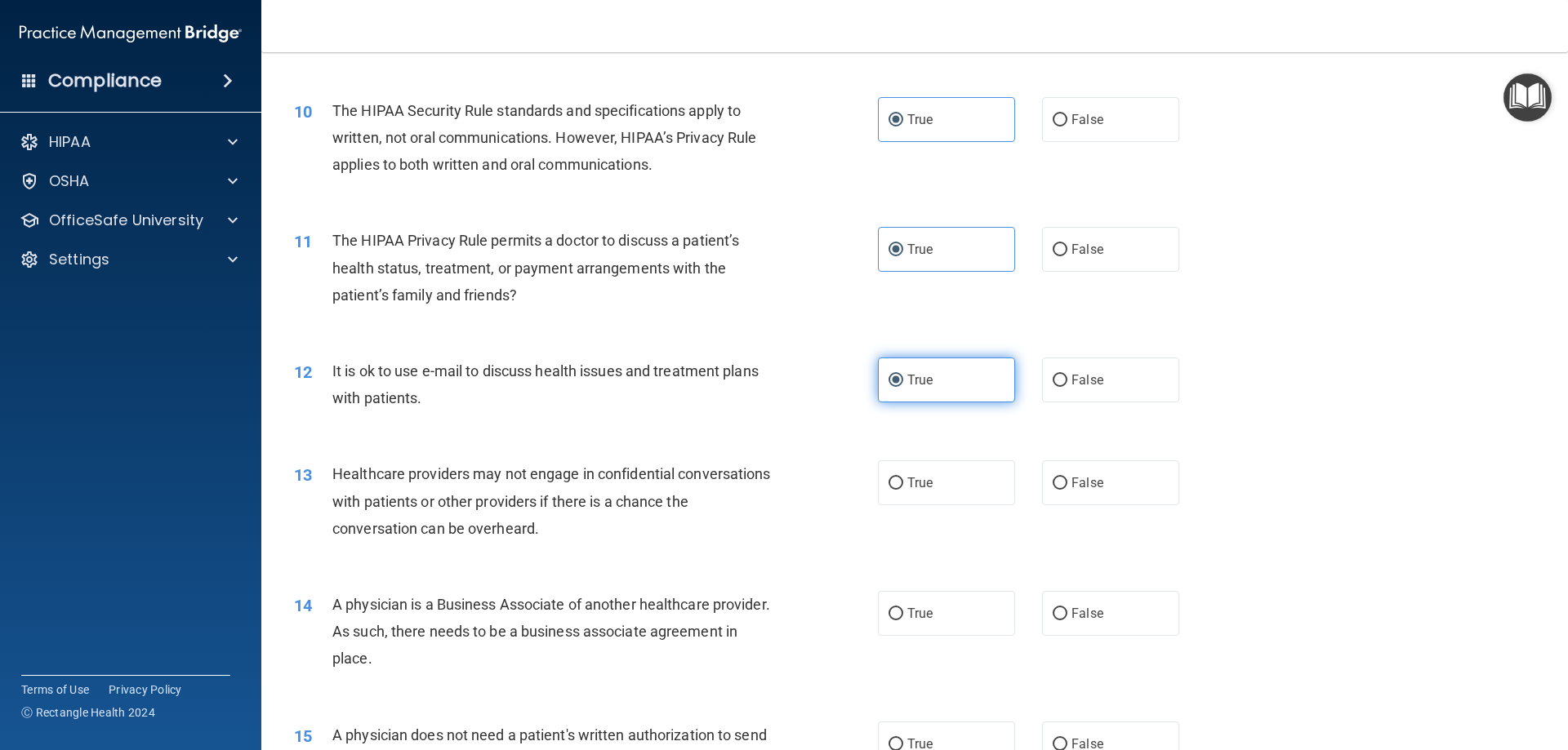
scroll to position [1225, 0]
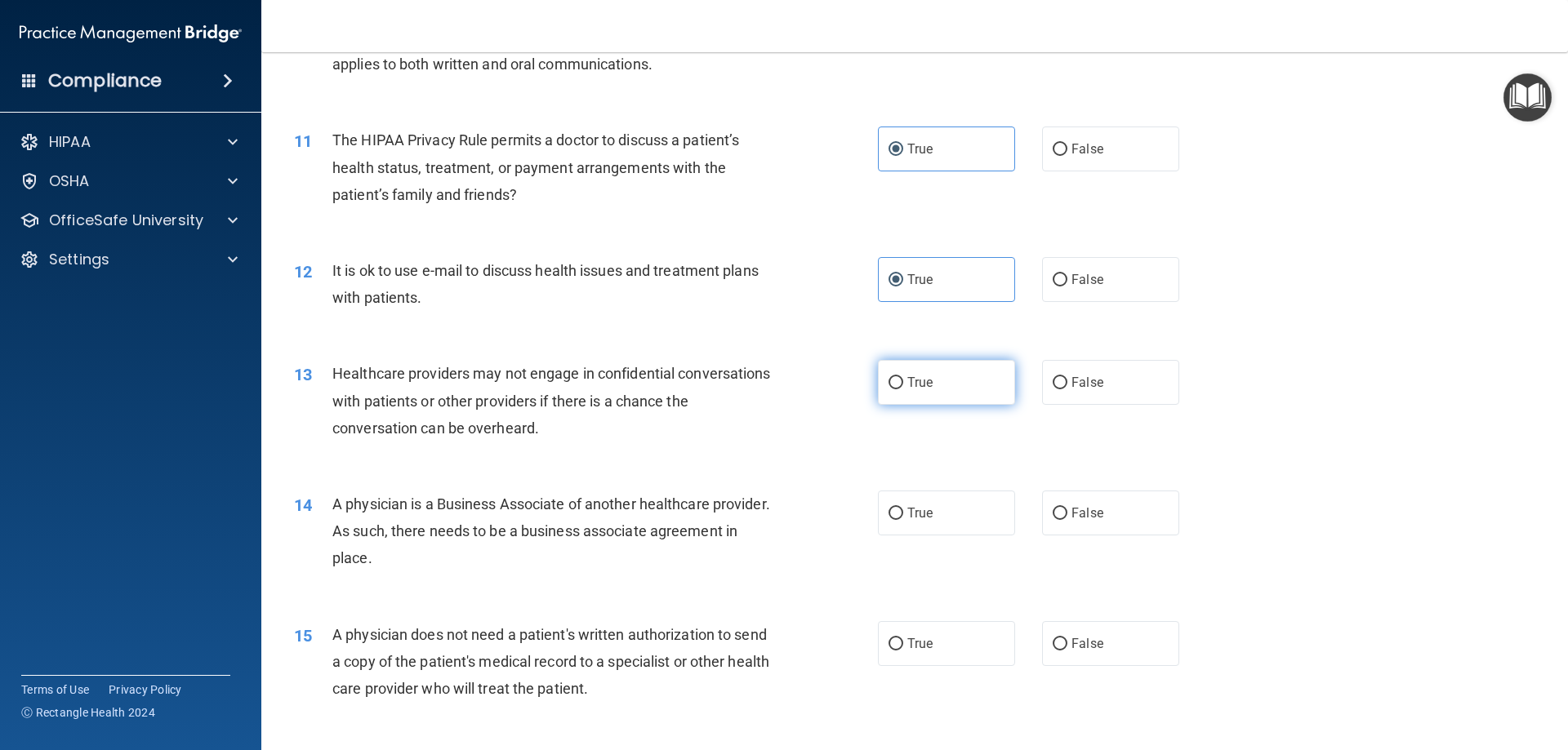
drag, startPoint x: 950, startPoint y: 377, endPoint x: 958, endPoint y: 463, distance: 86.4
click at [950, 378] on label "True" at bounding box center [946, 381] width 137 height 44
click at [903, 378] on input "True" at bounding box center [895, 383] width 15 height 12
radio input "true"
click at [937, 521] on label "True" at bounding box center [946, 513] width 137 height 44
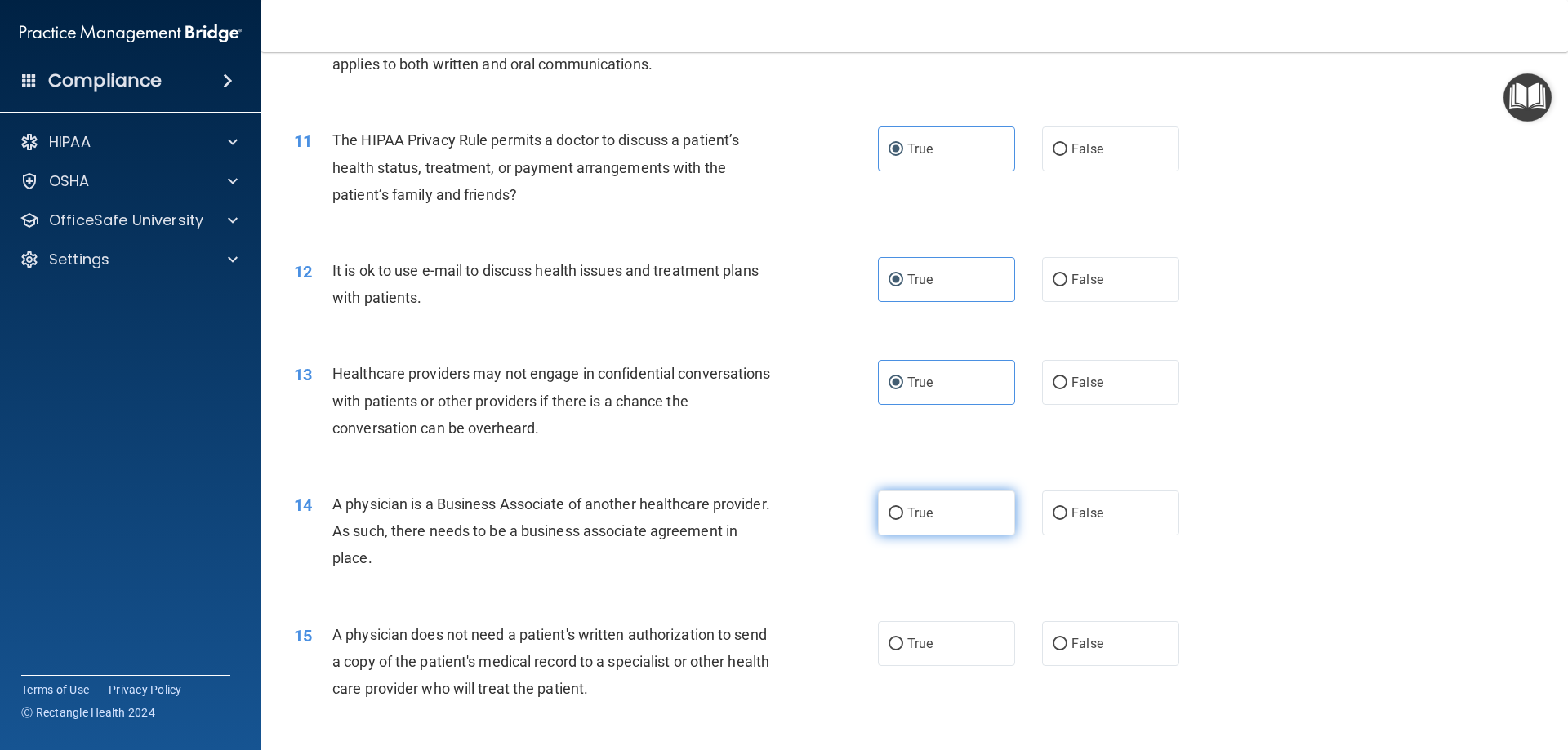
click at [903, 520] on input "True" at bounding box center [895, 514] width 15 height 12
radio input "true"
click at [939, 642] on label "True" at bounding box center [946, 643] width 137 height 44
click at [903, 642] on input "True" at bounding box center [895, 644] width 15 height 12
radio input "true"
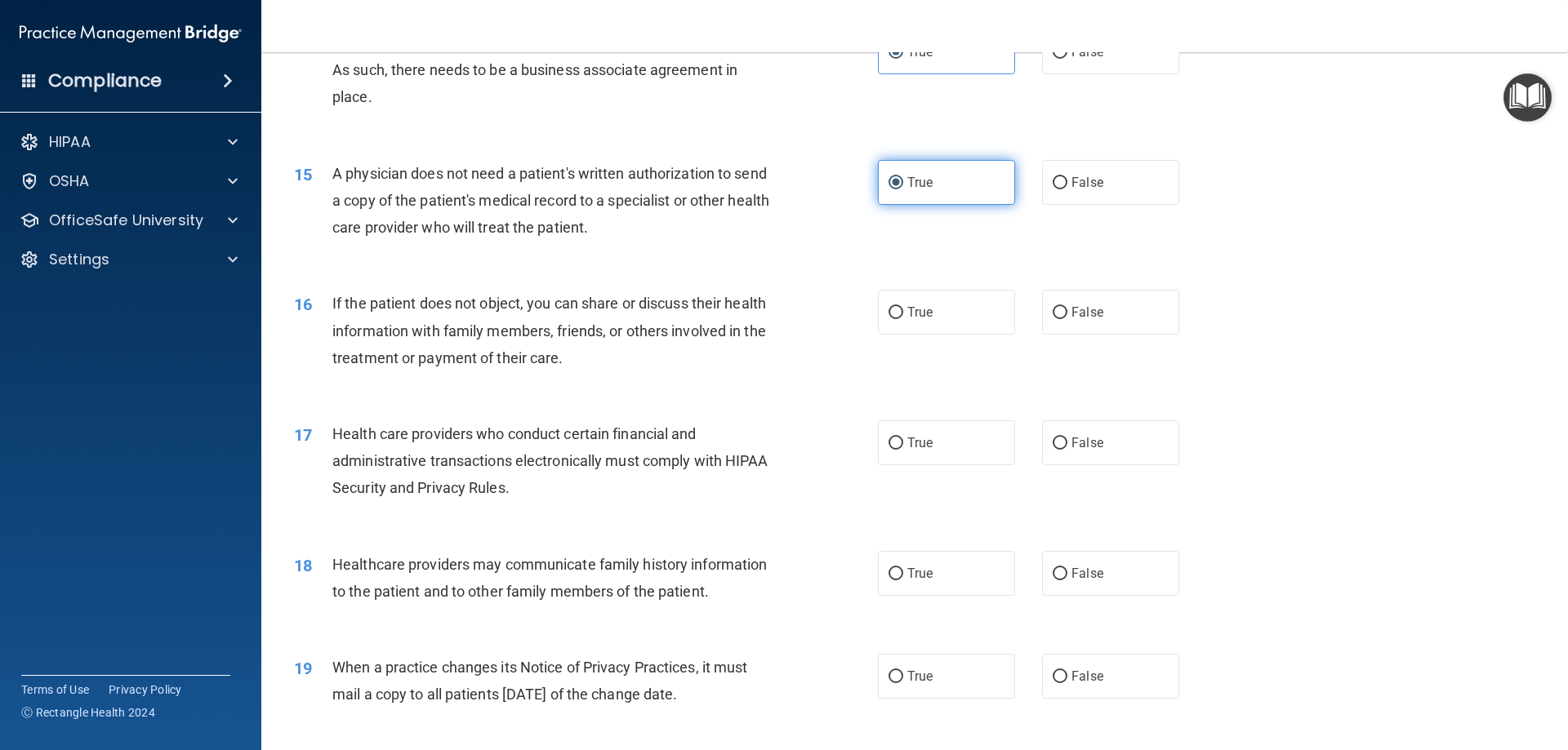
scroll to position [1714, 0]
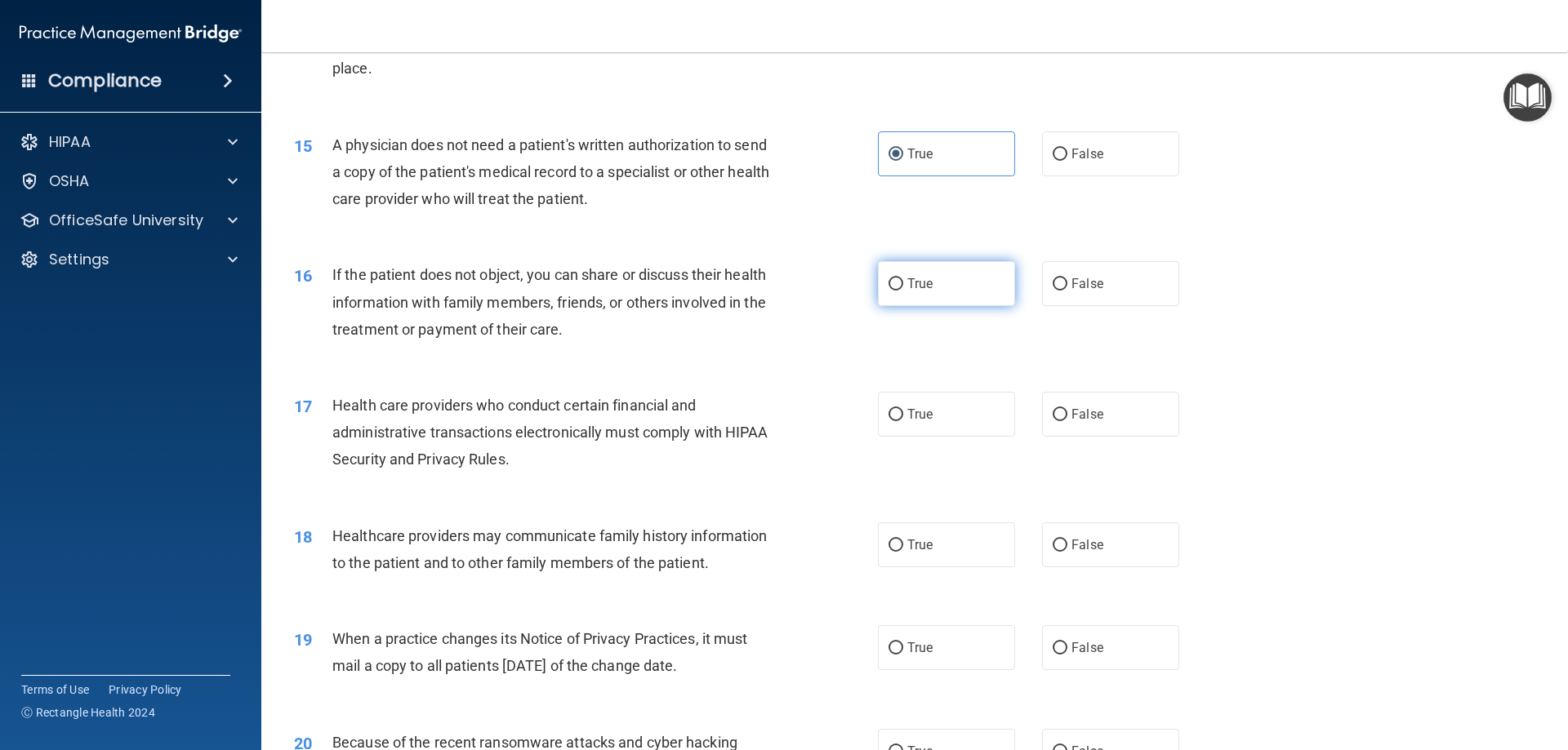
drag, startPoint x: 920, startPoint y: 280, endPoint x: 919, endPoint y: 294, distance: 14.0
click at [920, 282] on span "True" at bounding box center [920, 284] width 26 height 16
click at [903, 282] on input "True" at bounding box center [895, 285] width 15 height 12
radio input "true"
click at [919, 413] on span "True" at bounding box center [920, 415] width 26 height 16
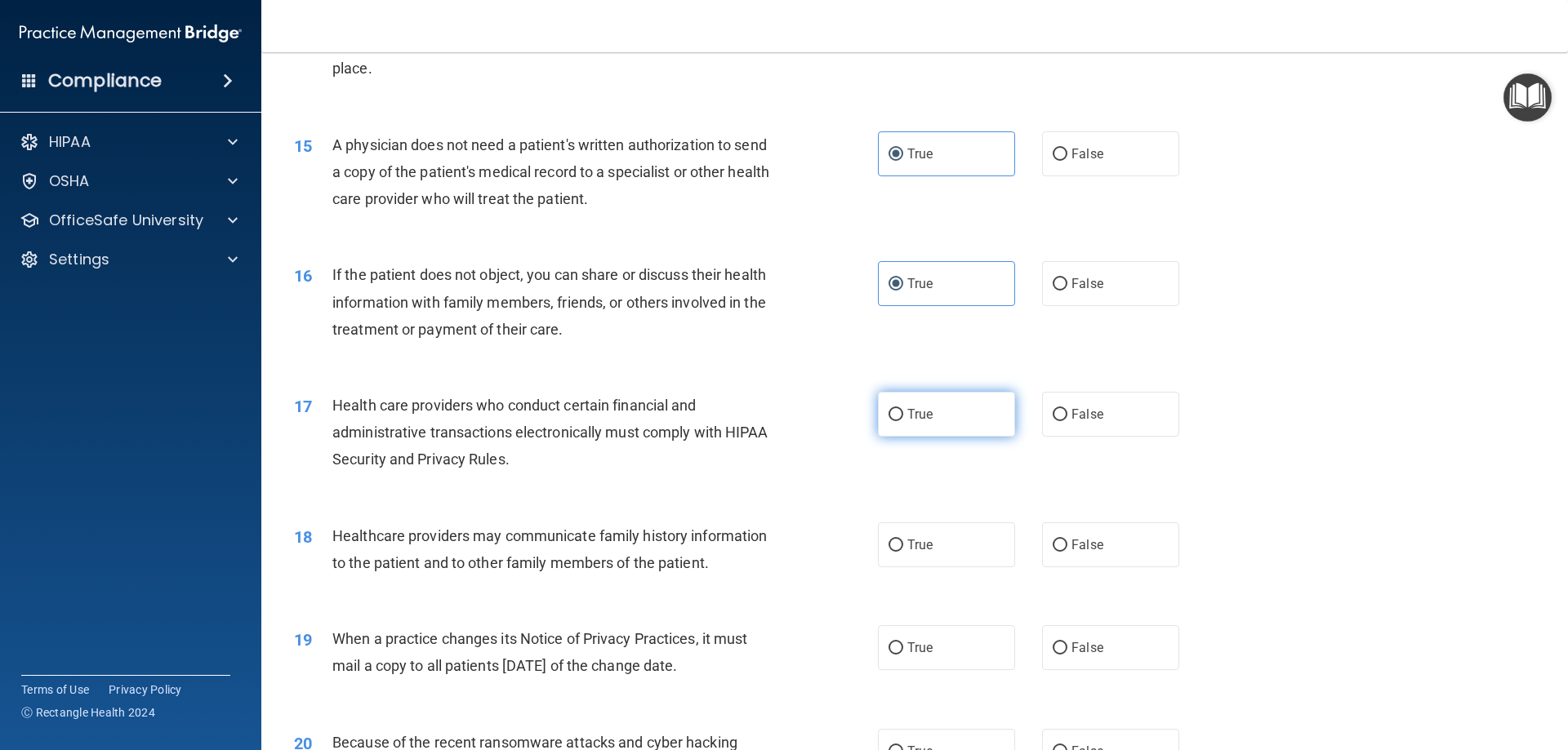
click at [903, 413] on input "True" at bounding box center [895, 415] width 15 height 12
radio input "true"
click at [907, 543] on span "True" at bounding box center [920, 545] width 26 height 16
click at [903, 543] on input "True" at bounding box center [895, 545] width 15 height 12
radio input "true"
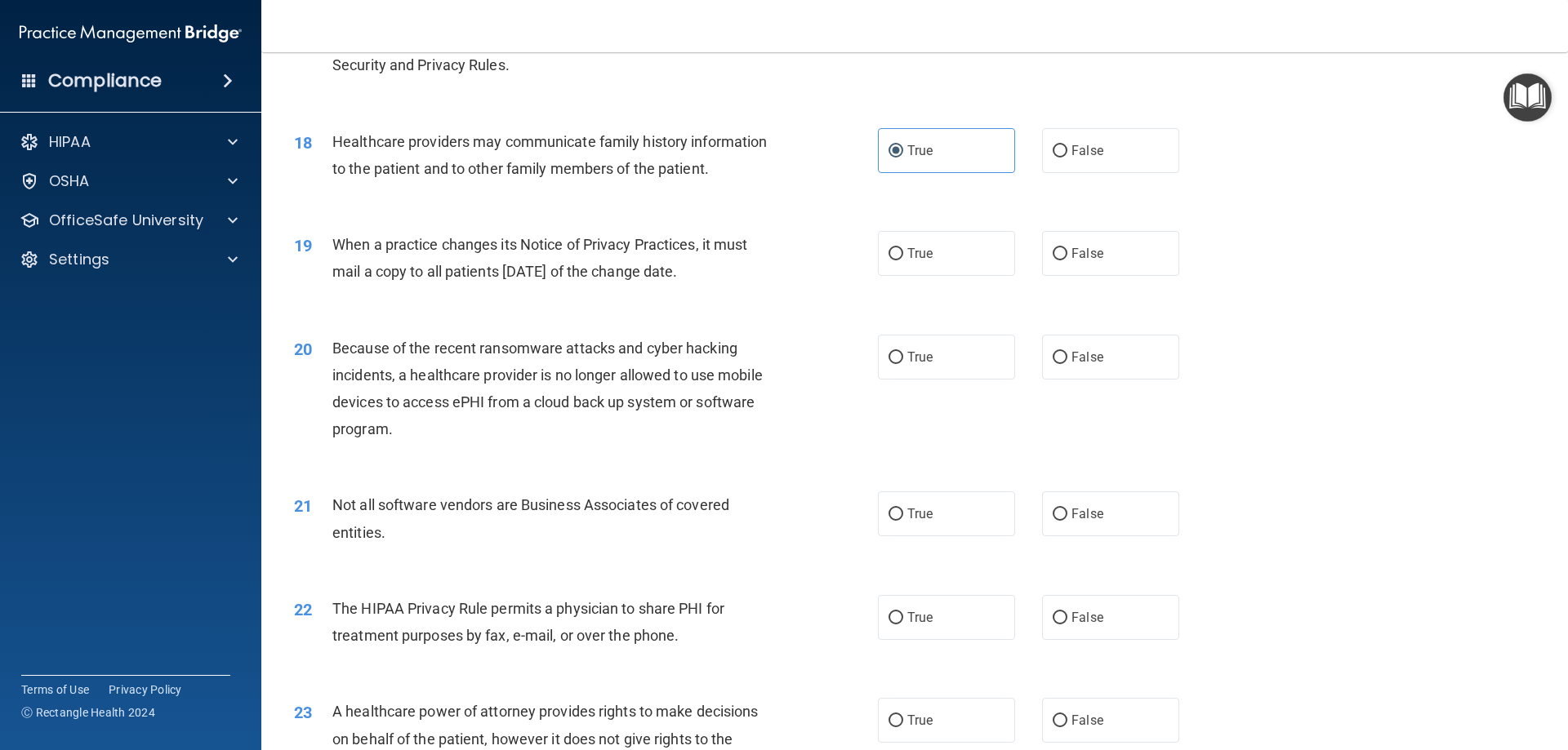
scroll to position [2124, 0]
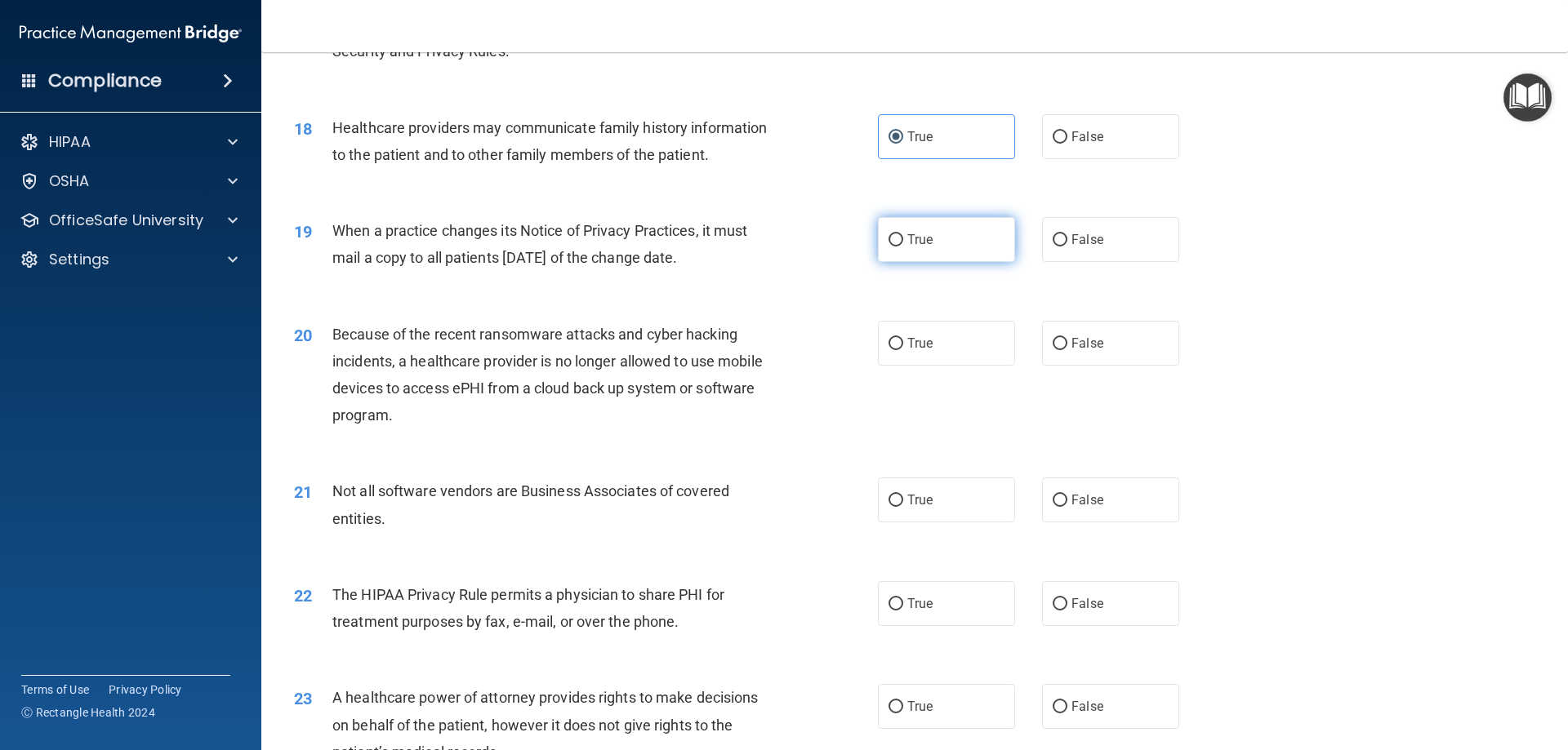
drag, startPoint x: 957, startPoint y: 241, endPoint x: 938, endPoint y: 290, distance: 52.6
click at [957, 242] on label "True" at bounding box center [946, 239] width 137 height 44
click at [903, 242] on input "True" at bounding box center [895, 240] width 15 height 12
radio input "true"
click at [898, 349] on label "True" at bounding box center [946, 343] width 137 height 44
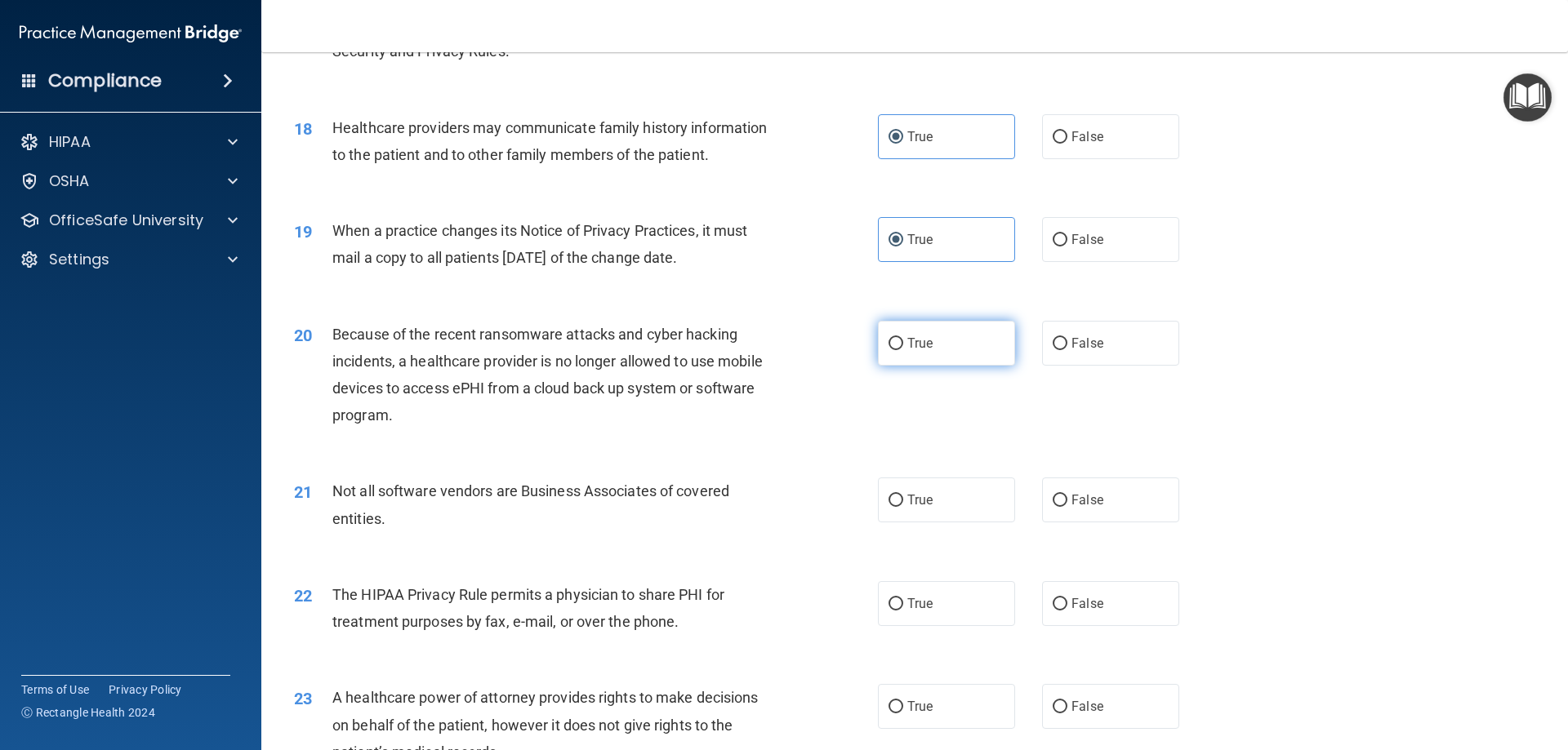
click at [898, 349] on input "True" at bounding box center [895, 344] width 15 height 12
radio input "true"
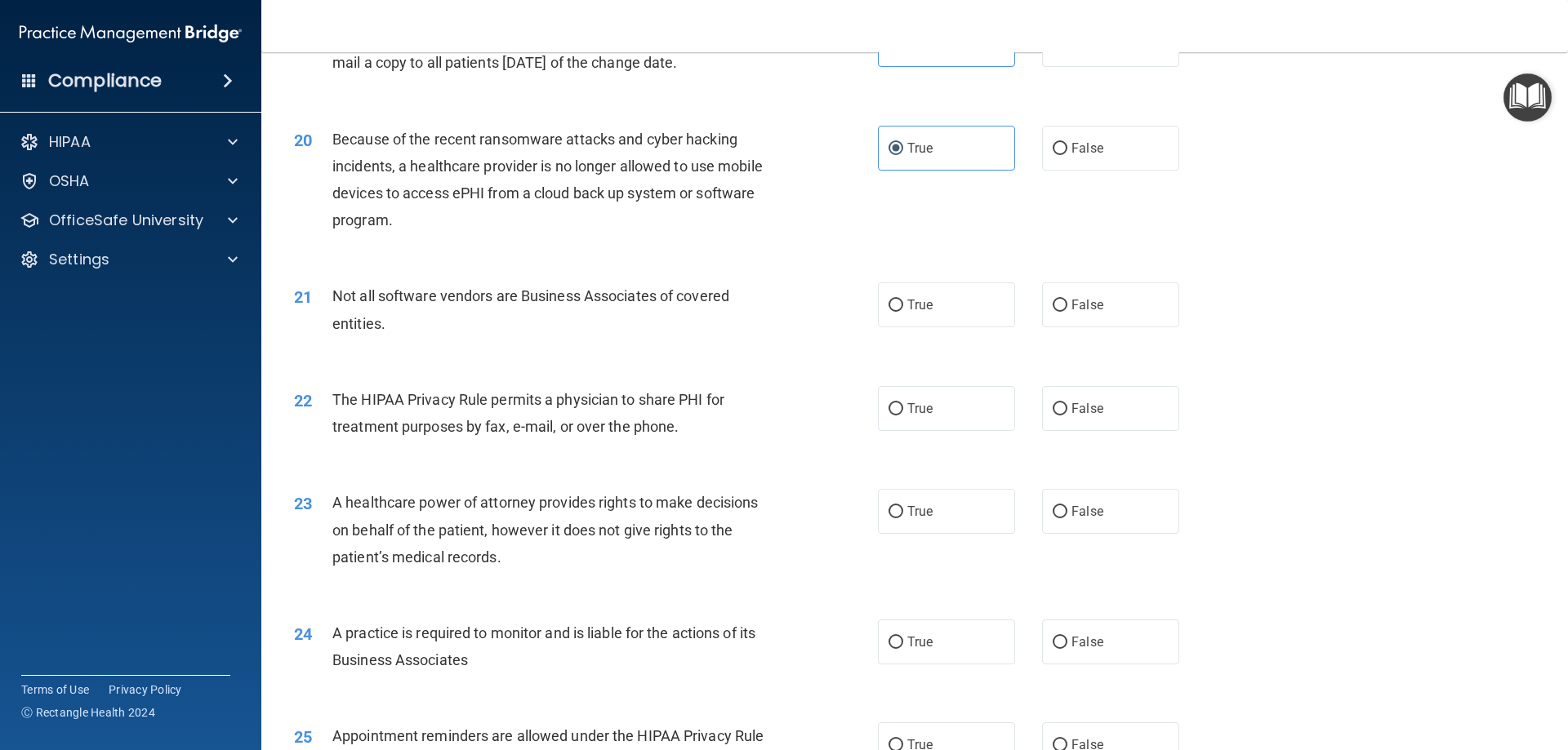
scroll to position [2369, 0]
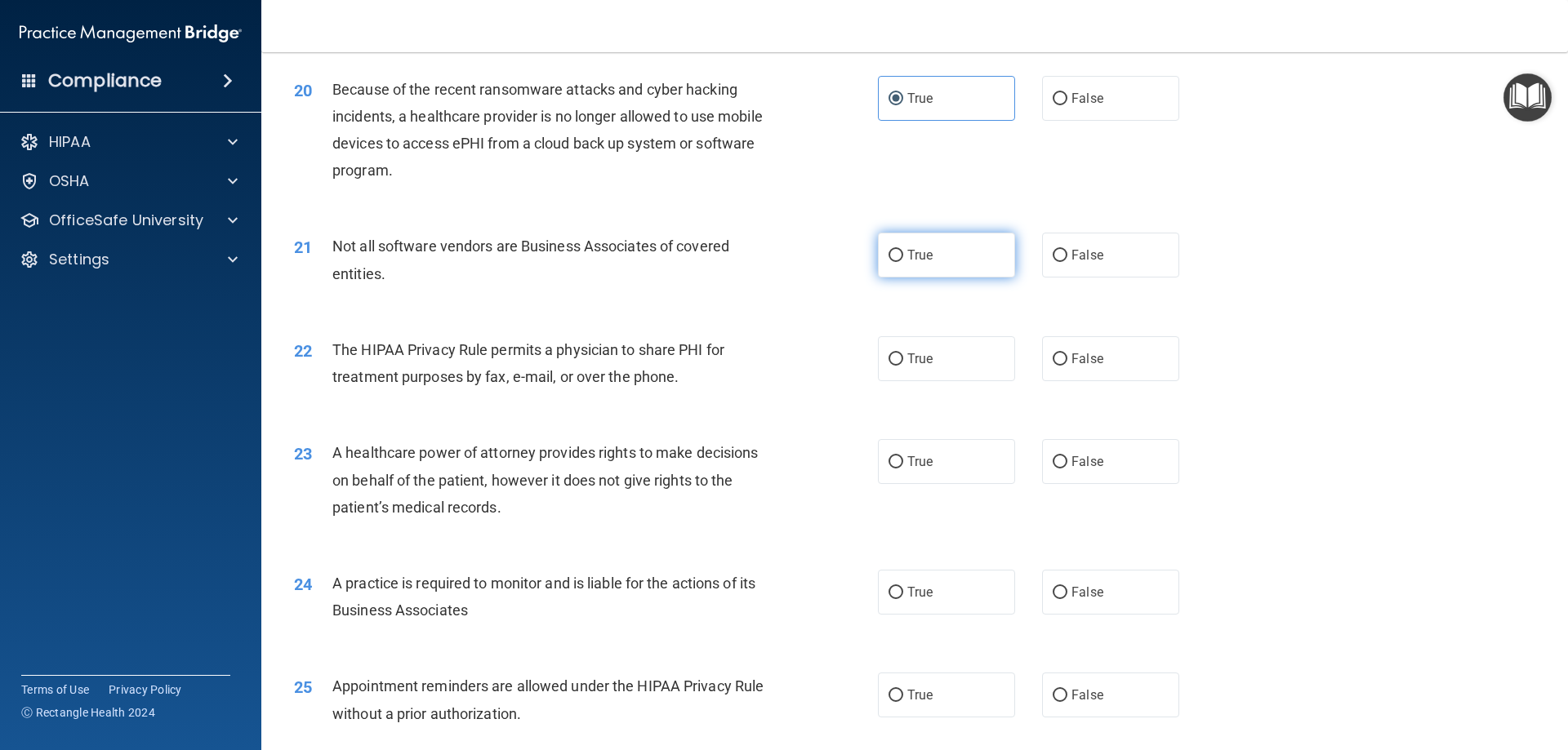
click at [932, 276] on label "True" at bounding box center [946, 255] width 137 height 44
click at [903, 262] on input "True" at bounding box center [895, 256] width 15 height 12
radio input "true"
drag, startPoint x: 928, startPoint y: 332, endPoint x: 919, endPoint y: 377, distance: 45.9
click at [924, 337] on div "22 The HIPAA Privacy Rule permits a physician to share PHI for treatment purpos…" at bounding box center [914, 368] width 1266 height 103
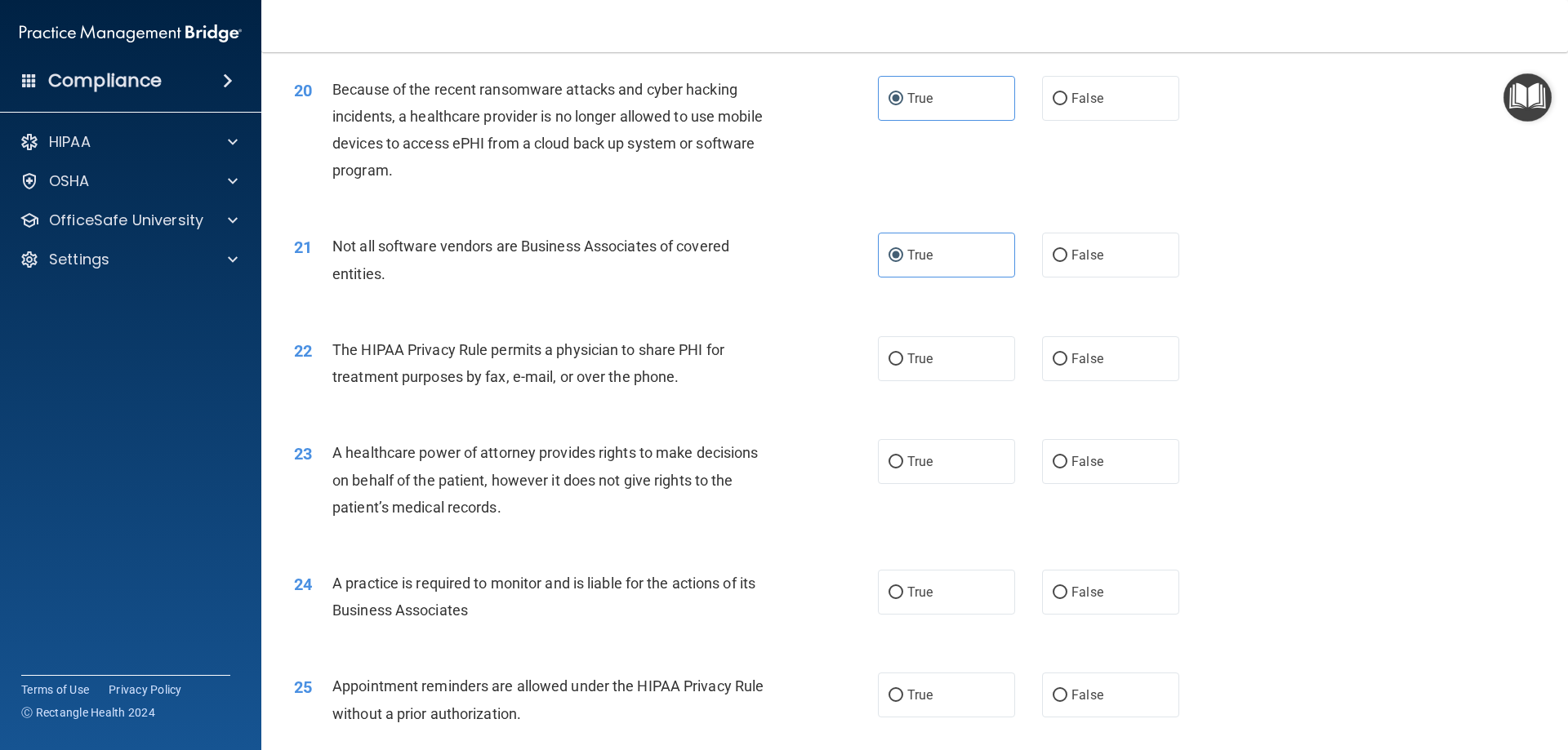
click at [921, 393] on div "22 The HIPAA Privacy Rule permits a physician to share PHI for treatment purpos…" at bounding box center [914, 368] width 1266 height 103
click at [934, 364] on label "True" at bounding box center [946, 358] width 137 height 44
click at [903, 364] on input "True" at bounding box center [895, 360] width 15 height 12
radio input "true"
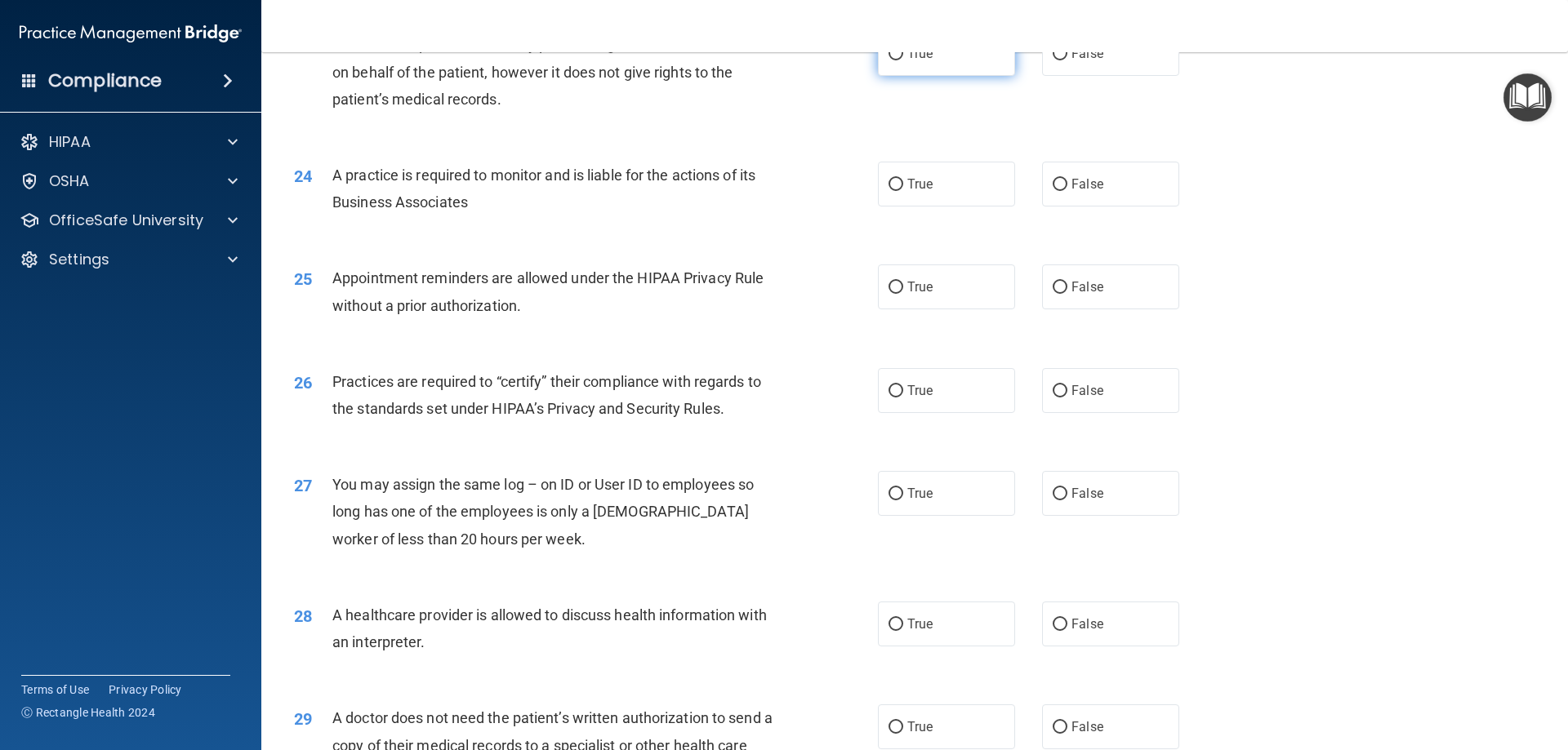
drag, startPoint x: 934, startPoint y: 62, endPoint x: 929, endPoint y: 152, distance: 90.1
click at [934, 67] on label "True" at bounding box center [946, 52] width 137 height 44
click at [903, 60] on input "True" at bounding box center [895, 54] width 15 height 12
radio input "true"
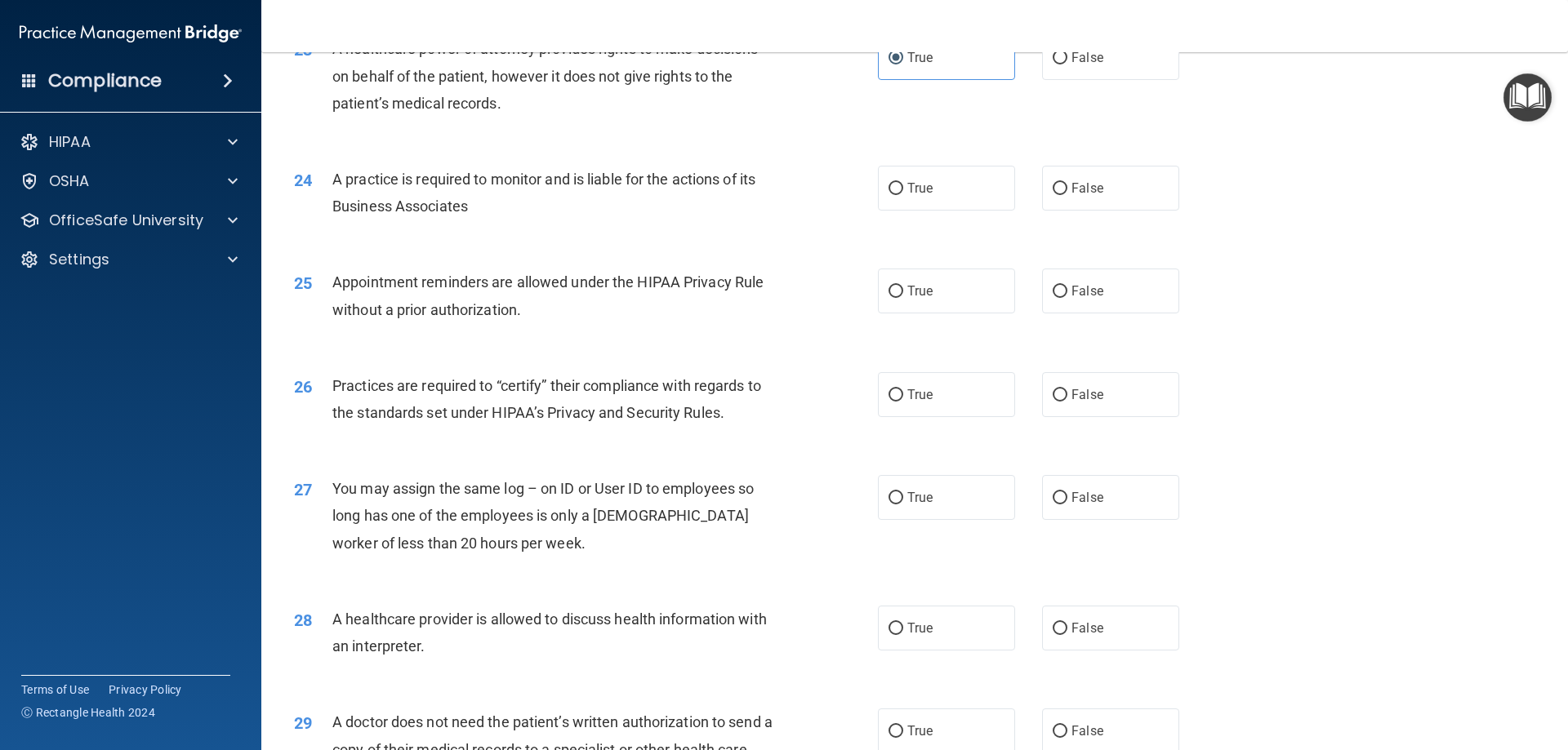
drag, startPoint x: 933, startPoint y: 199, endPoint x: 933, endPoint y: 260, distance: 61.0
click at [933, 200] on label "True" at bounding box center [946, 188] width 137 height 44
click at [903, 196] on input "True" at bounding box center [895, 189] width 15 height 12
radio input "true"
drag, startPoint x: 924, startPoint y: 298, endPoint x: 925, endPoint y: 373, distance: 75.0
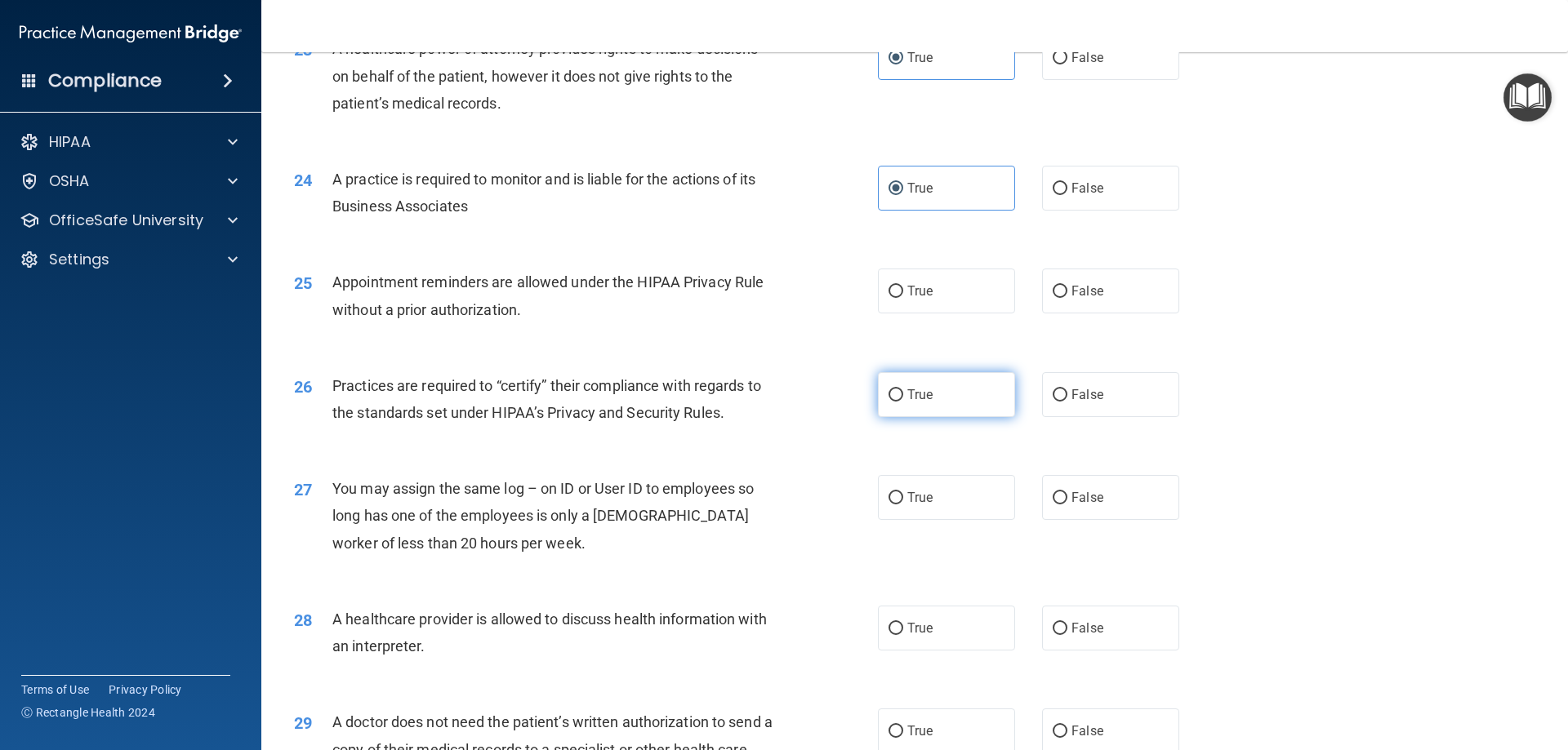
click at [923, 300] on label "True" at bounding box center [946, 291] width 137 height 44
click at [926, 383] on label "True" at bounding box center [946, 394] width 137 height 44
click at [903, 389] on input "True" at bounding box center [895, 395] width 15 height 12
radio input "true"
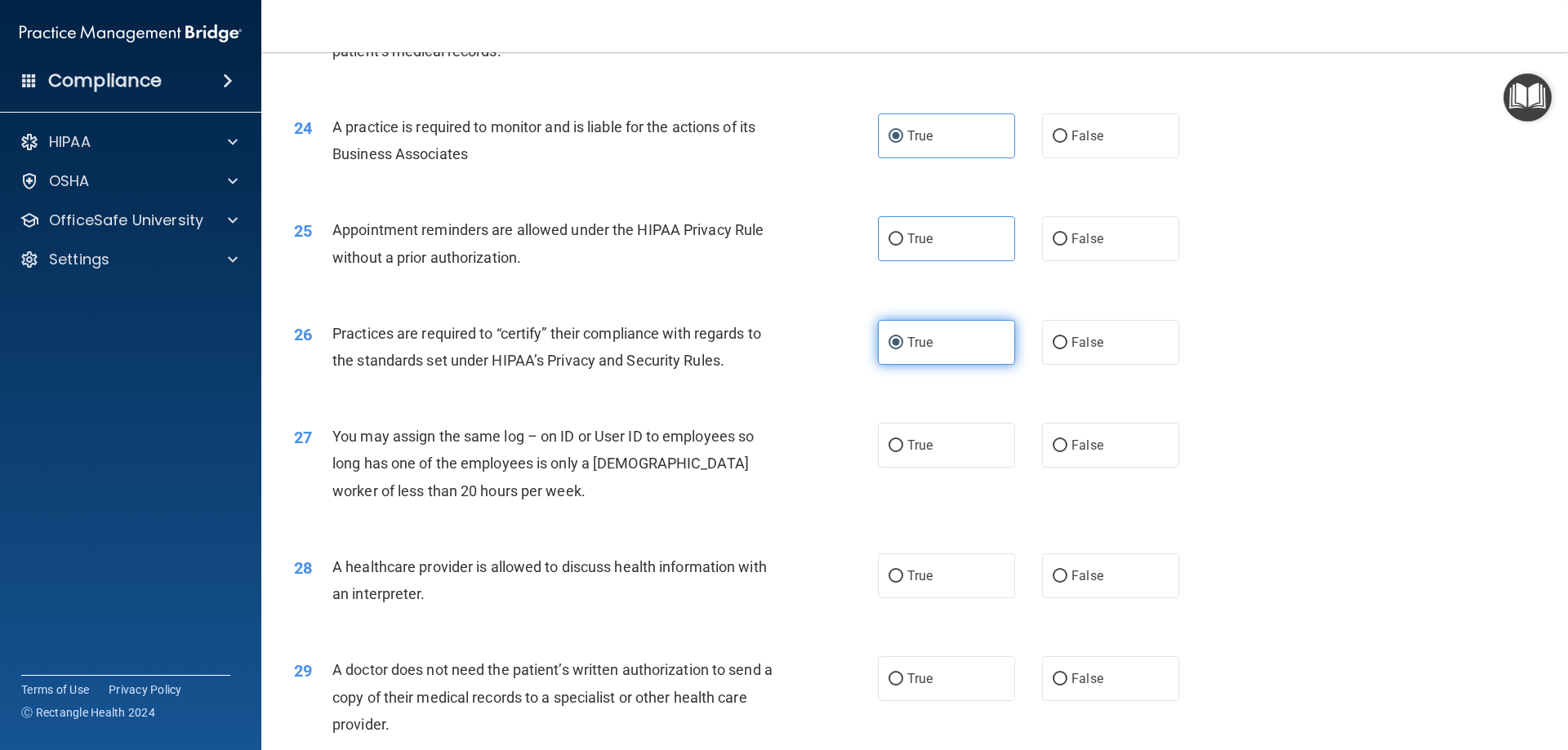
scroll to position [3018, 0]
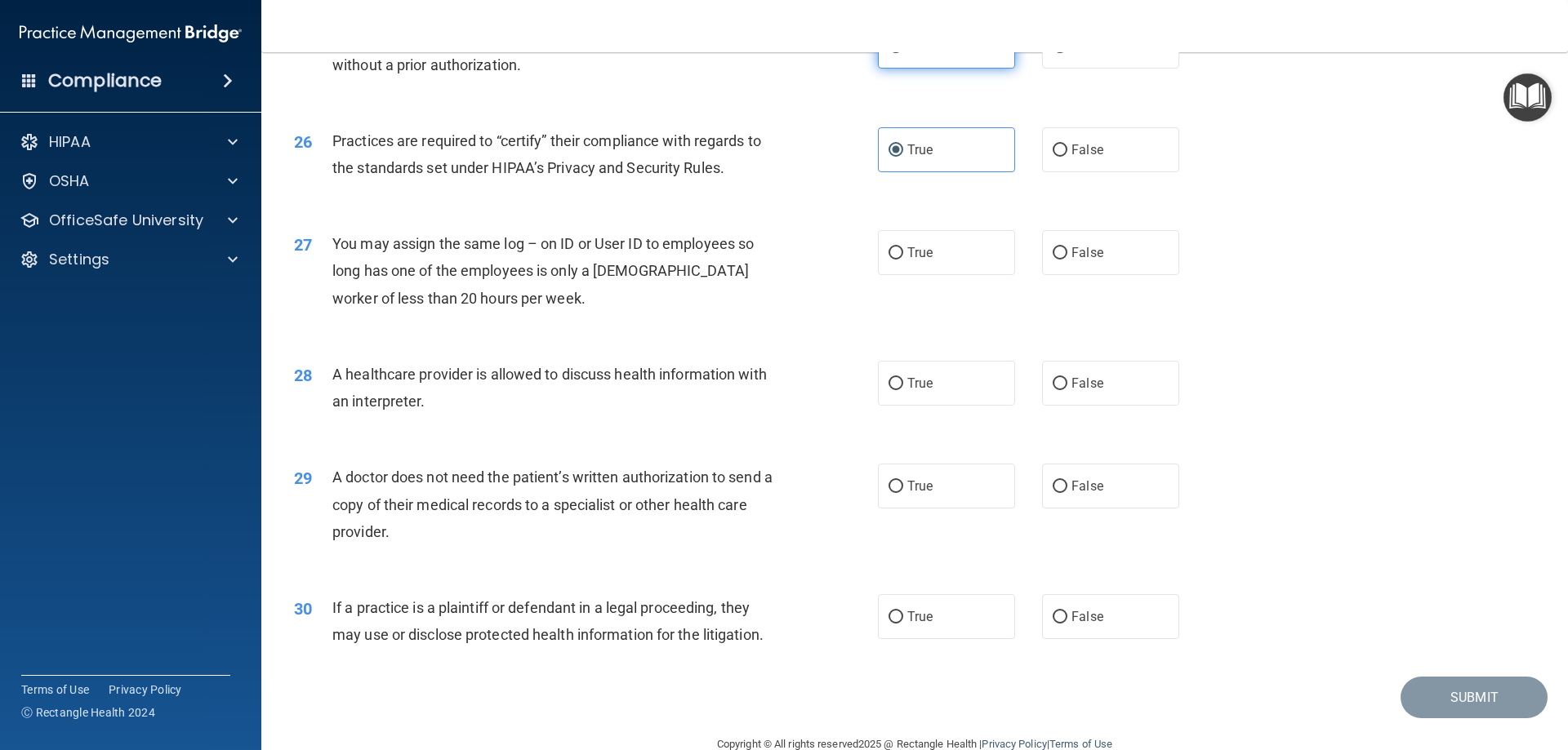
click at [920, 62] on label "True" at bounding box center [946, 45] width 137 height 44
click at [903, 53] on input "True" at bounding box center [895, 46] width 15 height 12
radio input "true"
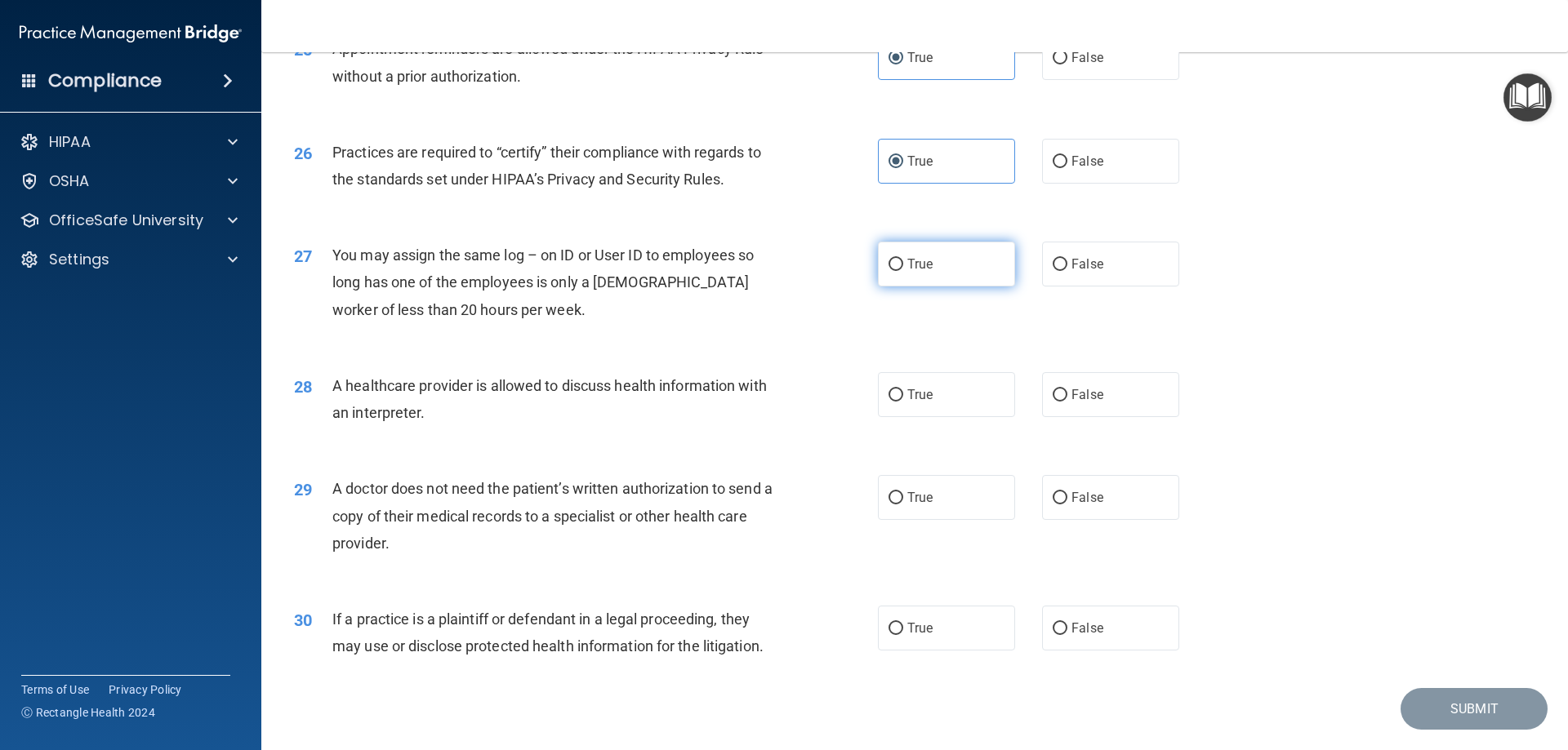
click at [907, 259] on span "True" at bounding box center [920, 264] width 26 height 16
click at [941, 388] on label "True" at bounding box center [946, 394] width 137 height 44
click at [903, 389] on input "True" at bounding box center [895, 395] width 15 height 12
radio input "true"
drag, startPoint x: 943, startPoint y: 495, endPoint x: 927, endPoint y: 531, distance: 39.4
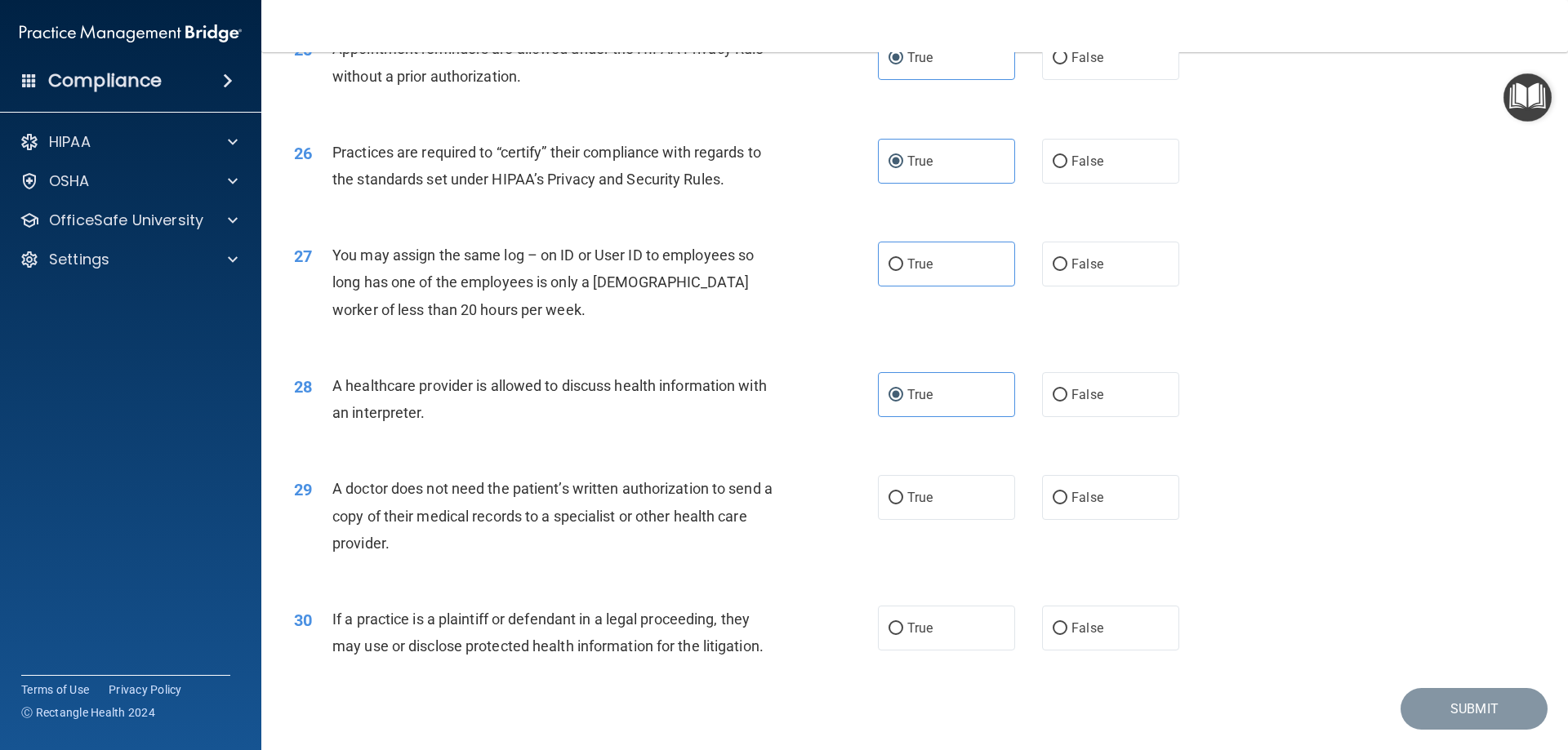
click at [937, 500] on label "True" at bounding box center [946, 497] width 137 height 44
click at [903, 500] on input "True" at bounding box center [895, 498] width 15 height 12
radio input "true"
drag, startPoint x: 922, startPoint y: 620, endPoint x: 932, endPoint y: 586, distance: 35.4
click at [922, 621] on label "True" at bounding box center [946, 627] width 137 height 44
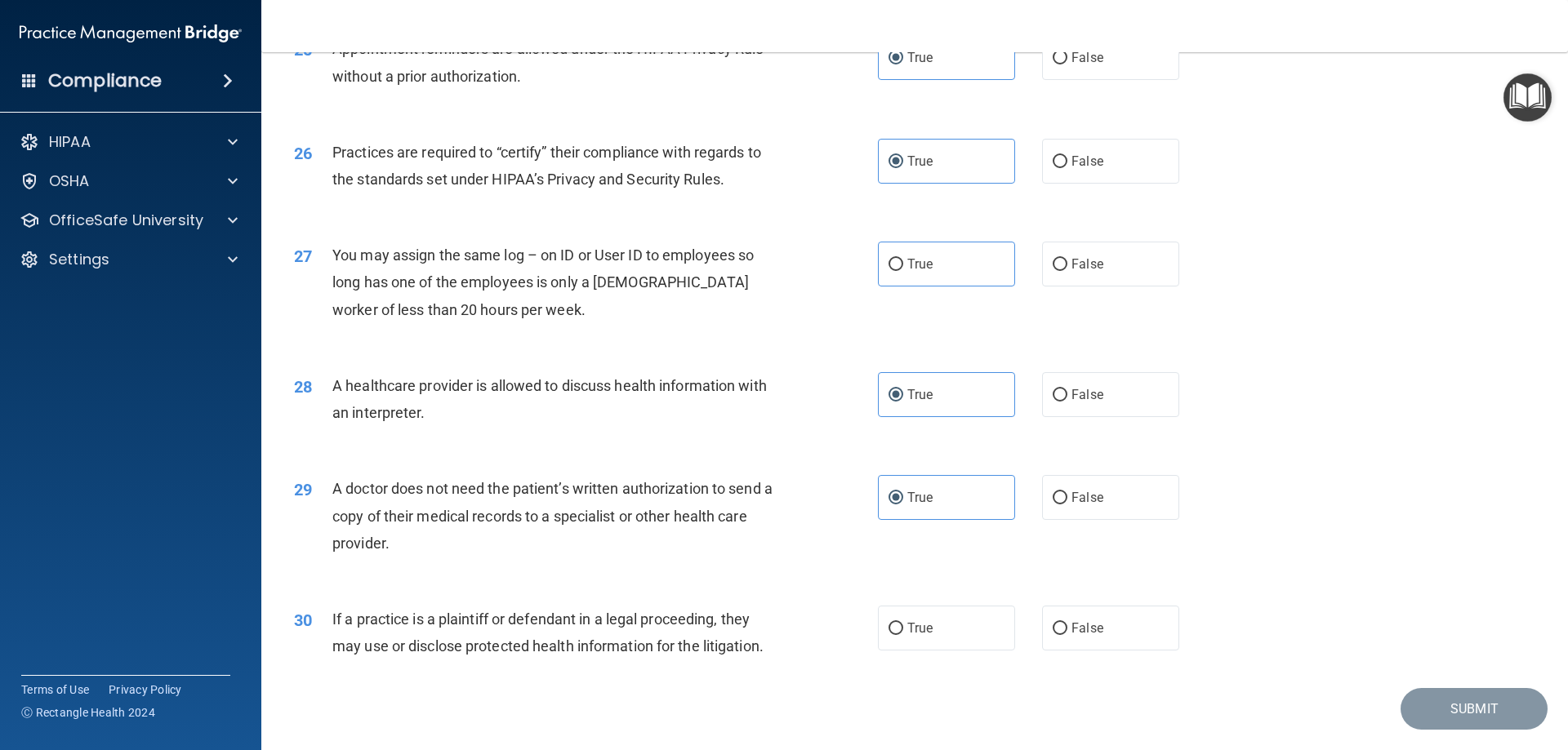
click at [903, 624] on input "True" at bounding box center [895, 629] width 15 height 12
radio input "true"
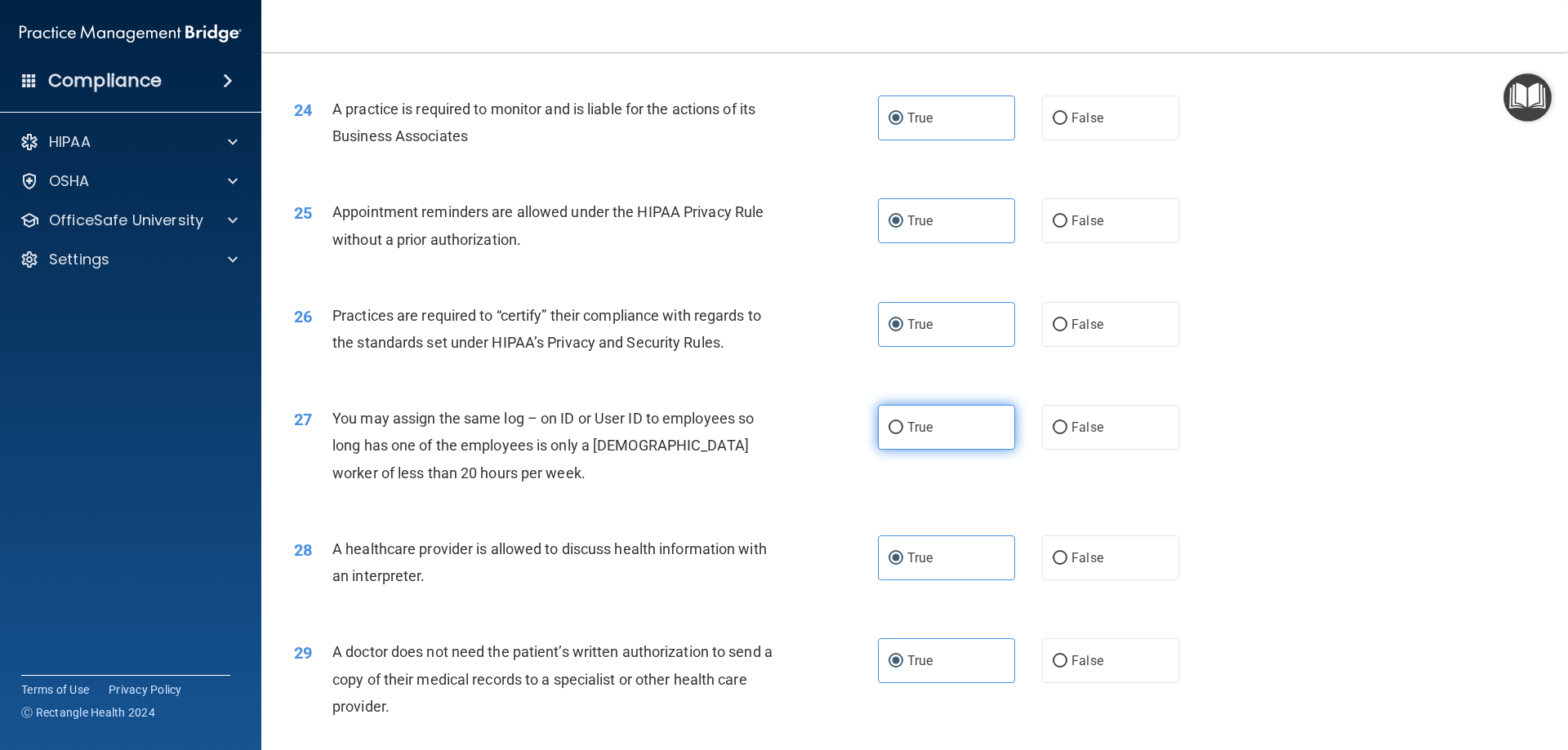
click at [907, 435] on span "True" at bounding box center [920, 428] width 26 height 16
click at [903, 435] on input "True" at bounding box center [895, 428] width 15 height 12
radio input "true"
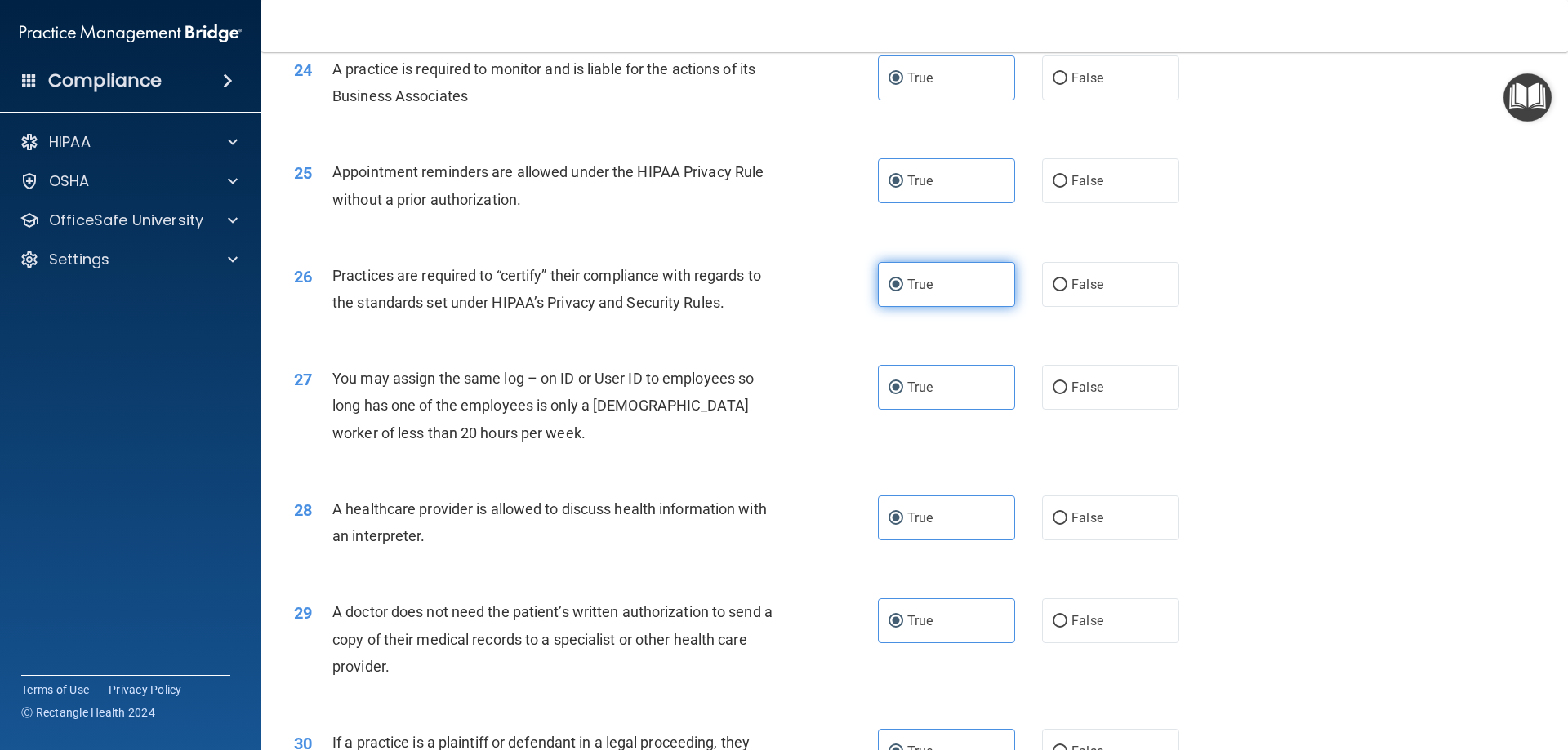
scroll to position [3050, 0]
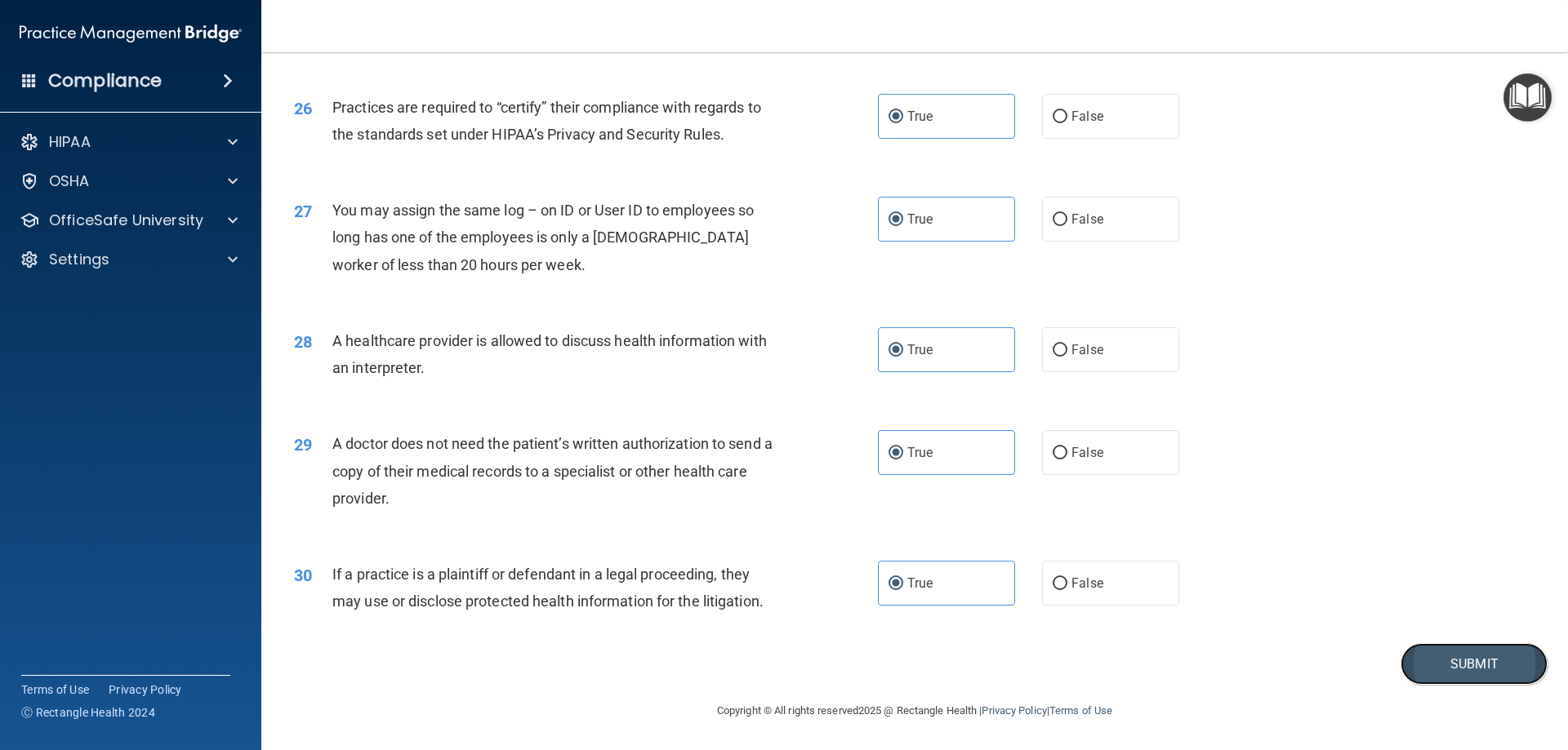
click at [1439, 663] on button "Submit" at bounding box center [1473, 664] width 147 height 42
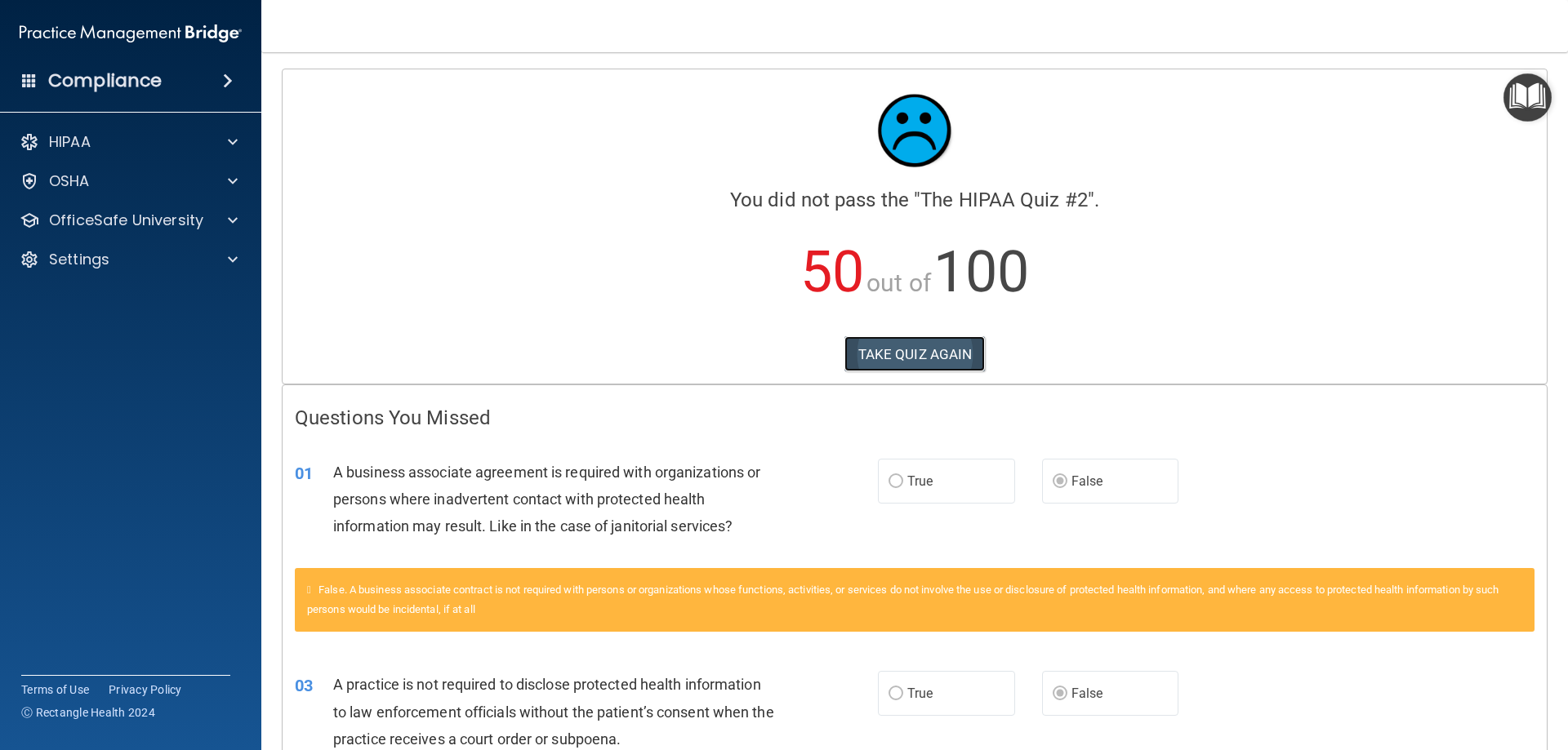
click at [925, 358] on button "TAKE QUIZ AGAIN" at bounding box center [915, 354] width 141 height 36
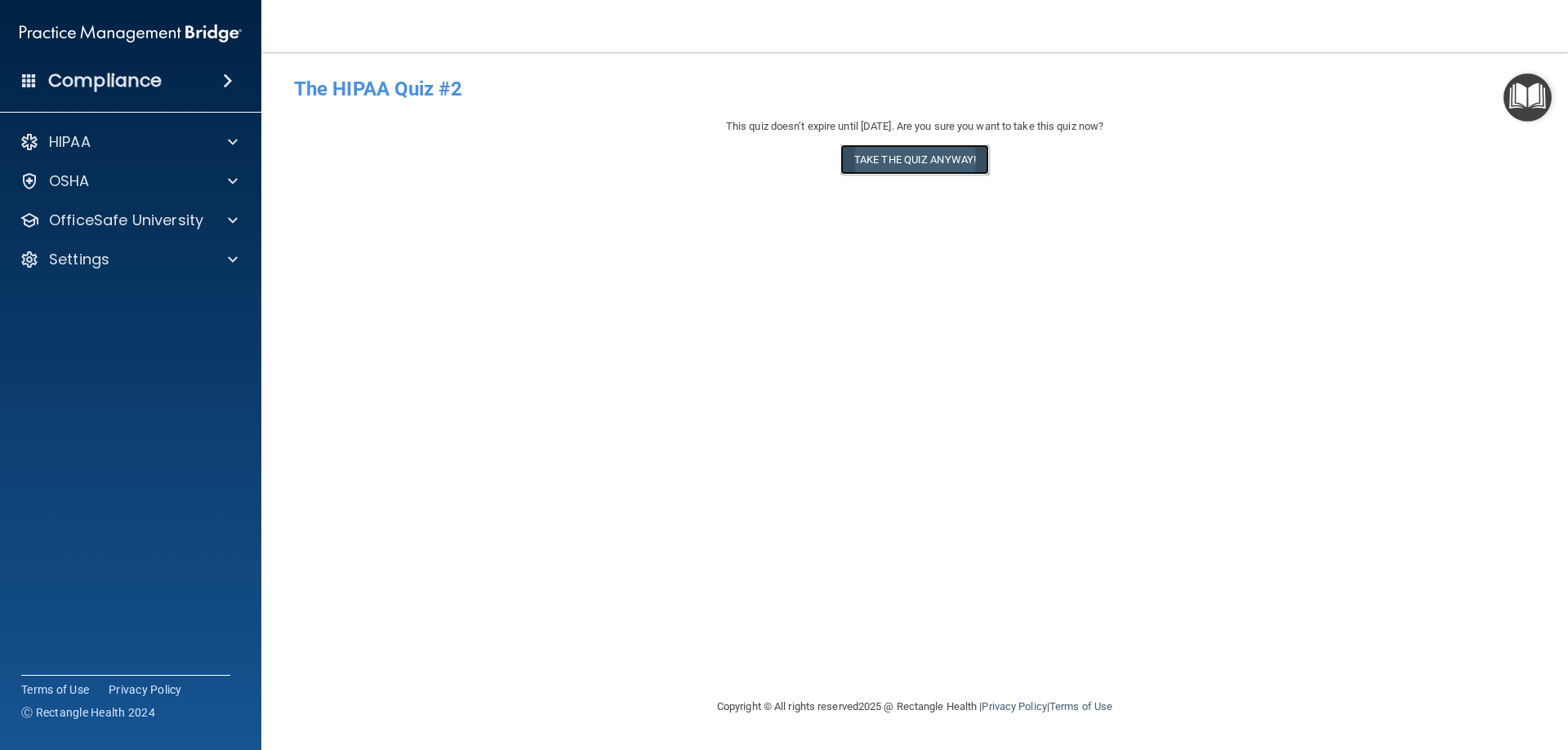
click at [893, 167] on button "Take the quiz anyway!" at bounding box center [914, 159] width 148 height 31
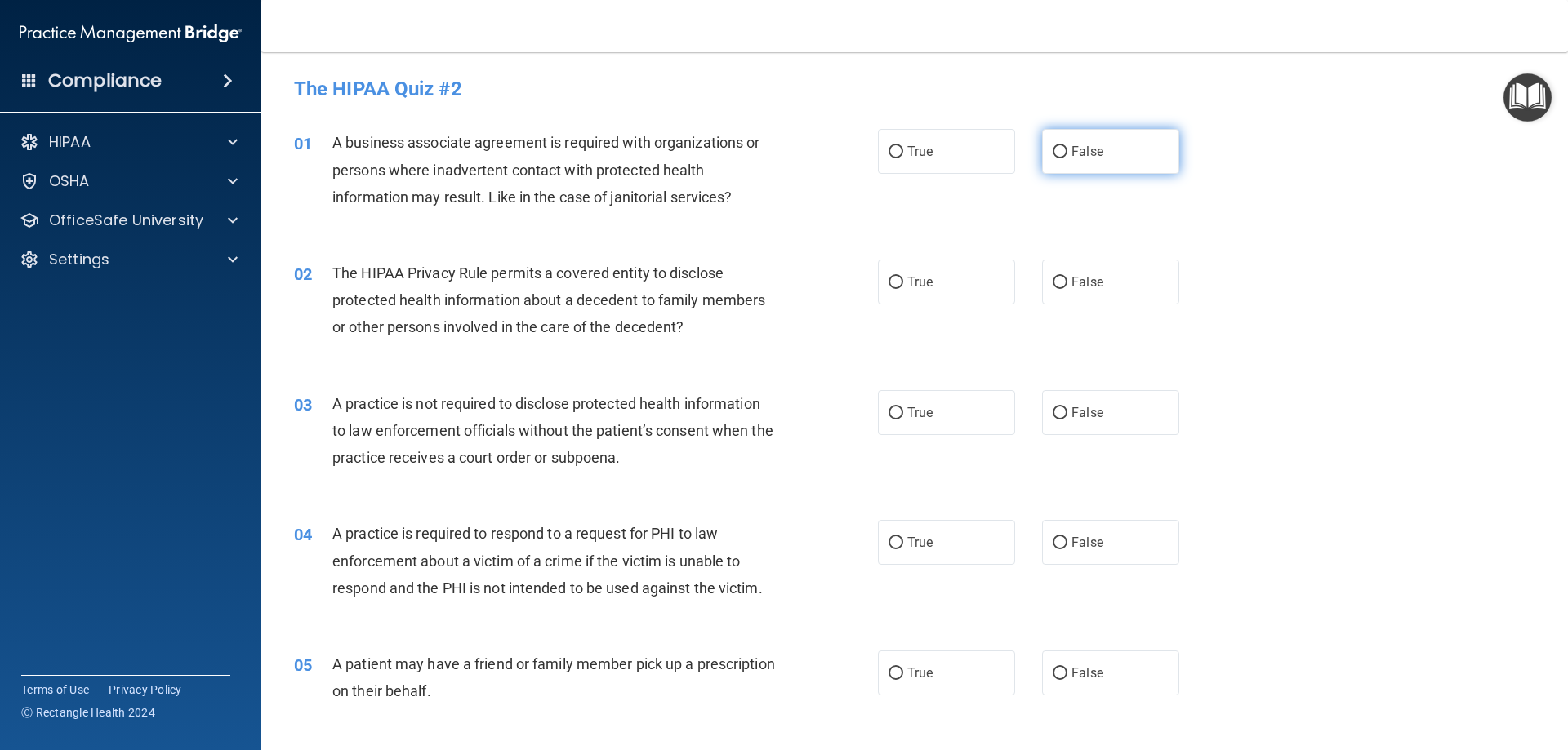
click at [1110, 151] on label "False" at bounding box center [1110, 151] width 137 height 44
click at [1067, 151] on input "False" at bounding box center [1059, 152] width 15 height 12
radio input "true"
click at [894, 294] on label "True" at bounding box center [946, 282] width 137 height 44
click at [894, 290] on input "True" at bounding box center [895, 283] width 15 height 12
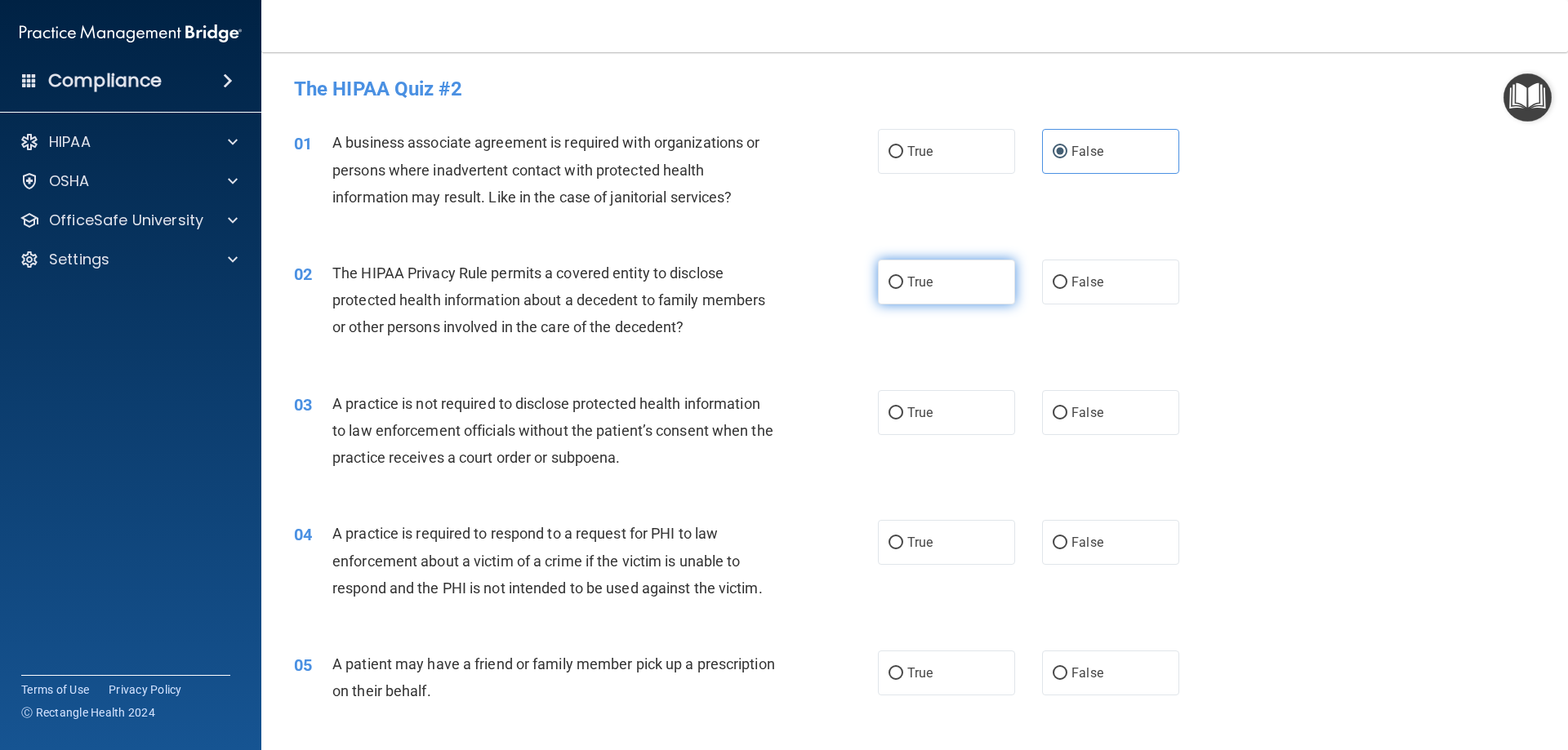
radio input "true"
click at [1061, 412] on label "False" at bounding box center [1110, 412] width 137 height 44
click at [1061, 412] on input "False" at bounding box center [1059, 413] width 15 height 12
radio input "true"
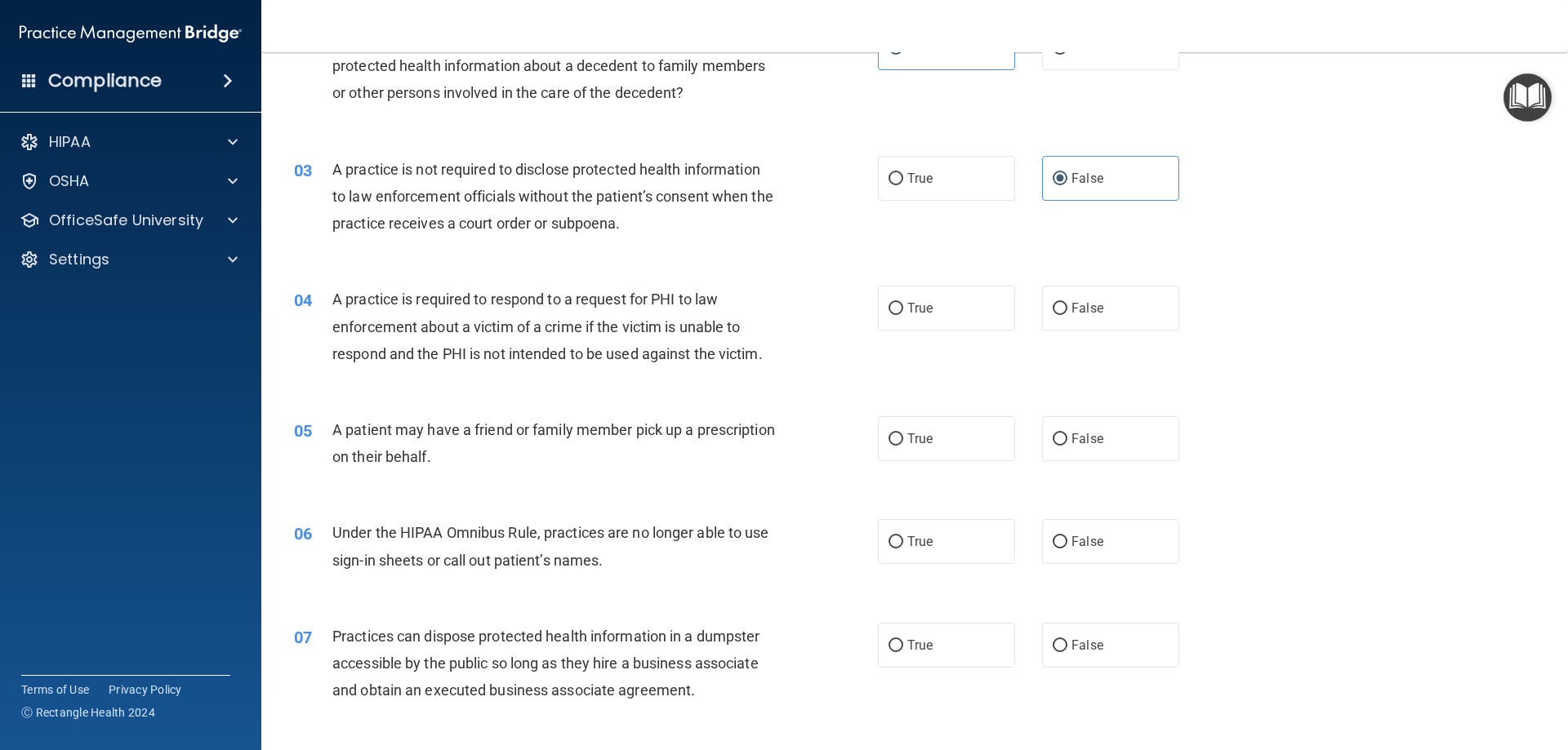
scroll to position [245, 0]
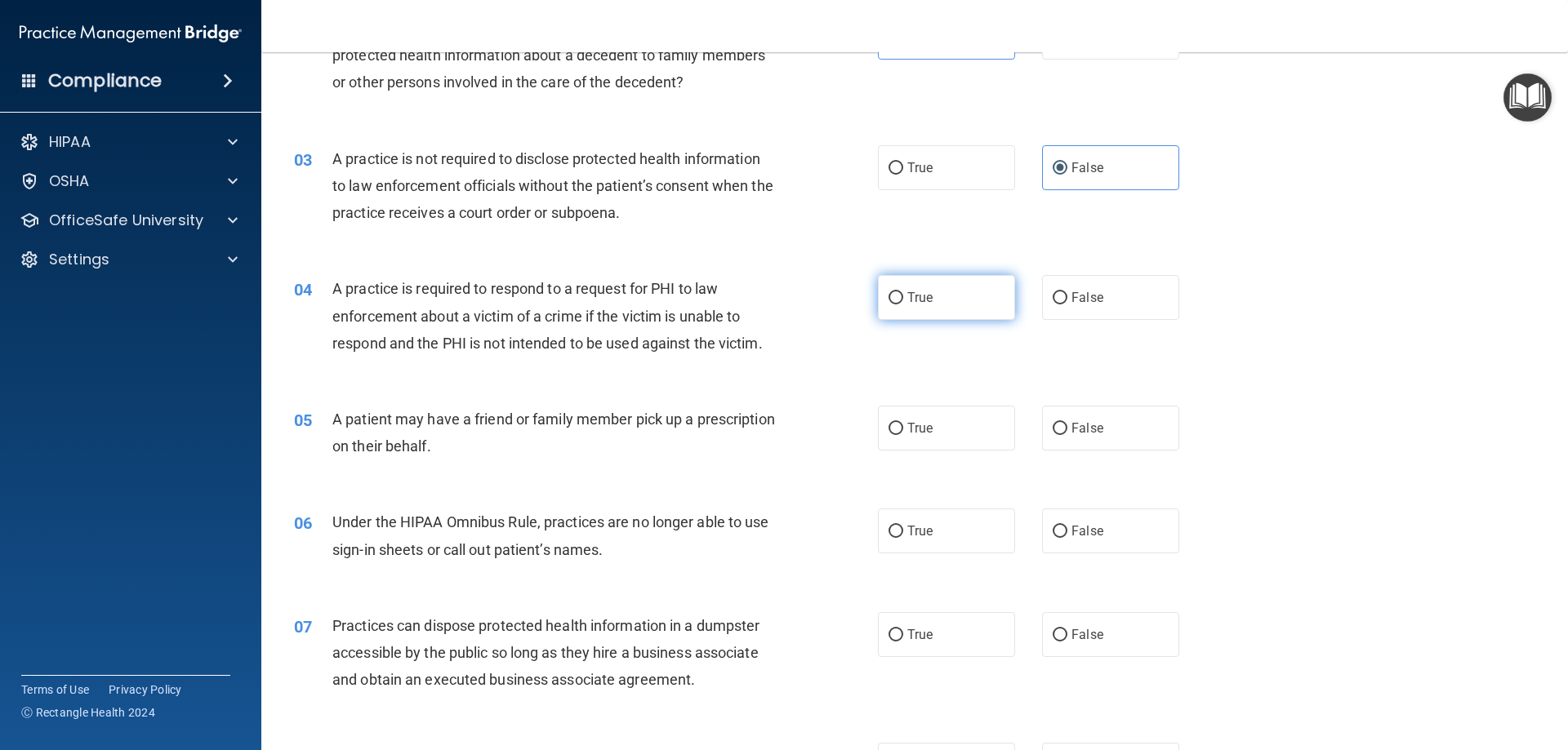
click at [941, 297] on label "True" at bounding box center [946, 296] width 137 height 44
click at [903, 297] on input "True" at bounding box center [895, 298] width 15 height 12
radio input "true"
click at [936, 416] on label "True" at bounding box center [946, 428] width 137 height 44
click at [903, 423] on input "True" at bounding box center [895, 429] width 15 height 12
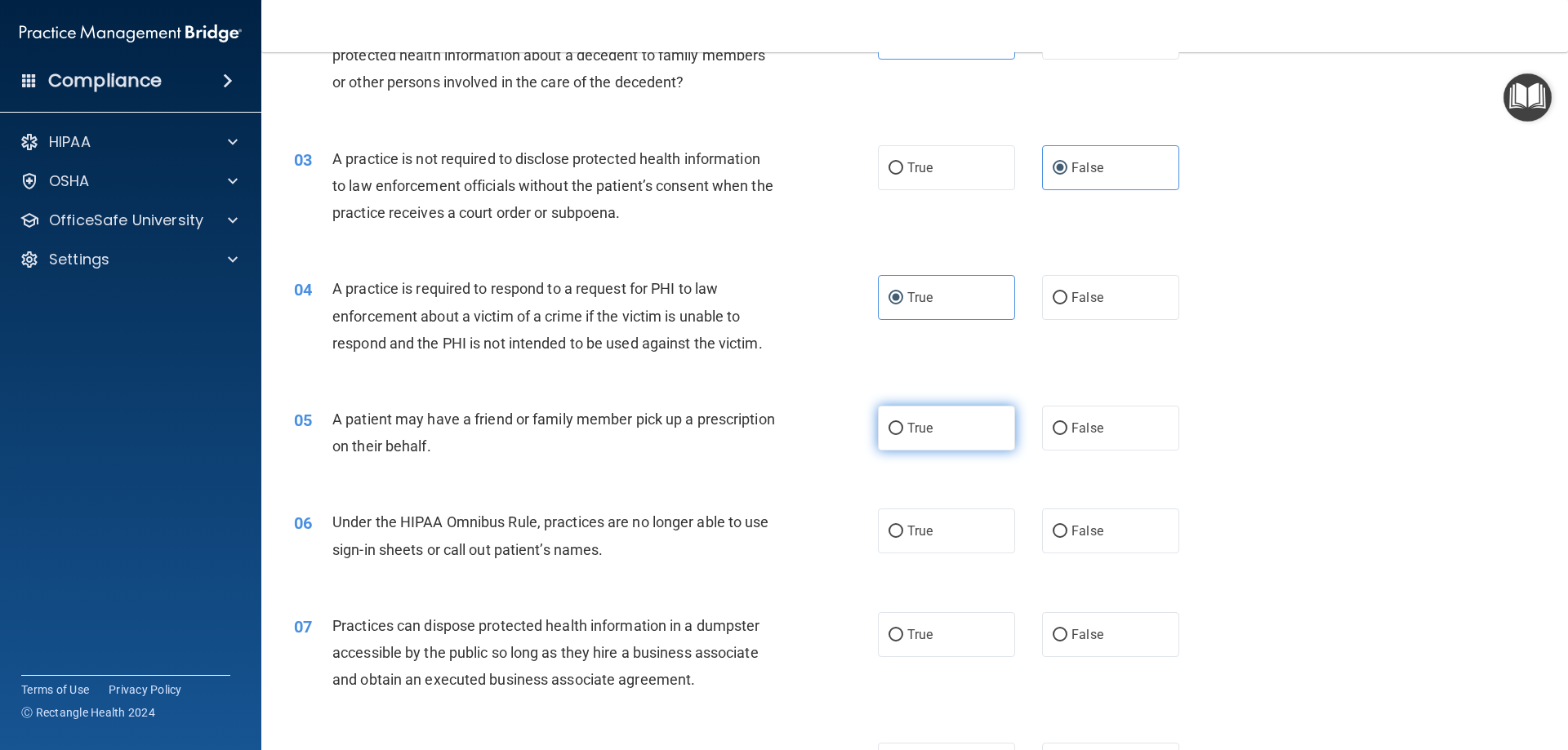
radio input "true"
click at [1108, 539] on label "False" at bounding box center [1110, 531] width 137 height 44
click at [1067, 539] on input "False" at bounding box center [1059, 532] width 15 height 12
radio input "true"
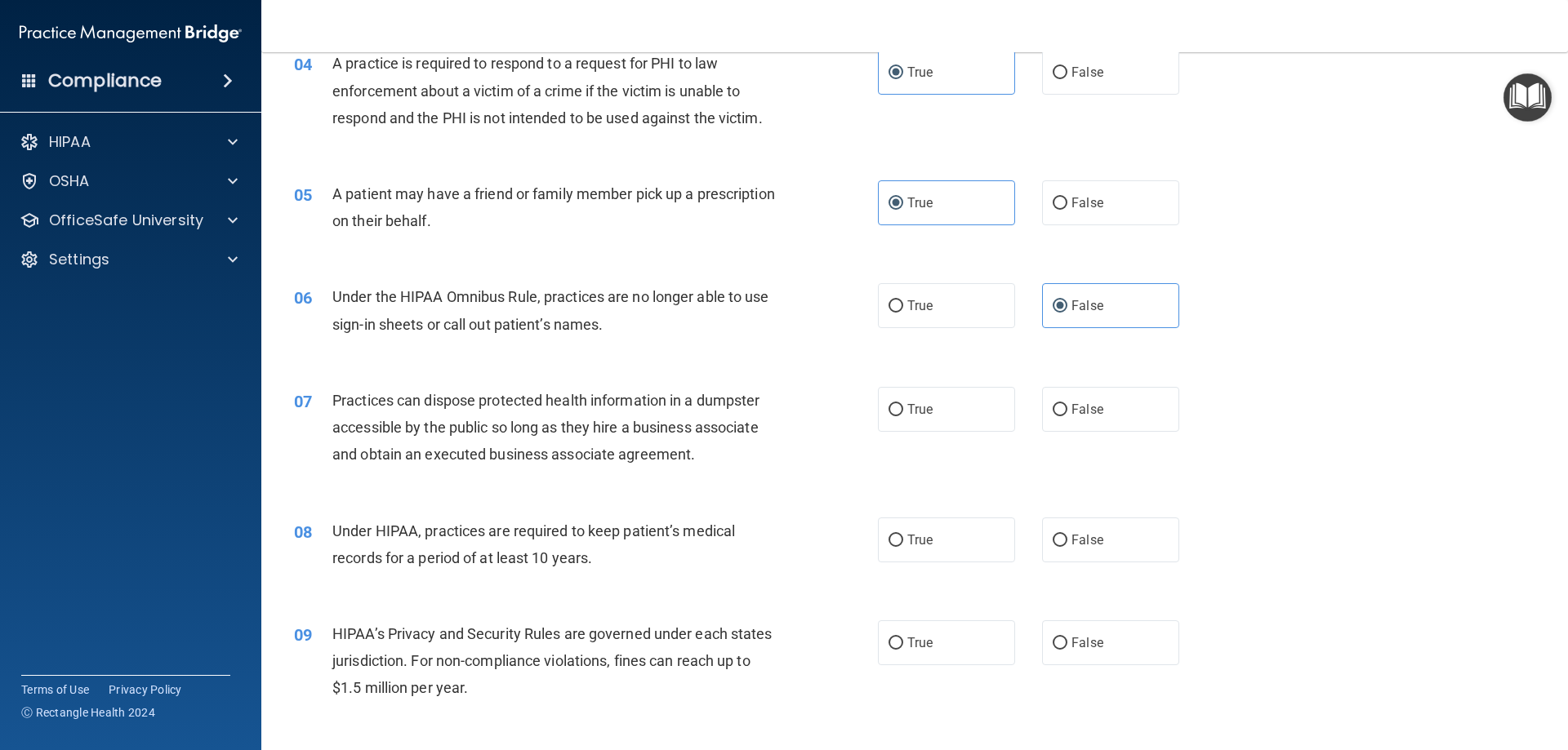
scroll to position [490, 0]
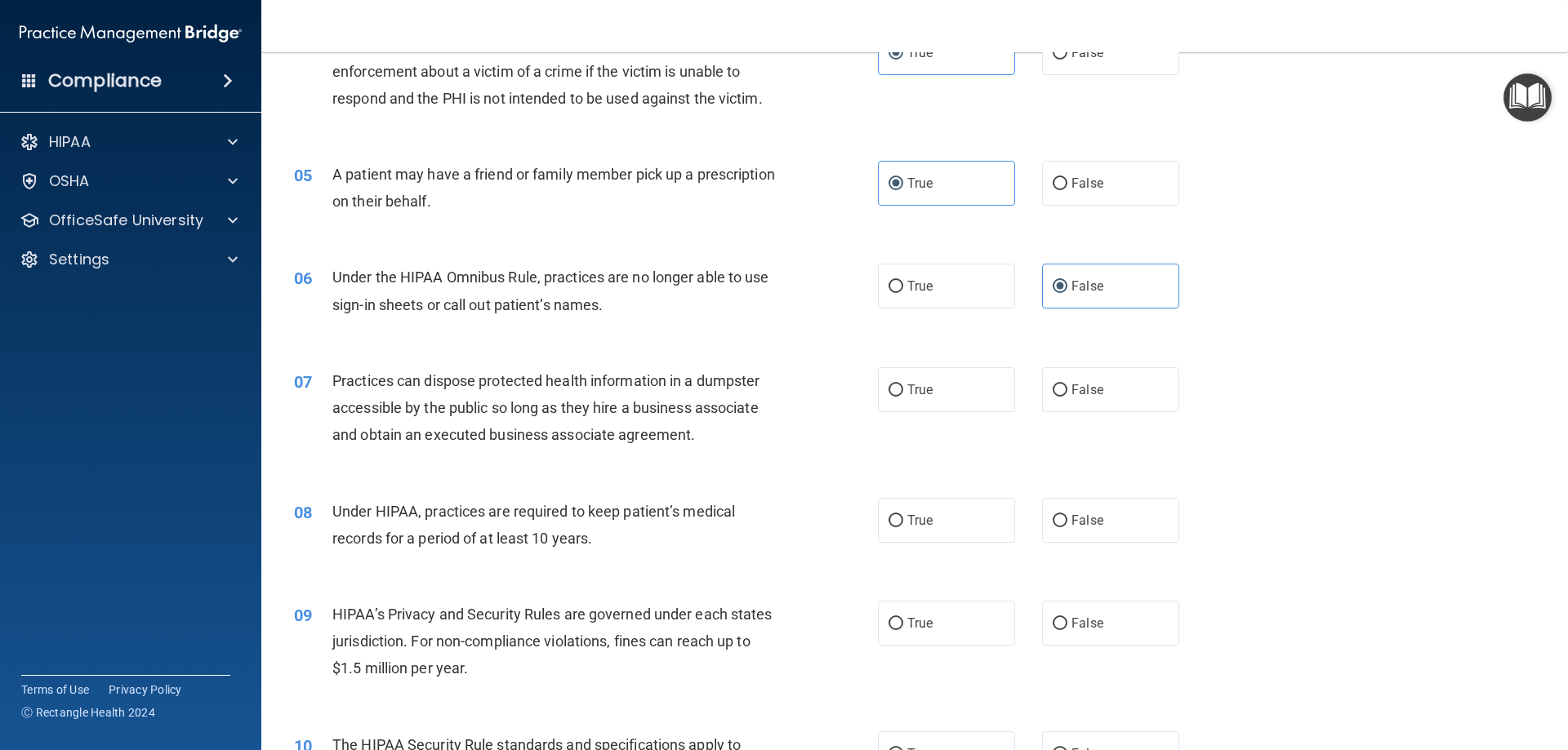
drag, startPoint x: 1075, startPoint y: 404, endPoint x: 1084, endPoint y: 442, distance: 39.1
click at [1076, 404] on label "False" at bounding box center [1110, 389] width 137 height 44
click at [1067, 397] on input "False" at bounding box center [1059, 390] width 15 height 12
radio input "true"
click at [1074, 512] on label "False" at bounding box center [1110, 520] width 137 height 44
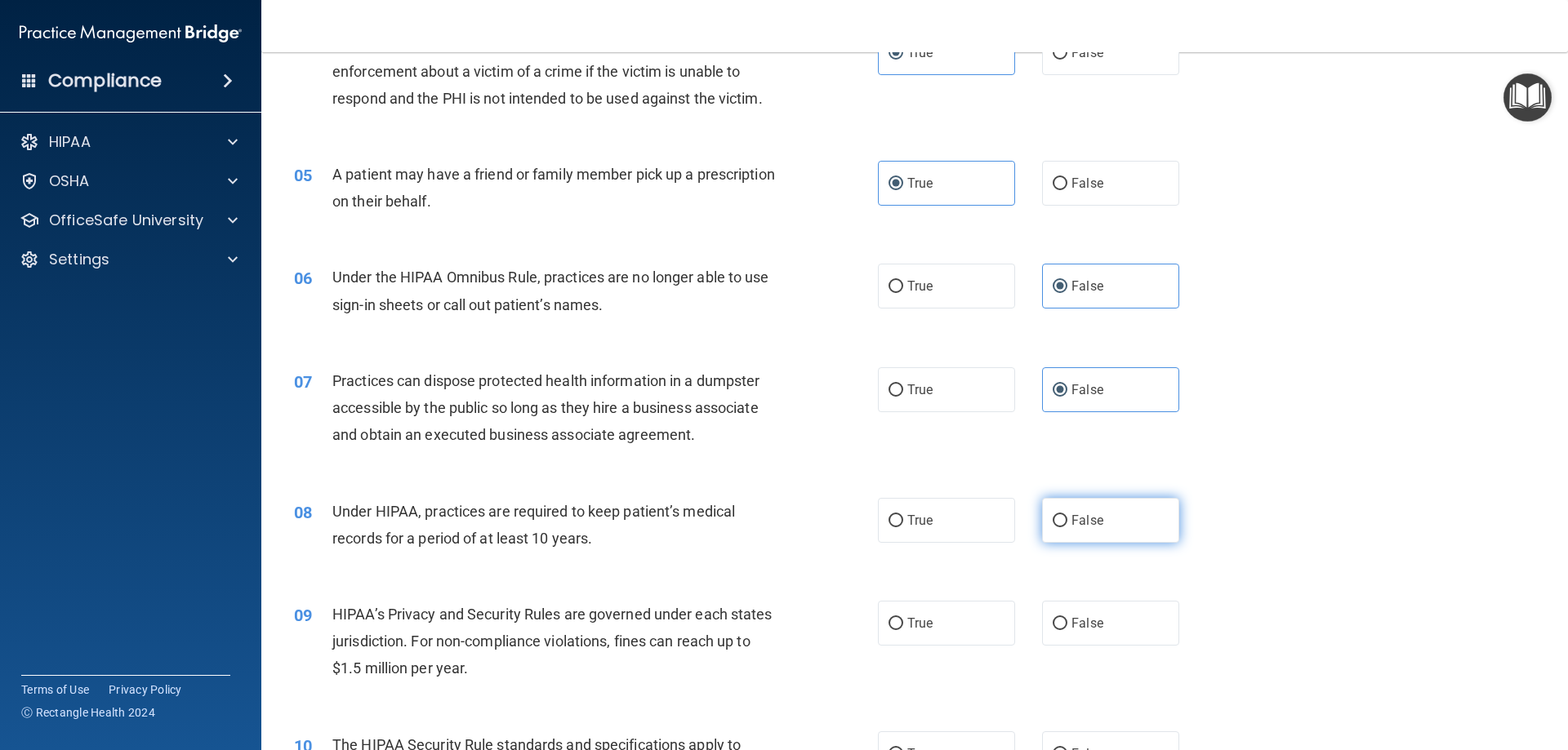
click at [1067, 515] on input "False" at bounding box center [1059, 521] width 15 height 12
radio input "true"
click at [1080, 624] on span "False" at bounding box center [1087, 624] width 32 height 16
click at [1067, 624] on input "False" at bounding box center [1059, 625] width 15 height 12
radio input "true"
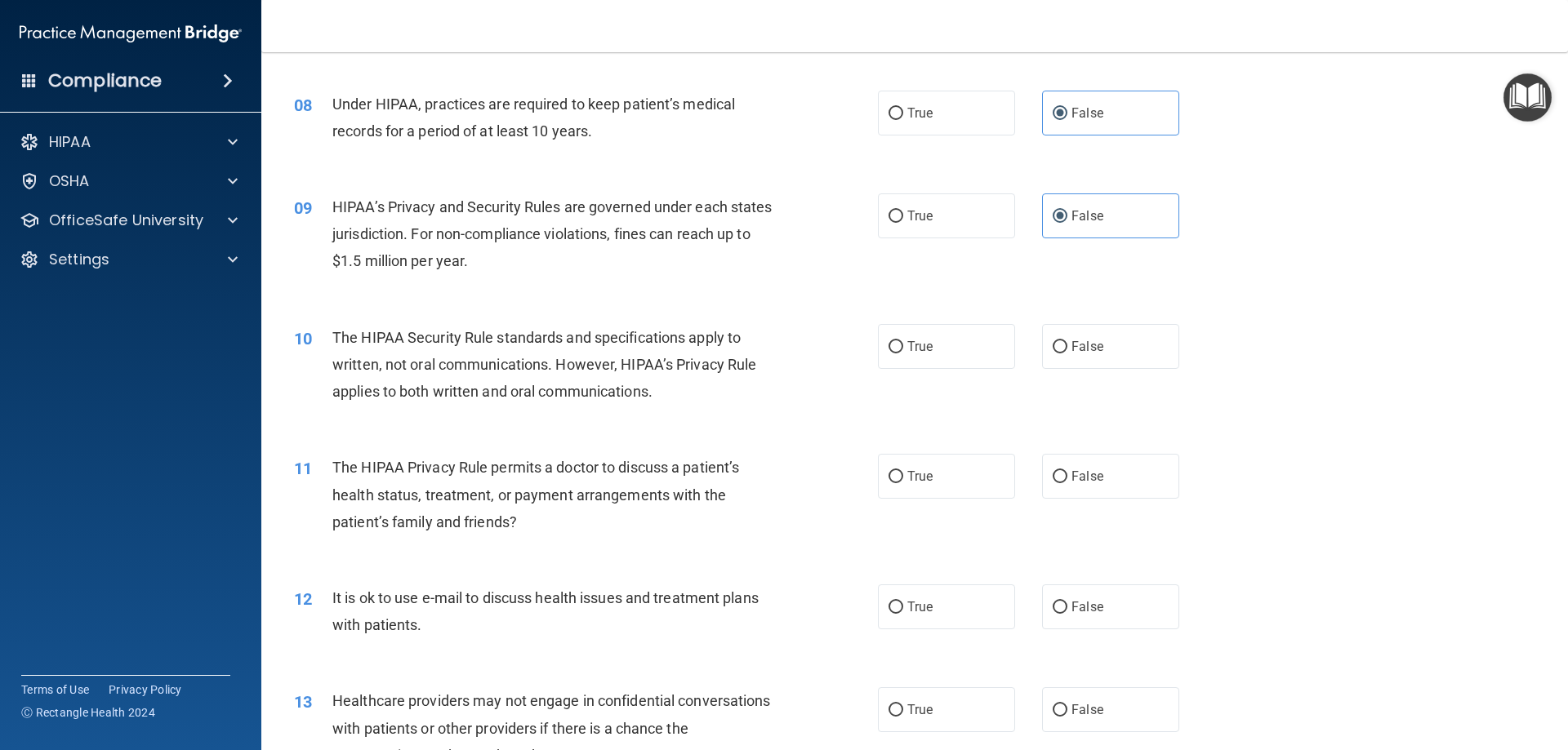
scroll to position [898, 0]
click at [945, 329] on label "True" at bounding box center [946, 345] width 137 height 44
click at [903, 341] on input "True" at bounding box center [895, 347] width 15 height 12
radio input "true"
click at [933, 479] on label "True" at bounding box center [946, 475] width 137 height 44
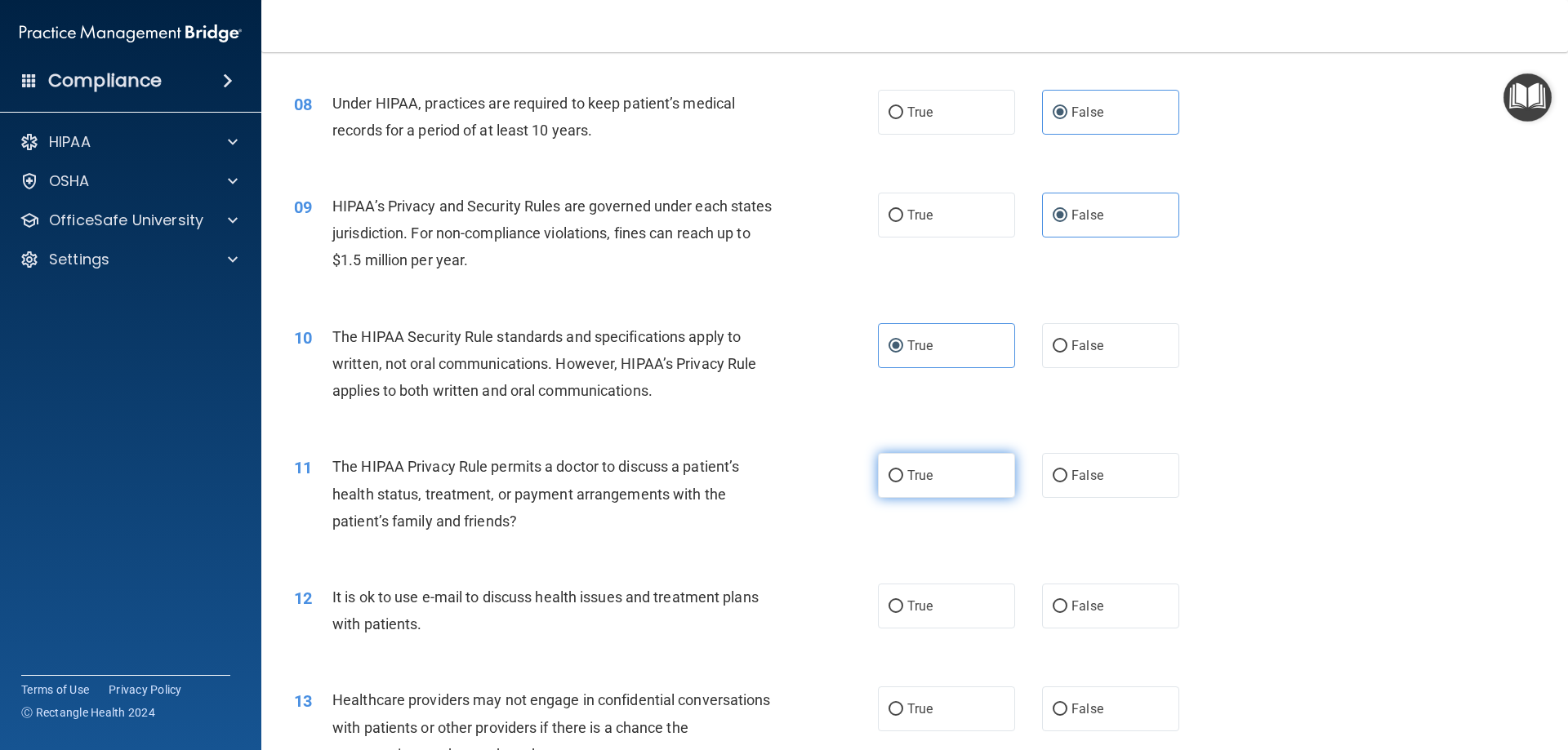
click at [903, 479] on input "True" at bounding box center [895, 476] width 15 height 12
radio input "true"
click at [925, 600] on span "True" at bounding box center [920, 607] width 26 height 16
click at [903, 601] on input "True" at bounding box center [895, 607] width 15 height 12
radio input "true"
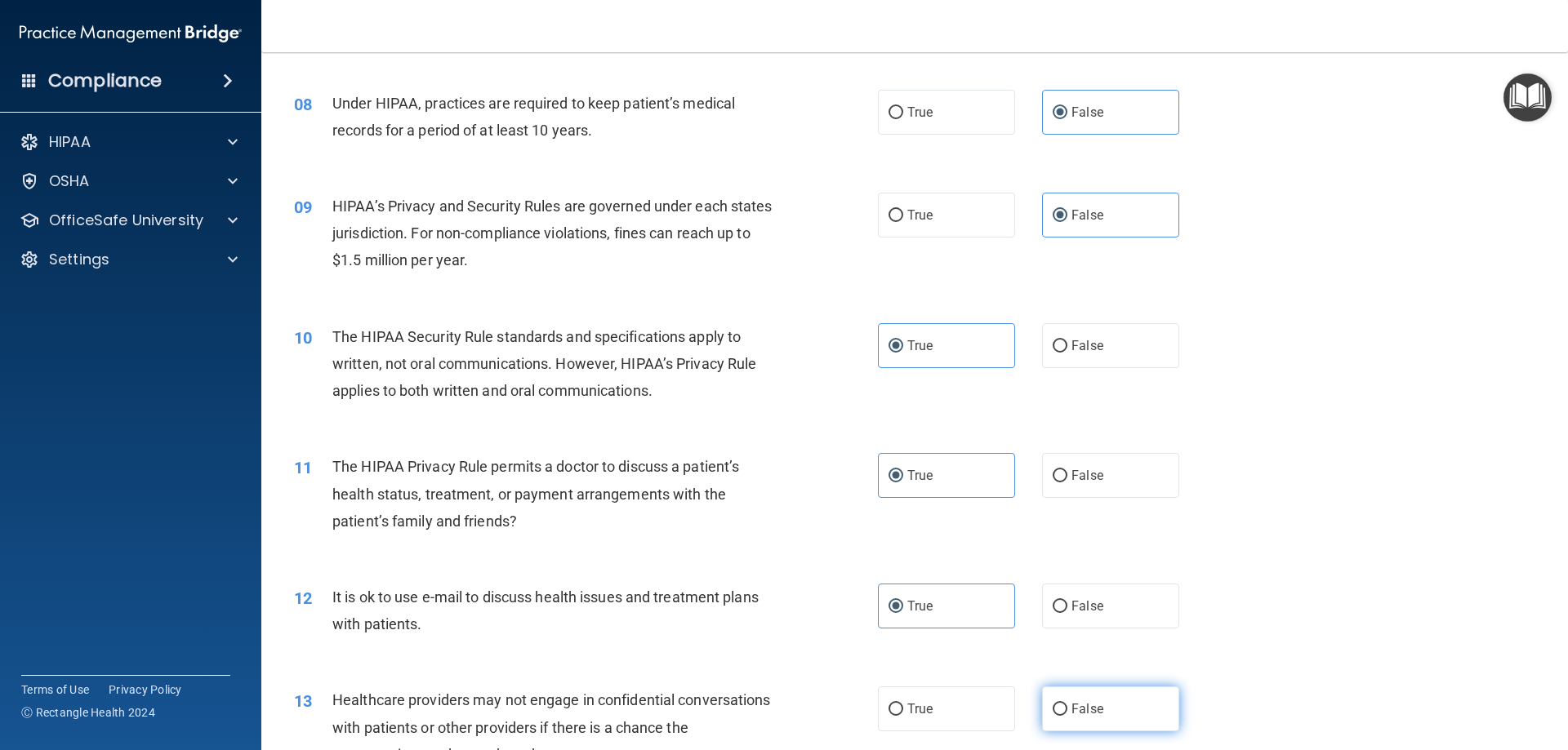
click at [1106, 713] on label "False" at bounding box center [1110, 708] width 137 height 44
click at [1067, 713] on input "False" at bounding box center [1059, 709] width 15 height 12
radio input "true"
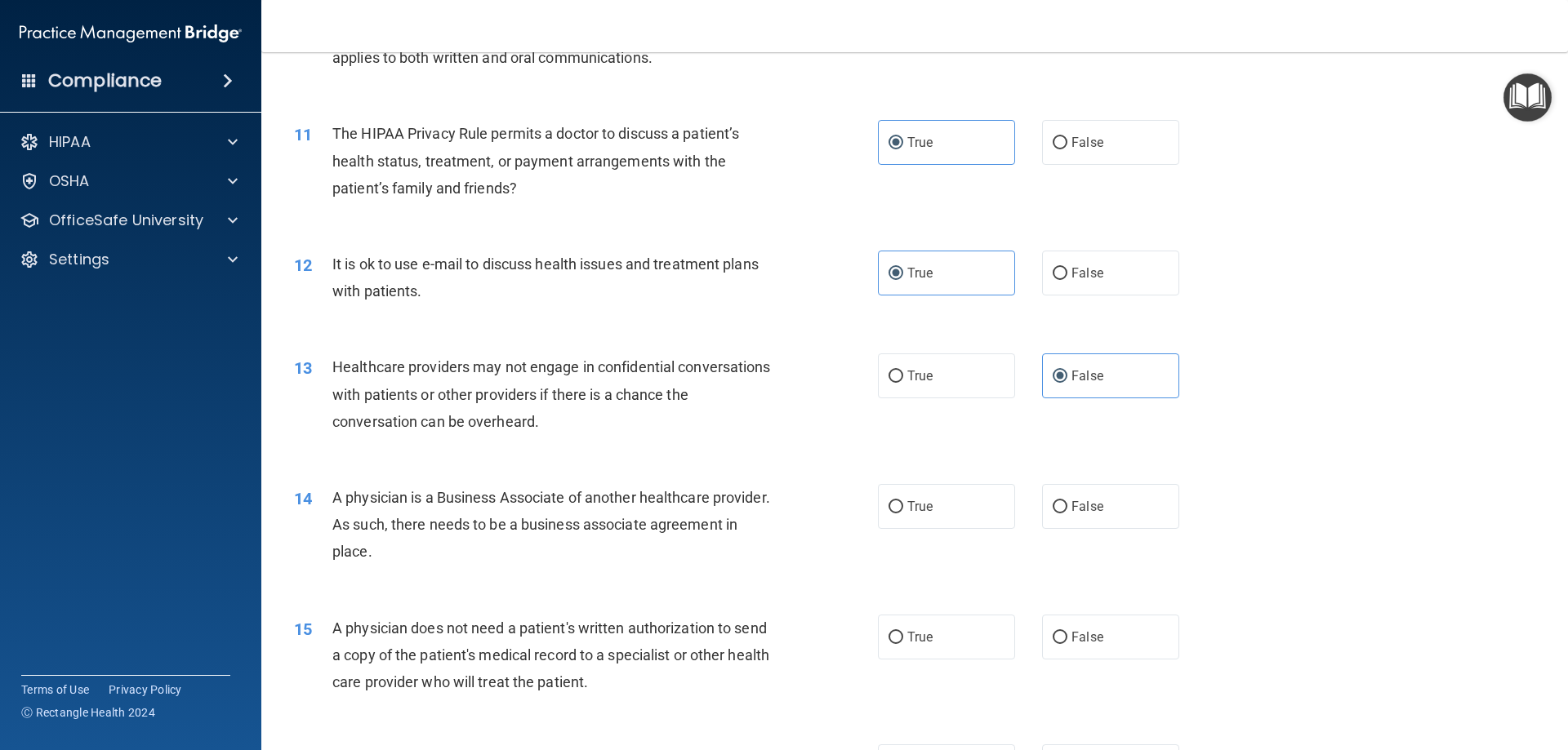
scroll to position [1306, 0]
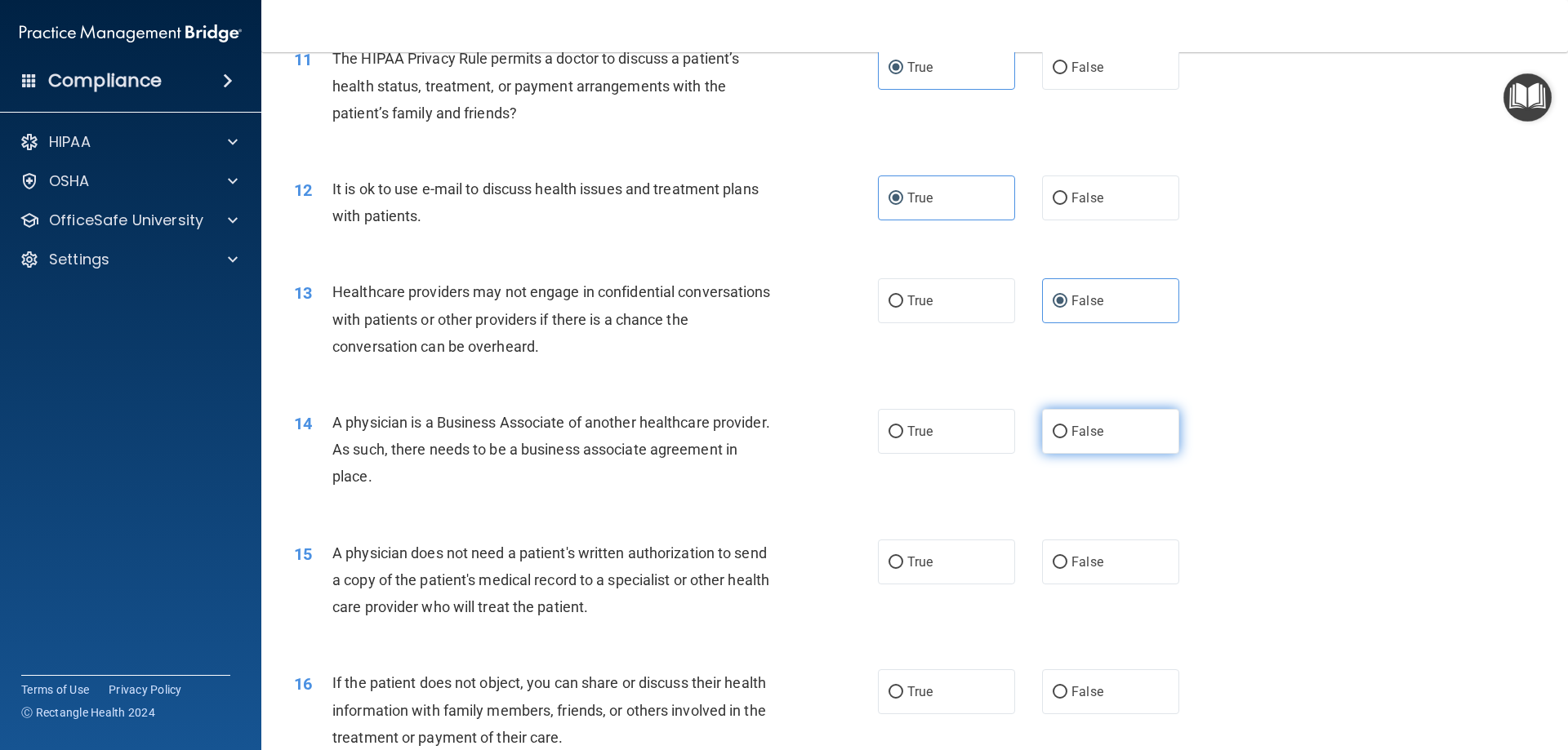
click at [1071, 426] on span "False" at bounding box center [1087, 432] width 32 height 16
click at [1067, 426] on input "False" at bounding box center [1059, 432] width 15 height 12
radio input "true"
click at [937, 541] on label "True" at bounding box center [946, 561] width 137 height 44
click at [903, 557] on input "True" at bounding box center [895, 563] width 15 height 12
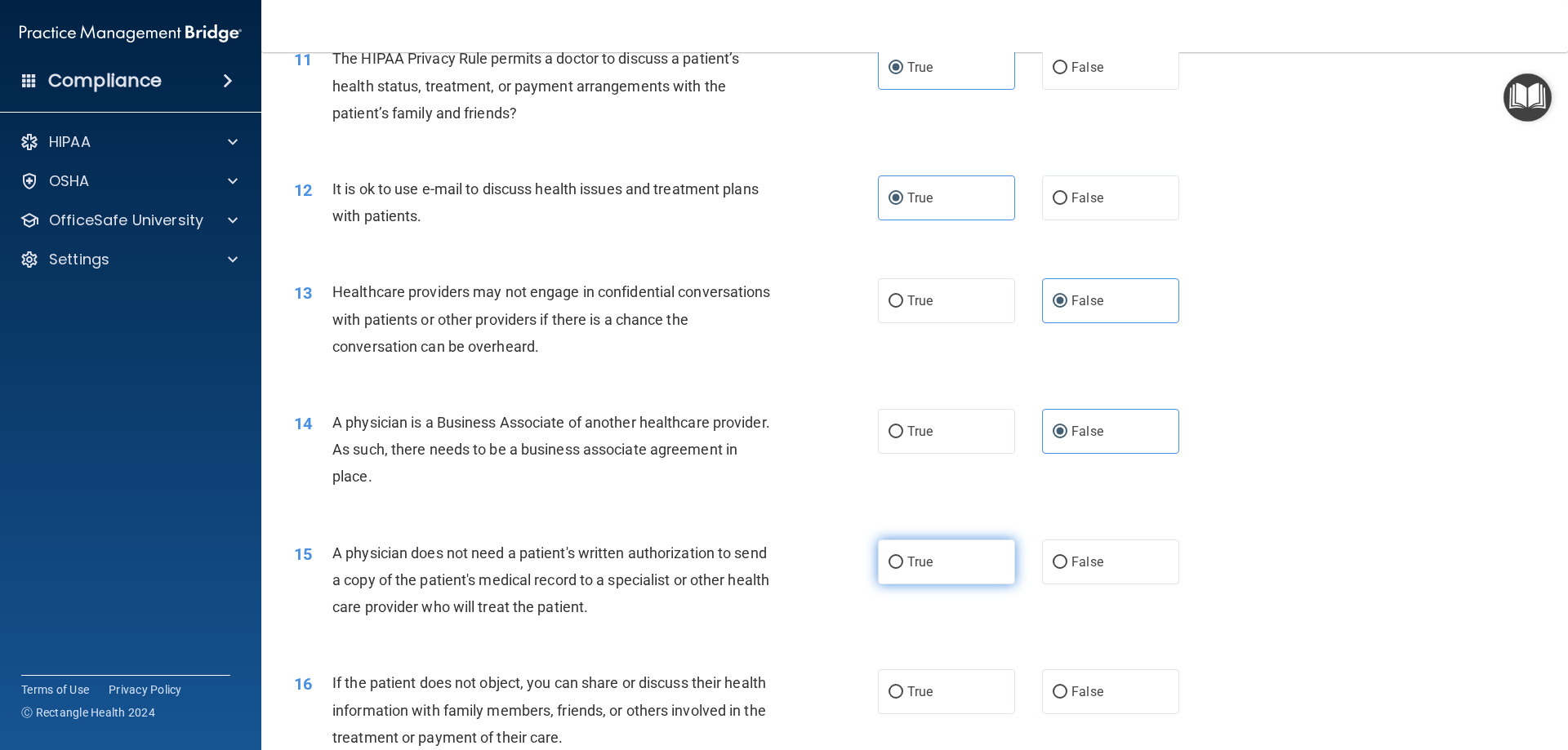
radio input "true"
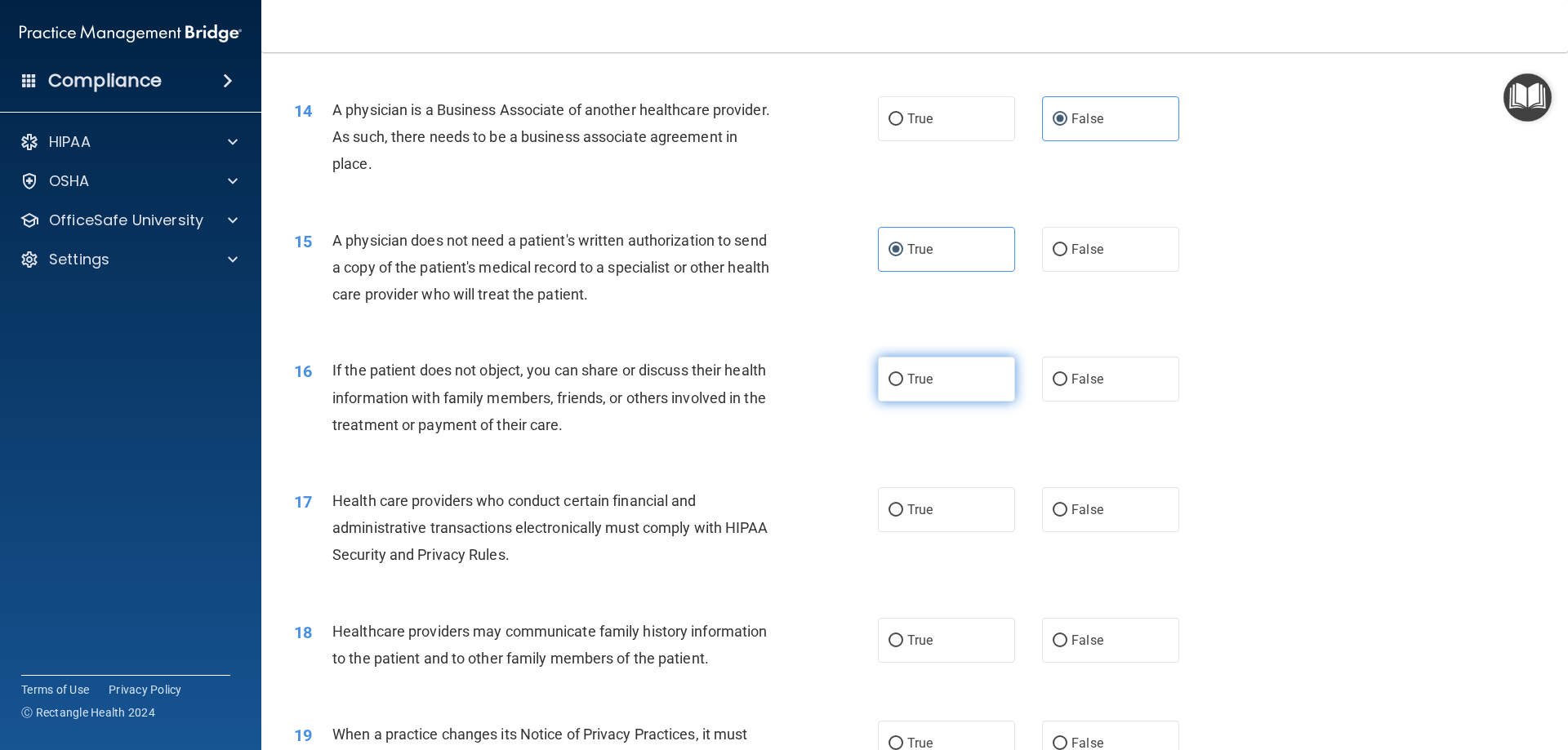
scroll to position [1633, 0]
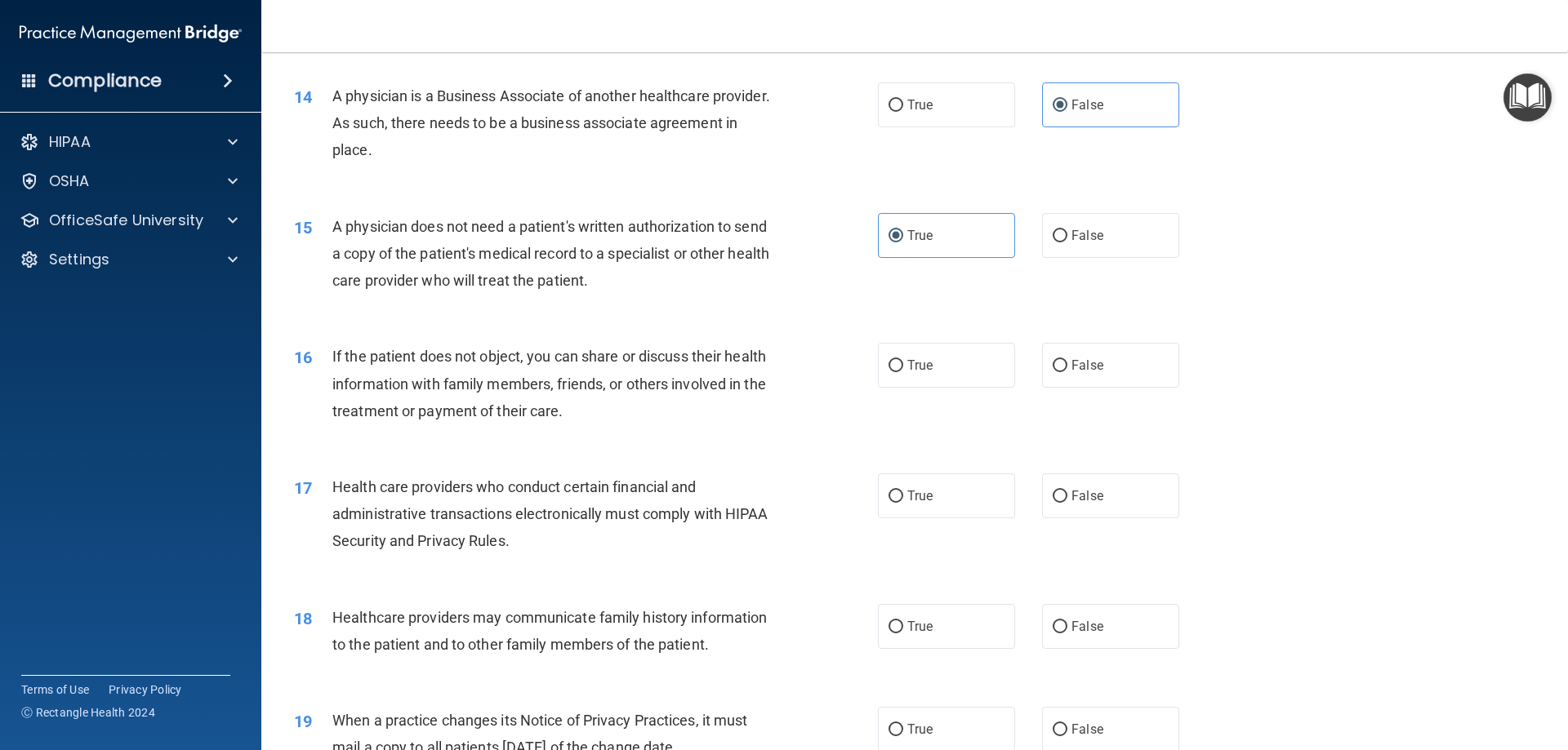
click at [913, 389] on div "16 If the patient does not object, you can share or discuss their health inform…" at bounding box center [914, 387] width 1266 height 130
click at [920, 366] on span "True" at bounding box center [920, 366] width 26 height 16
click at [903, 366] on input "True" at bounding box center [895, 366] width 15 height 12
radio input "true"
click at [907, 500] on span "True" at bounding box center [920, 496] width 26 height 16
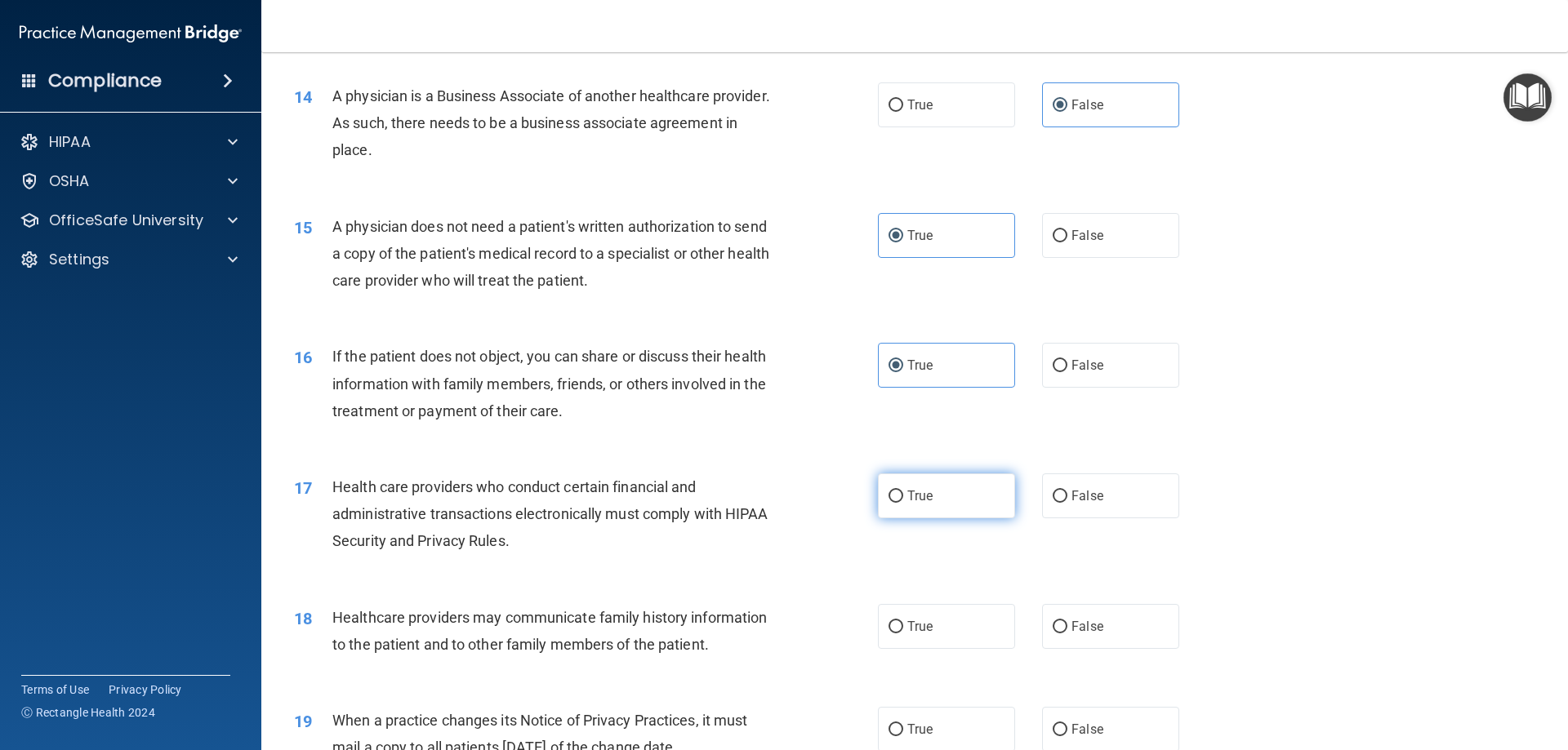
click at [903, 500] on input "True" at bounding box center [895, 497] width 15 height 12
radio input "true"
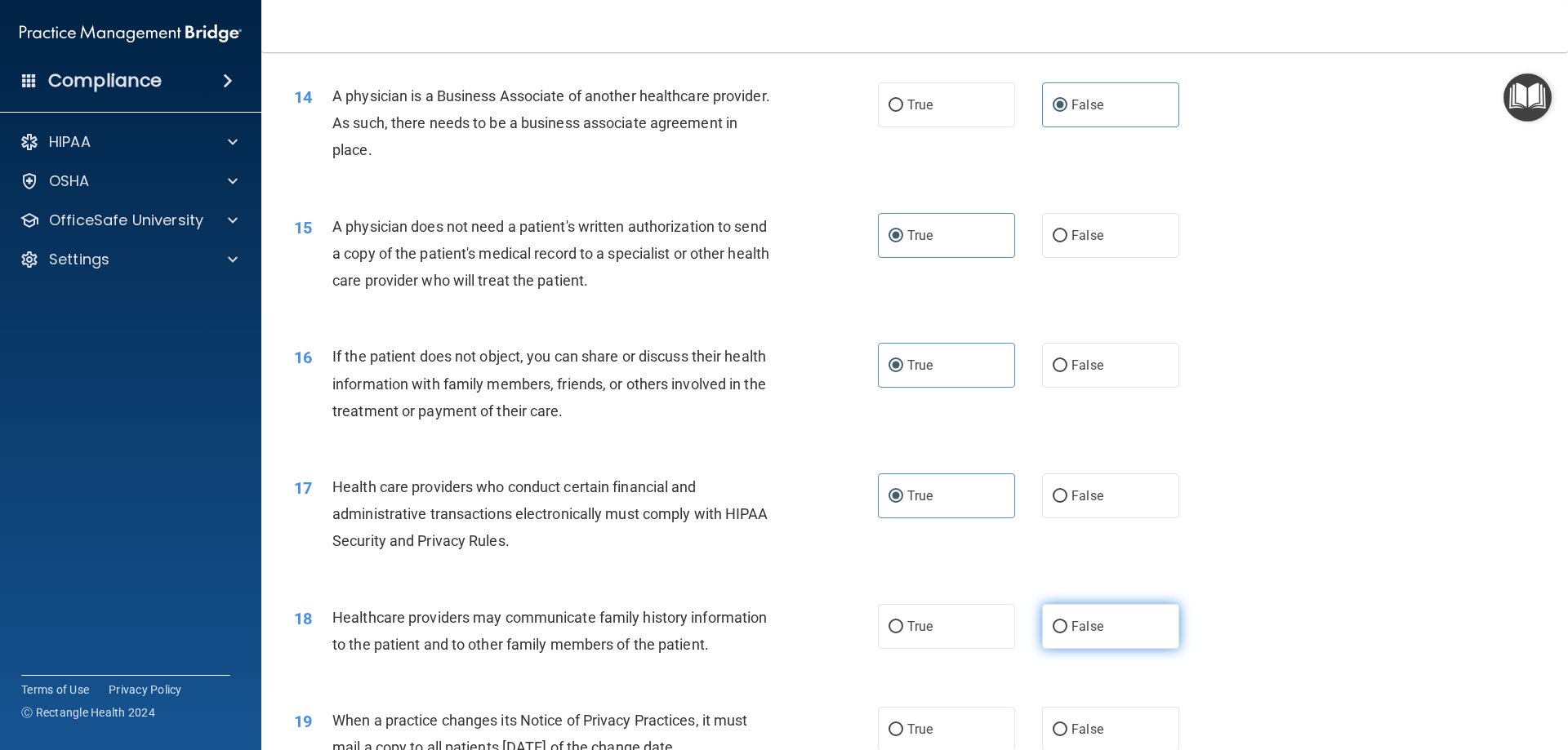
click at [1067, 642] on label "False" at bounding box center [1110, 626] width 137 height 44
click at [1067, 633] on input "False" at bounding box center [1059, 627] width 15 height 12
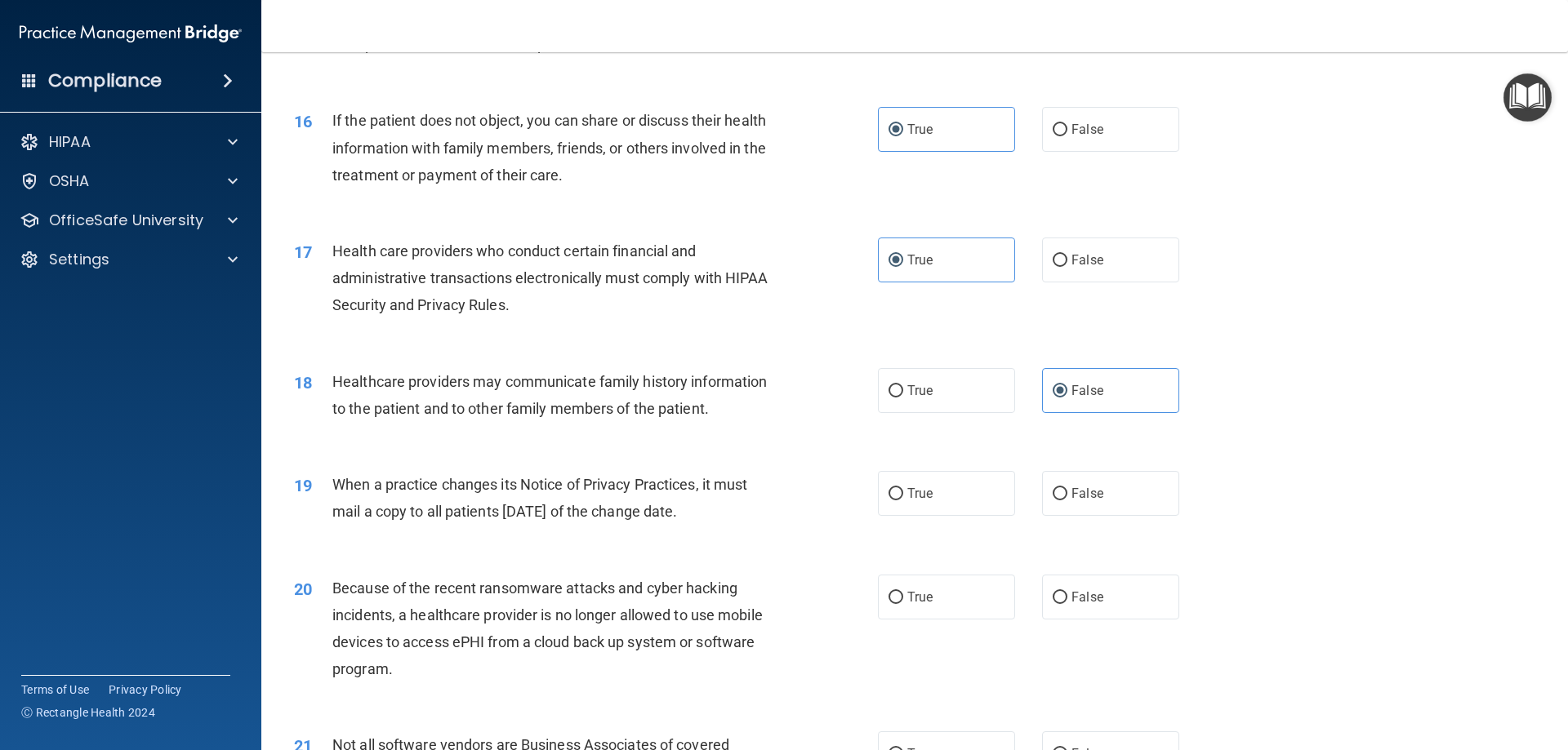
scroll to position [1959, 0]
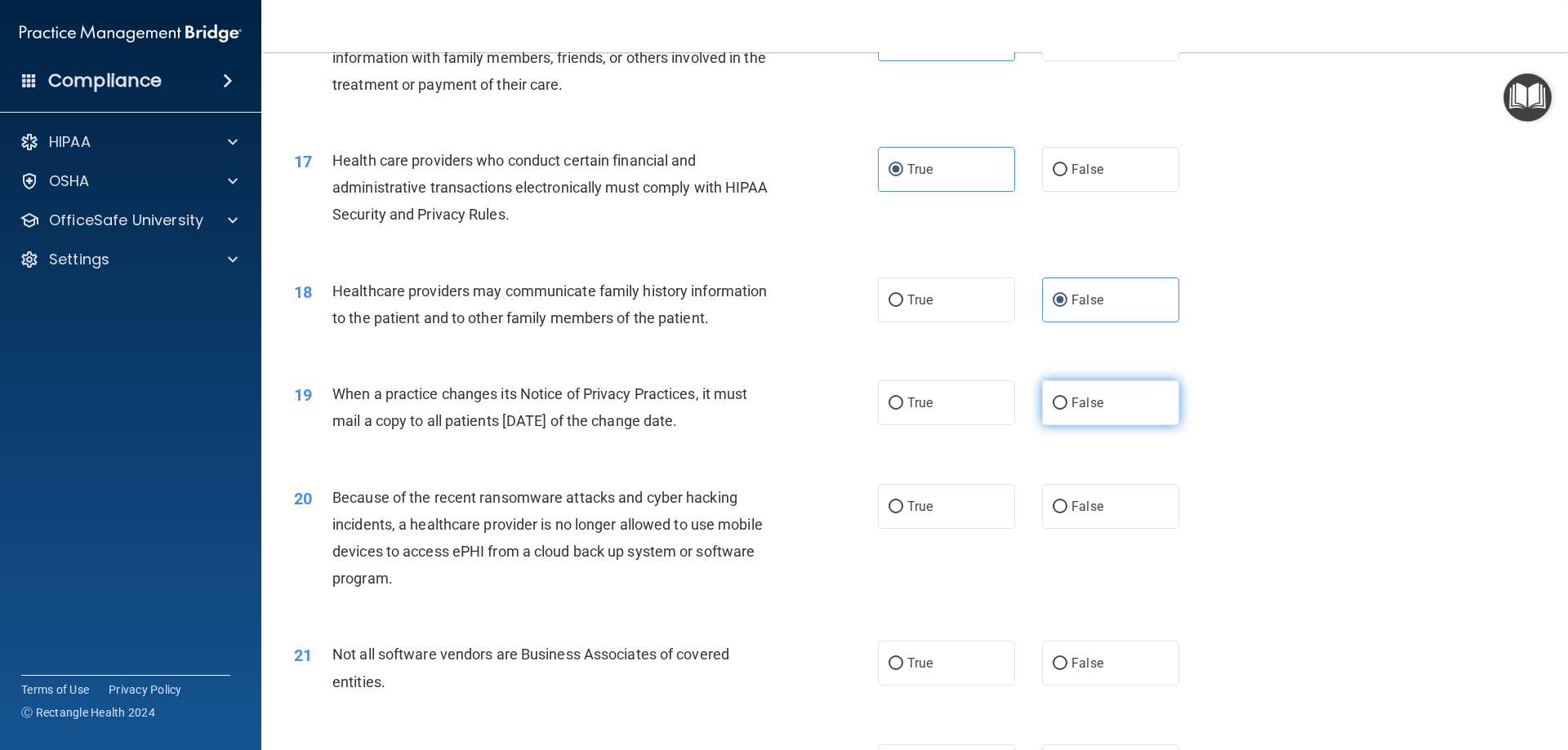
click at [1048, 420] on label "False" at bounding box center [1110, 402] width 137 height 44
click at [1052, 410] on input "False" at bounding box center [1059, 403] width 15 height 12
click at [1064, 508] on label "False" at bounding box center [1110, 506] width 137 height 44
click at [1064, 508] on input "False" at bounding box center [1059, 507] width 15 height 12
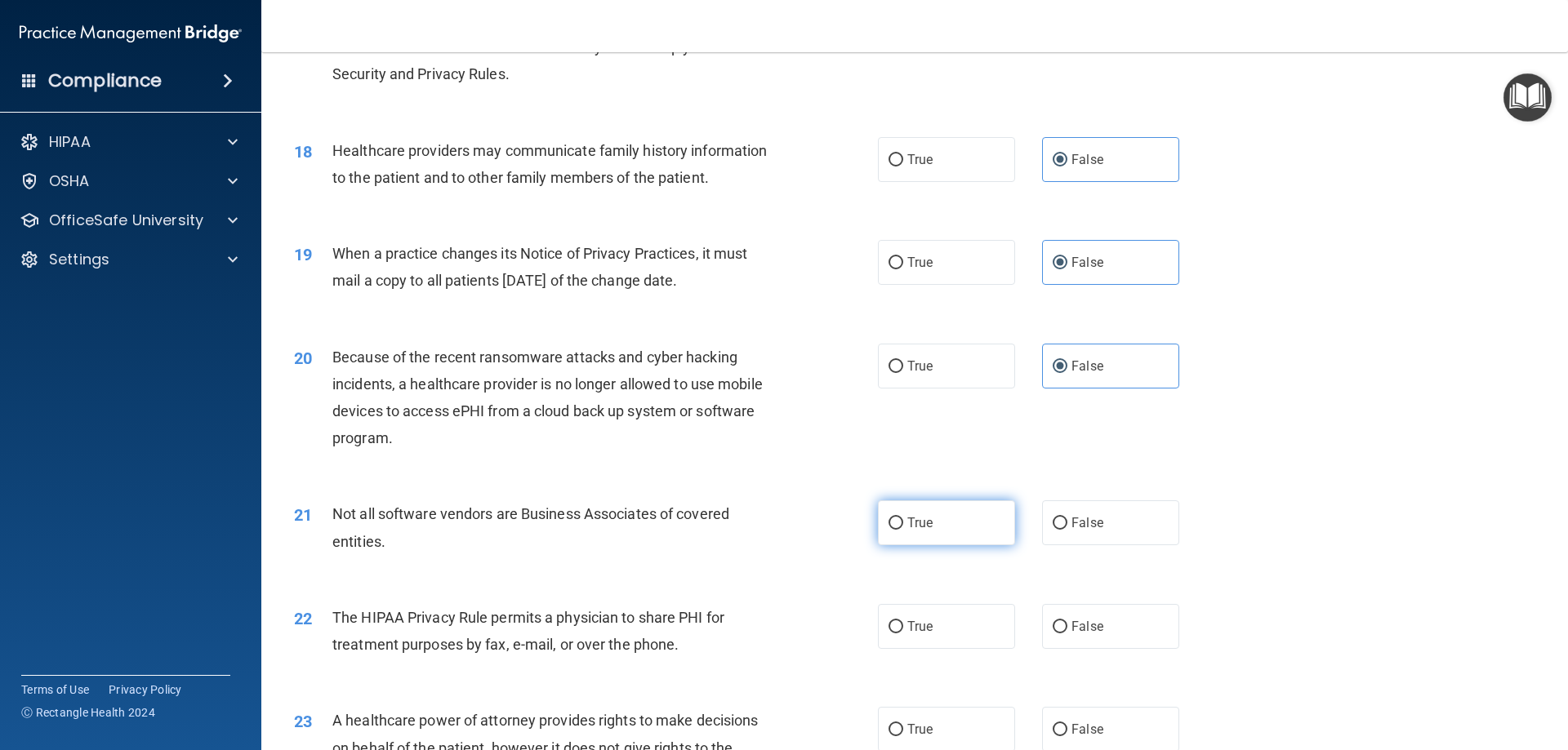
scroll to position [2124, 0]
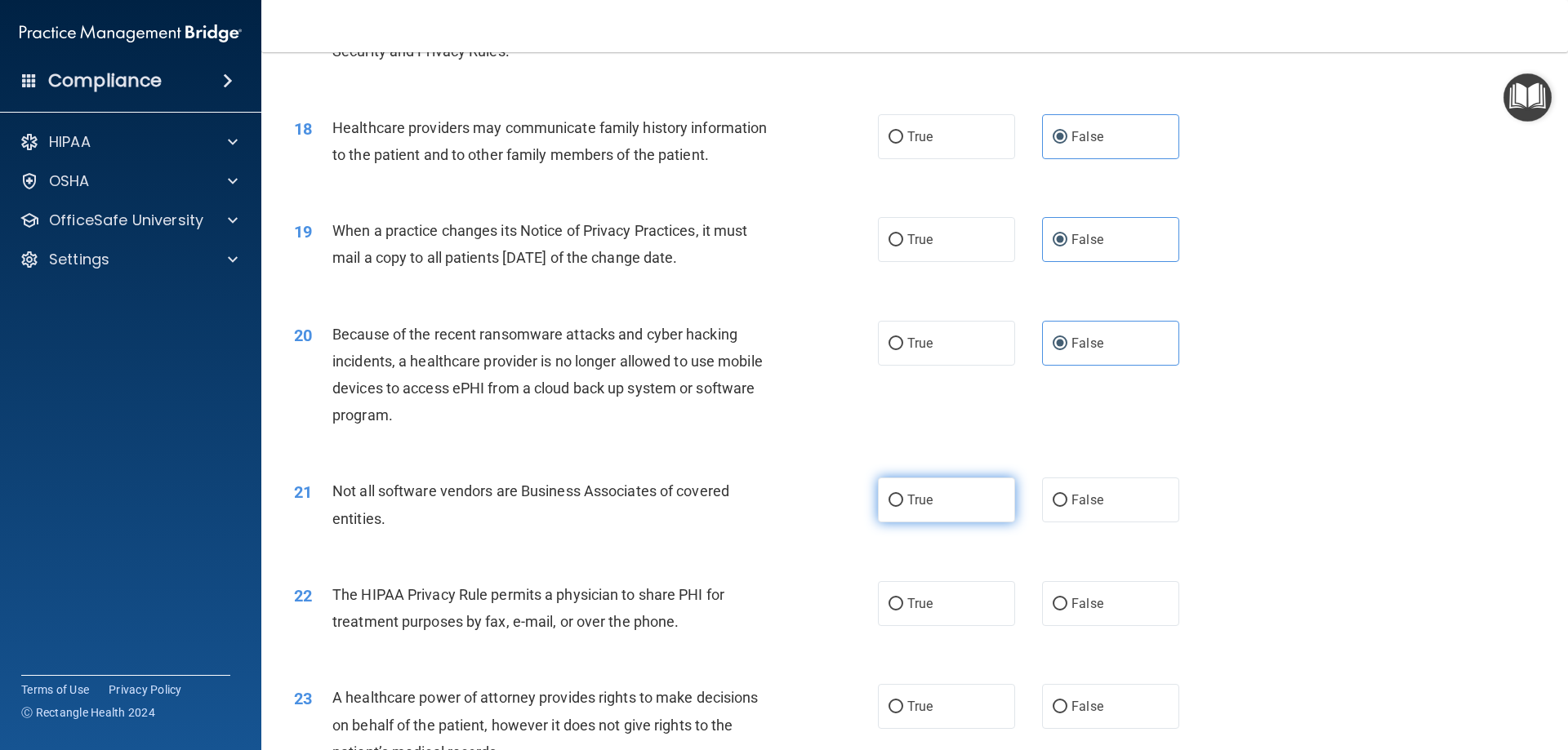
click at [971, 508] on label "True" at bounding box center [946, 499] width 137 height 44
click at [903, 507] on input "True" at bounding box center [895, 501] width 15 height 12
click at [972, 571] on div "22 The HIPAA Privacy Rule permits a physician to share PHI for treatment purpos…" at bounding box center [914, 613] width 1266 height 103
click at [952, 591] on label "True" at bounding box center [946, 603] width 137 height 44
click at [903, 599] on input "True" at bounding box center [895, 605] width 15 height 12
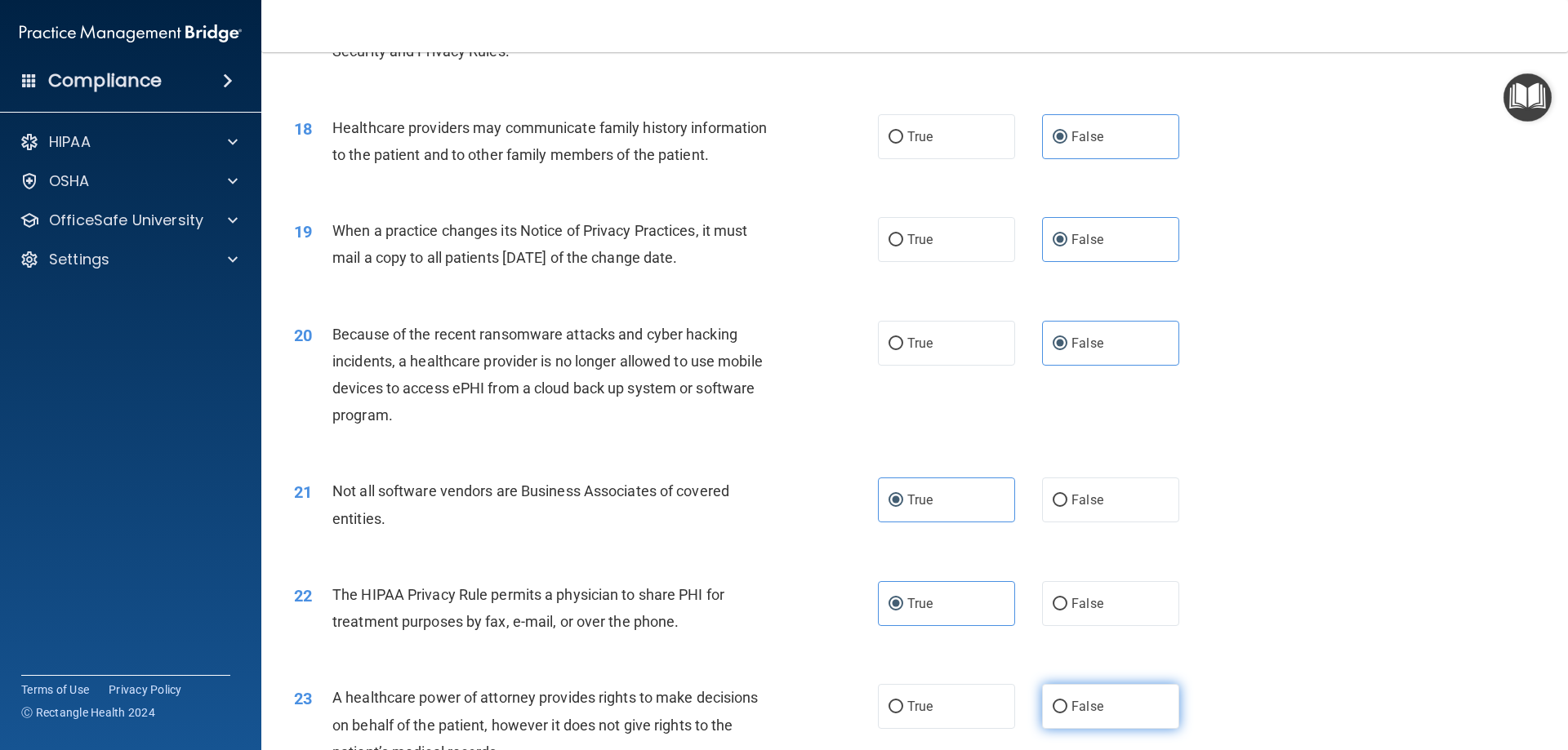
click at [1091, 704] on span "False" at bounding box center [1087, 707] width 32 height 16
click at [1067, 704] on input "False" at bounding box center [1059, 708] width 15 height 12
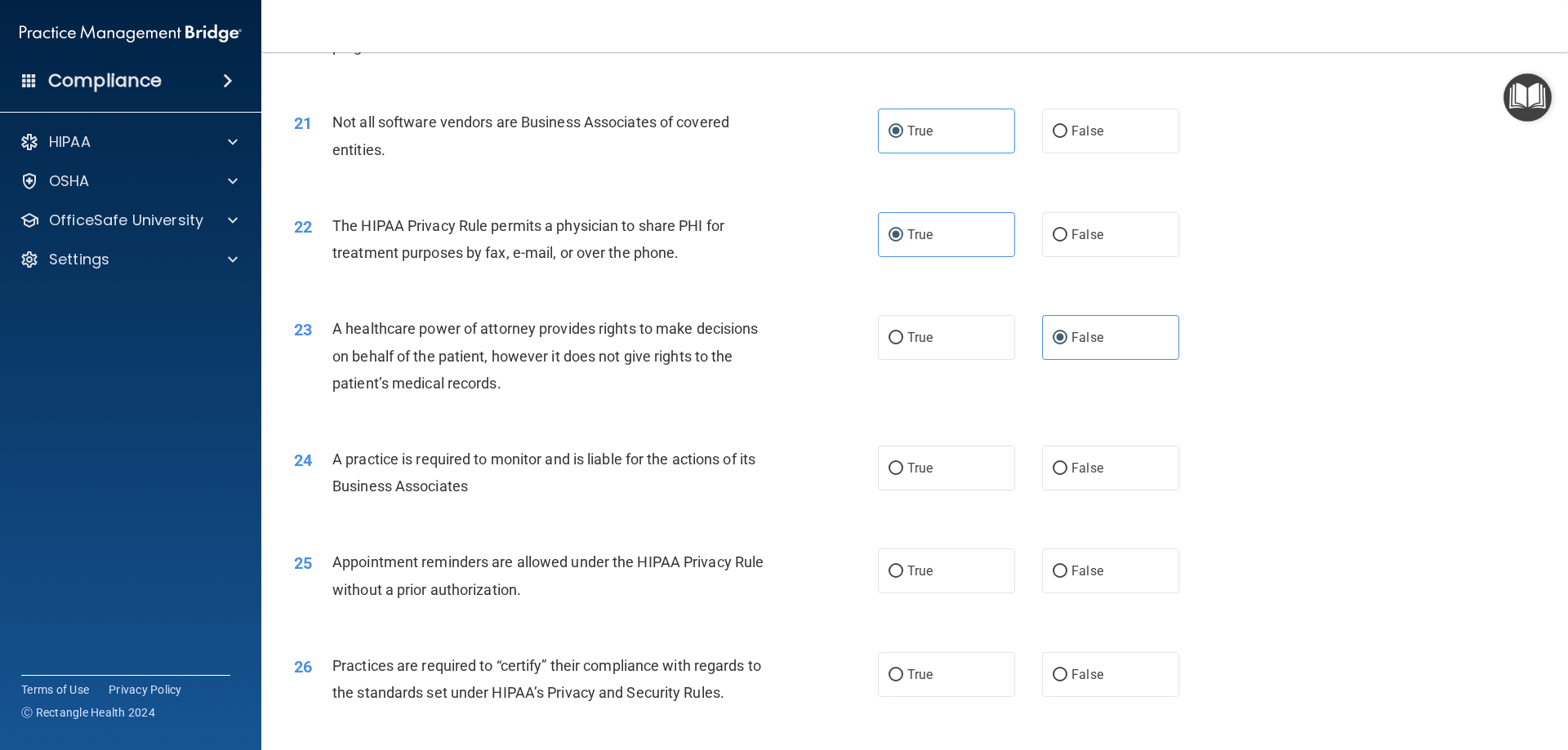
scroll to position [2532, 0]
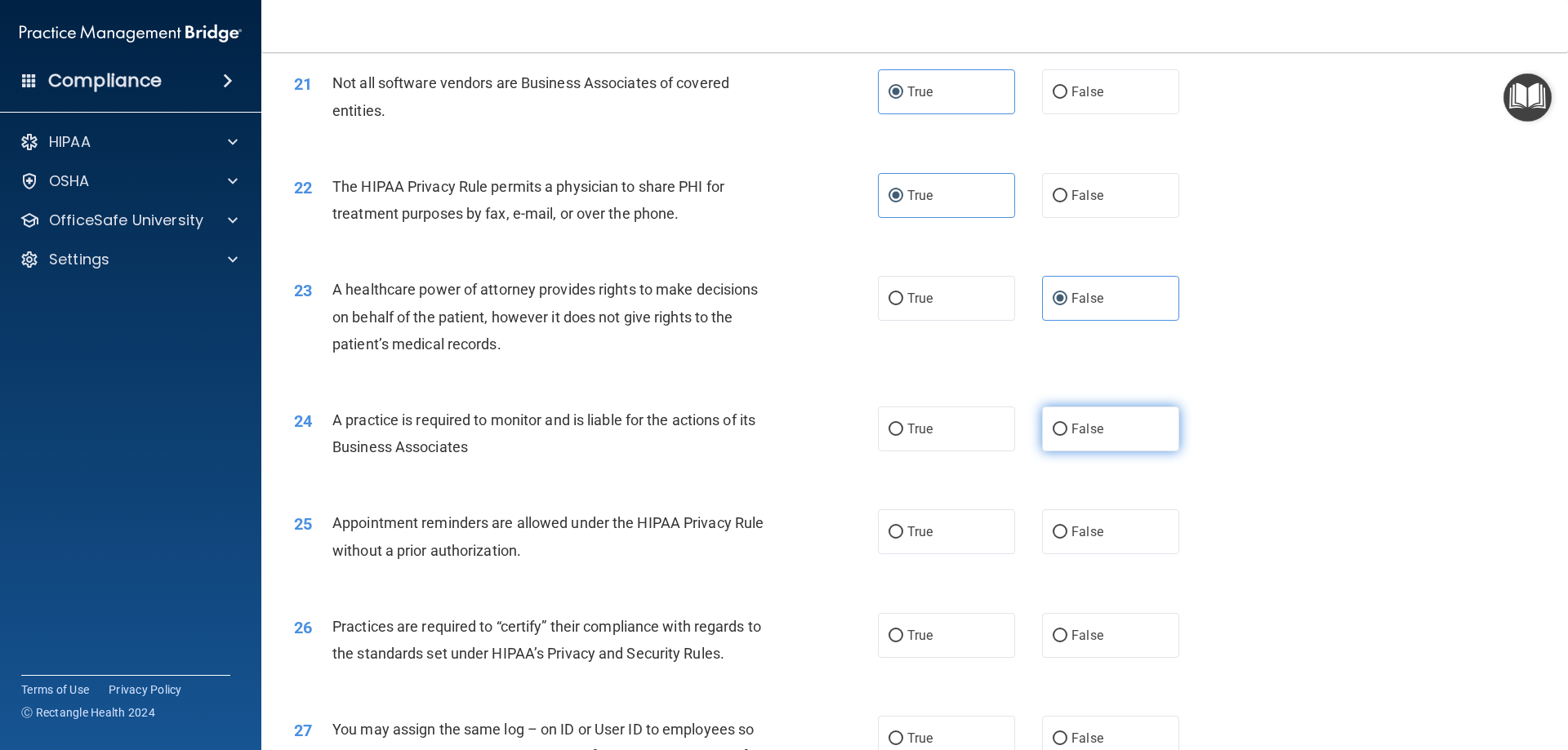
click at [1086, 429] on span "False" at bounding box center [1087, 429] width 32 height 16
click at [1067, 429] on input "False" at bounding box center [1059, 430] width 15 height 12
drag, startPoint x: 923, startPoint y: 518, endPoint x: 920, endPoint y: 580, distance: 62.1
click at [923, 519] on label "True" at bounding box center [946, 532] width 137 height 44
click at [903, 527] on input "True" at bounding box center [895, 533] width 15 height 12
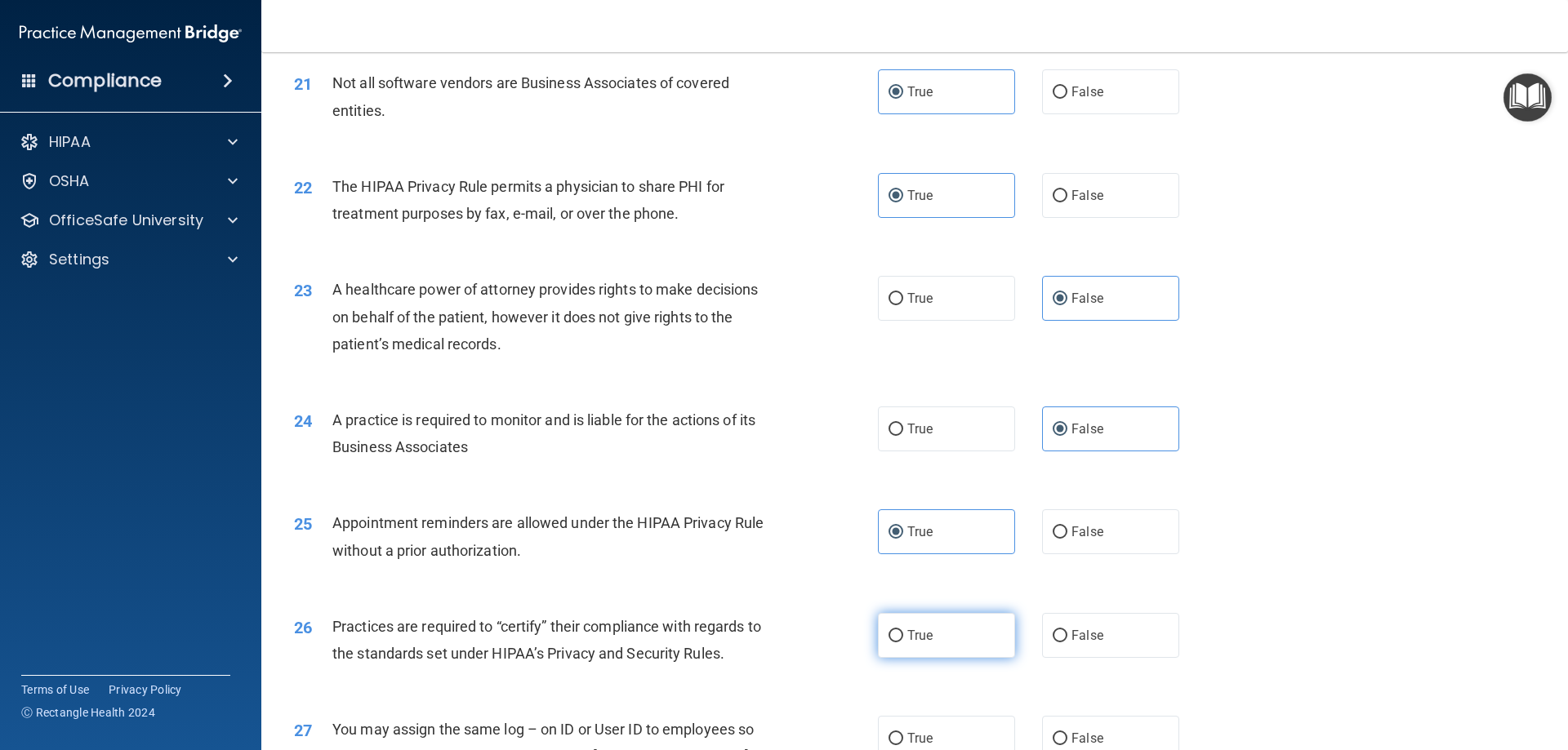
click at [913, 639] on span "True" at bounding box center [920, 636] width 26 height 16
click at [903, 639] on input "True" at bounding box center [895, 636] width 15 height 12
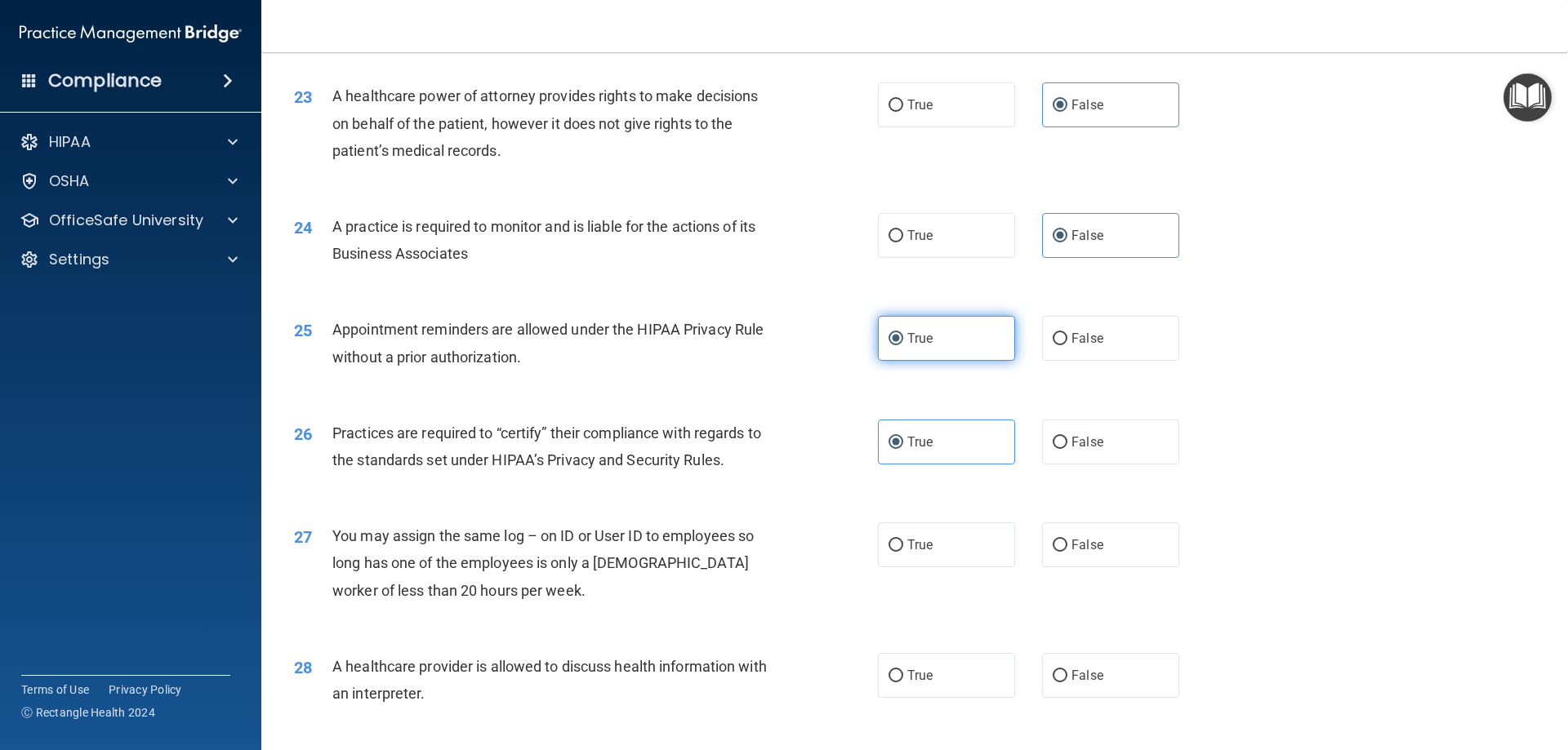
scroll to position [2858, 0]
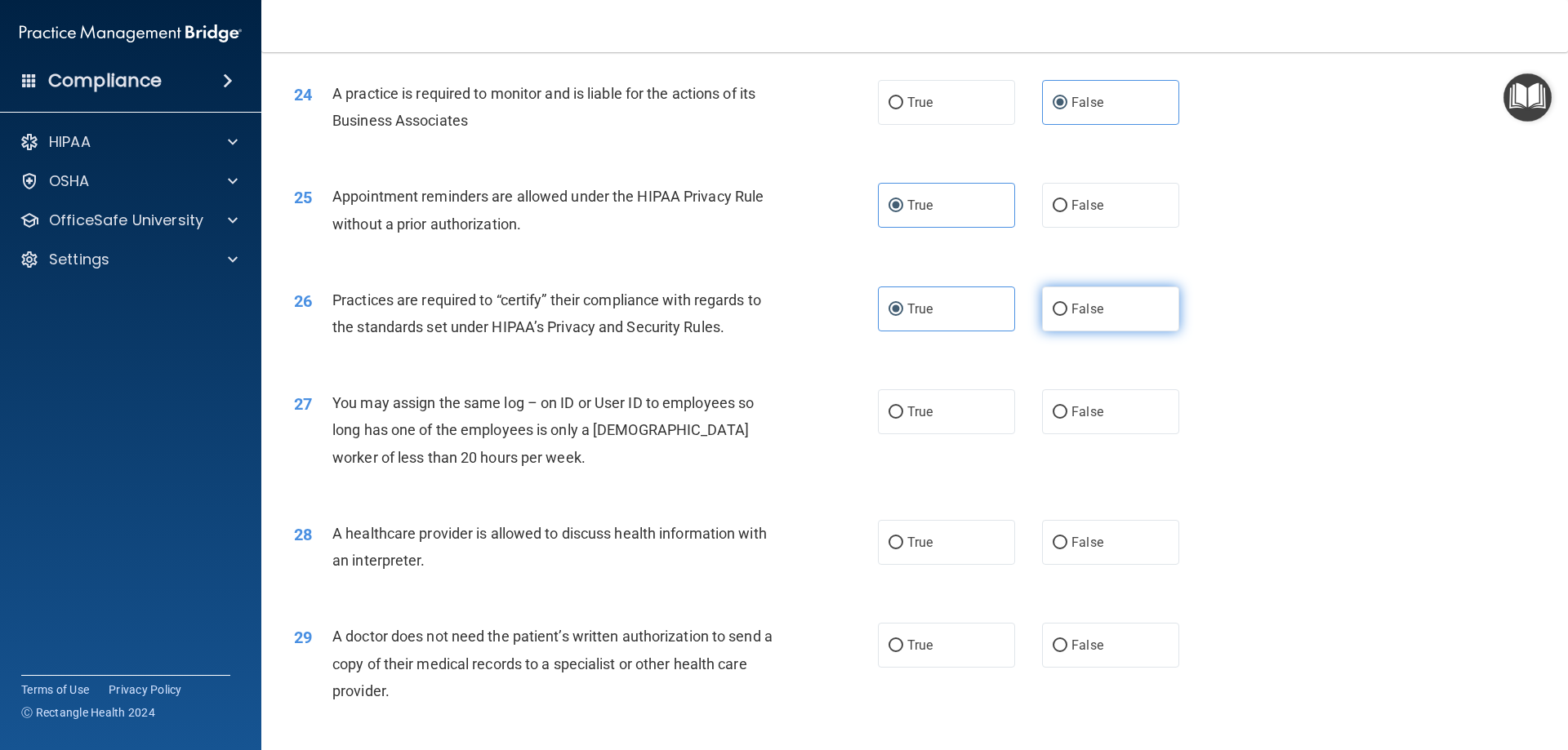
click at [1071, 306] on span "False" at bounding box center [1087, 309] width 32 height 16
click at [1066, 306] on input "False" at bounding box center [1059, 309] width 15 height 12
click at [939, 422] on label "True" at bounding box center [946, 411] width 137 height 44
click at [903, 419] on input "True" at bounding box center [895, 413] width 15 height 12
click at [1051, 400] on label "False" at bounding box center [1110, 411] width 137 height 44
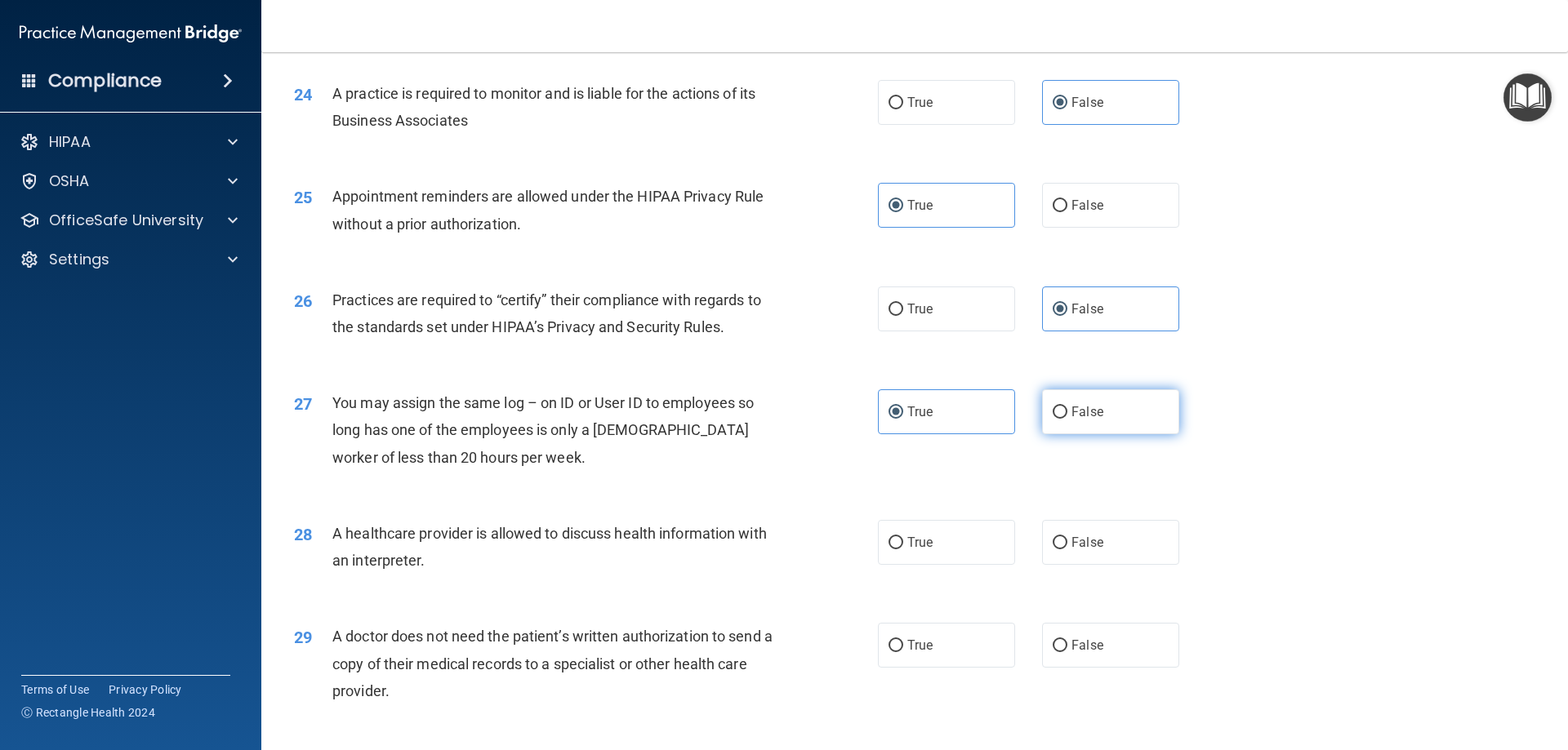
click at [1052, 407] on input "False" at bounding box center [1059, 413] width 15 height 12
click at [948, 535] on label "True" at bounding box center [946, 542] width 137 height 44
click at [903, 538] on input "True" at bounding box center [895, 543] width 15 height 12
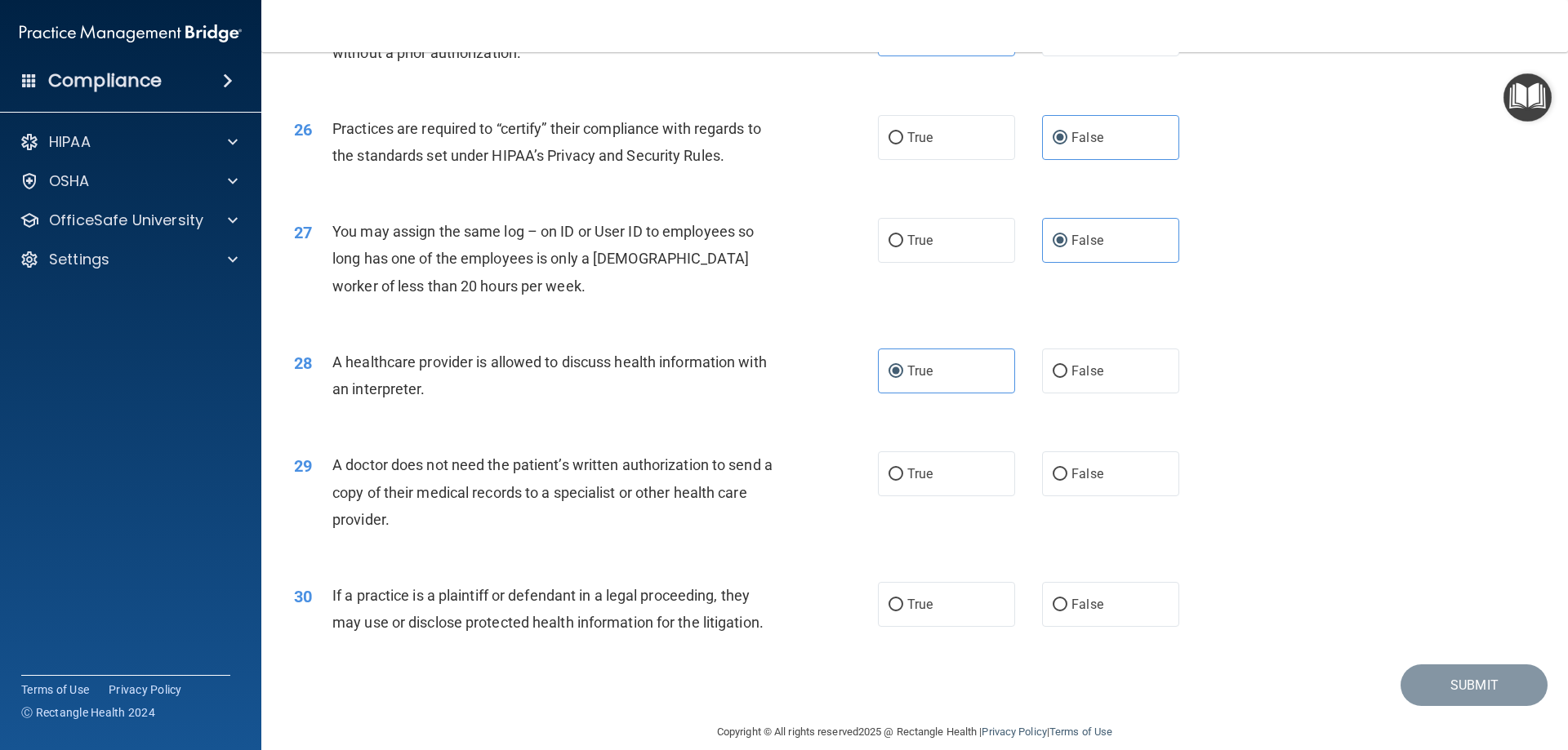
scroll to position [3050, 0]
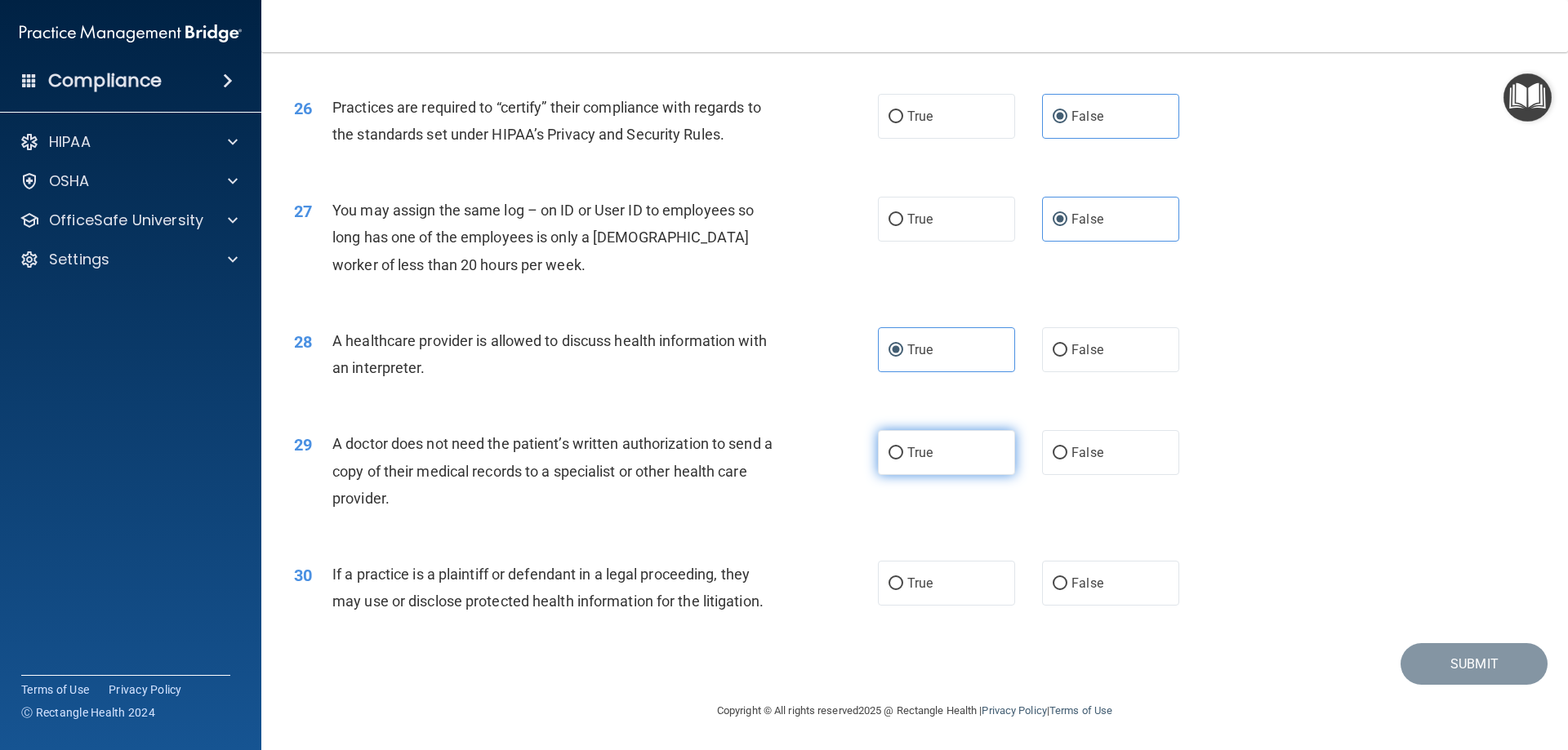
click at [917, 455] on span "True" at bounding box center [920, 453] width 26 height 16
click at [903, 455] on input "True" at bounding box center [895, 454] width 15 height 12
click at [910, 586] on span "True" at bounding box center [920, 584] width 26 height 16
click at [903, 586] on input "True" at bounding box center [895, 584] width 15 height 12
click at [1428, 665] on button "Submit" at bounding box center [1473, 664] width 147 height 42
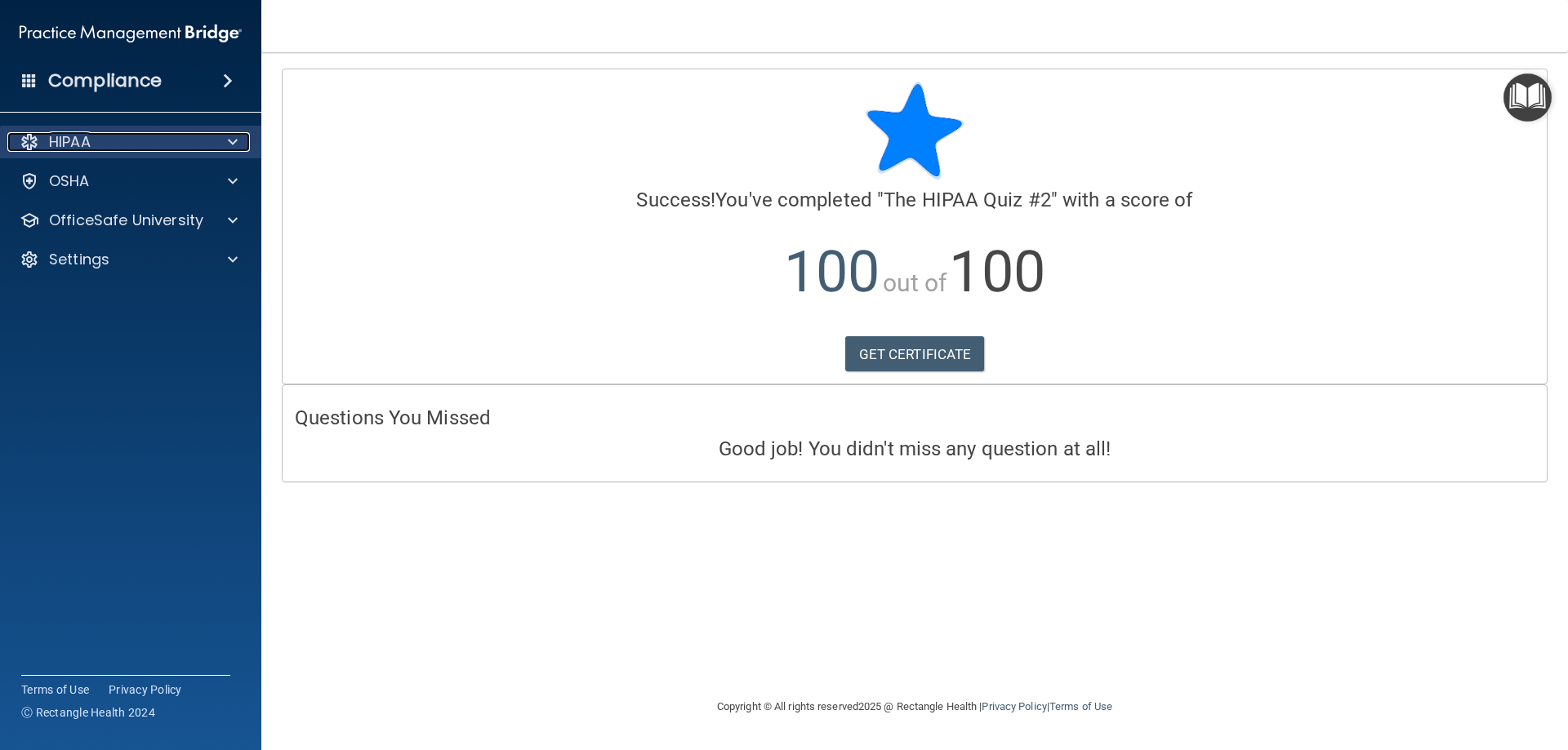
click at [184, 144] on div "HIPAA" at bounding box center [108, 142] width 203 height 20
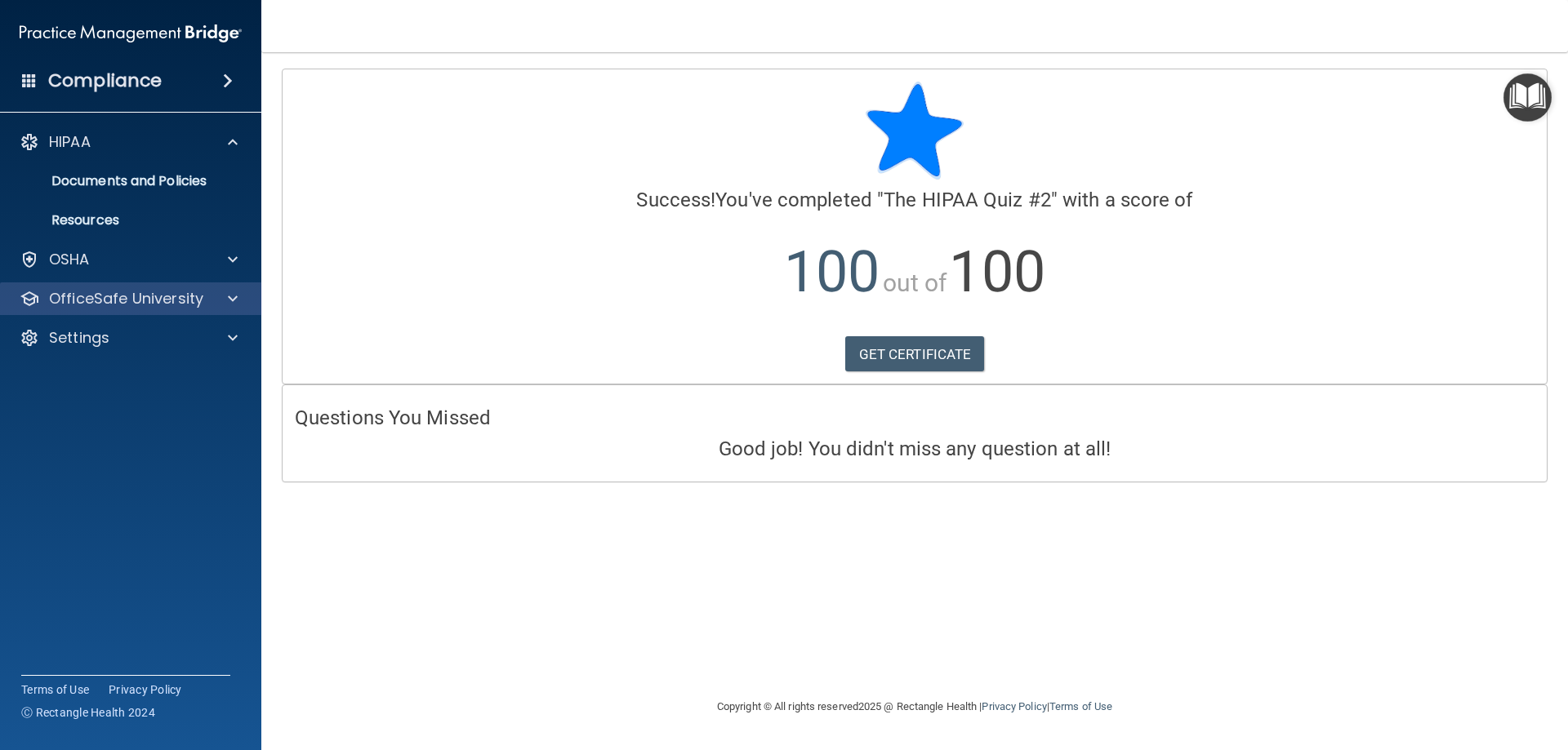
click at [174, 313] on div "OfficeSafe University" at bounding box center [130, 298] width 262 height 33
click at [172, 301] on p "OfficeSafe University" at bounding box center [126, 299] width 154 height 20
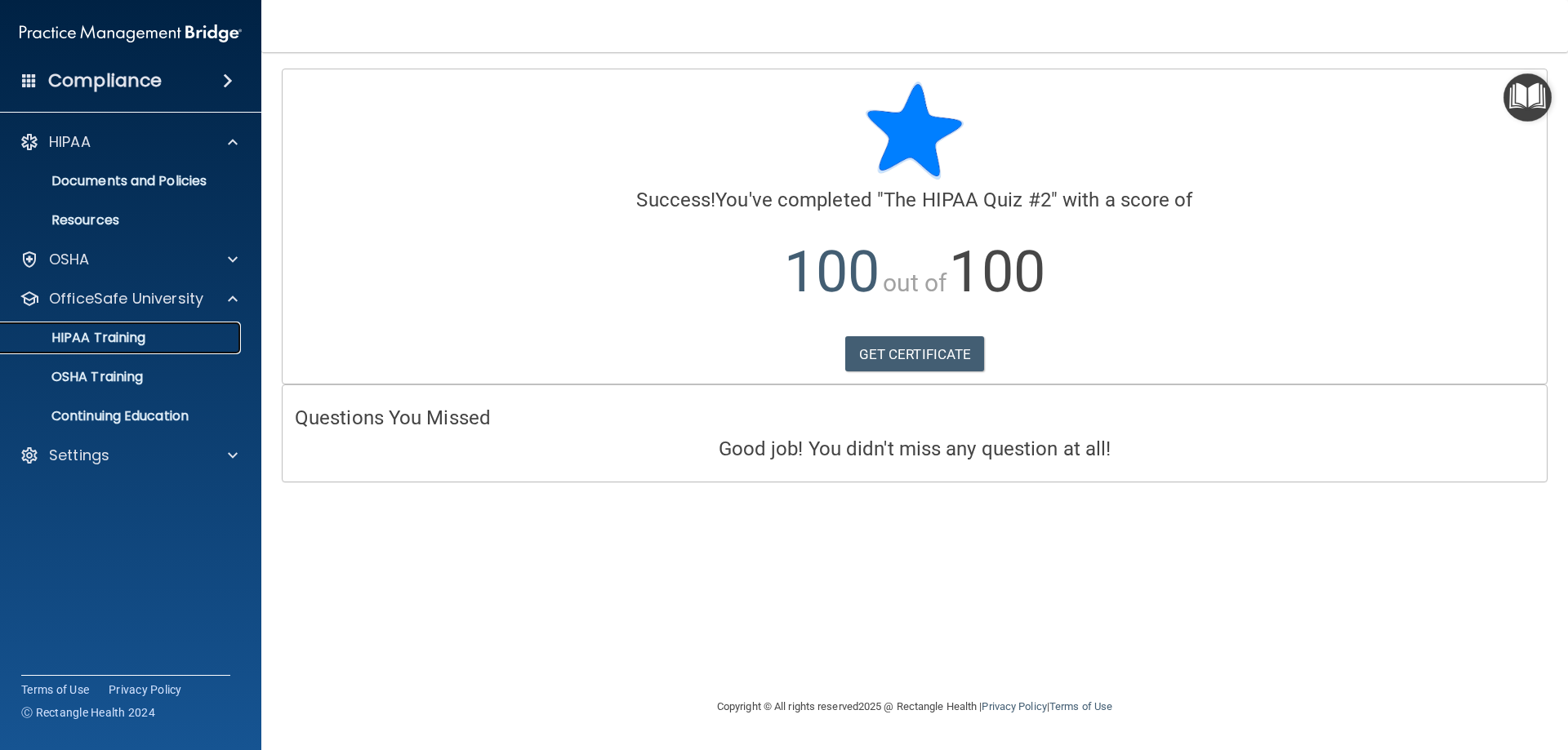
click at [137, 342] on p "HIPAA Training" at bounding box center [78, 338] width 134 height 17
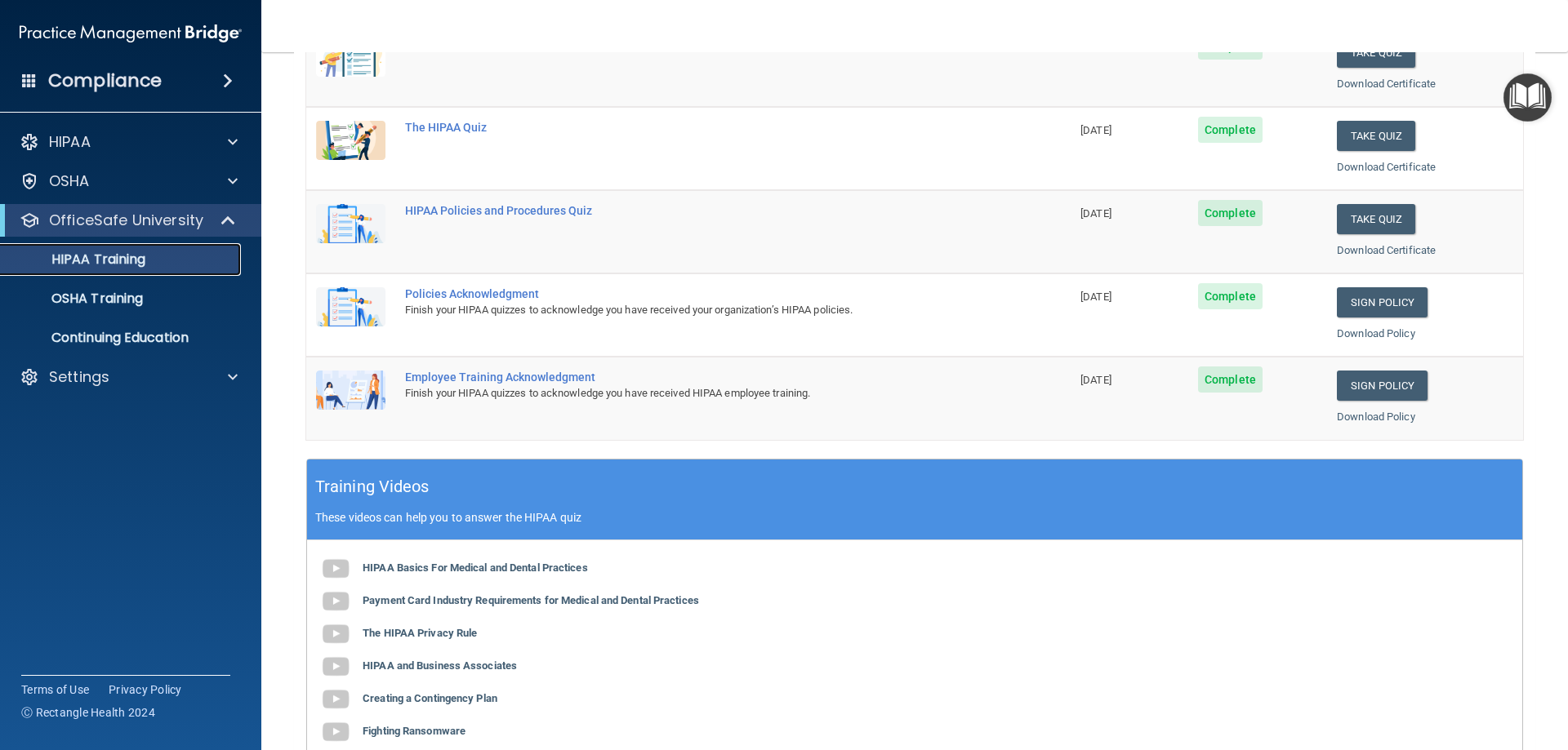
scroll to position [327, 0]
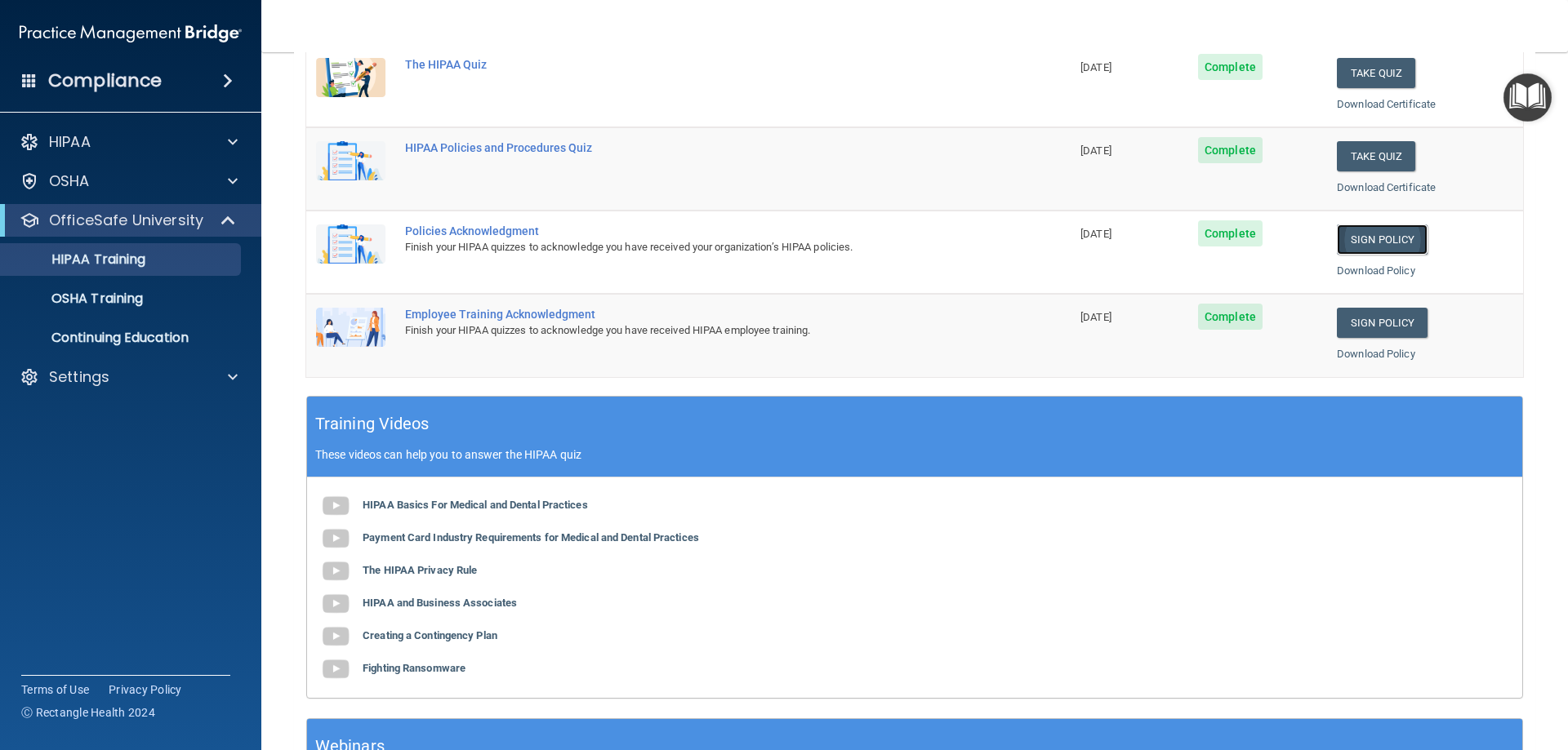
click at [1375, 241] on link "Sign Policy" at bounding box center [1382, 239] width 91 height 31
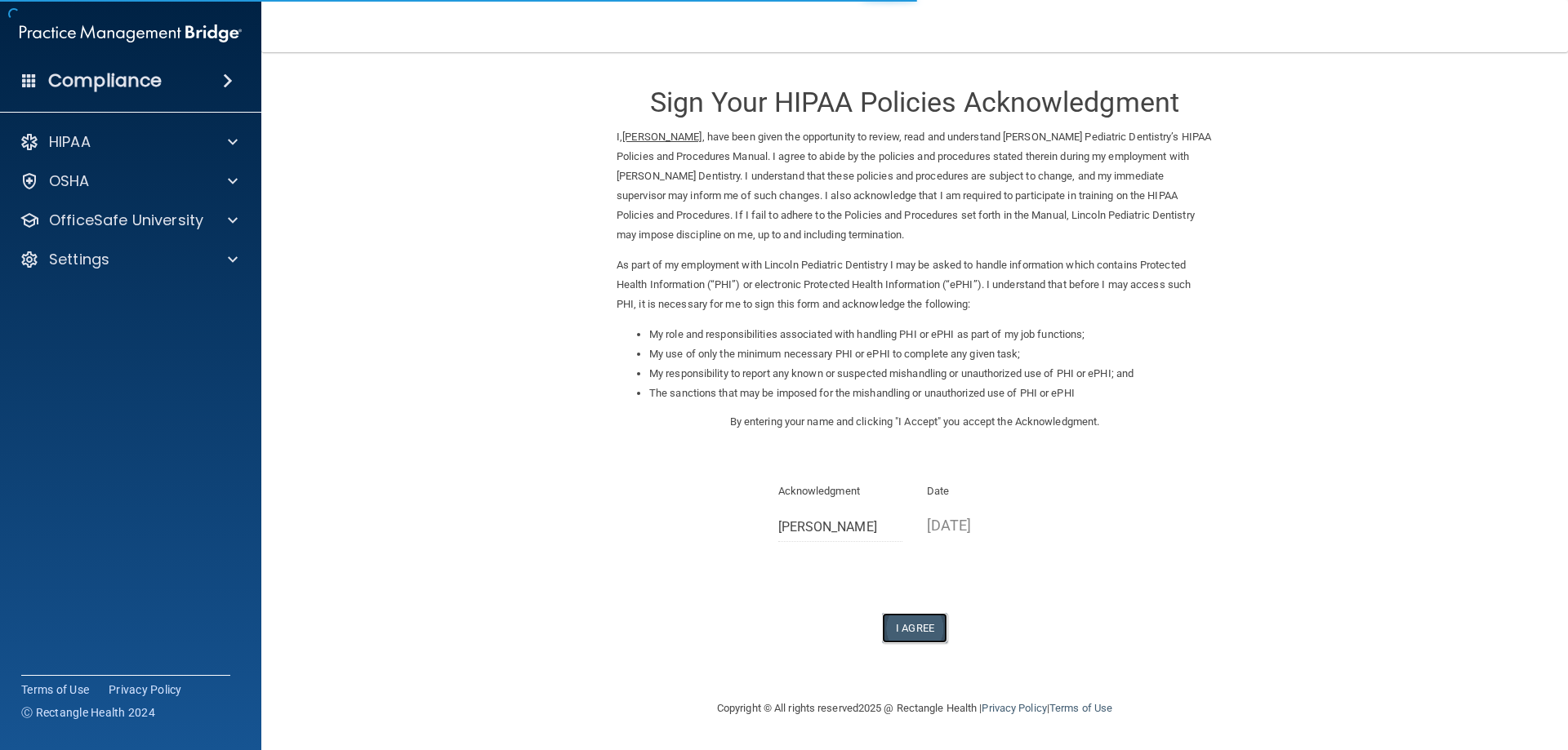
click at [901, 619] on button "I Agree" at bounding box center [915, 628] width 65 height 31
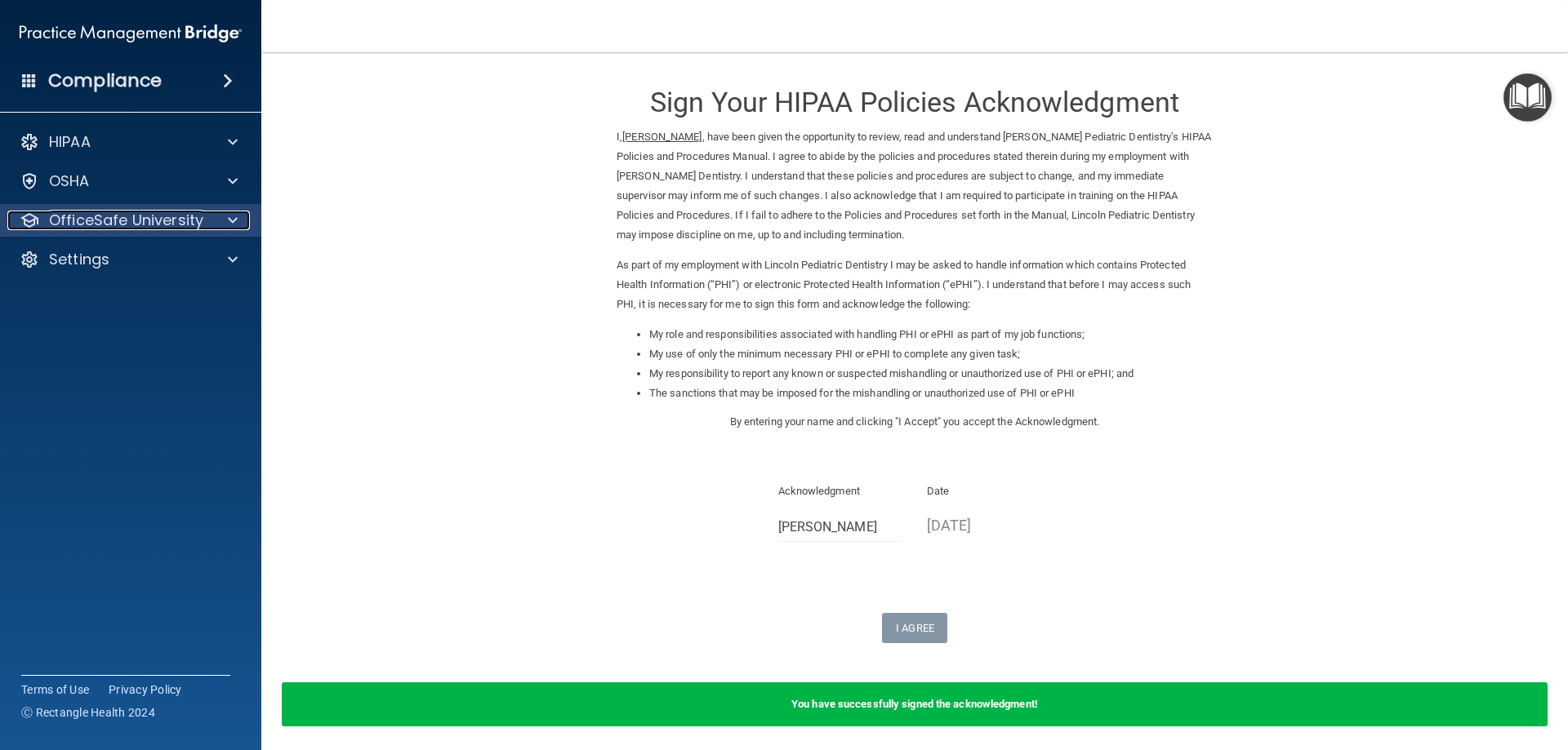
click at [149, 218] on p "OfficeSafe University" at bounding box center [126, 220] width 154 height 20
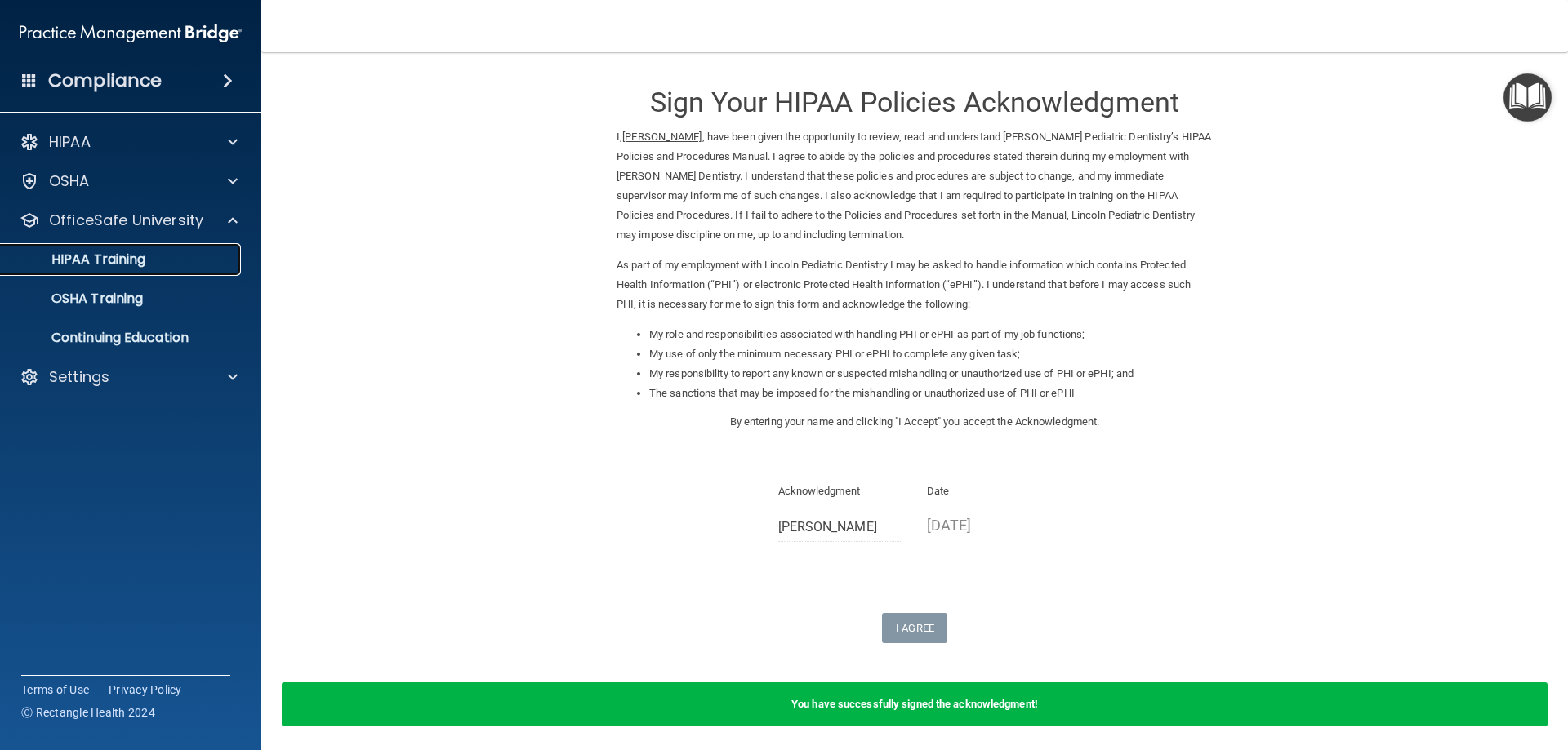
click at [140, 259] on p "HIPAA Training" at bounding box center [78, 260] width 134 height 17
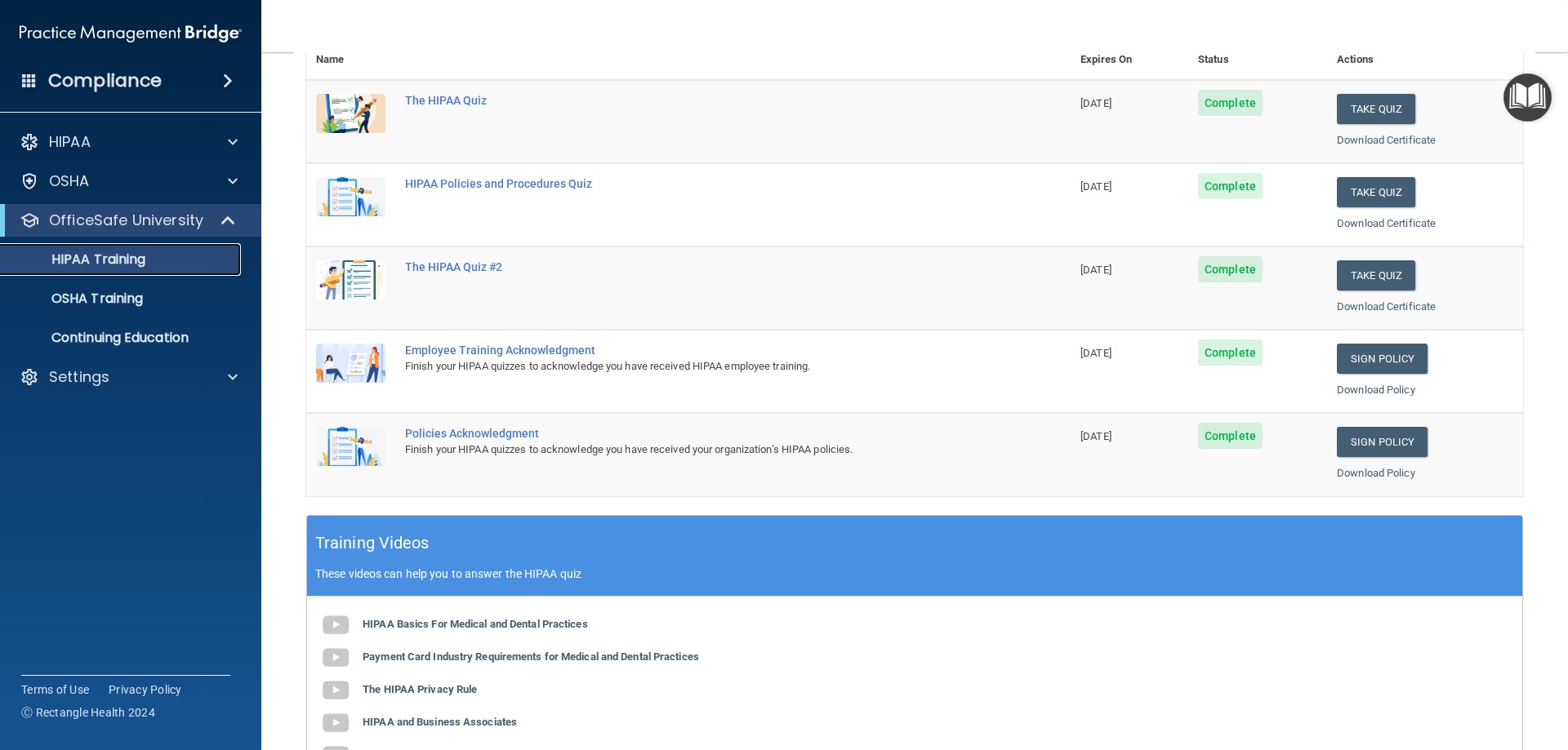
scroll to position [245, 0]
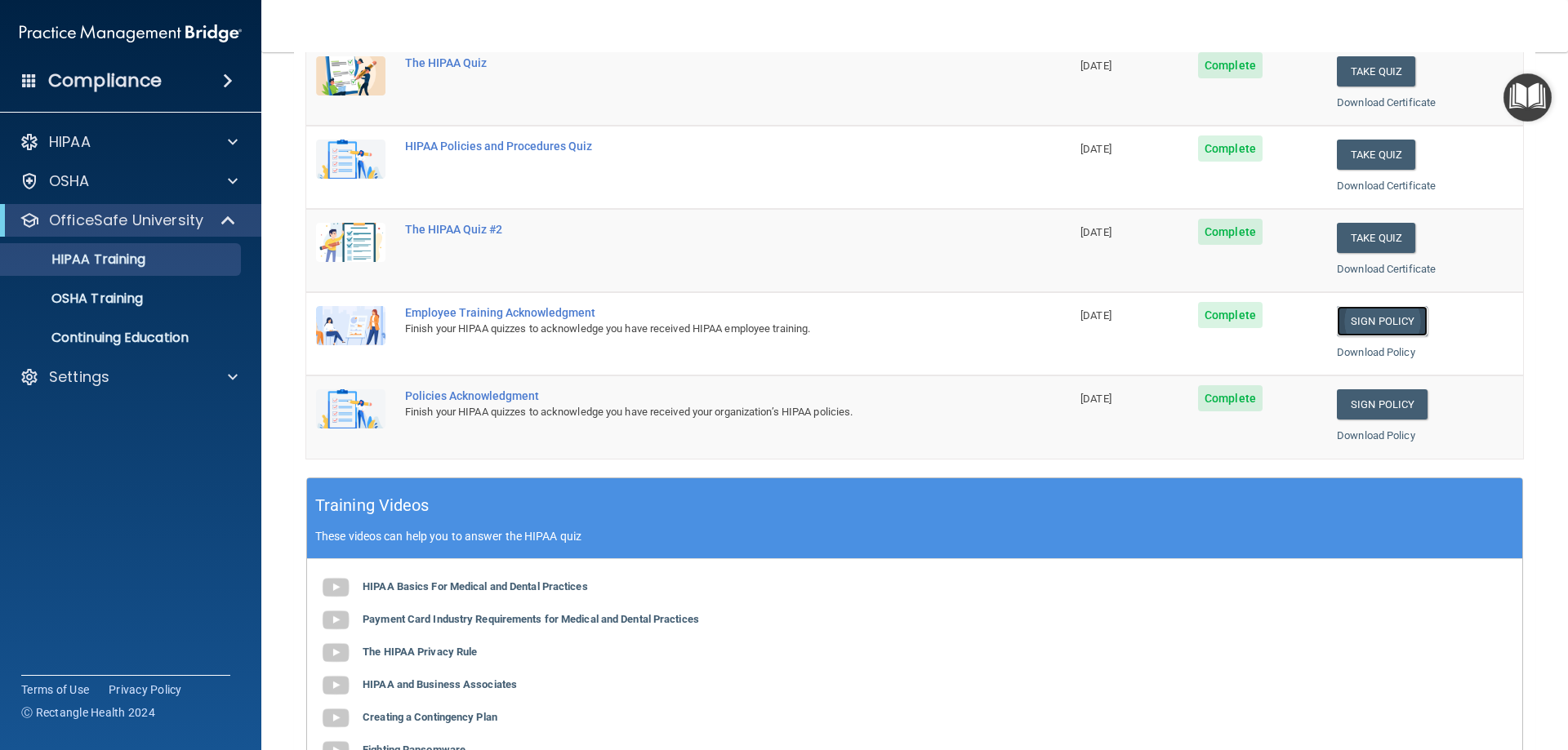
click at [1362, 323] on link "Sign Policy" at bounding box center [1382, 321] width 91 height 31
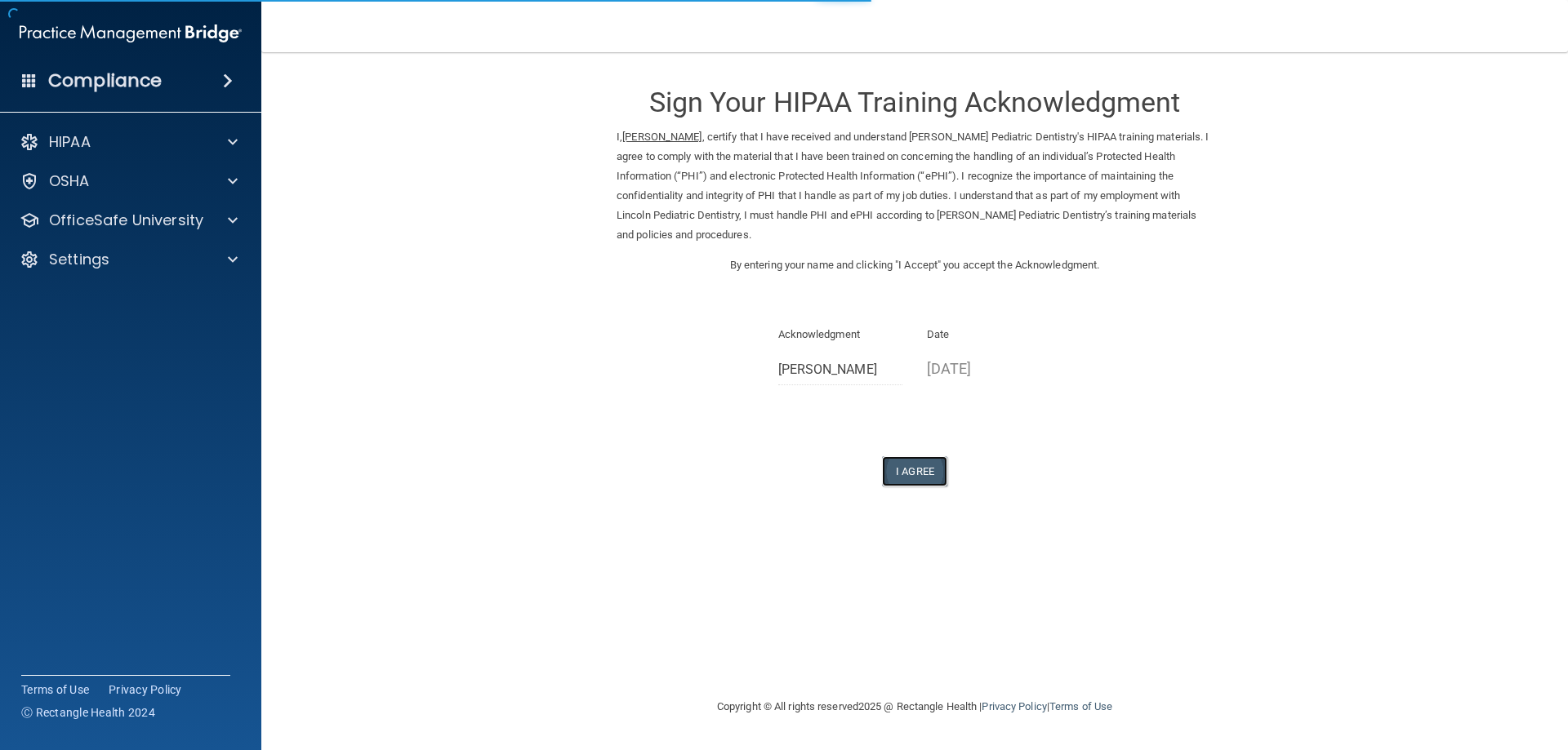
click at [918, 460] on button "I Agree" at bounding box center [915, 471] width 65 height 31
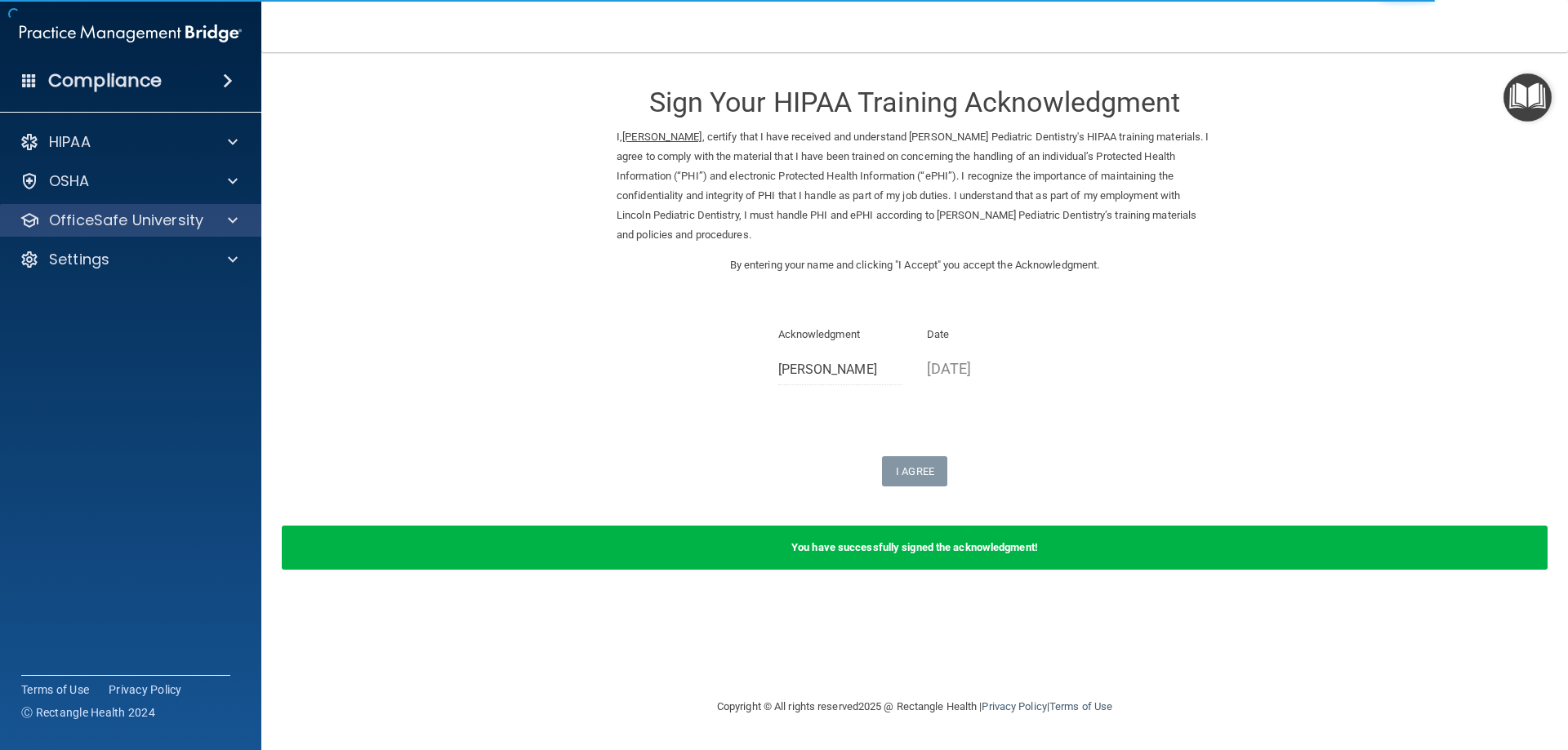
click at [108, 233] on div "OfficeSafe University" at bounding box center [130, 220] width 262 height 33
click at [178, 223] on p "OfficeSafe University" at bounding box center [126, 220] width 154 height 20
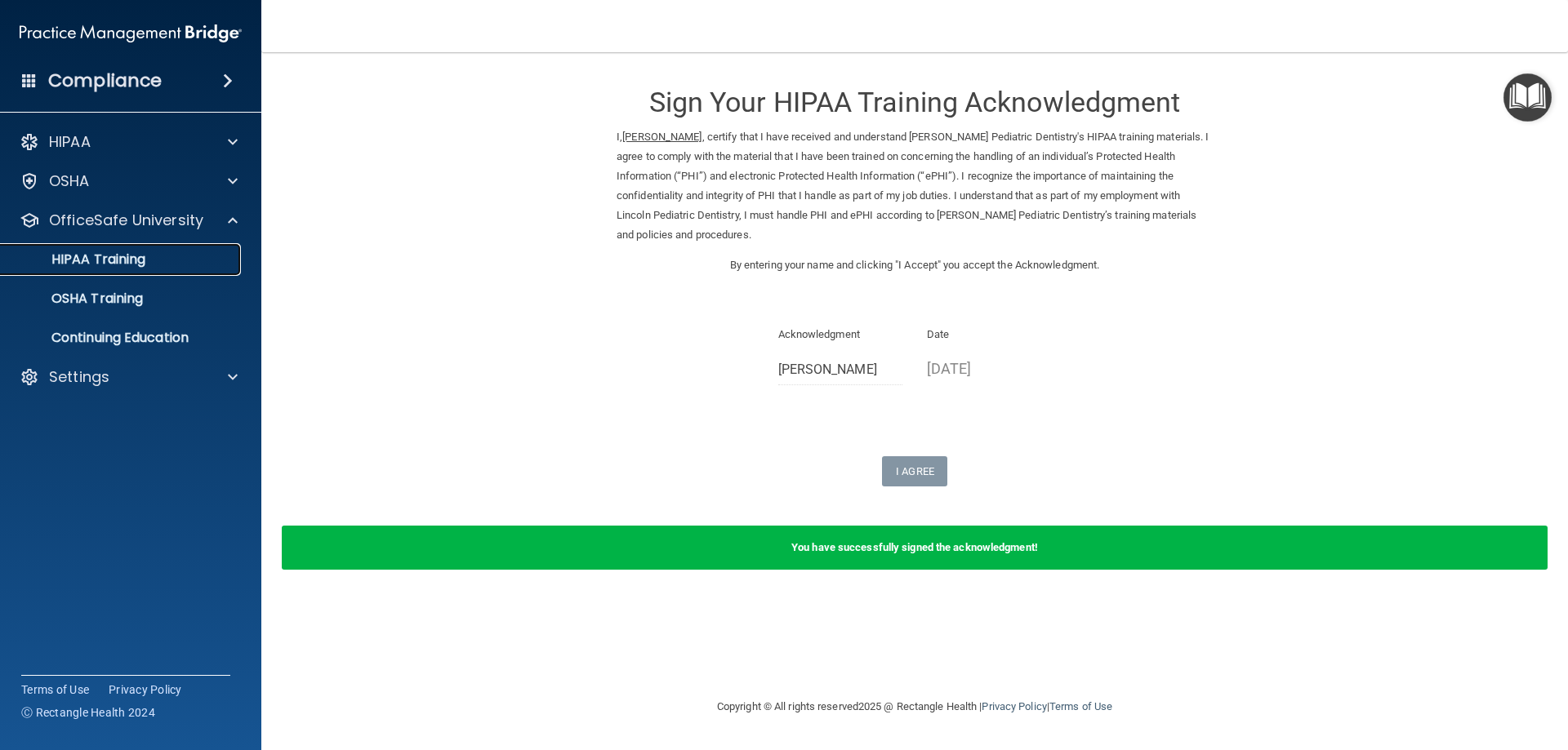
click at [165, 252] on div "HIPAA Training" at bounding box center [123, 260] width 223 height 17
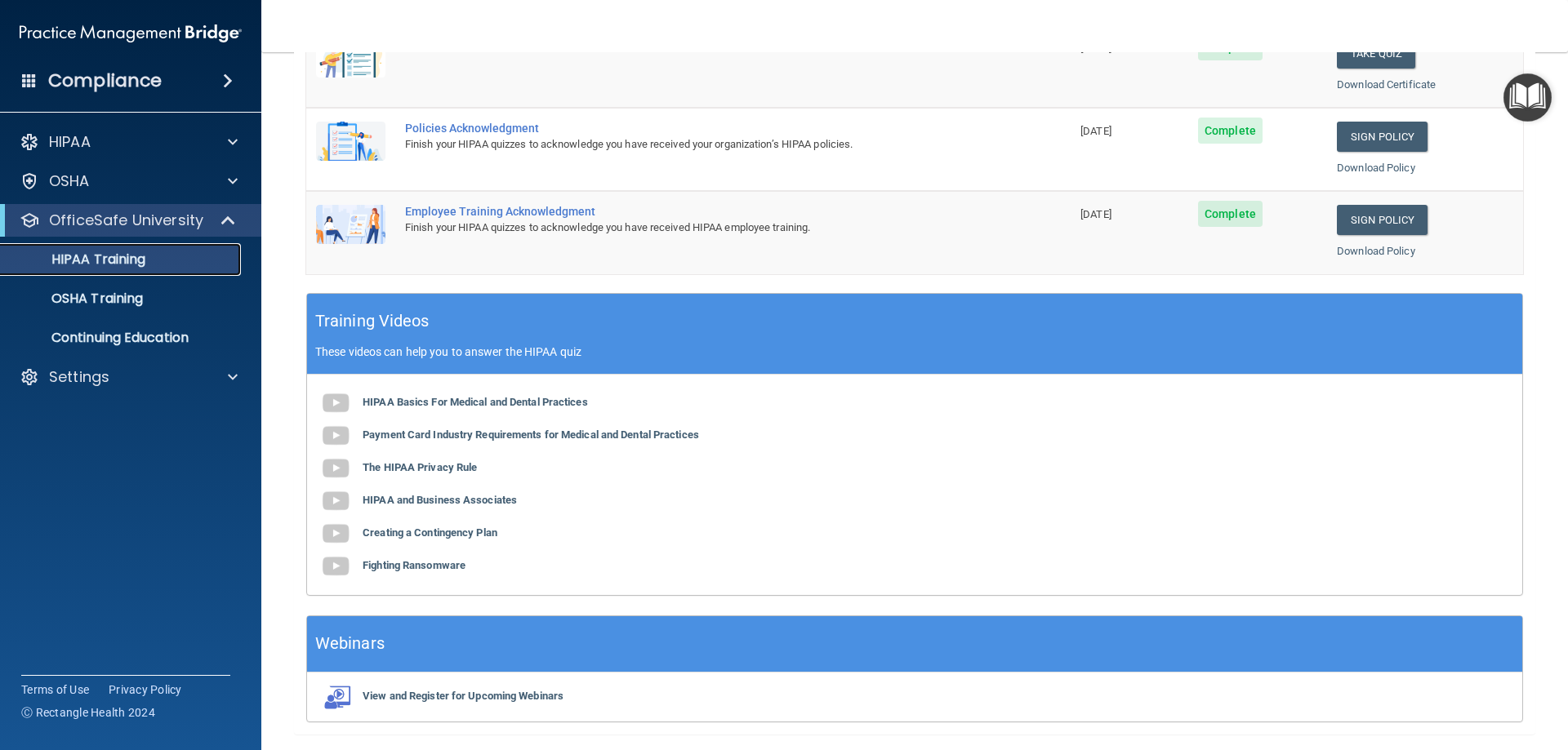
scroll to position [479, 0]
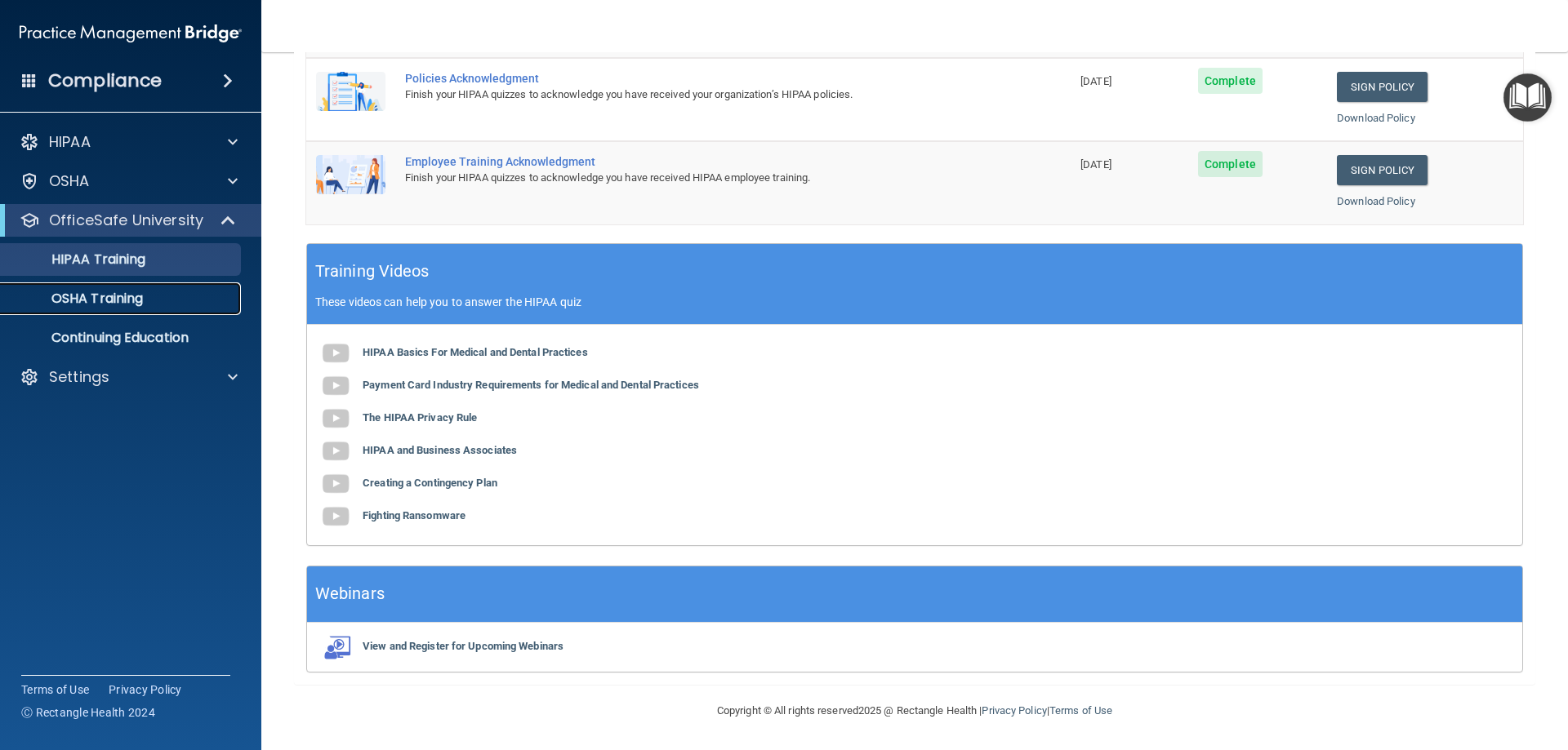
click at [128, 295] on p "OSHA Training" at bounding box center [77, 298] width 132 height 17
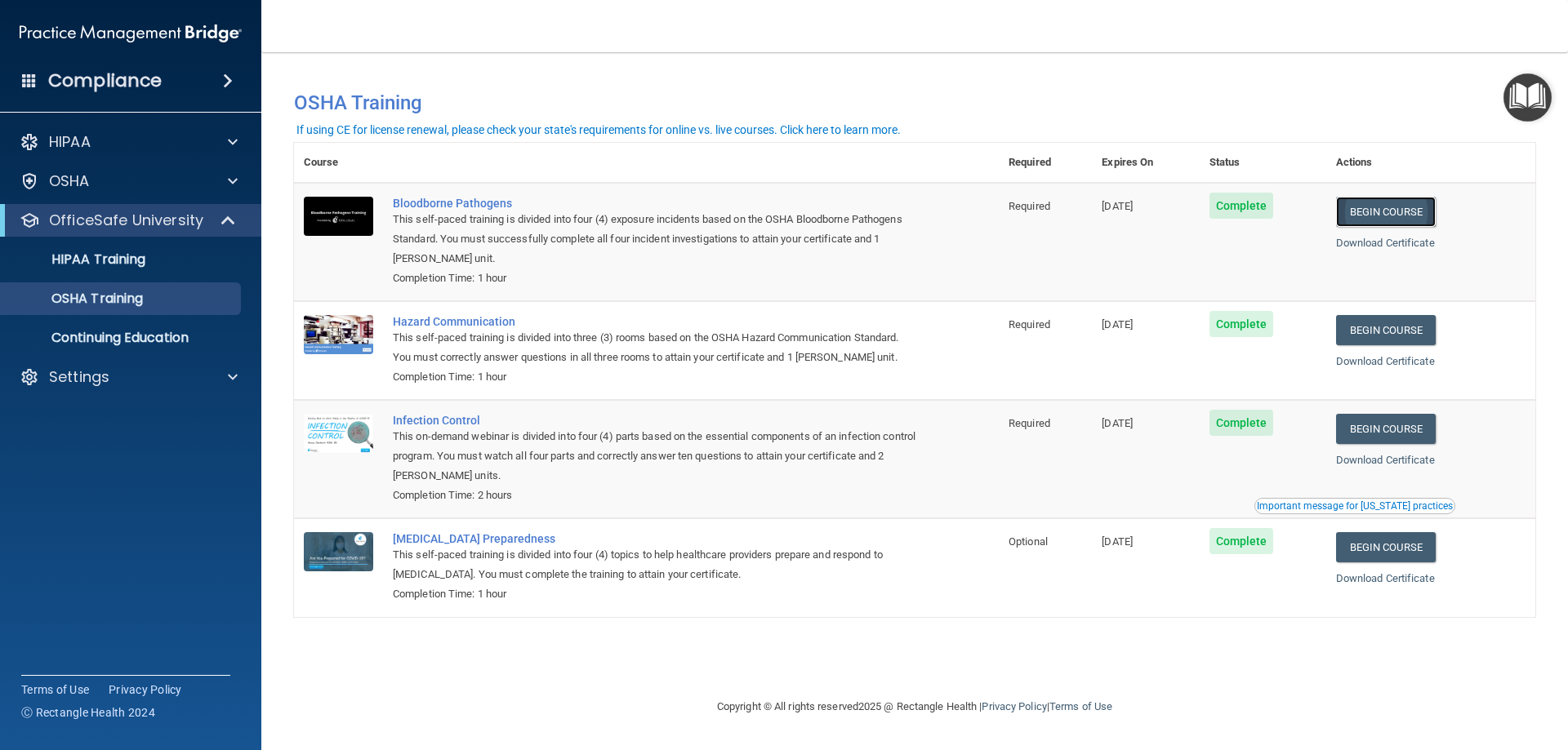
click at [1407, 217] on link "Begin Course" at bounding box center [1385, 211] width 100 height 31
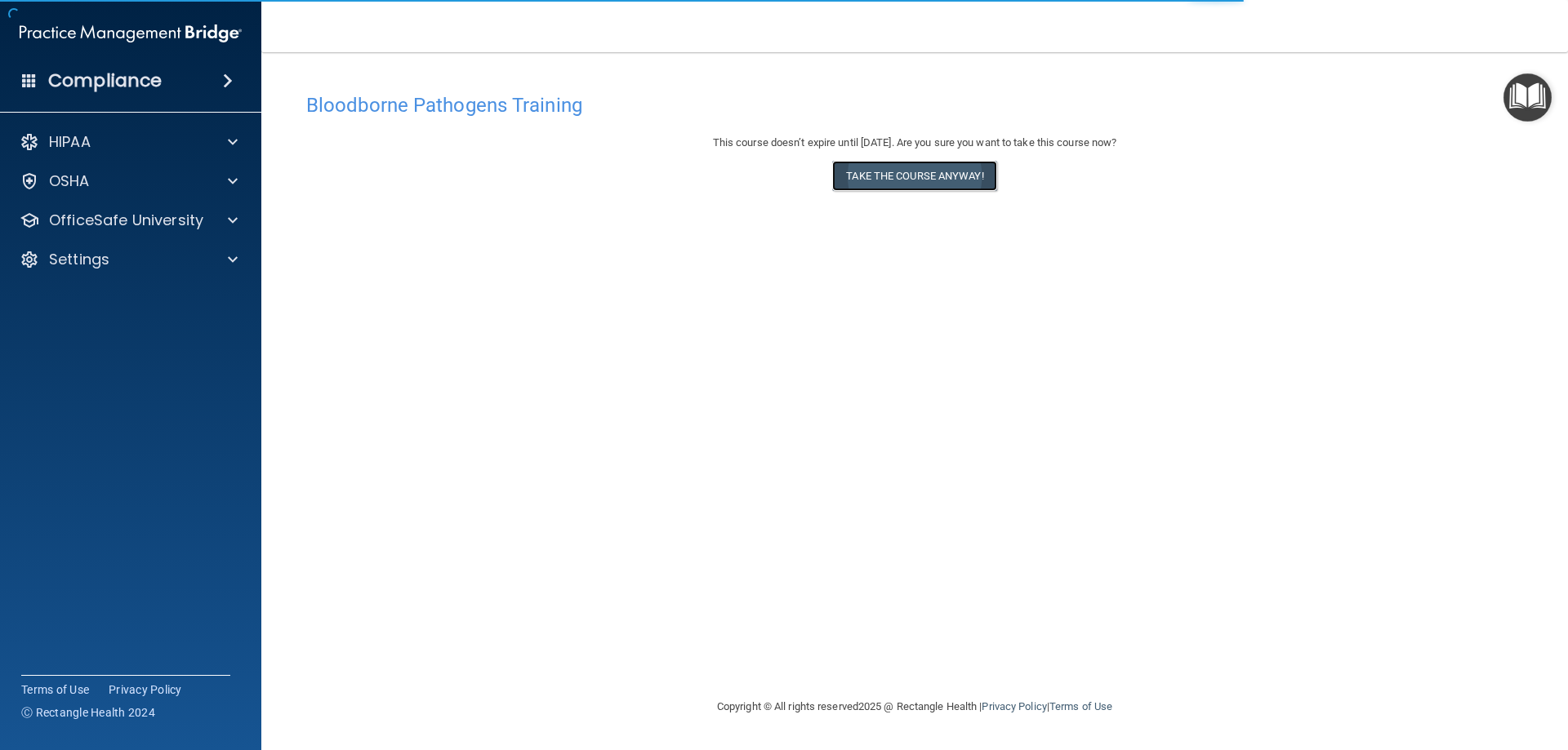
click at [924, 181] on button "Take the course anyway!" at bounding box center [914, 176] width 164 height 31
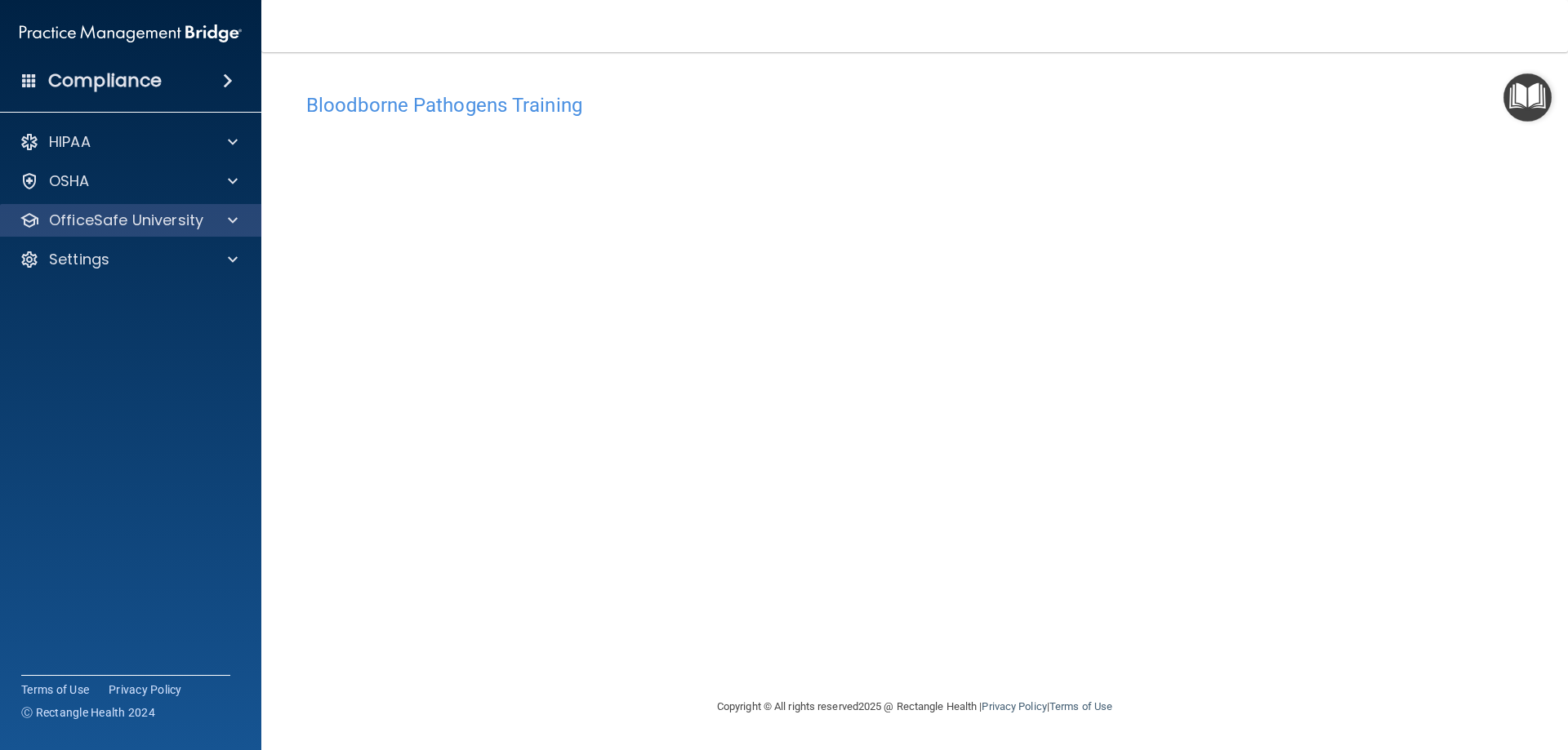
click at [209, 230] on div "OfficeSafe University" at bounding box center [130, 220] width 262 height 33
click at [221, 218] on div at bounding box center [229, 220] width 41 height 20
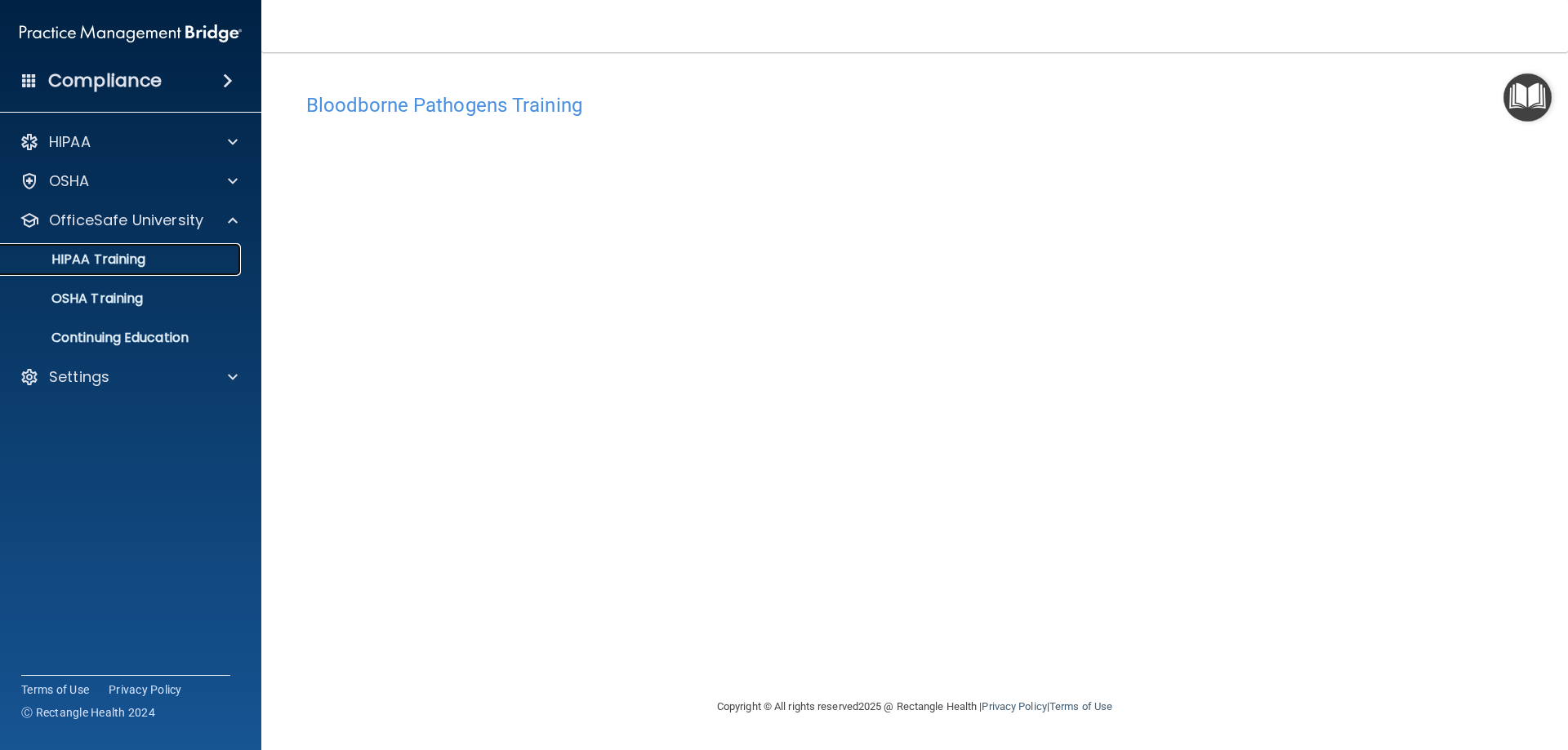
click at [186, 254] on div "HIPAA Training" at bounding box center [123, 260] width 223 height 17
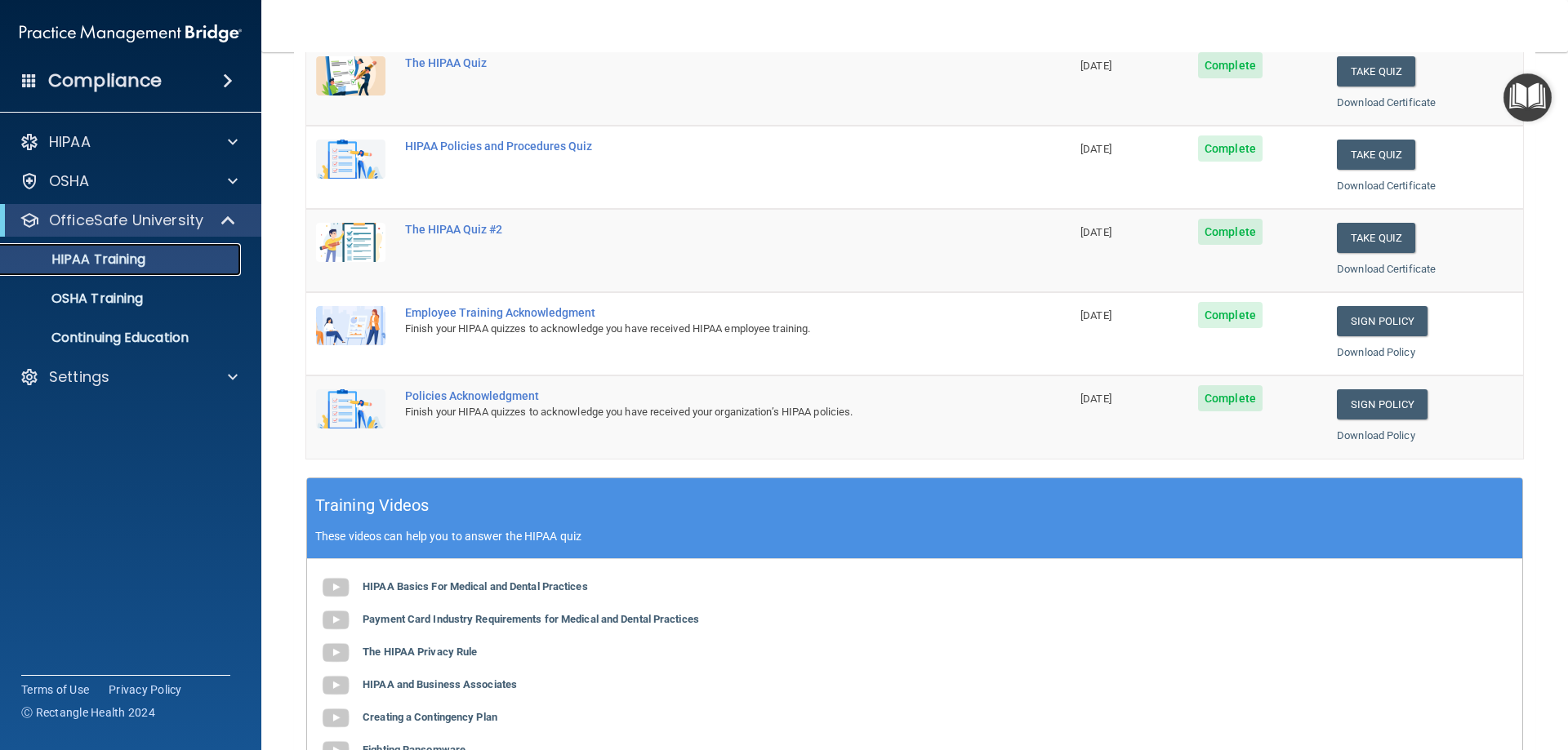
scroll to position [163, 0]
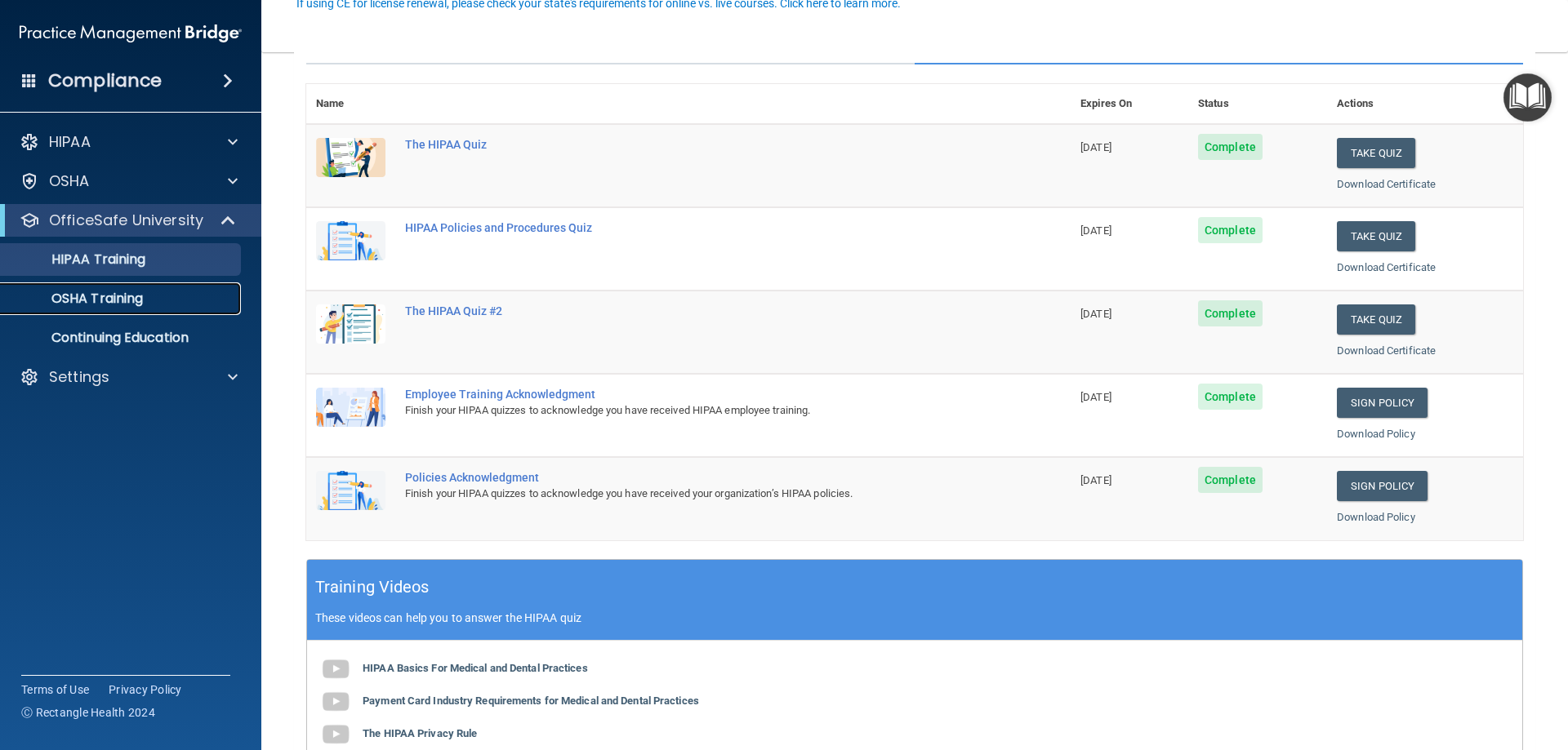
click at [129, 305] on p "OSHA Training" at bounding box center [77, 298] width 132 height 17
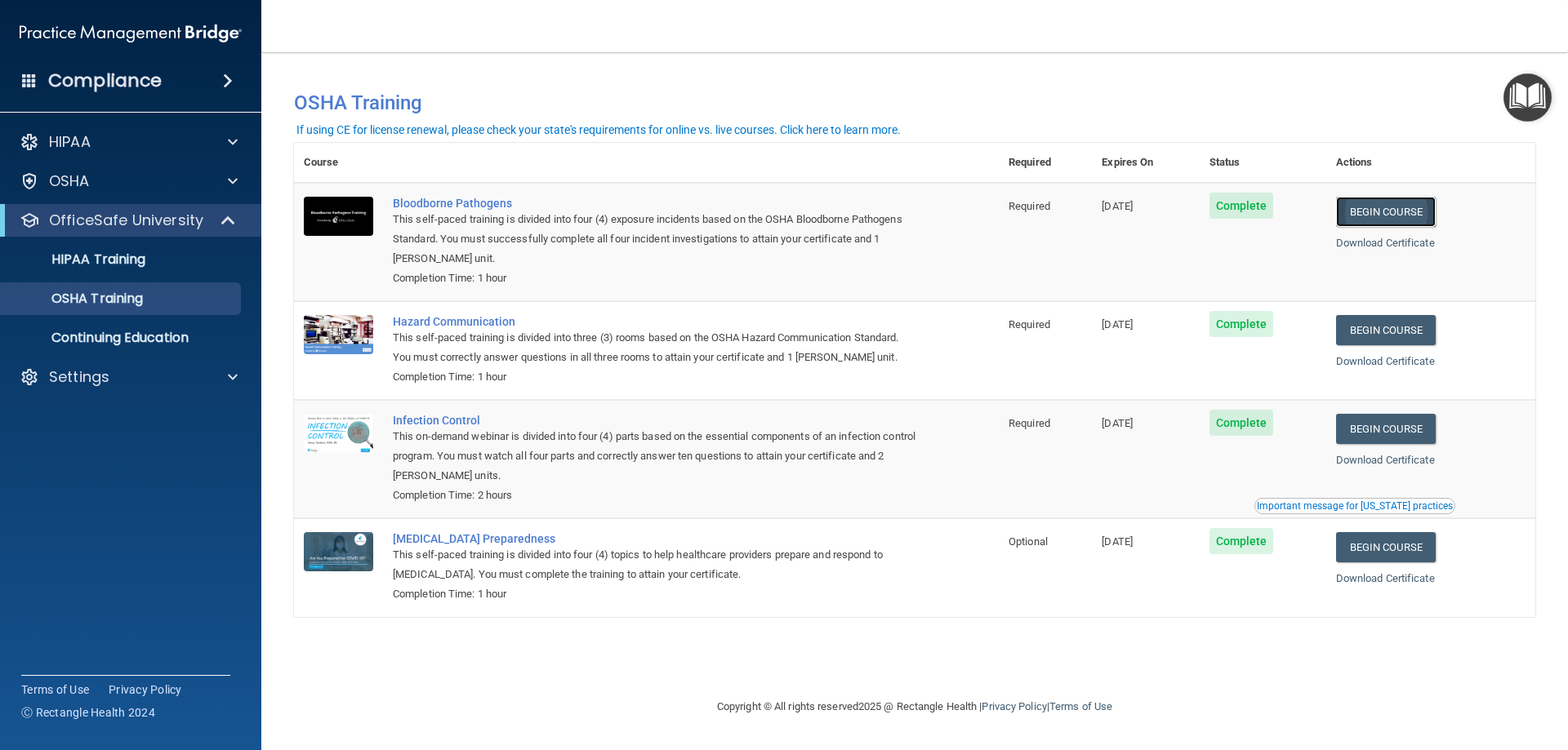
click at [1371, 210] on link "Begin Course" at bounding box center [1385, 211] width 100 height 31
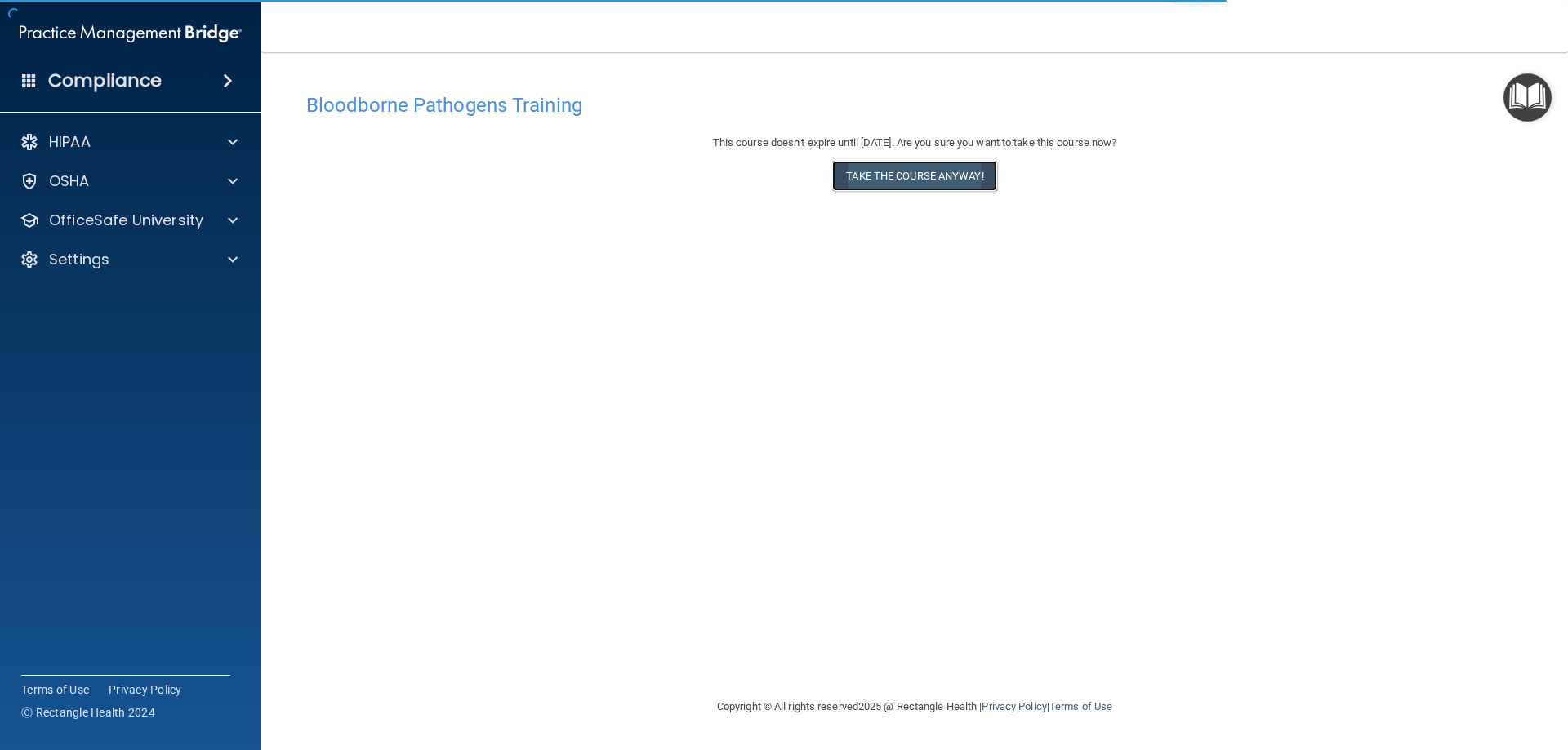
click at [900, 189] on button "Take the course anyway!" at bounding box center [914, 176] width 164 height 31
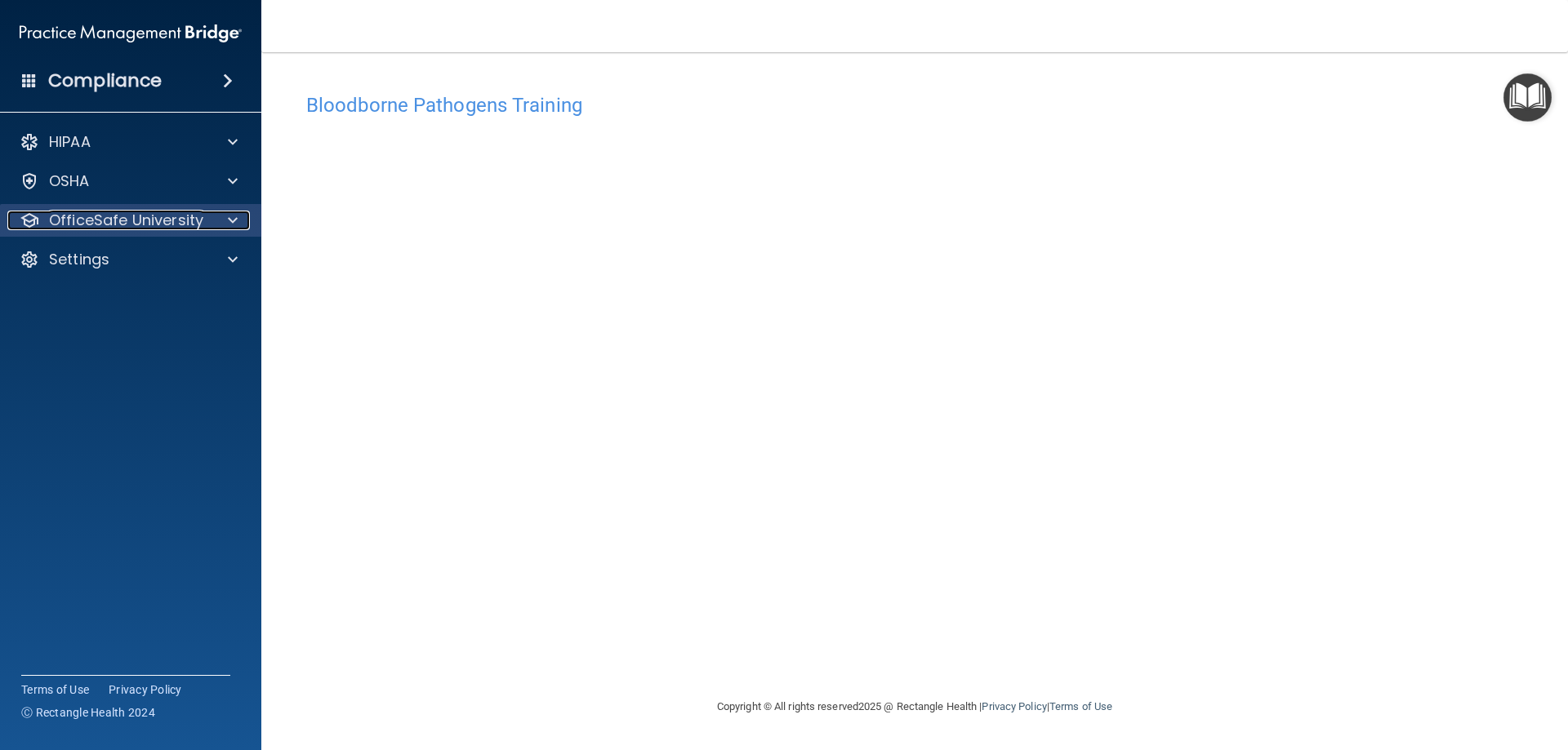
click at [168, 217] on p "OfficeSafe University" at bounding box center [126, 220] width 154 height 20
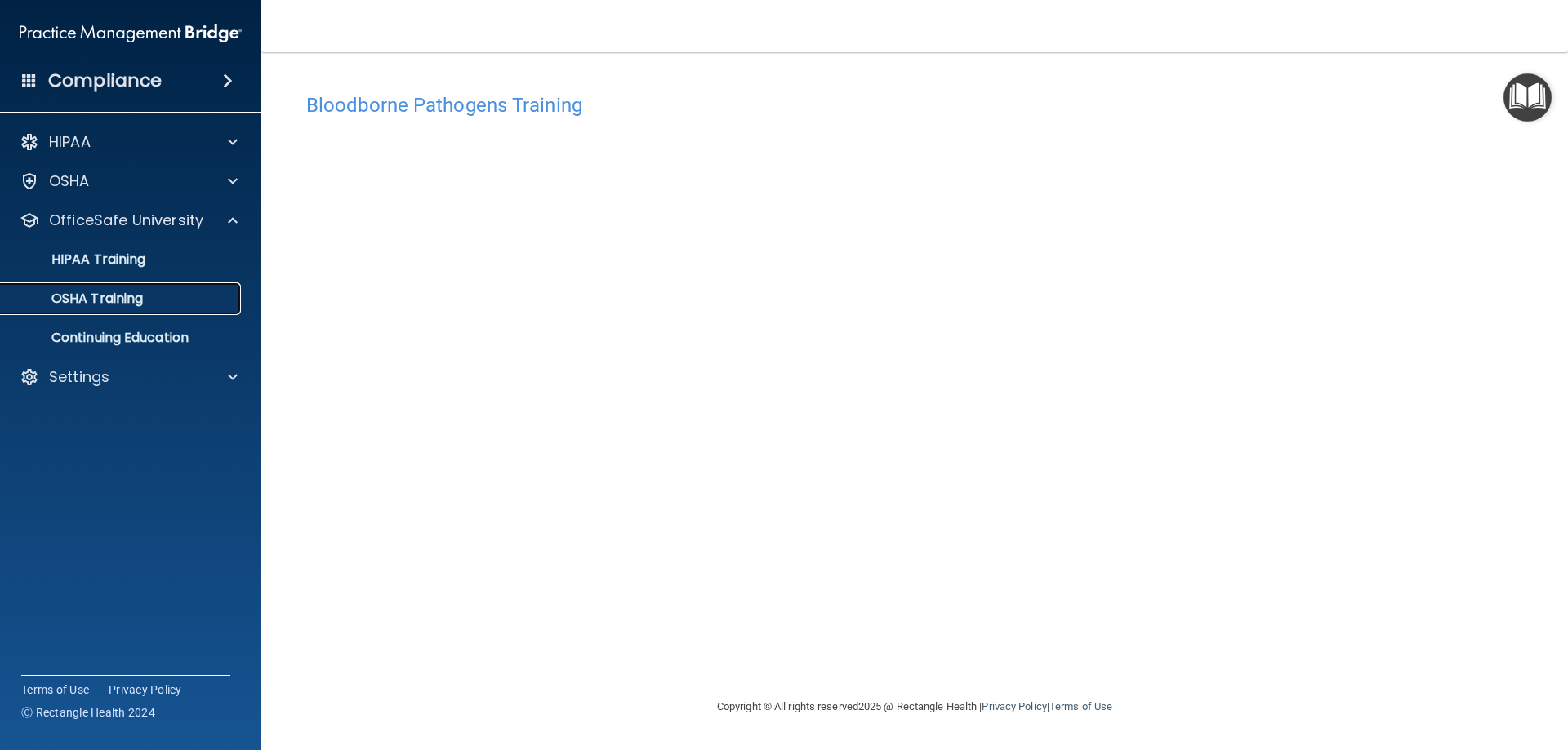
click at [156, 303] on div "OSHA Training" at bounding box center [123, 298] width 223 height 17
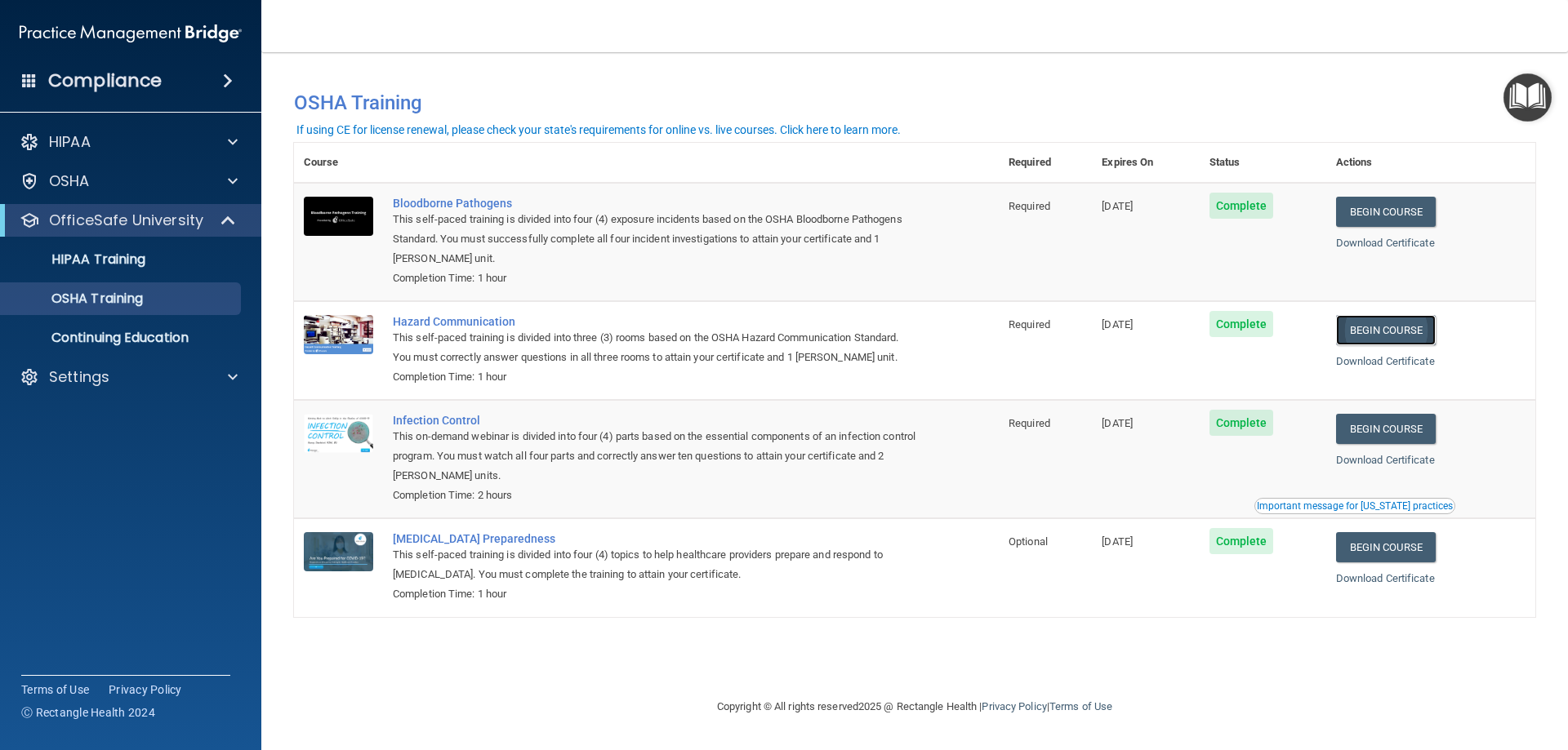
click at [1395, 333] on link "Begin Course" at bounding box center [1385, 330] width 100 height 31
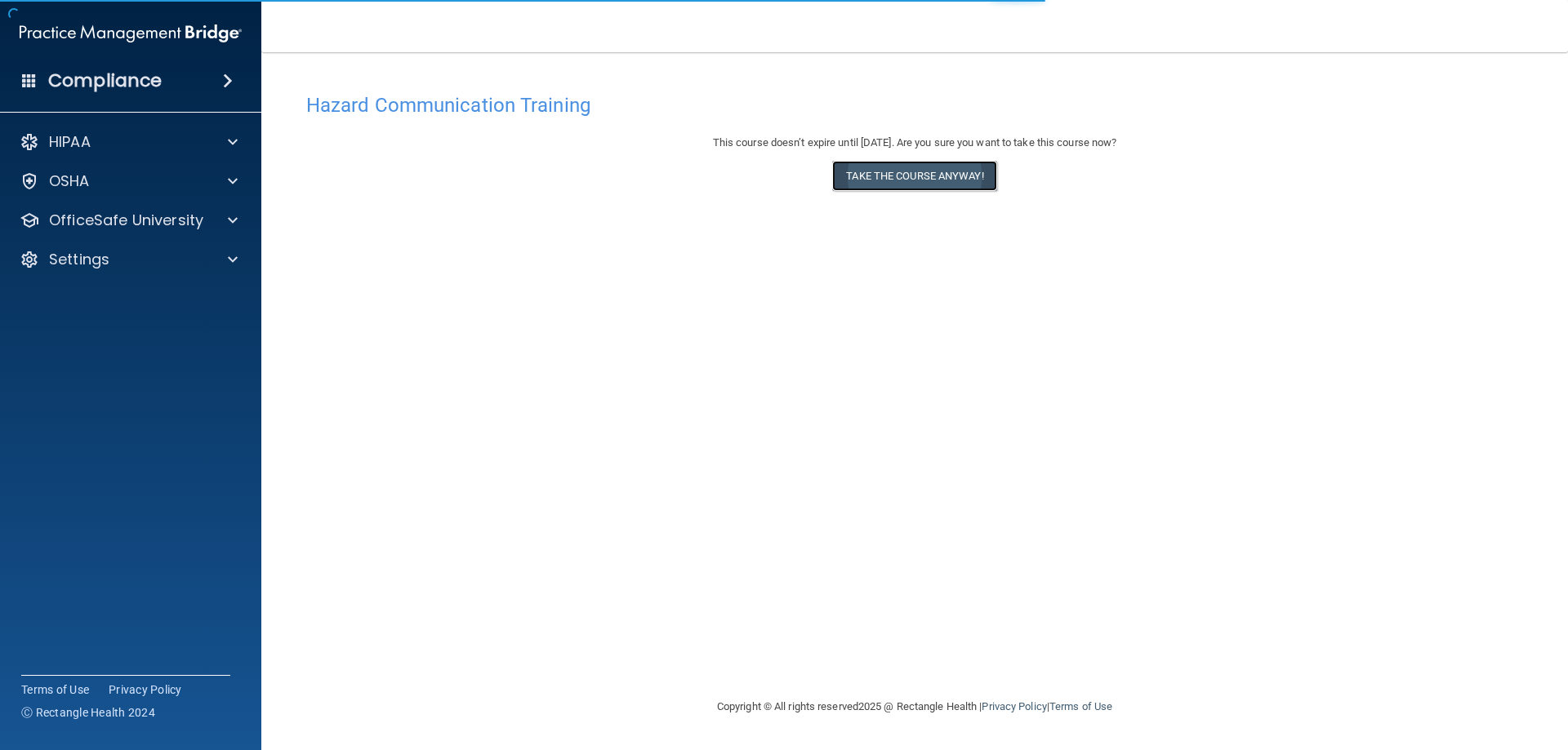
click at [870, 176] on button "Take the course anyway!" at bounding box center [914, 176] width 164 height 31
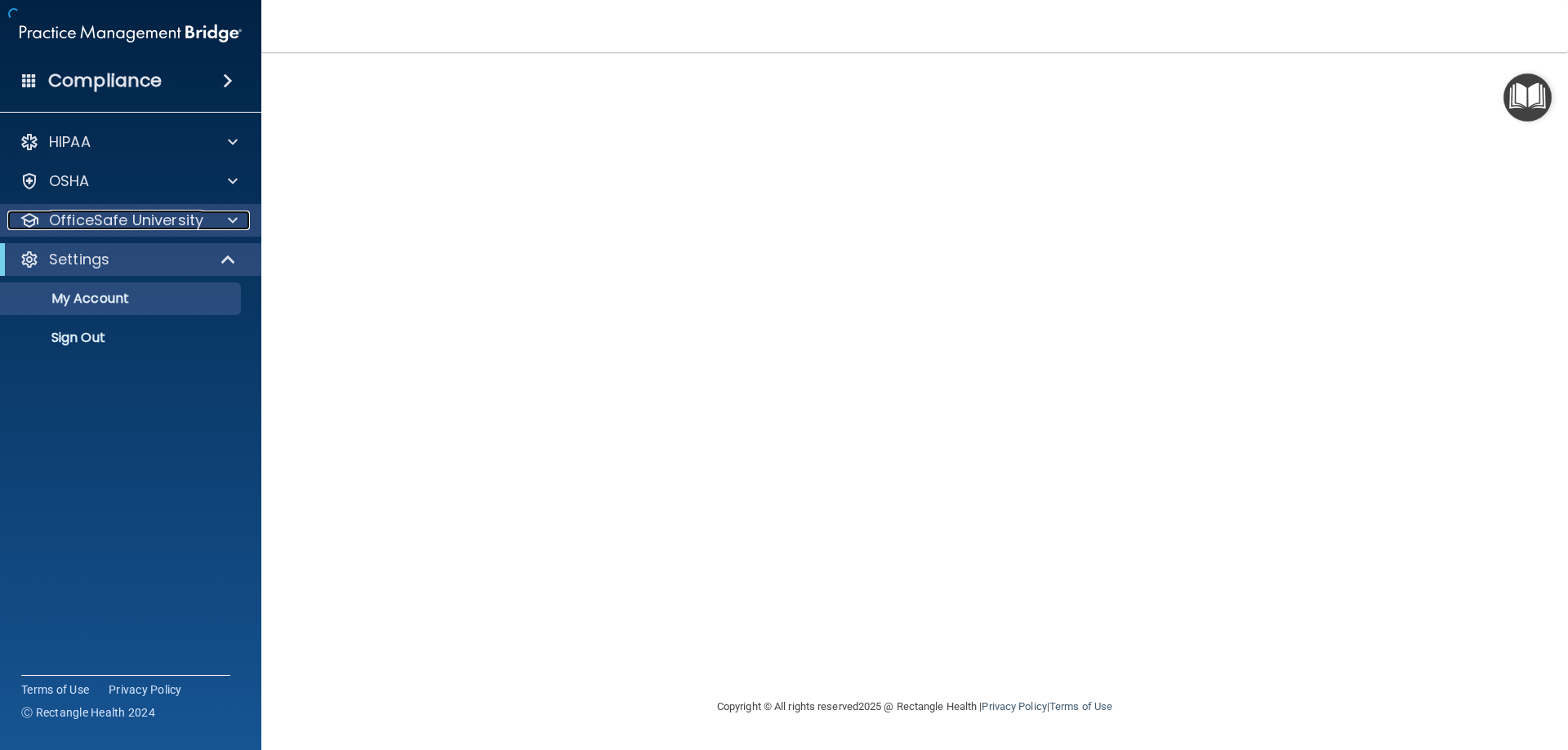
click at [137, 215] on p "OfficeSafe University" at bounding box center [126, 220] width 154 height 20
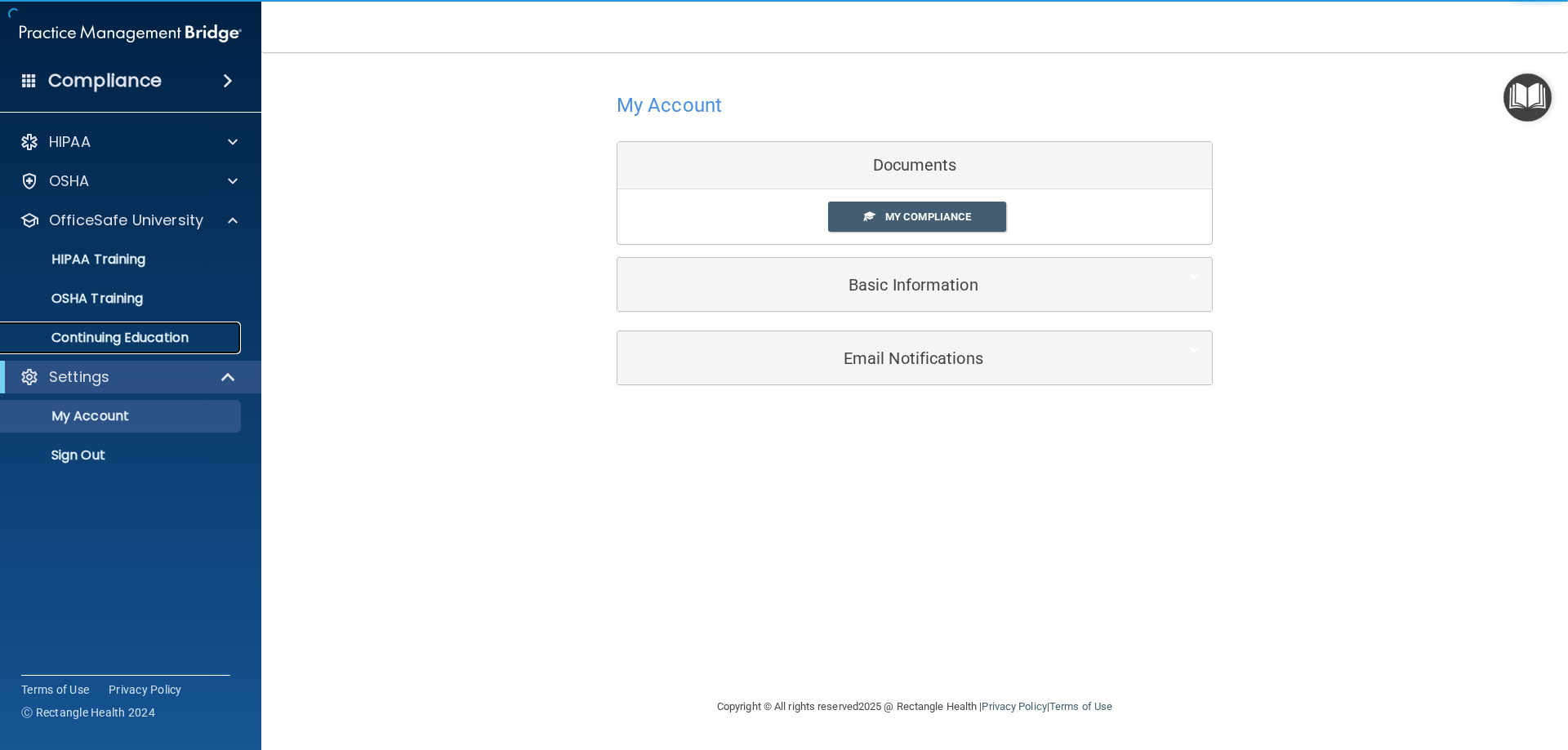
click at [129, 342] on p "Continuing Education" at bounding box center [123, 338] width 223 height 17
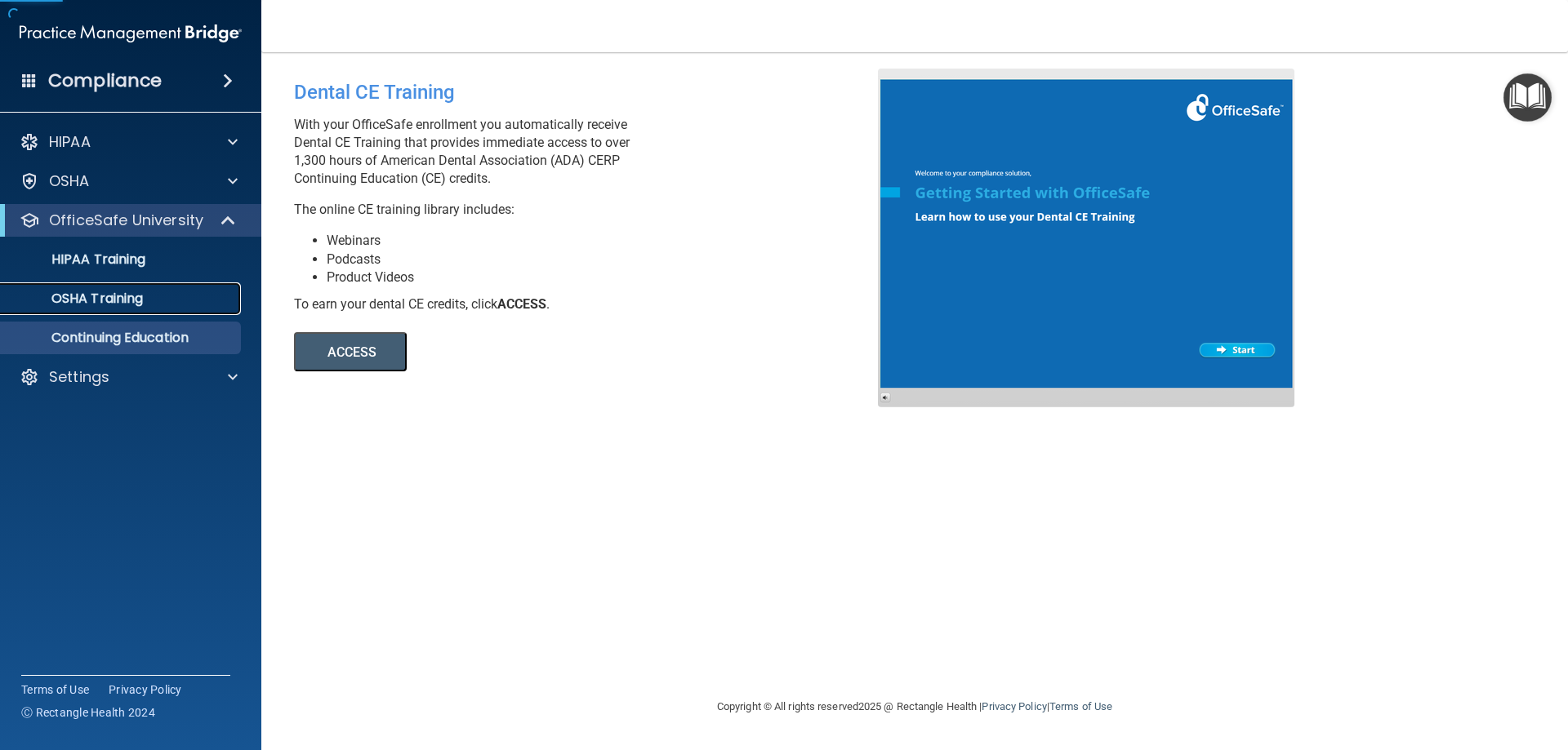
click at [128, 298] on p "OSHA Training" at bounding box center [77, 298] width 132 height 17
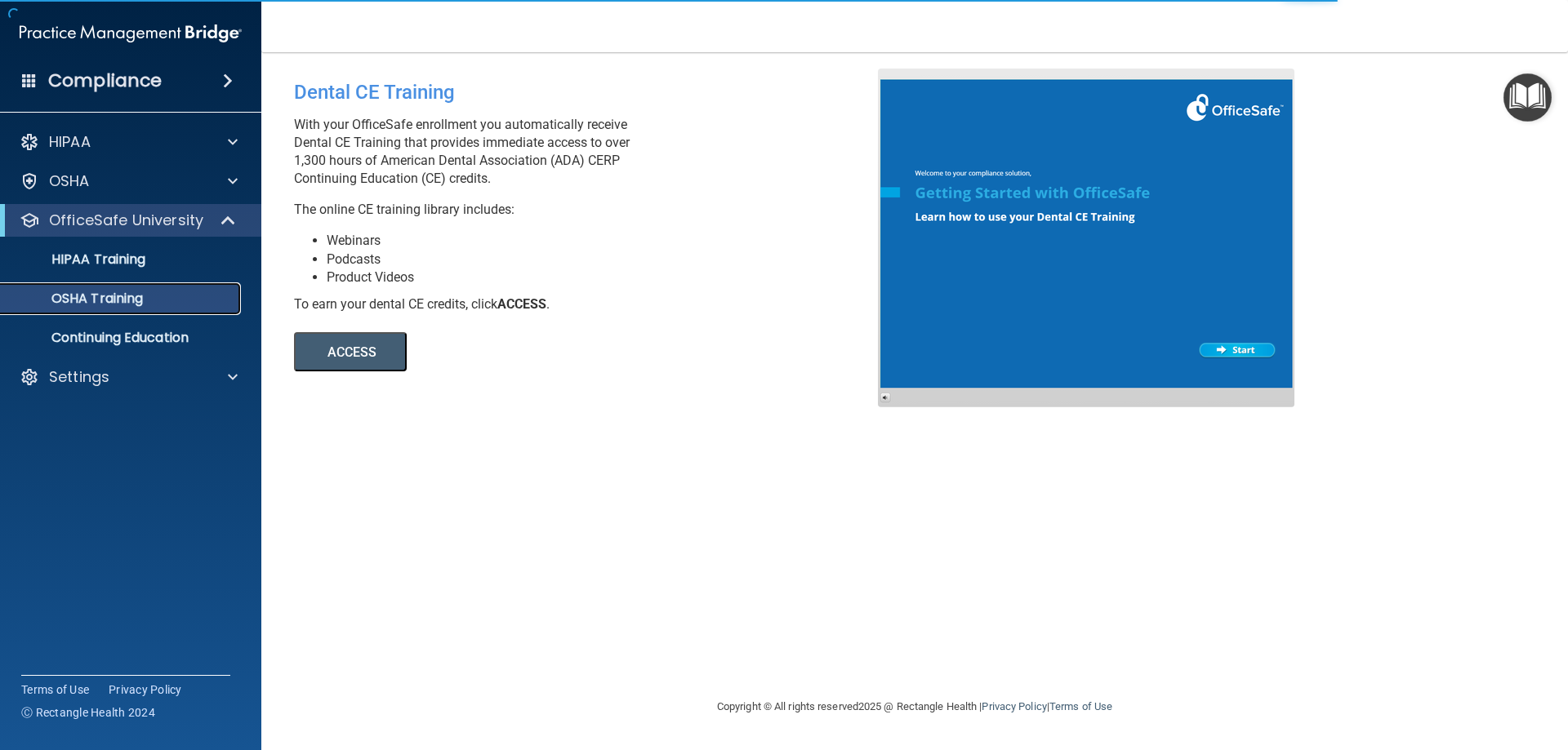
click at [128, 299] on p "OSHA Training" at bounding box center [77, 298] width 132 height 17
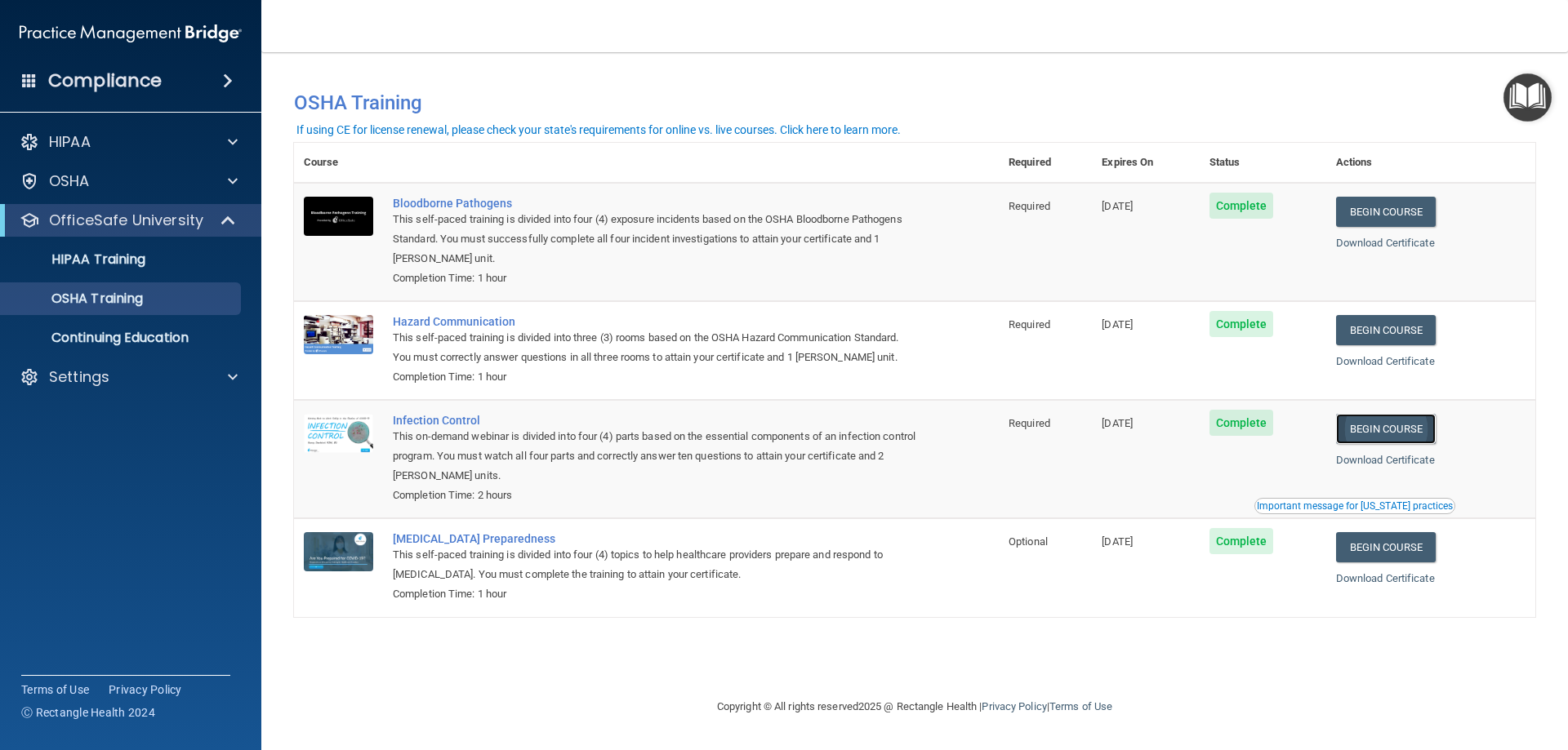
click at [1387, 429] on link "Begin Course" at bounding box center [1385, 429] width 100 height 31
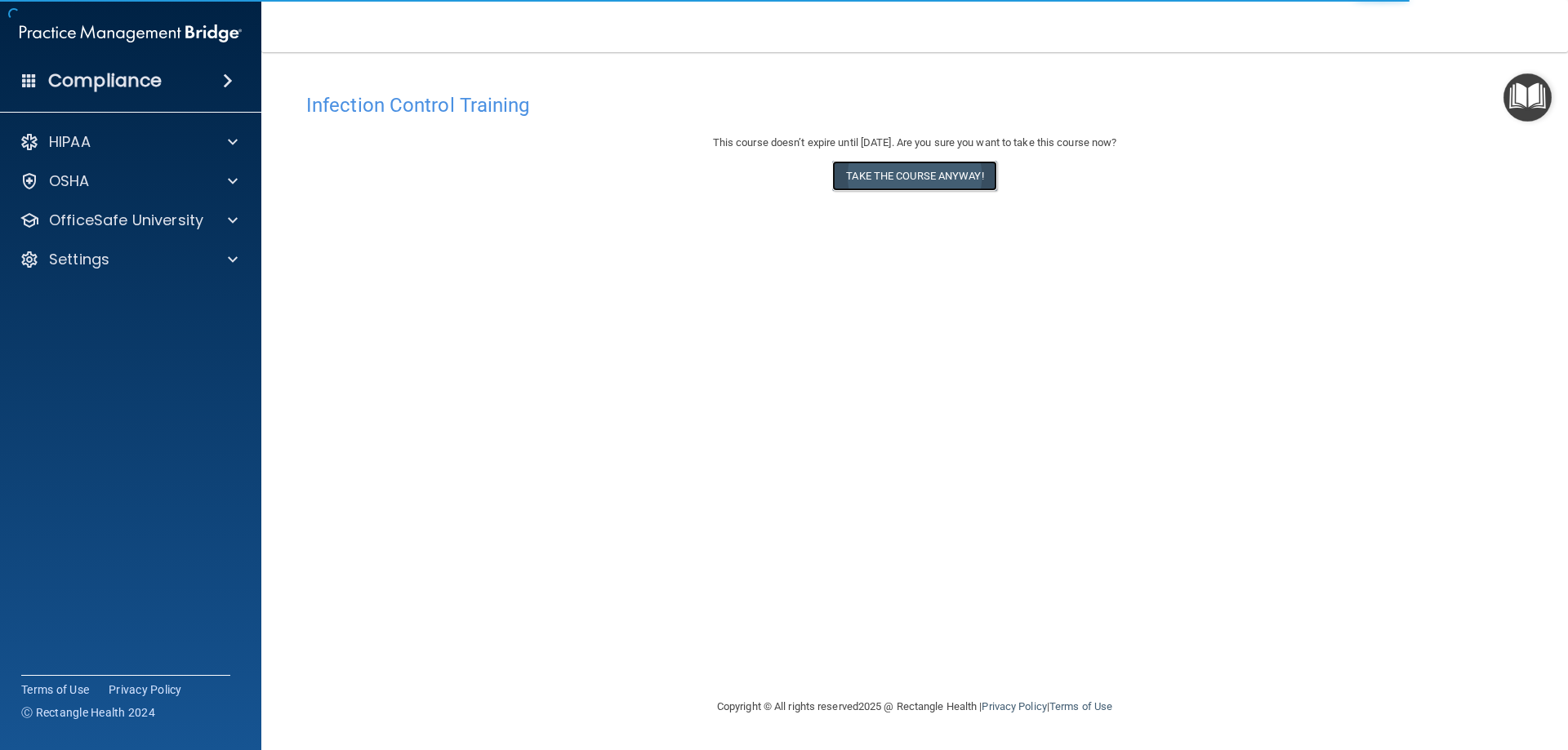
click at [896, 176] on button "Take the course anyway!" at bounding box center [914, 176] width 164 height 31
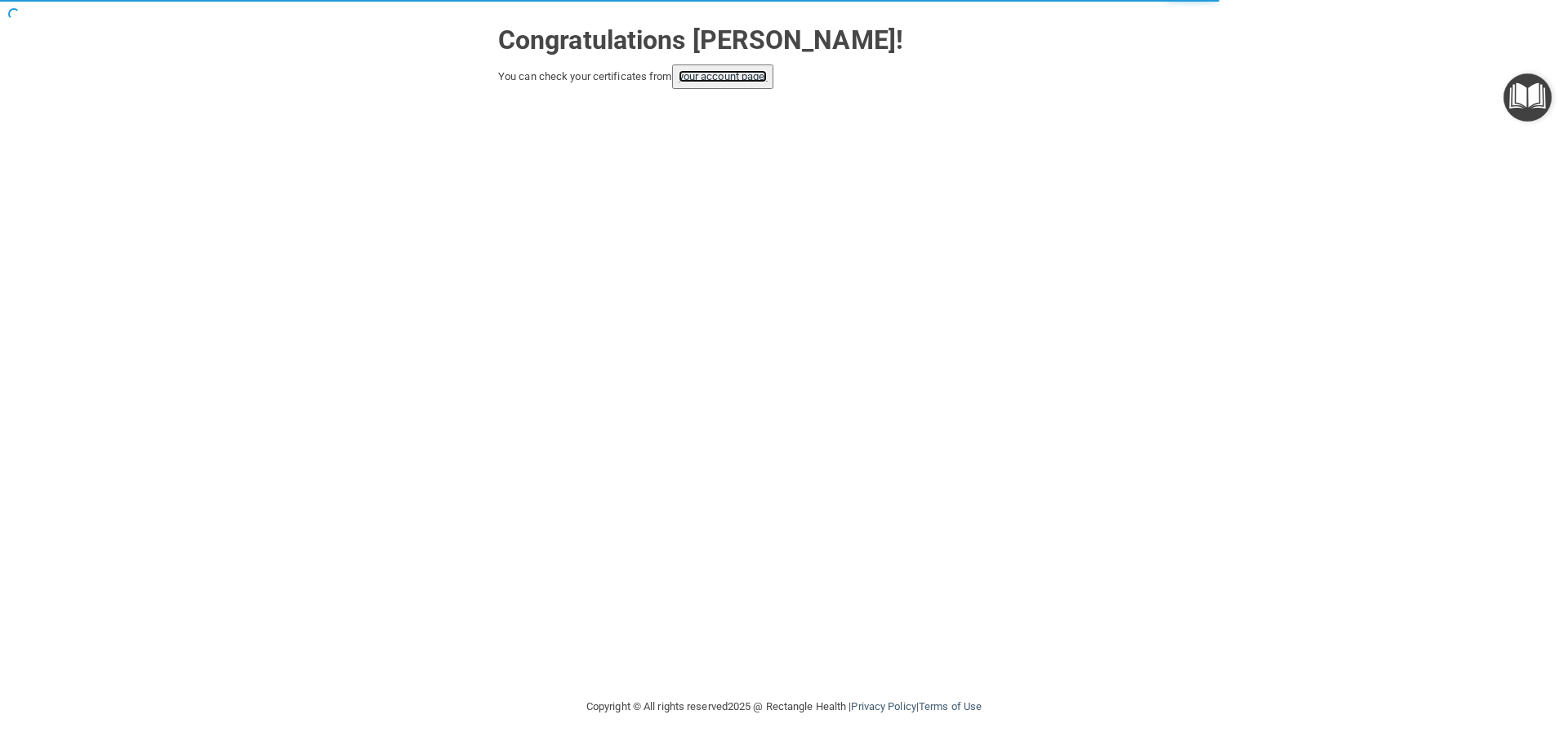
click at [736, 80] on link "your account page!" at bounding box center [723, 76] width 89 height 12
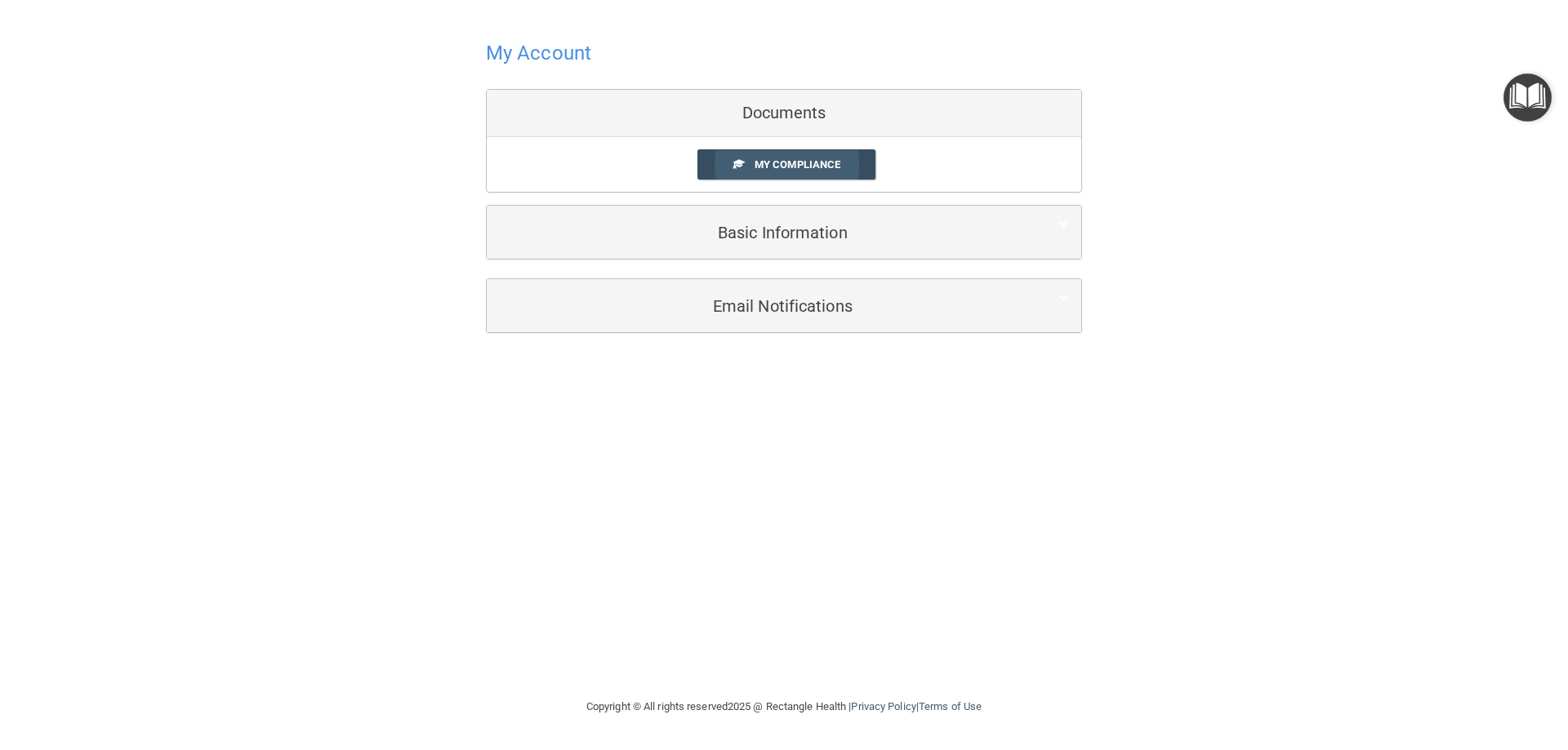
drag, startPoint x: 797, startPoint y: 162, endPoint x: 803, endPoint y: 169, distance: 9.2
click at [797, 162] on span "My Compliance" at bounding box center [797, 164] width 86 height 12
